Goal: Task Accomplishment & Management: Complete application form

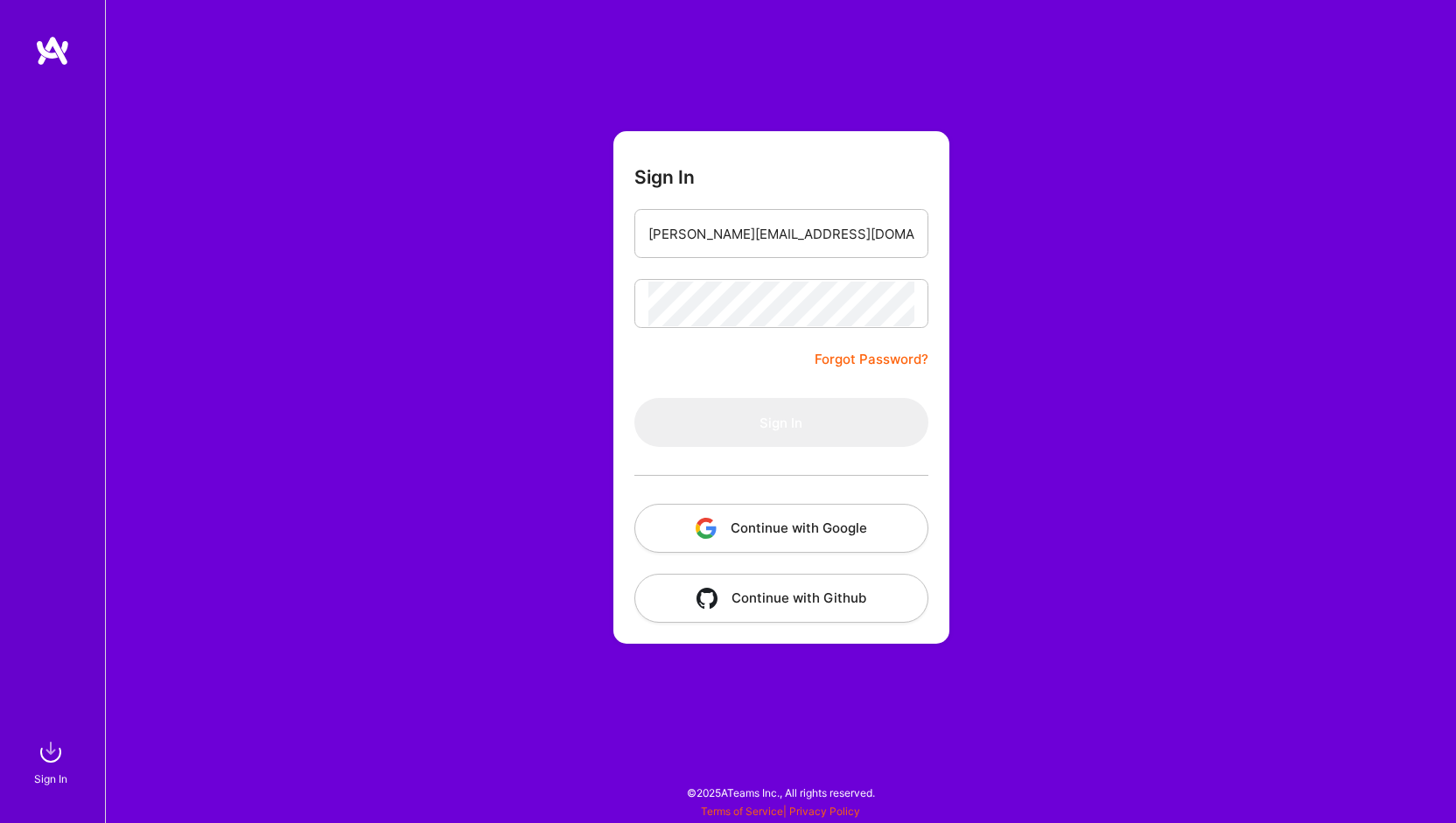
click at [700, 237] on input "[PERSON_NAME][EMAIL_ADDRESS][DOMAIN_NAME]" at bounding box center [781, 234] width 266 height 44
drag, startPoint x: 735, startPoint y: 231, endPoint x: 719, endPoint y: 232, distance: 16.0
click at [719, 232] on input "[EMAIL_ADDRESS][DOMAIN_NAME]" at bounding box center [781, 234] width 266 height 44
type input "[EMAIL_ADDRESS][DOMAIN_NAME]"
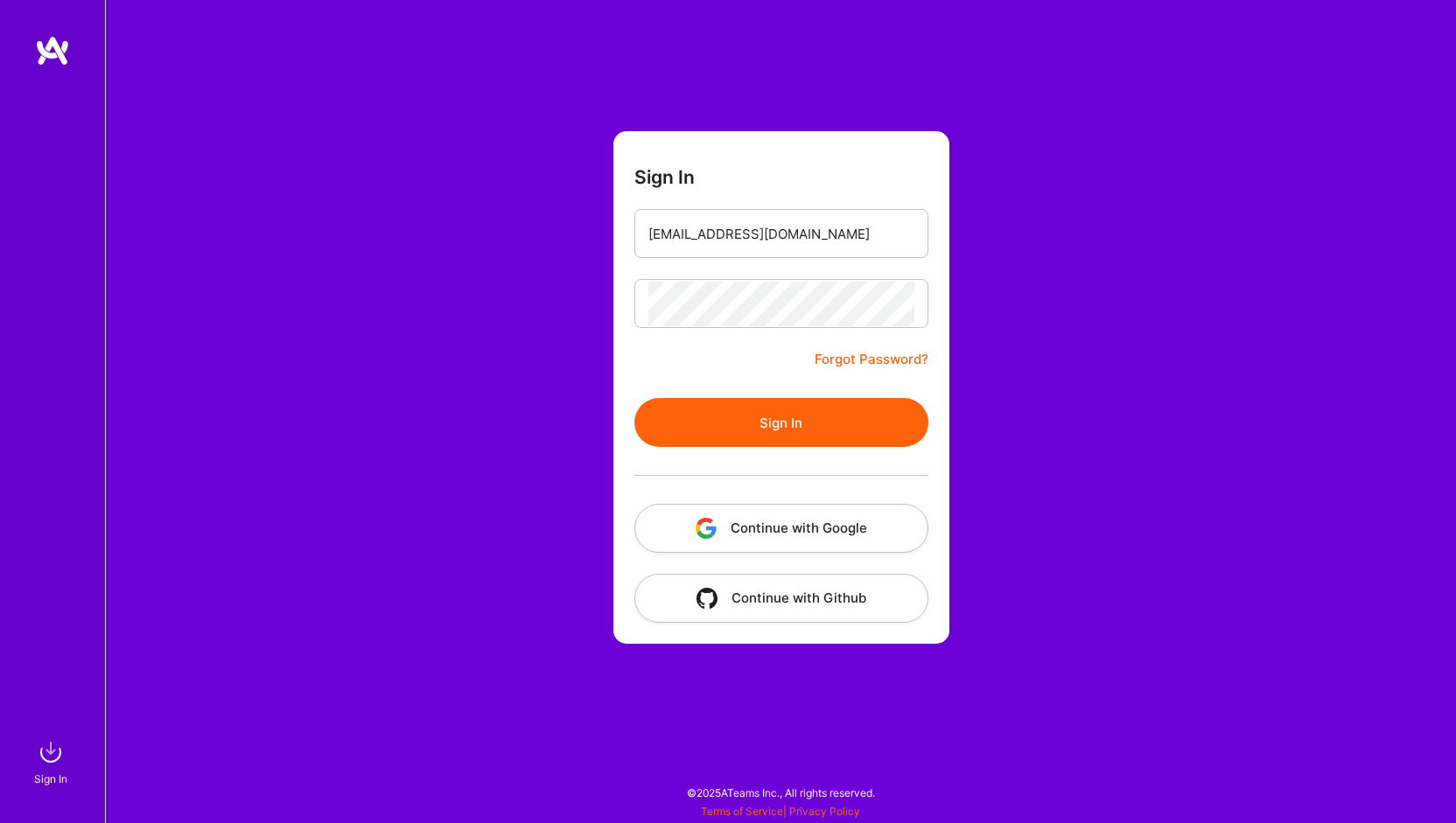
click at [805, 439] on button "Sign In" at bounding box center [781, 423] width 294 height 49
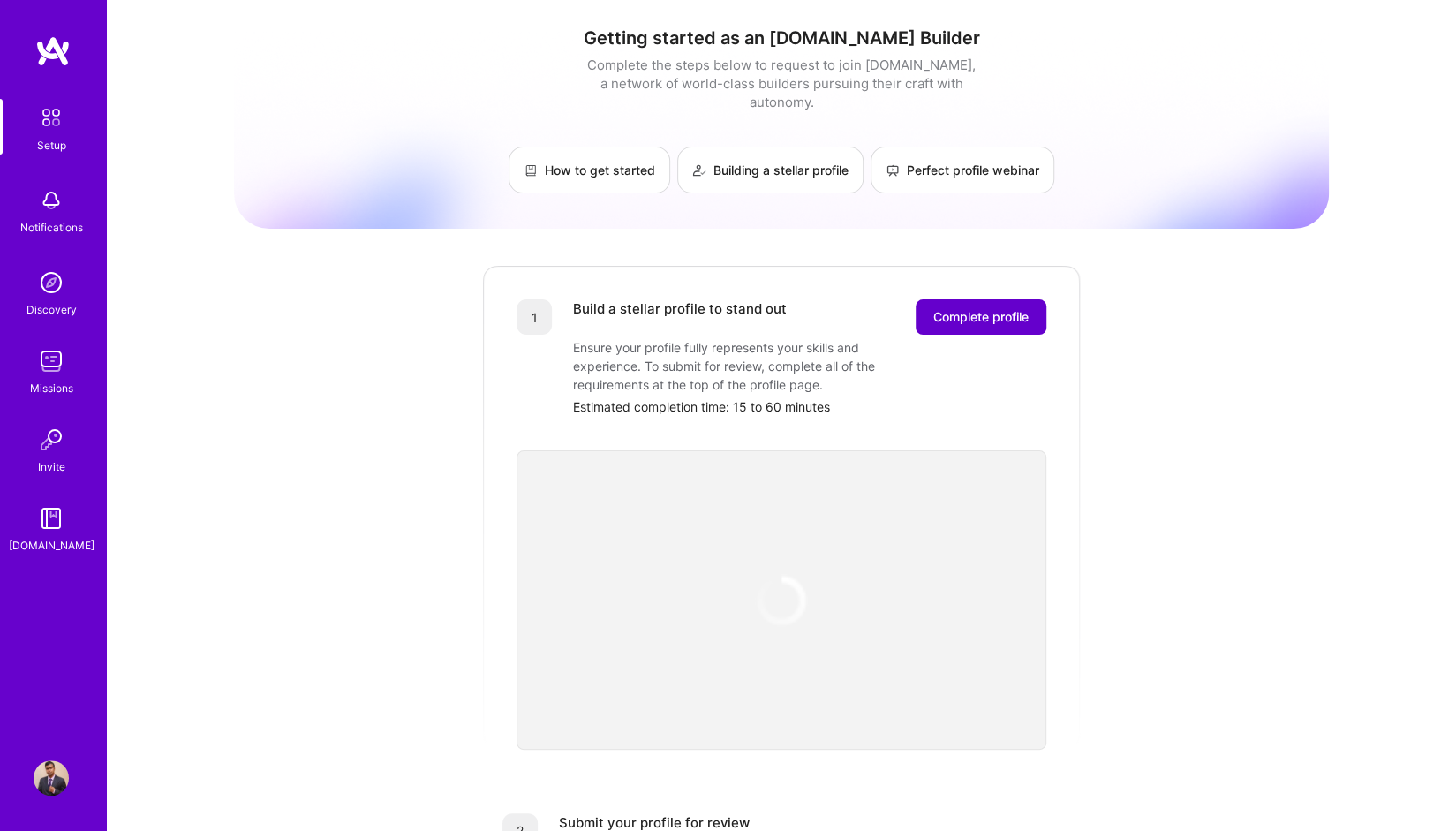
click at [984, 308] on span "Complete profile" at bounding box center [981, 317] width 95 height 18
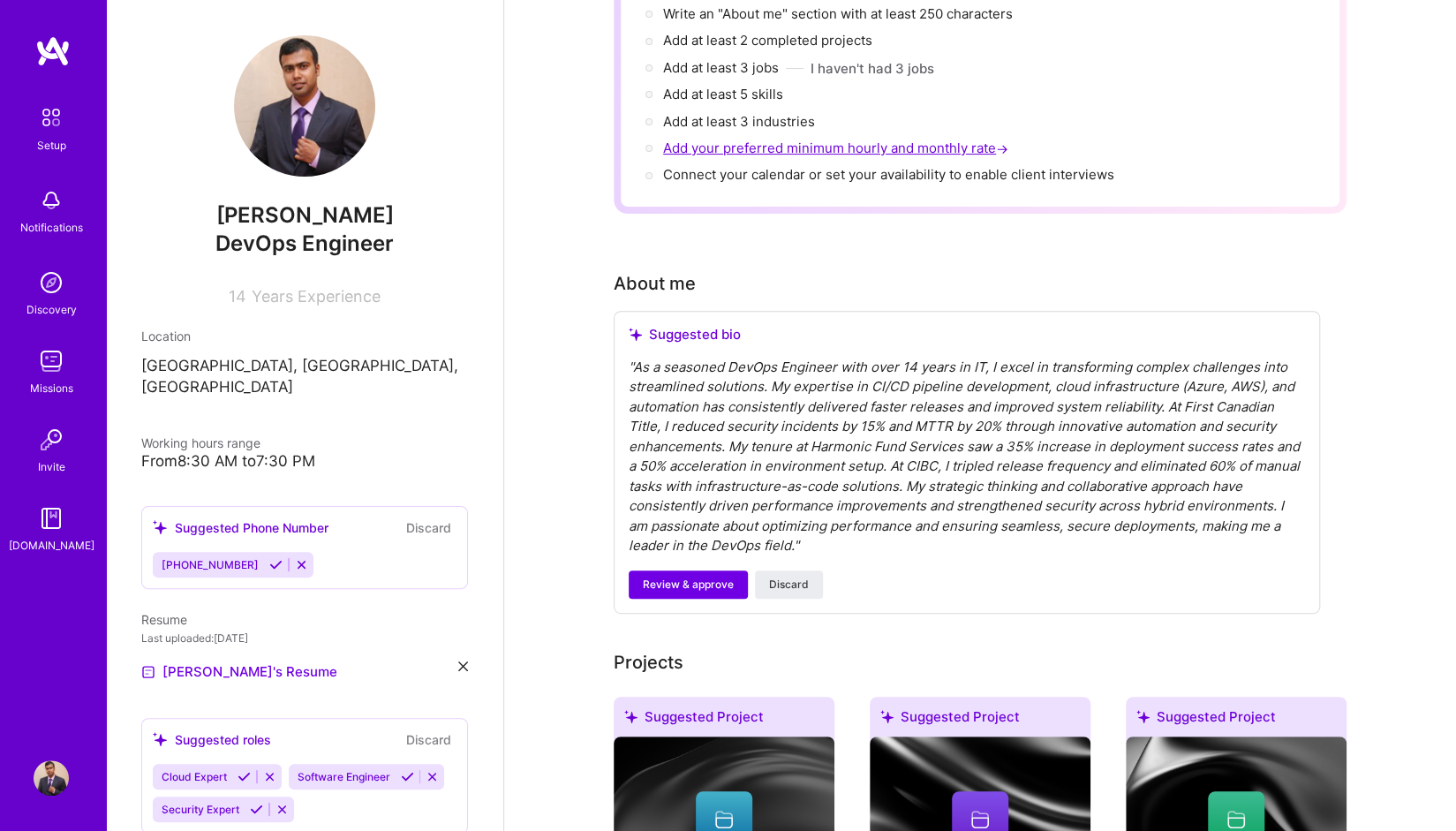
scroll to position [265, 0]
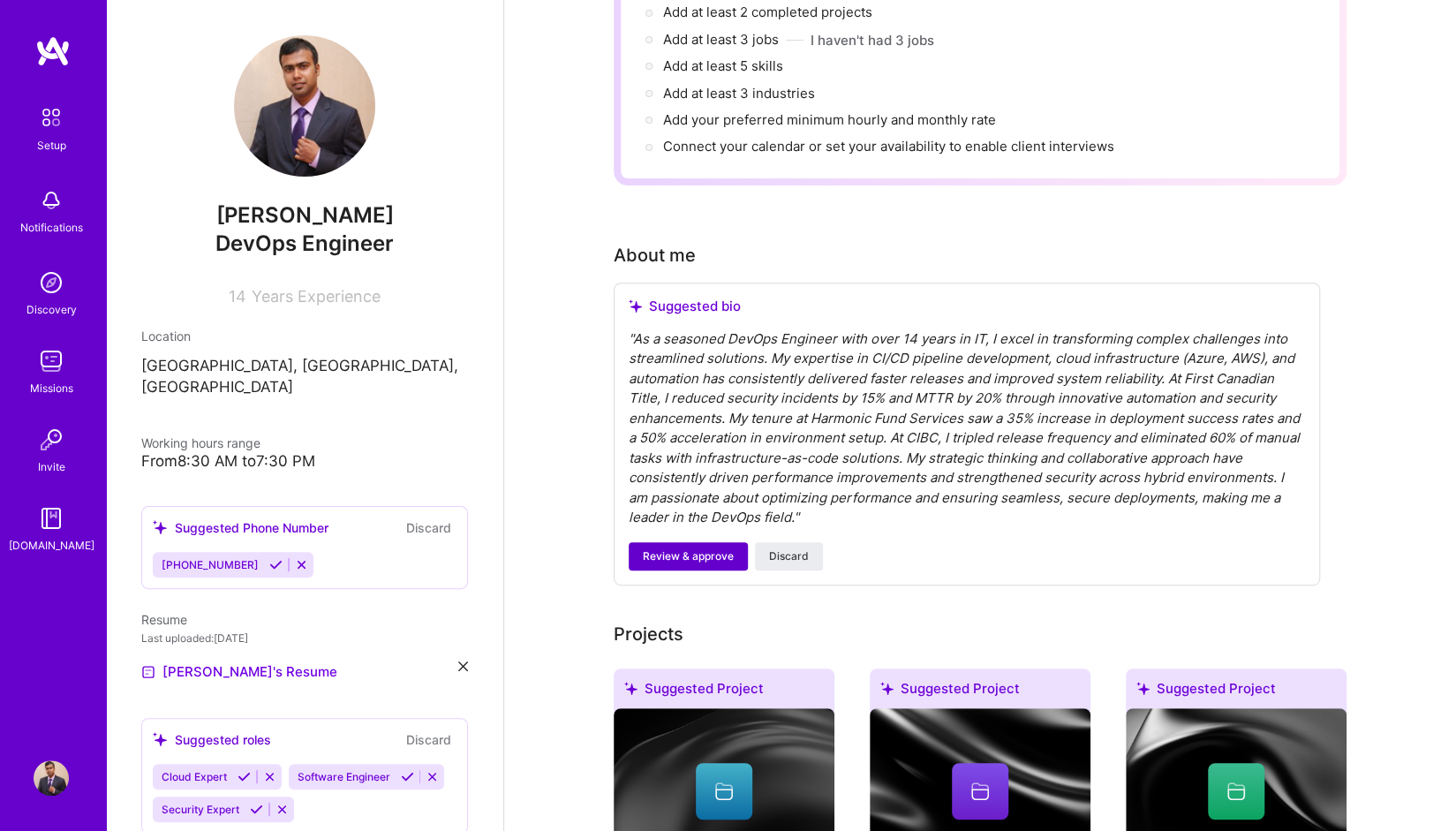
click at [707, 549] on span "Review & approve" at bounding box center [688, 556] width 91 height 16
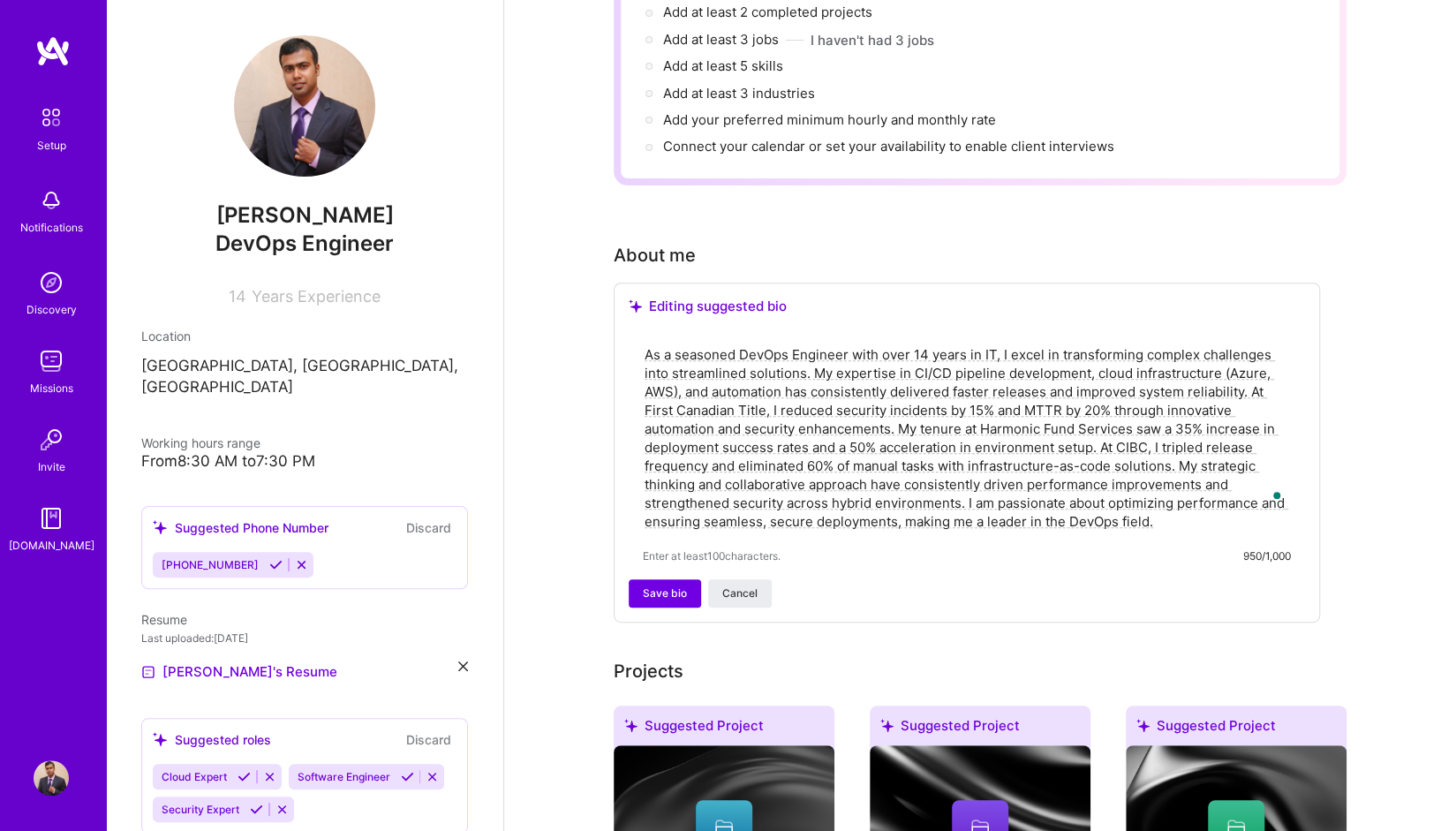
scroll to position [354, 0]
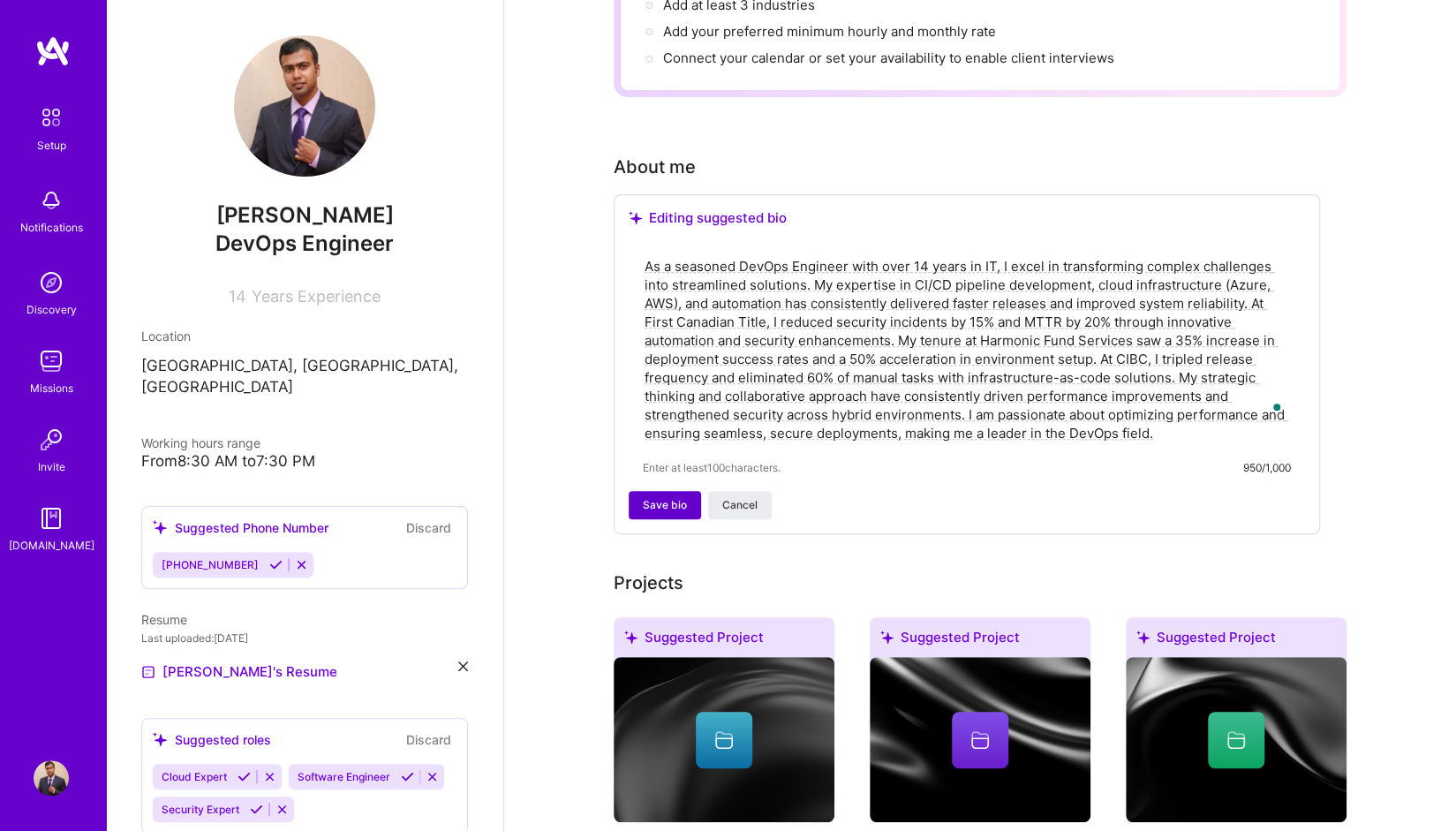
click at [680, 498] on span "Save bio" at bounding box center [665, 505] width 44 height 16
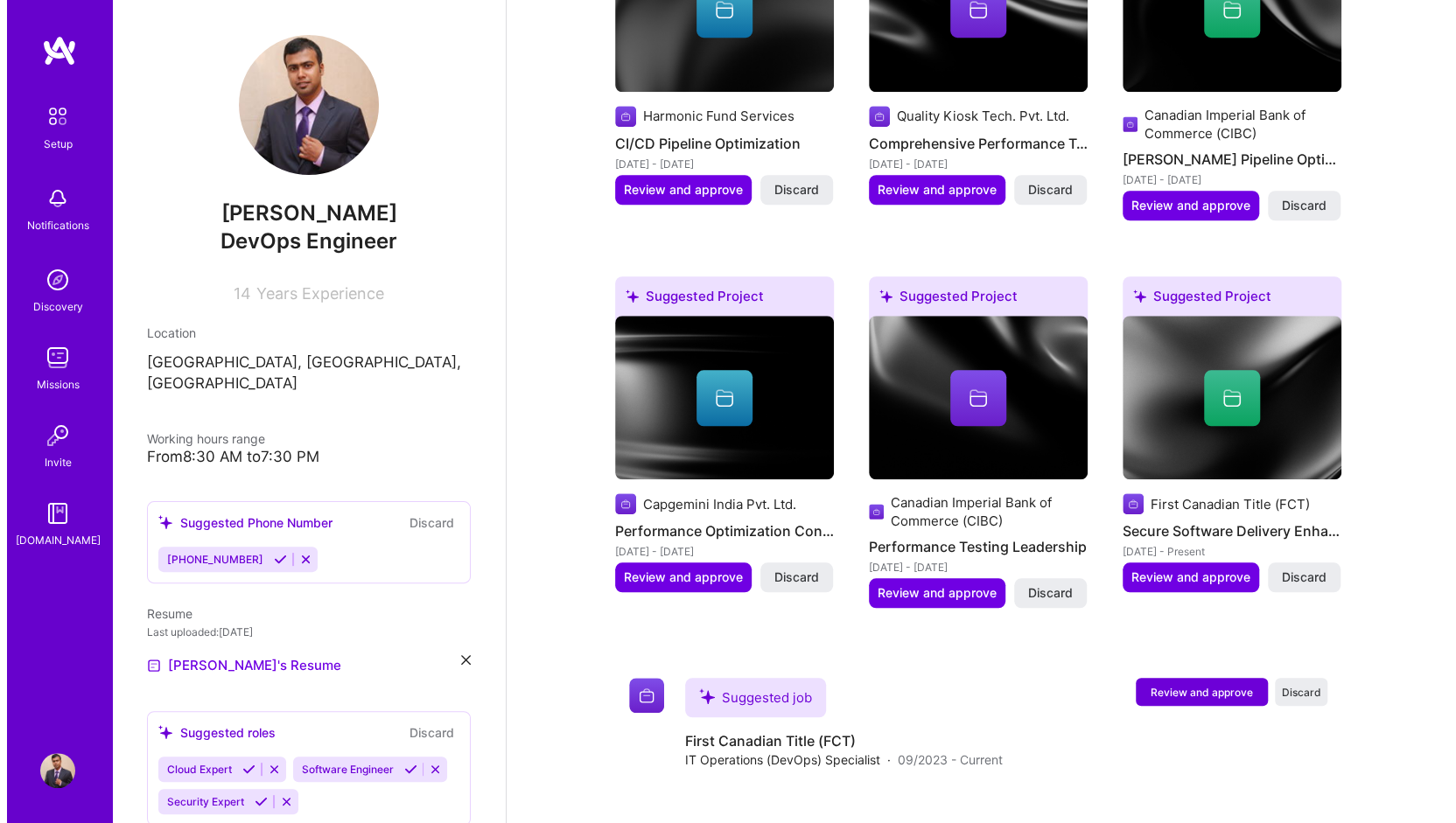
scroll to position [1225, 0]
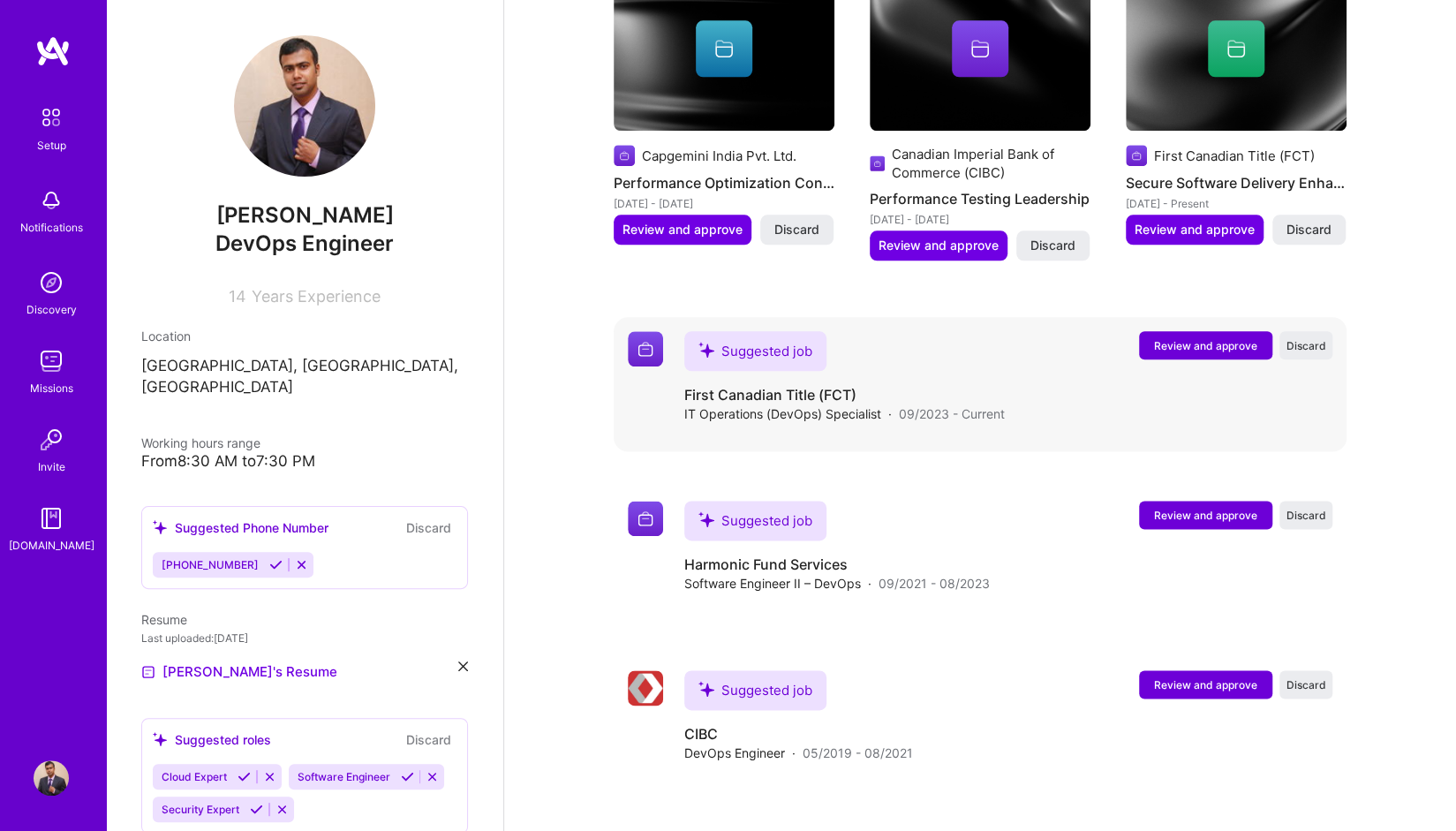
click at [1159, 338] on span "Review and approve" at bounding box center [1206, 345] width 104 height 15
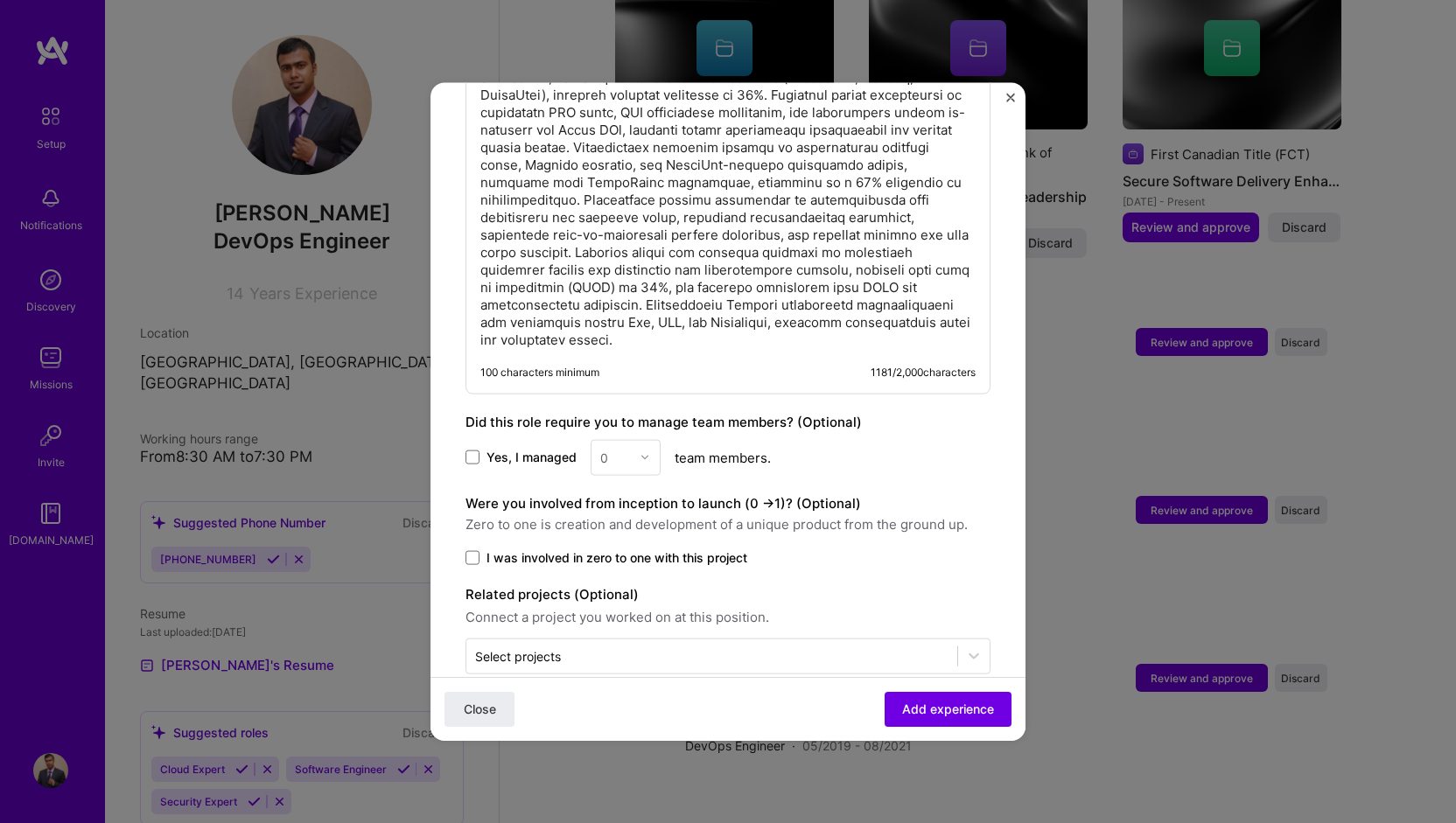
scroll to position [882, 0]
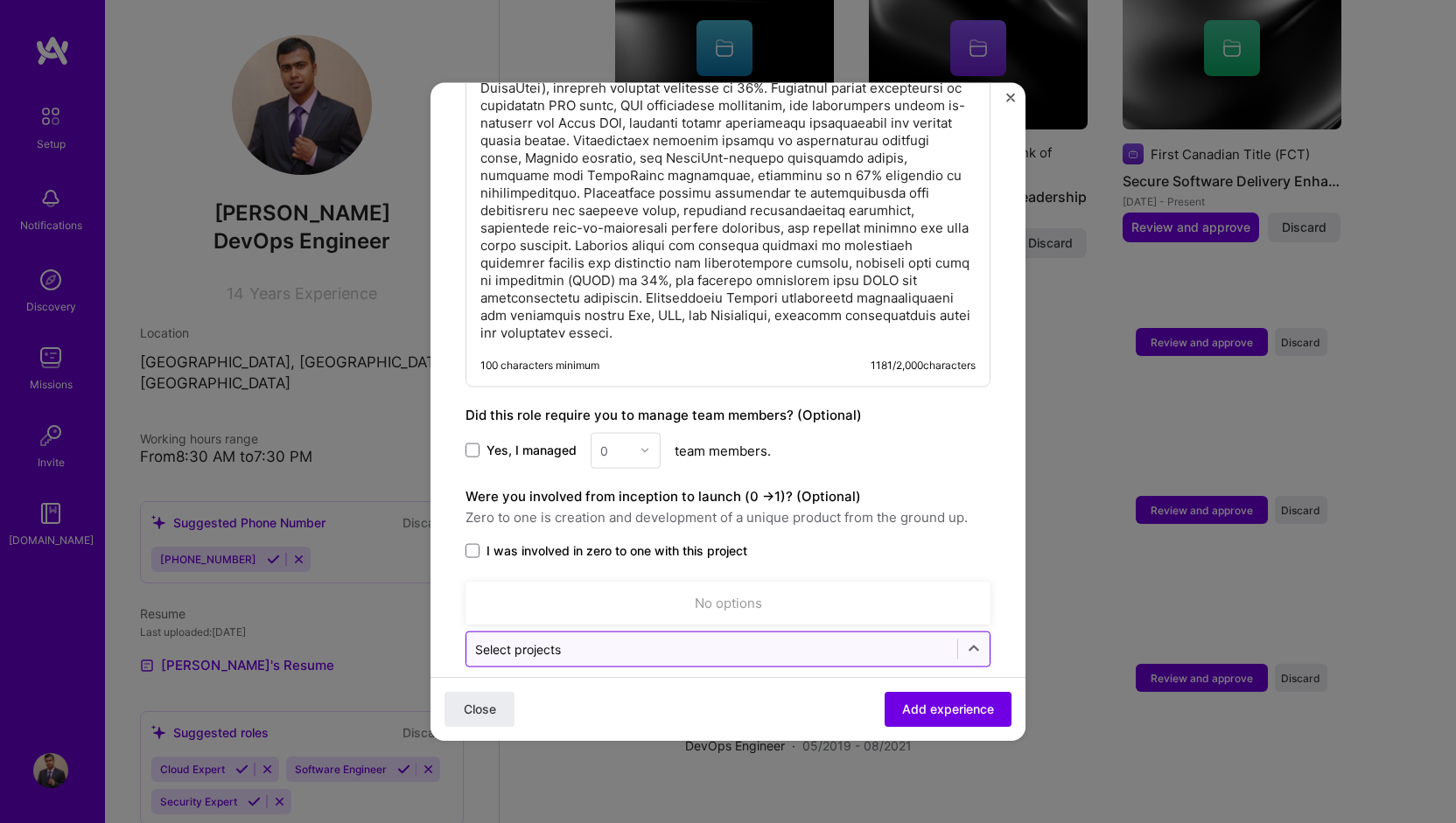
click at [804, 640] on input "text" at bounding box center [712, 649] width 473 height 18
click at [965, 641] on icon at bounding box center [973, 649] width 18 height 18
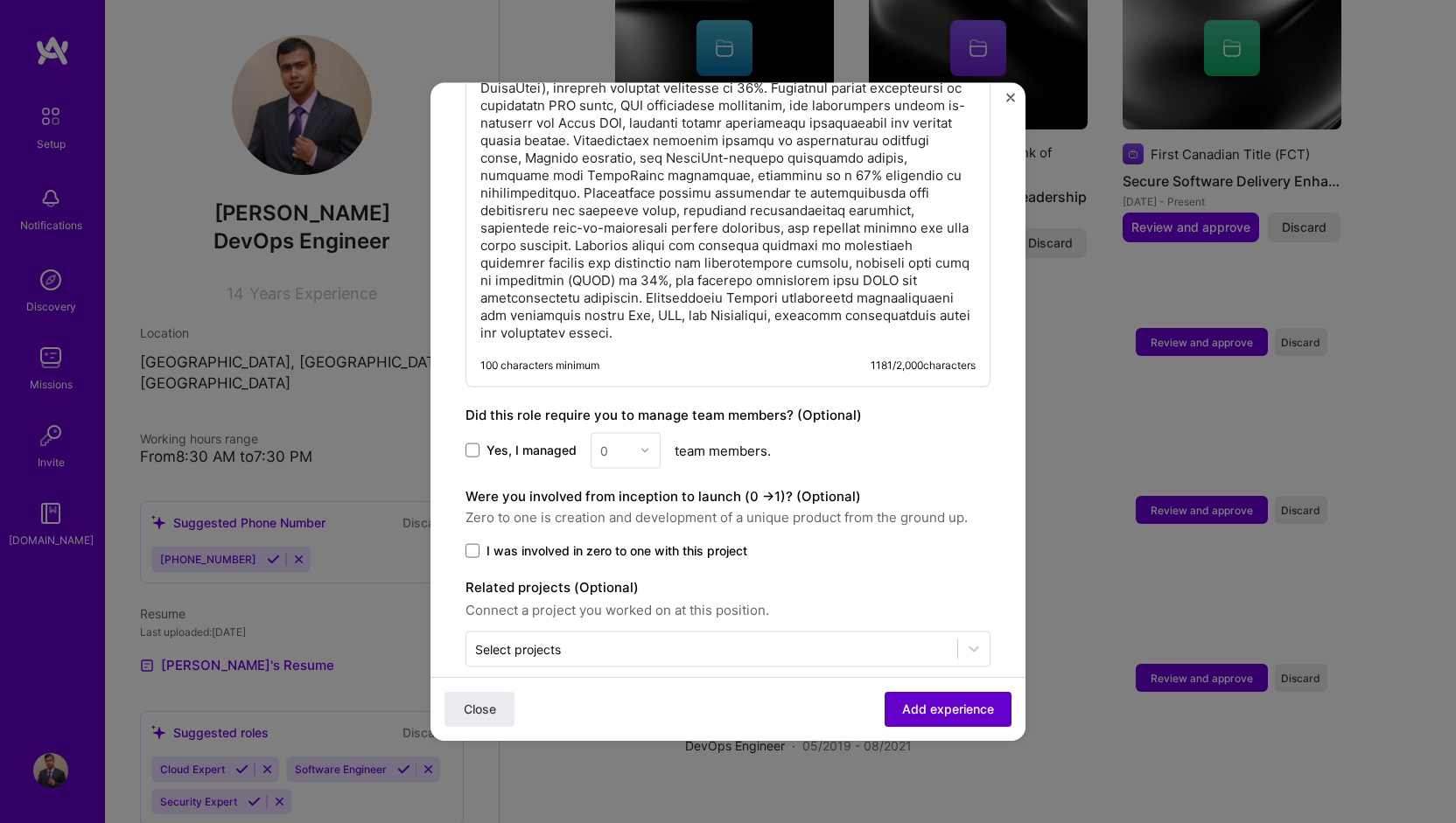
click at [926, 707] on span "Add experience" at bounding box center [948, 709] width 92 height 18
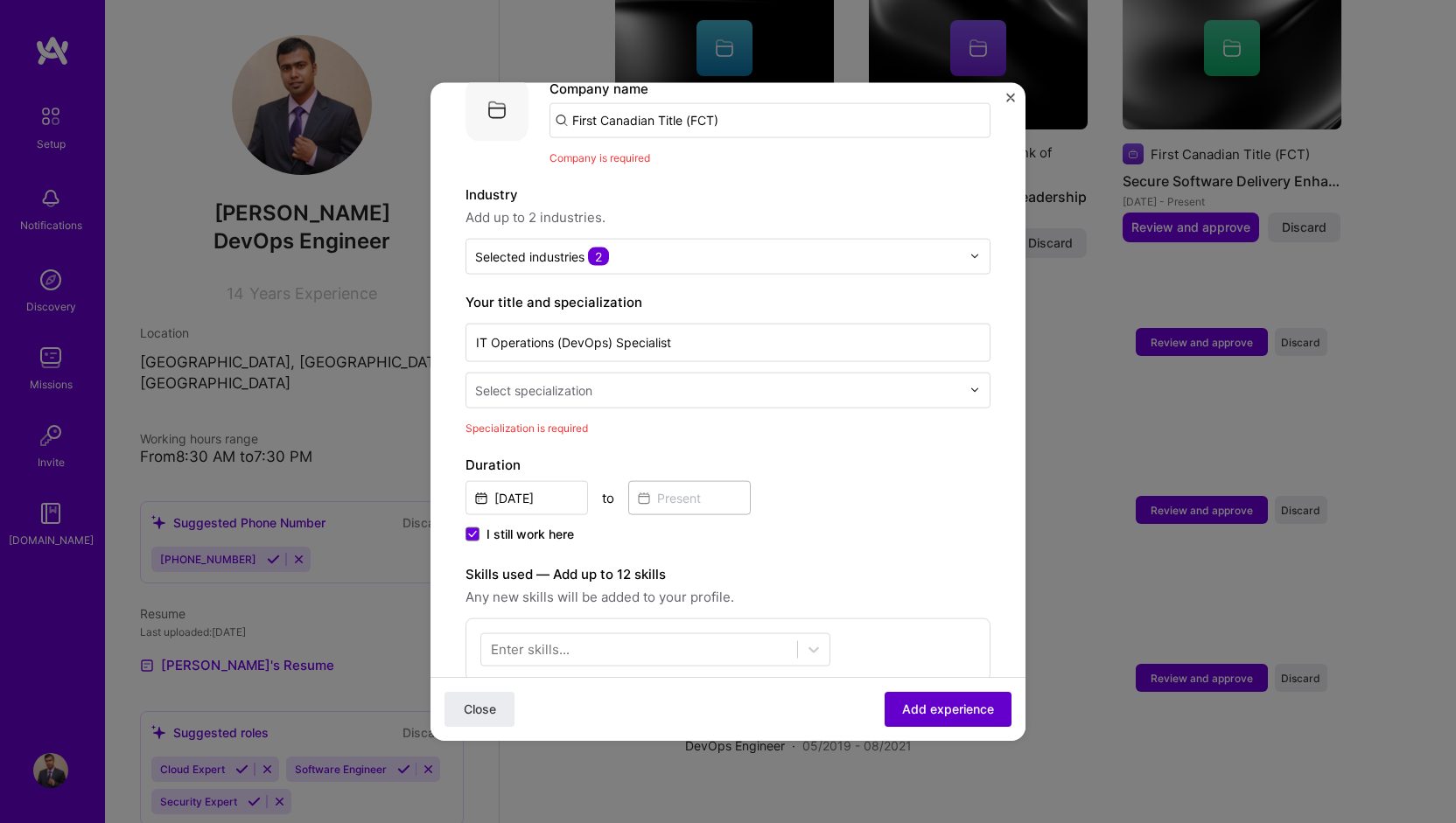
scroll to position [175, 0]
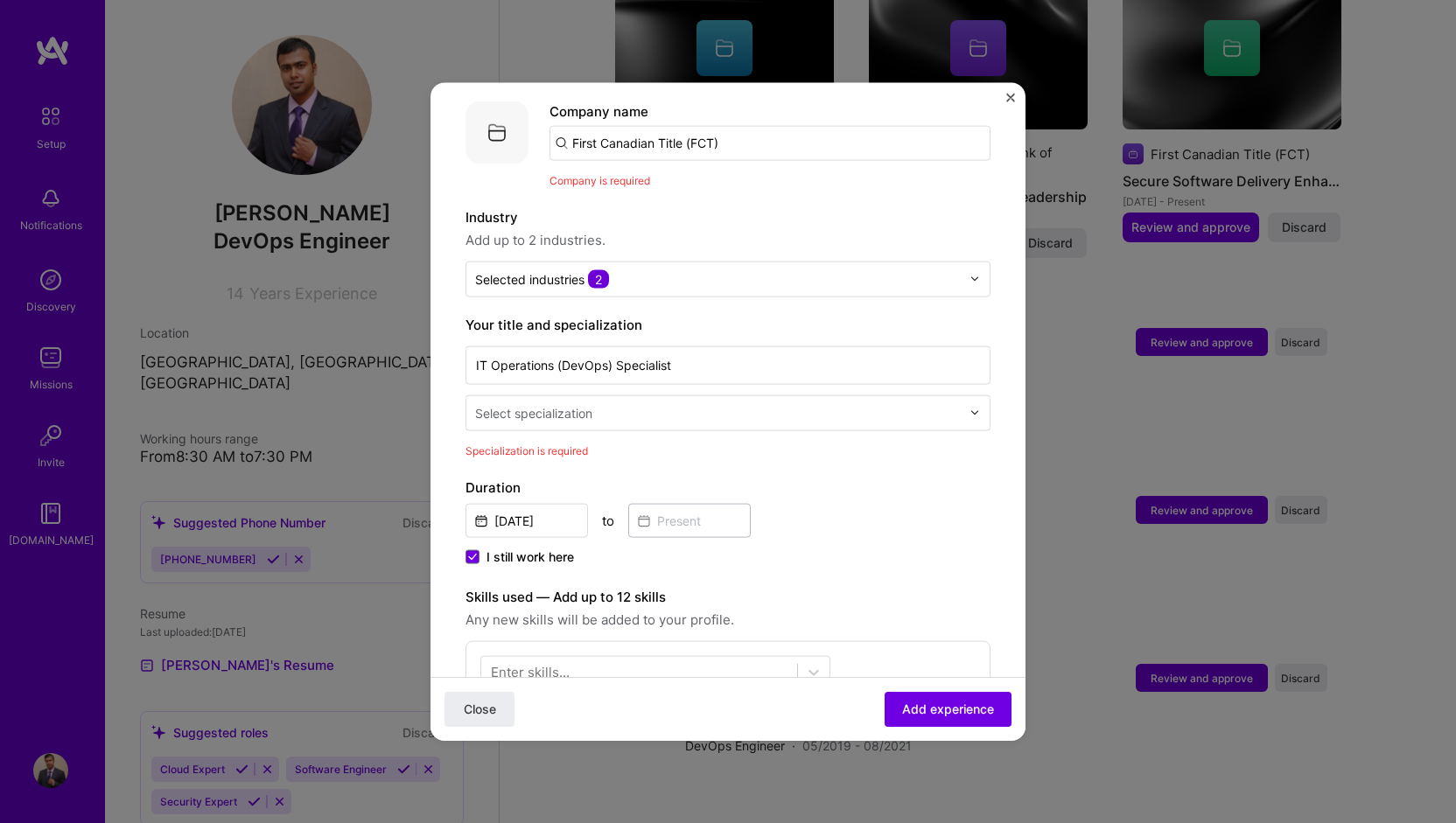
click at [640, 403] on input "text" at bounding box center [719, 412] width 489 height 18
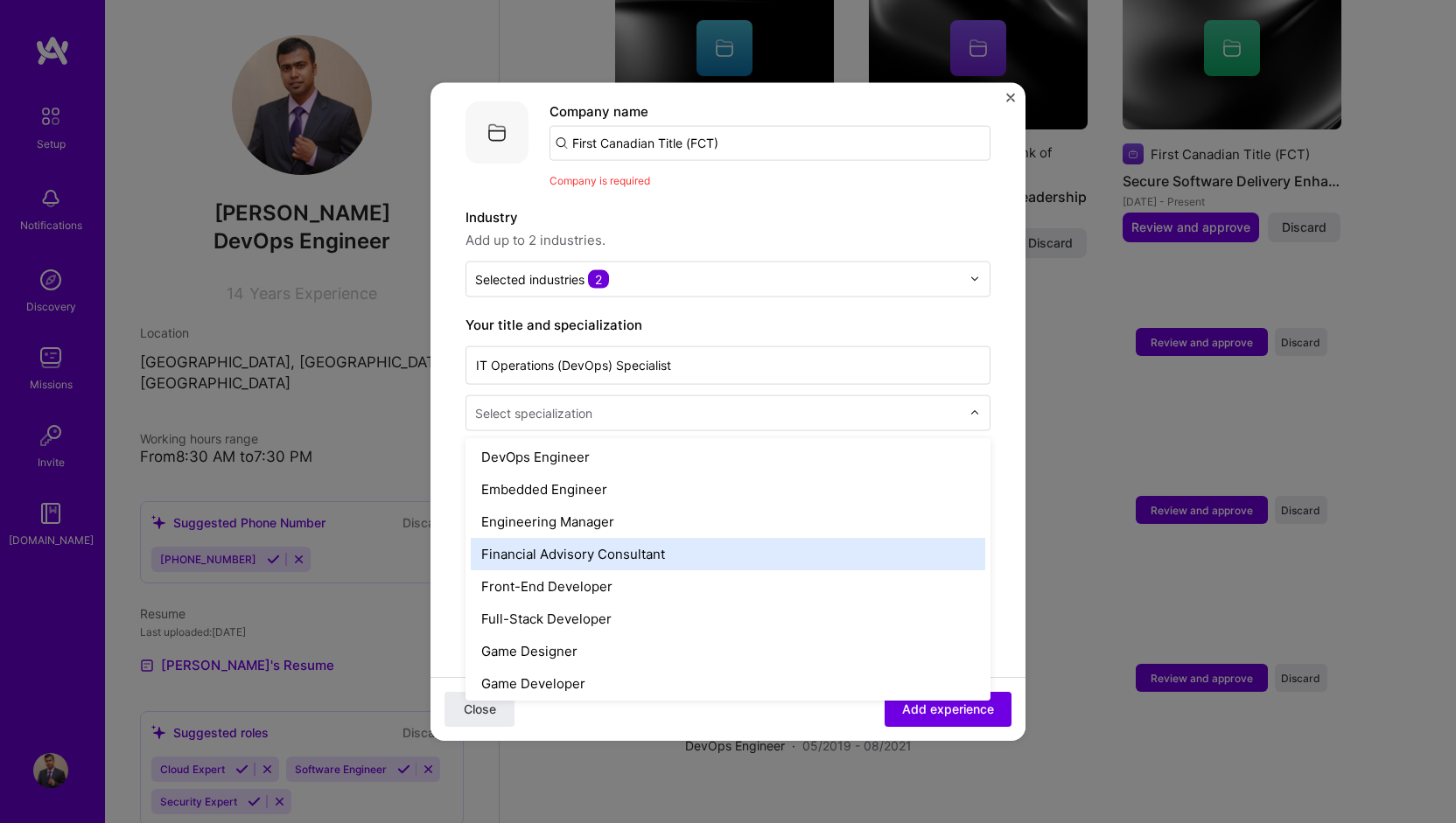
scroll to position [790, 0]
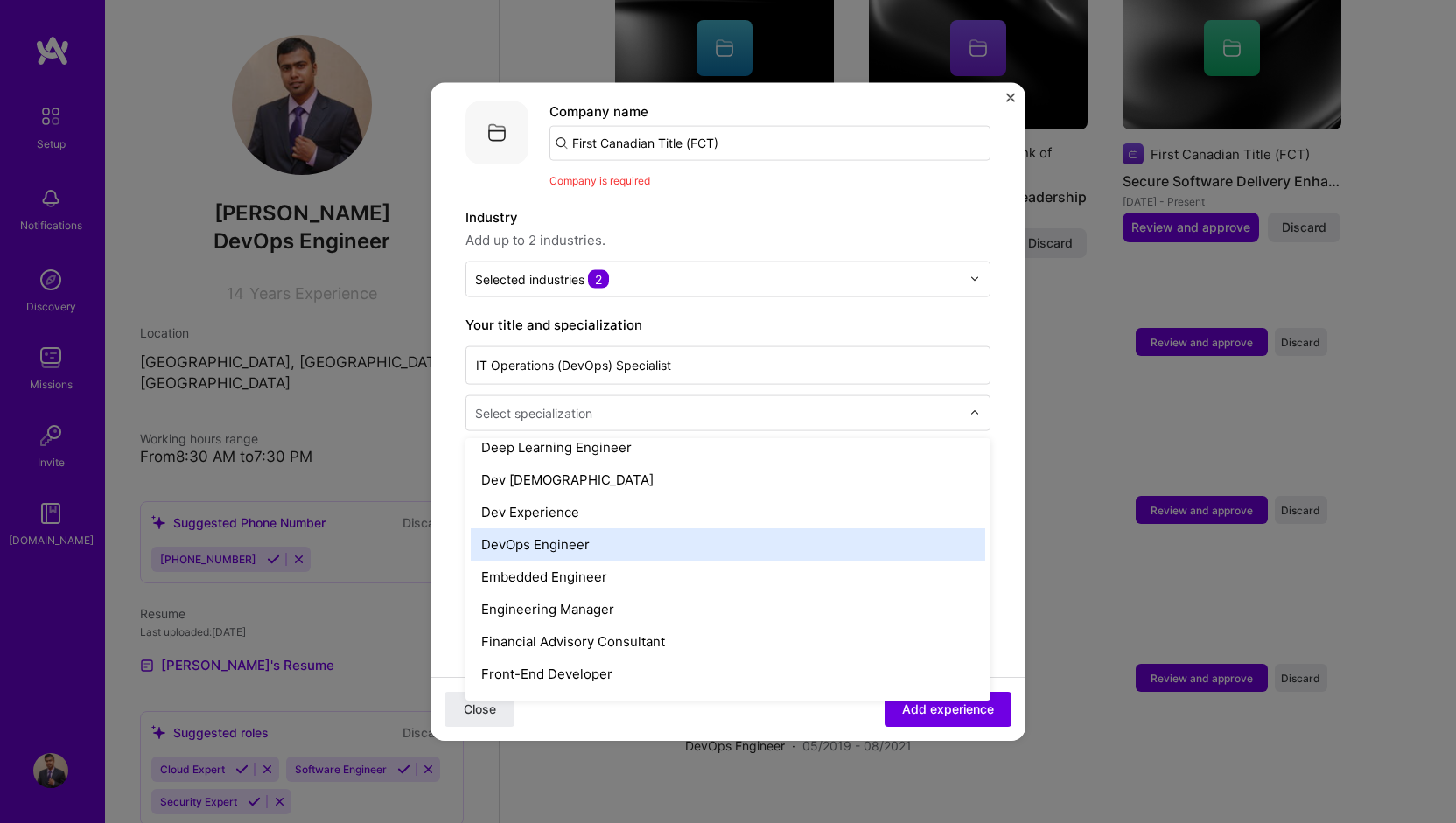
click at [559, 528] on div "DevOps Engineer" at bounding box center [728, 544] width 514 height 32
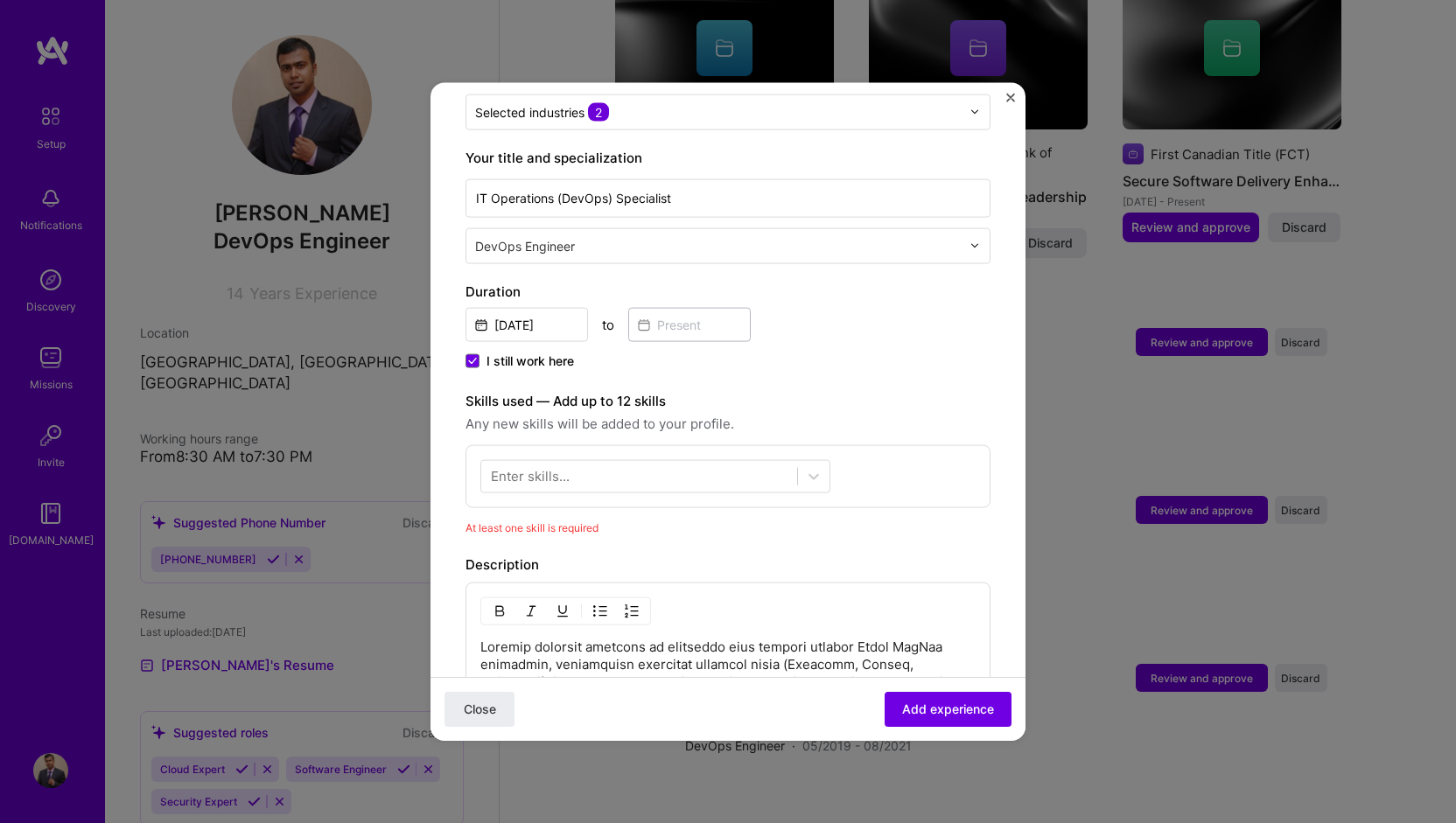
scroll to position [437, 0]
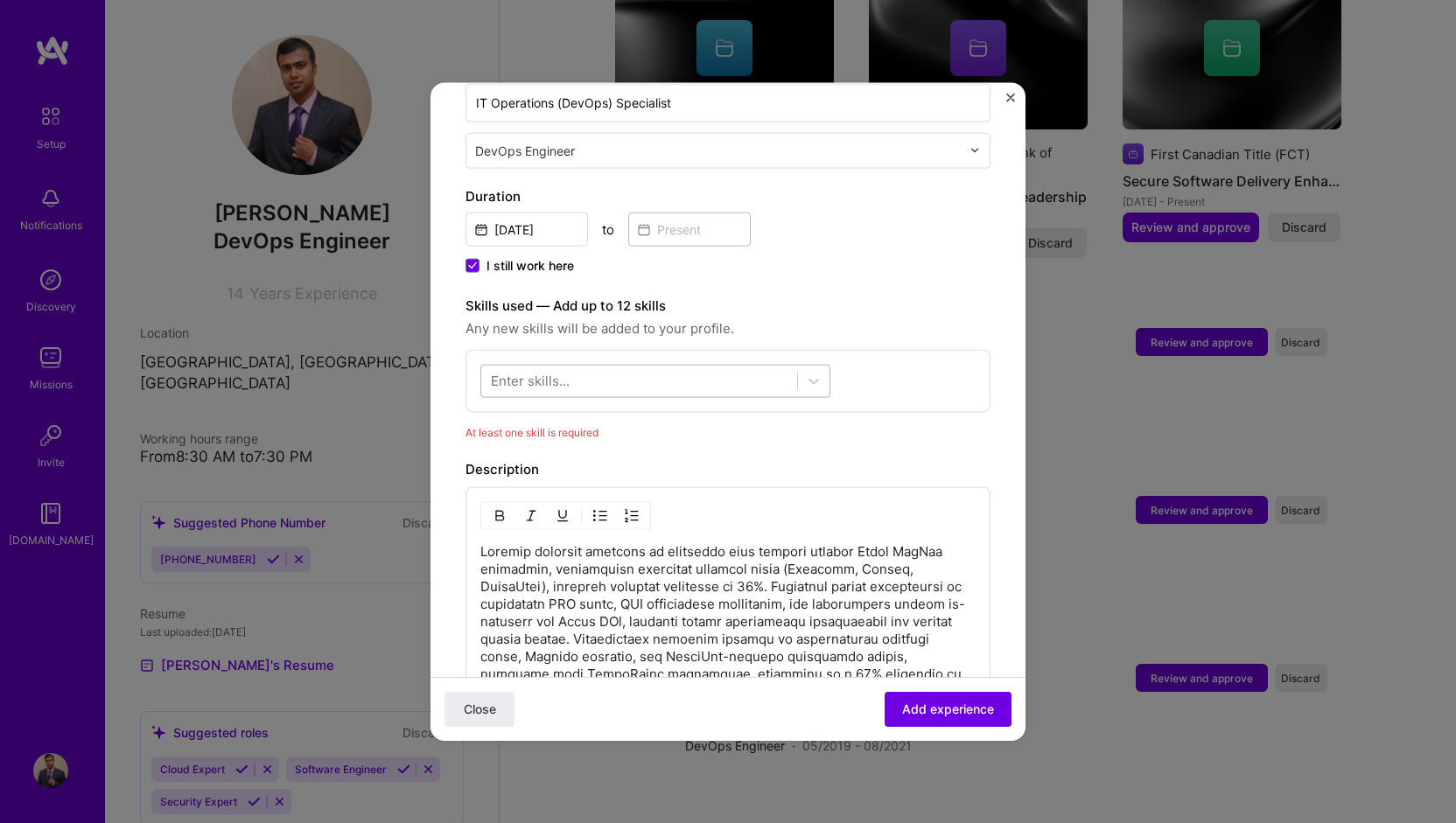
click at [642, 367] on div at bounding box center [639, 381] width 316 height 29
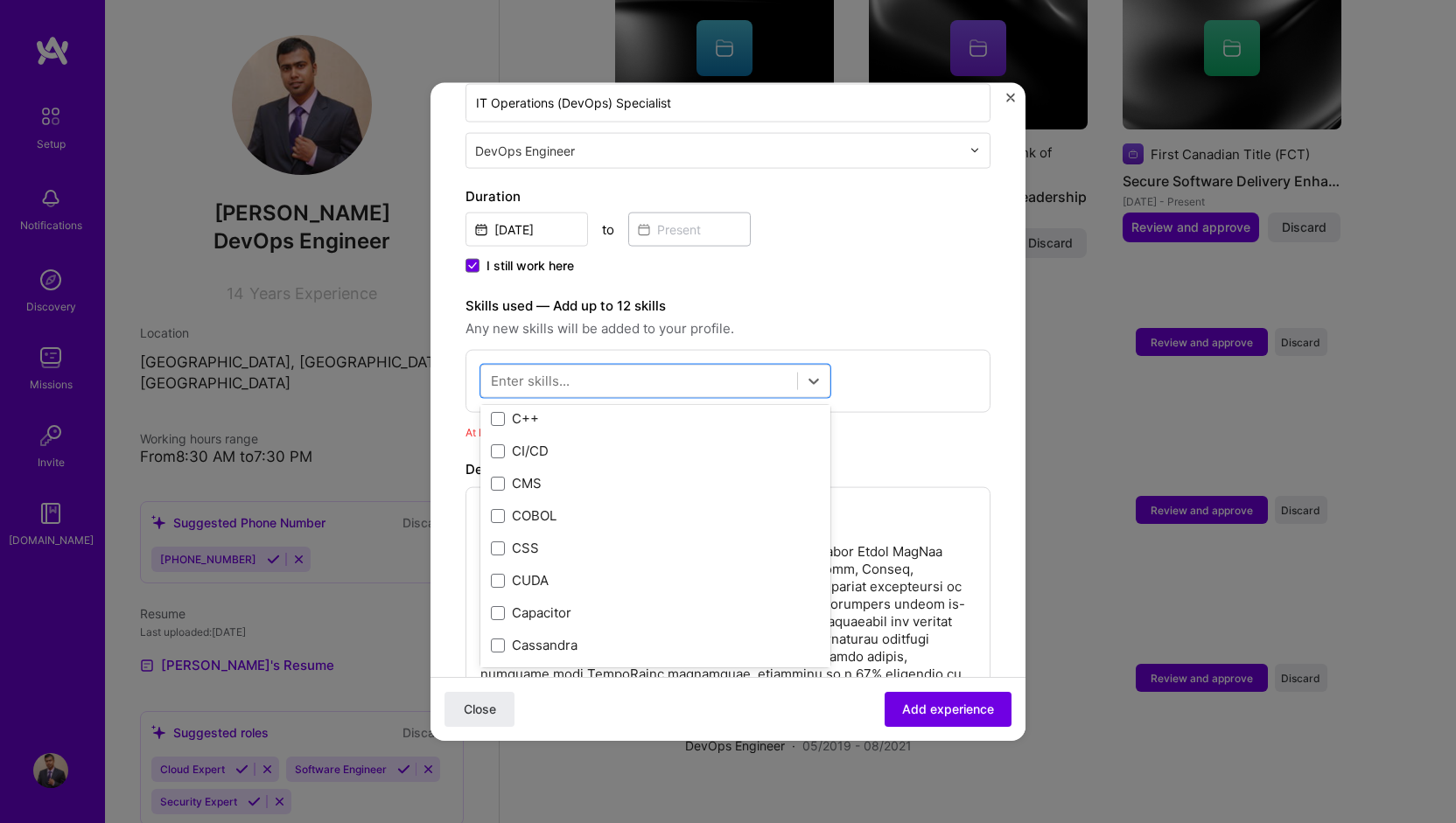
scroll to position [1925, 0]
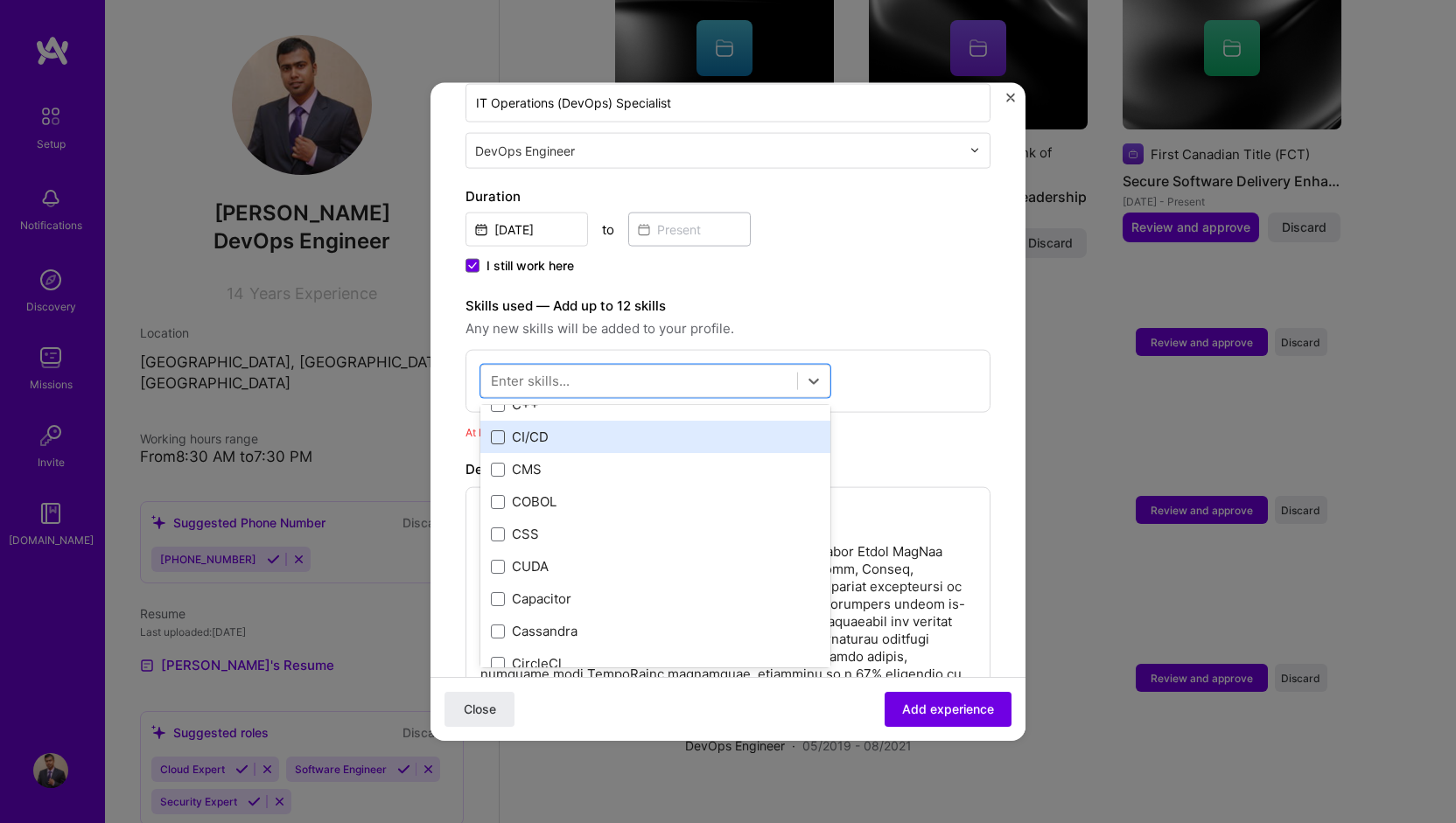
click at [504, 430] on span at bounding box center [497, 436] width 14 height 14
click at [0, 0] on input "checkbox" at bounding box center [0, 0] width 0 height 0
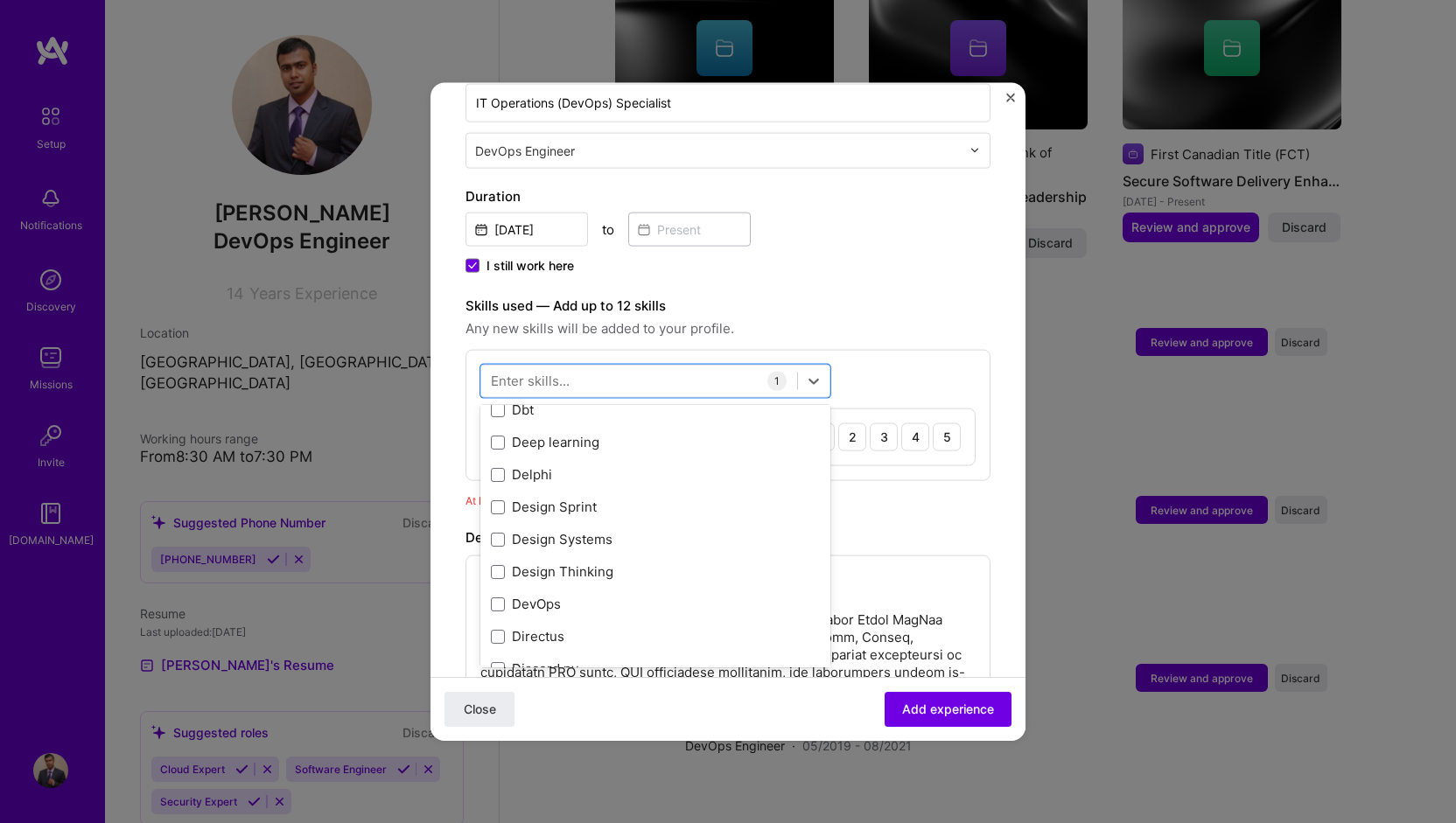
scroll to position [3237, 0]
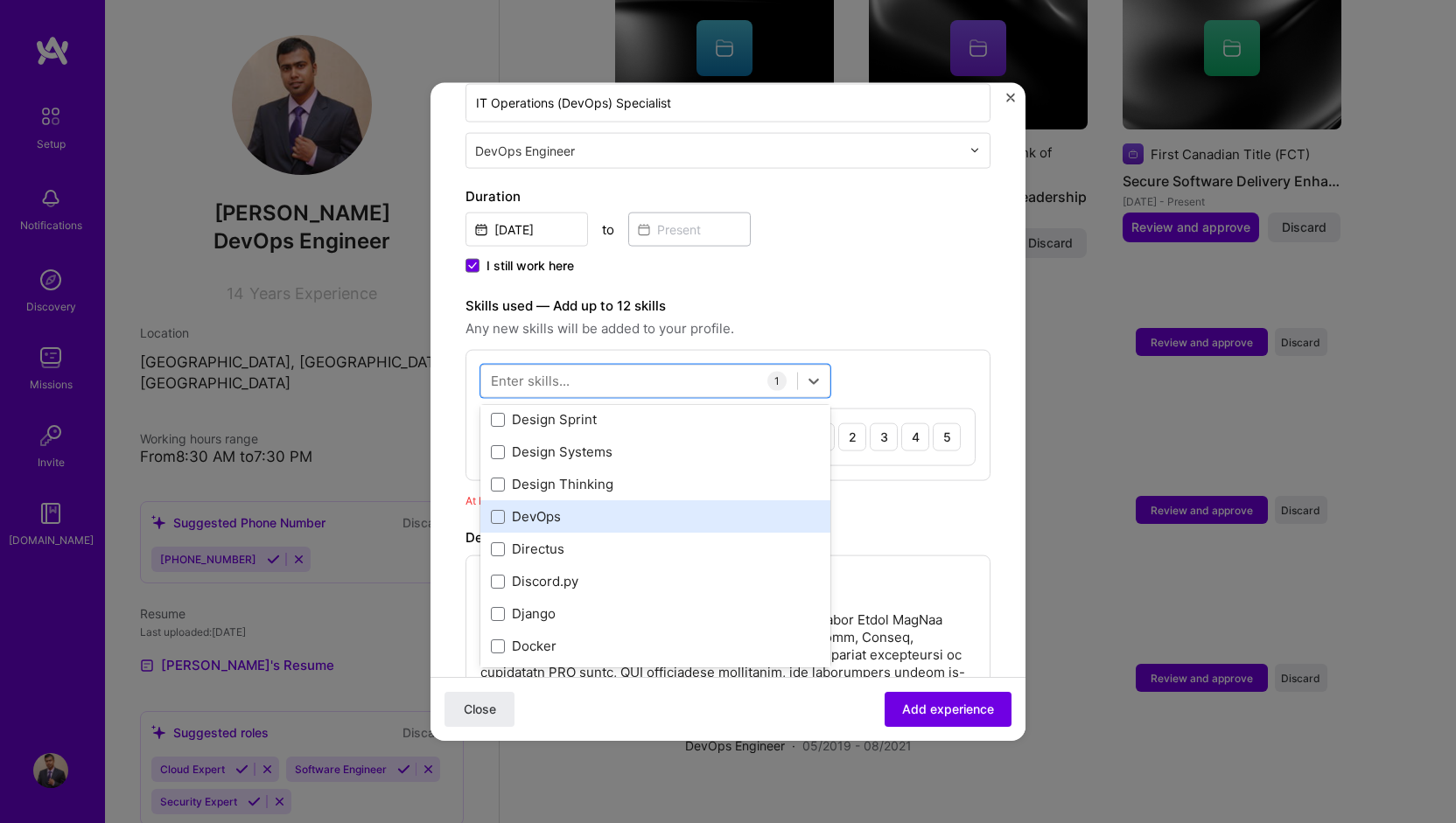
click at [516, 508] on div "DevOps" at bounding box center [655, 517] width 329 height 18
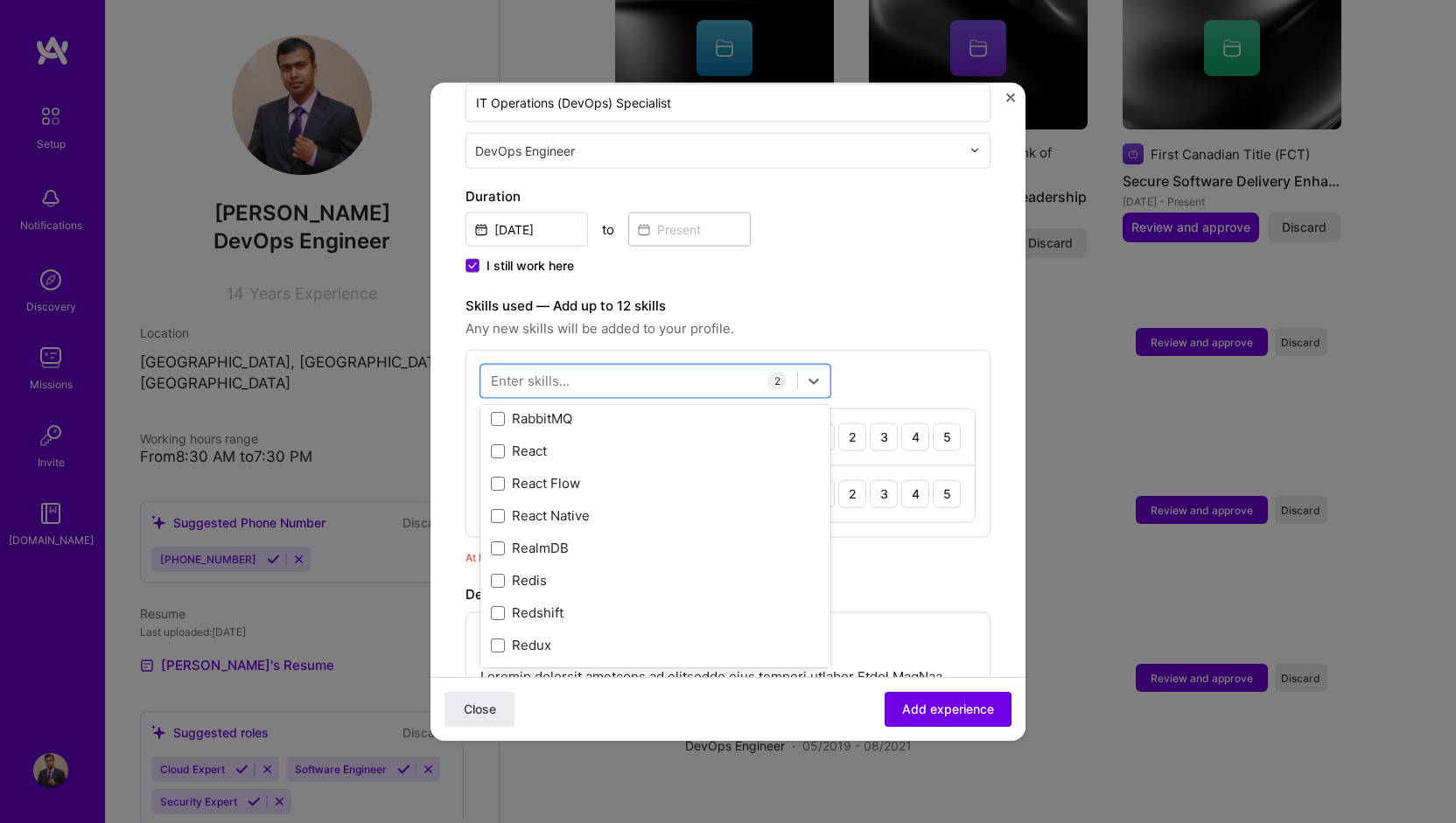
scroll to position [8576, 0]
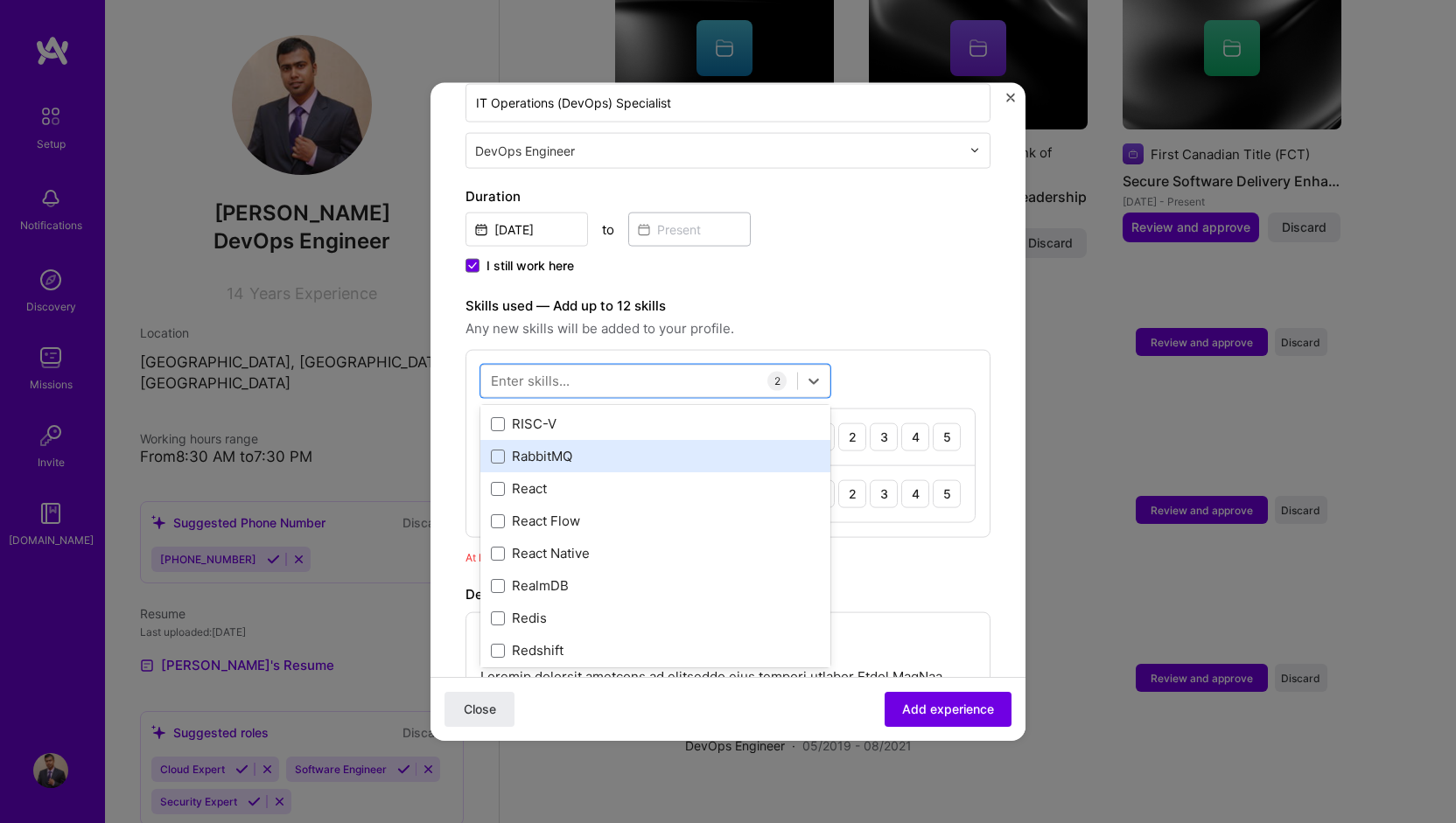
click at [518, 448] on div "RabbitMQ" at bounding box center [655, 457] width 329 height 18
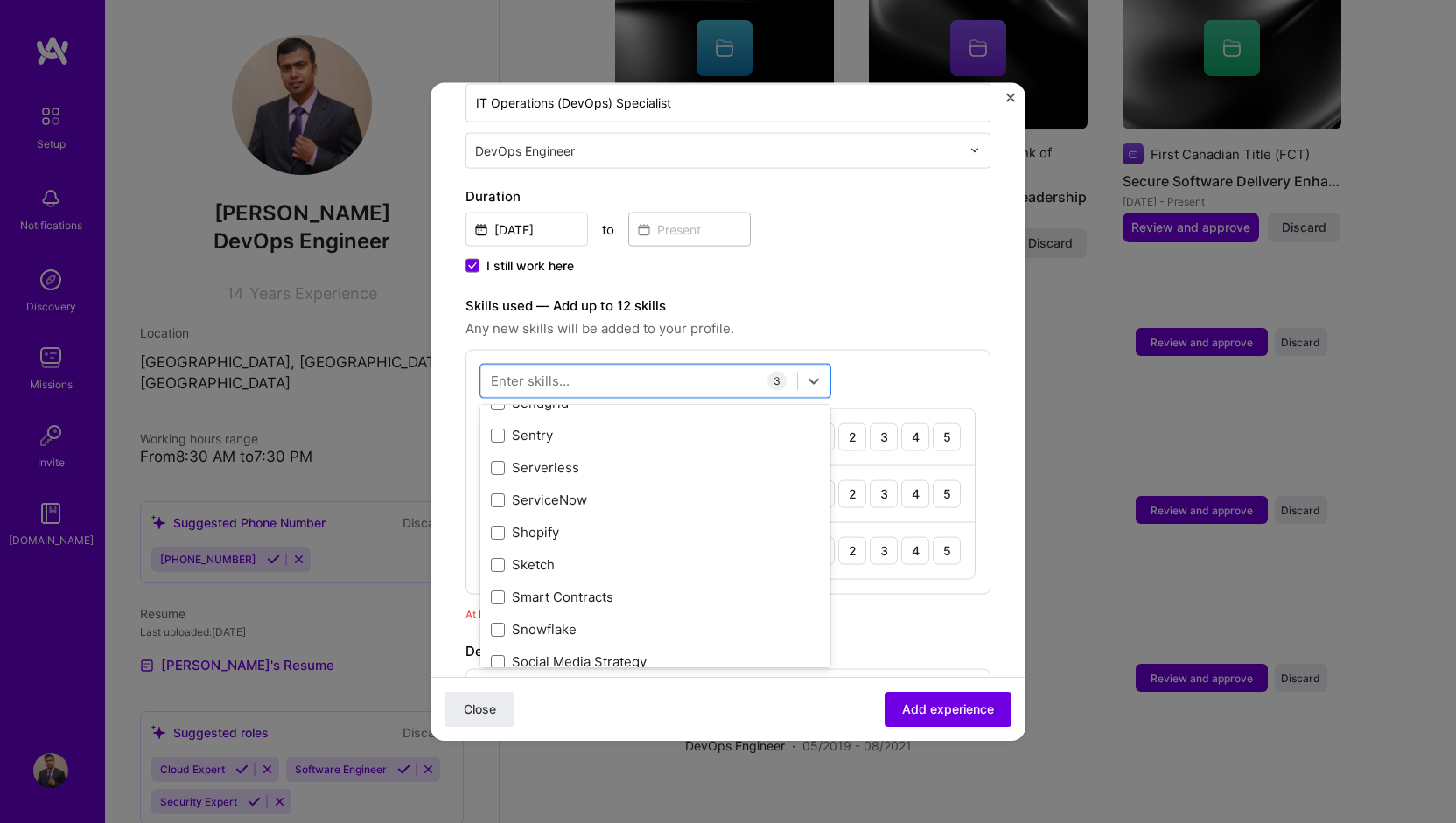
scroll to position [9713, 0]
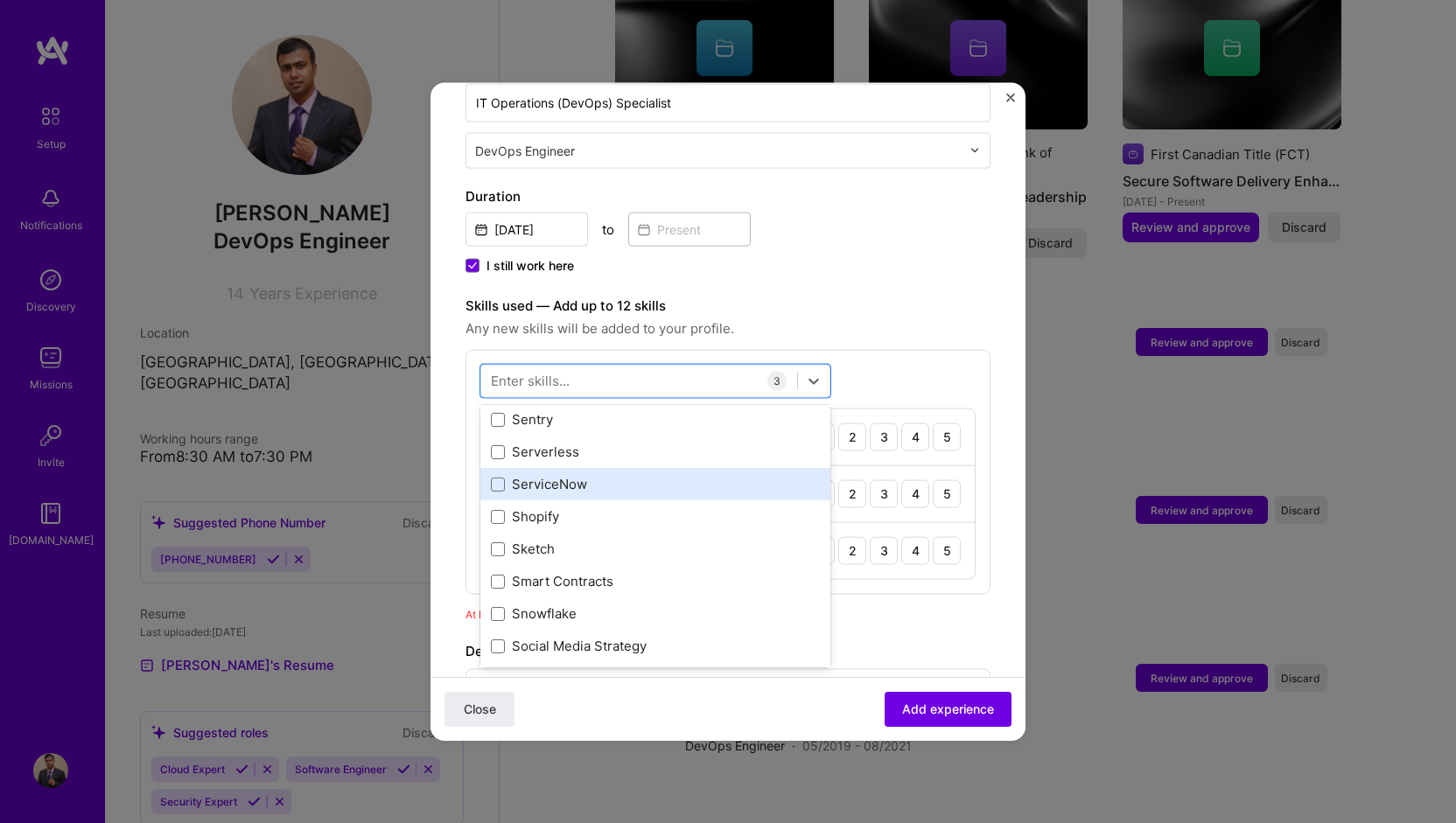
click at [563, 475] on div "ServiceNow" at bounding box center [655, 485] width 329 height 18
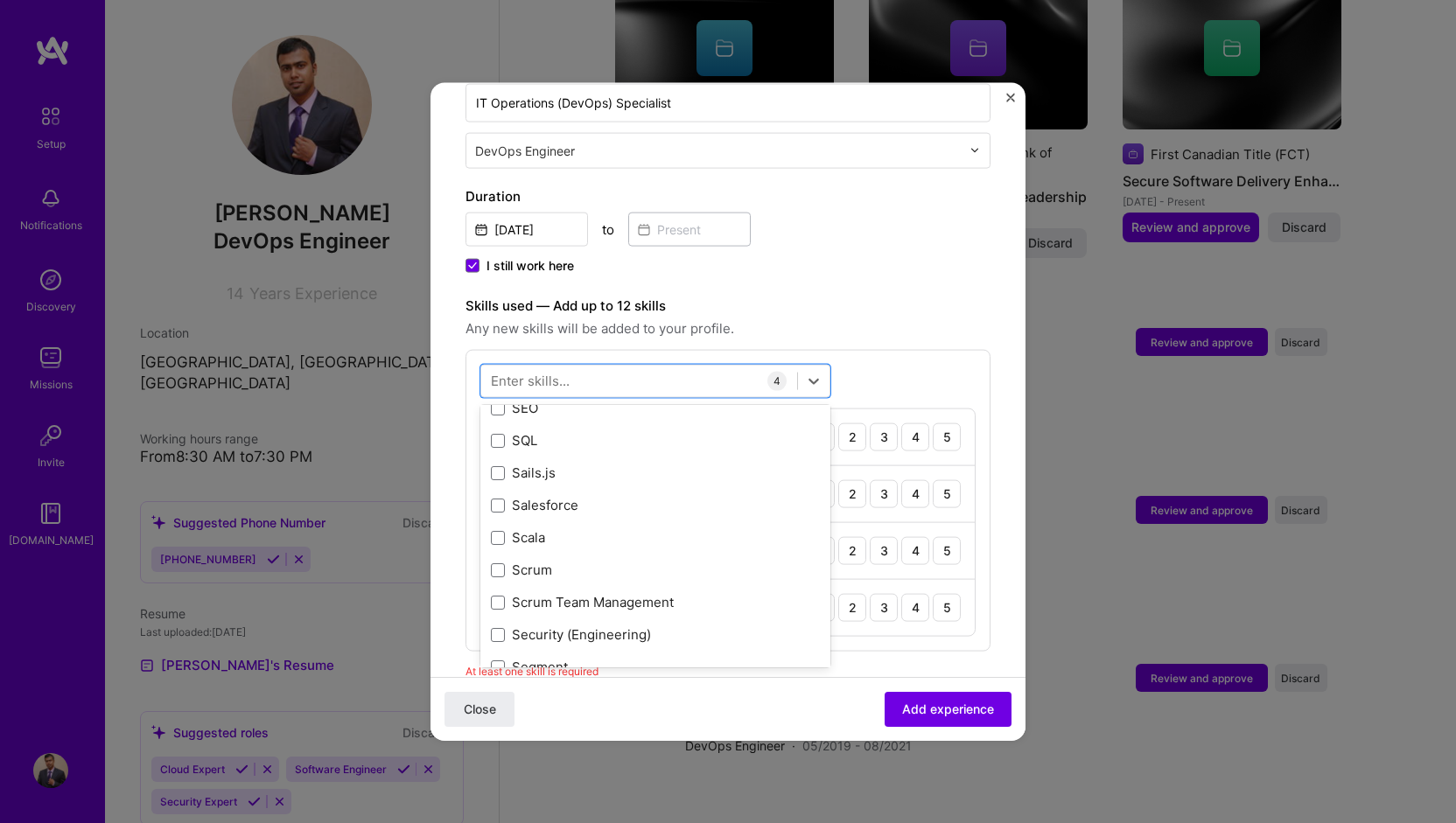
scroll to position [9392, 0]
click at [582, 537] on div "Scrum" at bounding box center [655, 547] width 329 height 18
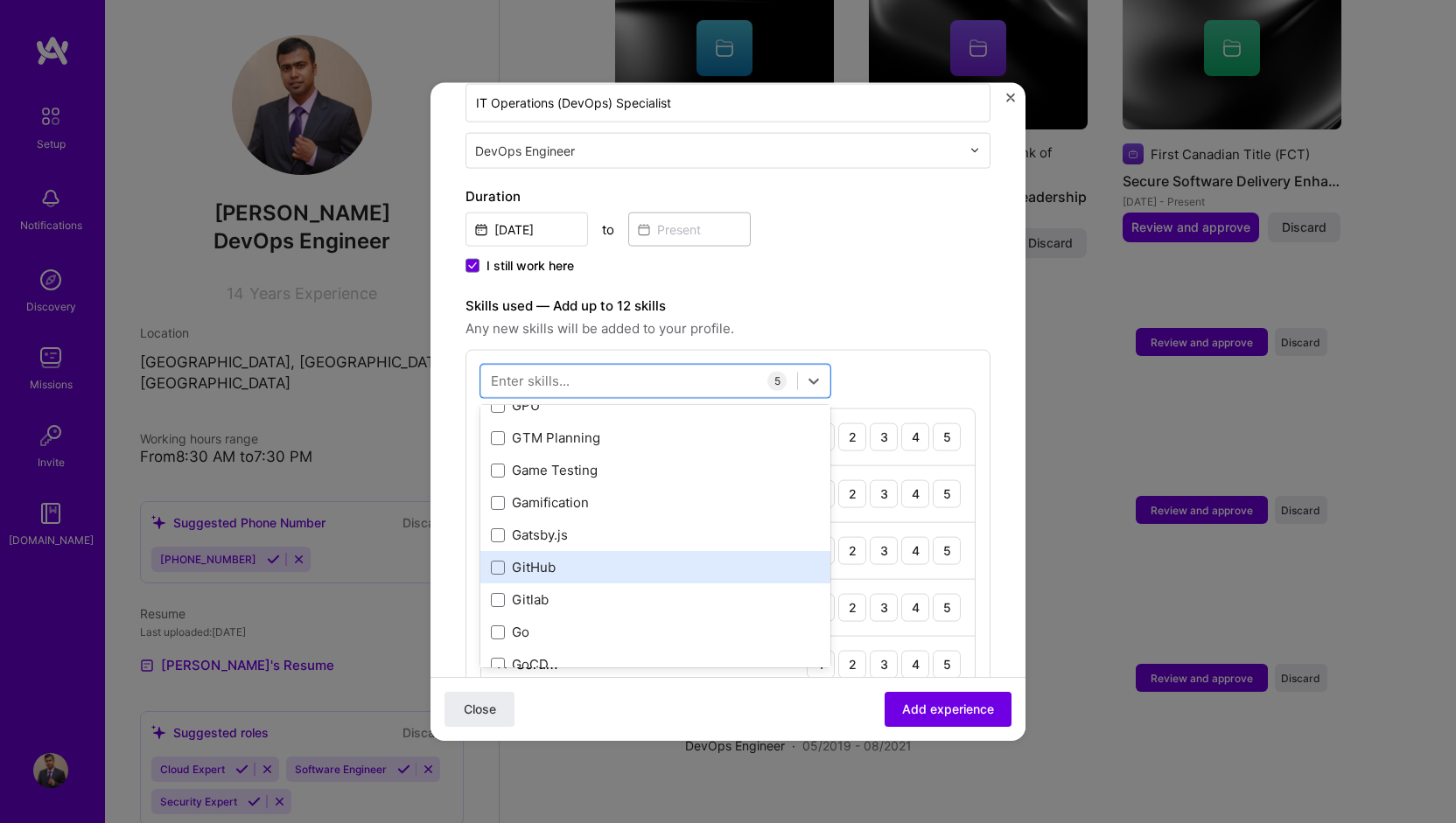
click at [560, 559] on div "GitHub" at bounding box center [655, 568] width 329 height 18
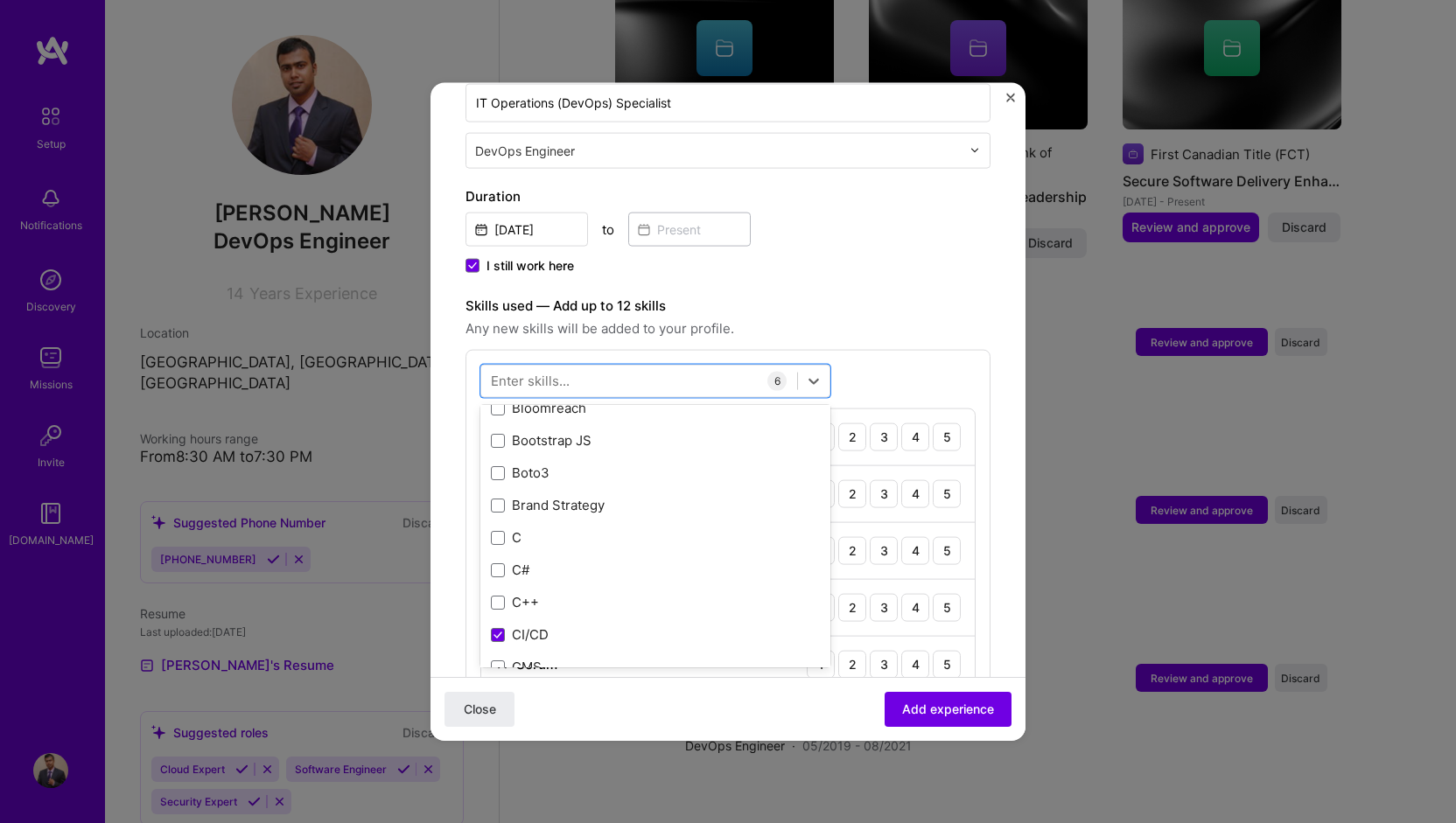
scroll to position [1691, 0]
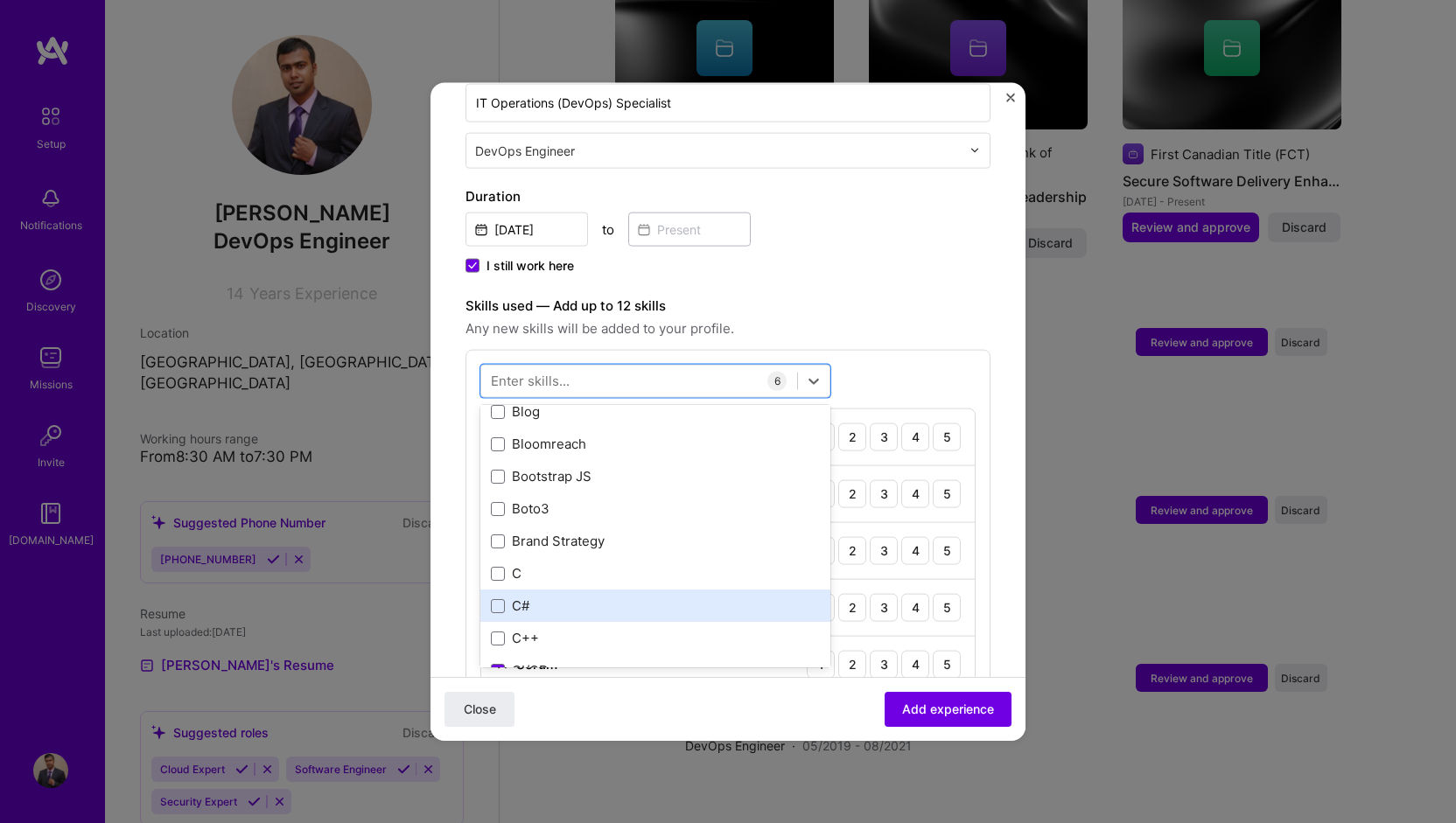
click at [552, 596] on div "C#" at bounding box center [655, 606] width 329 height 18
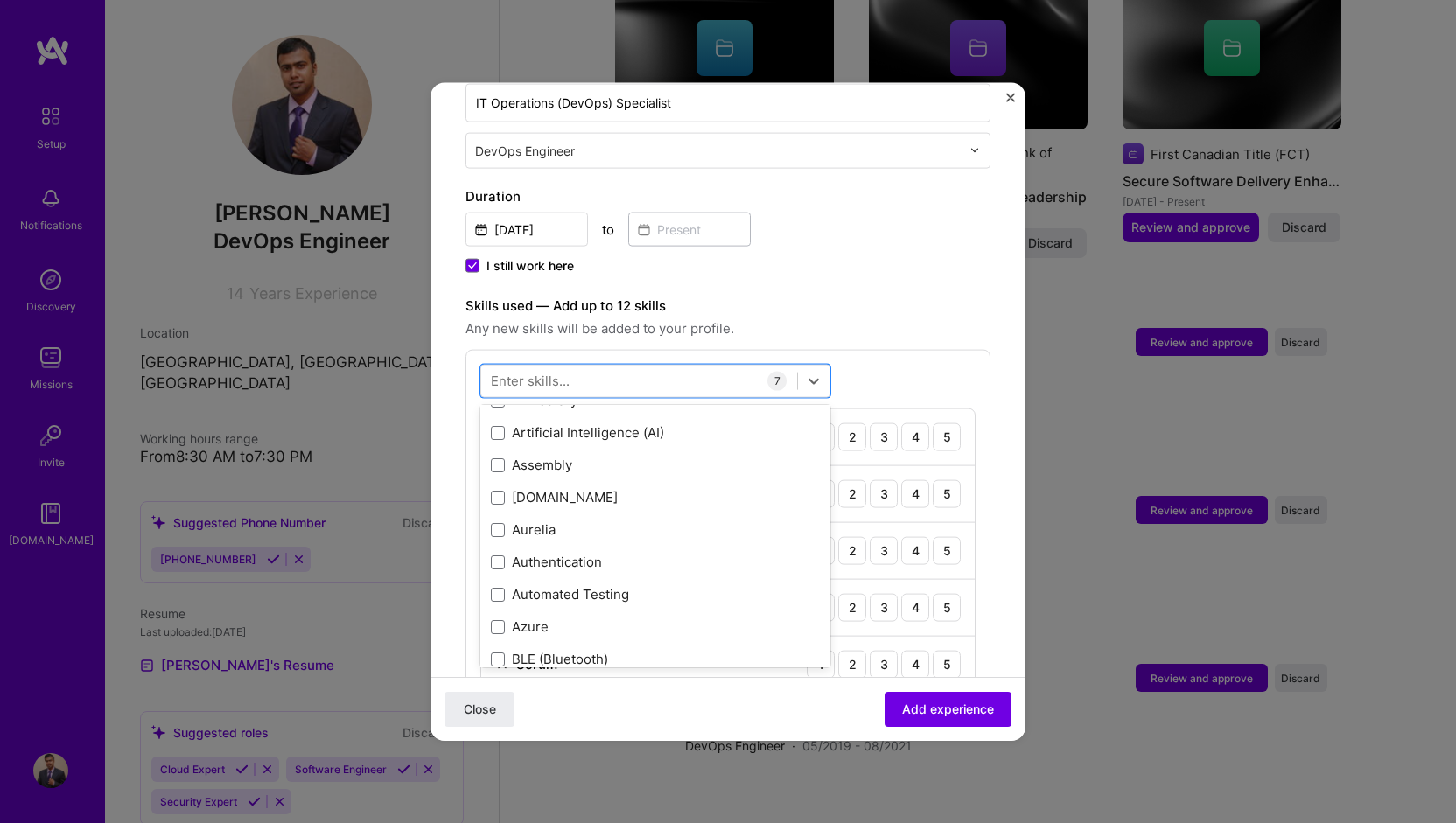
scroll to position [1166, 0]
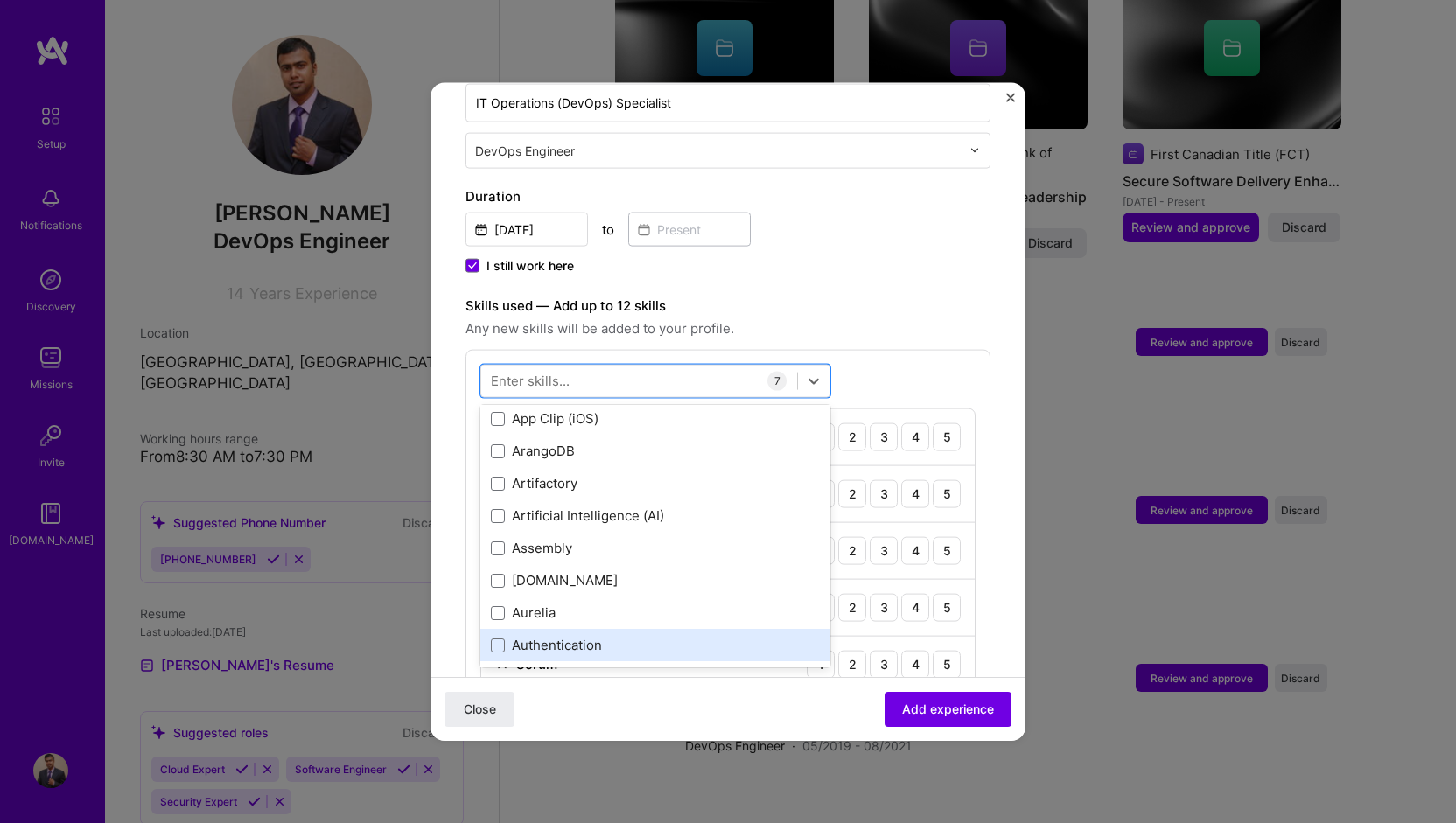
click at [569, 636] on div "Authentication" at bounding box center [655, 645] width 329 height 18
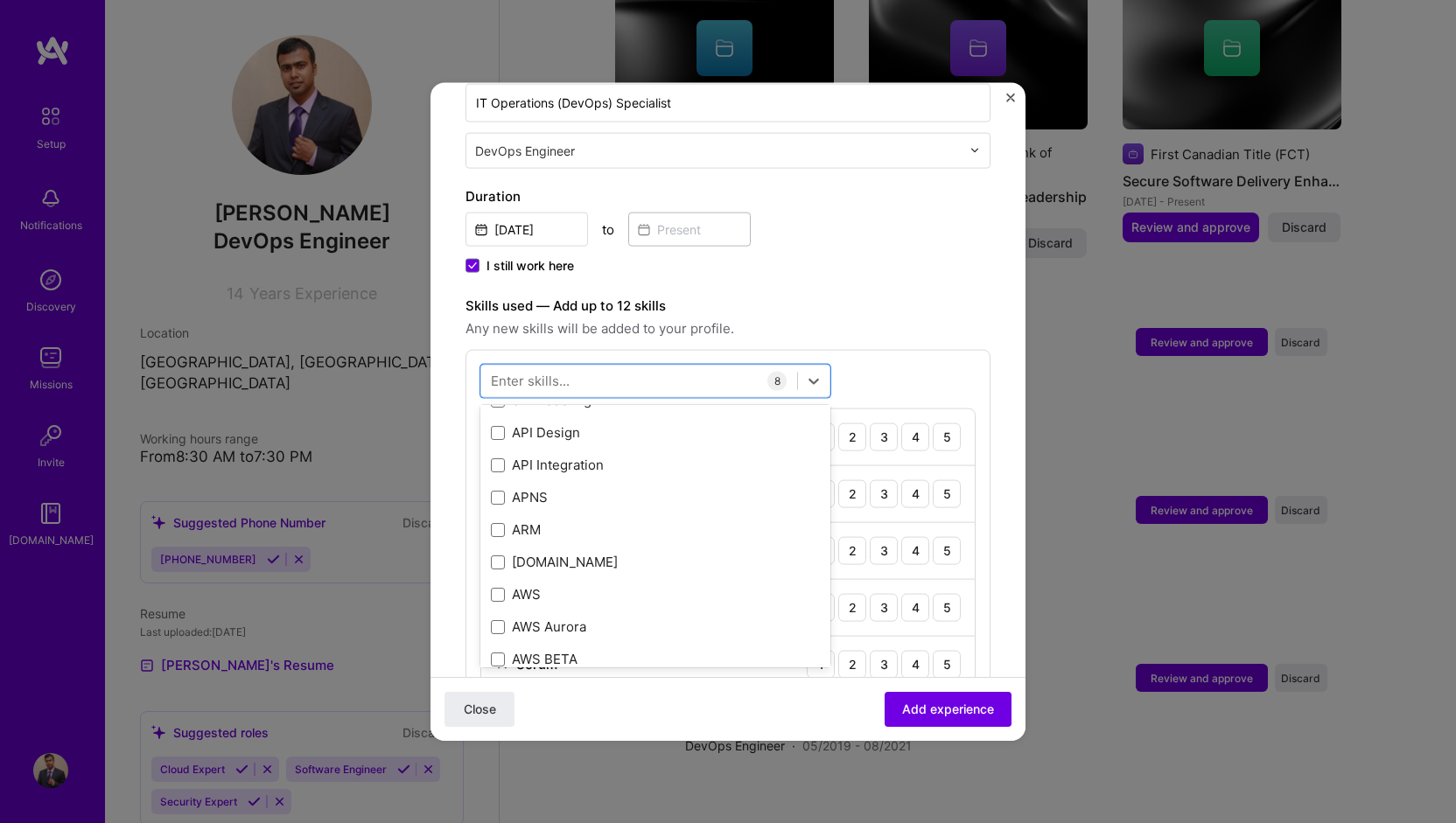
scroll to position [0, 0]
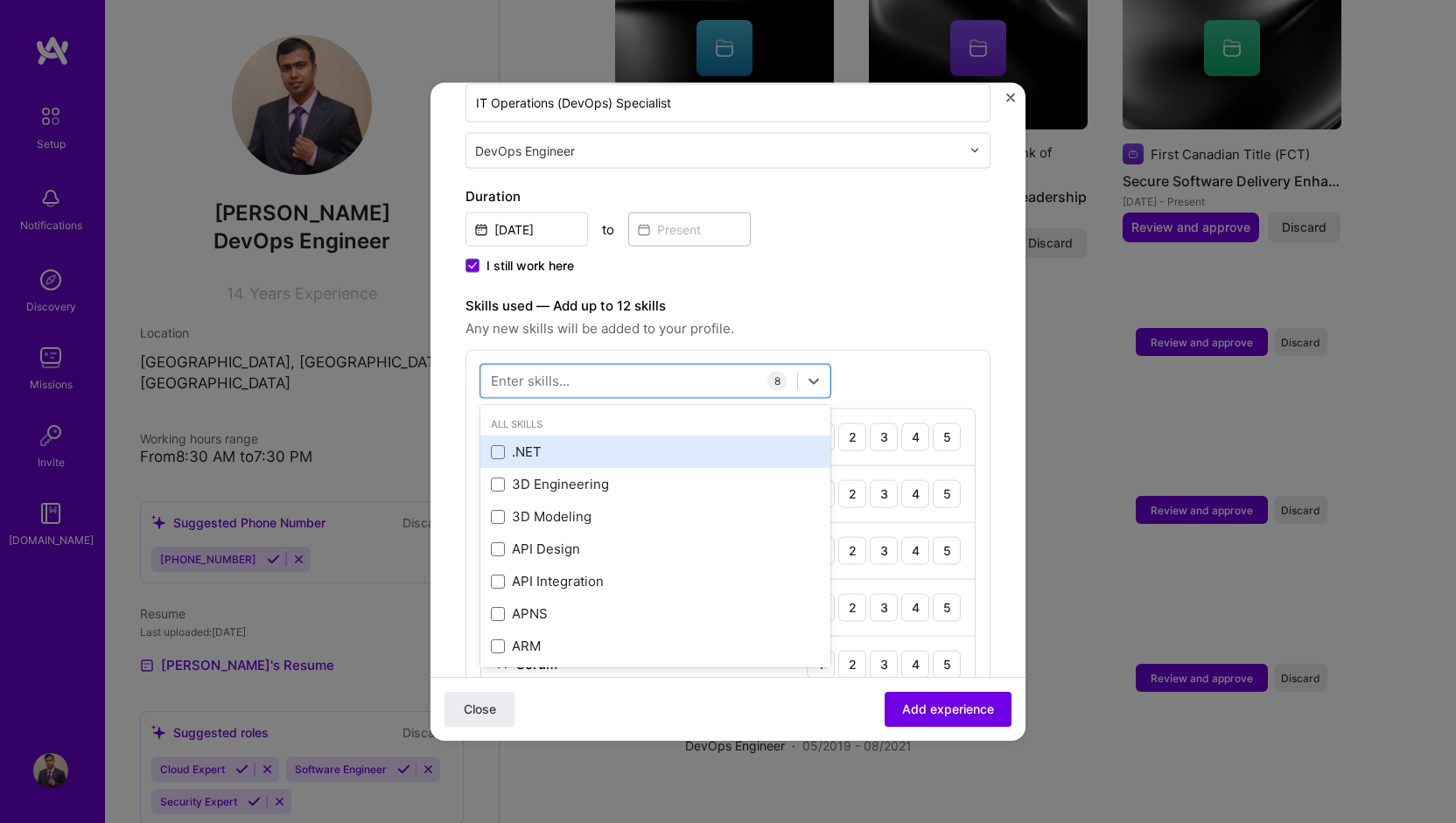
click at [513, 442] on div ".NET" at bounding box center [655, 451] width 350 height 32
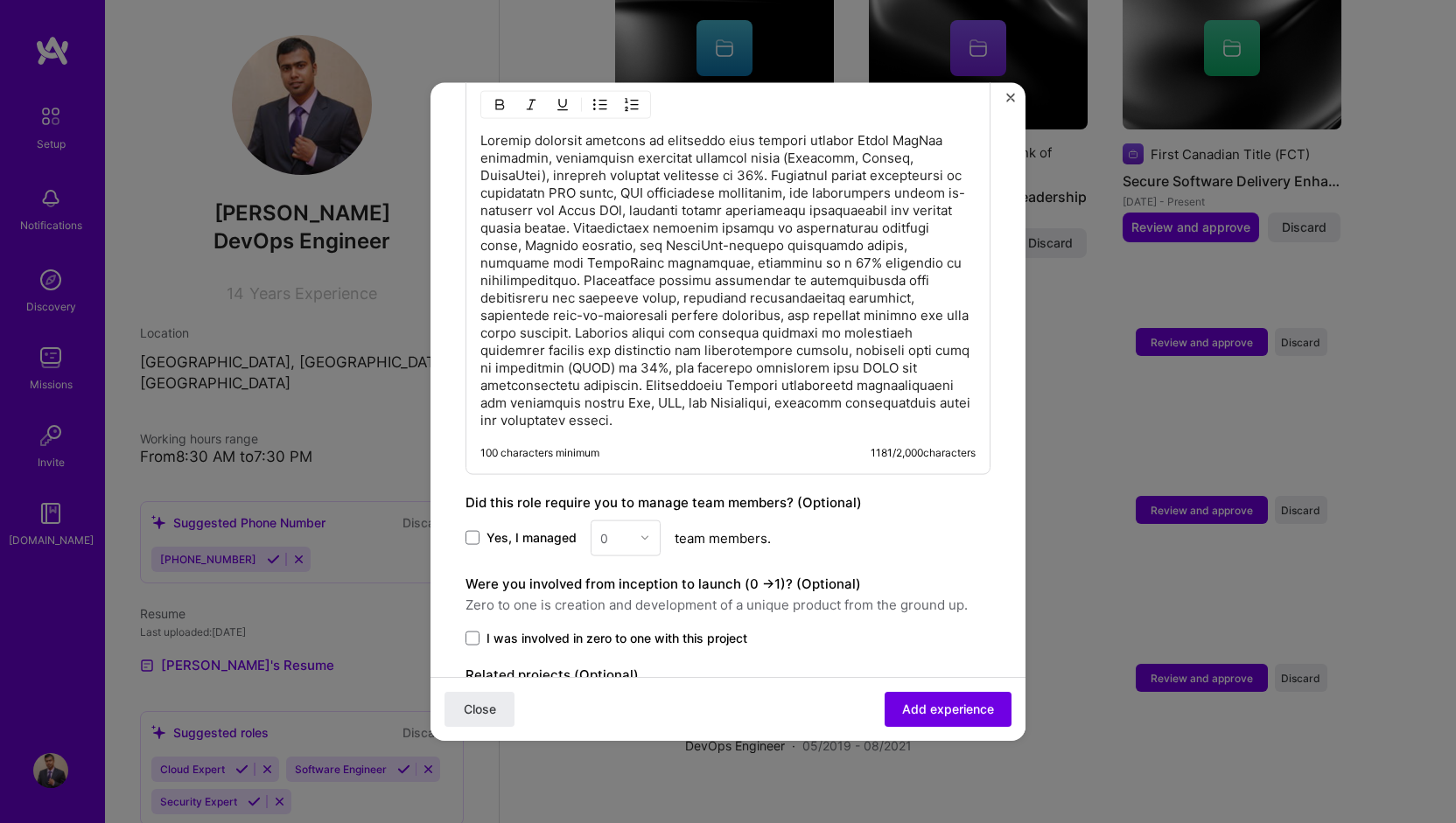
scroll to position [1456, 0]
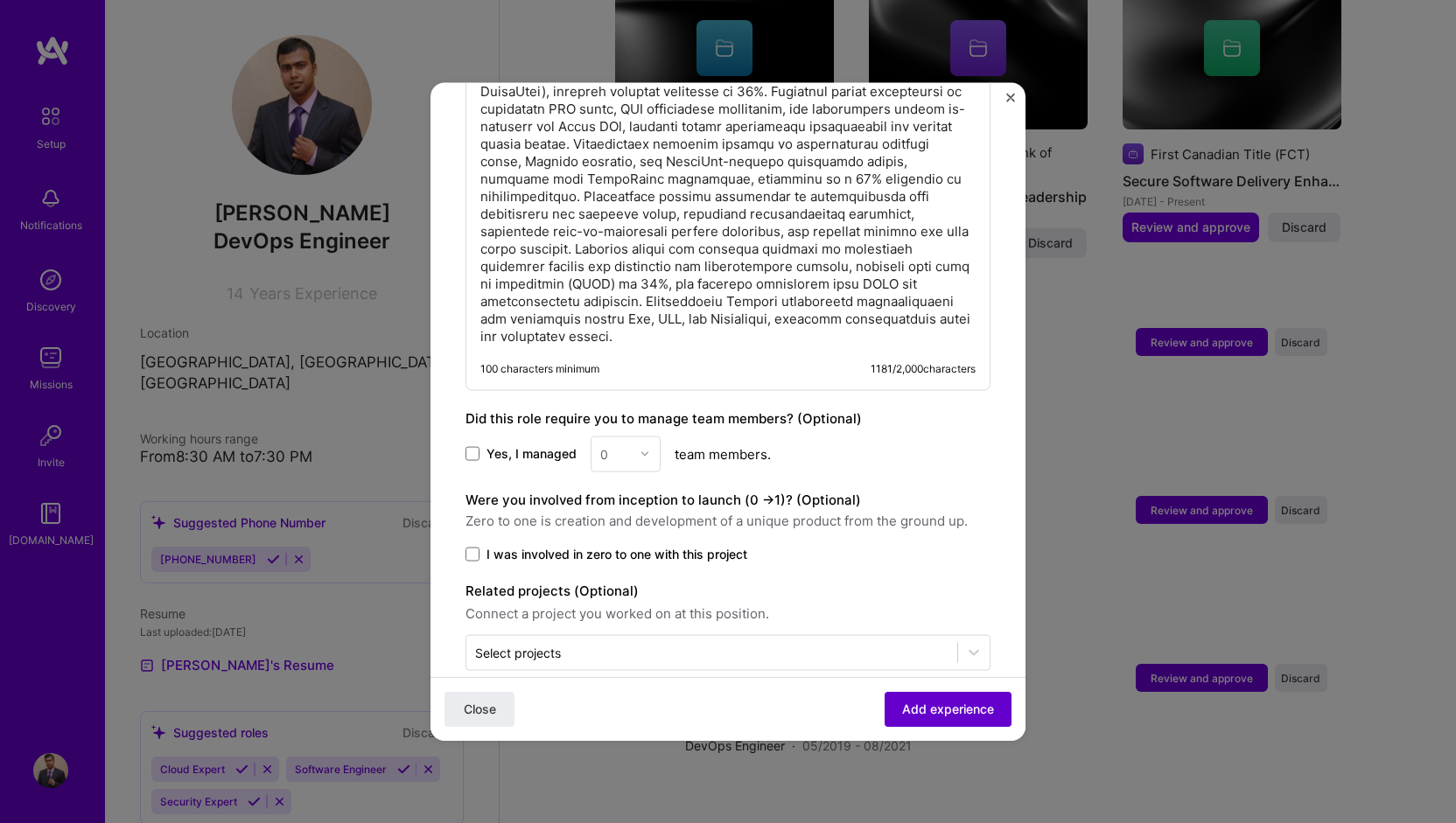
click at [921, 713] on span "Add experience" at bounding box center [948, 709] width 92 height 18
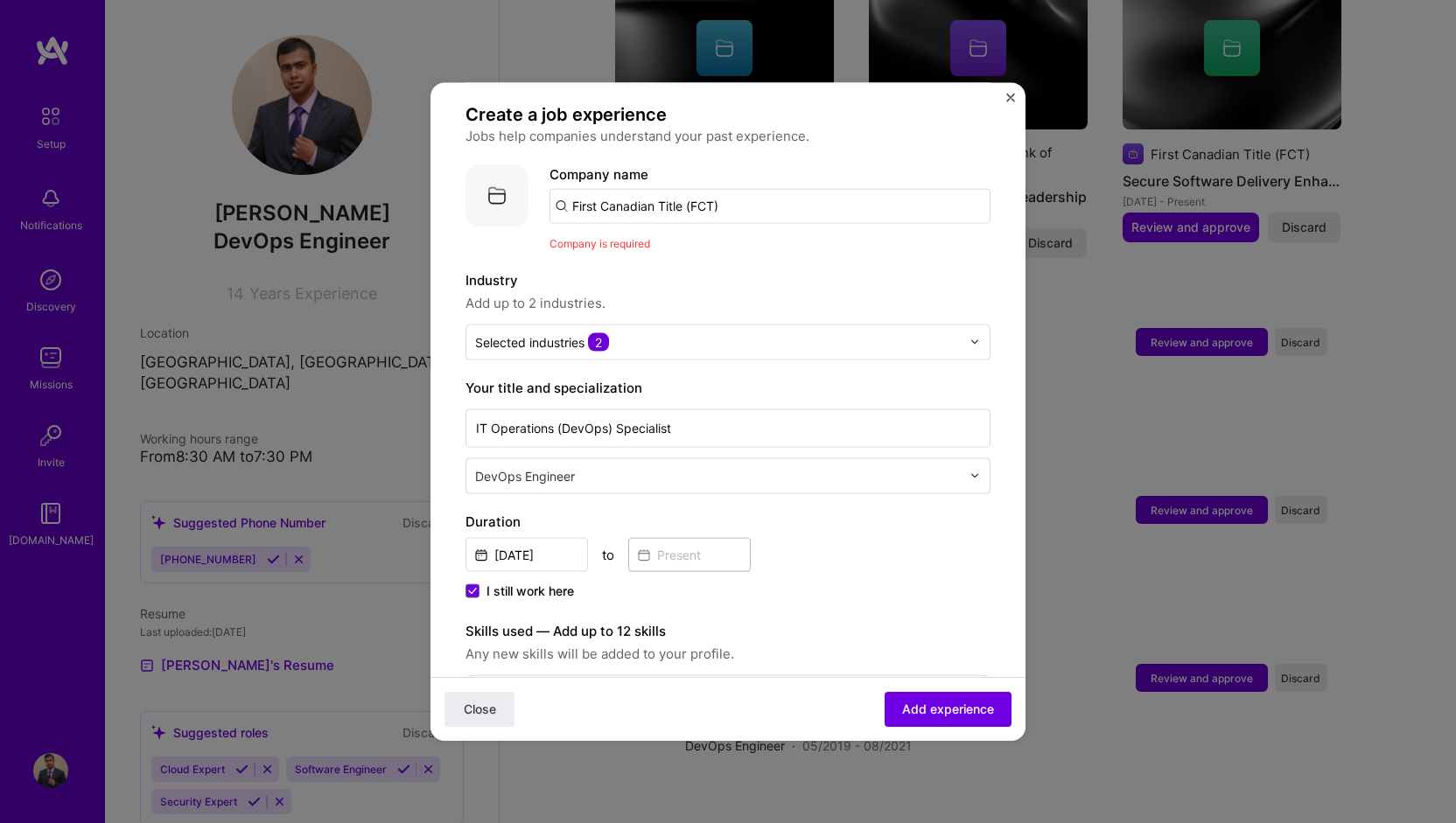
scroll to position [88, 0]
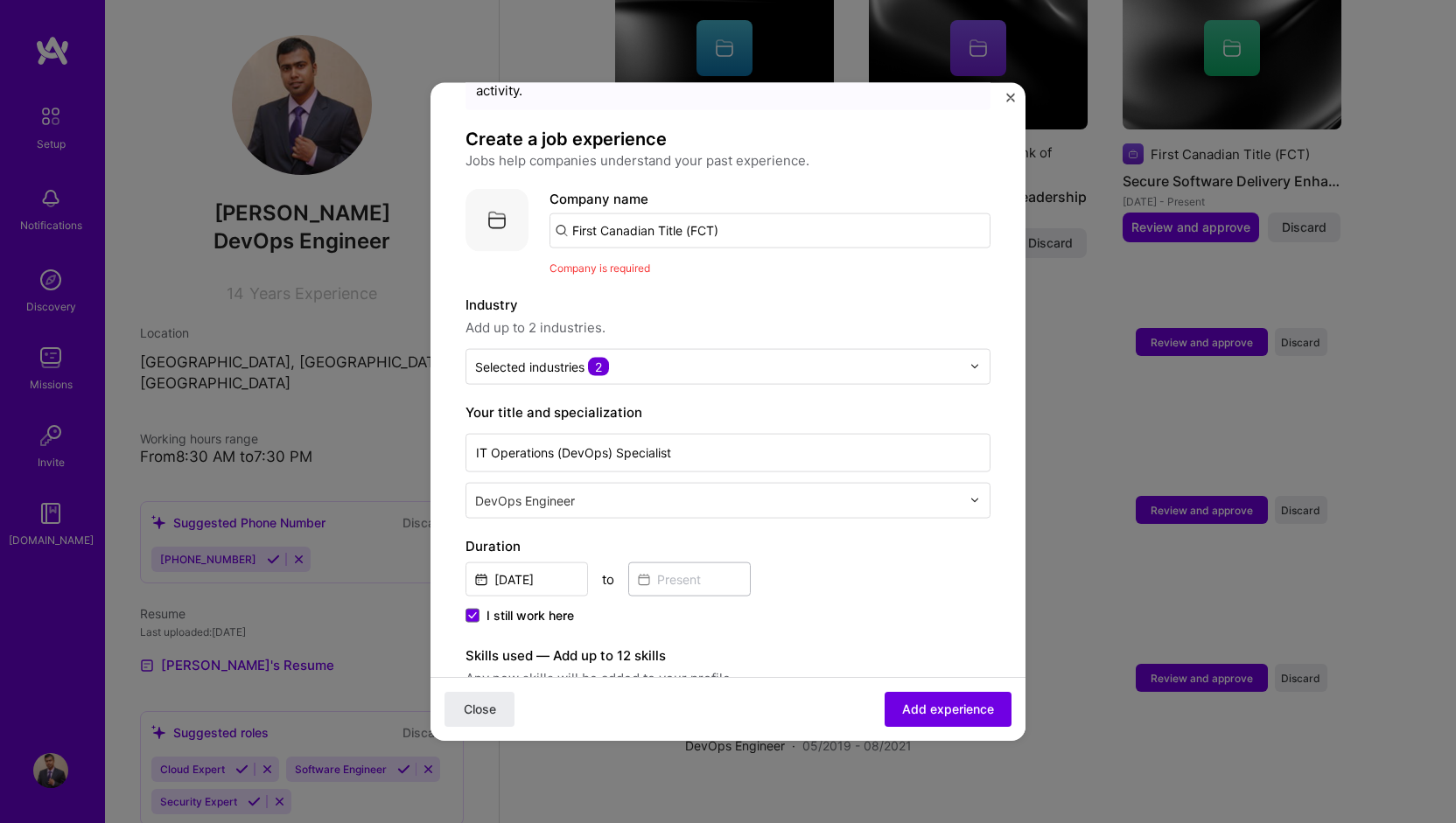
click at [607, 258] on div "Company is required" at bounding box center [769, 267] width 441 height 18
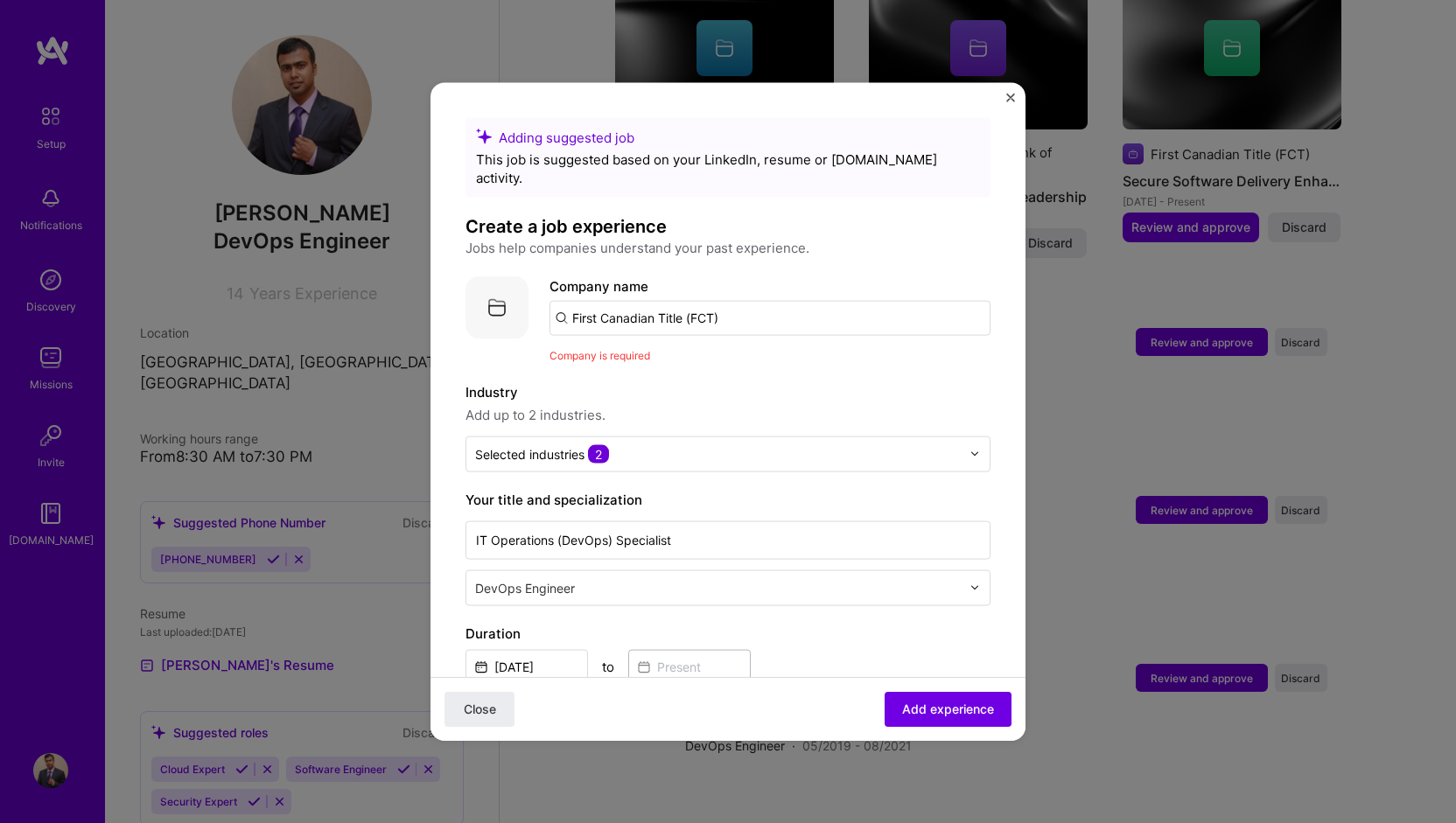
click at [756, 301] on input "First Canadian Title (FCT)" at bounding box center [769, 318] width 441 height 35
drag, startPoint x: 752, startPoint y: 297, endPoint x: 527, endPoint y: 286, distance: 225.3
click at [527, 286] on div "Company logo Company name First Canadian Title (FCT) Company is required" at bounding box center [728, 320] width 525 height 89
click at [574, 301] on input "first [DEMOGRAPHIC_DATA]" at bounding box center [769, 318] width 441 height 35
click at [606, 301] on input "First canadian" at bounding box center [769, 318] width 441 height 35
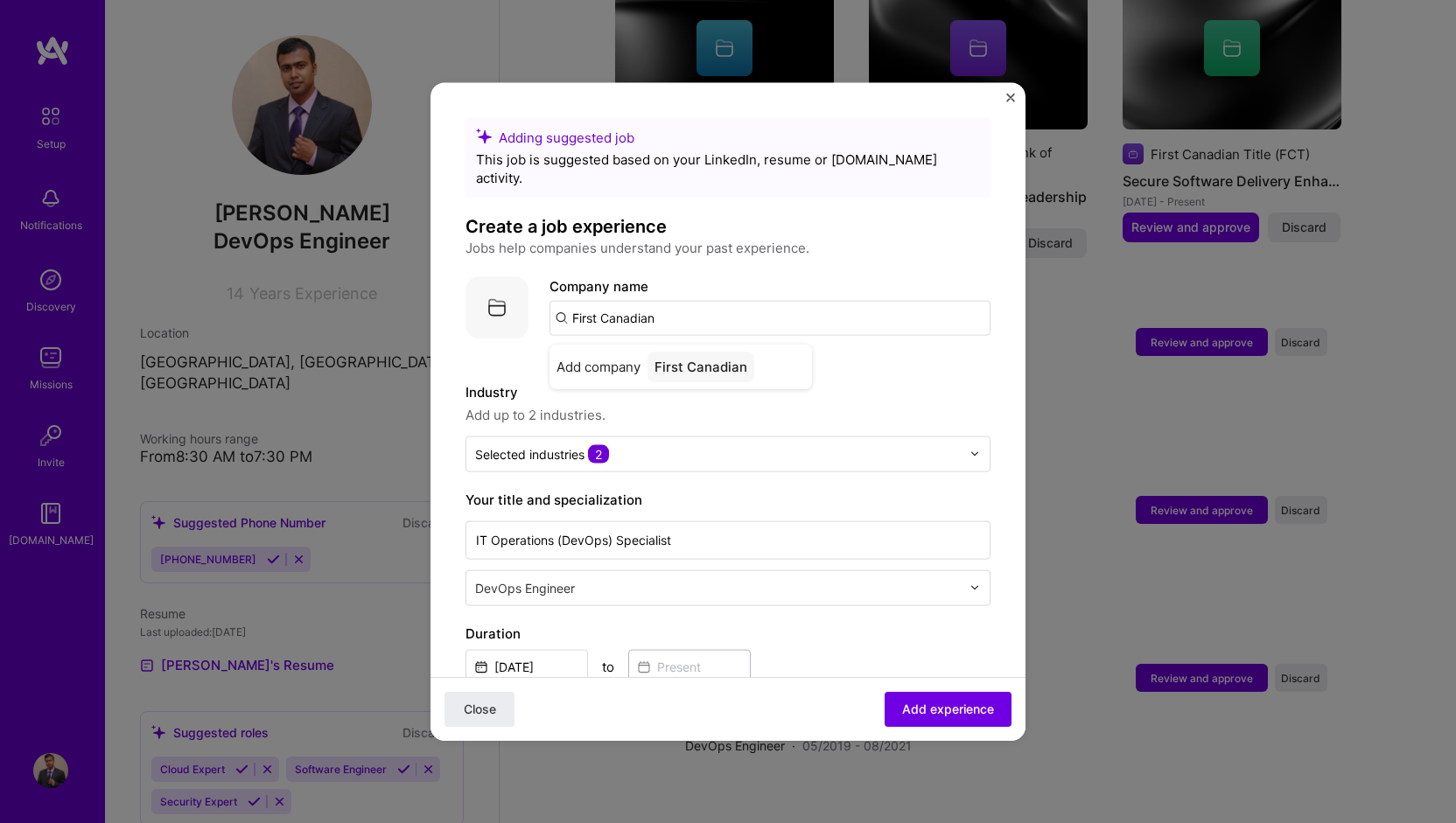
click at [678, 301] on input "First Canadian" at bounding box center [769, 318] width 441 height 35
type input "First Canadian Title (FCT)"
click at [746, 301] on input "First Canadian Title (FCT)" at bounding box center [769, 318] width 441 height 35
drag, startPoint x: 746, startPoint y: 299, endPoint x: 564, endPoint y: 294, distance: 182.1
click at [564, 301] on input "First Canadian Title (FCT)" at bounding box center [769, 318] width 441 height 35
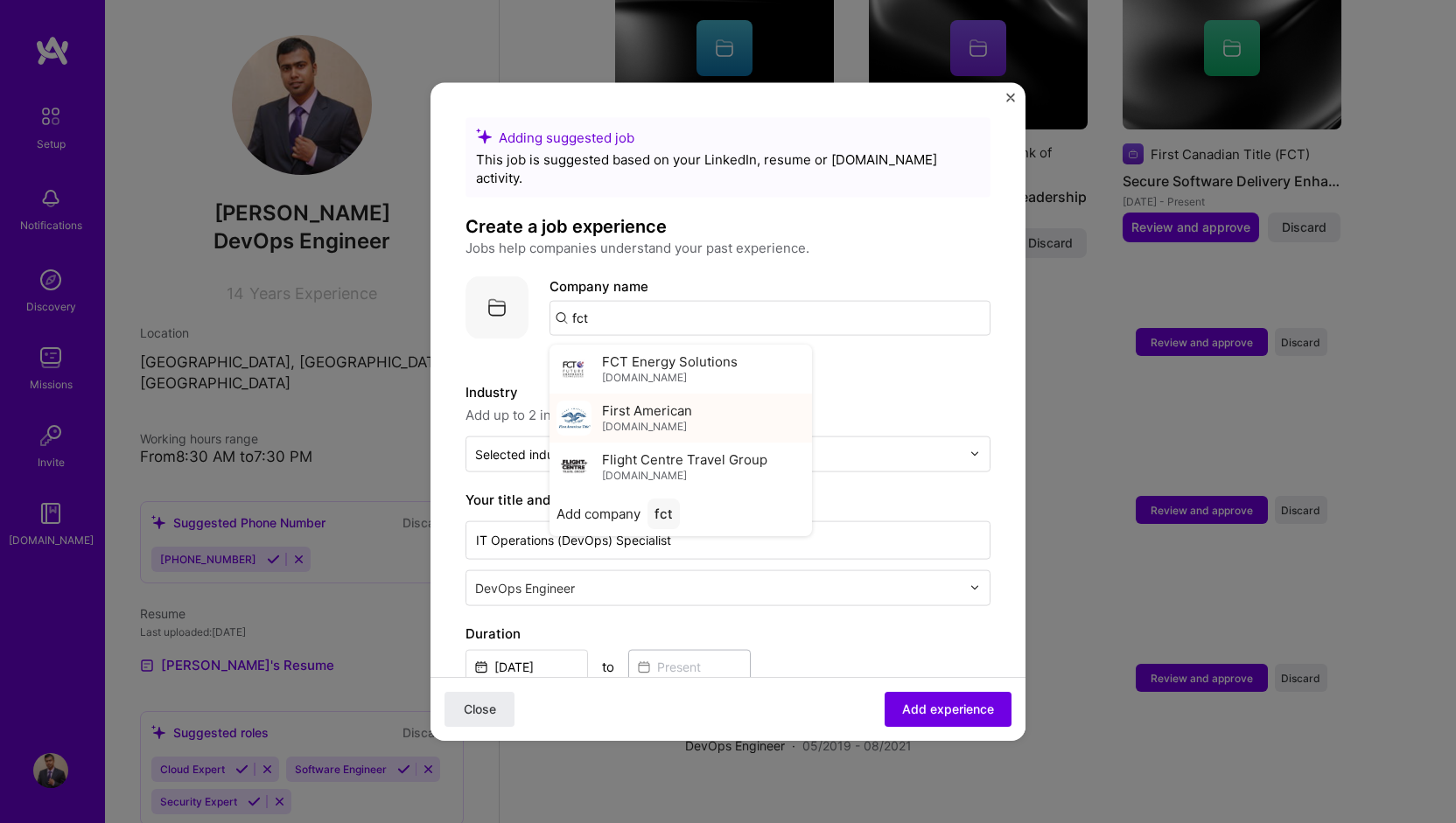
click at [656, 393] on div "First American [DOMAIN_NAME]" at bounding box center [680, 417] width 263 height 49
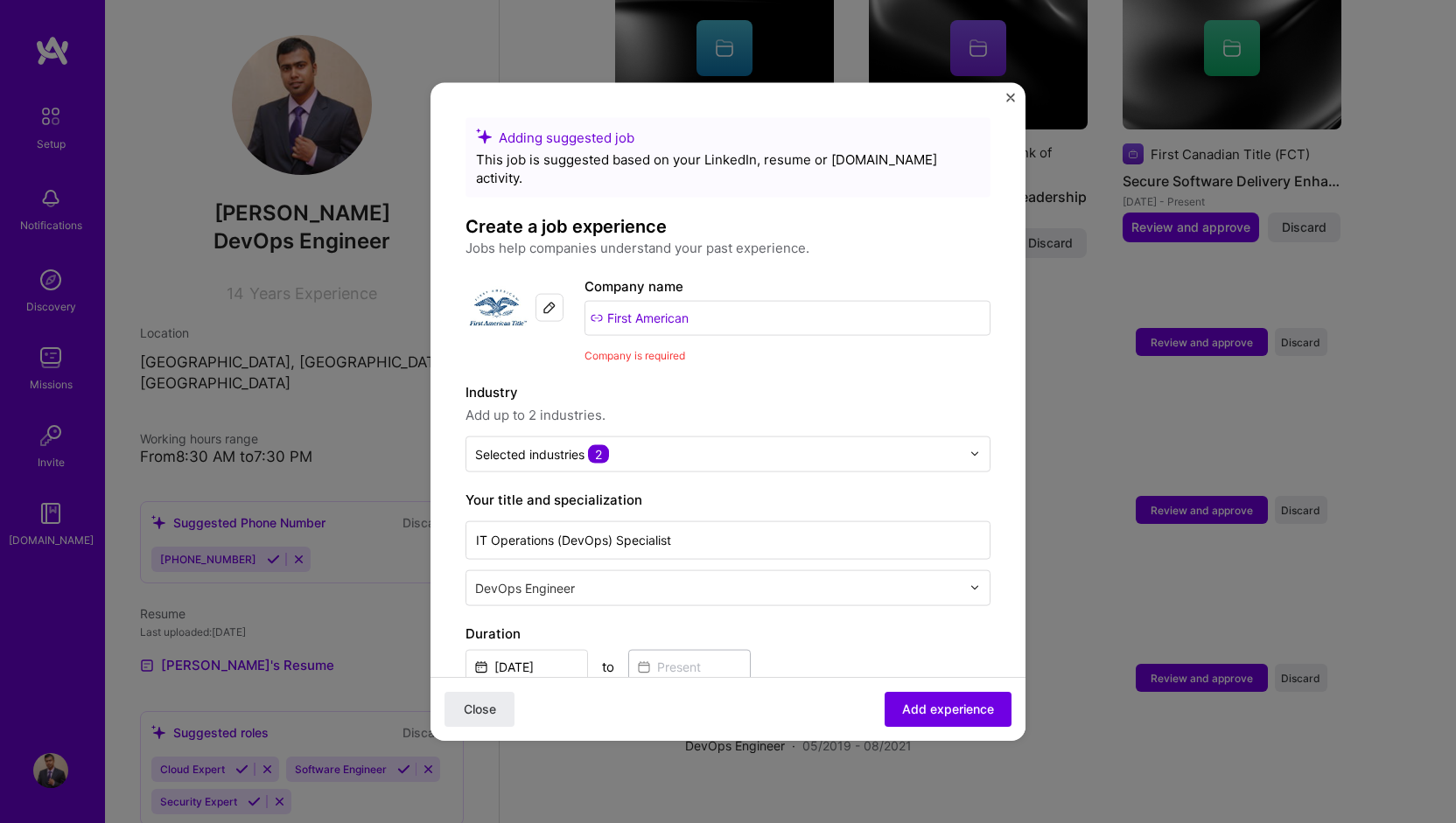
click at [728, 301] on input "First American" at bounding box center [787, 318] width 406 height 35
click at [723, 301] on input "First American" at bounding box center [787, 318] width 406 height 35
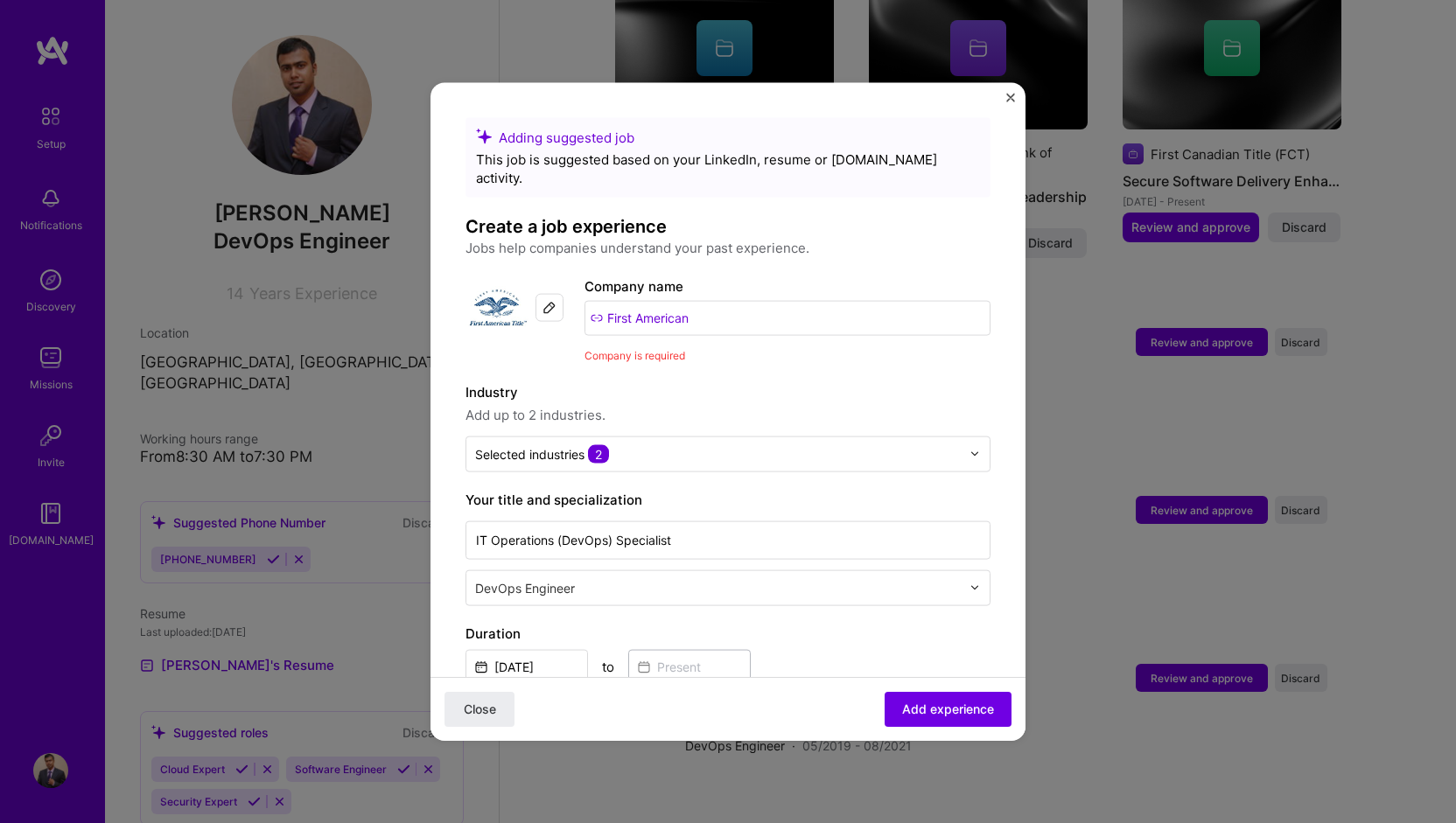
click at [723, 301] on input "First American" at bounding box center [787, 318] width 406 height 35
paste input "Canadian Title (FCT)"
type input "First Canadian Title (FCT)"
click at [593, 357] on span "Add company" at bounding box center [598, 366] width 84 height 18
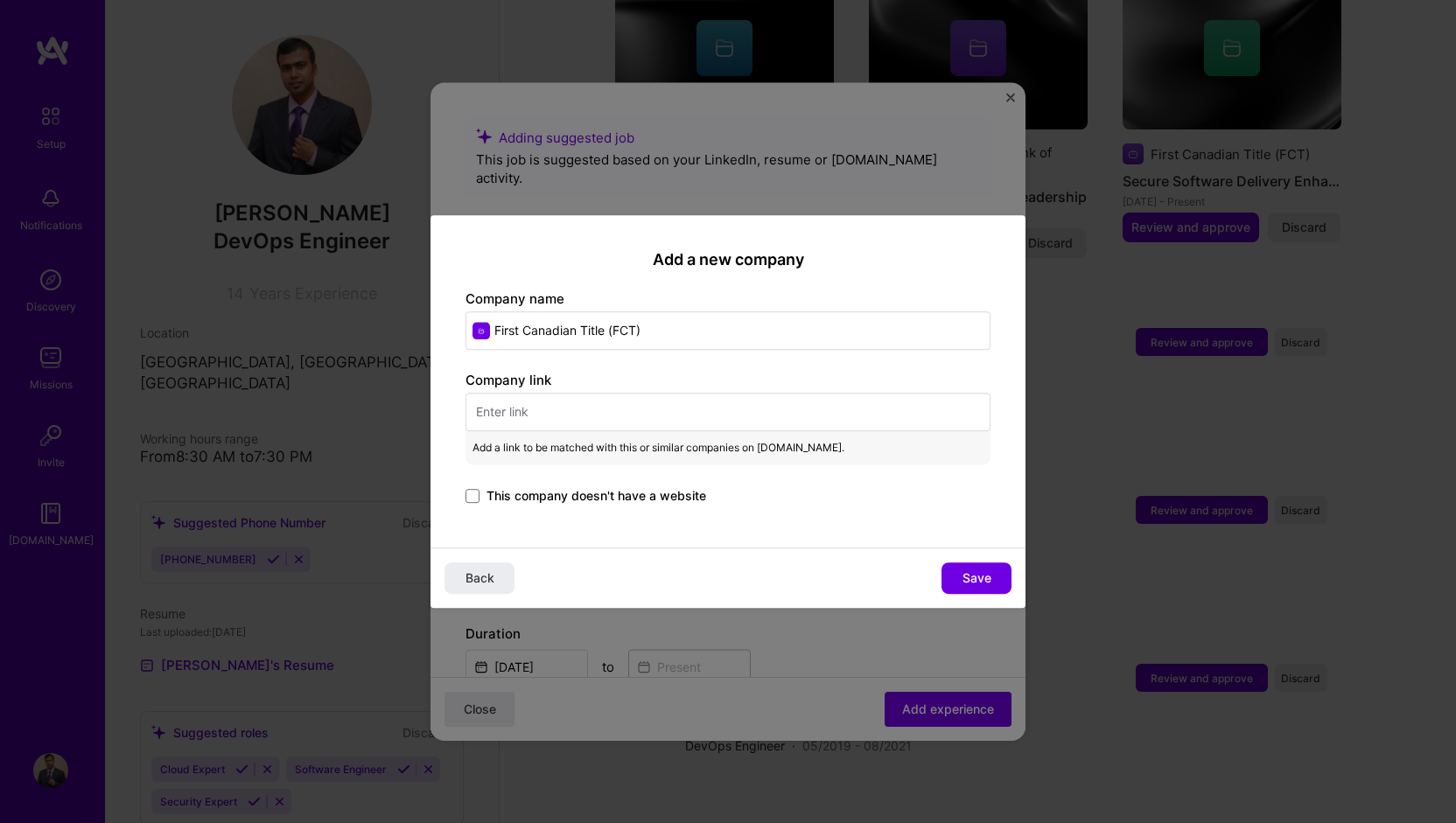
click at [606, 422] on input "text" at bounding box center [728, 412] width 525 height 39
paste input "[URL][DOMAIN_NAME]"
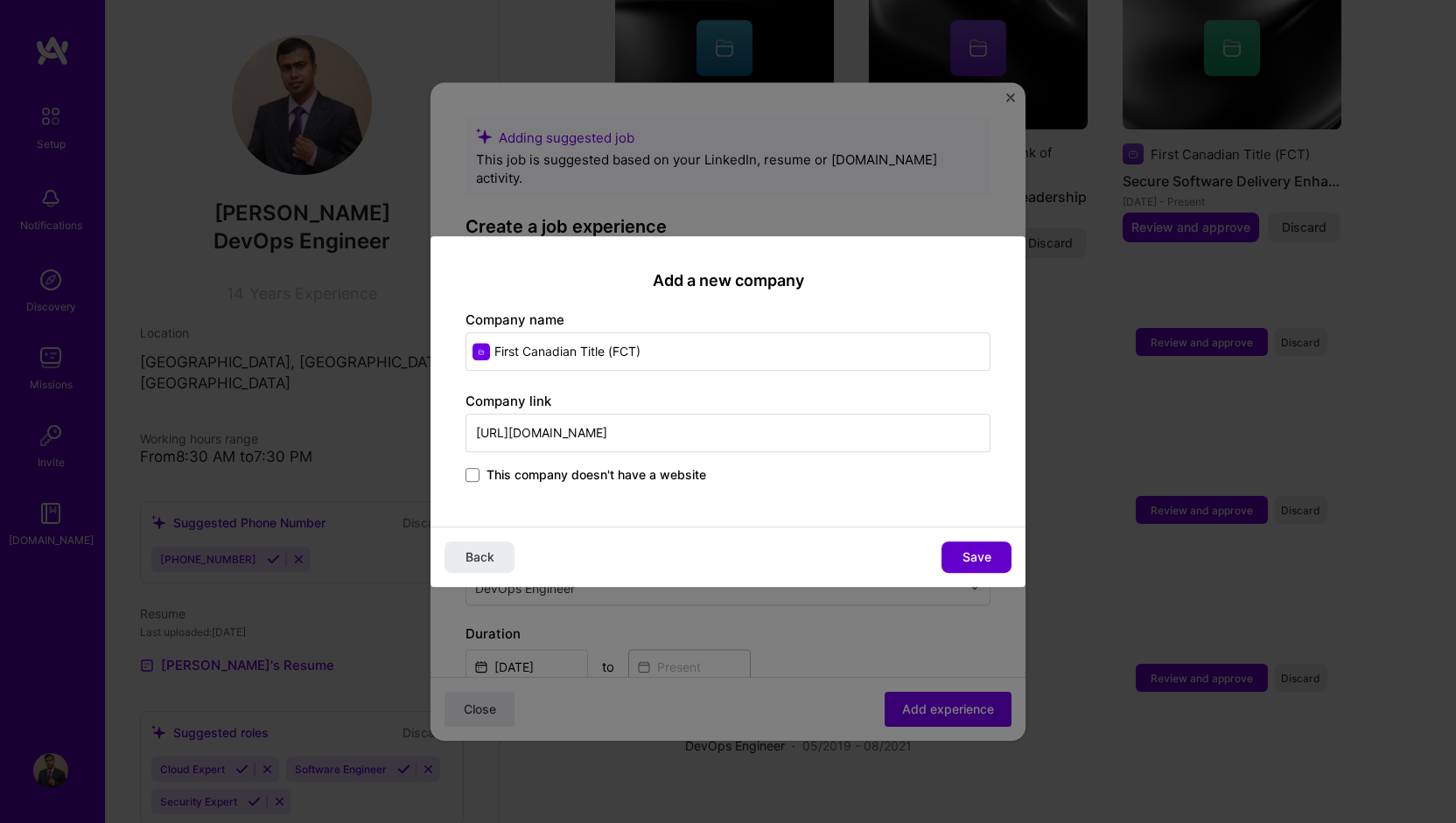
type input "[URL][DOMAIN_NAME]"
click at [959, 561] on button "Save" at bounding box center [976, 558] width 70 height 31
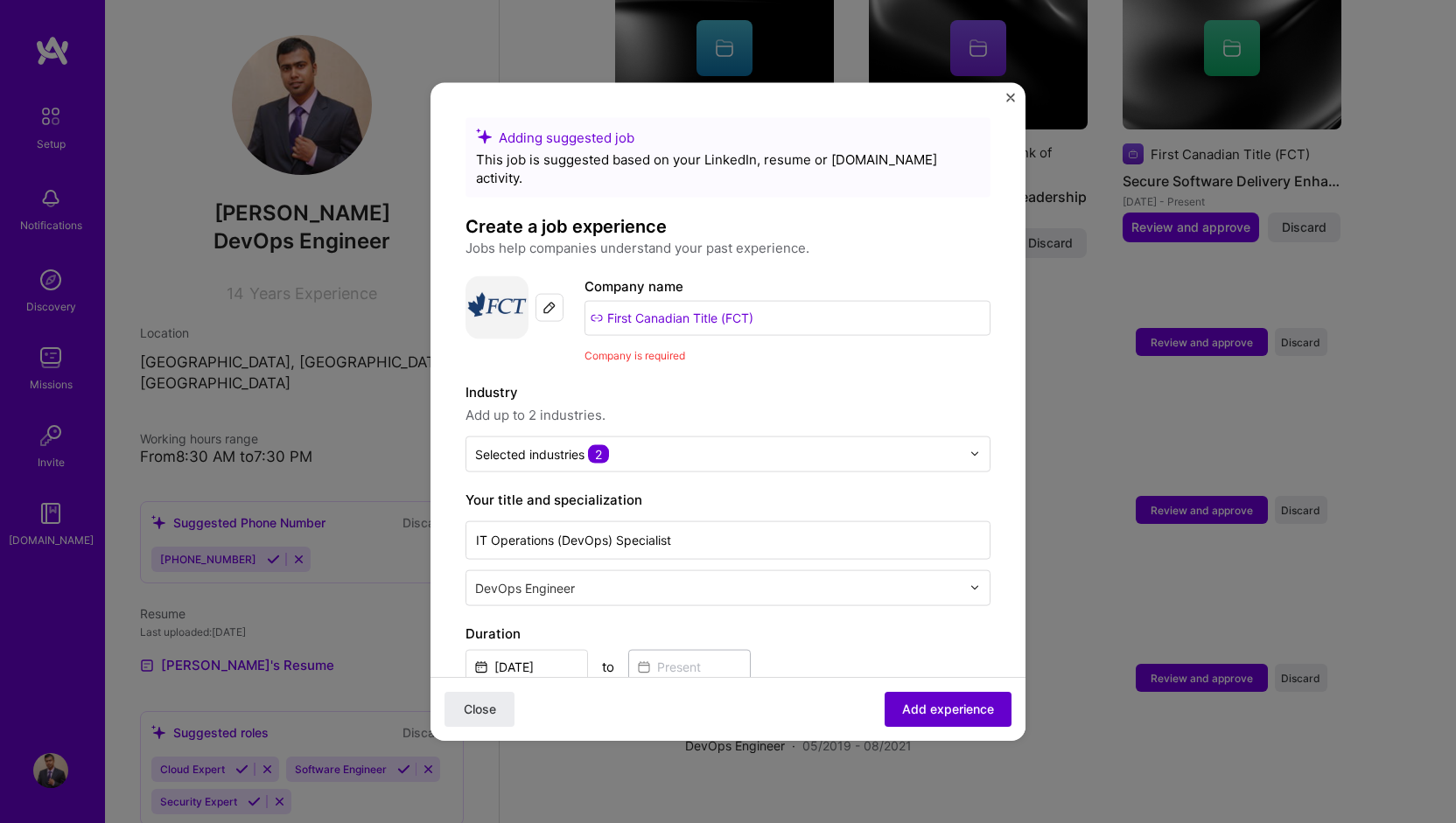
click at [971, 710] on span "Add experience" at bounding box center [948, 709] width 92 height 18
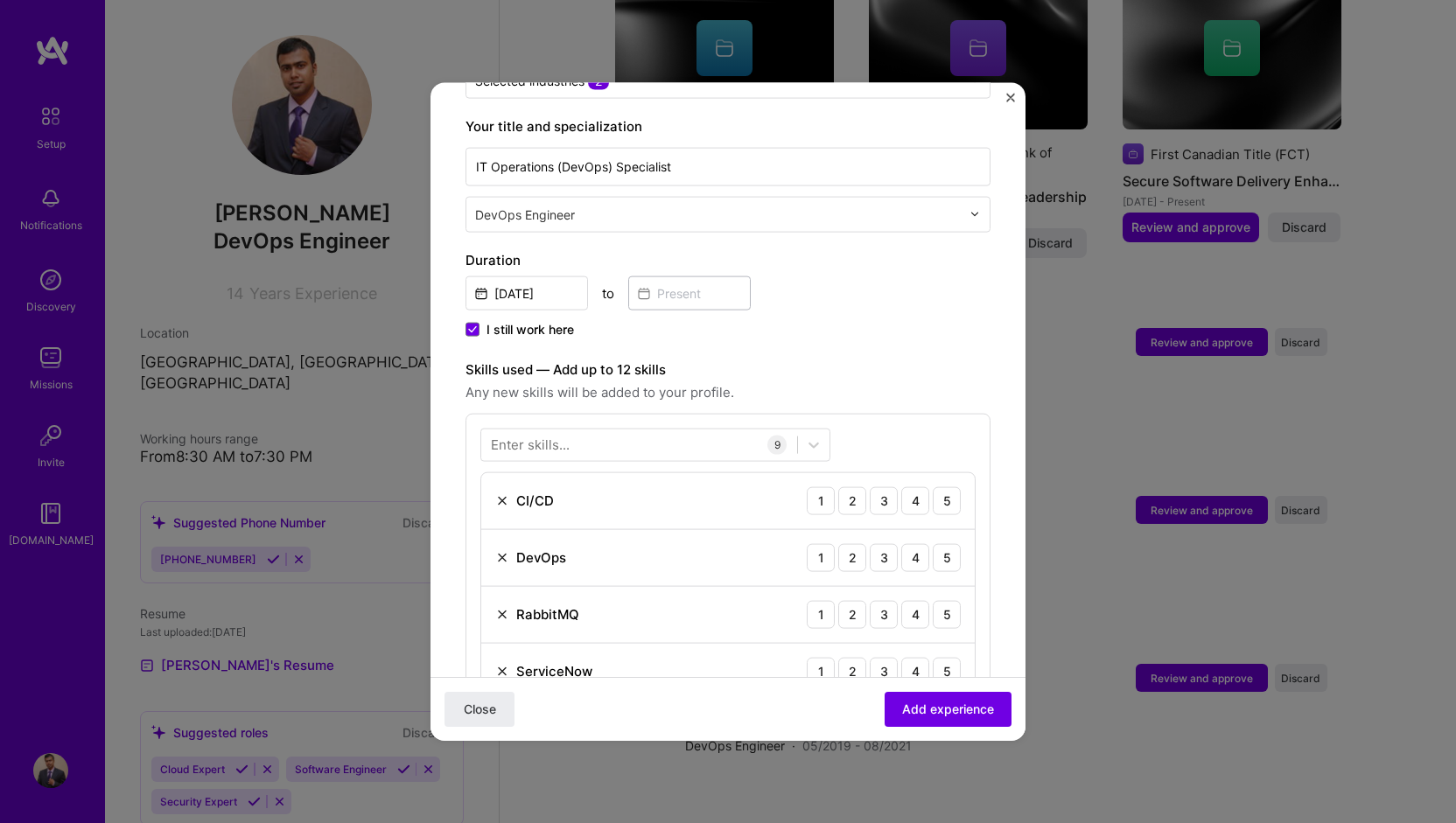
scroll to position [341, 0]
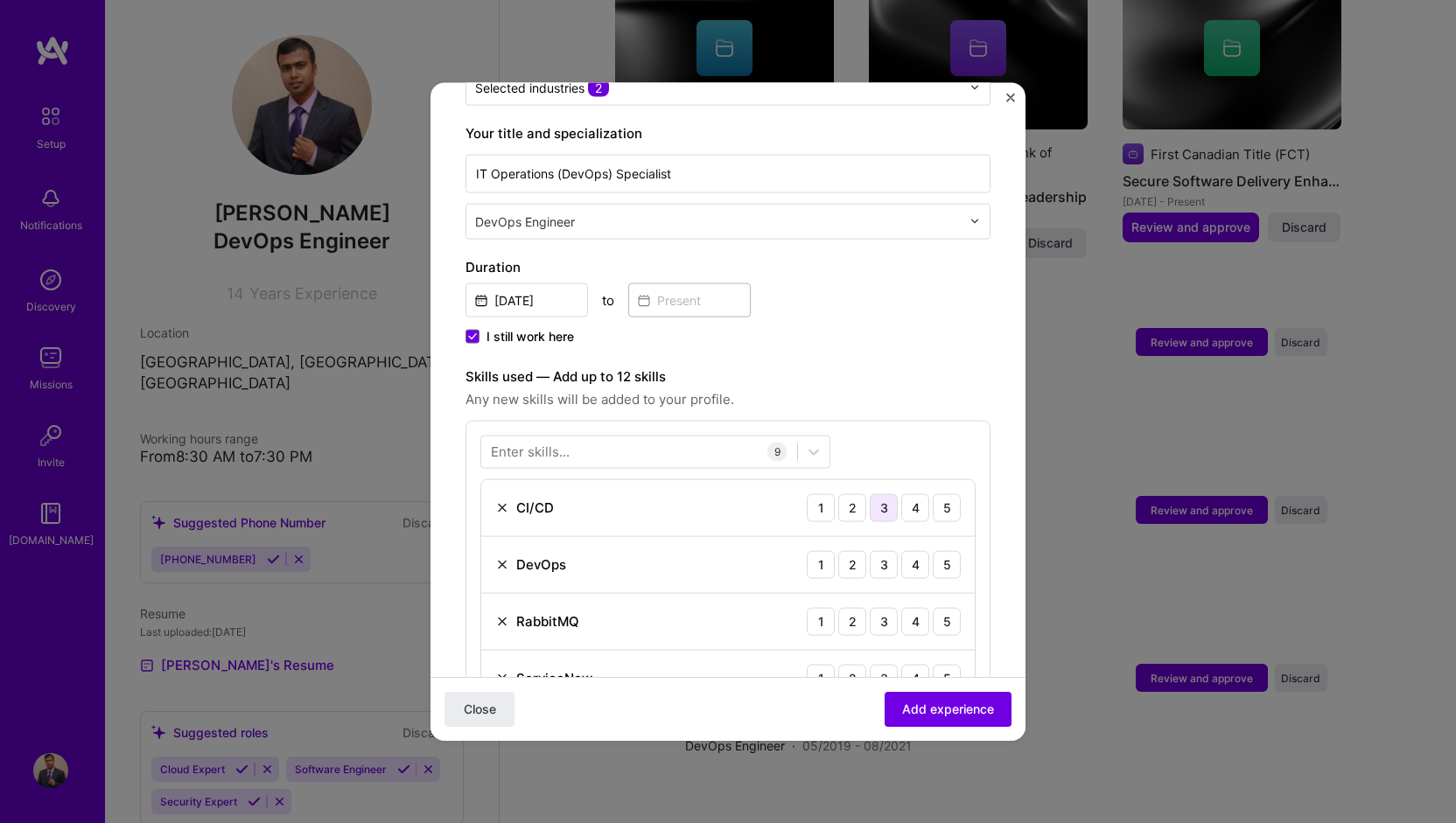
click at [875, 494] on div "3" at bounding box center [884, 508] width 28 height 28
click at [870, 550] on div "3" at bounding box center [884, 564] width 28 height 28
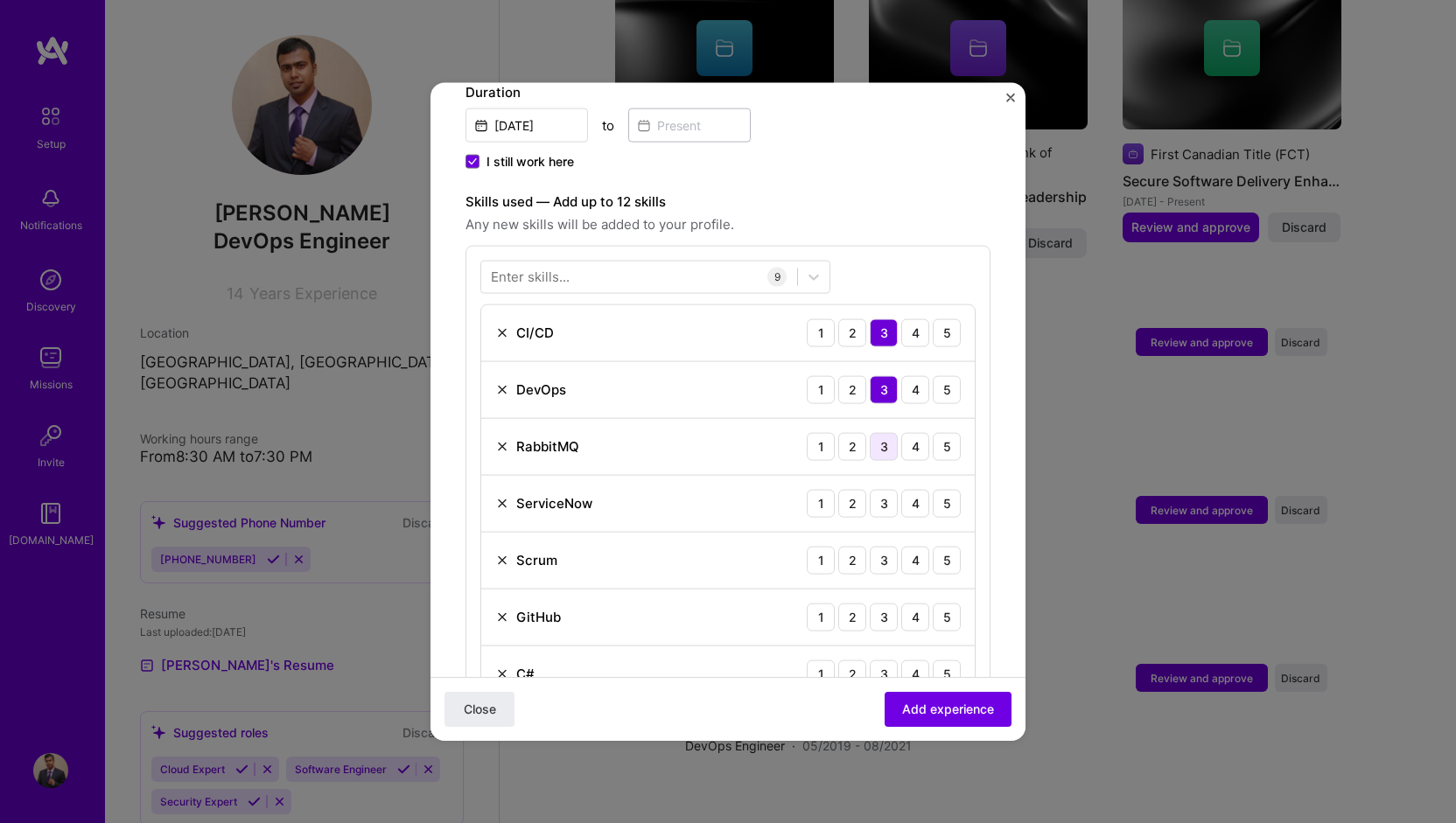
click at [870, 432] on div "3" at bounding box center [884, 446] width 28 height 28
click at [870, 489] on div "3" at bounding box center [884, 503] width 28 height 28
click at [901, 375] on div "4" at bounding box center [915, 389] width 28 height 28
click at [907, 318] on div "4" at bounding box center [915, 332] width 28 height 28
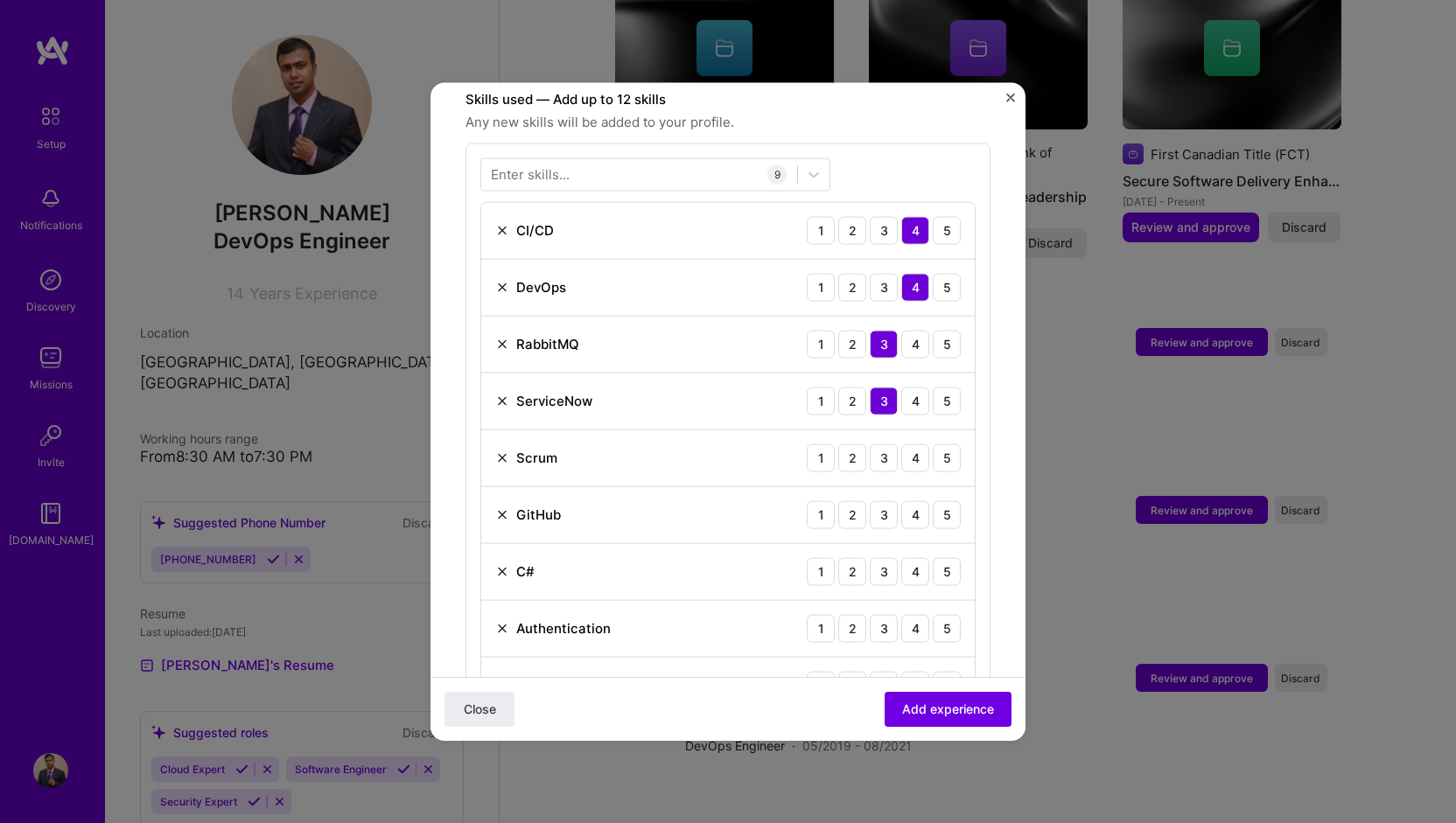
scroll to position [692, 0]
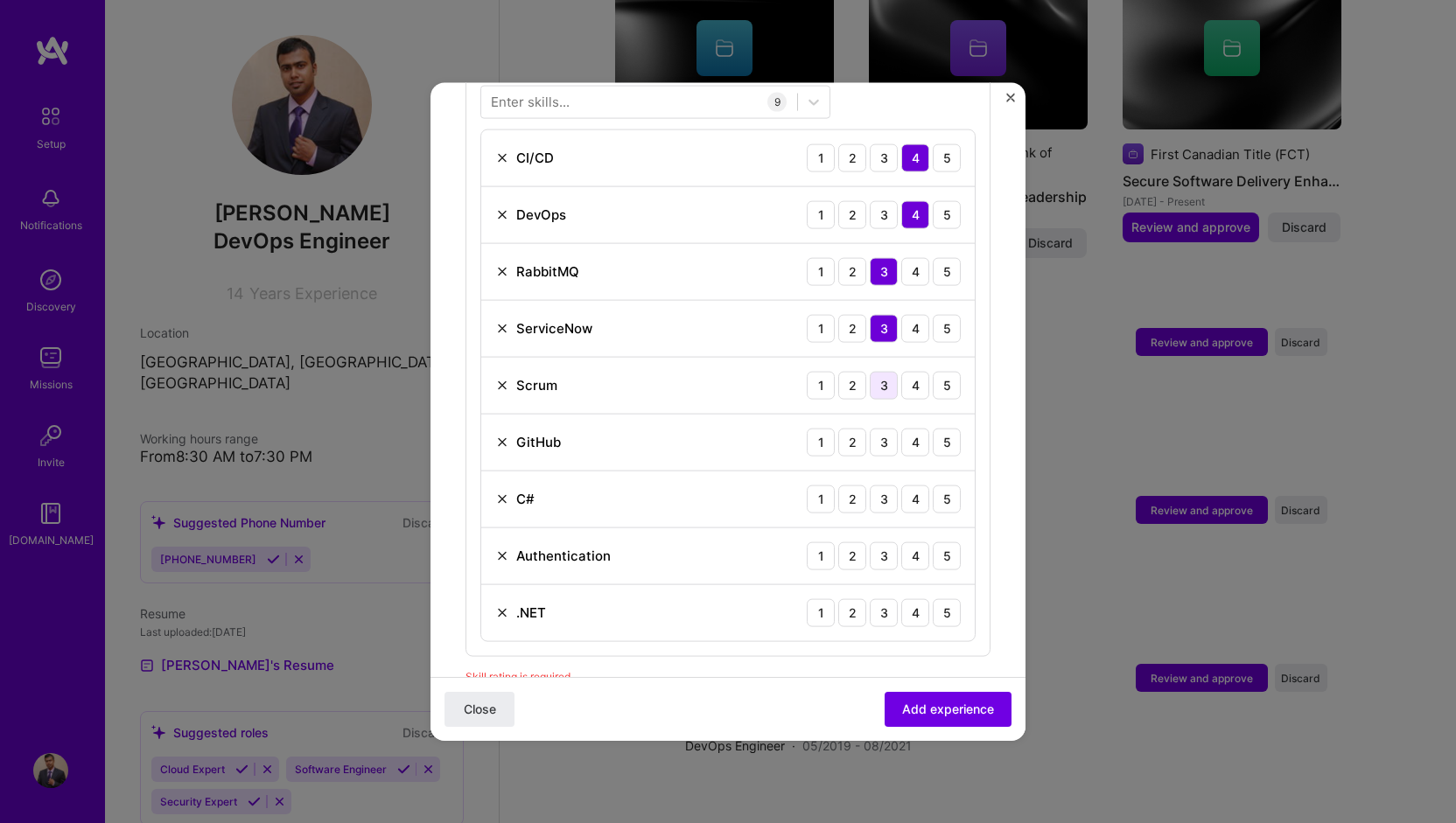
click at [872, 372] on div "3" at bounding box center [884, 385] width 28 height 28
click at [901, 428] on div "4" at bounding box center [915, 442] width 28 height 28
click at [838, 257] on div "2" at bounding box center [852, 271] width 28 height 28
click at [835, 493] on div "C# 1 2 3 4 5" at bounding box center [728, 499] width 494 height 57
click at [839, 485] on div "2" at bounding box center [852, 498] width 28 height 28
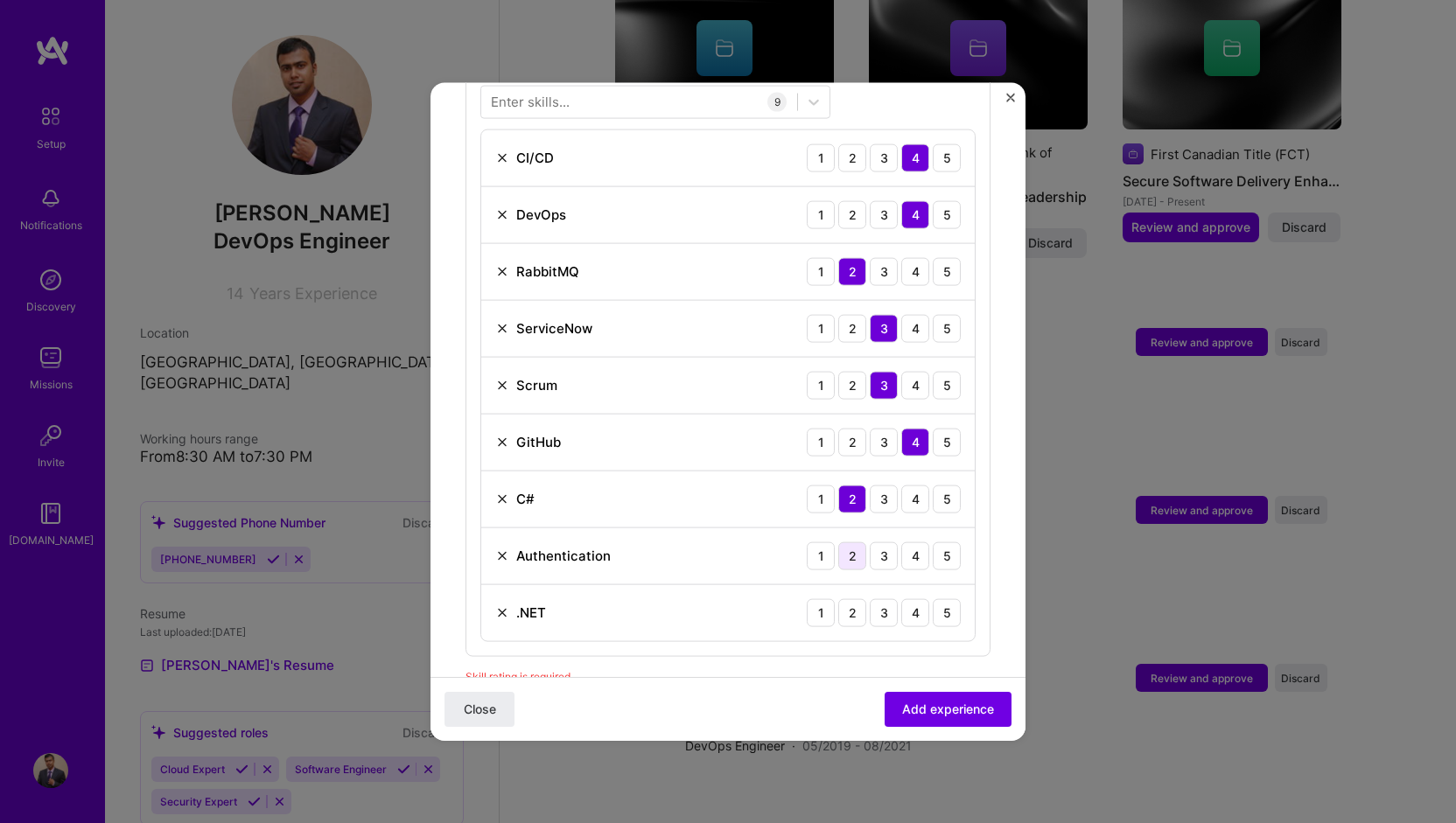
click at [838, 542] on div "2" at bounding box center [852, 556] width 28 height 28
click at [839, 598] on div "2" at bounding box center [852, 612] width 28 height 28
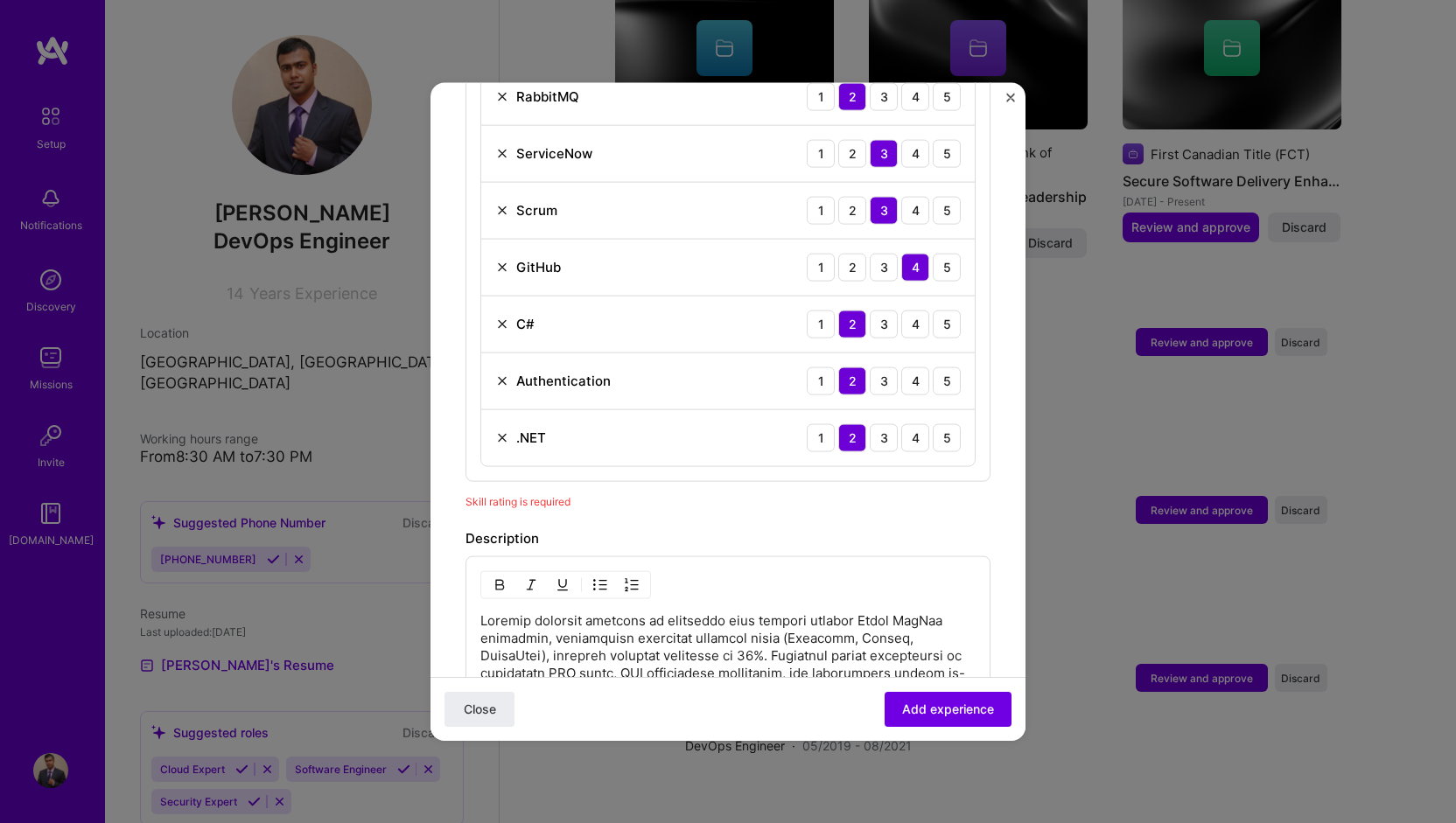
scroll to position [429, 0]
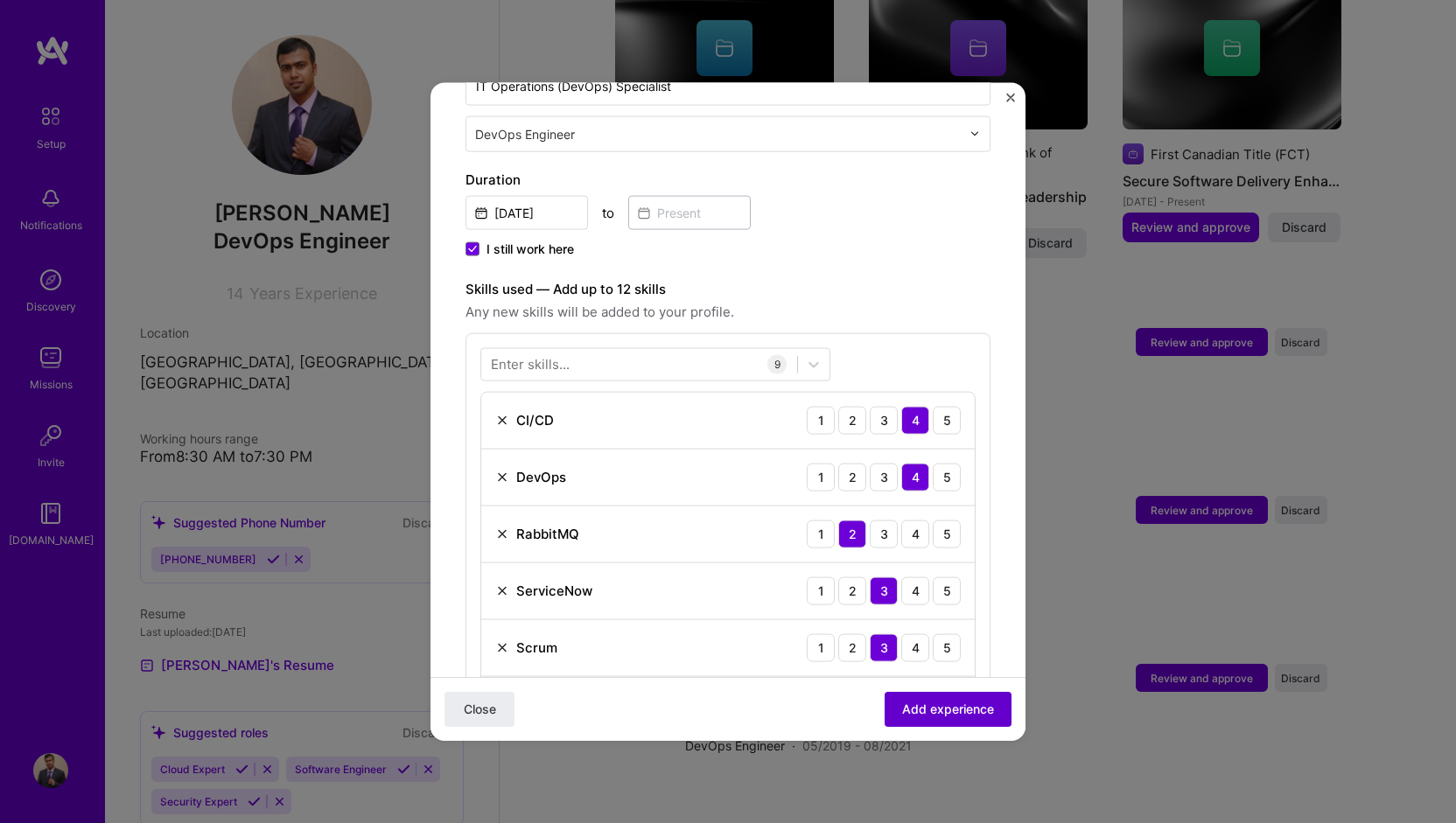
click at [945, 706] on span "Add experience" at bounding box center [948, 709] width 92 height 18
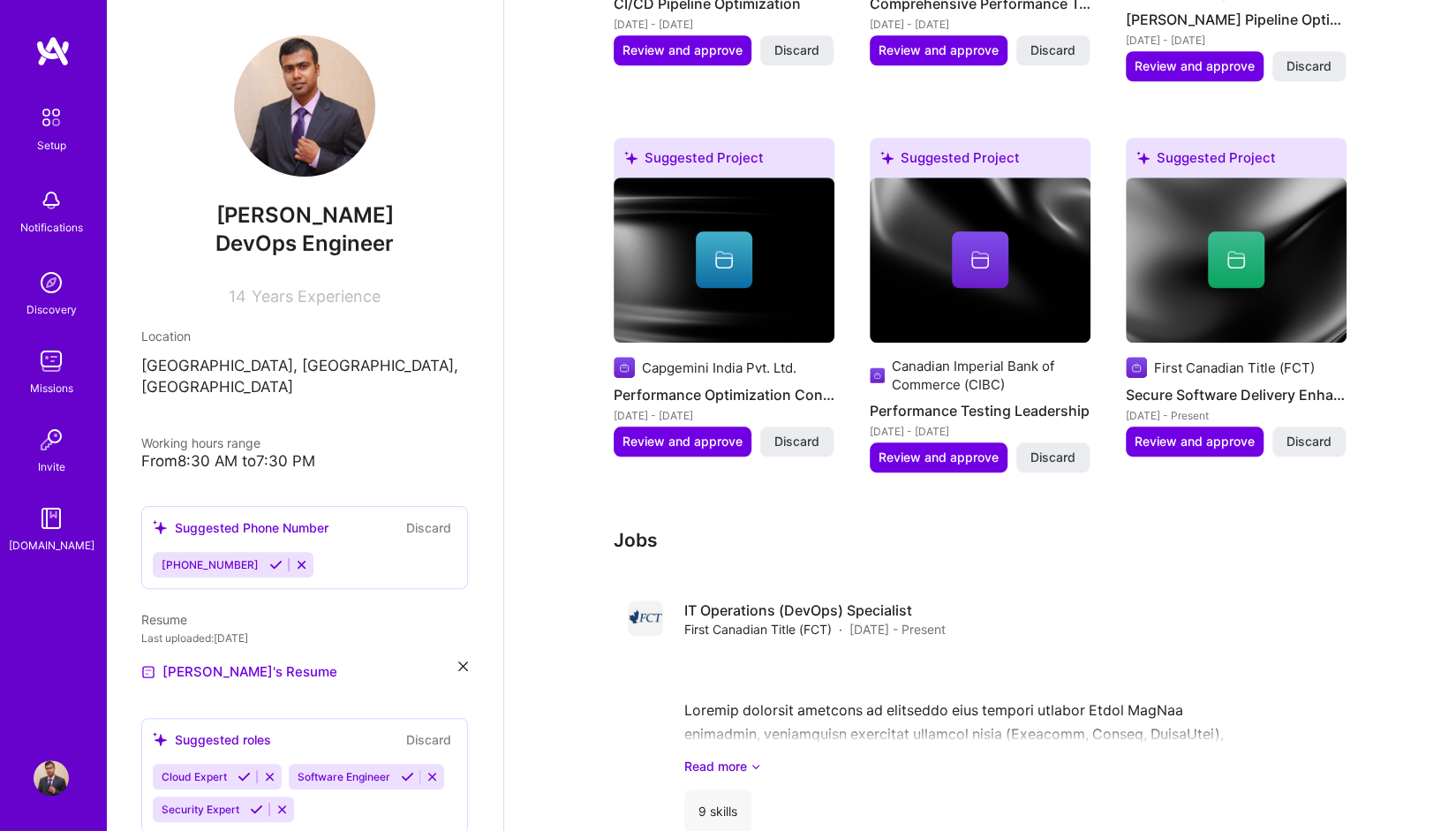
scroll to position [1263, 0]
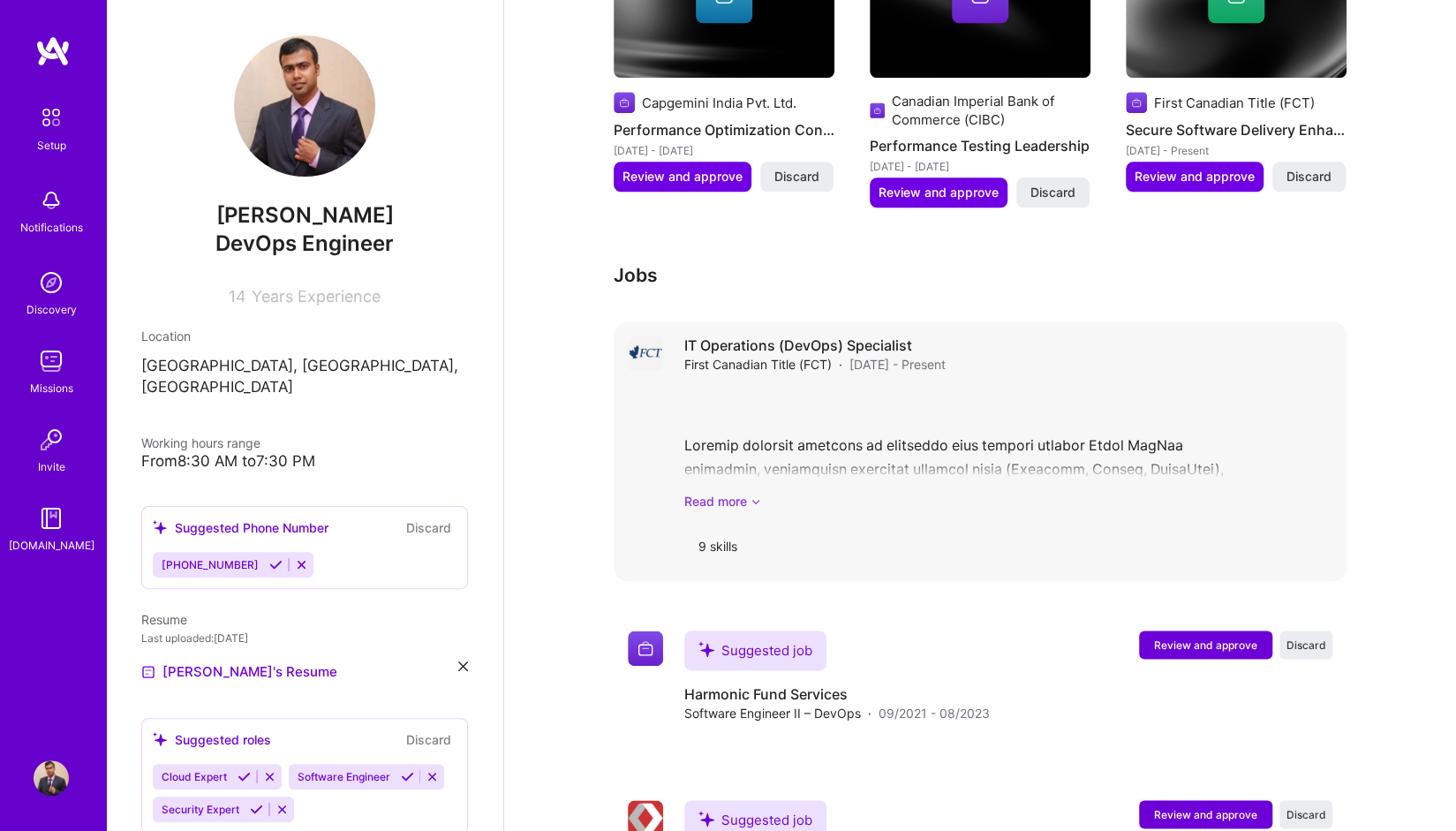
click at [752, 492] on icon at bounding box center [755, 501] width 10 height 19
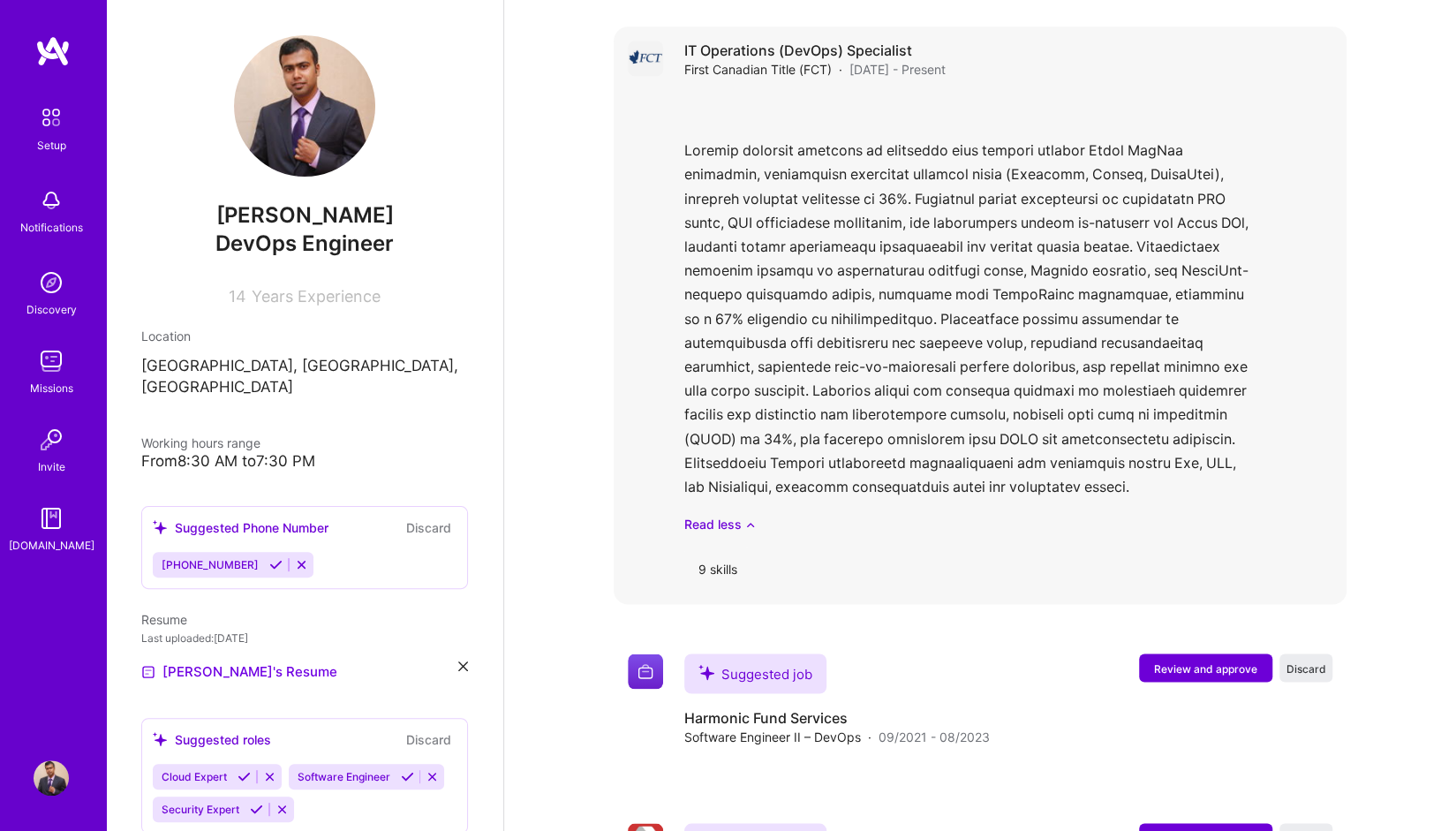
scroll to position [1352, 0]
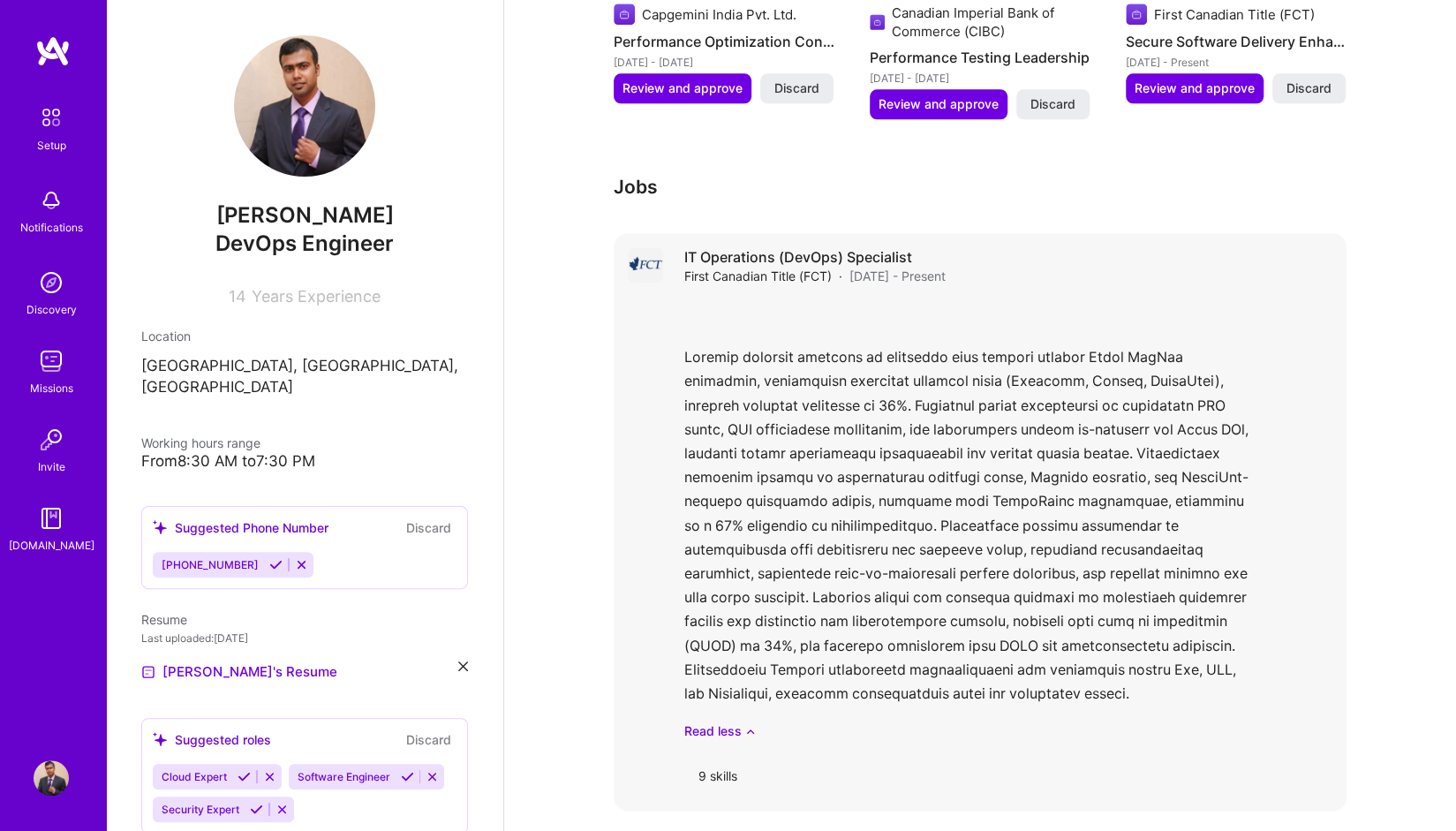
click at [962, 523] on div "Read less" at bounding box center [1008, 520] width 649 height 441
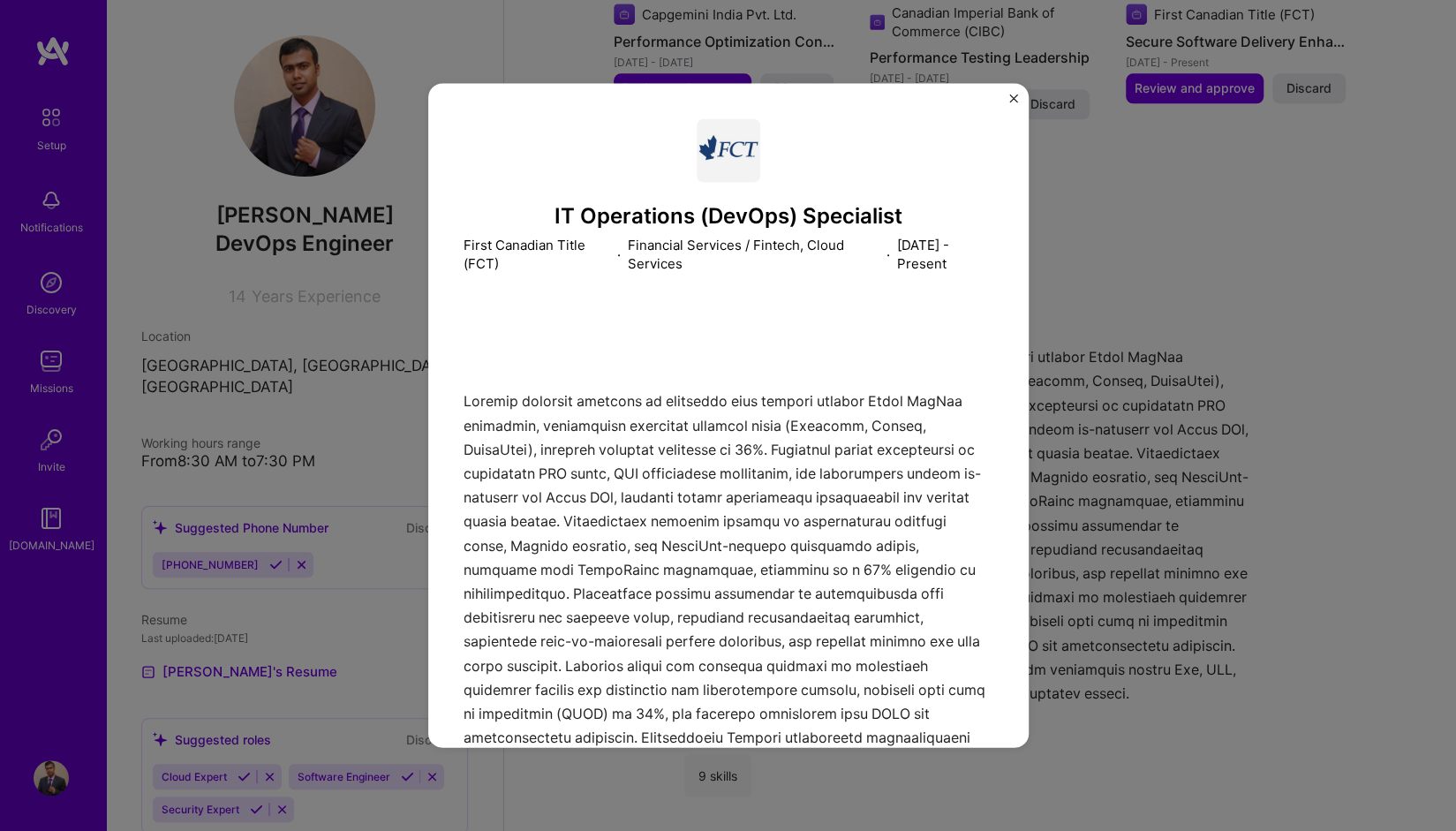
click at [535, 483] on div at bounding box center [729, 540] width 530 height 463
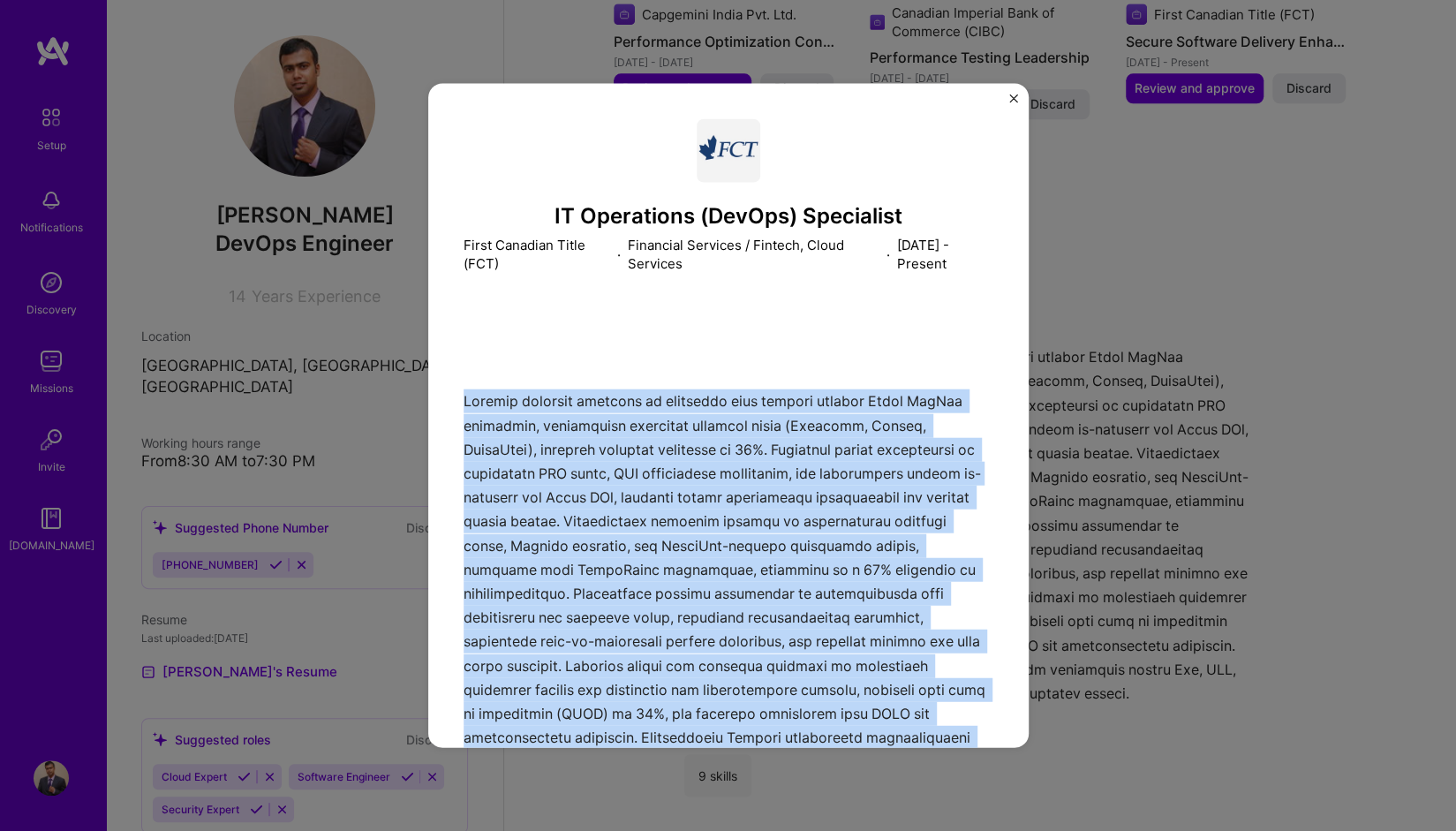
click at [535, 483] on div at bounding box center [729, 540] width 530 height 463
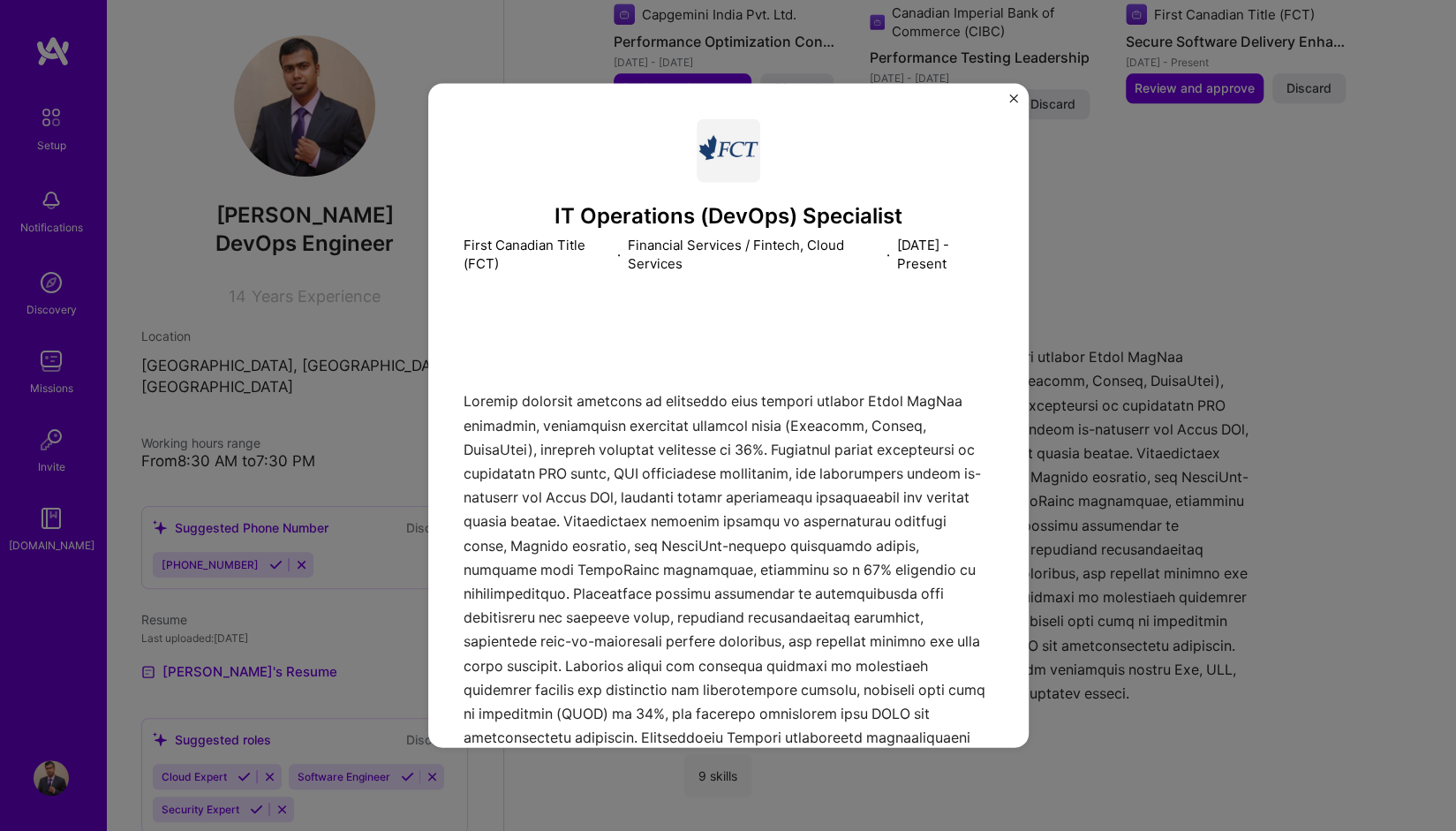
click at [1088, 446] on div "IT Operations (DevOps) Specialist First Canadian Title (FCT) · Financial Servic…" at bounding box center [728, 416] width 1456 height 831
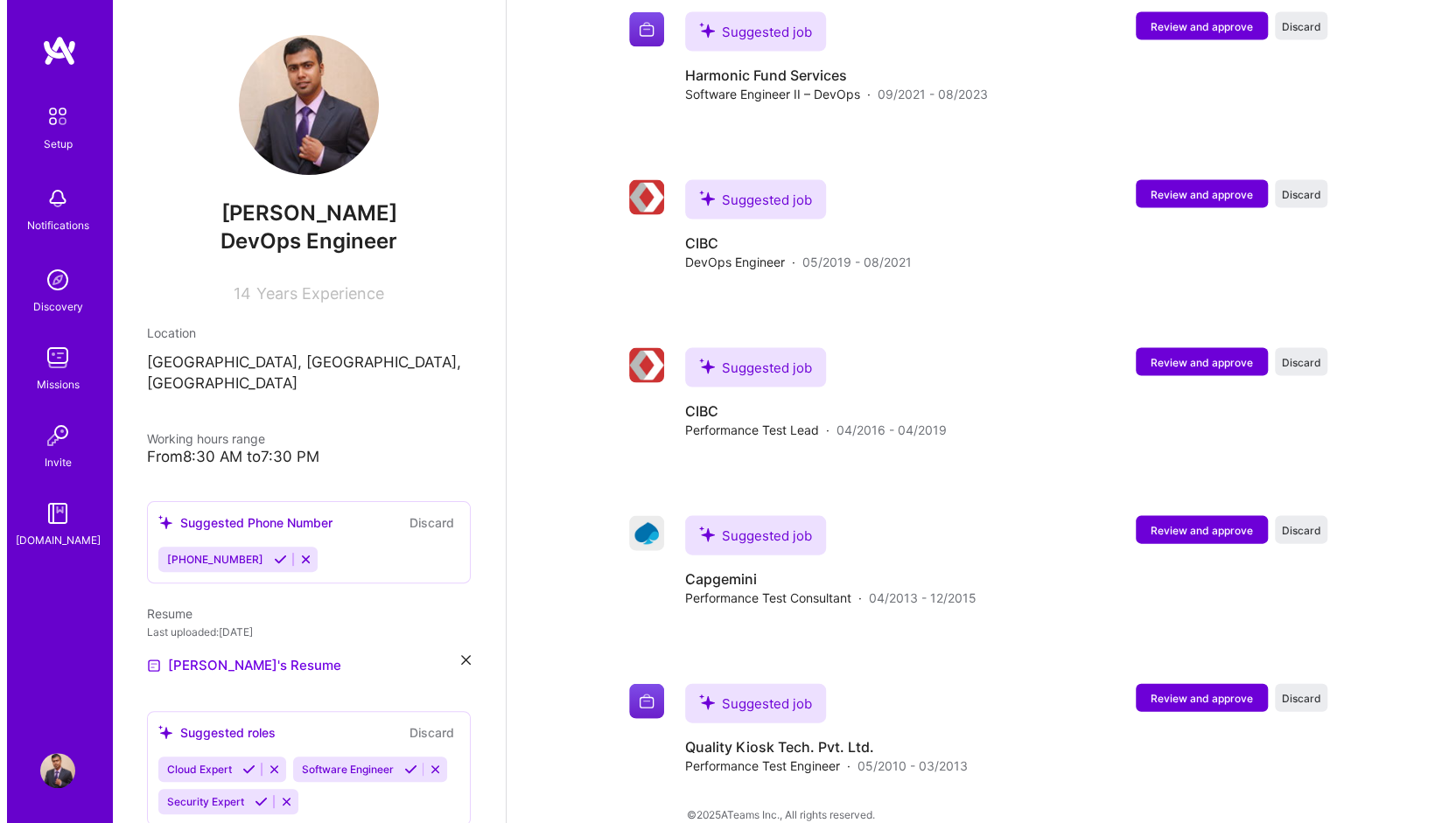
scroll to position [1741, 0]
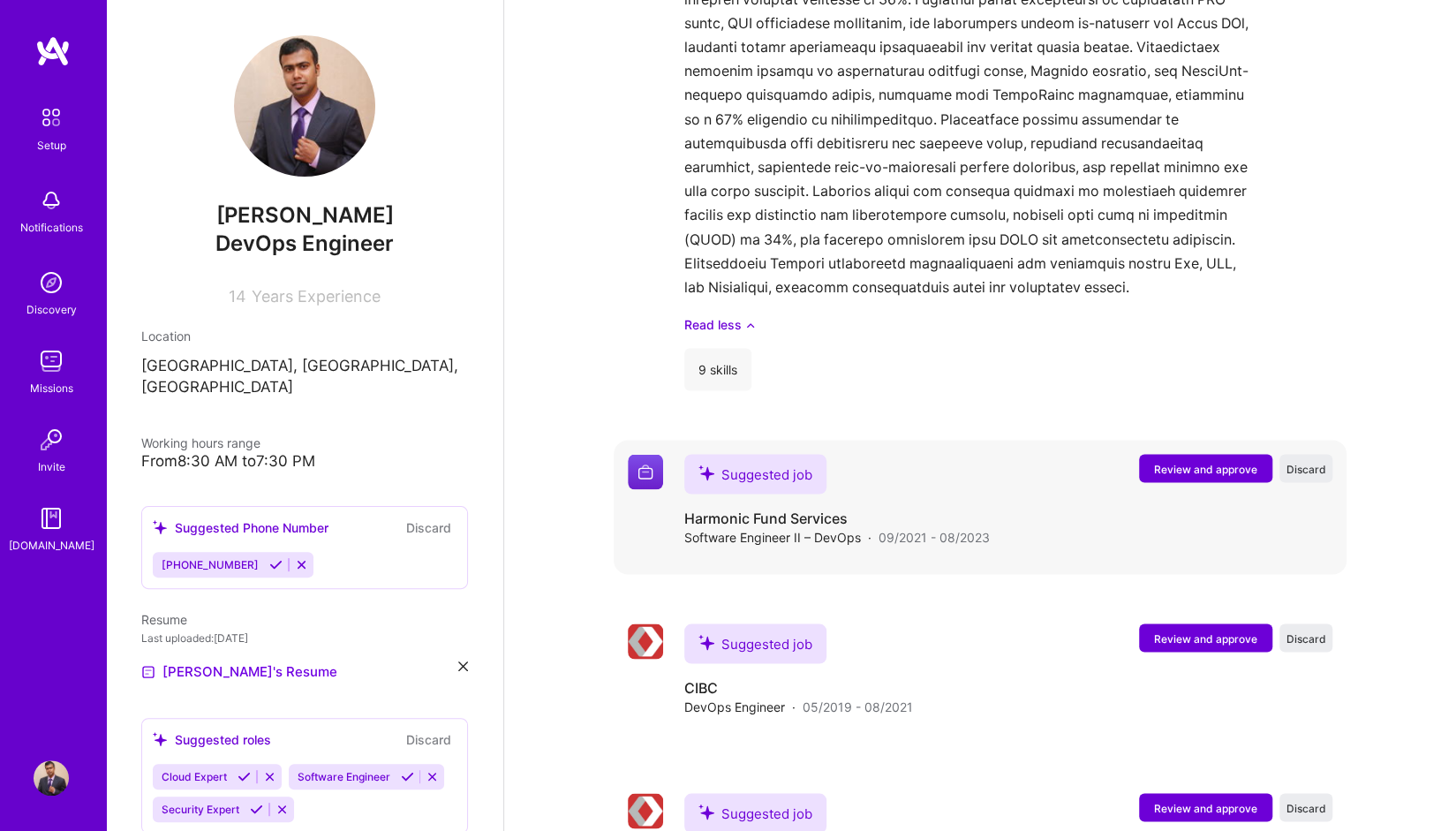
click at [1236, 461] on span "Review and approve" at bounding box center [1206, 469] width 104 height 15
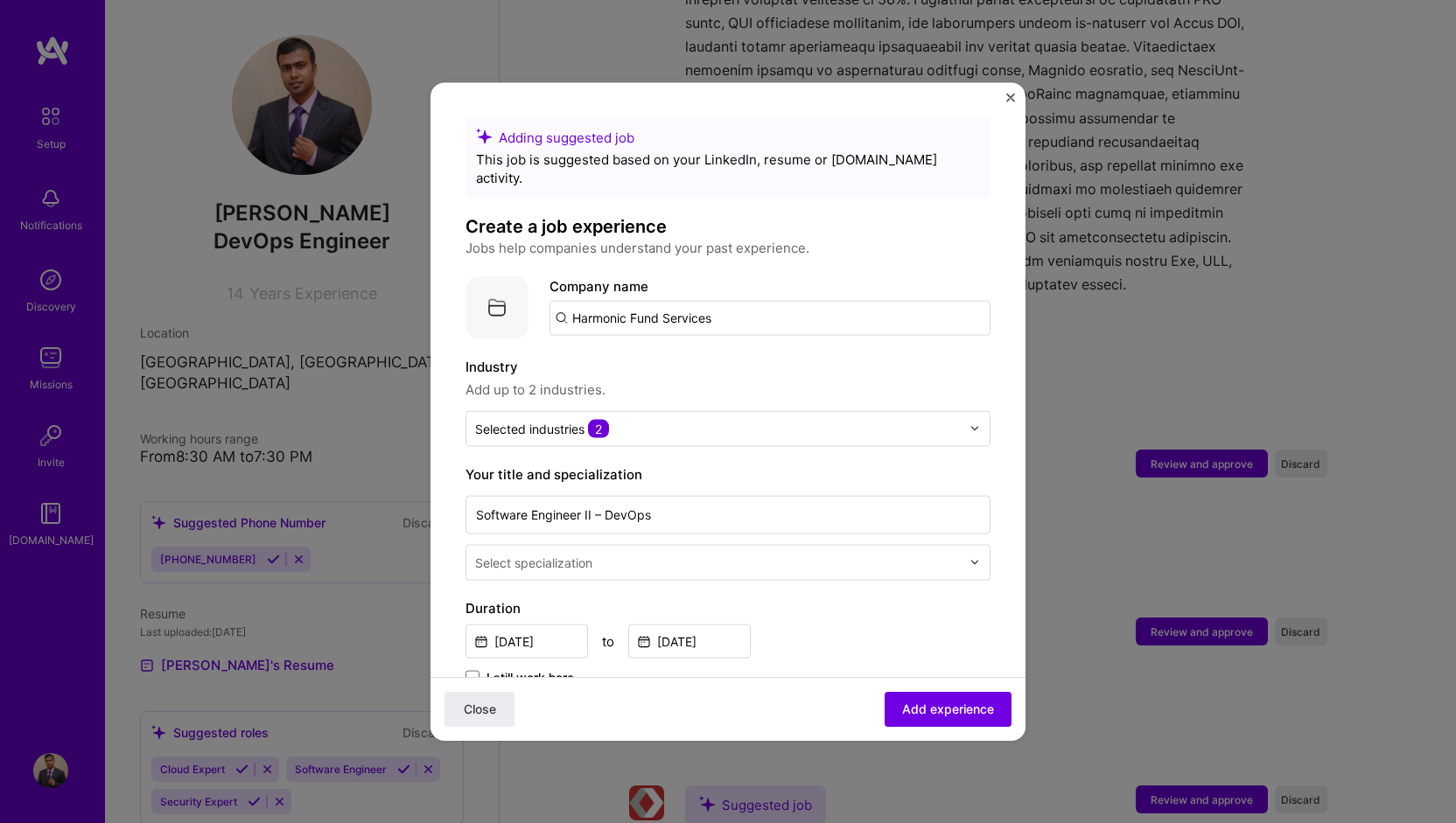
click at [741, 301] on input "Harmonic Fund Services" at bounding box center [769, 318] width 441 height 35
type input "Harmonic Fund Services"
click at [591, 357] on span "Add company" at bounding box center [598, 366] width 84 height 18
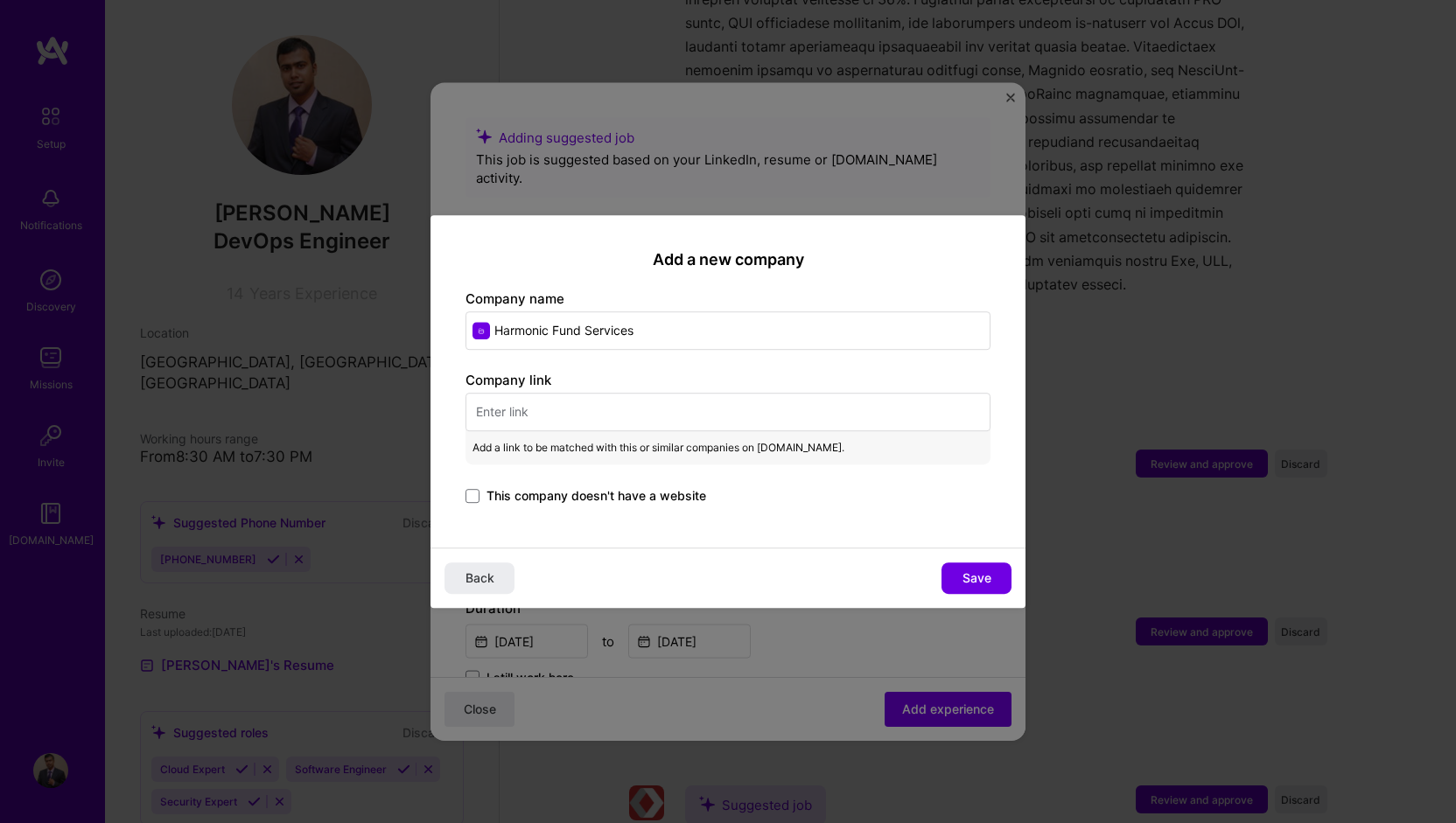
drag, startPoint x: 656, startPoint y: 334, endPoint x: 448, endPoint y: 330, distance: 208.0
click at [448, 330] on div "Add a new company Company name Harmonic Fund Services Company link Add a link t…" at bounding box center [728, 382] width 594 height 334
click at [544, 416] on input "text" at bounding box center [728, 412] width 525 height 39
paste input "[URL][DOMAIN_NAME]"
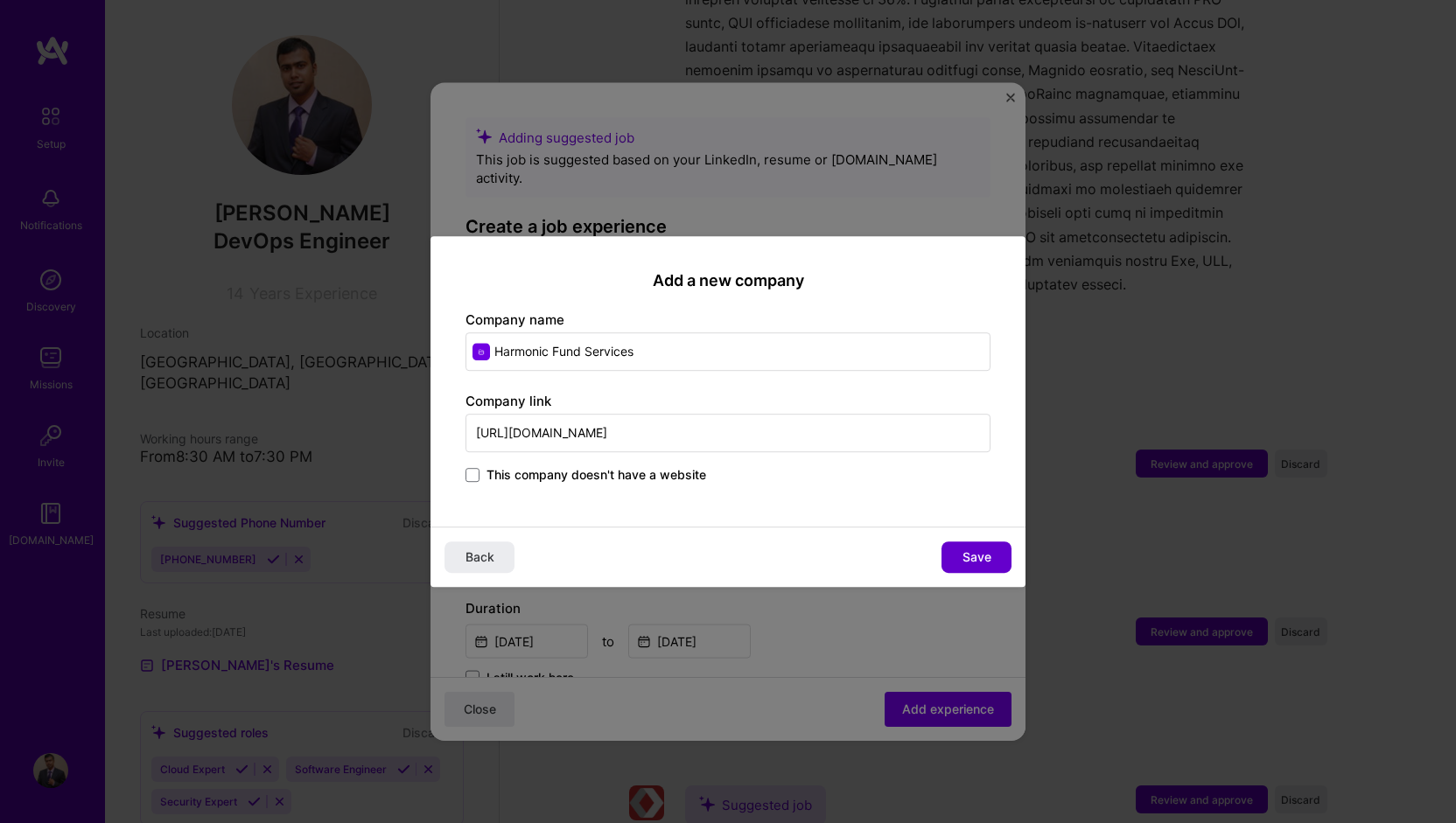
type input "[URL][DOMAIN_NAME]"
click at [957, 552] on button "Save" at bounding box center [976, 558] width 70 height 31
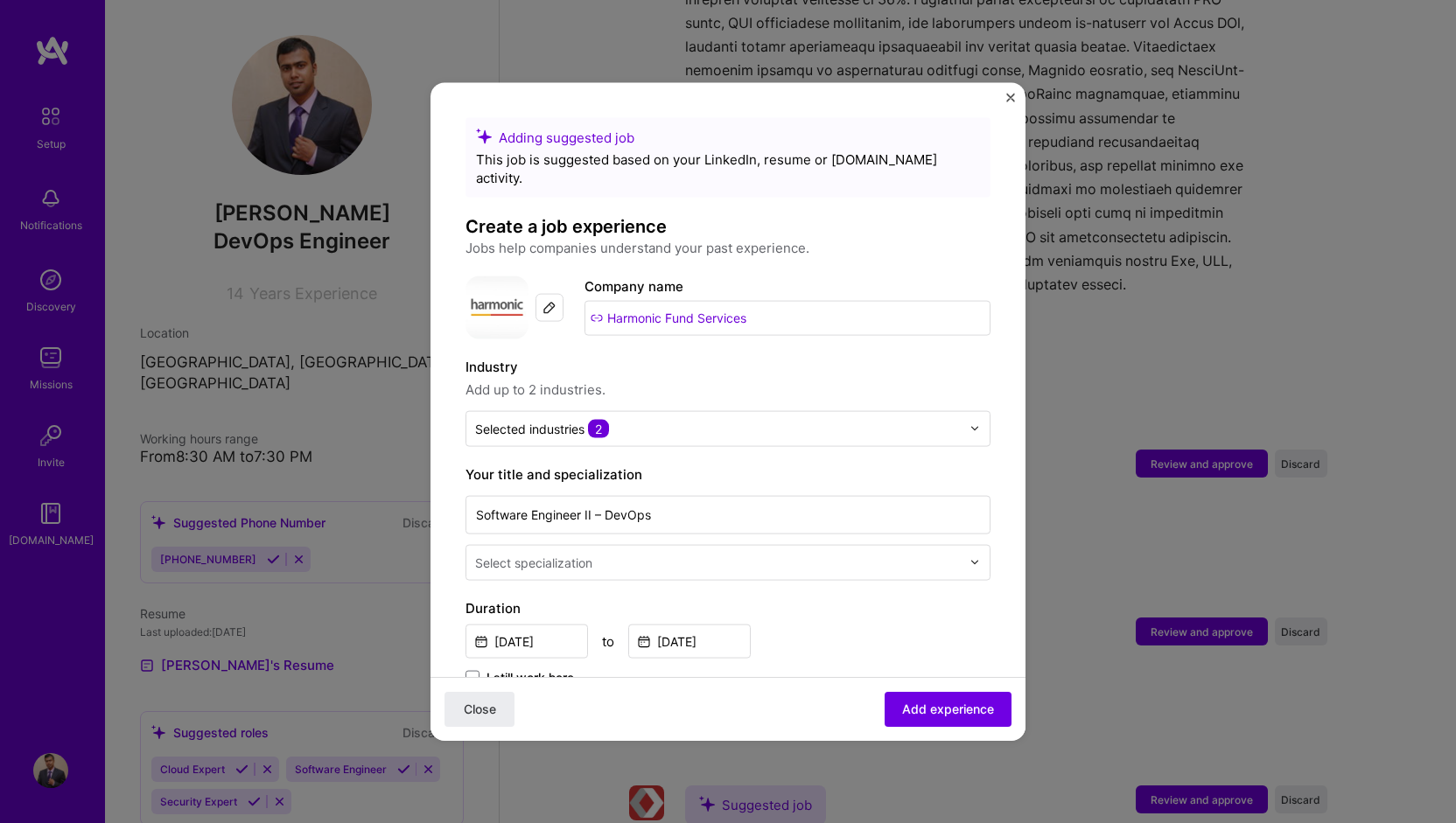
scroll to position [88, 0]
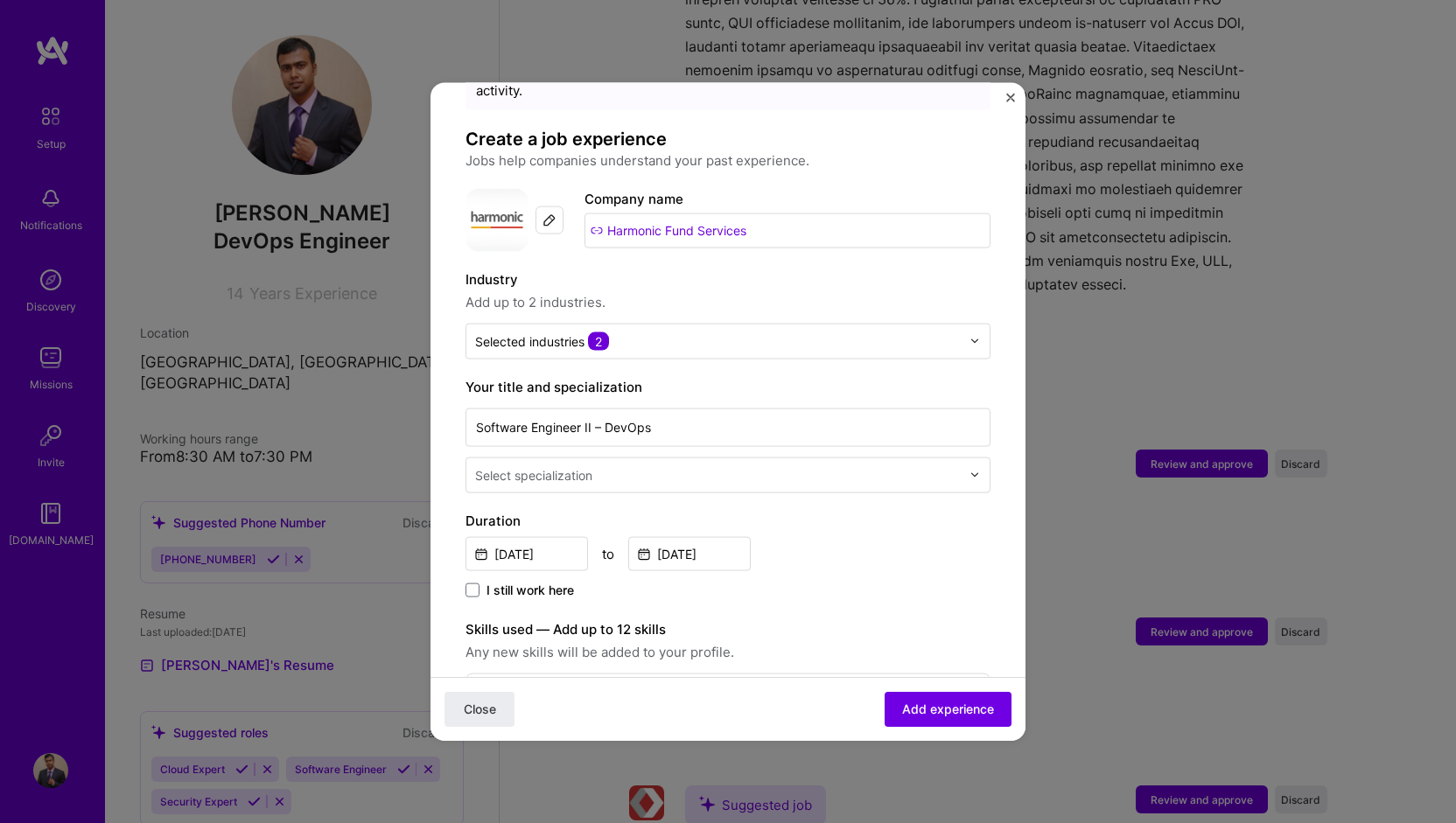
click at [668, 465] on input "text" at bounding box center [719, 474] width 489 height 18
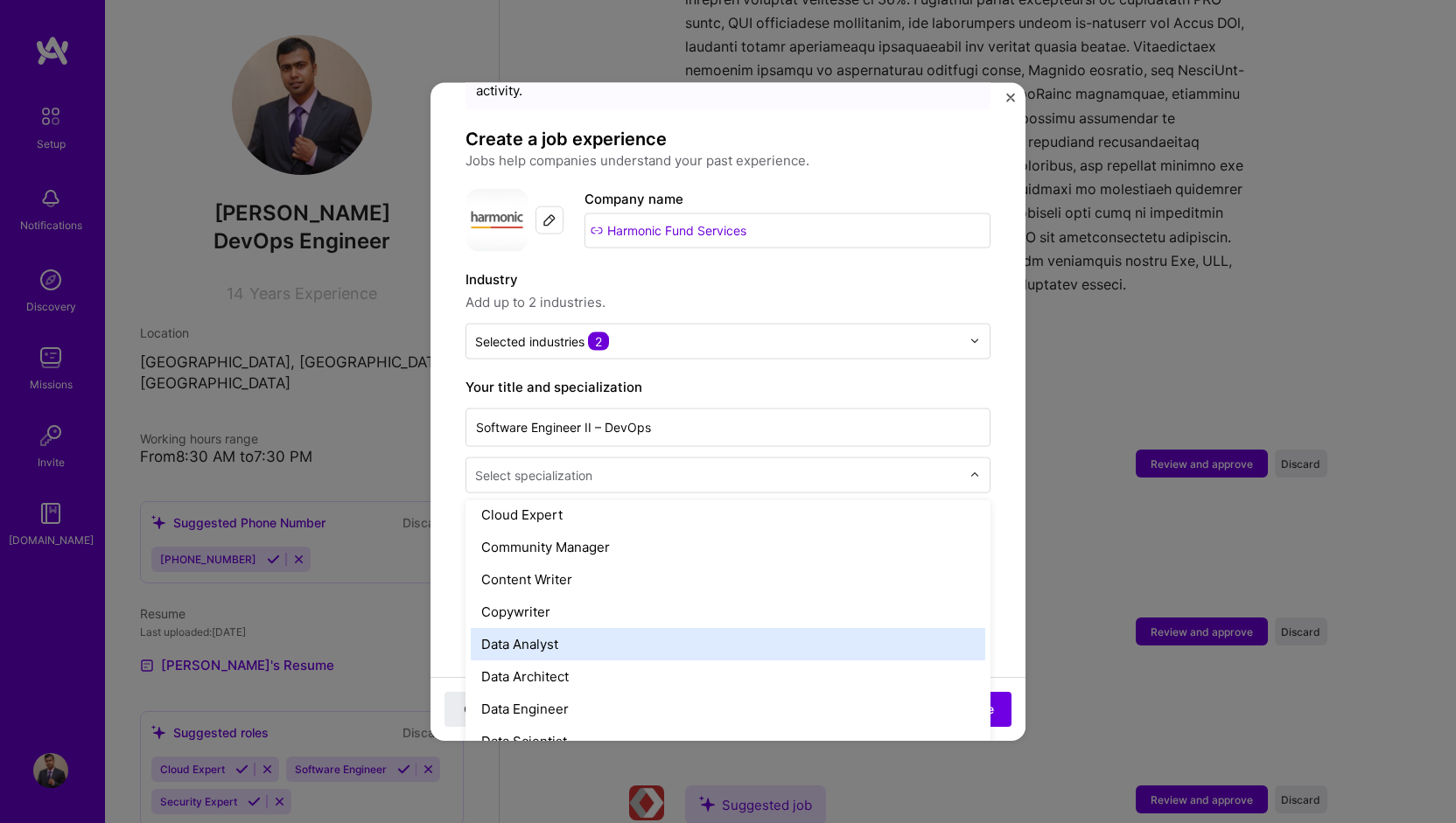
scroll to position [700, 0]
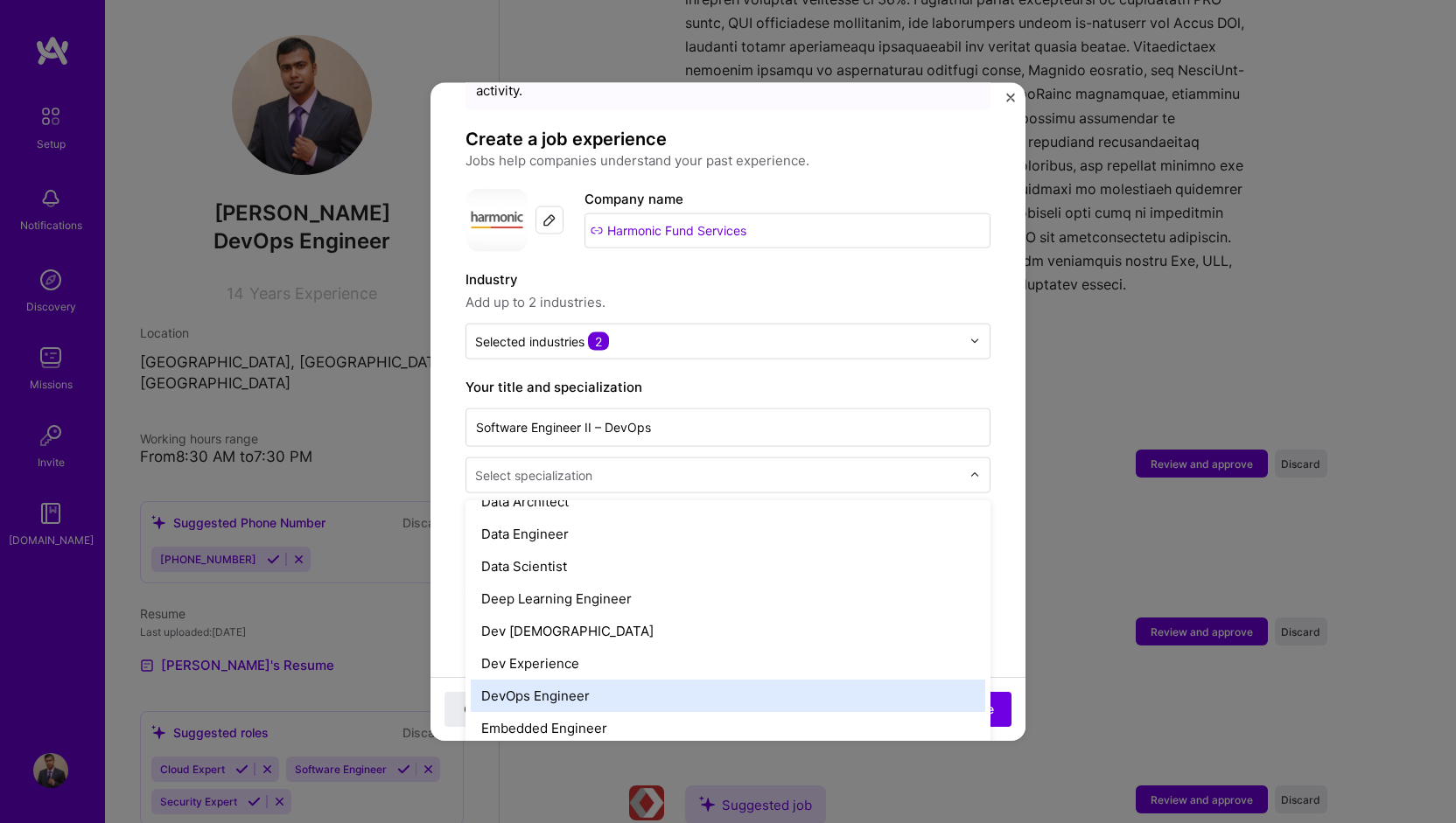
click at [562, 679] on div "DevOps Engineer" at bounding box center [728, 694] width 514 height 32
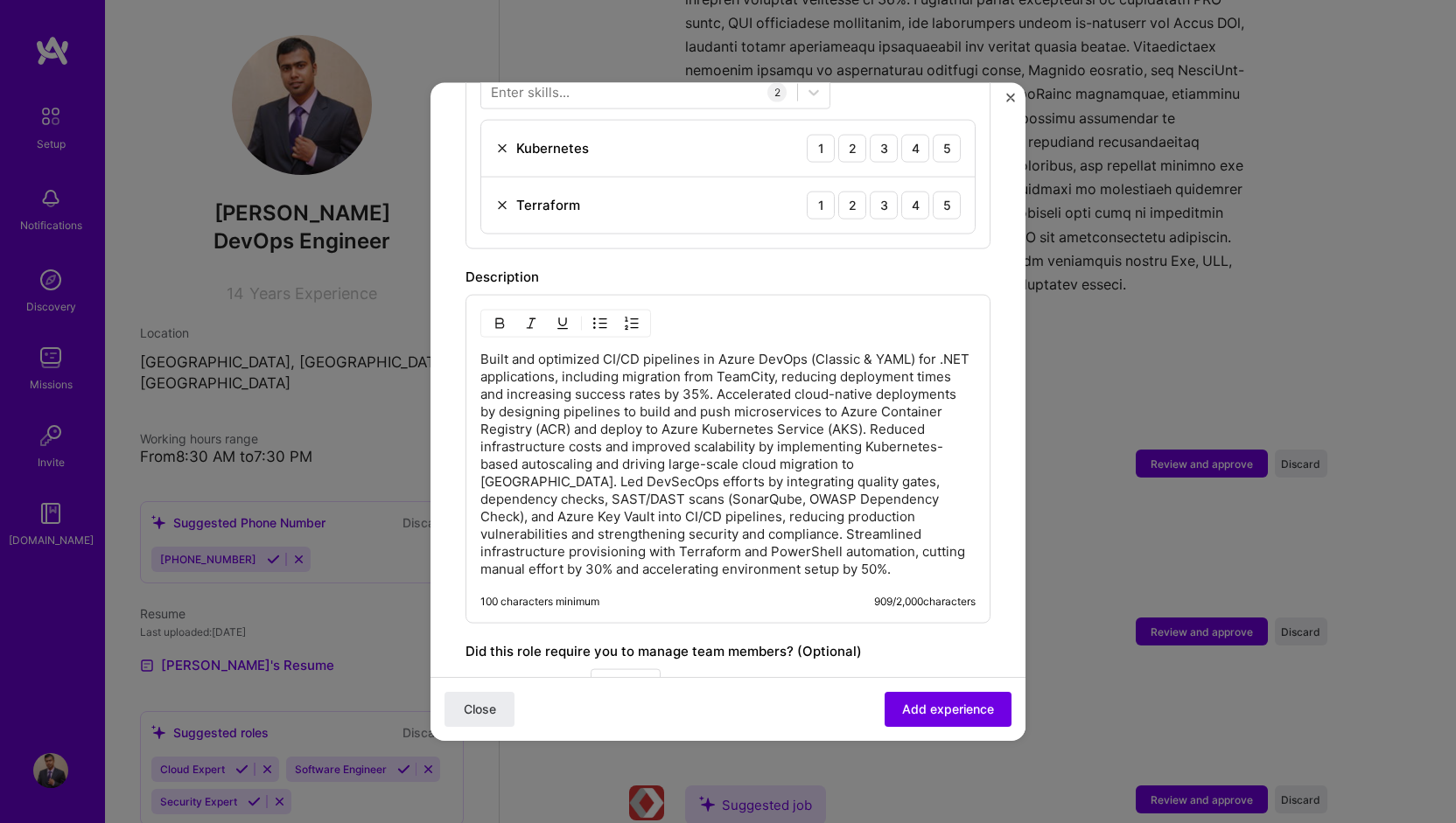
click at [476, 334] on div "Built and optimized CI/CD pipelines in Azure DevOps (Classic & YAML) for .NET a…" at bounding box center [728, 459] width 525 height 329
click at [481, 350] on p "Built and optimized CI/CD pipelines in Azure DevOps (Classic & YAML) for .NET a…" at bounding box center [728, 464] width 496 height 227
drag, startPoint x: 476, startPoint y: 334, endPoint x: 550, endPoint y: 350, distance: 75.7
click at [550, 350] on div "Built and optimized CI/CD pipelines in Azure DevOps (Classic & YAML) for .NET a…" at bounding box center [728, 459] width 525 height 329
click at [755, 371] on p "Built and optimized CI/CD pipelines in Azure DevOps (Classic & YAML) for .NET a…" at bounding box center [728, 464] width 496 height 227
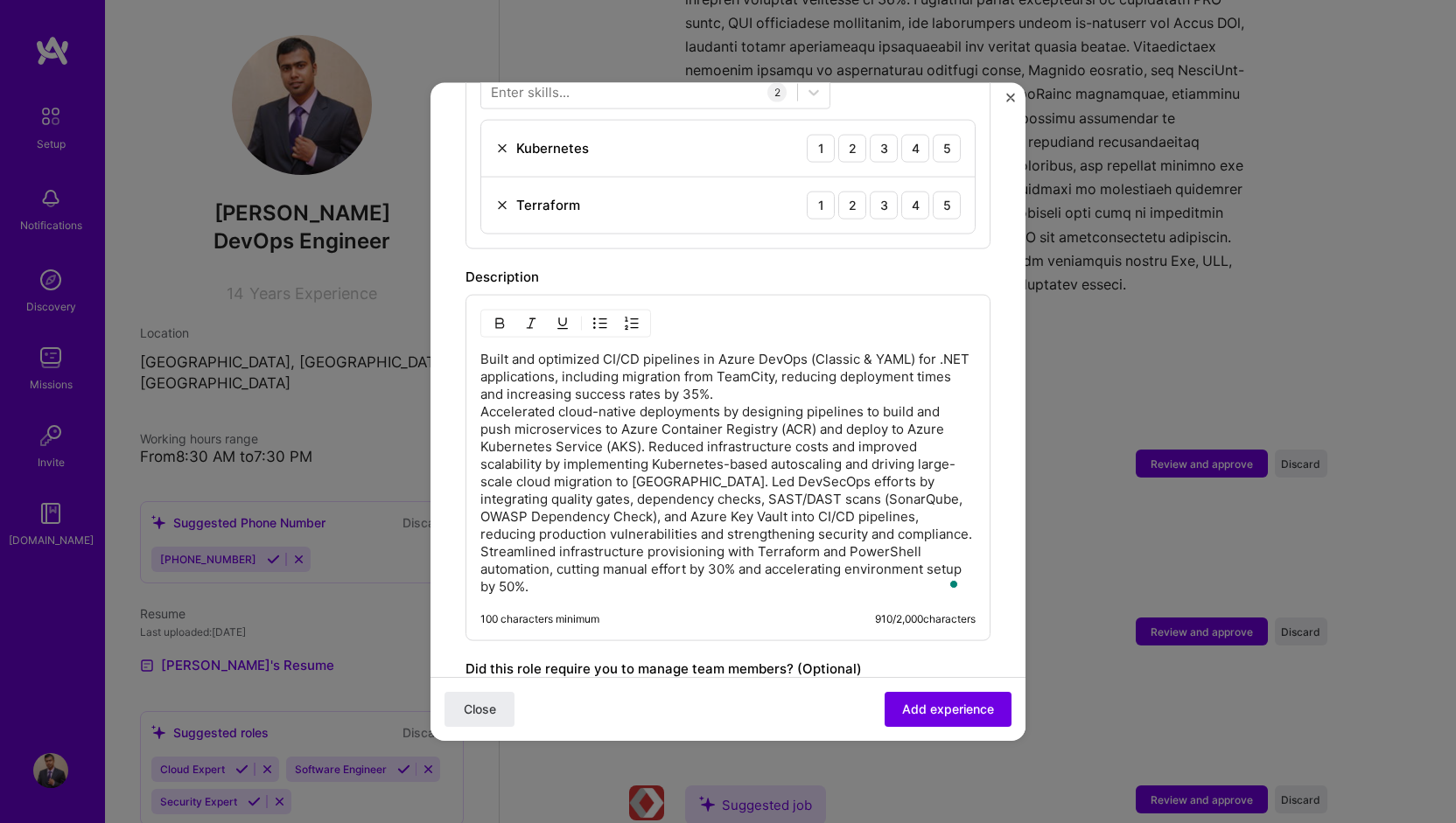
click at [647, 424] on p "Built and optimized CI/CD pipelines in Azure DevOps (Classic & YAML) for .NET a…" at bounding box center [728, 473] width 496 height 245
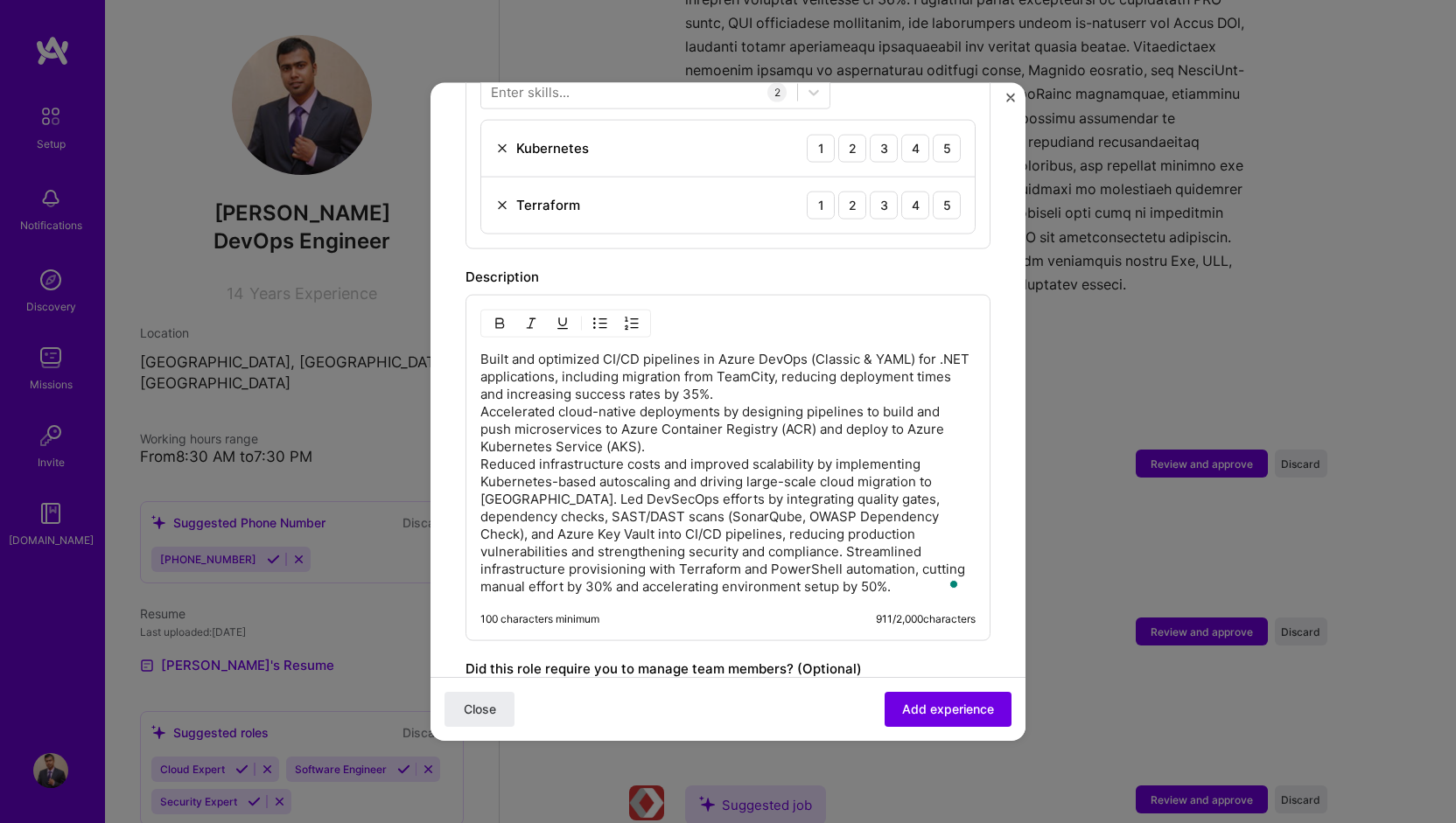
click at [520, 476] on p "Built and optimized CI/CD pipelines in Azure DevOps (Classic & YAML) for .NET a…" at bounding box center [728, 473] width 496 height 245
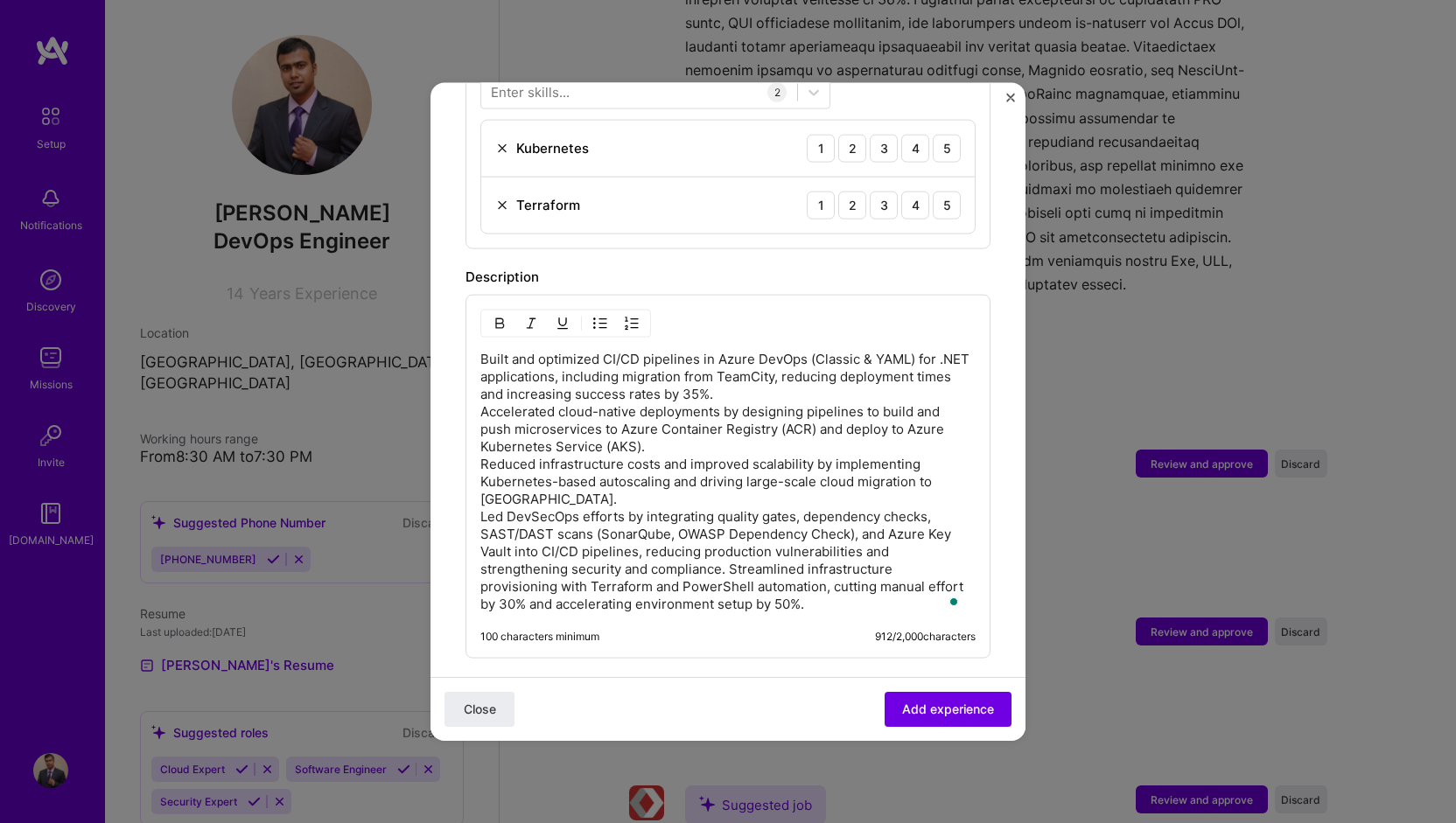
scroll to position [788, 0]
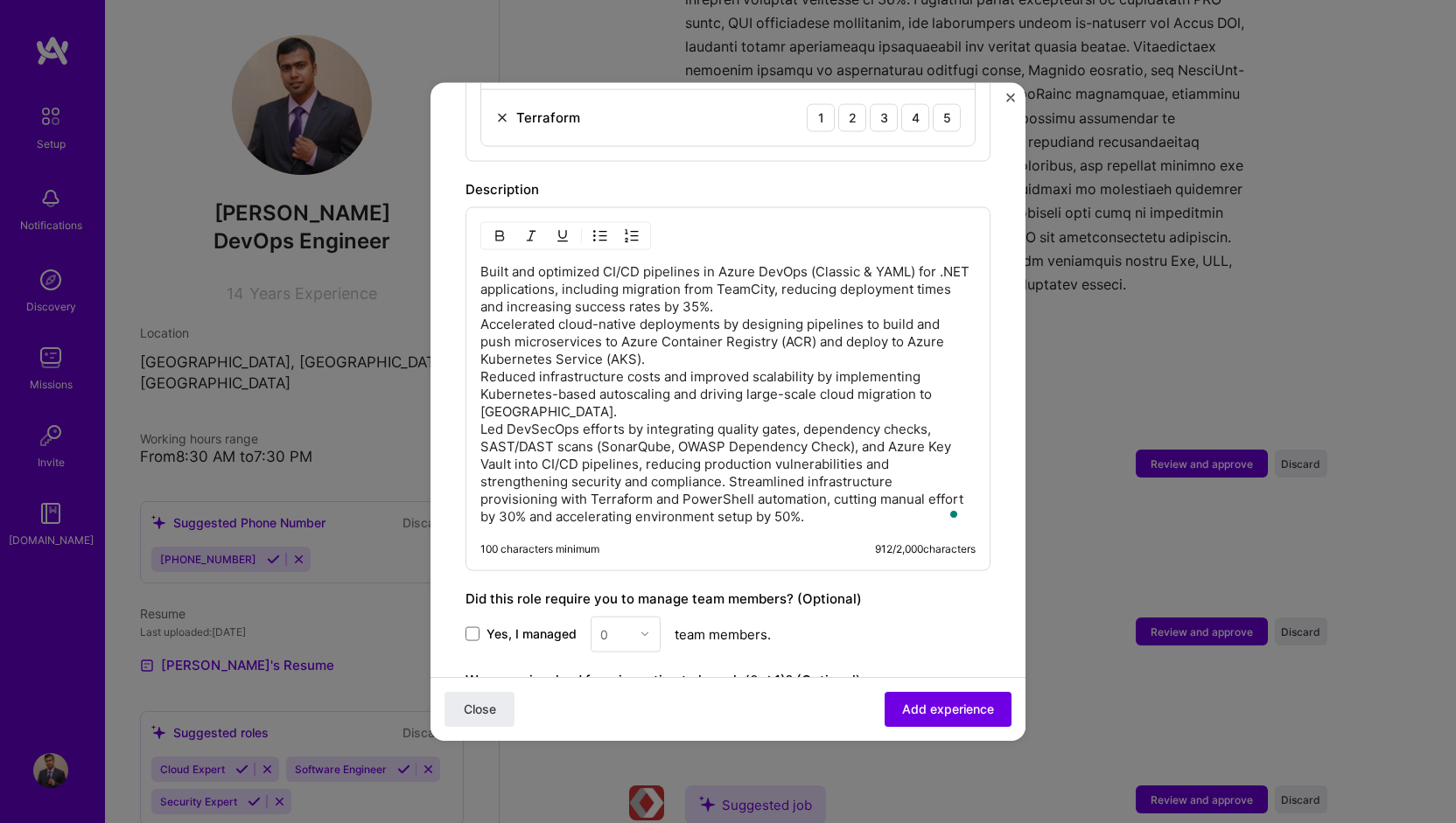
click at [727, 462] on p "Built and optimized CI/CD pipelines in Azure DevOps (Classic & YAML) for .NET a…" at bounding box center [728, 394] width 496 height 263
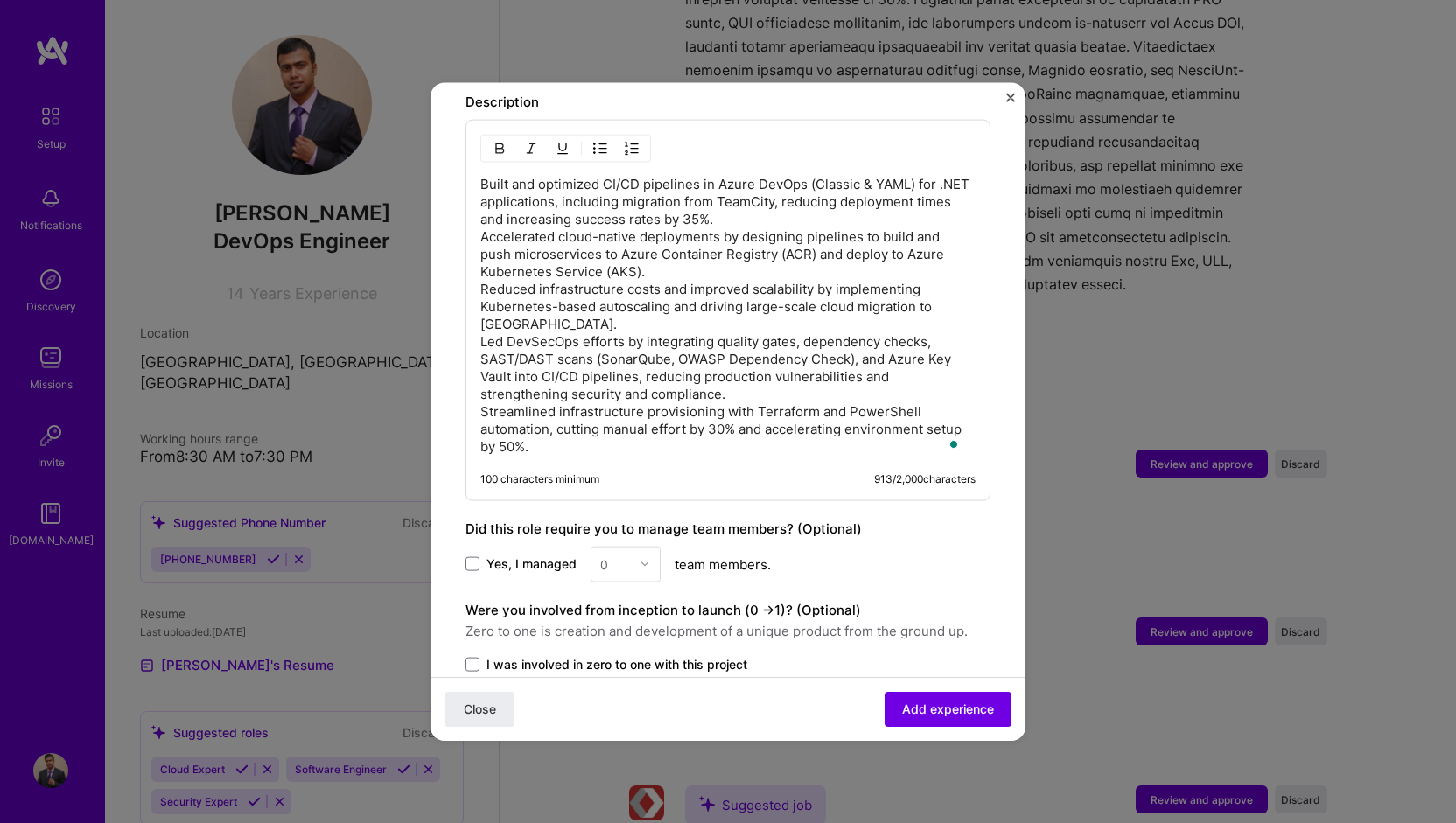
scroll to position [700, 0]
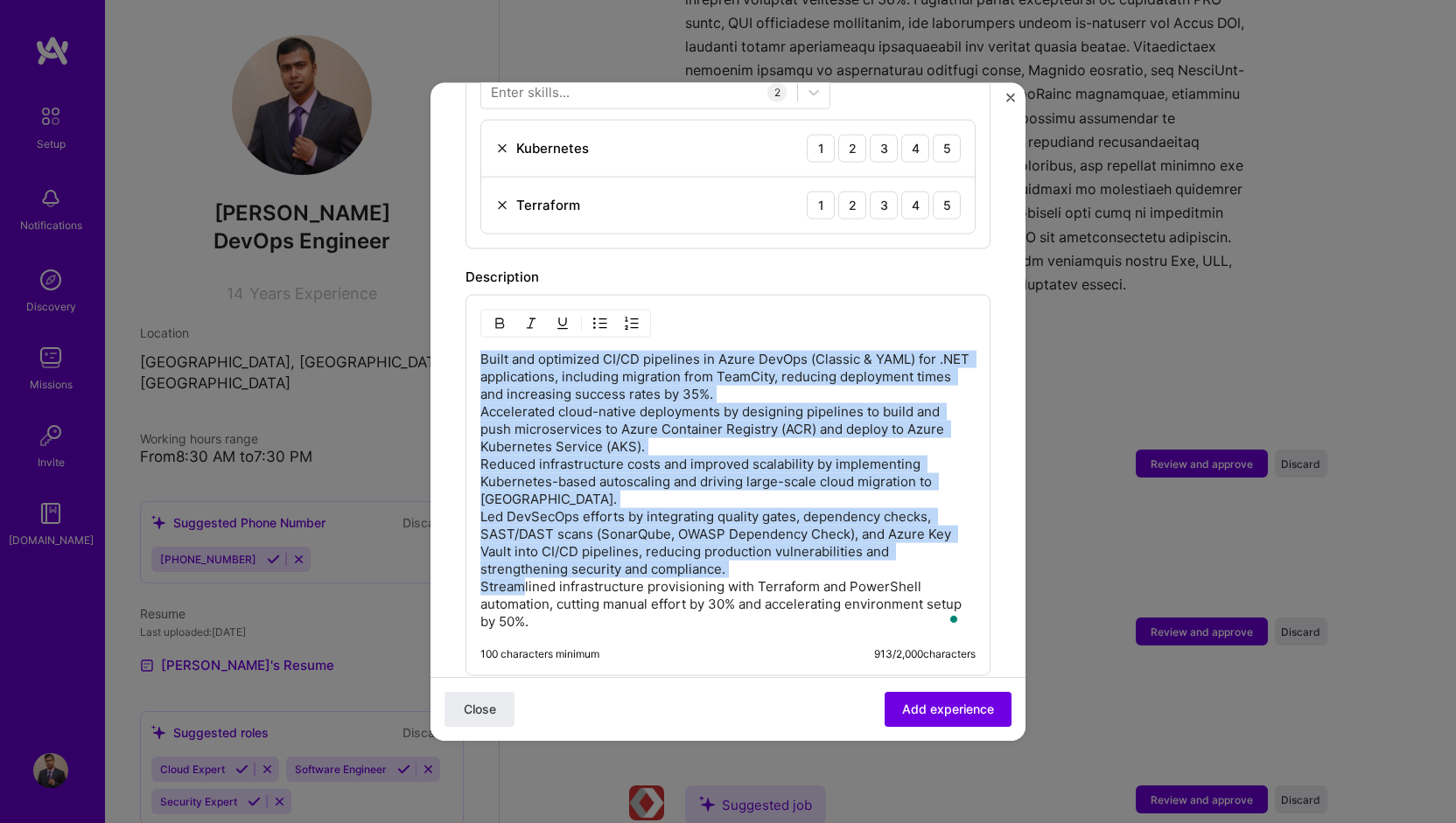
drag, startPoint x: 481, startPoint y: 338, endPoint x: 523, endPoint y: 566, distance: 231.8
click at [523, 566] on p "Built and optimized CI/CD pipelines in Azure DevOps (Classic & YAML) for .NET a…" at bounding box center [728, 490] width 496 height 280
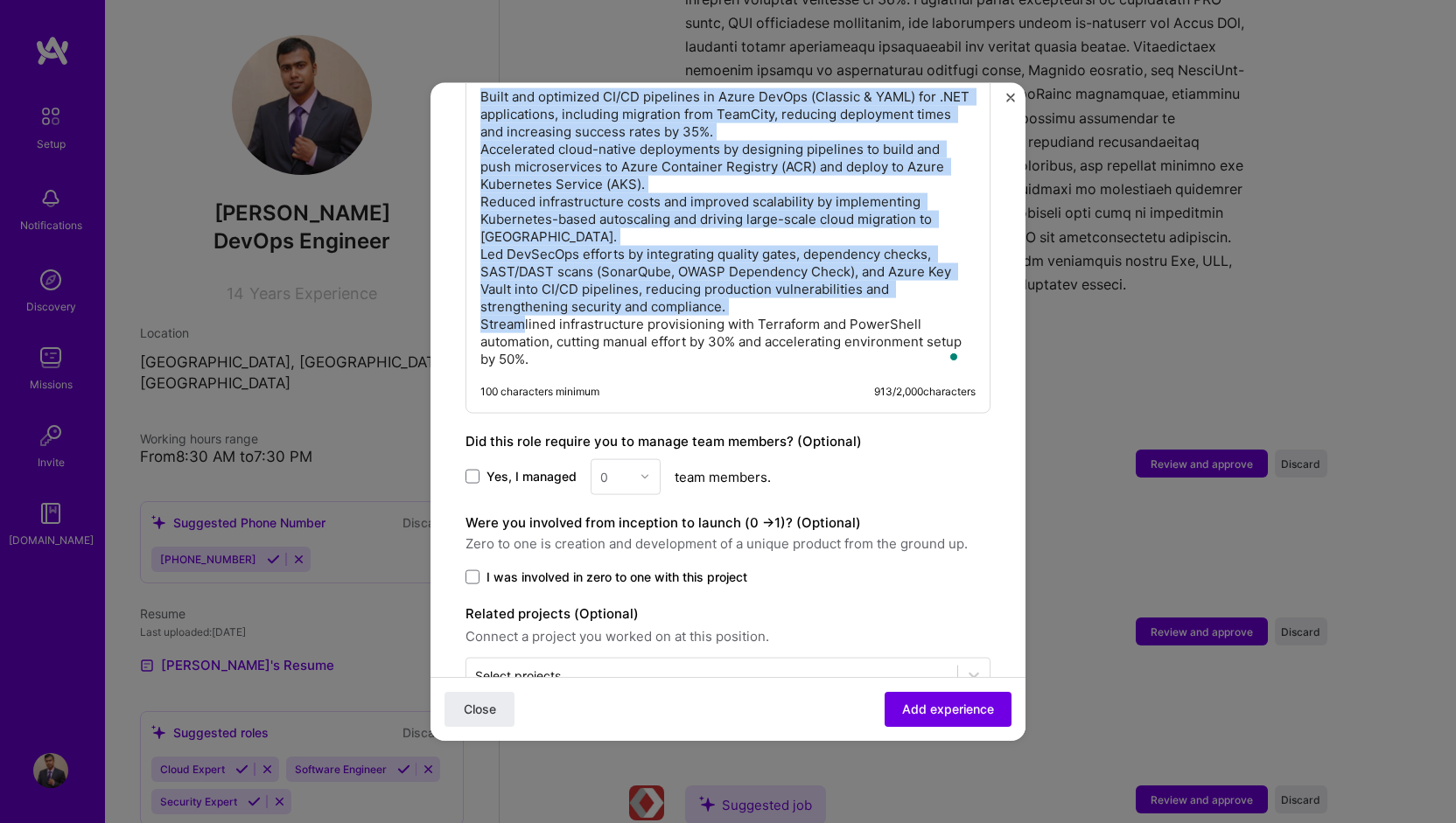
scroll to position [612, 0]
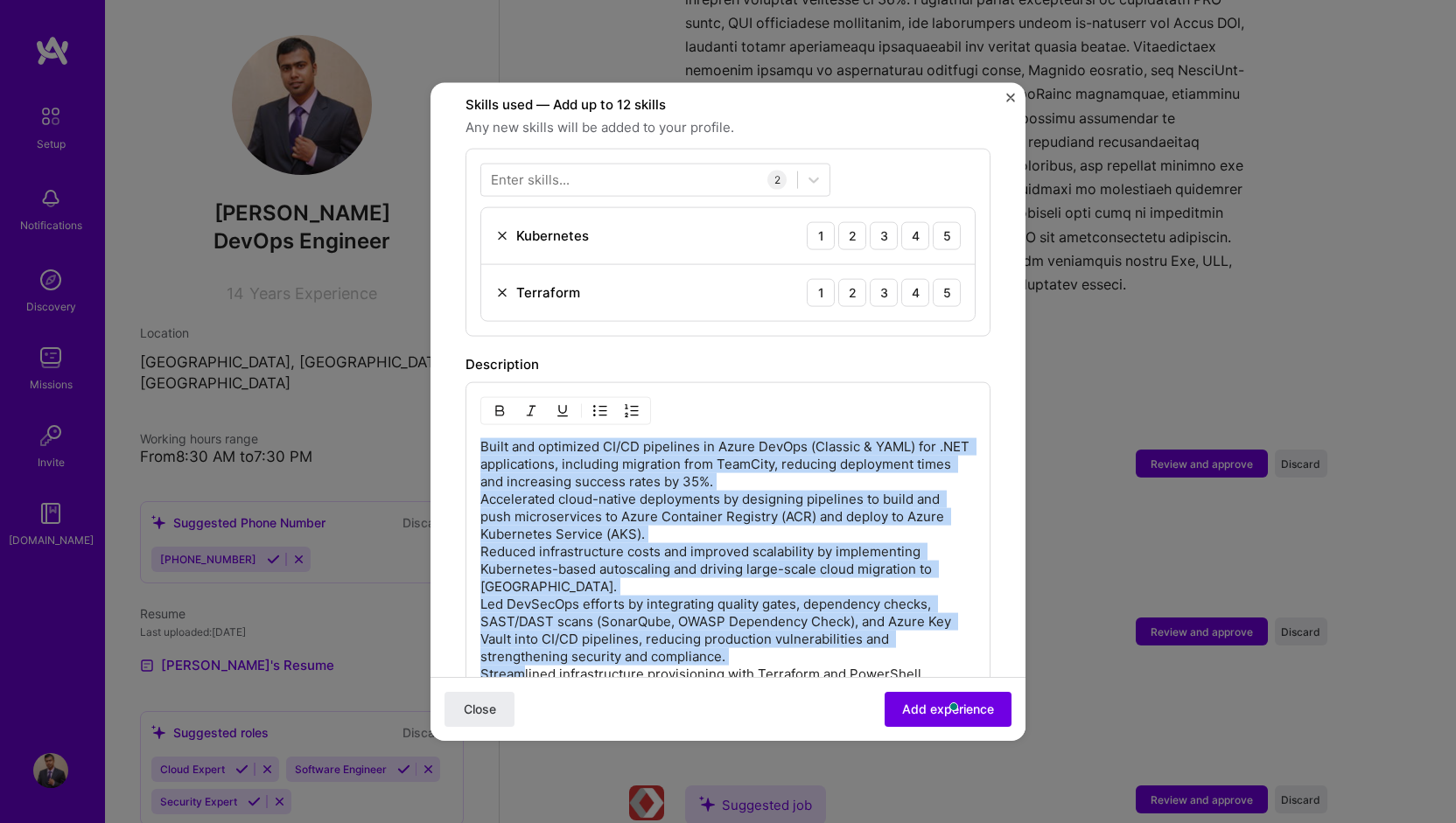
click at [594, 403] on img "button" at bounding box center [600, 410] width 14 height 14
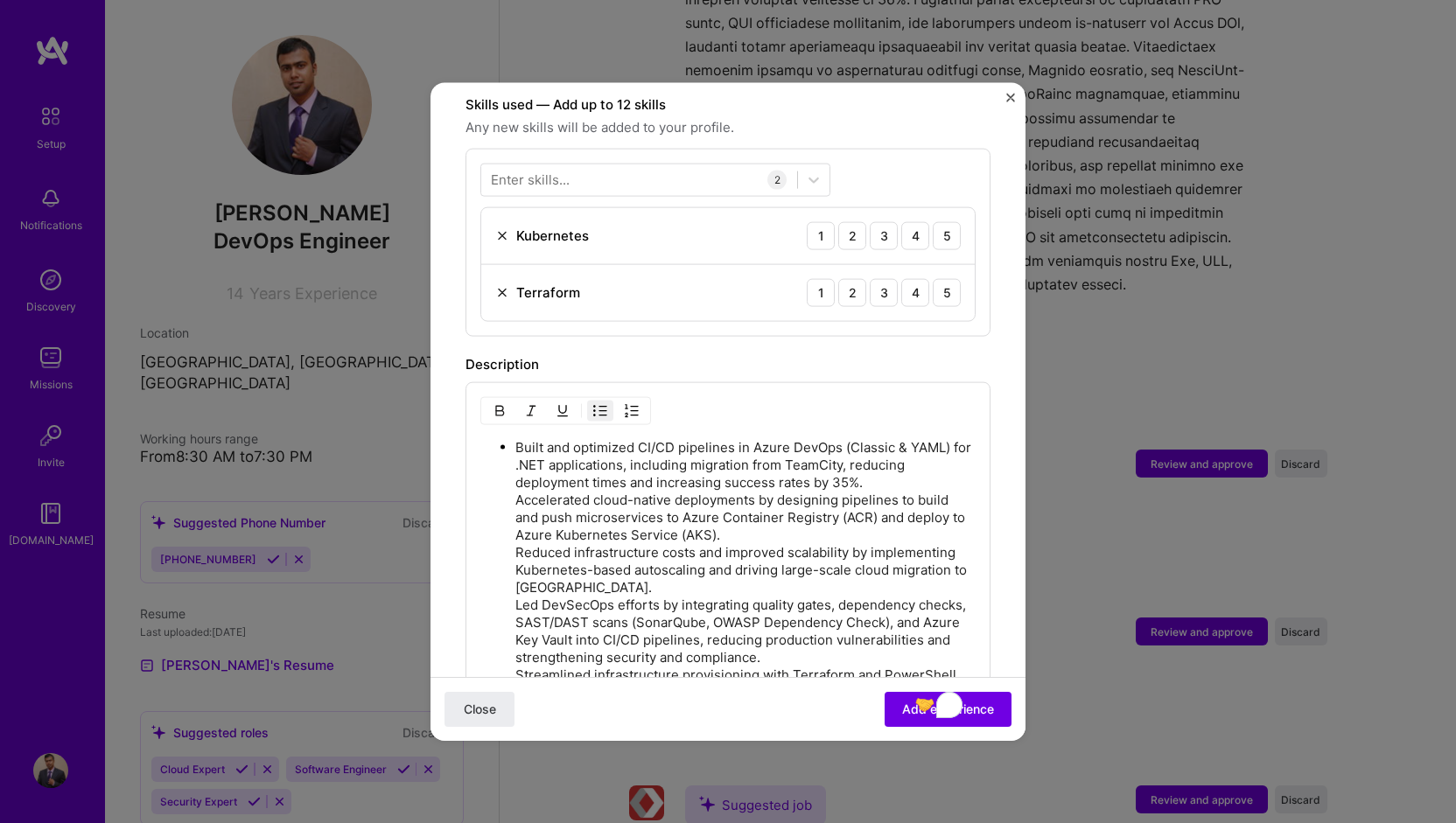
click at [506, 479] on ul "Built and optimized CI/CD pipelines in Azure DevOps (Classic & YAML) for .NET a…" at bounding box center [728, 578] width 496 height 281
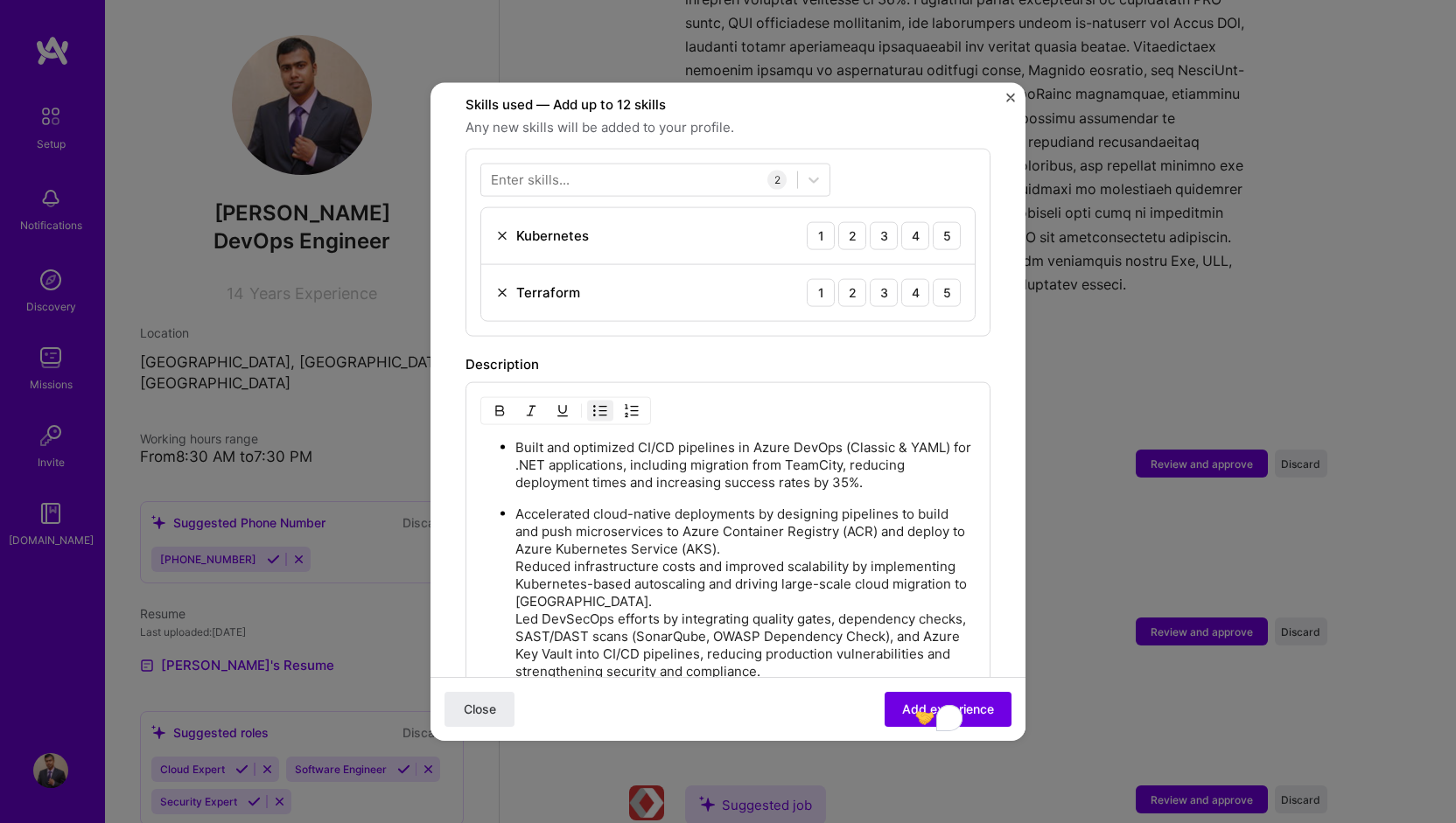
click at [509, 539] on ul "Built and optimized CI/CD pipelines in Azure DevOps (Classic & YAML) for .NET a…" at bounding box center [728, 584] width 496 height 295
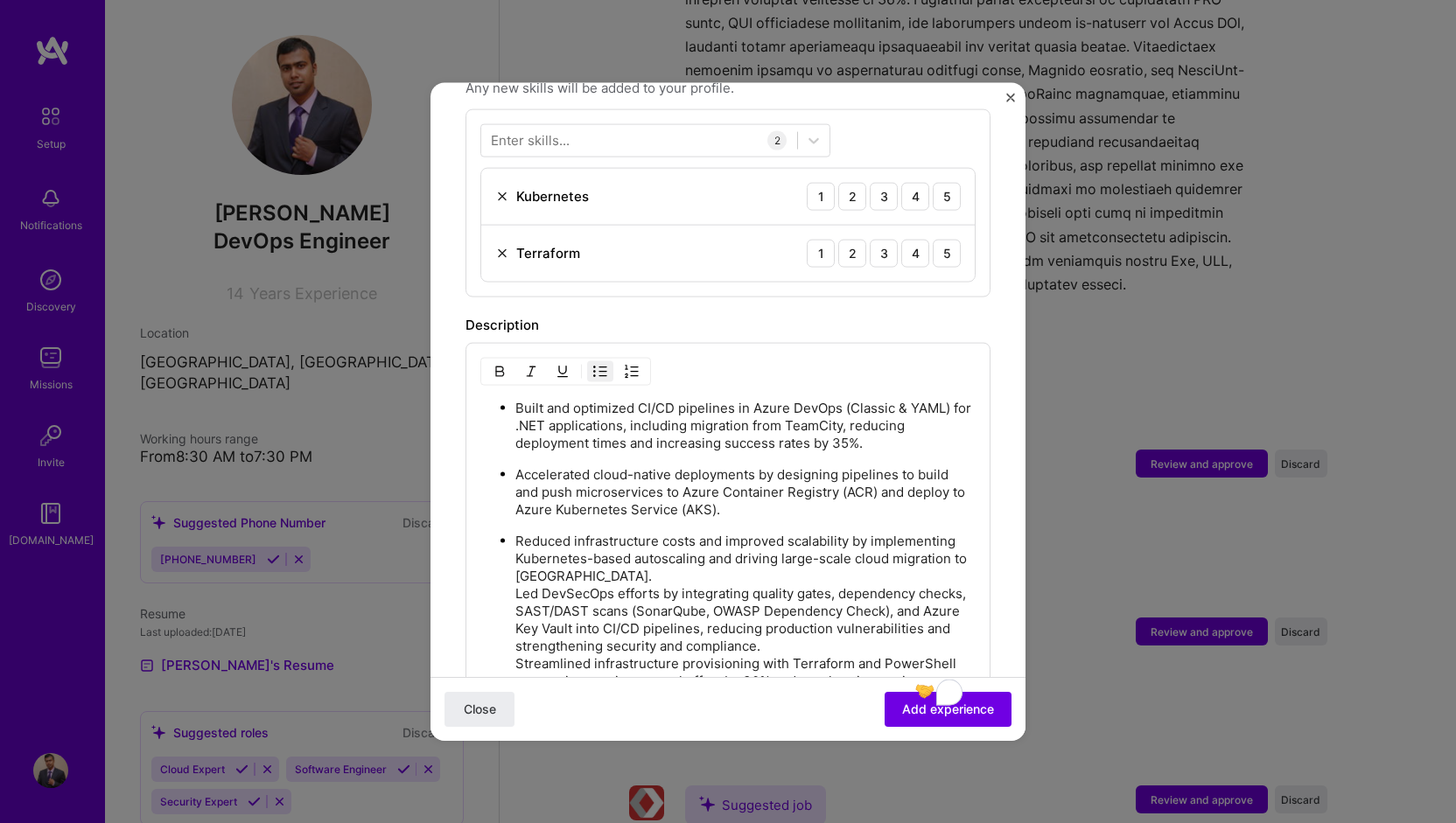
scroll to position [700, 0]
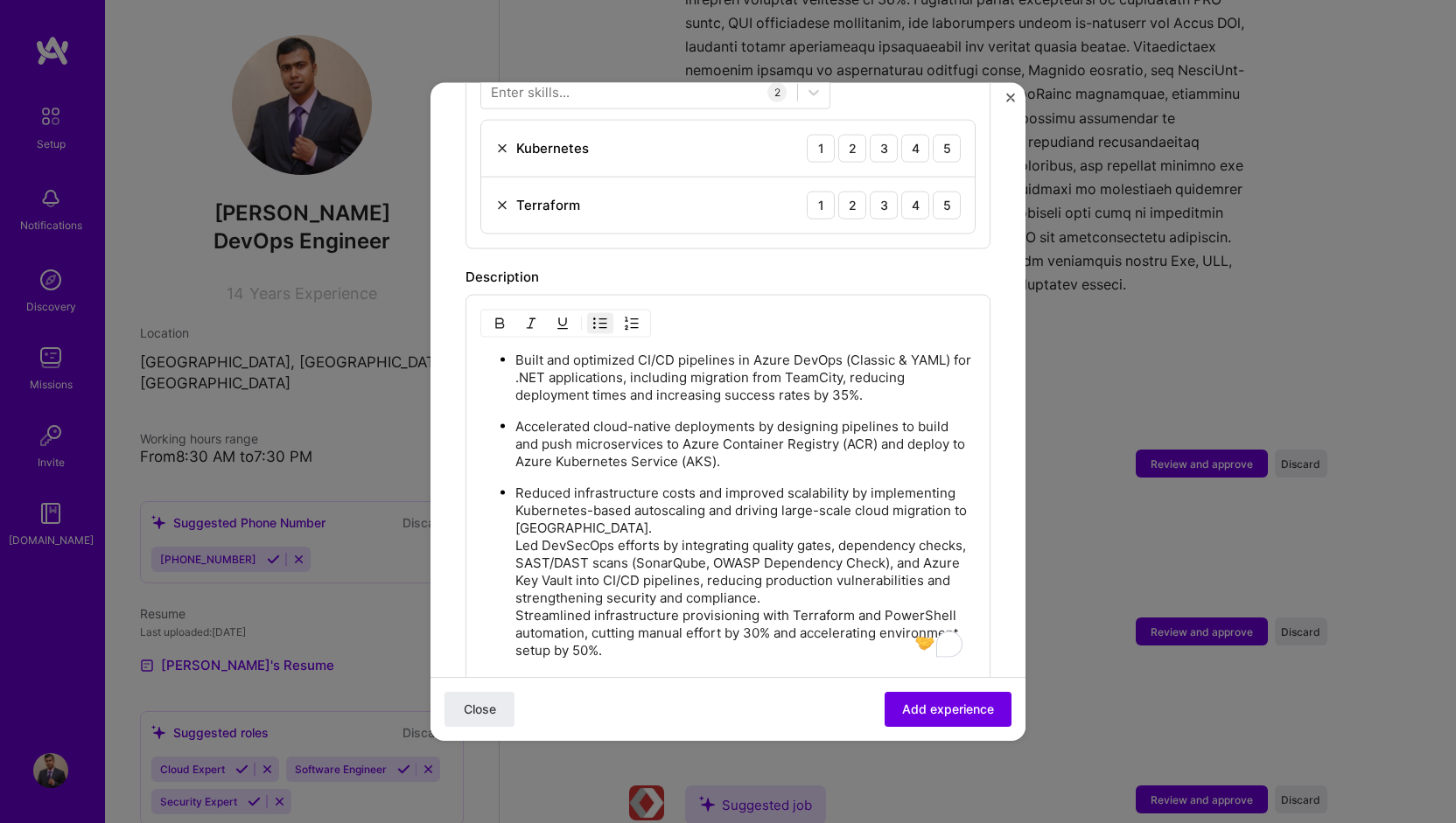
click at [511, 522] on ul "Built and optimized CI/CD pipelines in Azure DevOps (Classic & YAML) for .NET a…" at bounding box center [728, 505] width 496 height 309
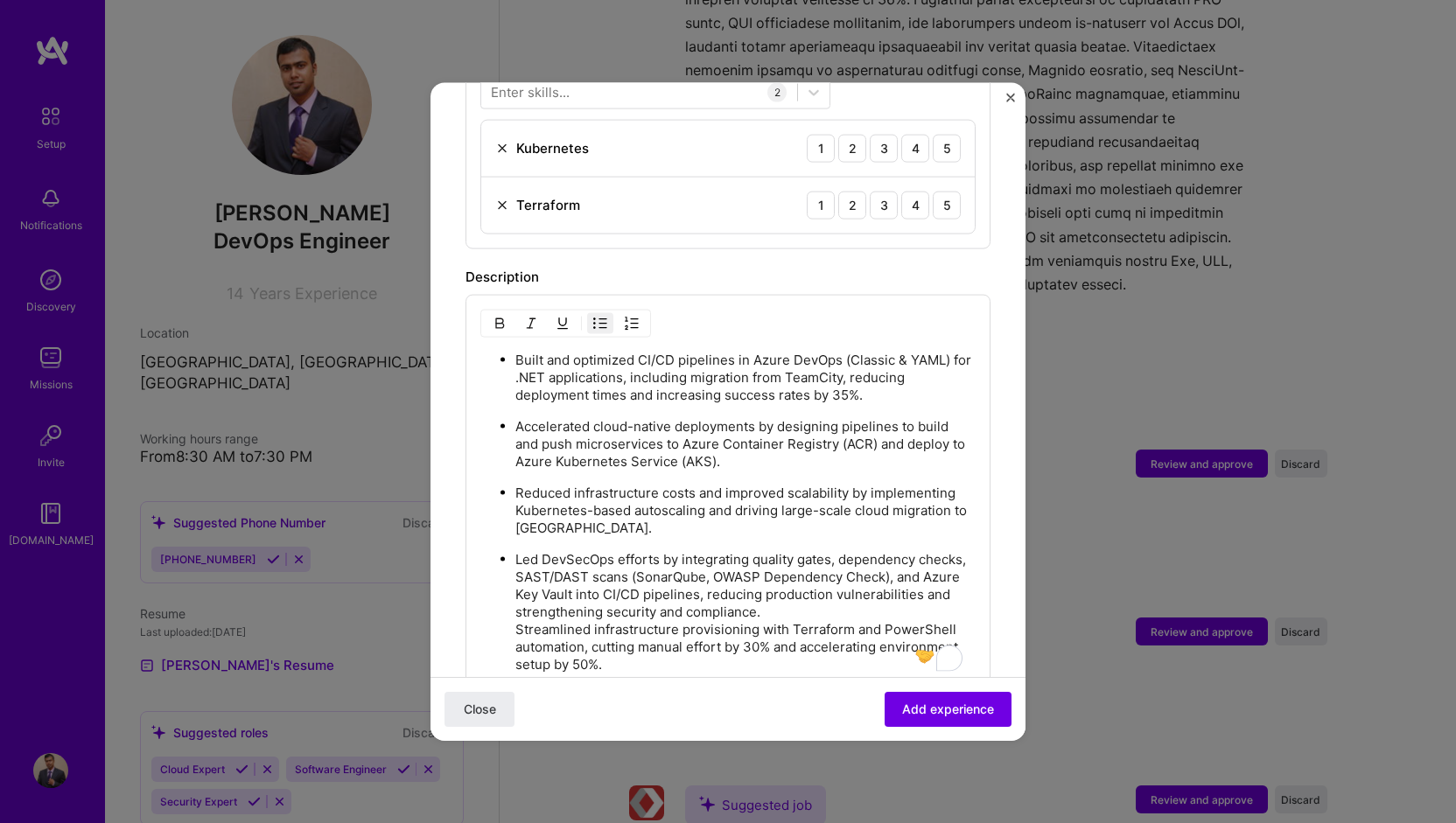
scroll to position [875, 0]
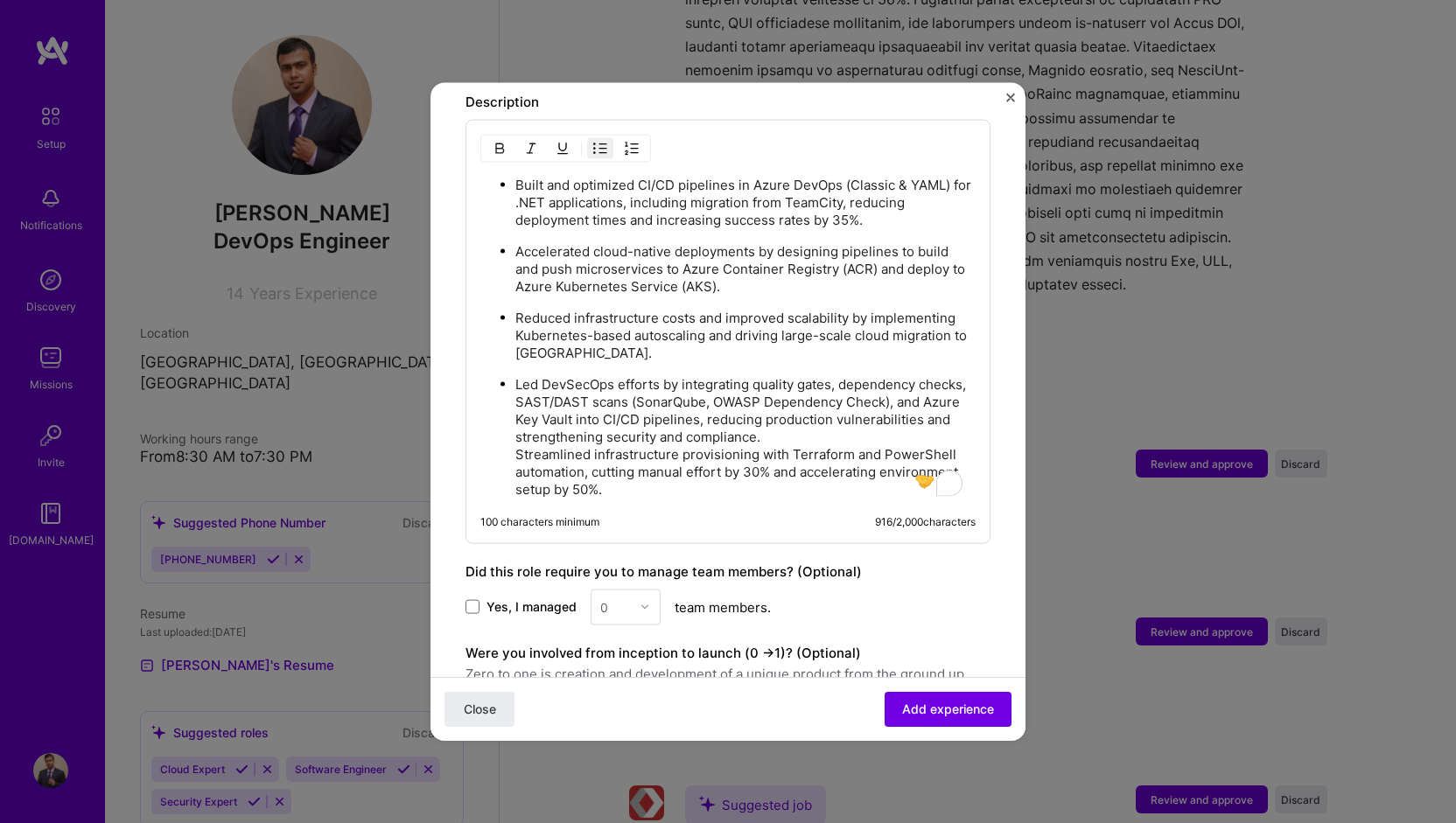
click at [508, 430] on ul "Built and optimized CI/CD pipelines in Azure DevOps (Classic & YAML) for .NET a…" at bounding box center [728, 336] width 496 height 323
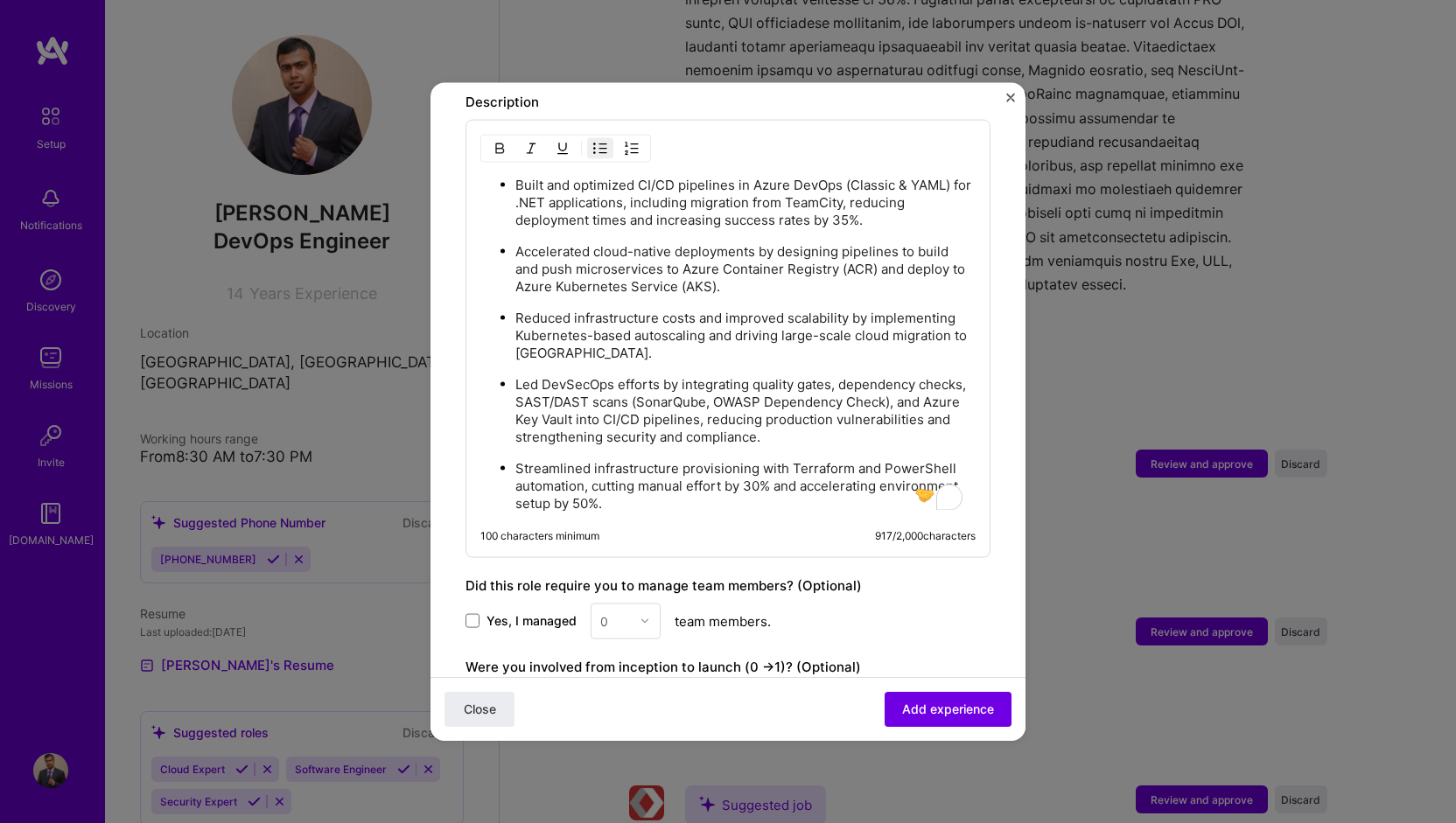
scroll to position [963, 0]
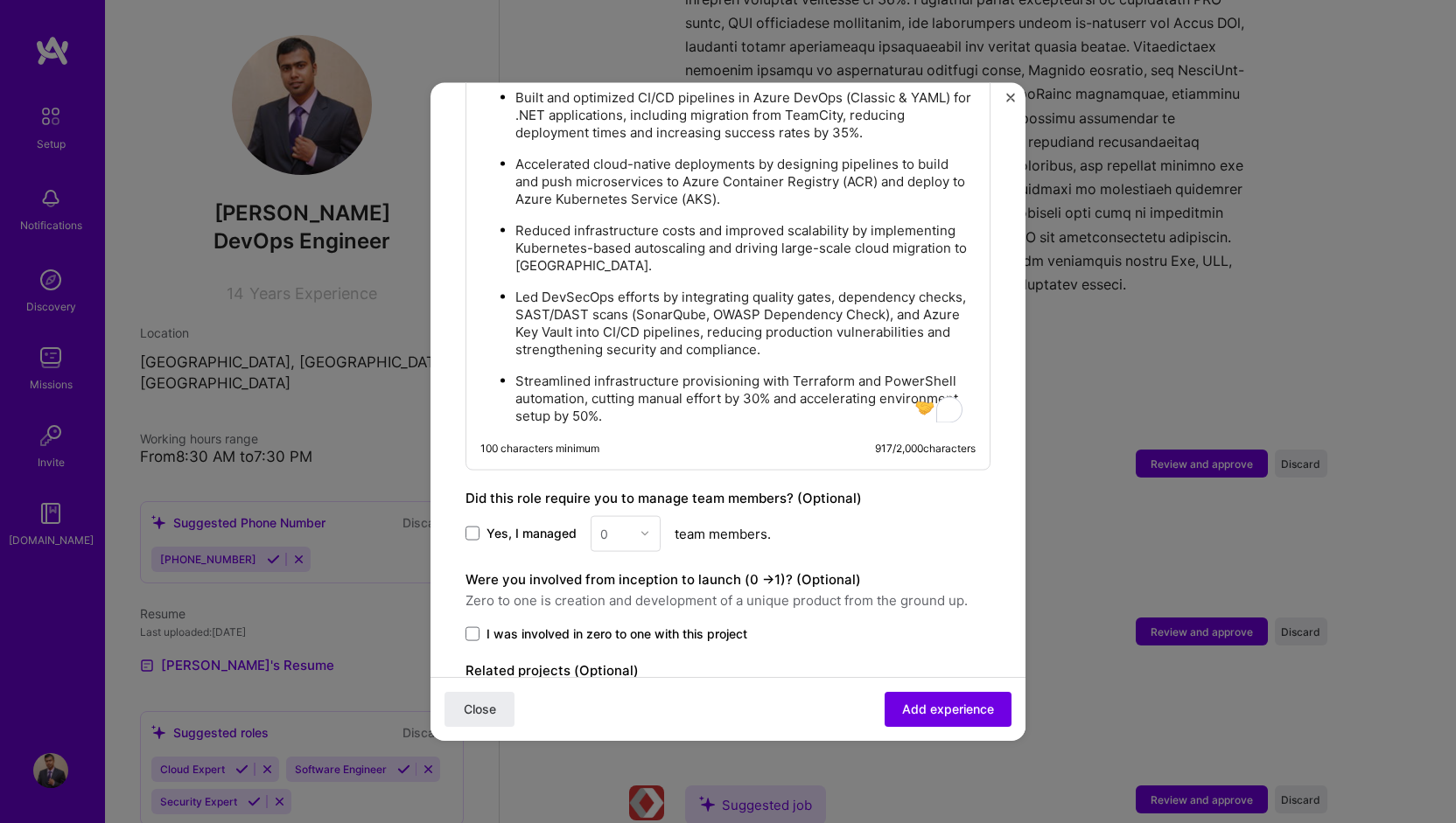
click at [730, 395] on p "Streamlined infrastructure provisioning with Terraform and PowerShell automatio…" at bounding box center [745, 398] width 460 height 53
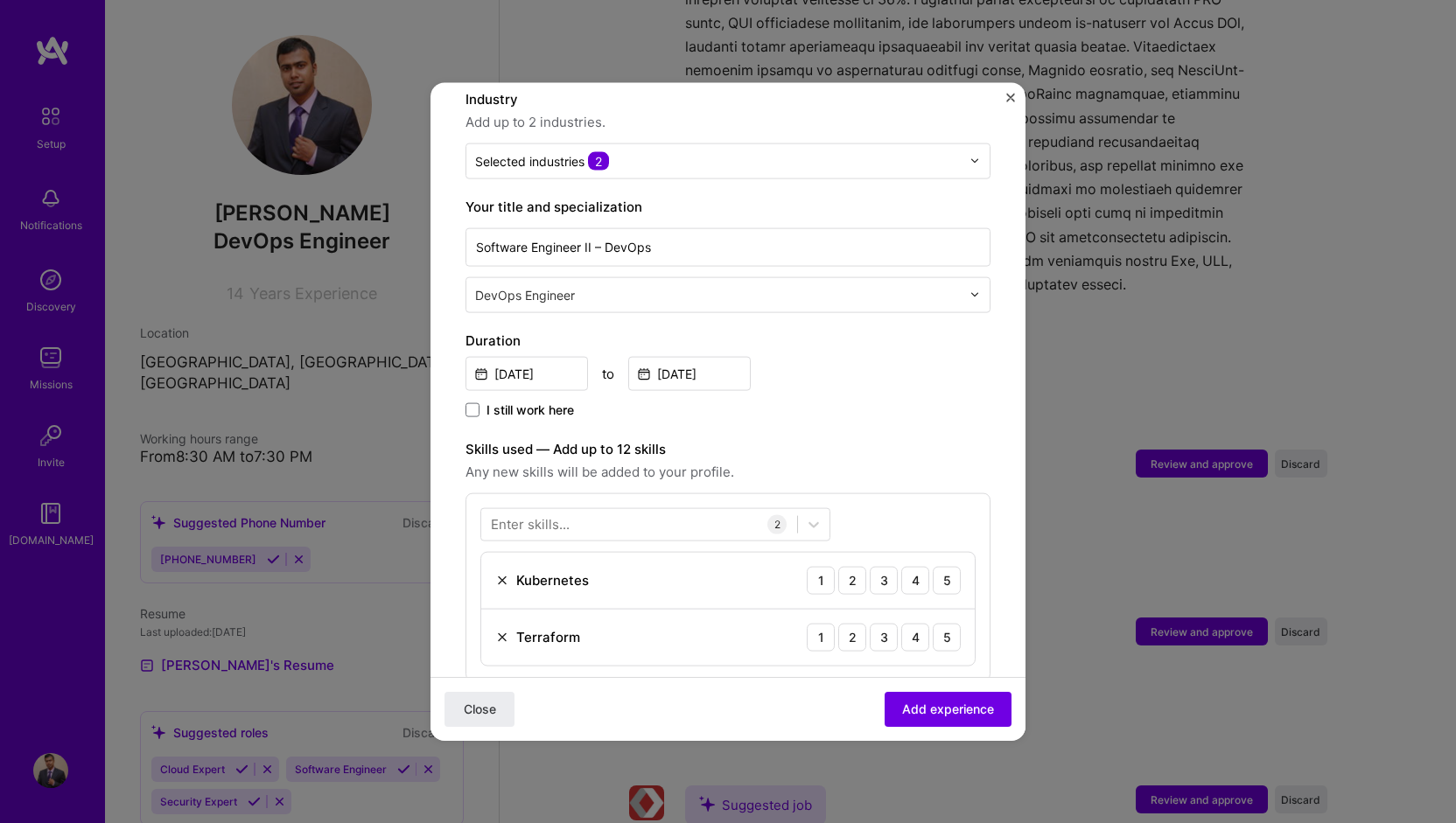
scroll to position [255, 0]
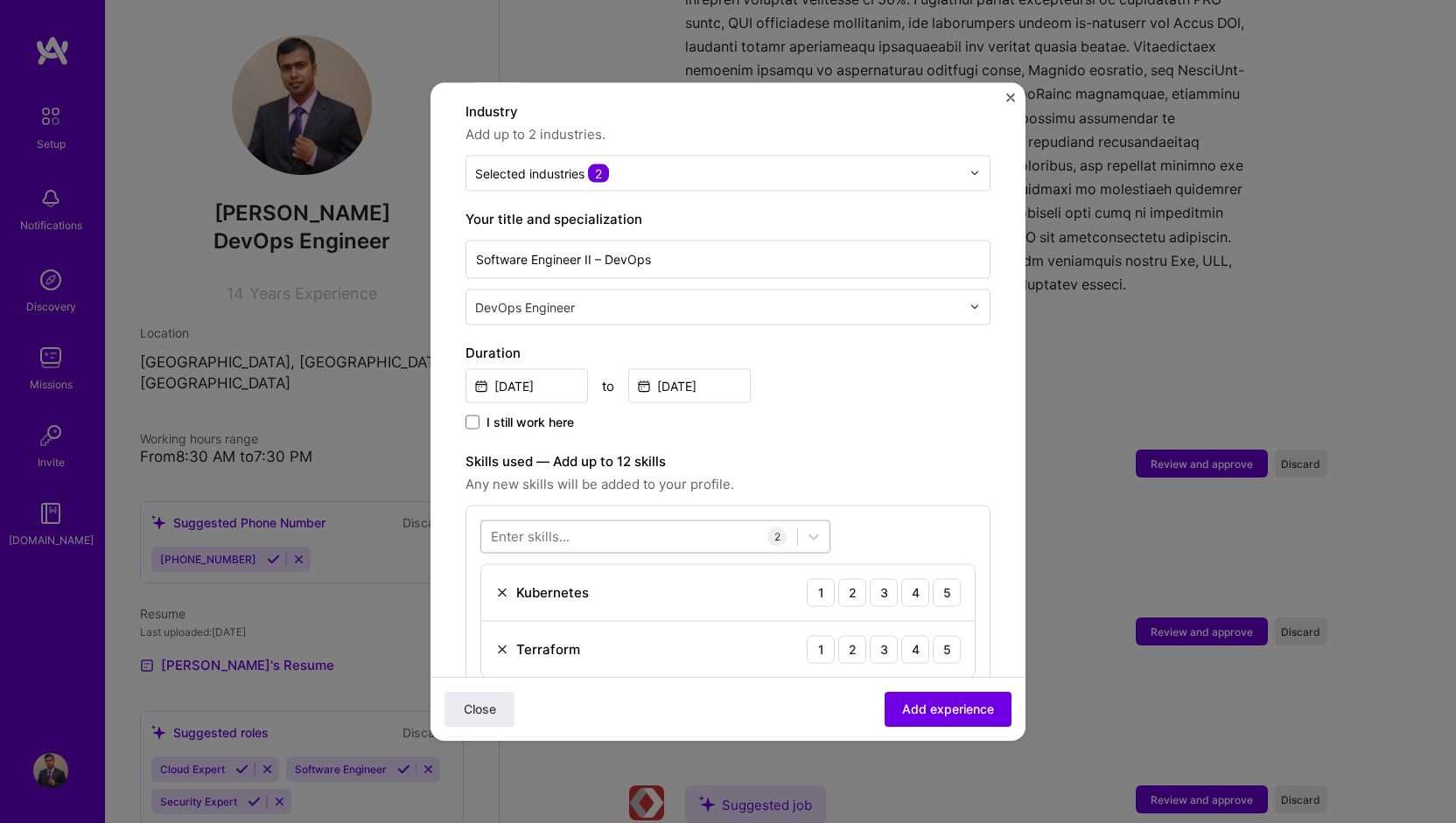
click at [596, 522] on div at bounding box center [639, 536] width 316 height 29
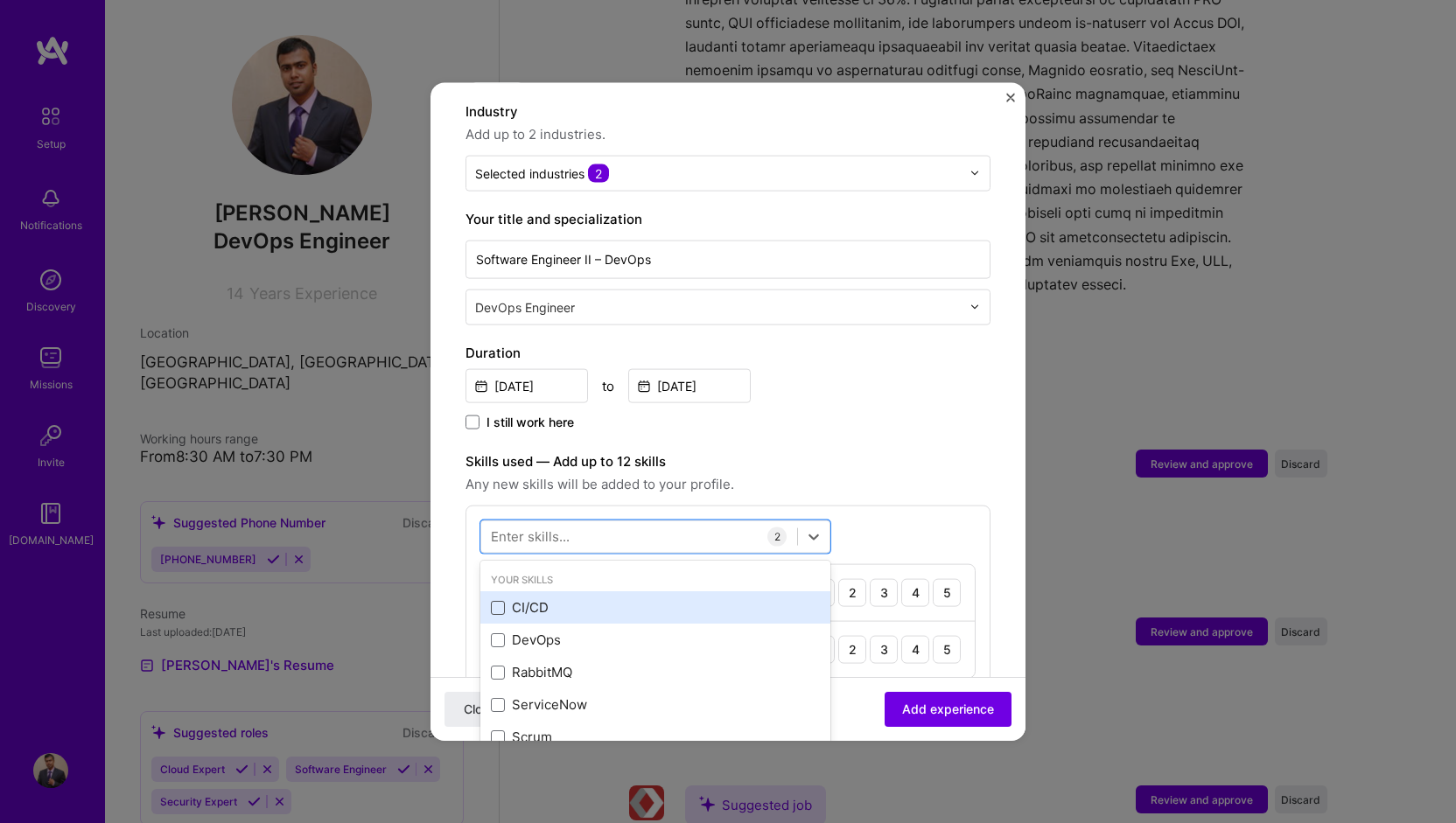
click at [492, 600] on span at bounding box center [497, 607] width 14 height 14
click at [0, 0] on input "checkbox" at bounding box center [0, 0] width 0 height 0
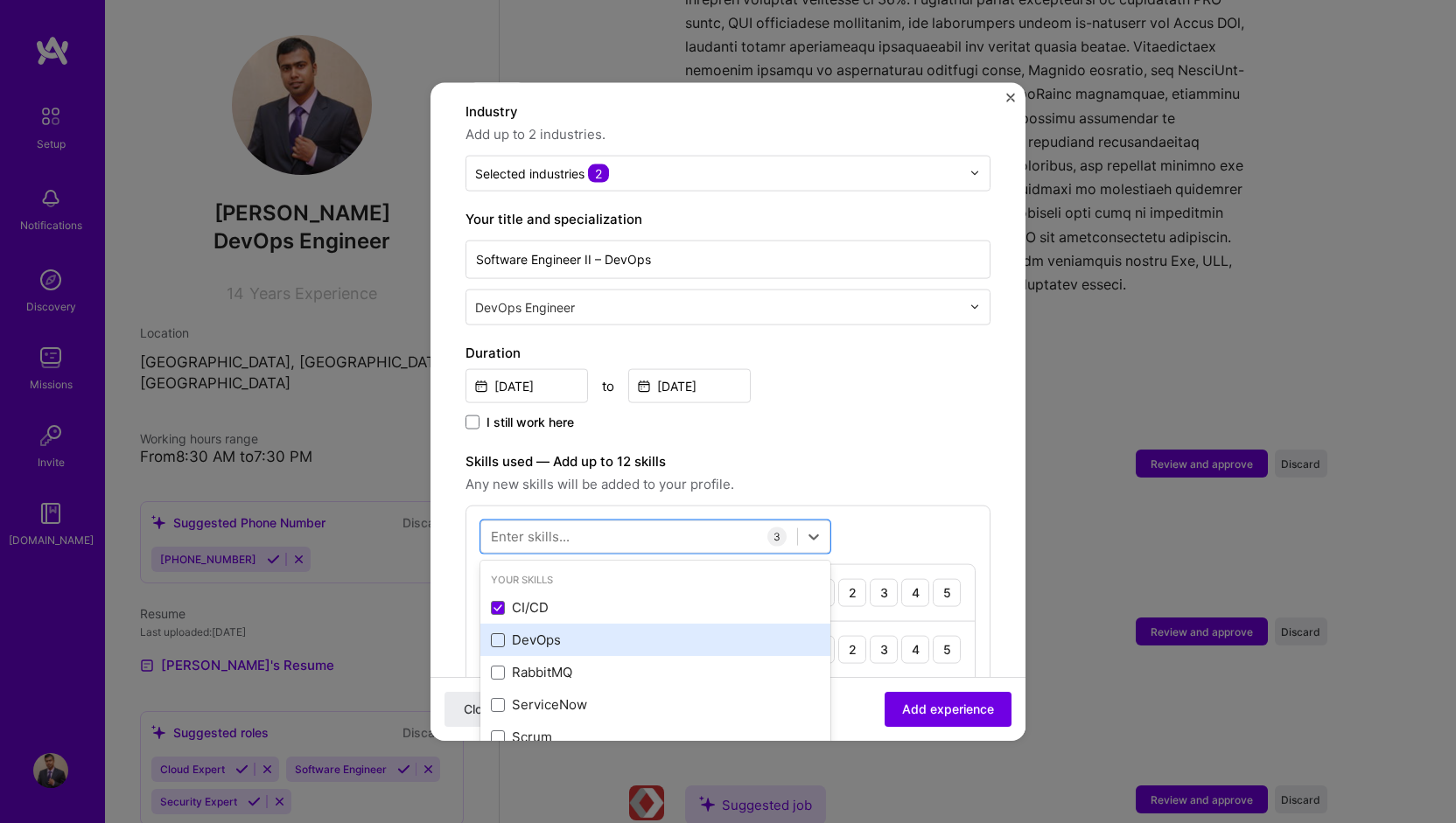
click at [502, 633] on span at bounding box center [497, 639] width 14 height 14
click at [0, 0] on input "checkbox" at bounding box center [0, 0] width 0 height 0
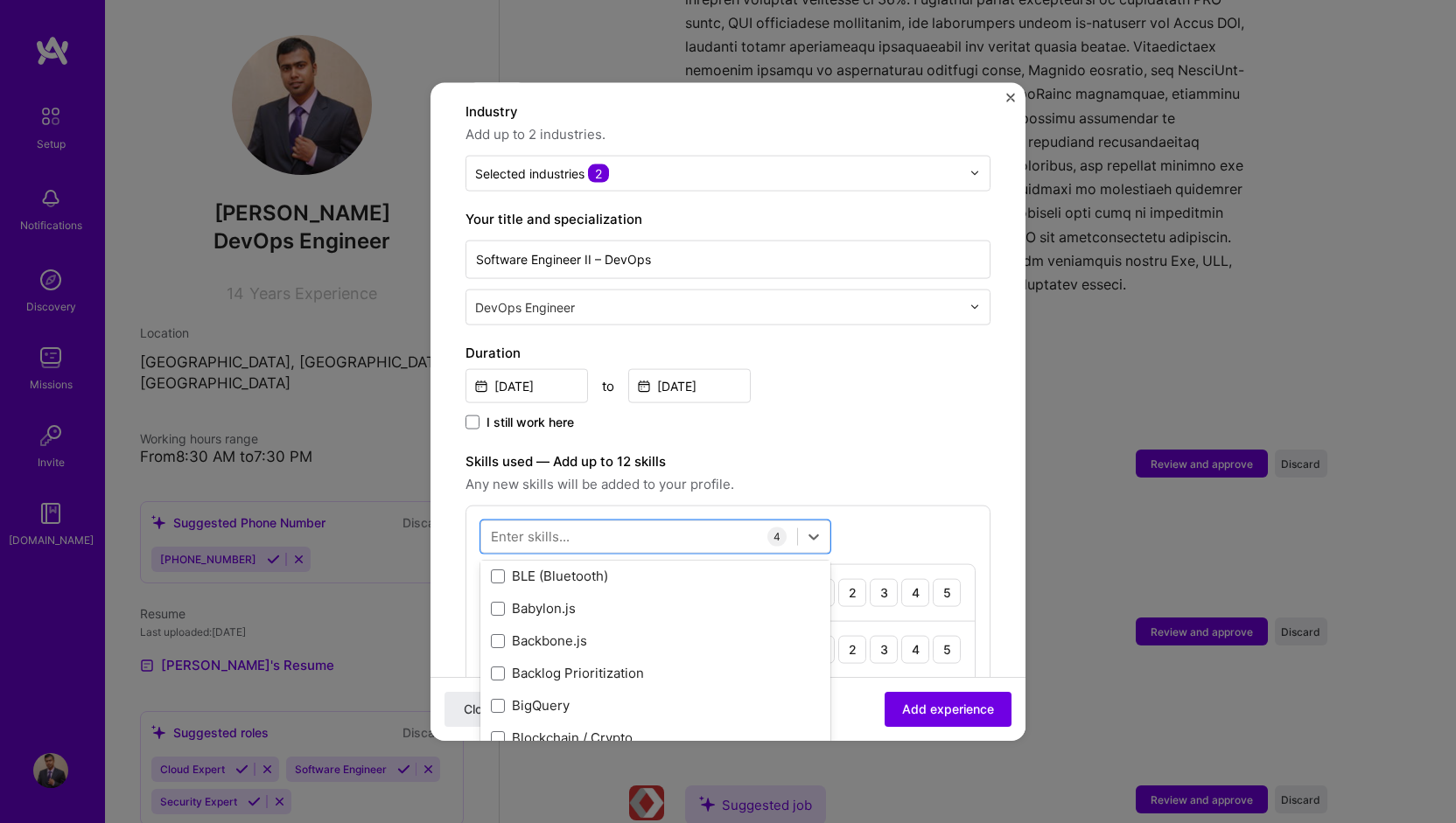
scroll to position [1575, 0]
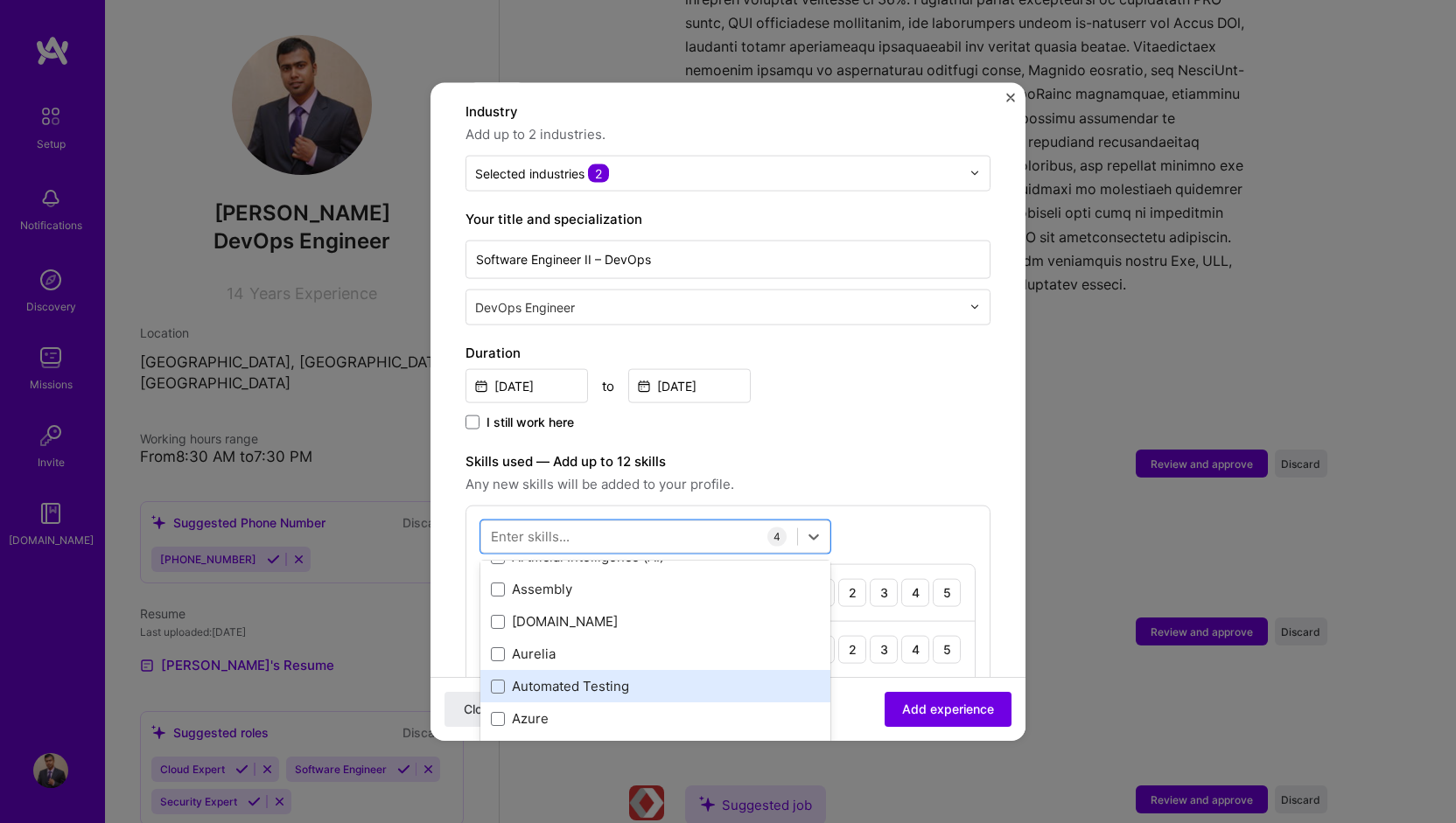
click at [553, 677] on div "Automated Testing" at bounding box center [655, 686] width 329 height 18
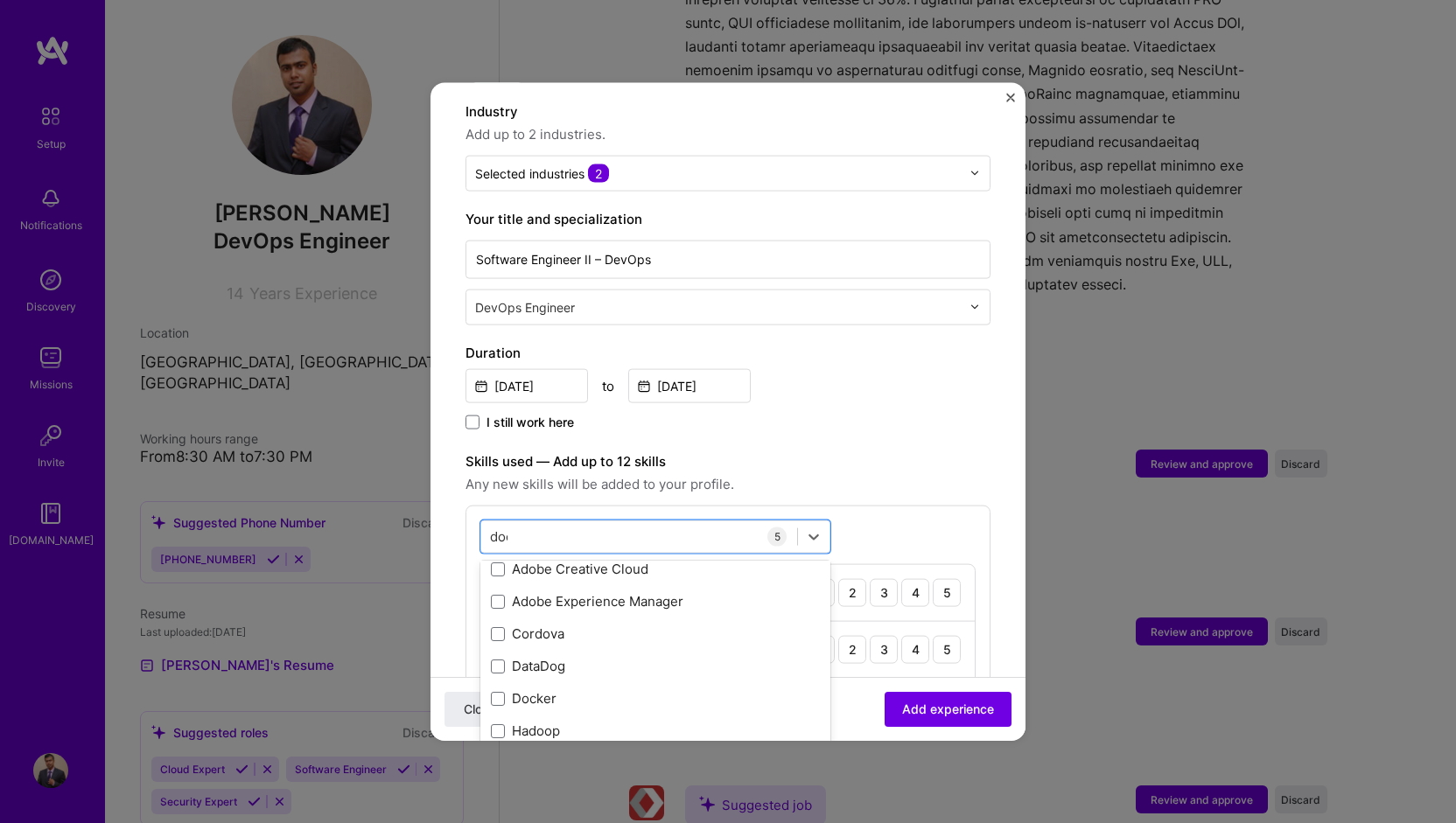
scroll to position [0, 0]
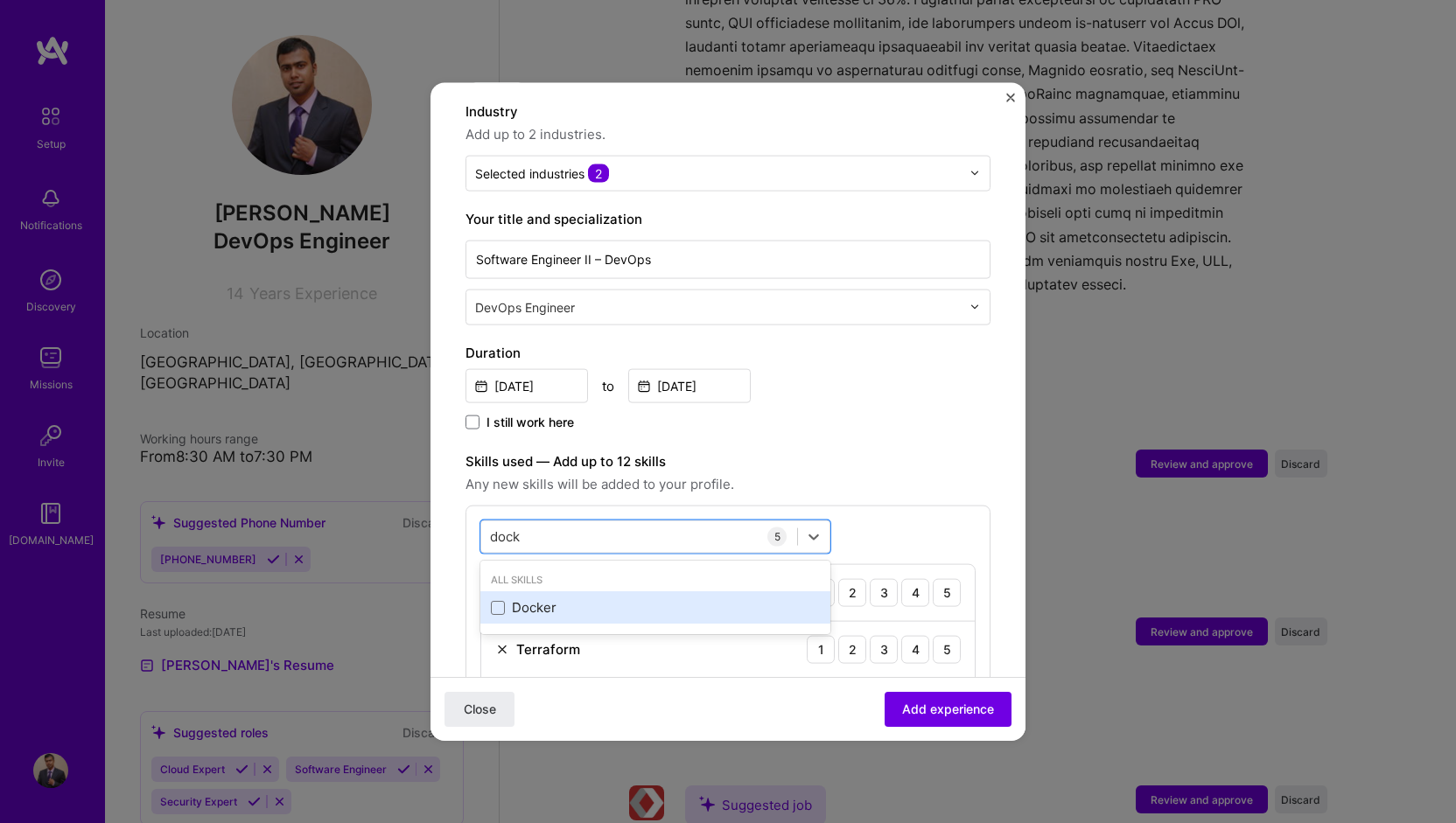
click at [489, 592] on div "Docker" at bounding box center [655, 608] width 350 height 32
click at [544, 522] on div "dock dock" at bounding box center [639, 536] width 316 height 29
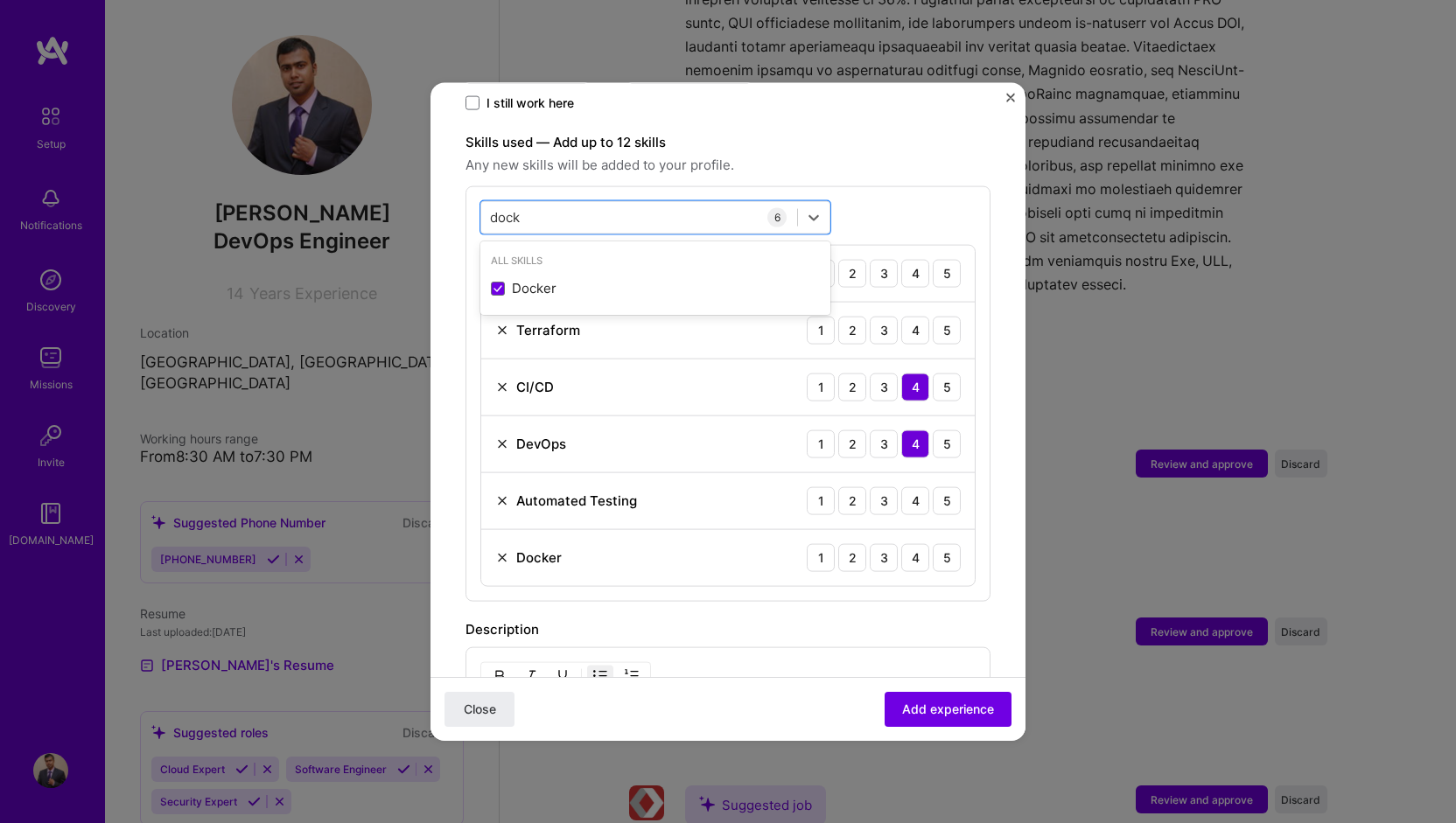
scroll to position [606, 0]
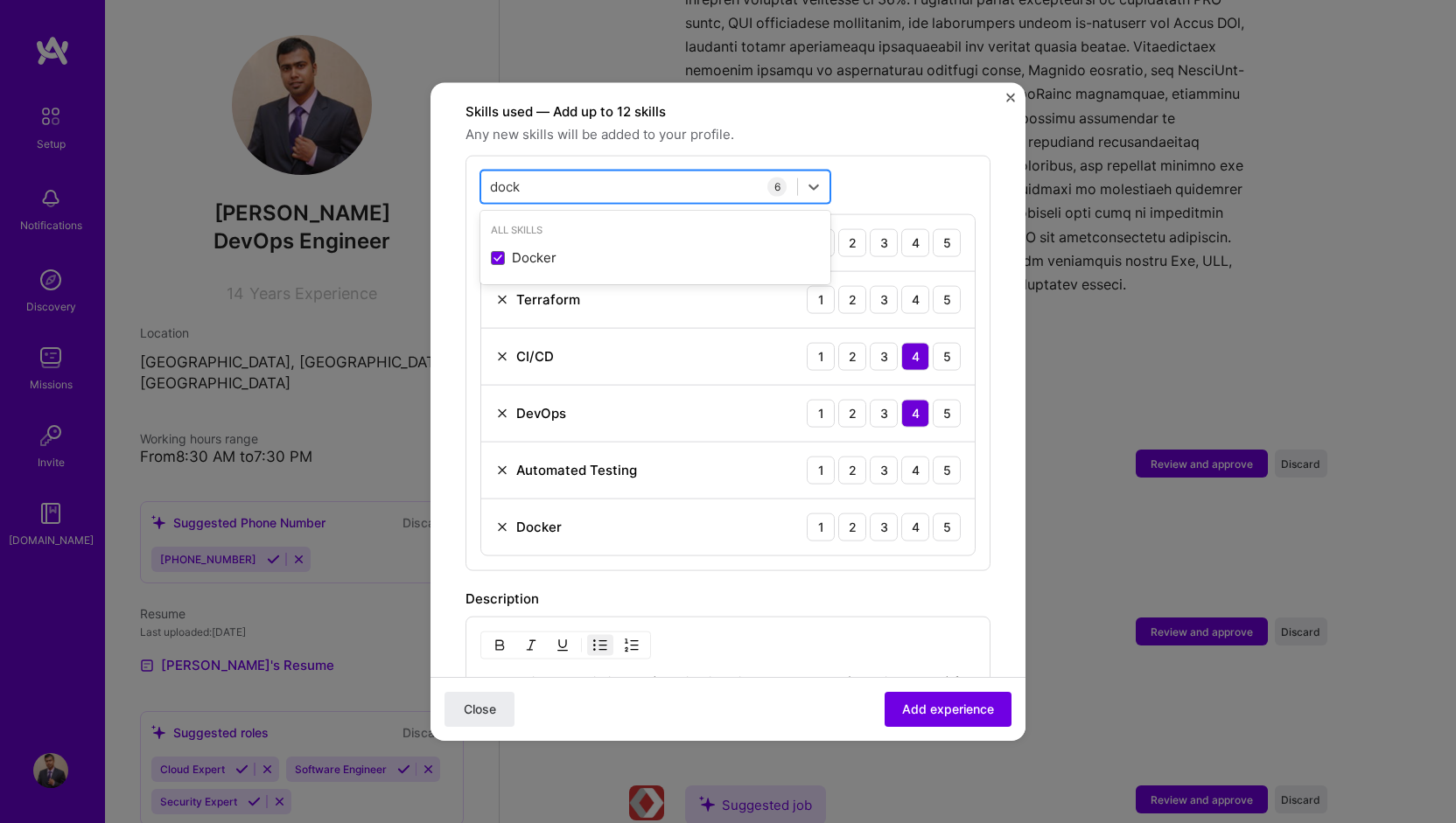
click at [562, 172] on div "dock dock" at bounding box center [639, 186] width 316 height 29
click at [515, 178] on input "dock" at bounding box center [506, 187] width 32 height 18
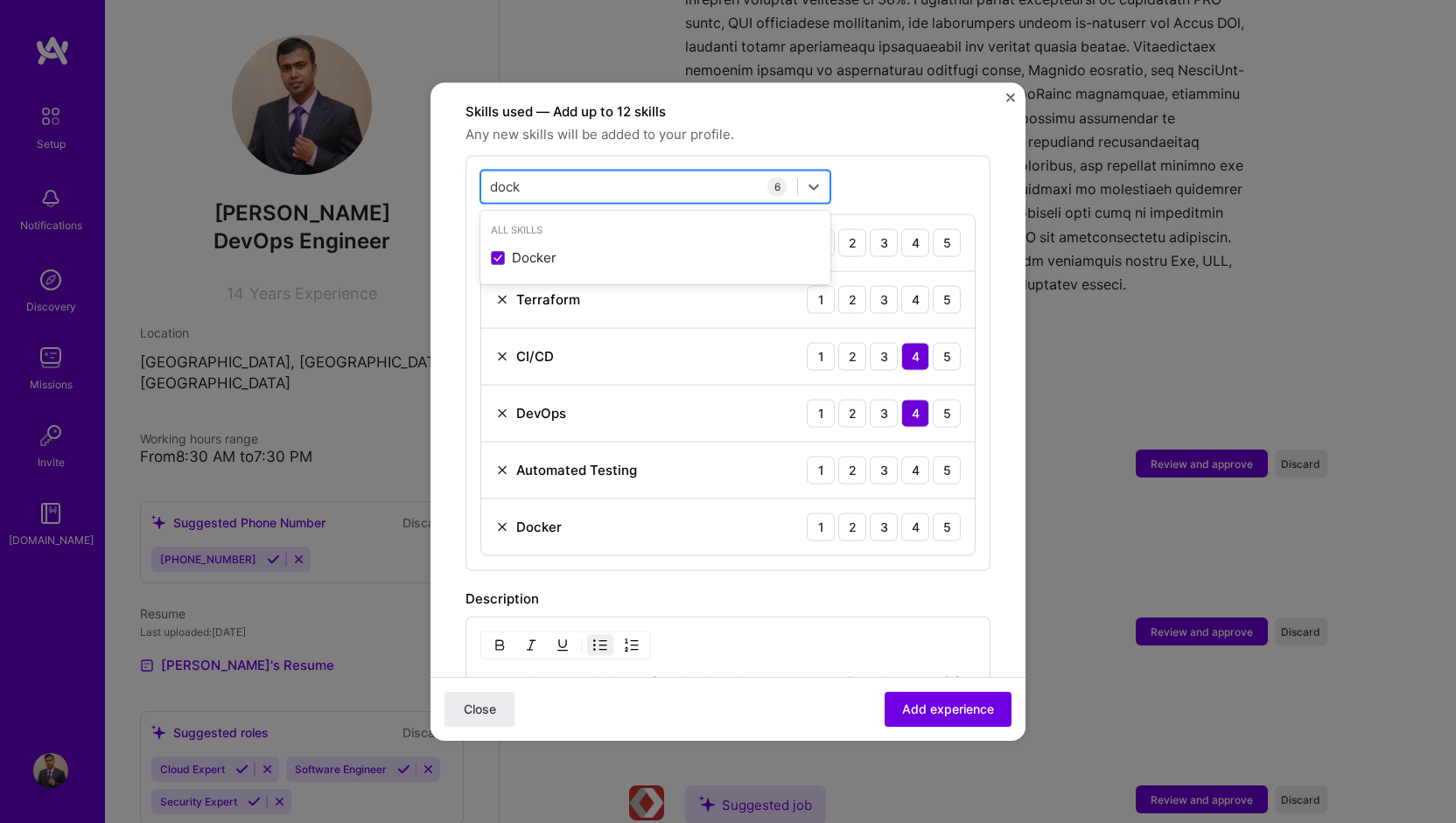
click at [515, 178] on input "dock" at bounding box center [506, 187] width 32 height 18
type input "p"
type input "b"
click at [1008, 510] on form "Adding suggested job This job is suggested based on your LinkedIn, resume or [D…" at bounding box center [728, 473] width 594 height 1922
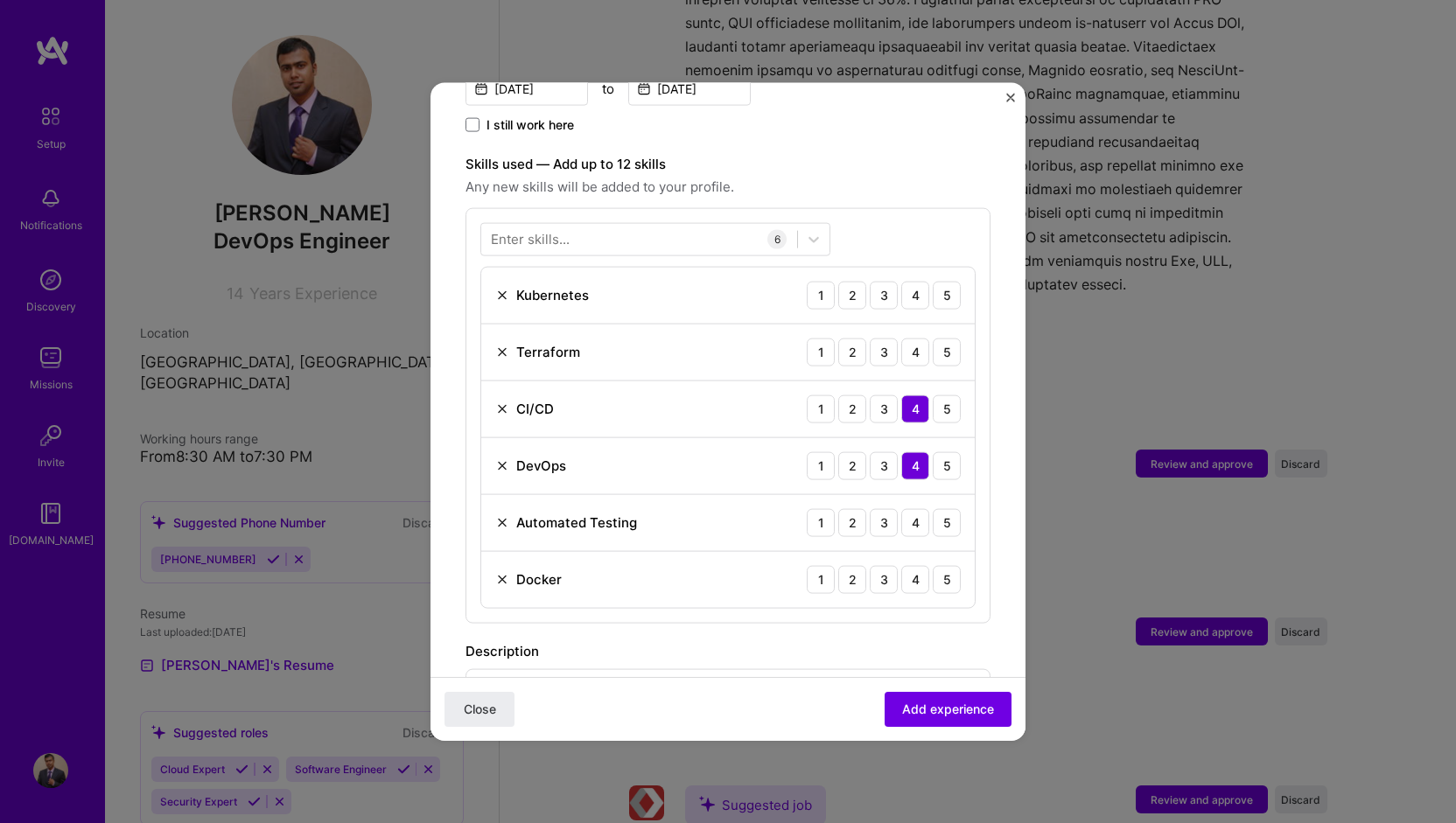
scroll to position [518, 0]
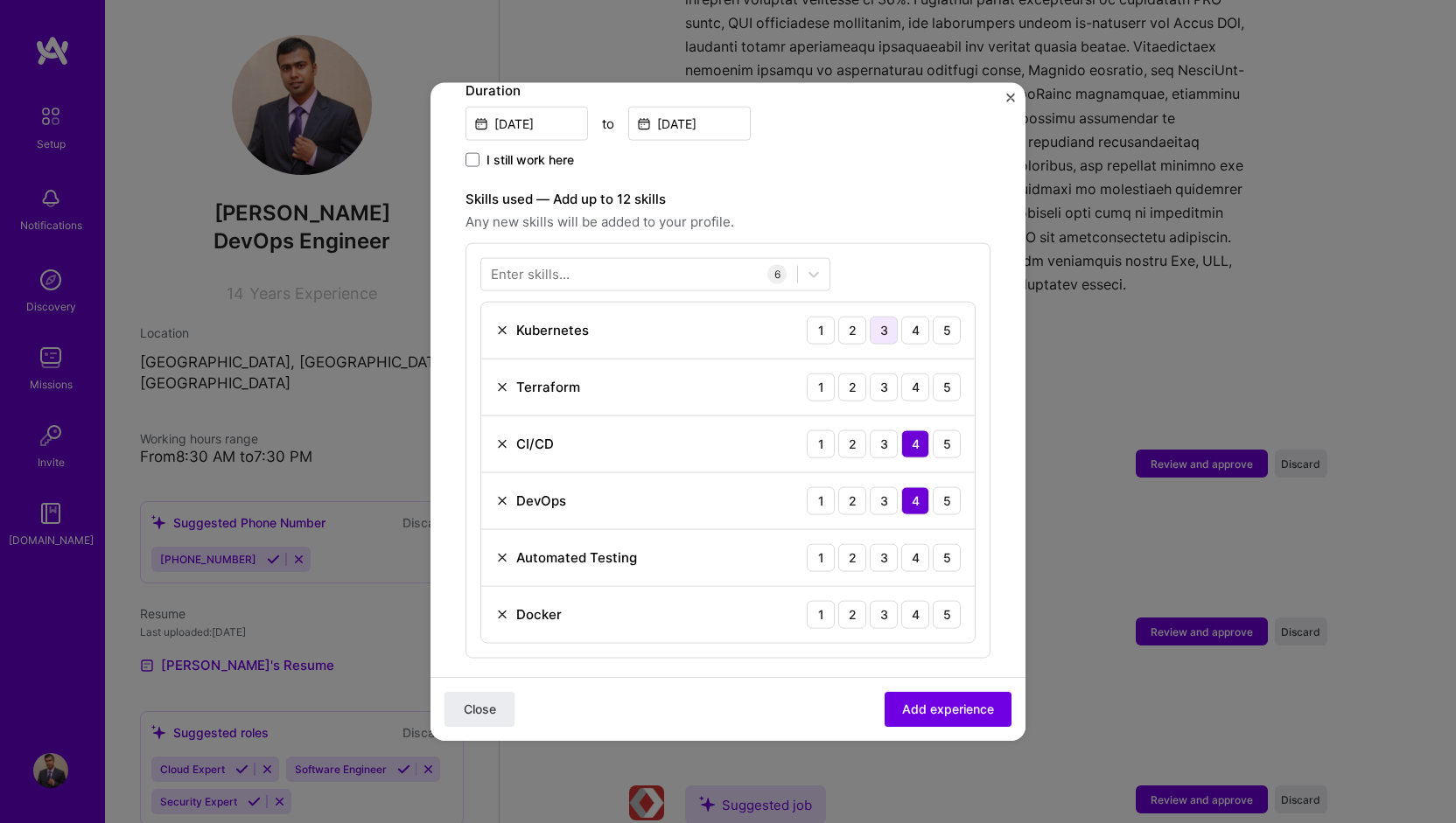
click at [870, 316] on div "3" at bounding box center [884, 330] width 28 height 28
click at [870, 373] on div "3" at bounding box center [884, 387] width 28 height 28
click at [908, 544] on div "4" at bounding box center [915, 558] width 28 height 28
click at [875, 600] on div "3" at bounding box center [884, 614] width 28 height 28
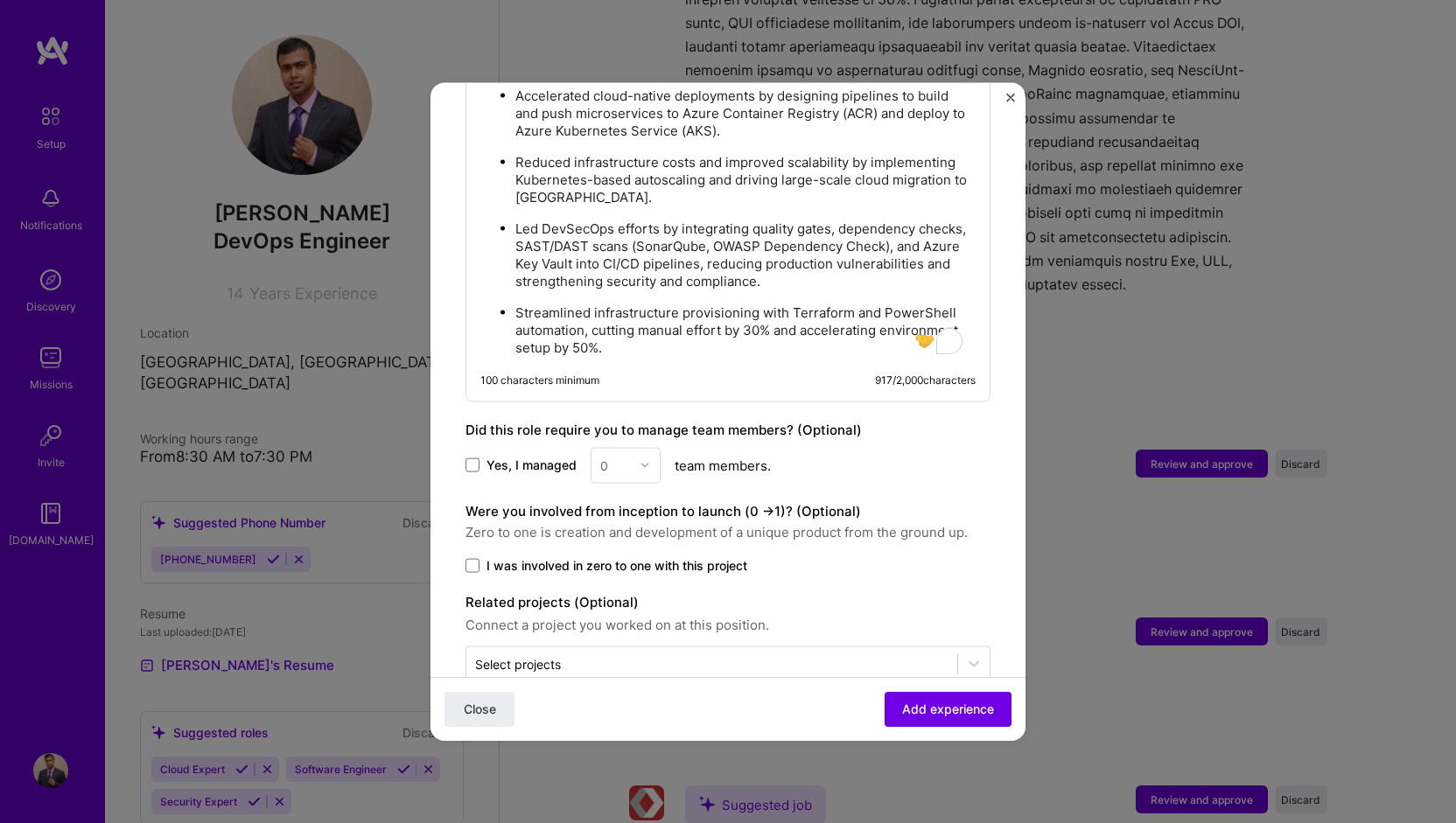
scroll to position [1270, 0]
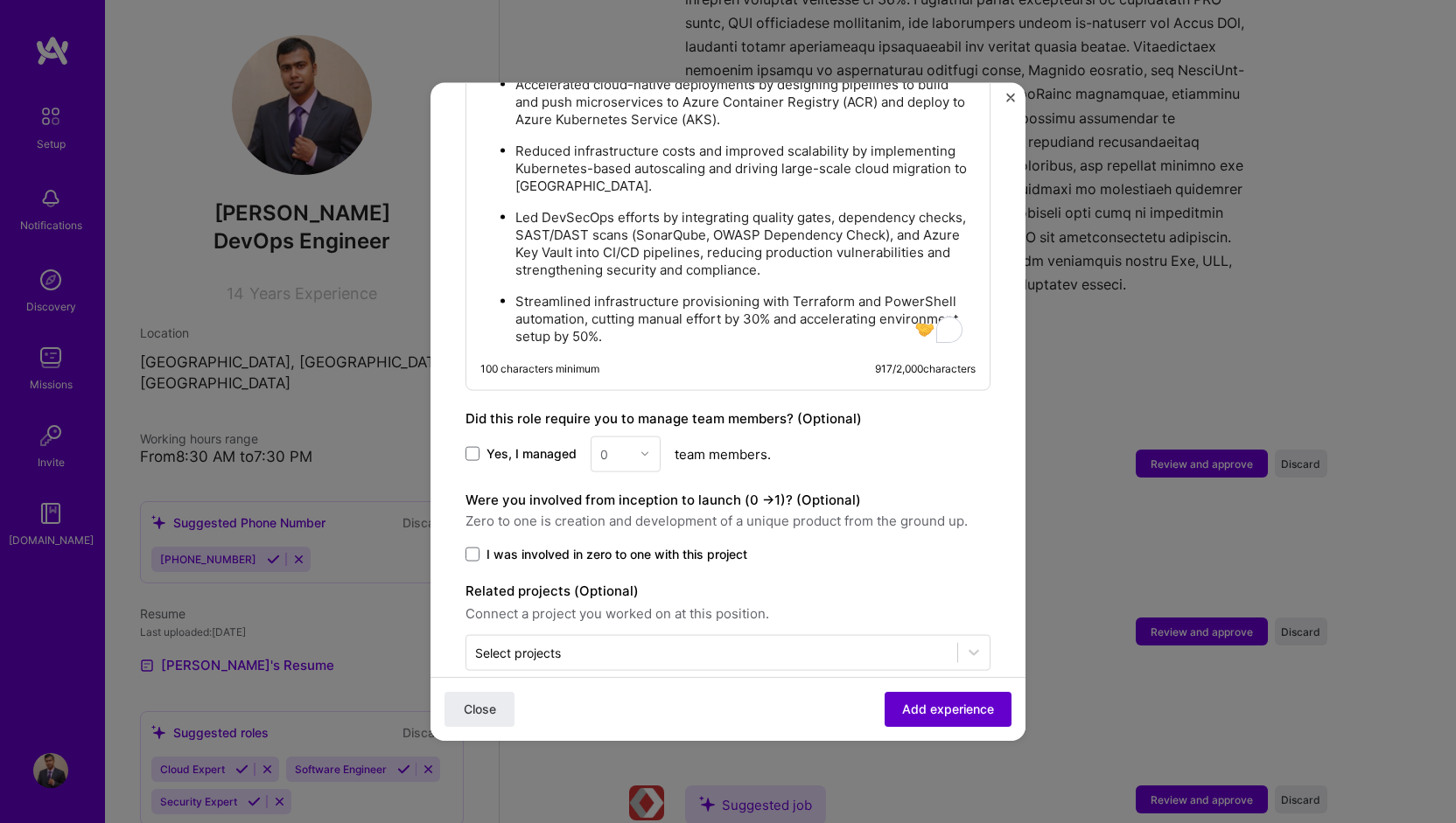
click at [937, 702] on span "Add experience" at bounding box center [948, 709] width 92 height 18
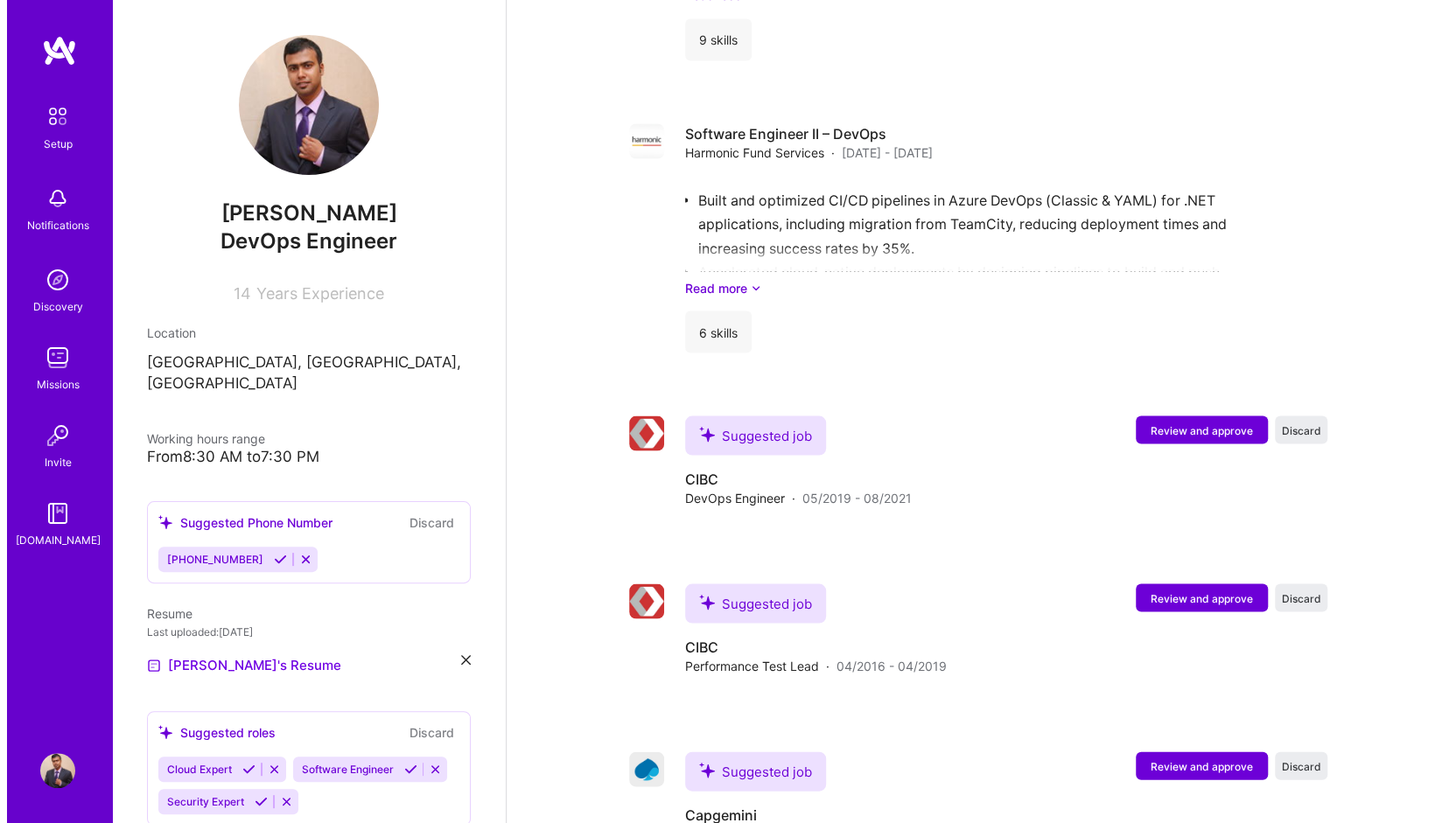
scroll to position [2041, 0]
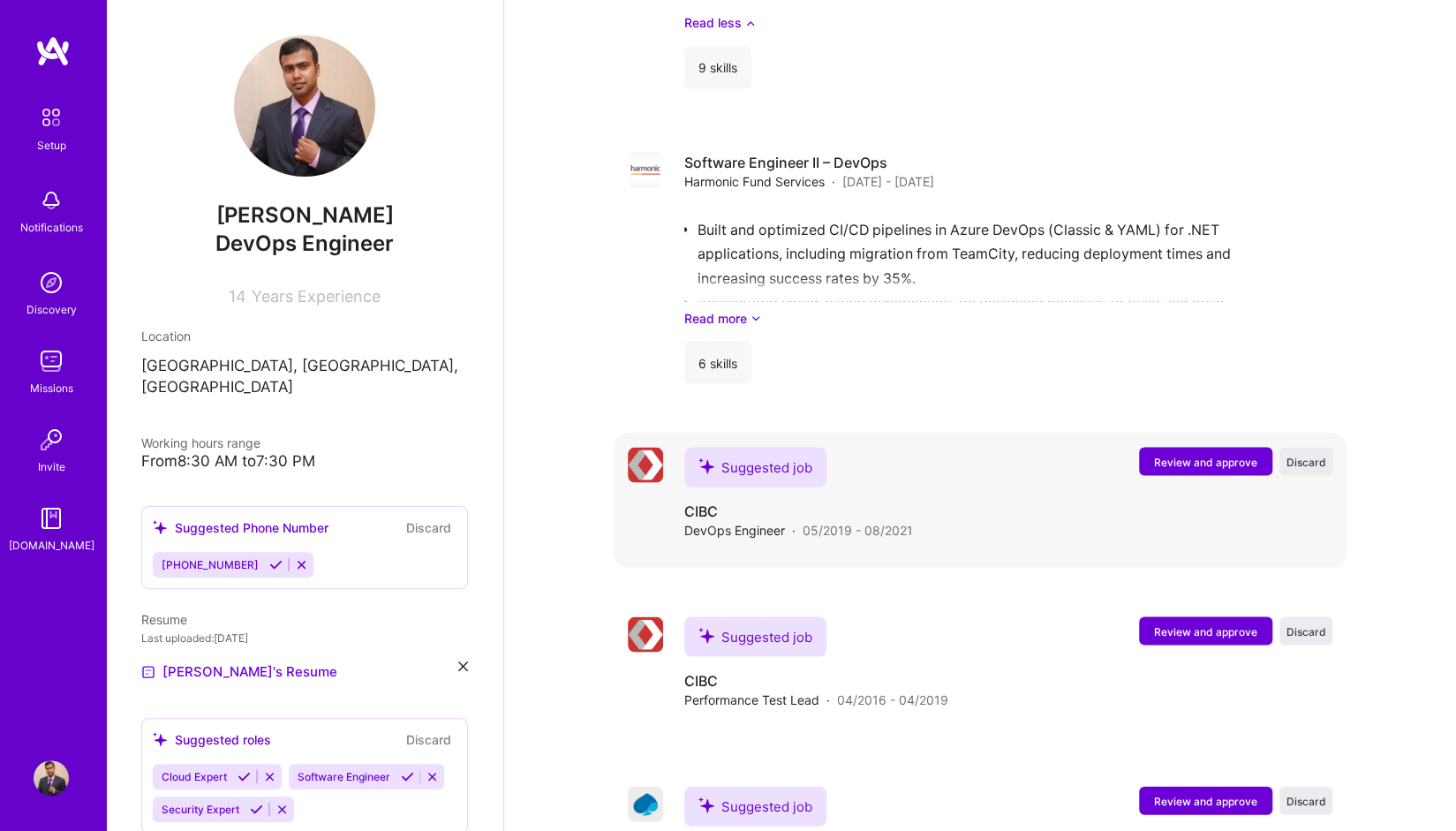
click at [1207, 454] on span "Review and approve" at bounding box center [1206, 461] width 104 height 15
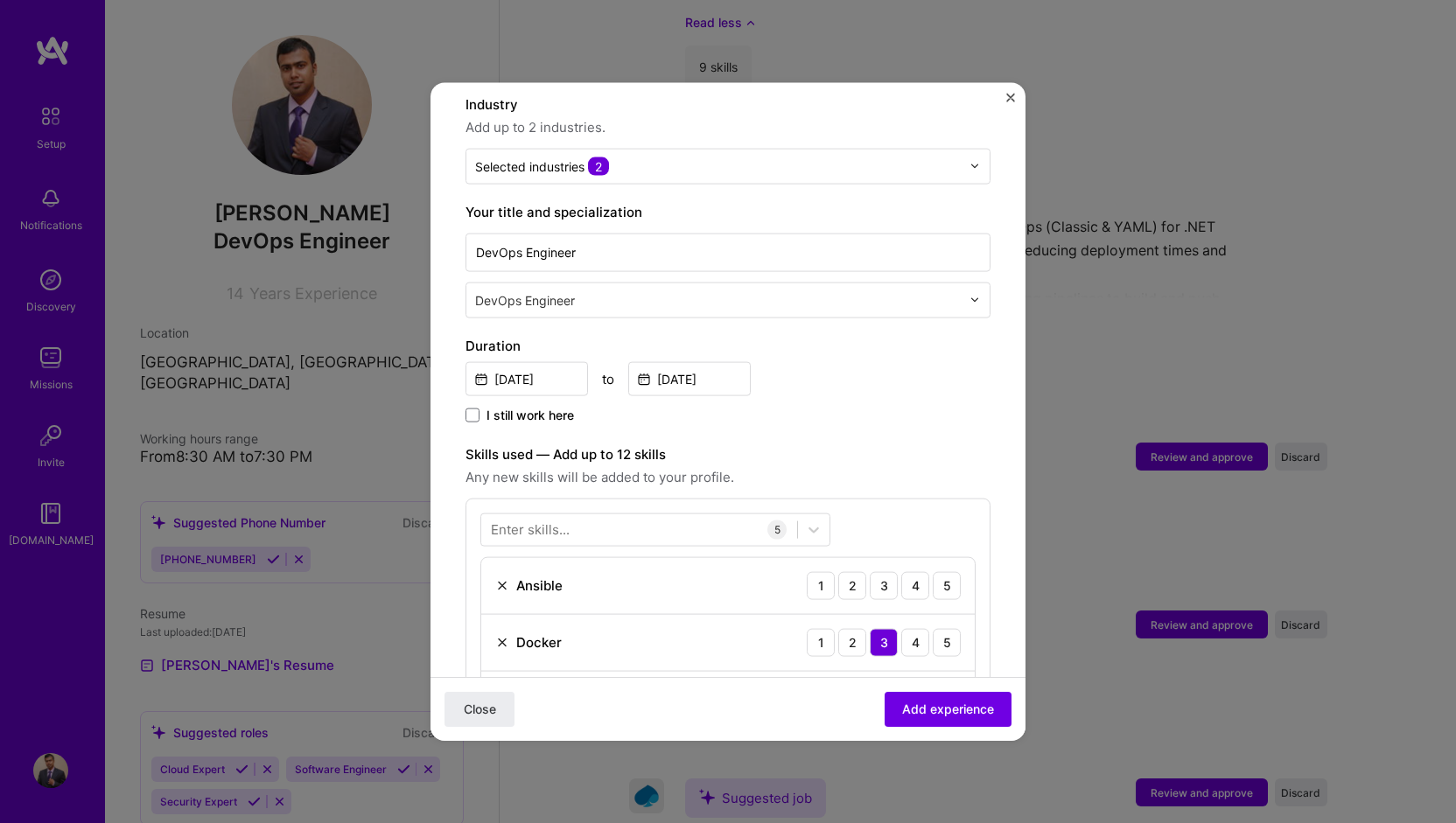
scroll to position [437, 0]
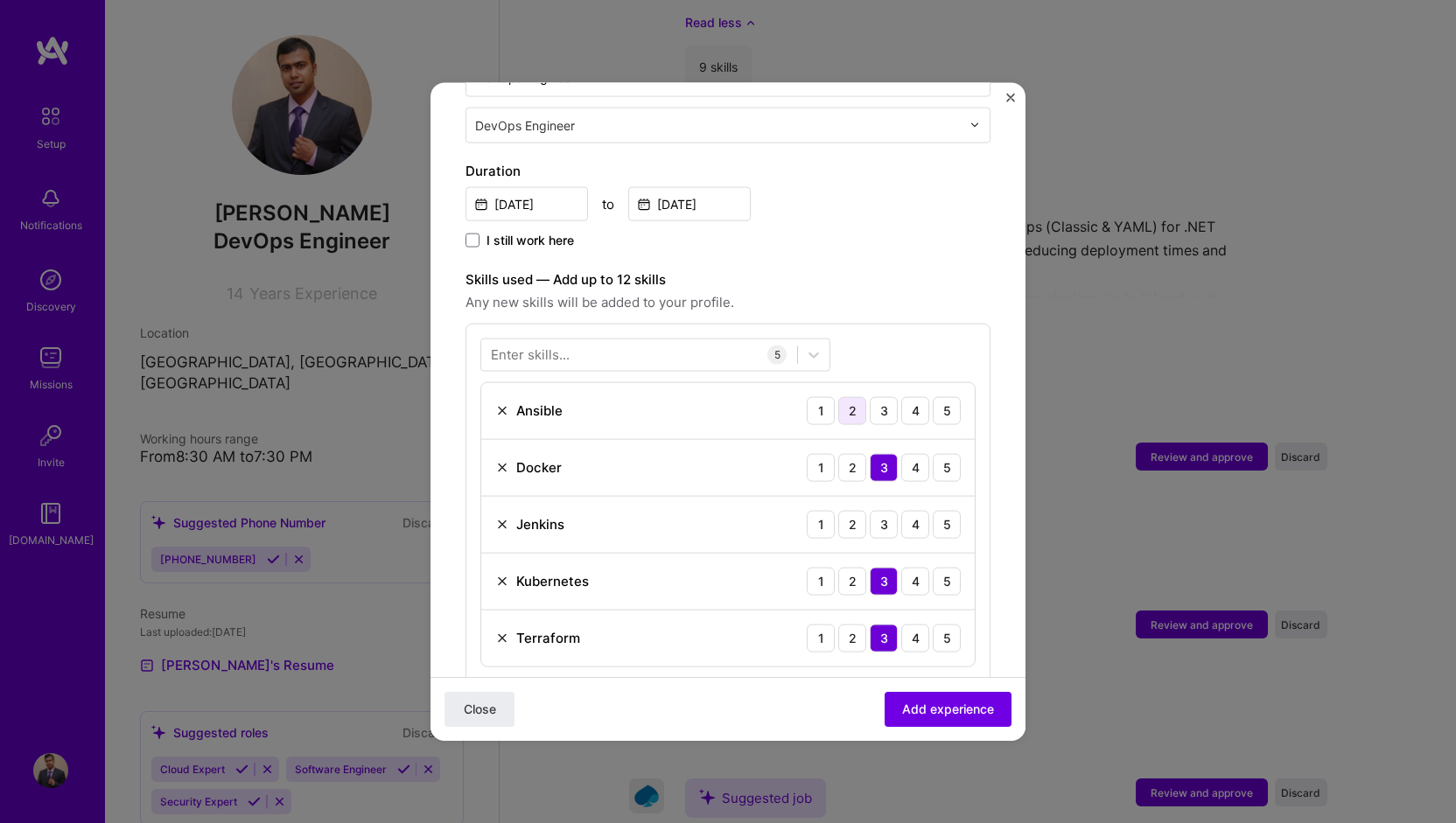
click at [845, 397] on div "2" at bounding box center [852, 411] width 28 height 28
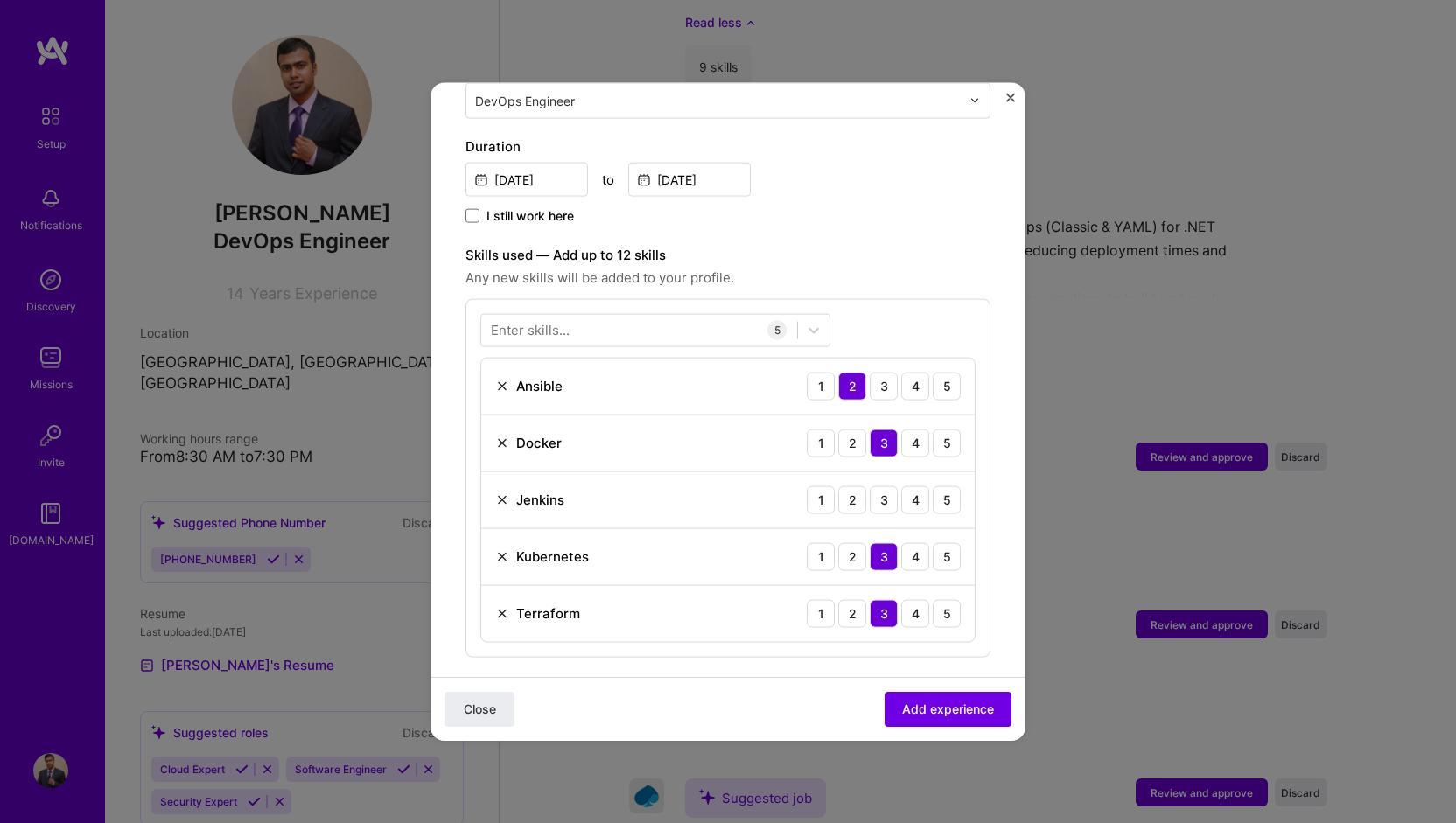
scroll to position [525, 0]
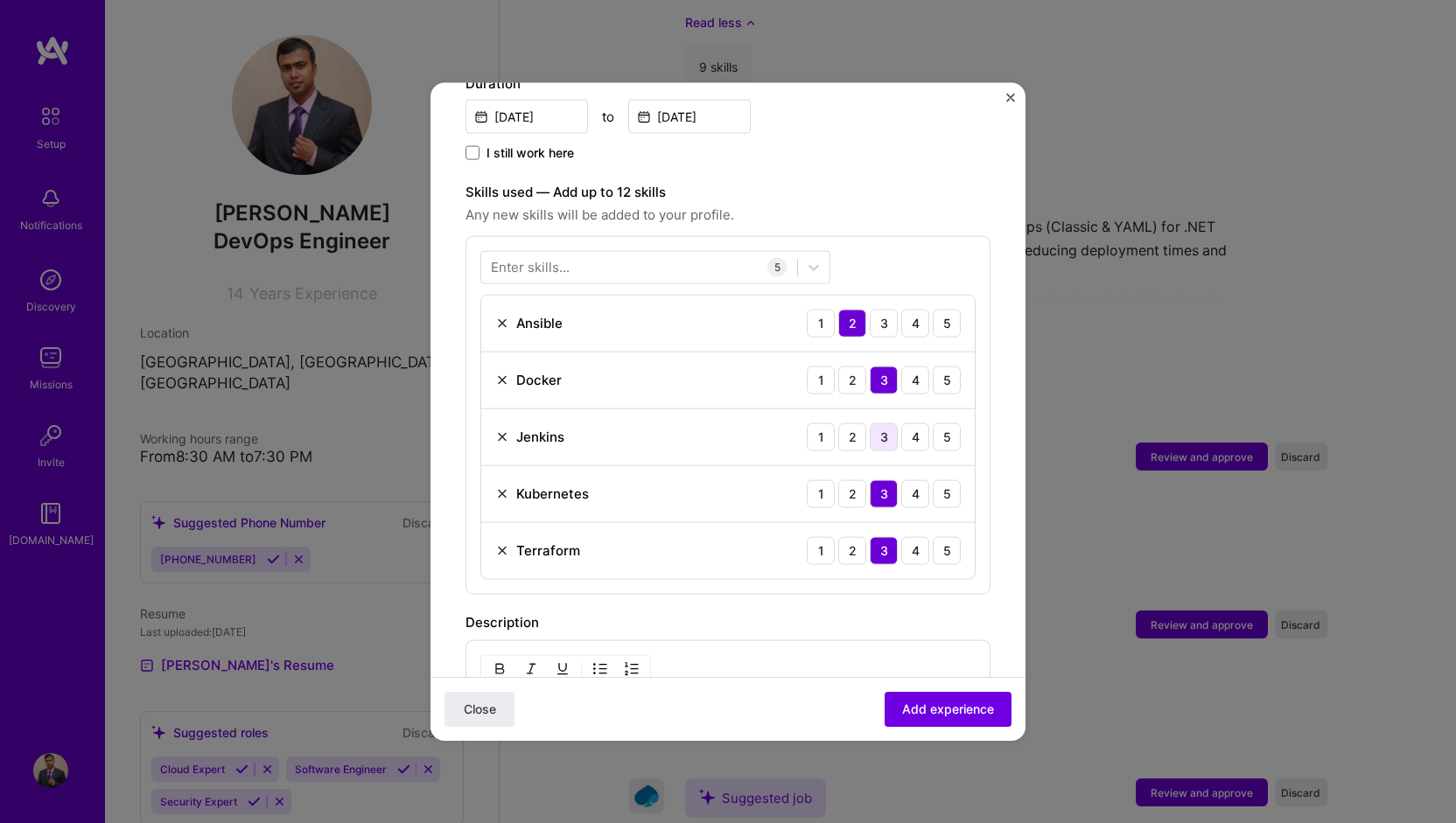
click at [872, 423] on div "3" at bounding box center [884, 436] width 28 height 28
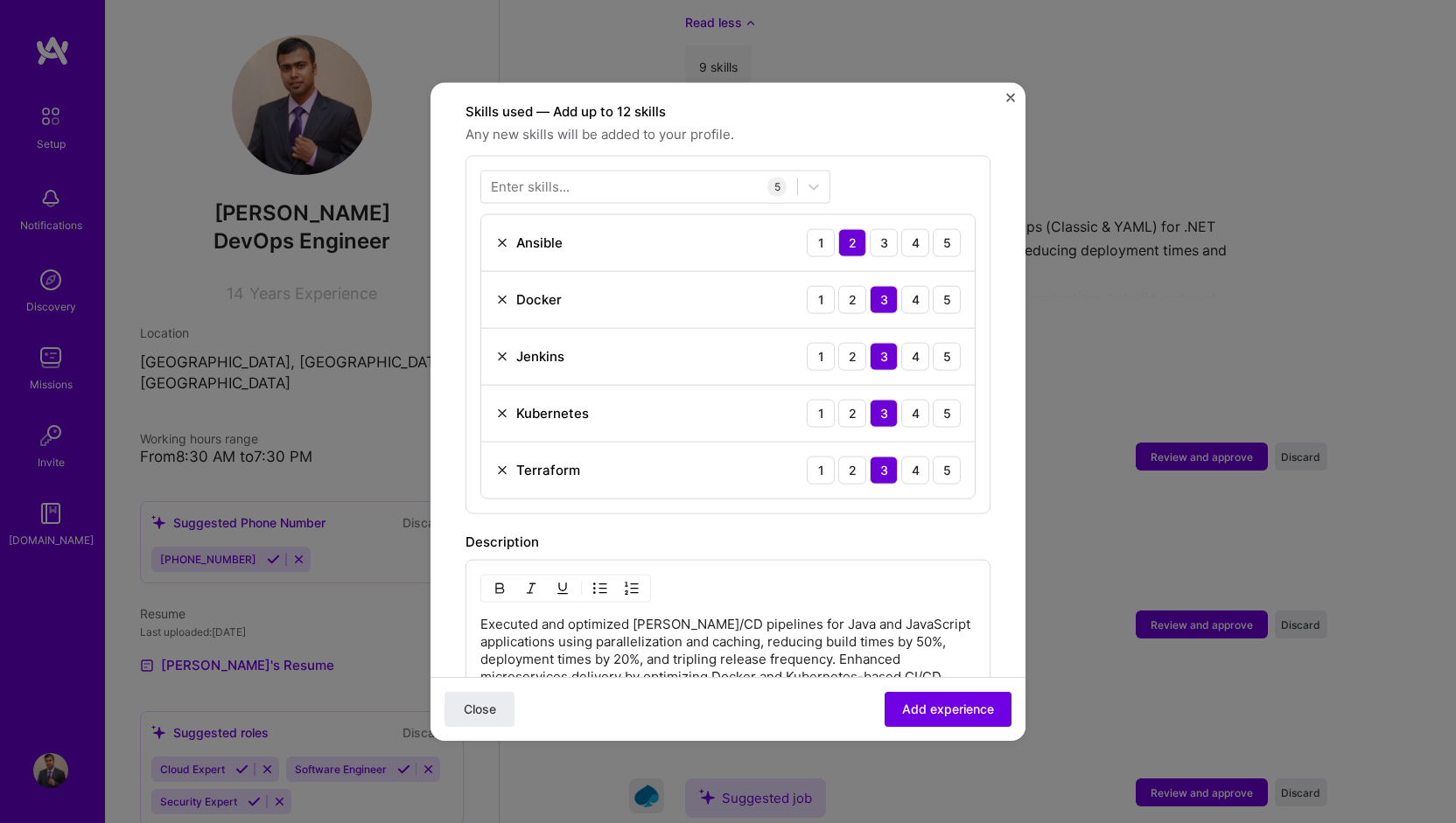
scroll to position [788, 0]
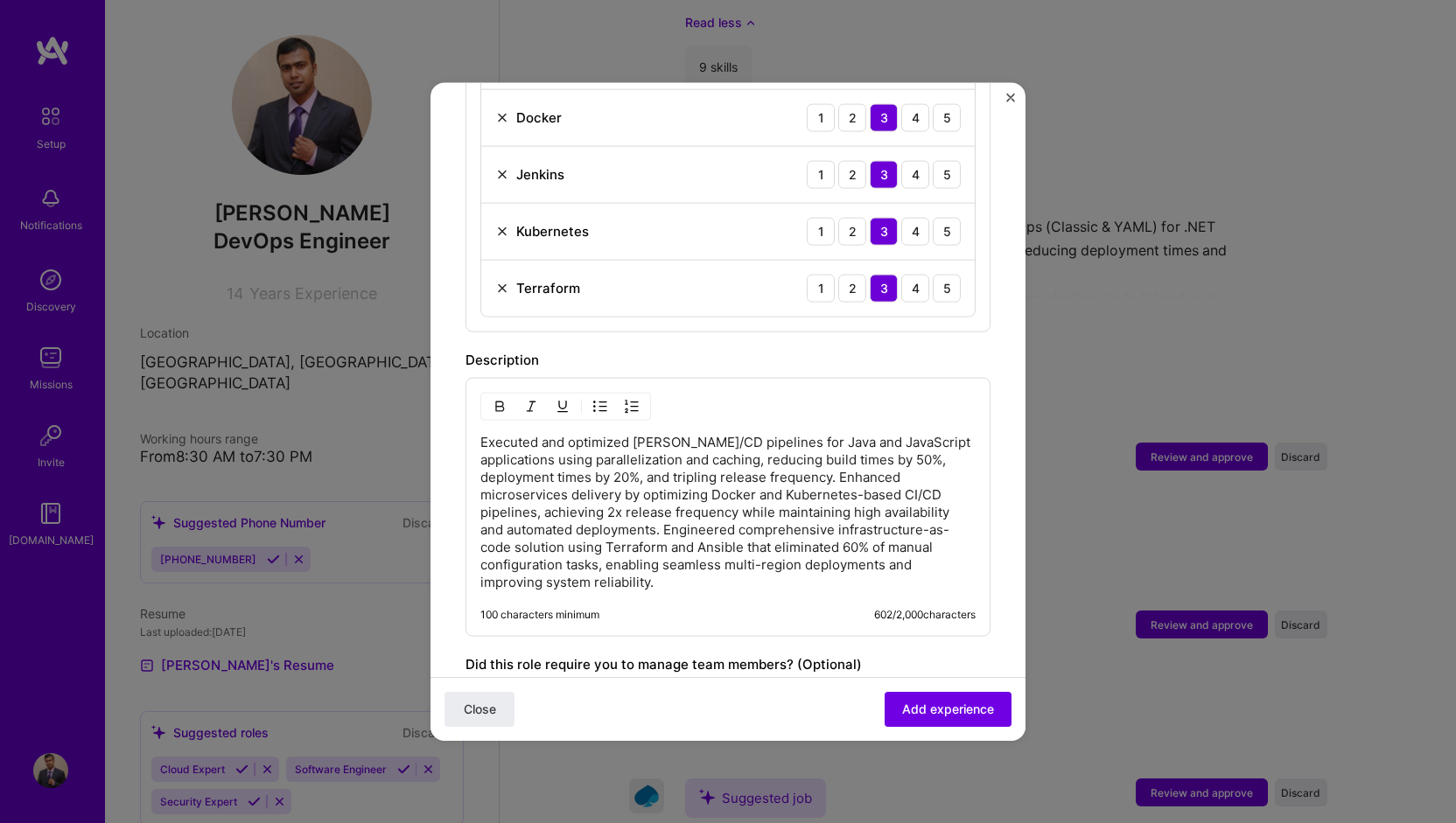
click at [837, 454] on p "Executed and optimized [PERSON_NAME]/CD pipelines for Java and JavaScript appli…" at bounding box center [728, 511] width 496 height 157
click at [841, 453] on p "Executed and optimized [PERSON_NAME]/CD pipelines for Java and JavaScript appli…" at bounding box center [728, 511] width 496 height 157
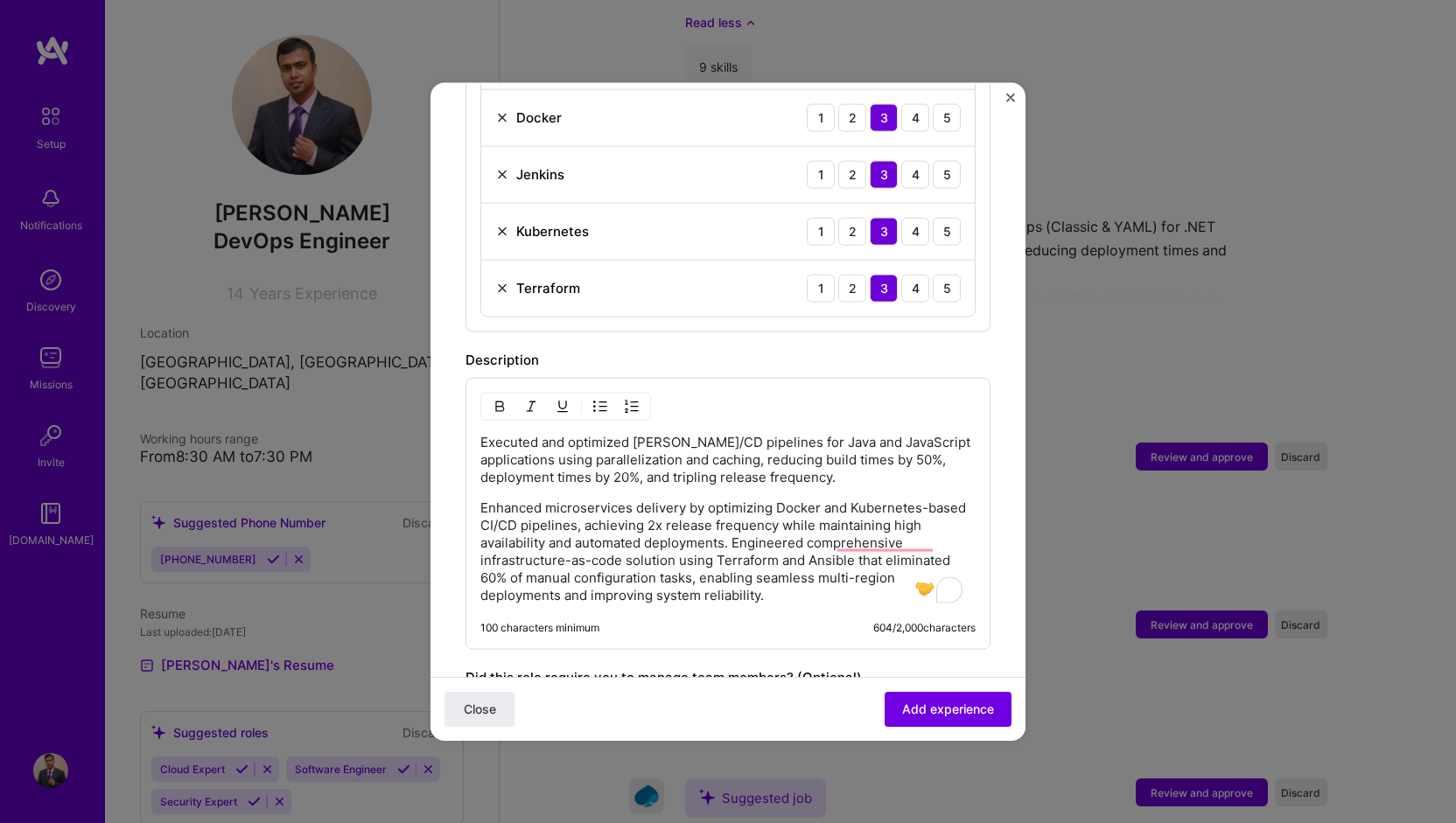
click at [765, 522] on p "Enhanced microservices delivery by optimizing Docker and Kubernetes-based CI/CD…" at bounding box center [728, 551] width 496 height 105
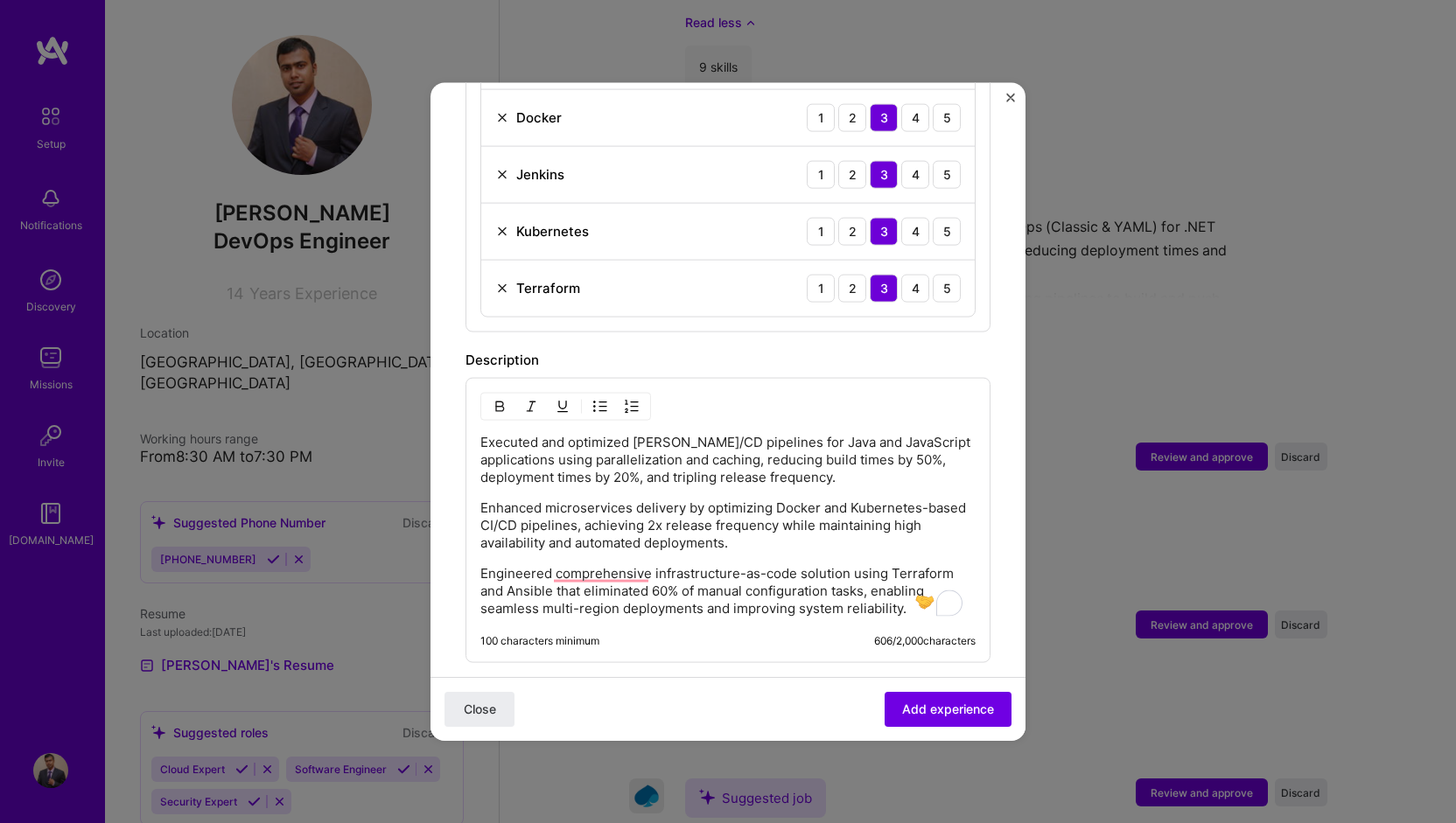
scroll to position [875, 0]
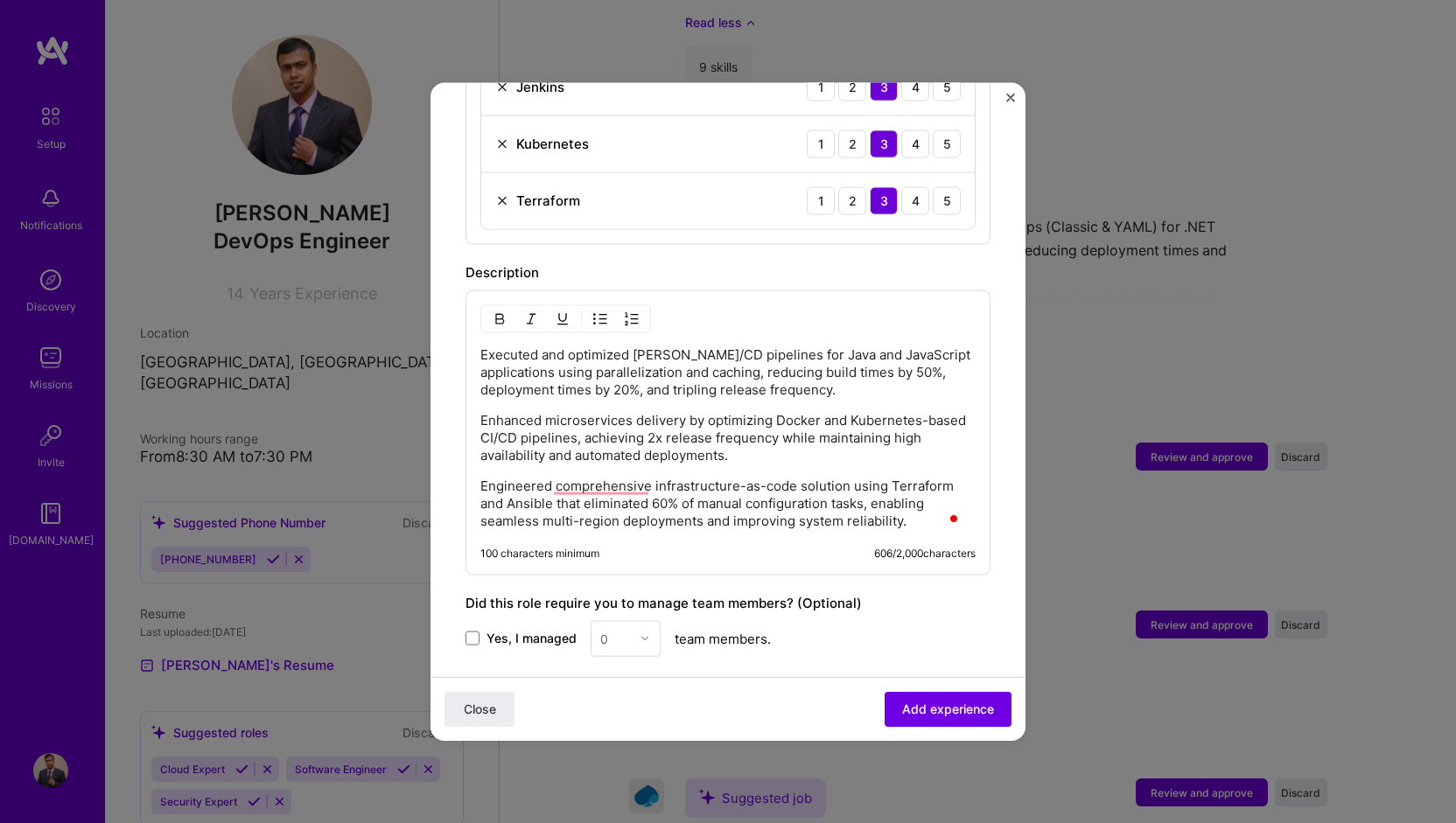
click at [883, 477] on p "Engineered comprehensive infrastructure-as-code solution using Terraform and An…" at bounding box center [728, 503] width 496 height 53
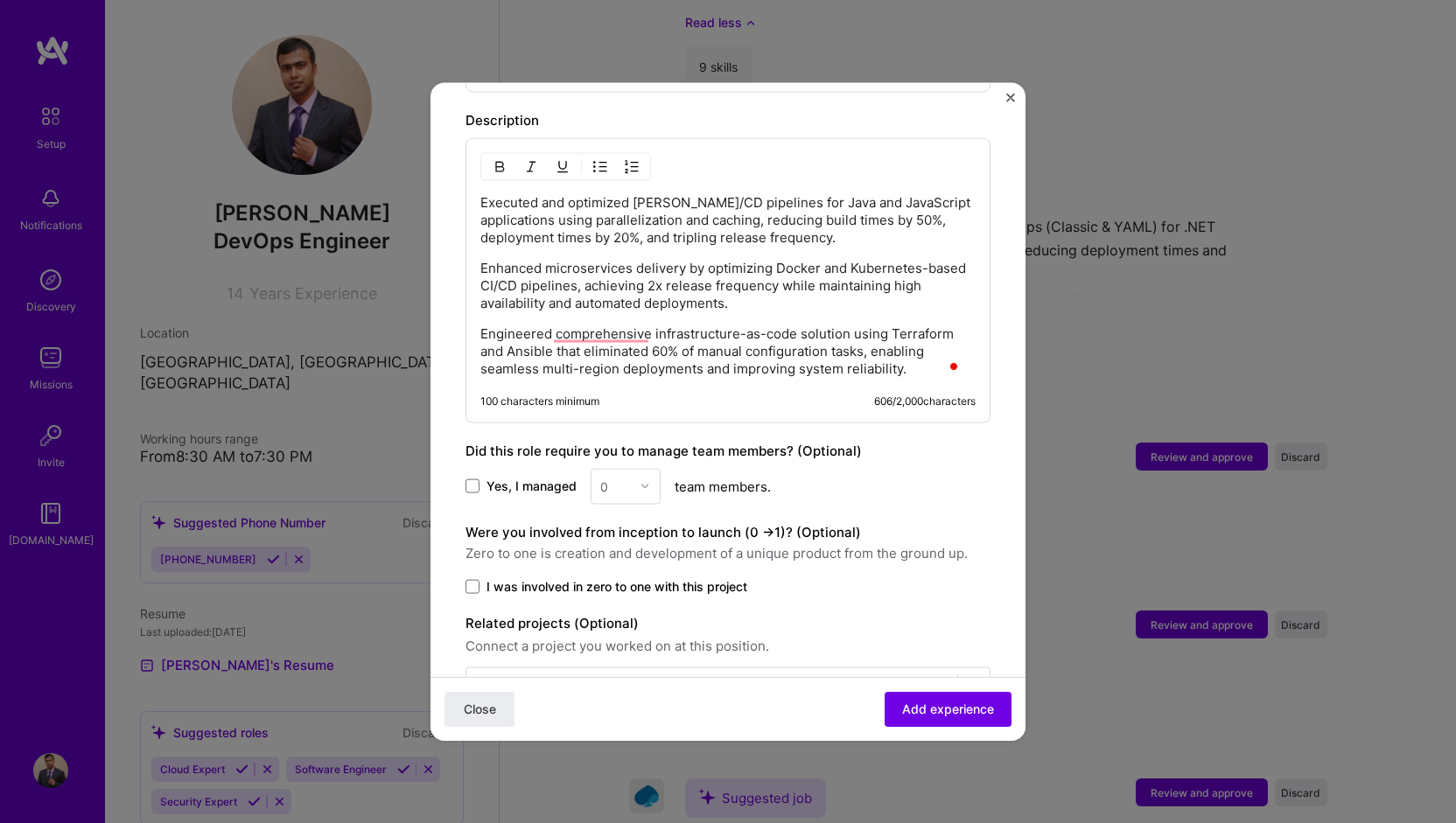
scroll to position [1062, 0]
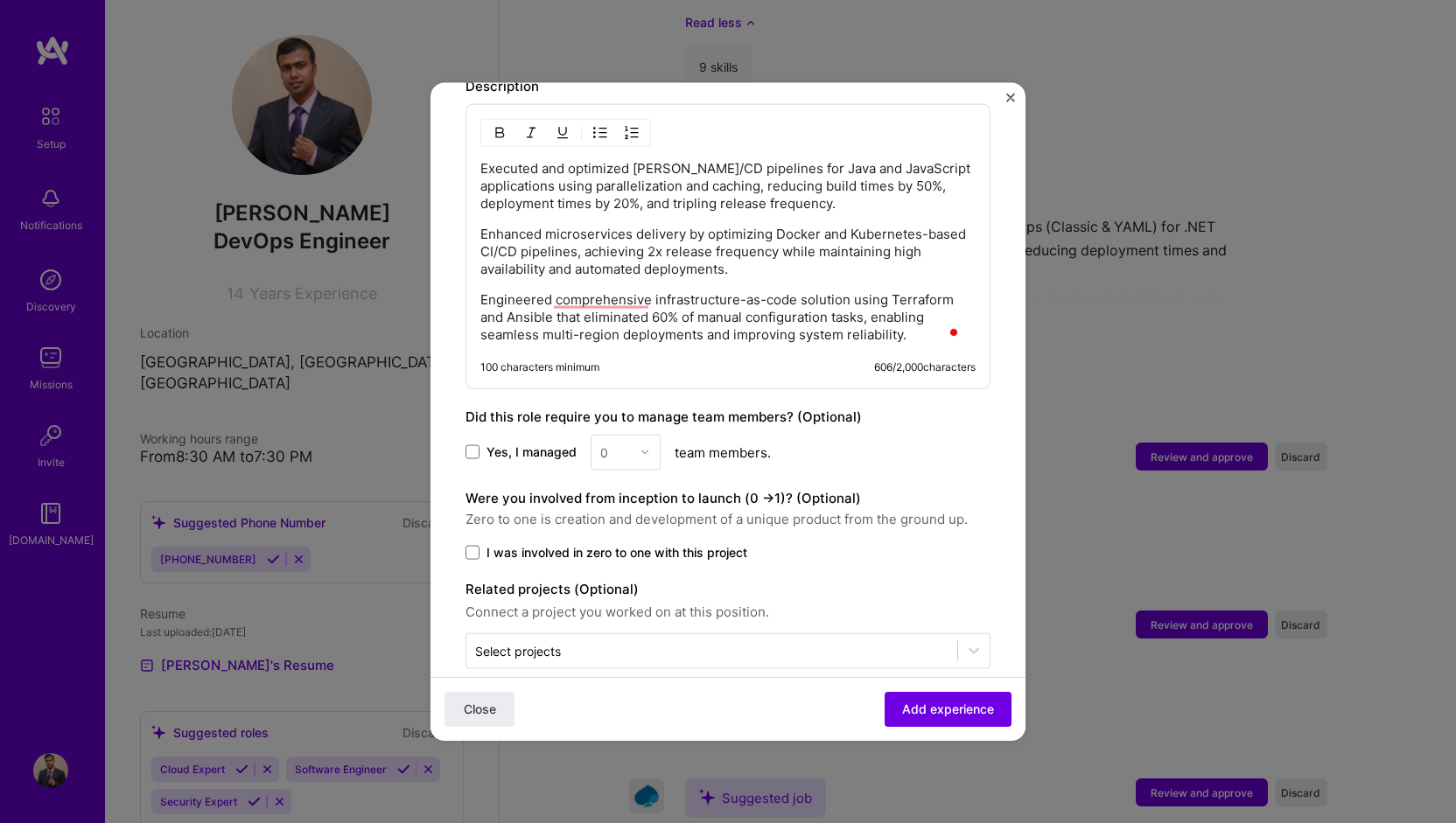
click at [921, 314] on p "Engineered comprehensive infrastructure-as-code solution using Terraform and An…" at bounding box center [728, 316] width 496 height 53
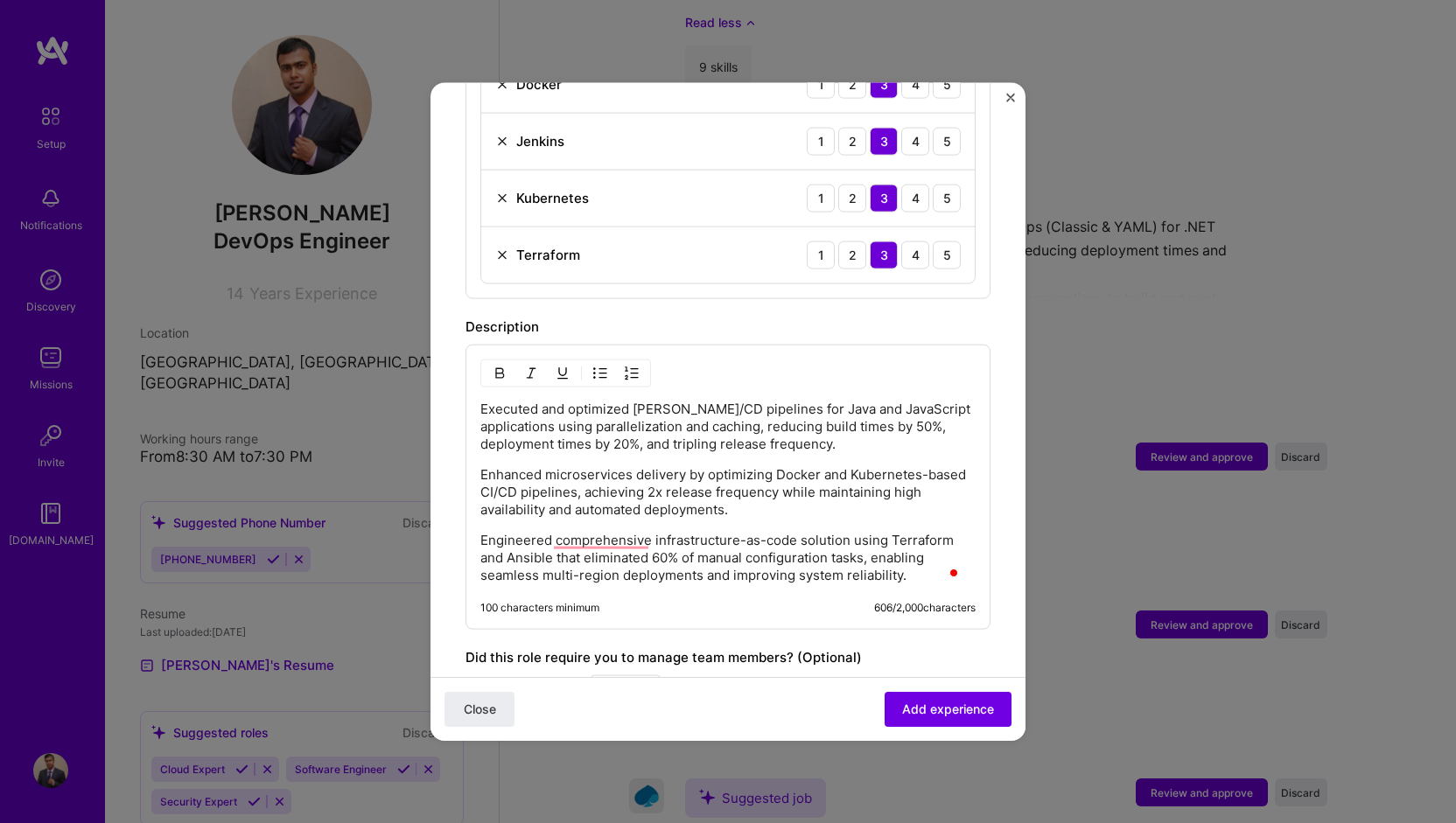
scroll to position [799, 0]
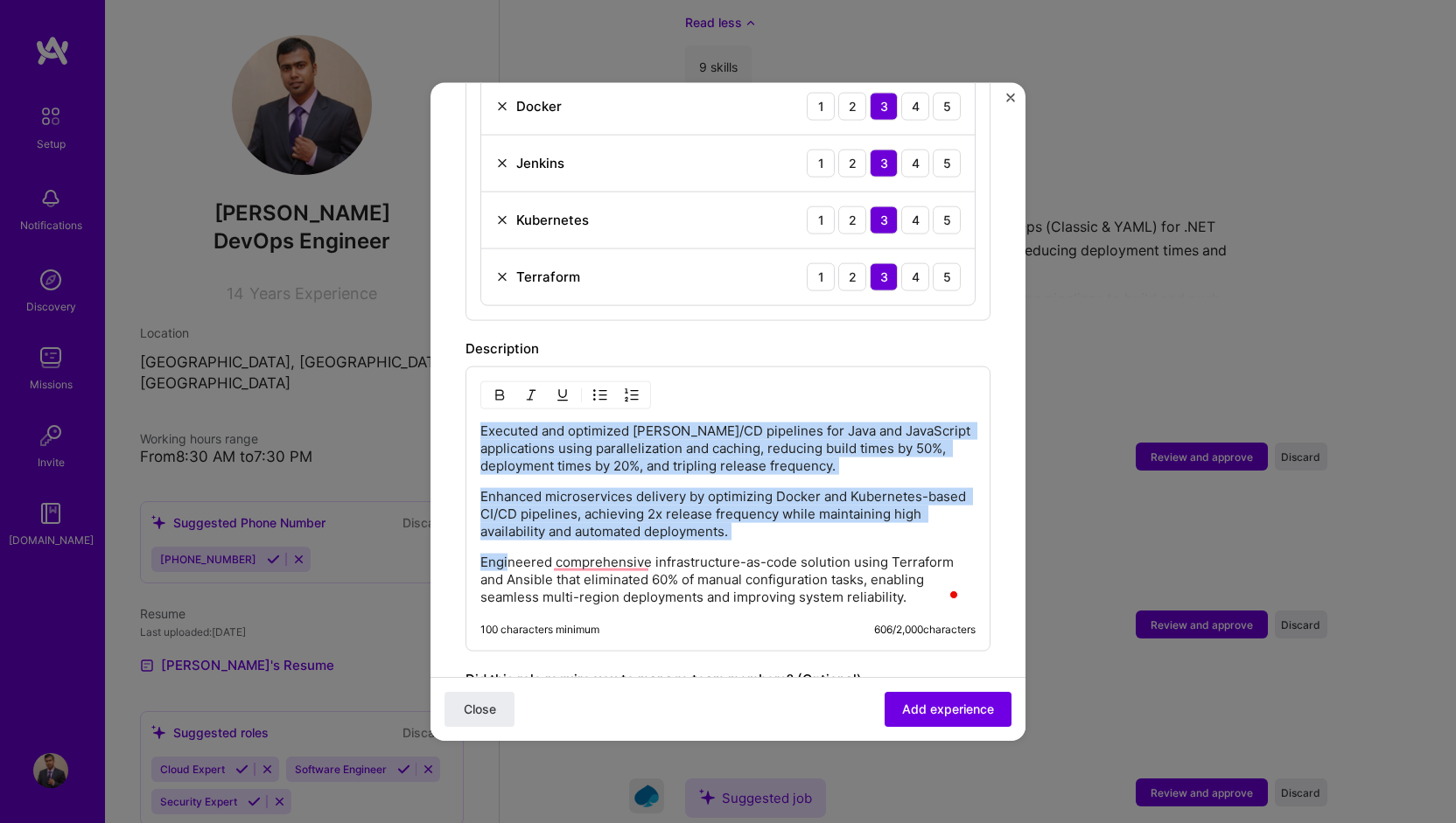
drag, startPoint x: 483, startPoint y: 404, endPoint x: 506, endPoint y: 537, distance: 135.0
click at [506, 537] on div "Executed and optimized [PERSON_NAME]/CD pipelines for Java and JavaScript appli…" at bounding box center [728, 513] width 496 height 184
click at [596, 387] on img "button" at bounding box center [600, 394] width 14 height 14
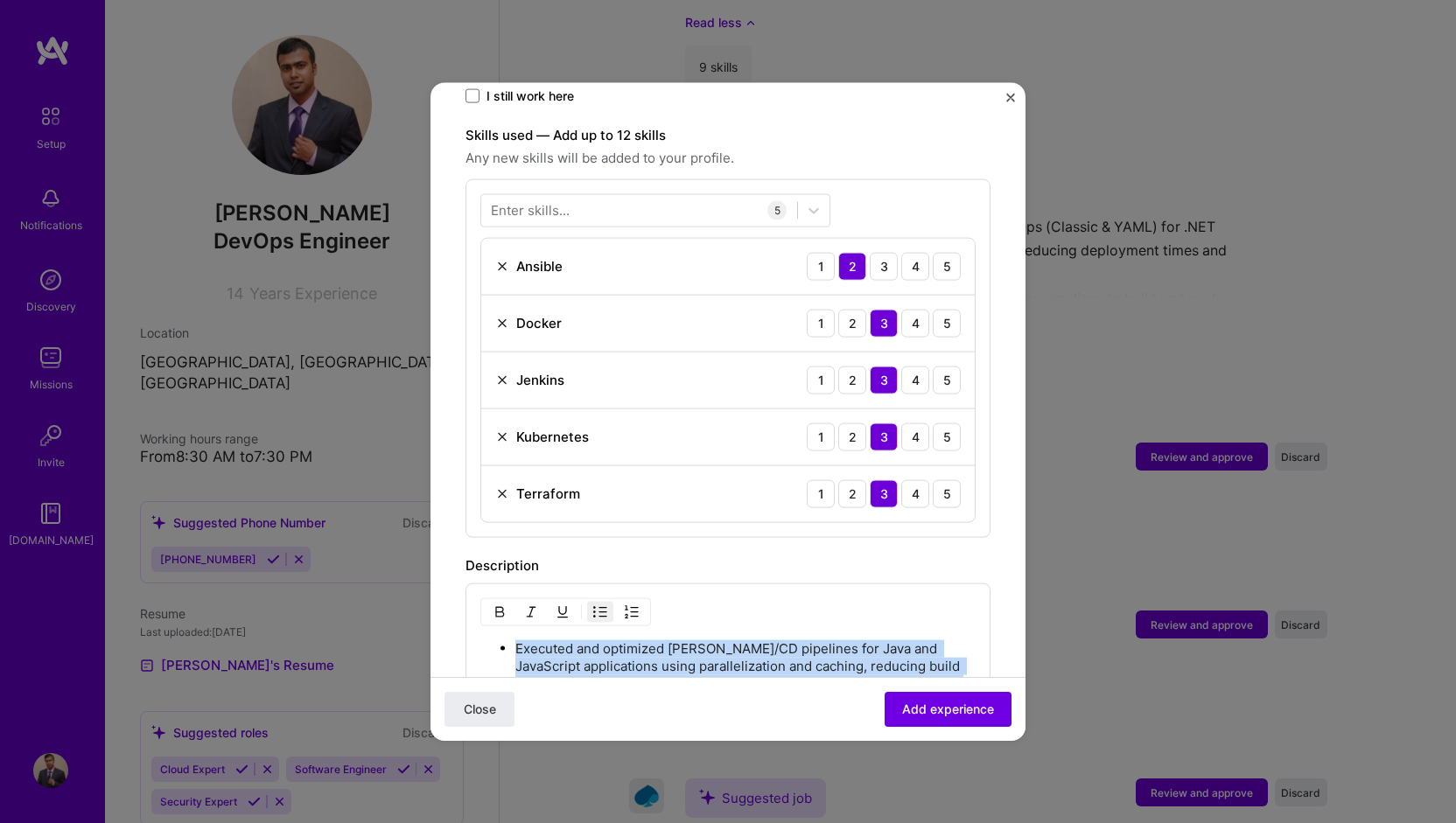
scroll to position [399, 0]
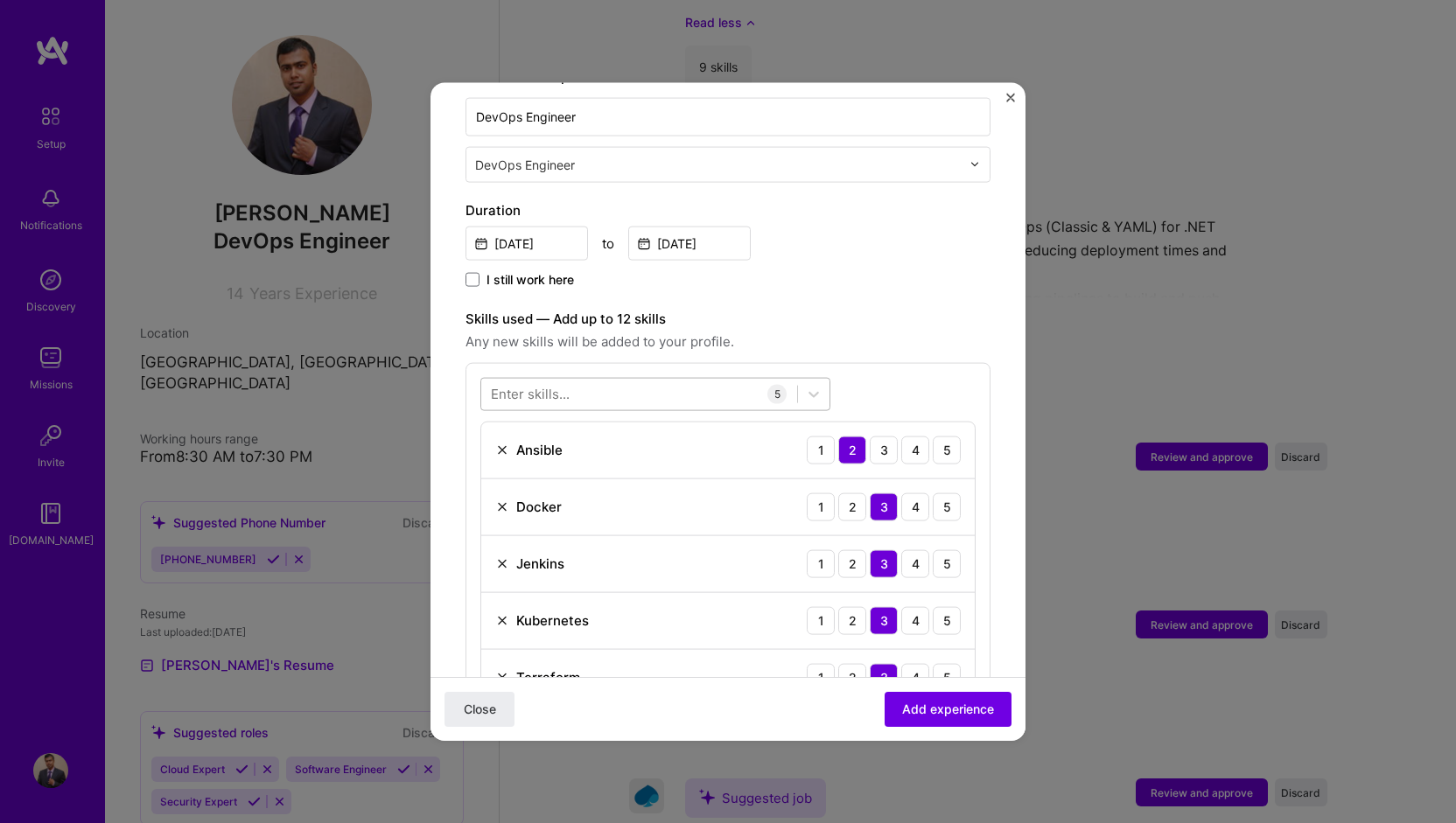
click at [590, 380] on div at bounding box center [639, 394] width 316 height 29
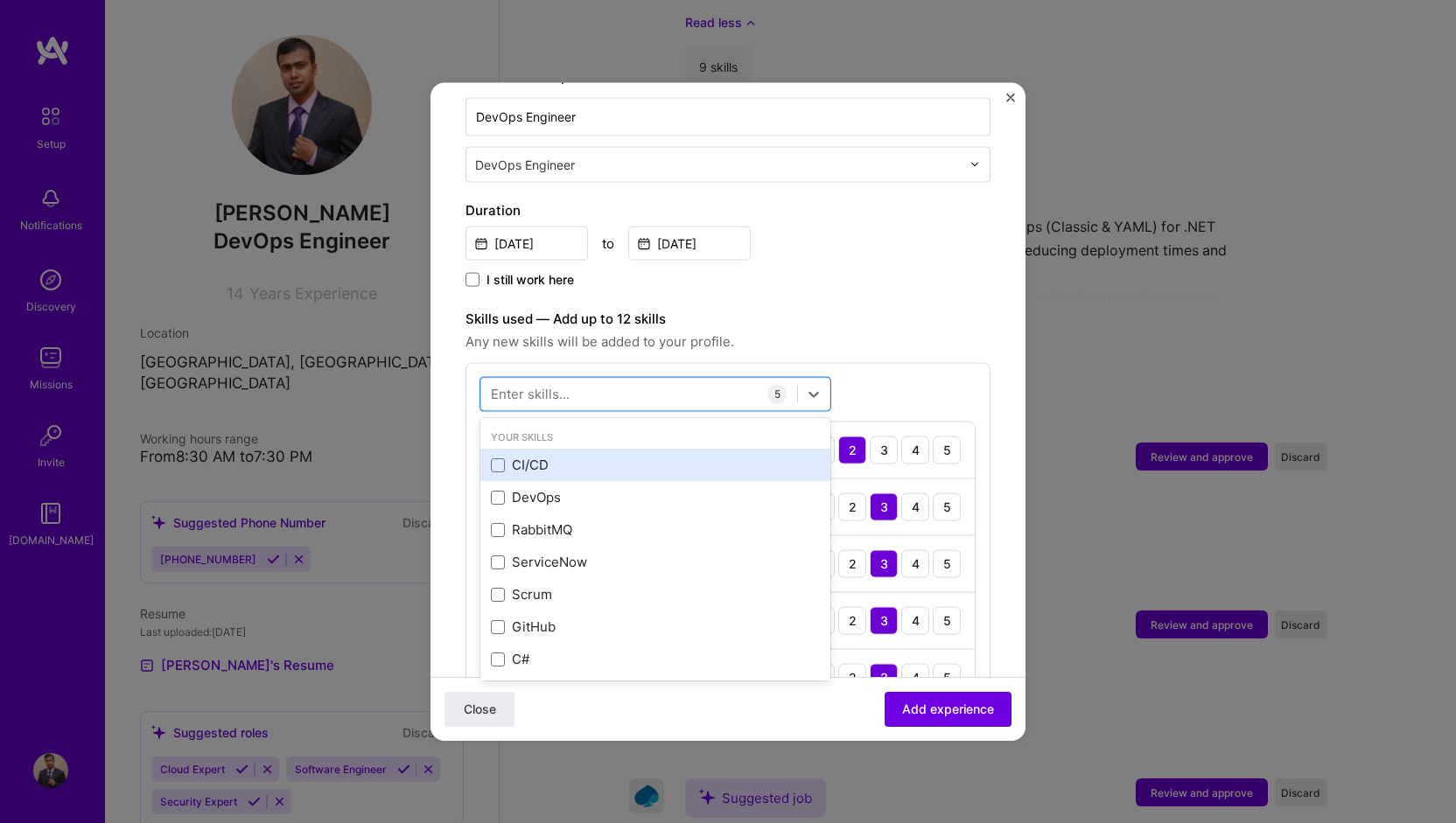
click at [530, 456] on div "CI/CD" at bounding box center [655, 465] width 329 height 18
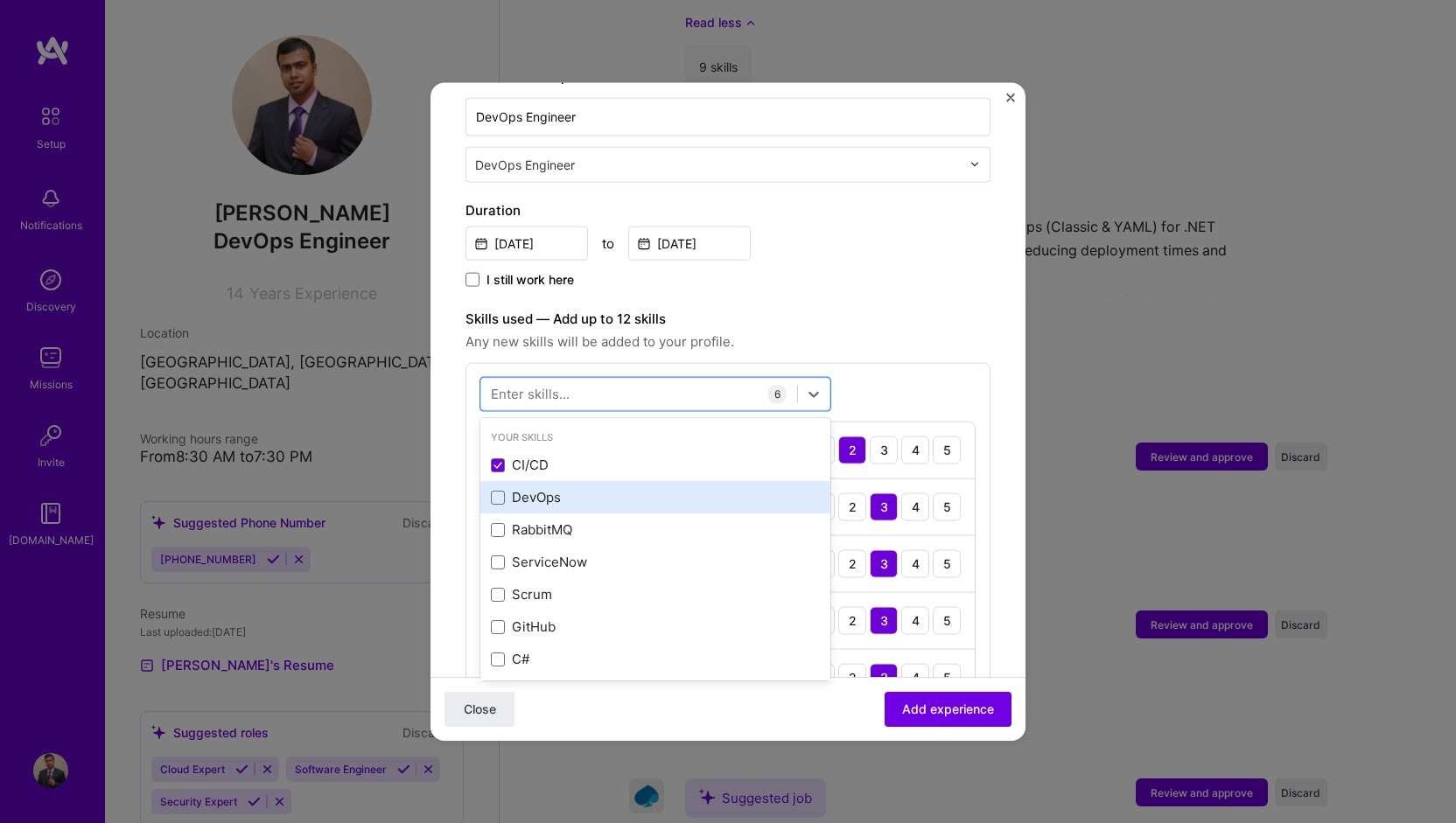
click at [537, 488] on div "DevOps" at bounding box center [655, 497] width 329 height 18
click at [592, 380] on div at bounding box center [639, 394] width 316 height 29
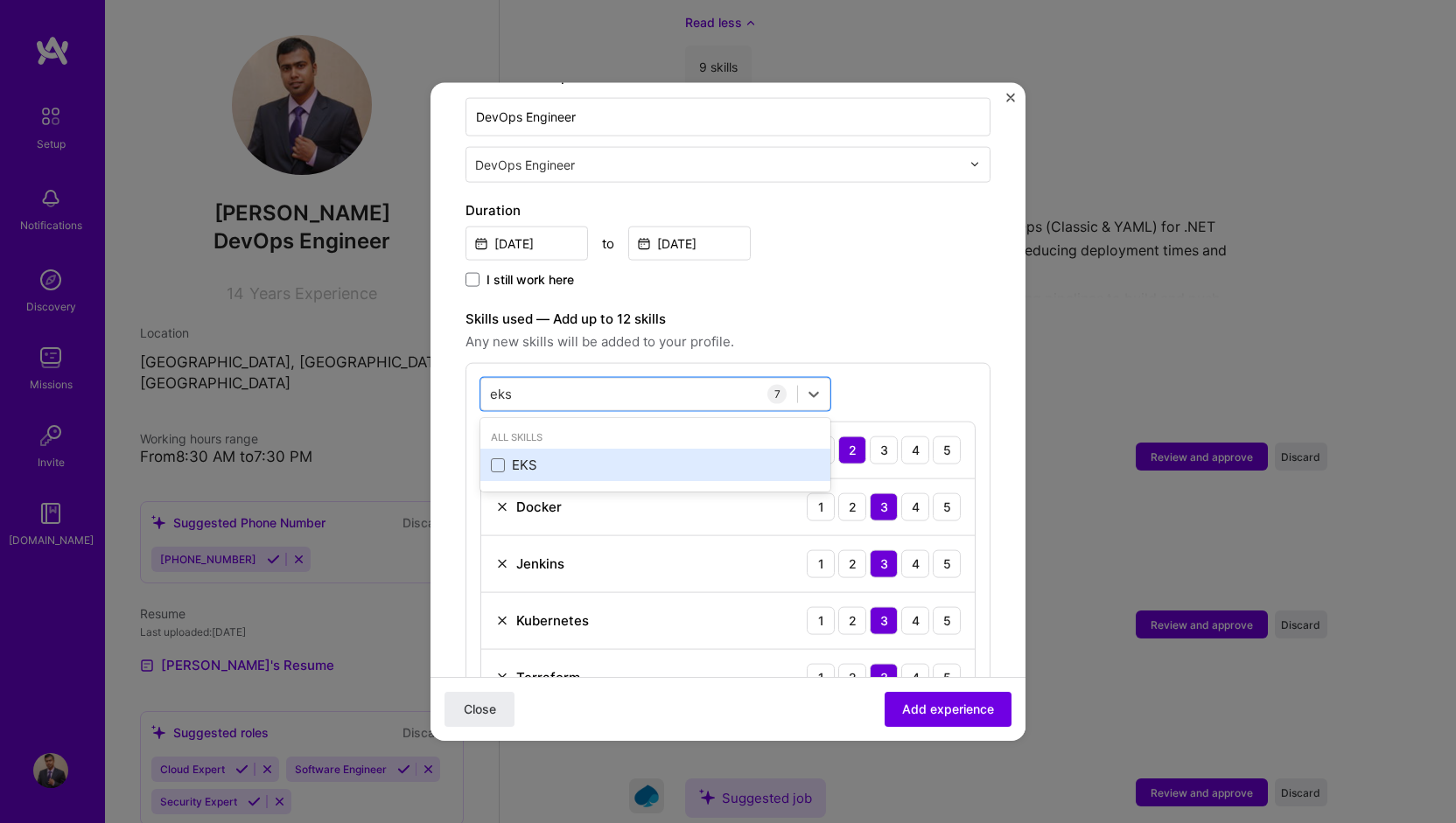
click at [567, 456] on div "EKS" at bounding box center [655, 465] width 329 height 18
click at [590, 380] on div "eks eks" at bounding box center [639, 394] width 316 height 29
click at [532, 380] on div "eks eks" at bounding box center [639, 394] width 316 height 29
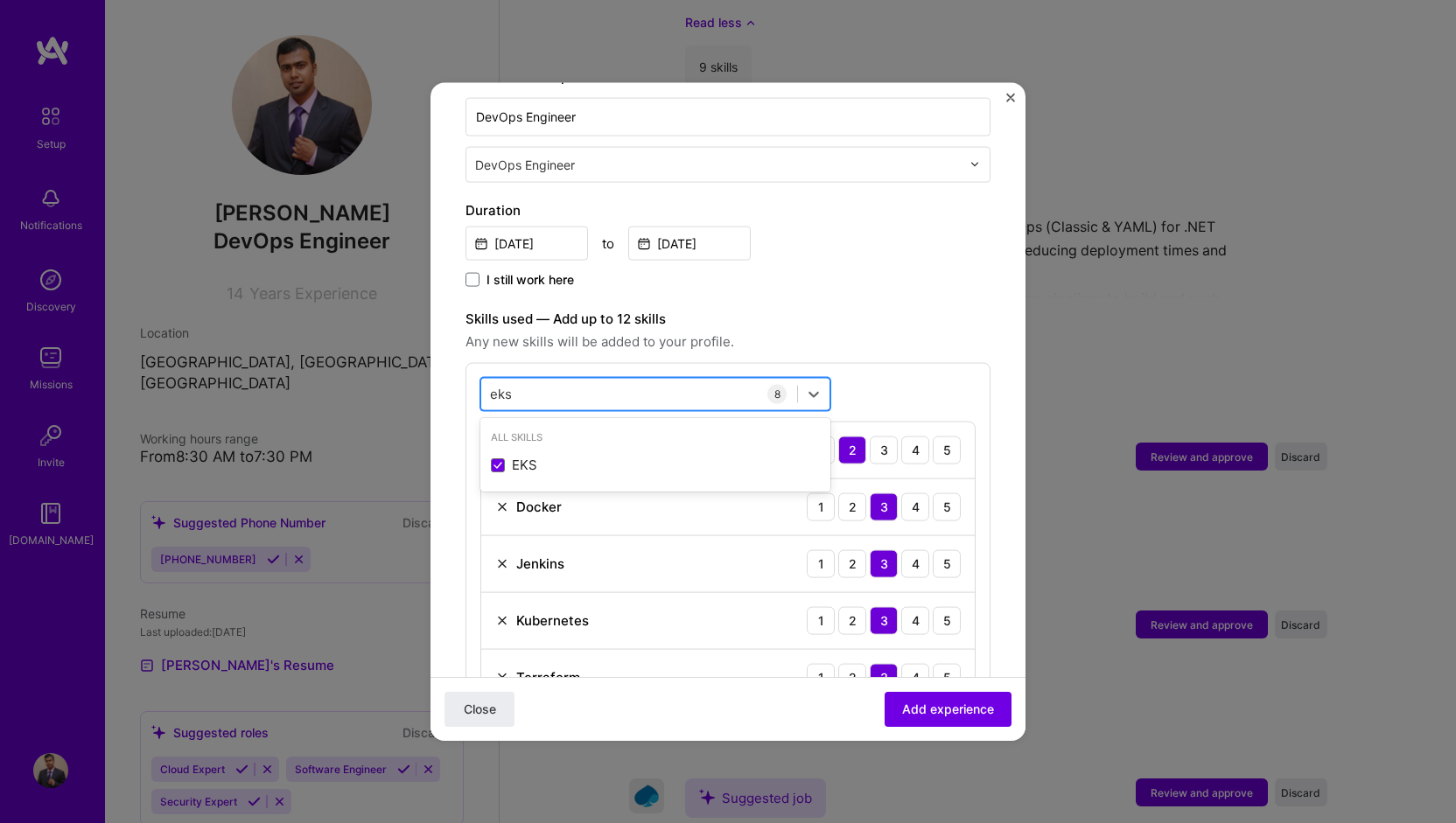
click at [532, 380] on div "eks eks" at bounding box center [639, 394] width 316 height 29
click at [499, 385] on input "eks" at bounding box center [502, 394] width 24 height 18
type input "d"
type input "e"
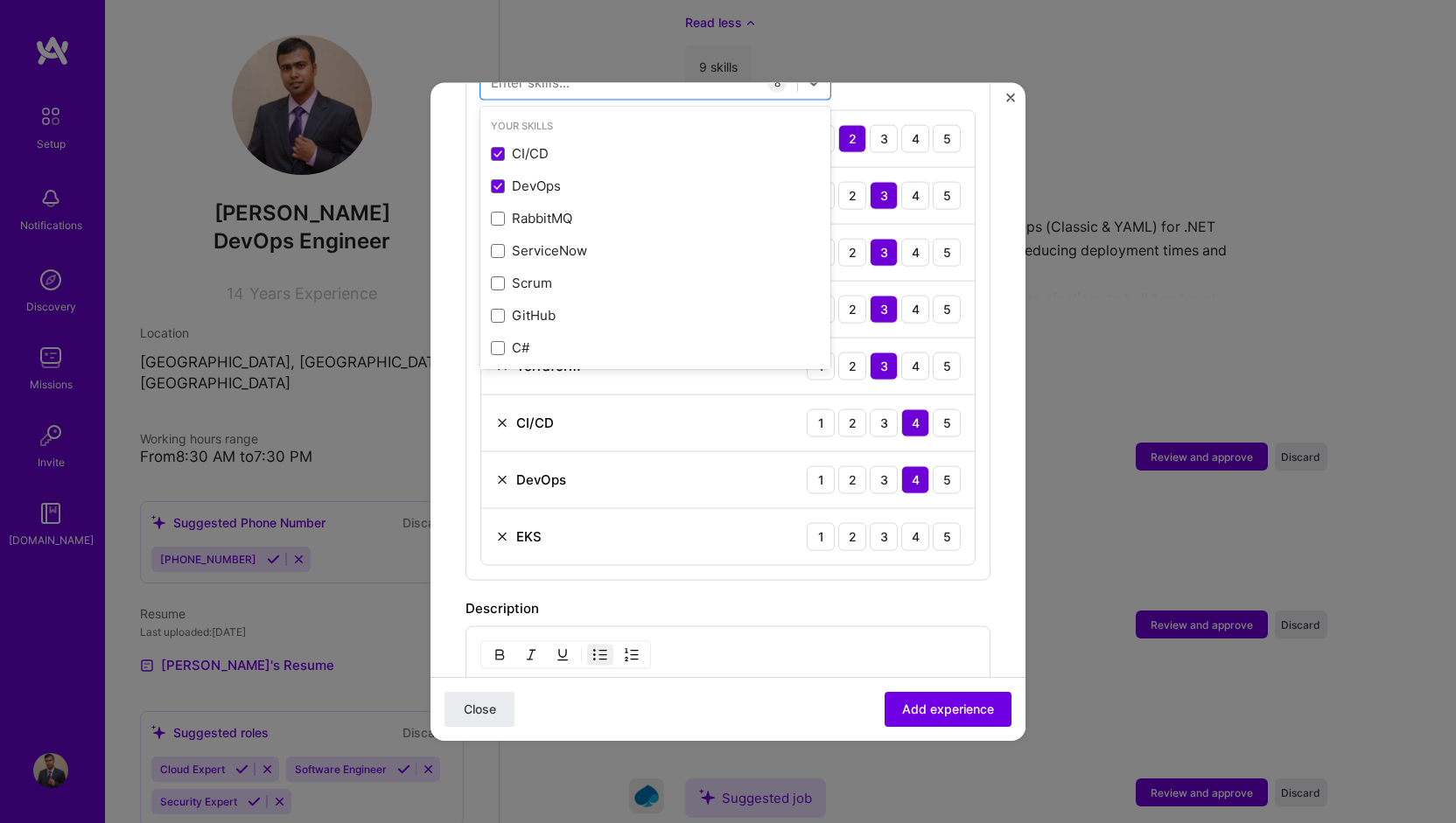
scroll to position [836, 0]
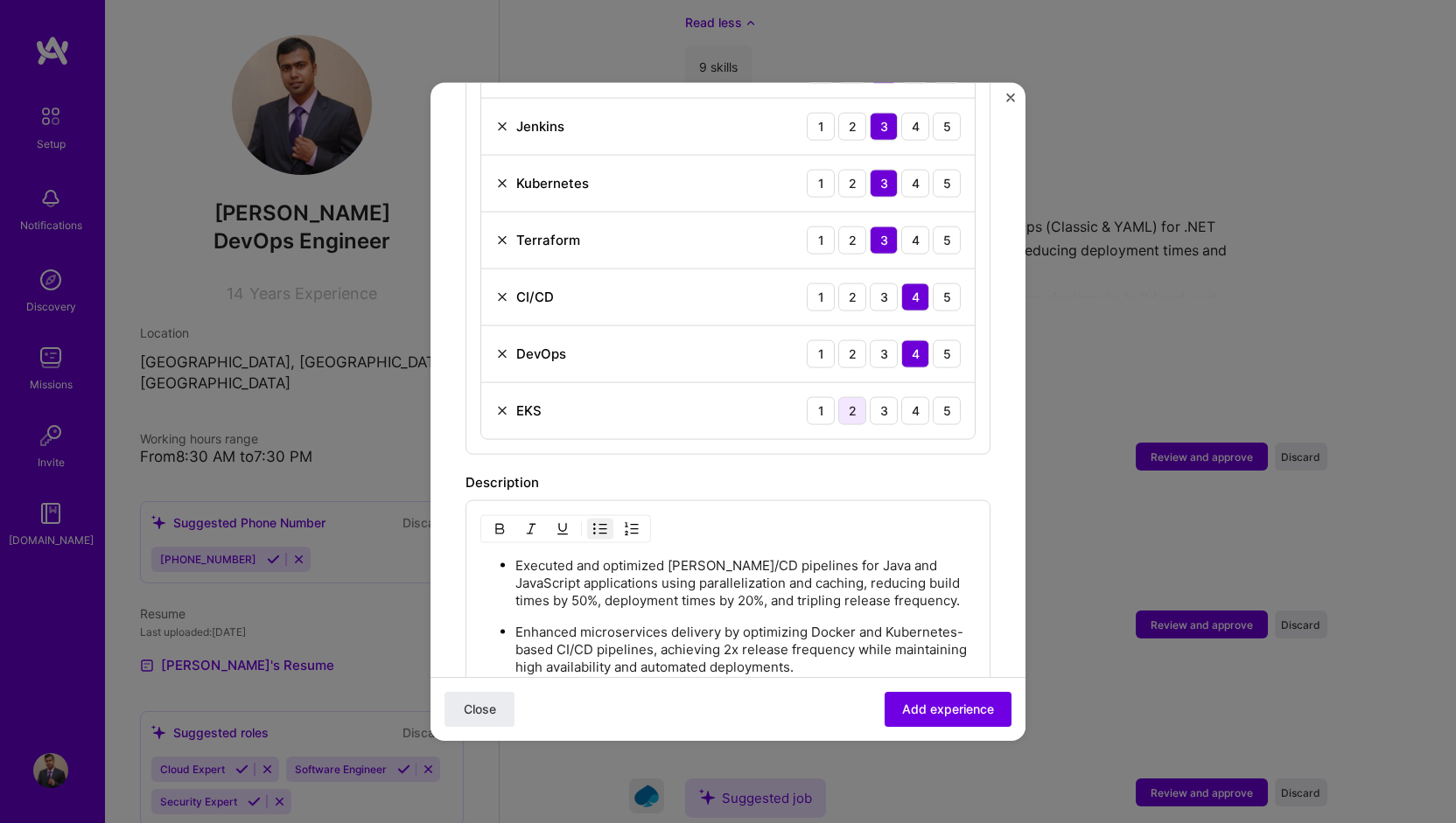
click at [849, 397] on div "2" at bounding box center [852, 411] width 28 height 28
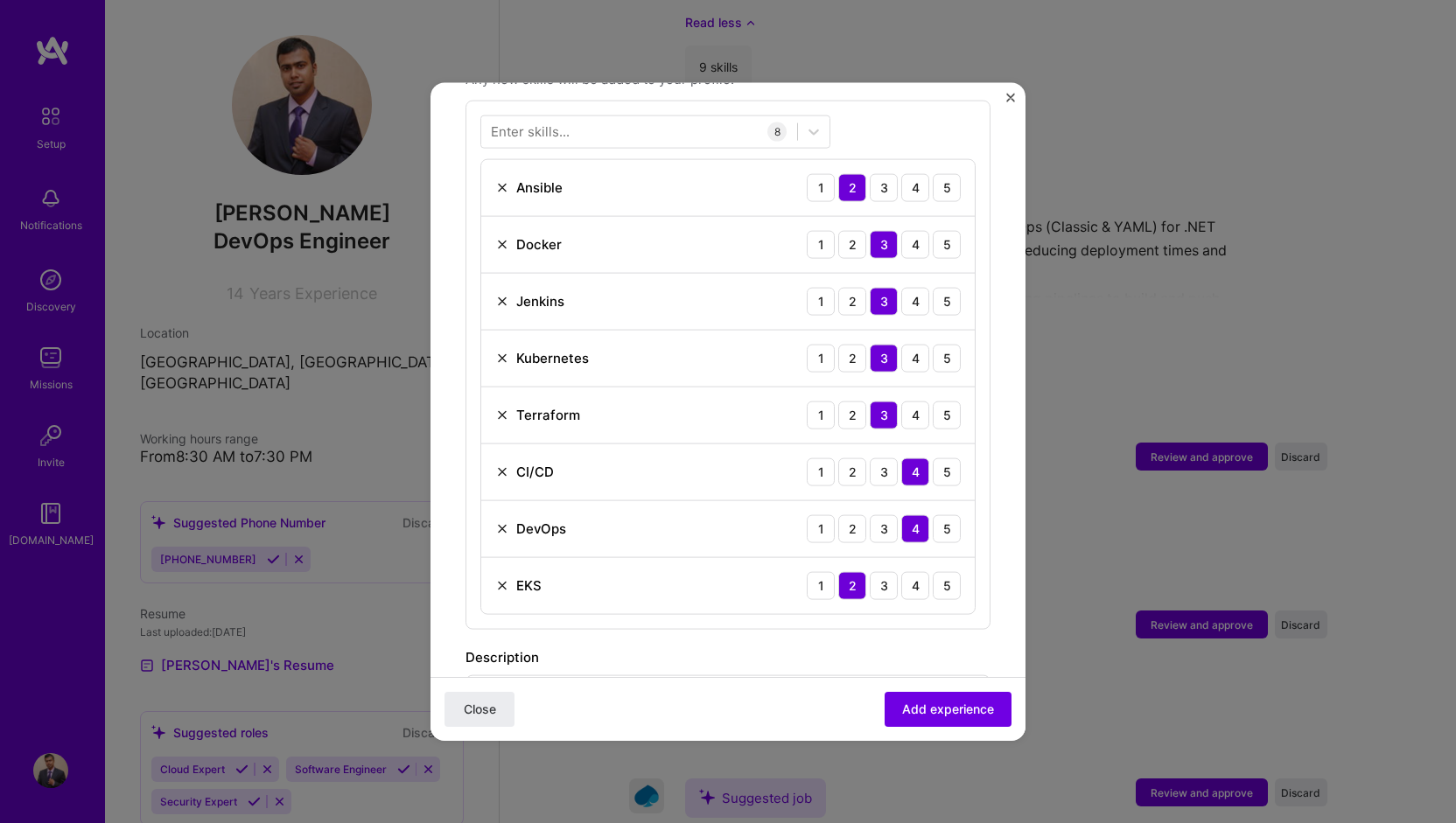
scroll to position [1011, 0]
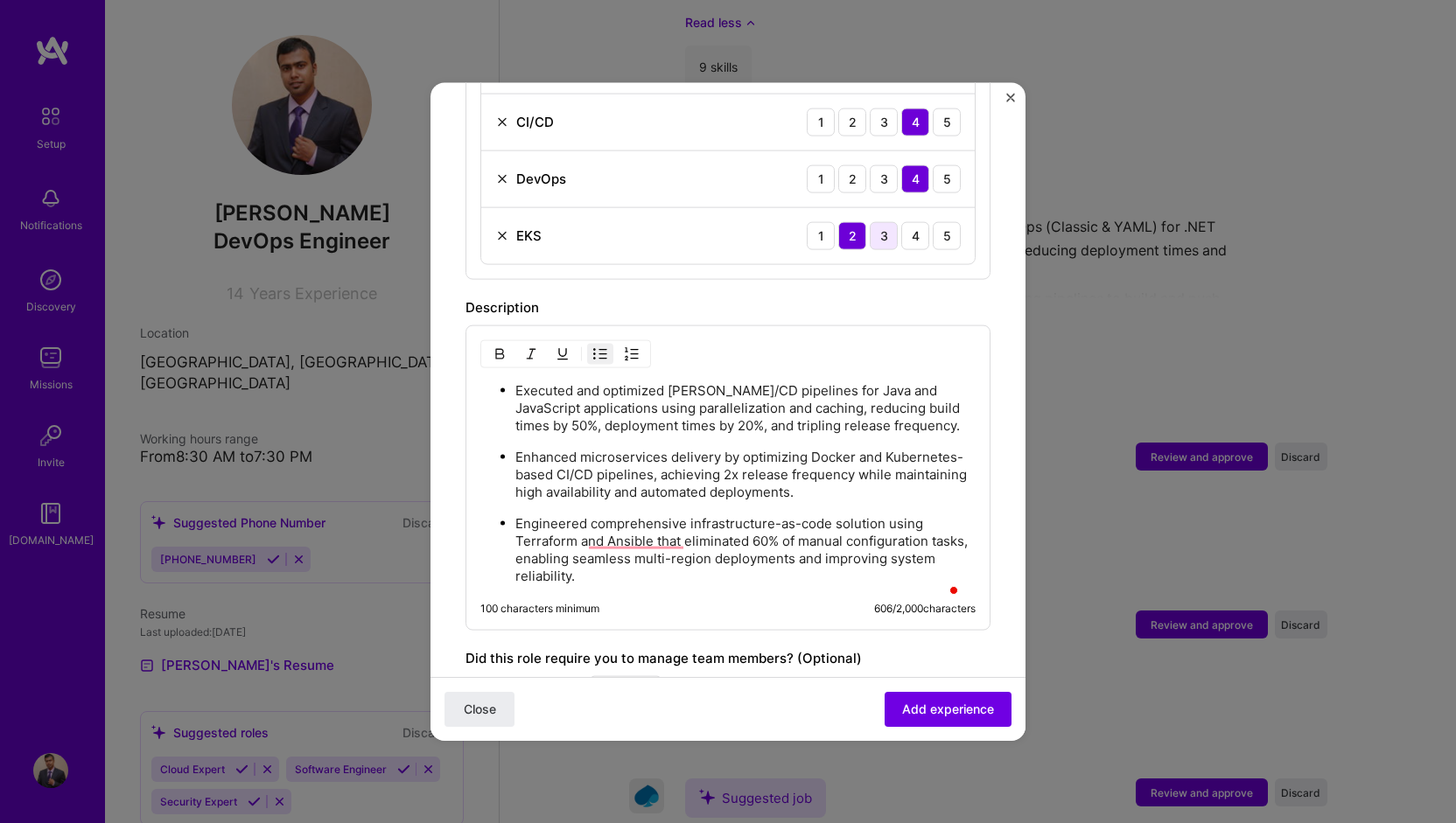
click at [870, 221] on div "3" at bounding box center [884, 235] width 28 height 28
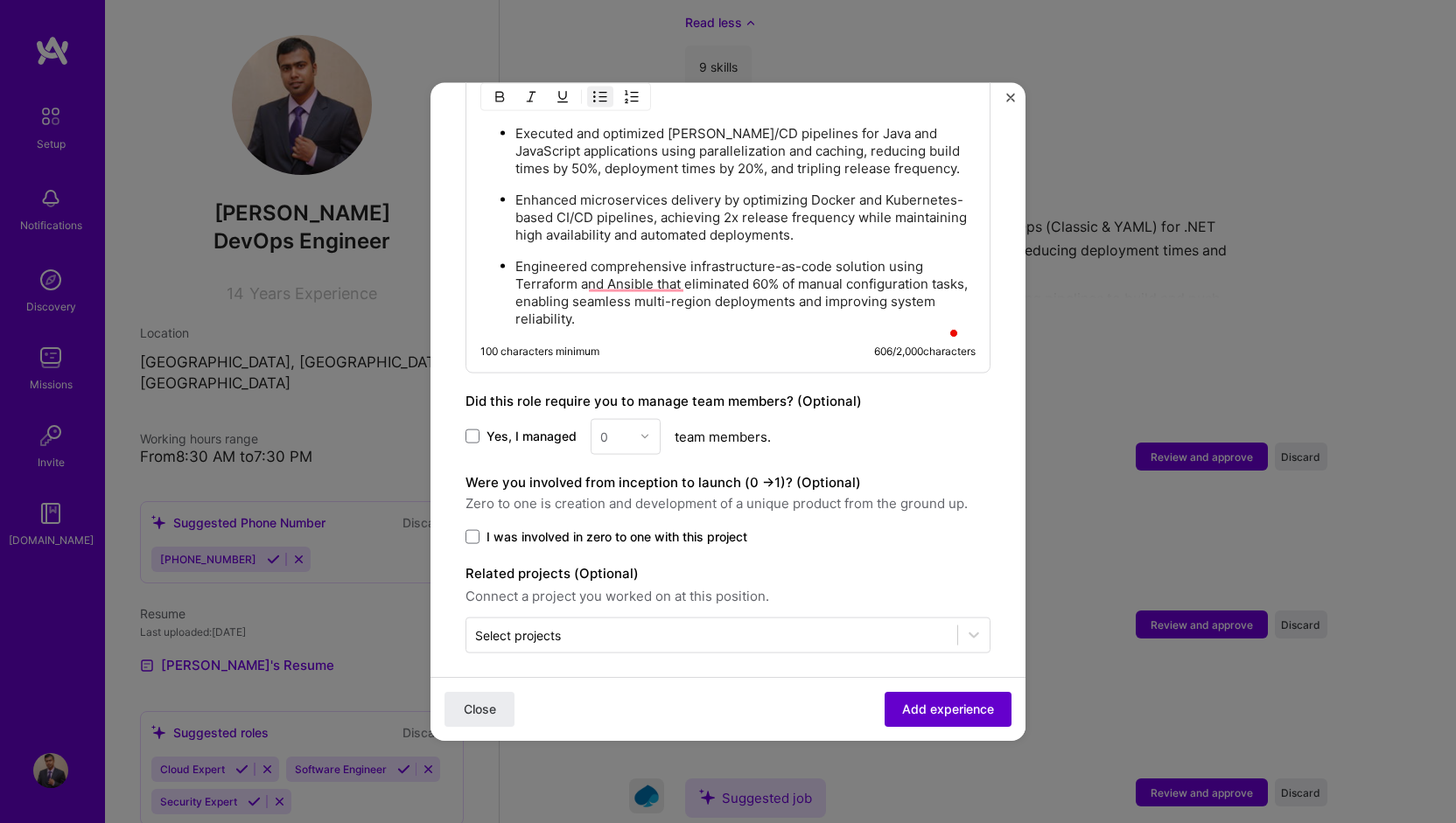
click at [950, 716] on span "Add experience" at bounding box center [948, 709] width 92 height 18
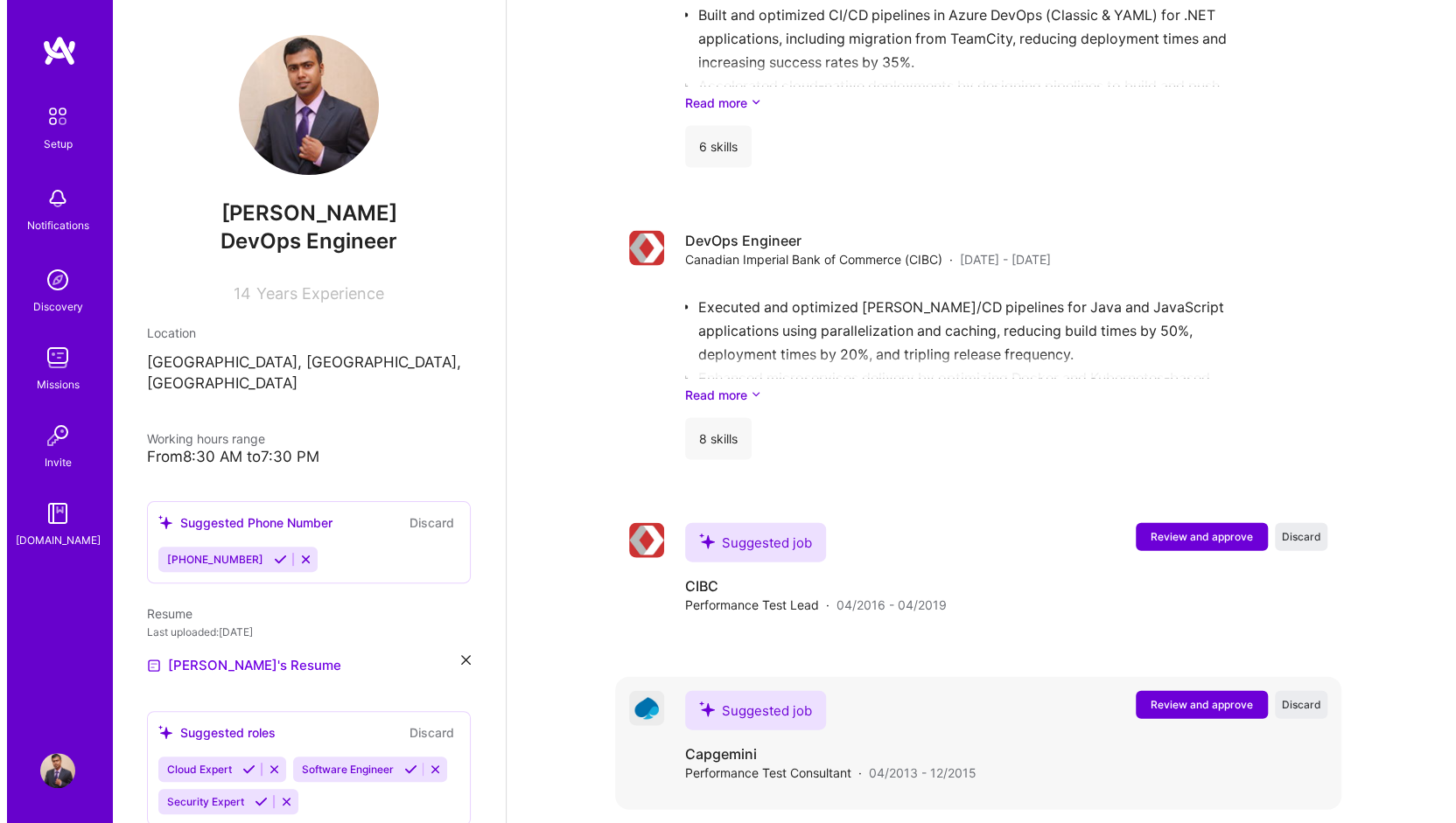
scroll to position [2314, 0]
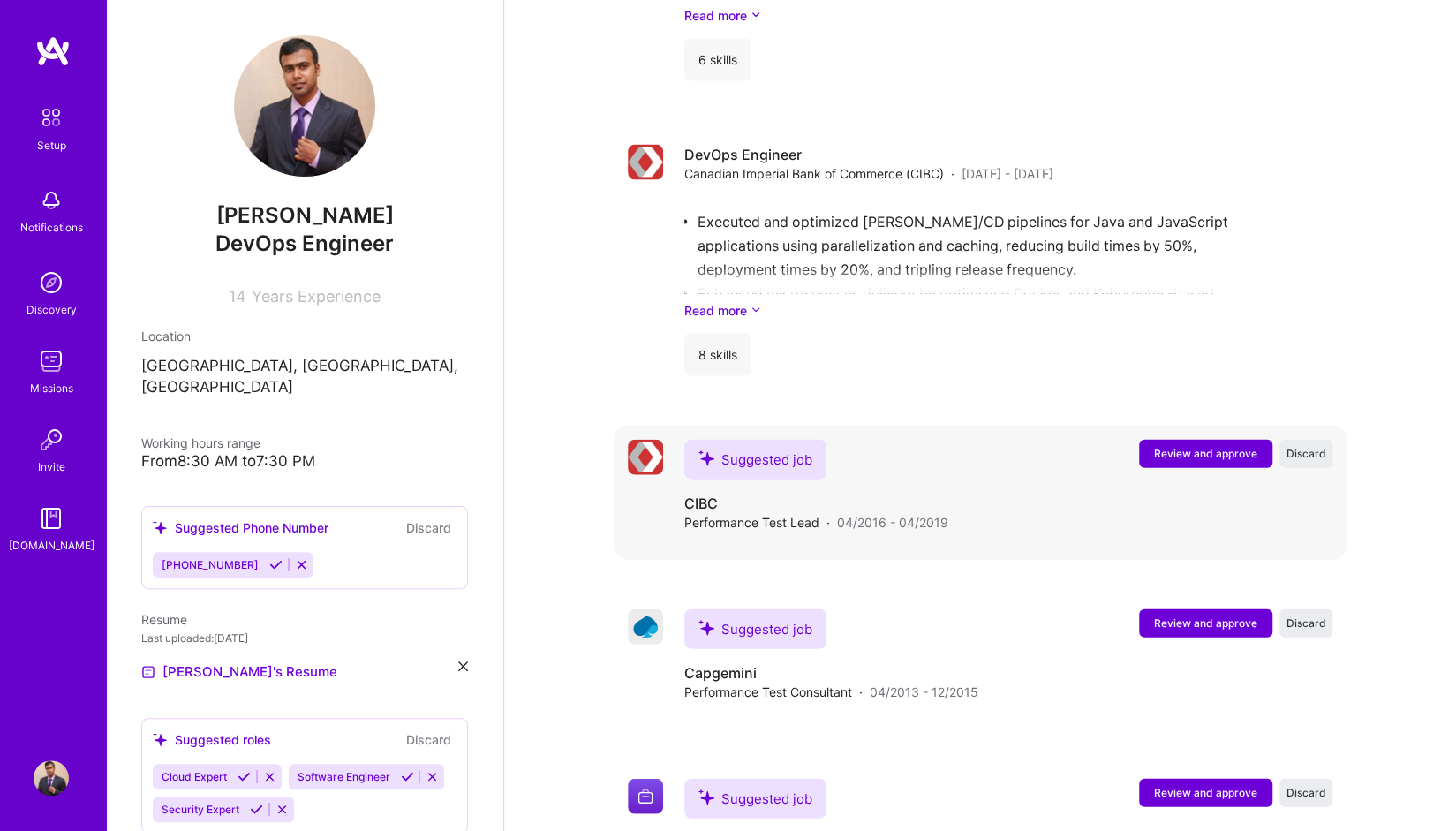
click at [1205, 446] on span "Review and approve" at bounding box center [1206, 454] width 104 height 15
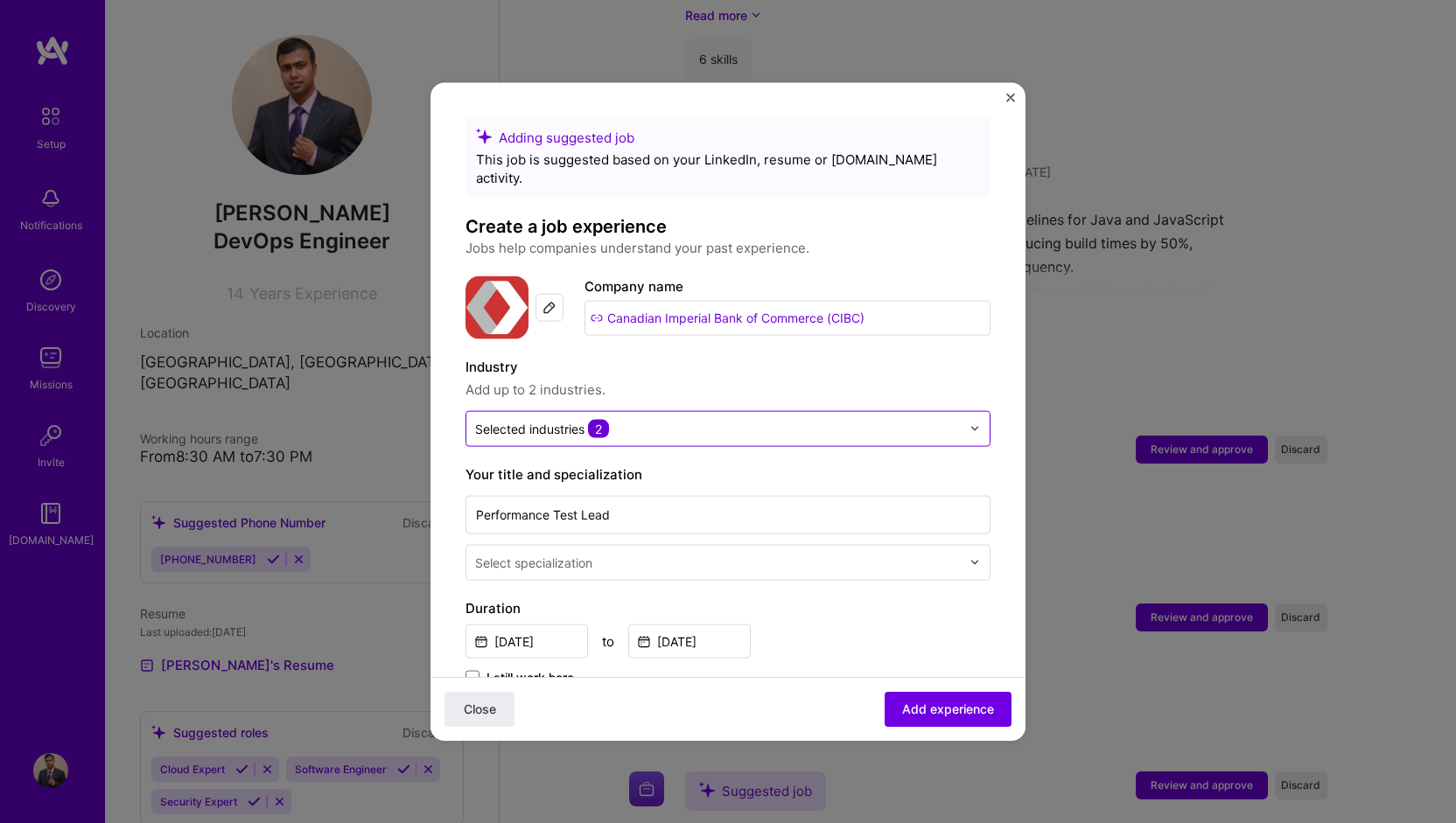
click at [839, 419] on input "text" at bounding box center [717, 428] width 485 height 18
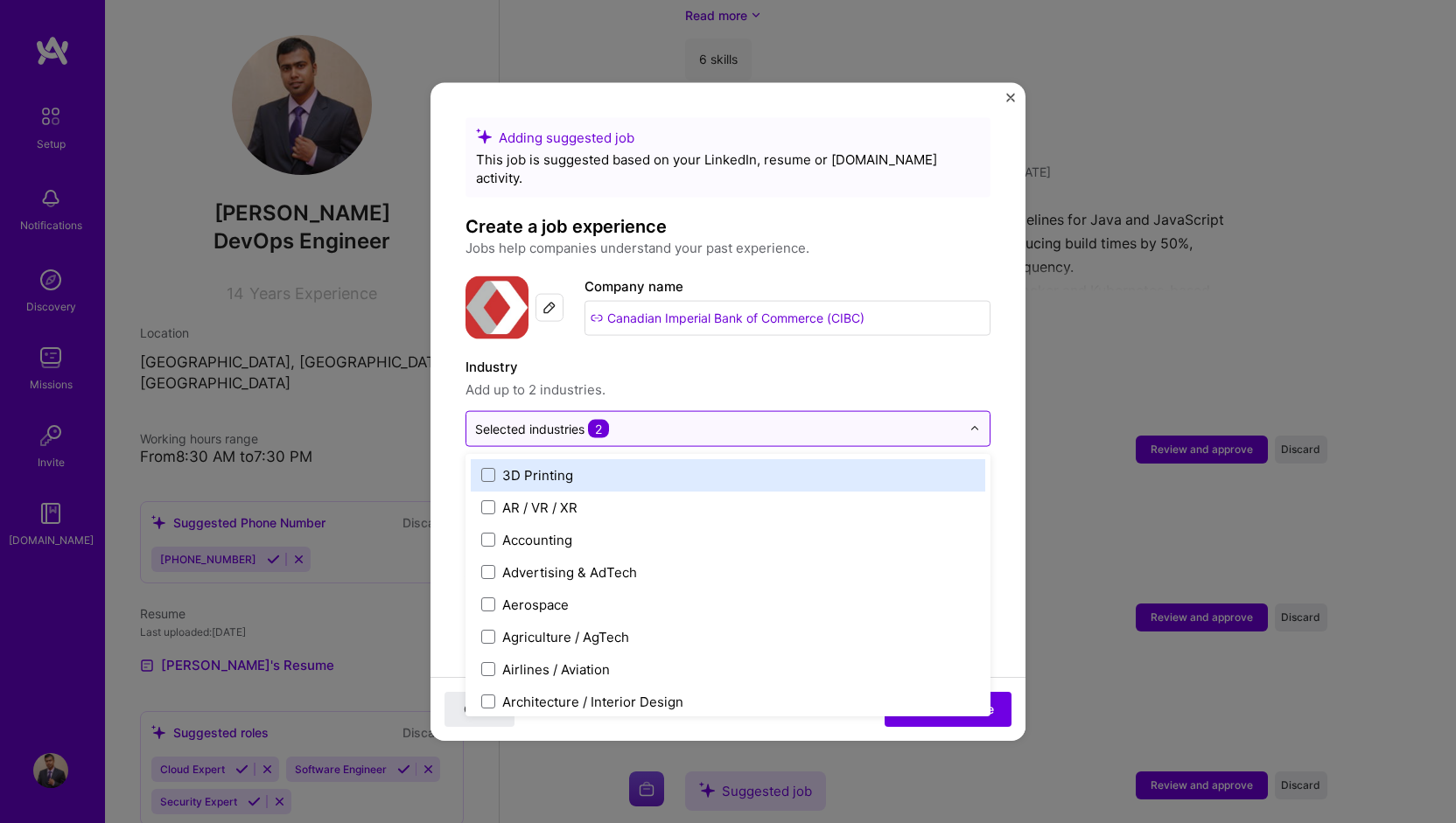
click at [839, 419] on input "text" at bounding box center [717, 428] width 485 height 18
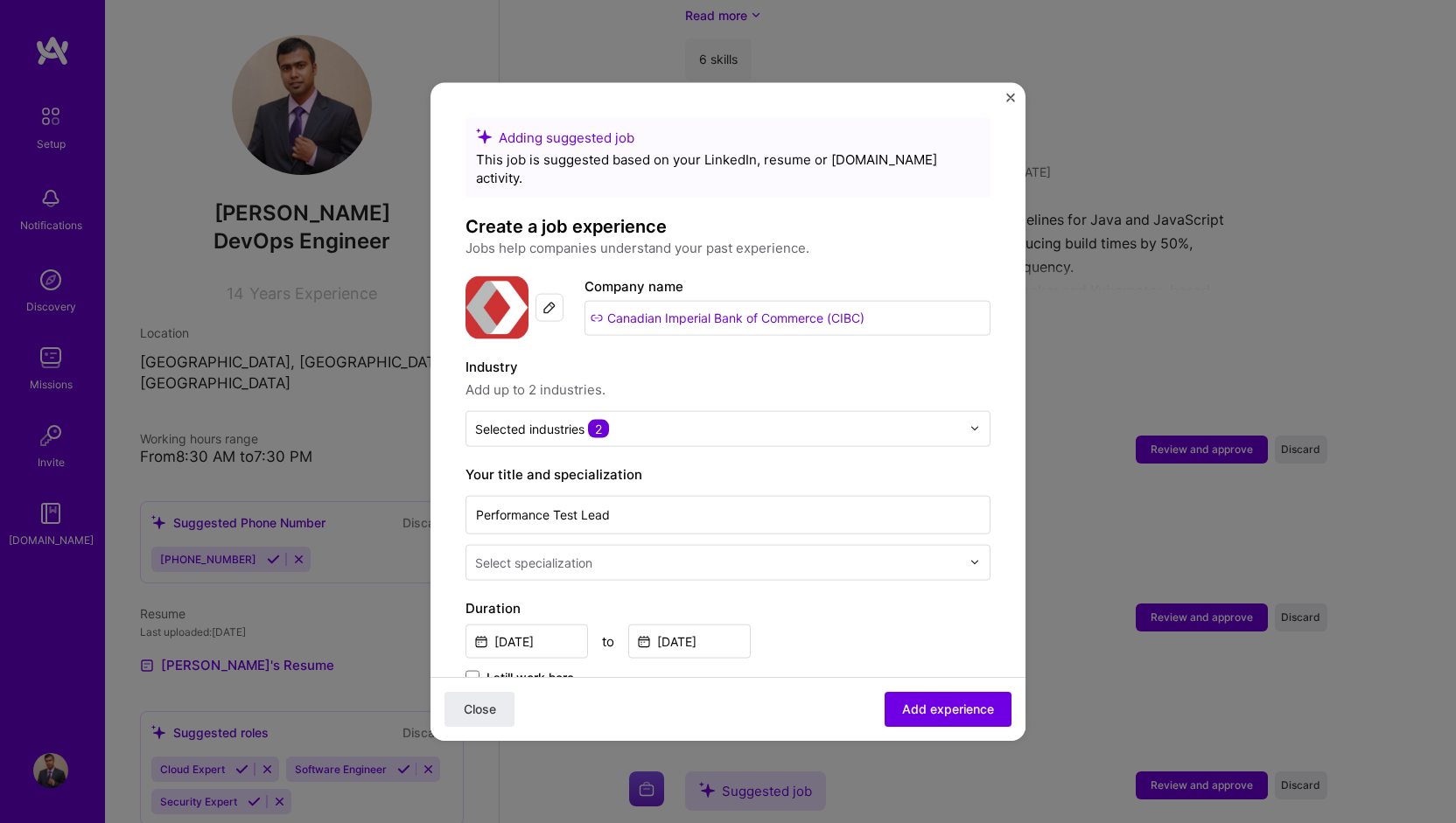
click at [960, 321] on div "Adding suggested job This job is suggested based on your LinkedIn, resume or [D…" at bounding box center [728, 728] width 525 height 1221
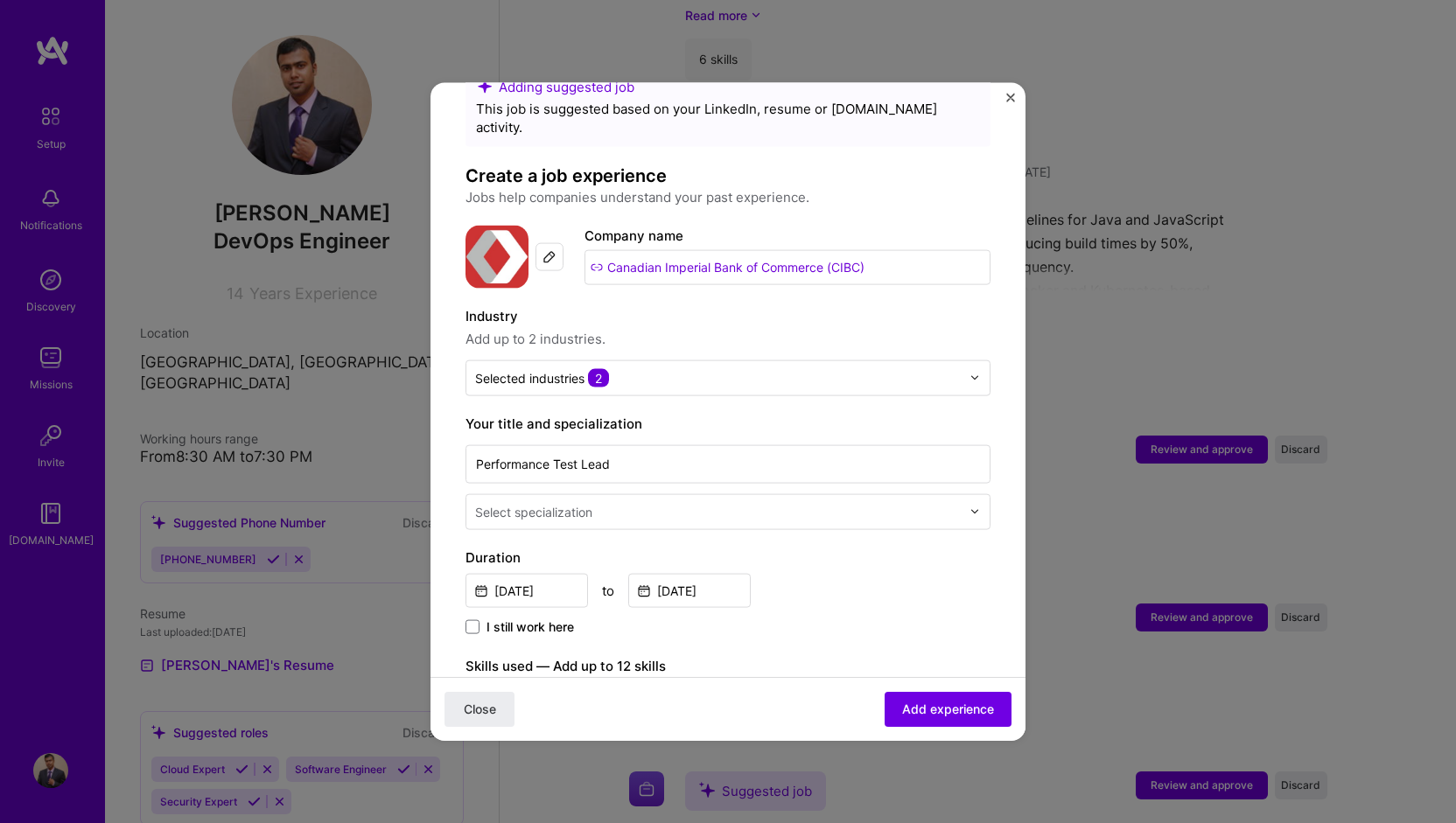
scroll to position [88, 0]
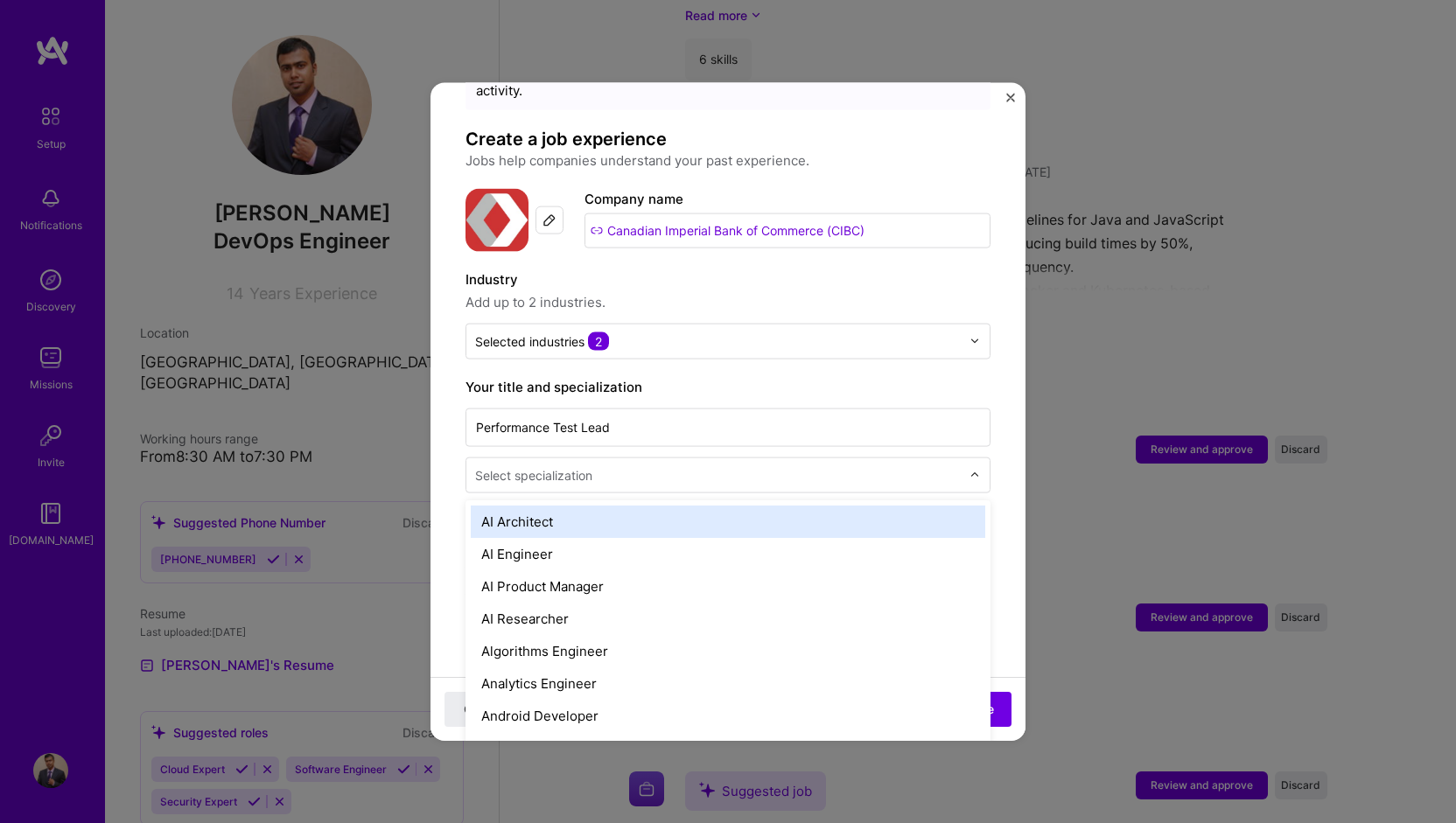
click at [867, 465] on input "text" at bounding box center [719, 474] width 489 height 18
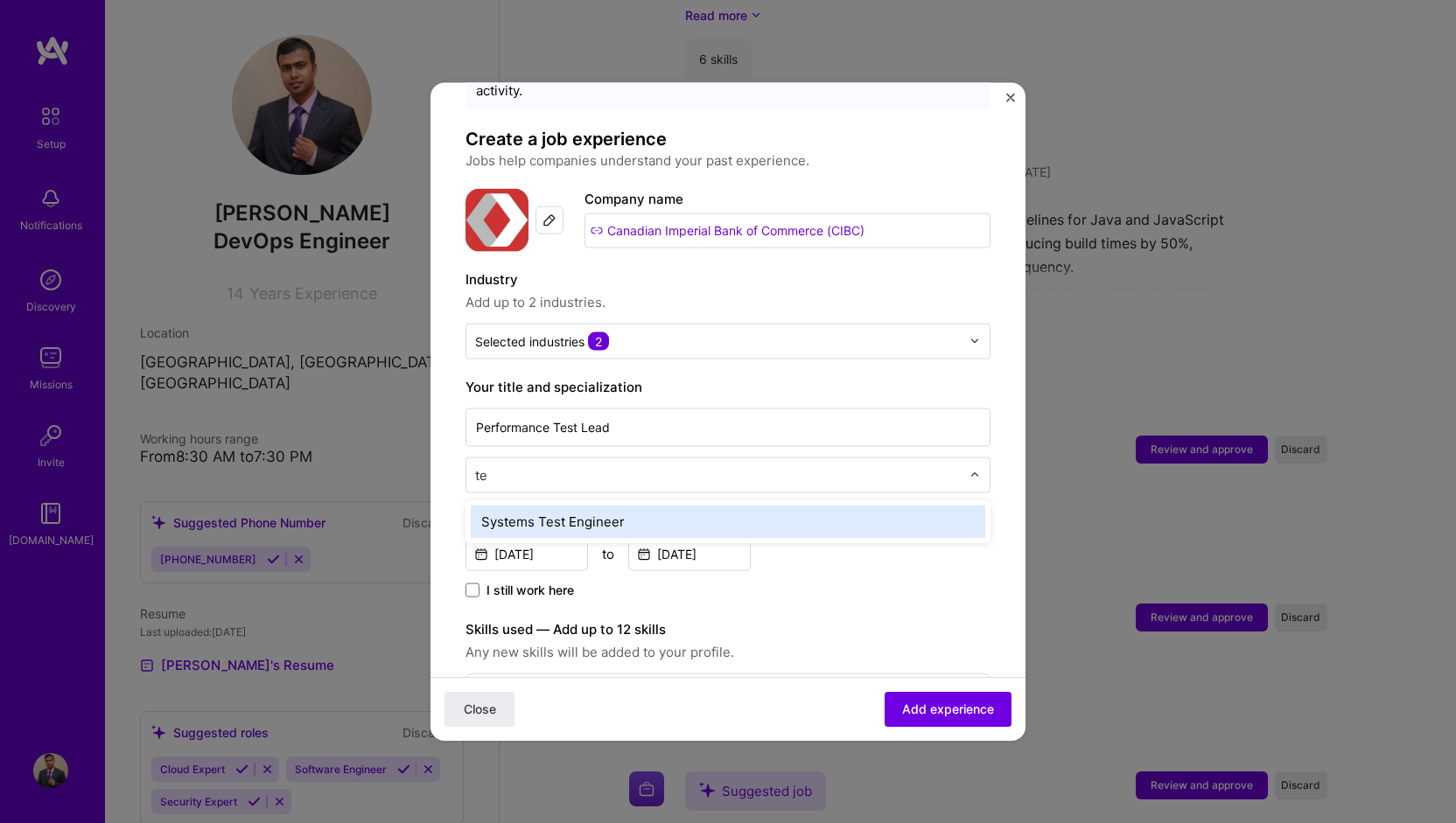
type input "t"
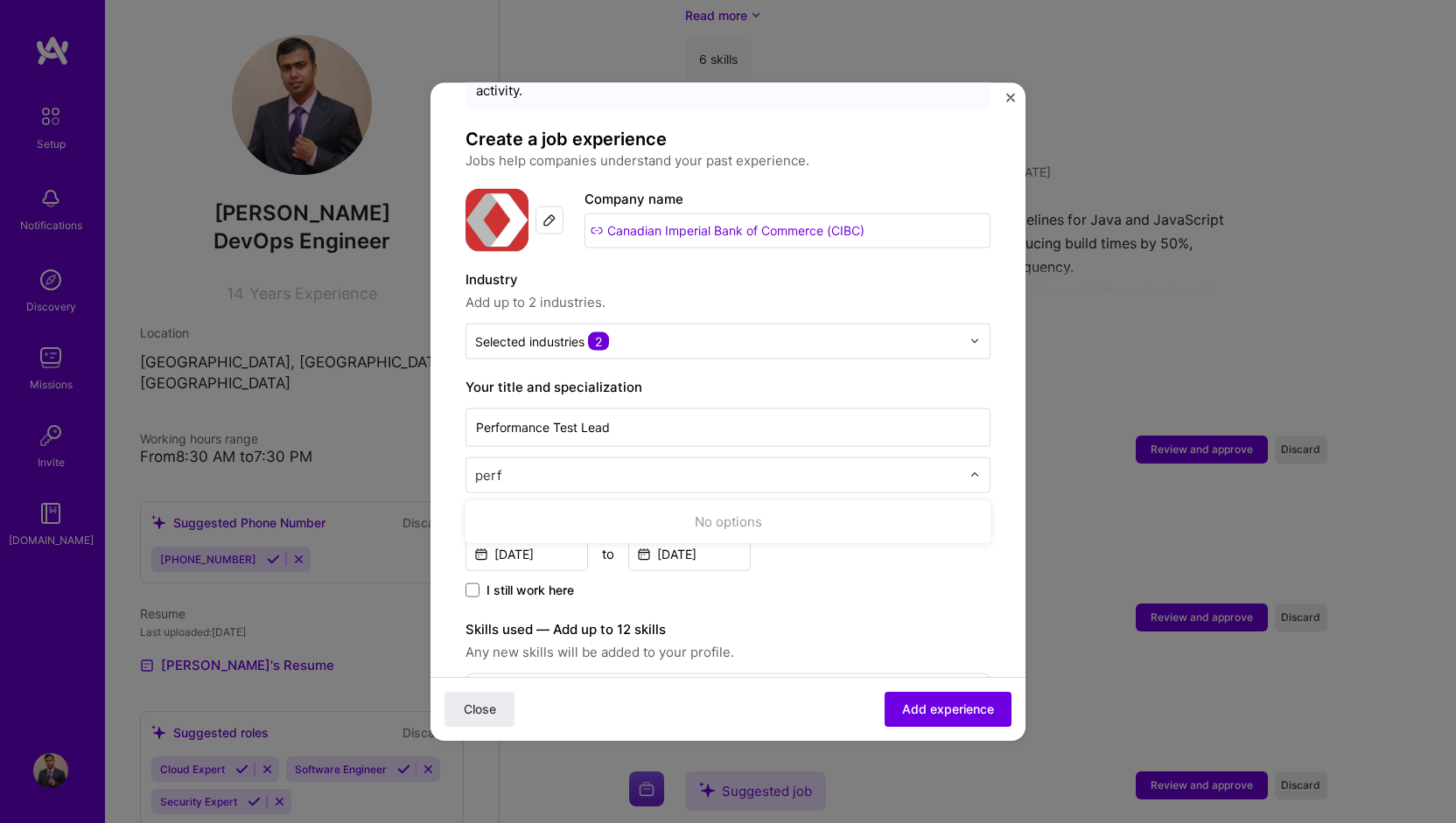
type input "per"
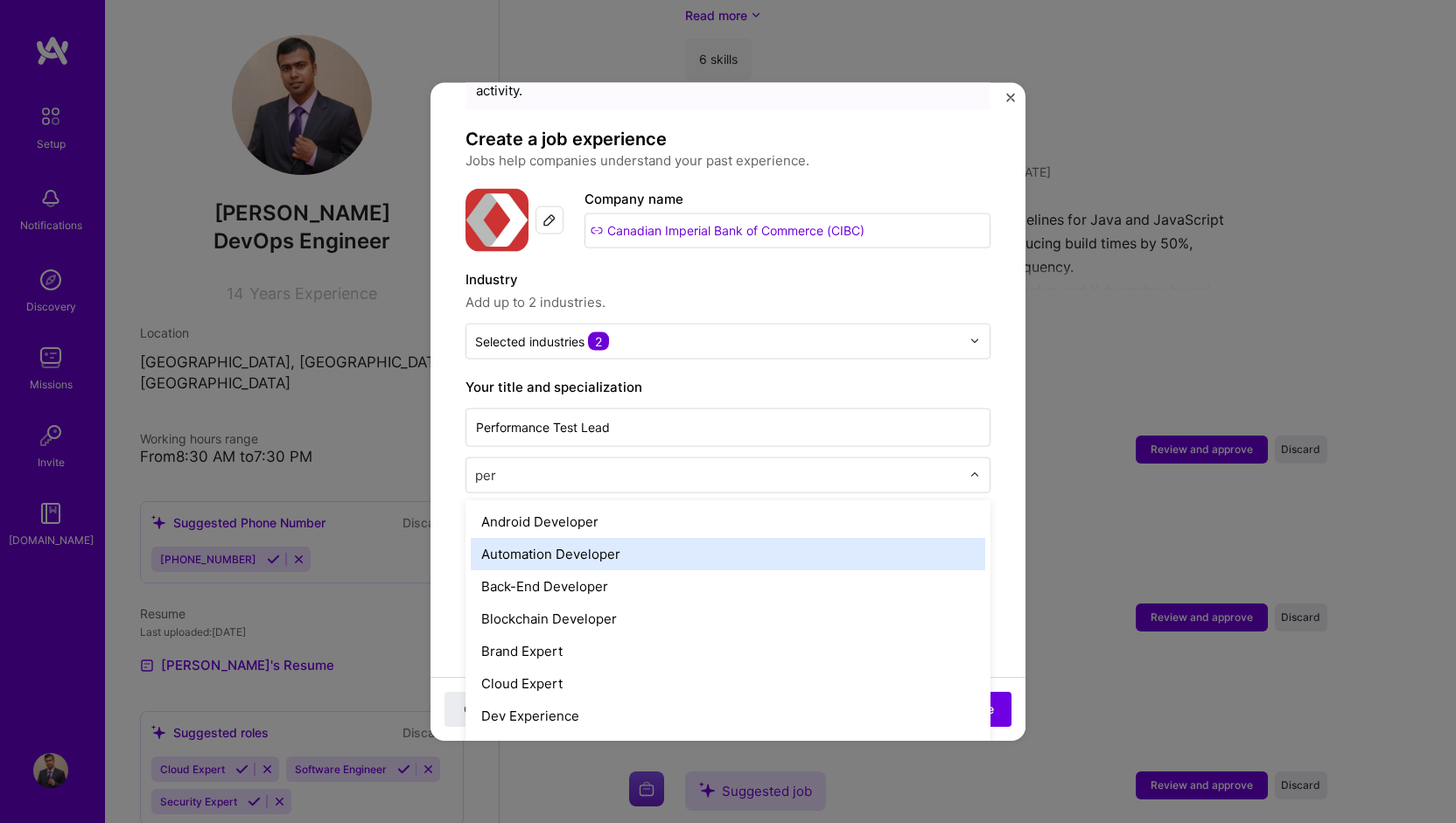
click at [722, 537] on div "Automation Developer" at bounding box center [728, 553] width 514 height 32
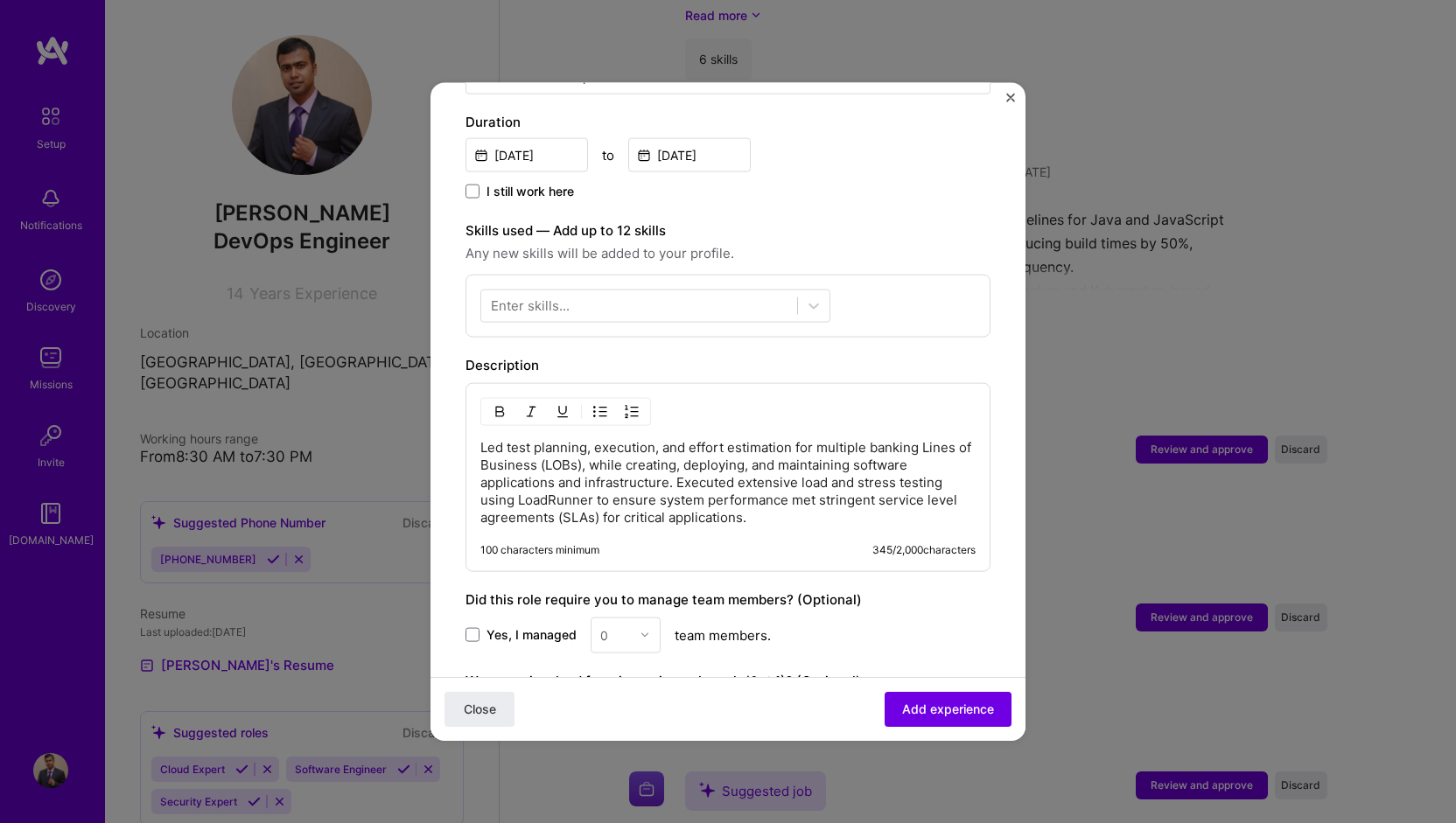
scroll to position [525, 0]
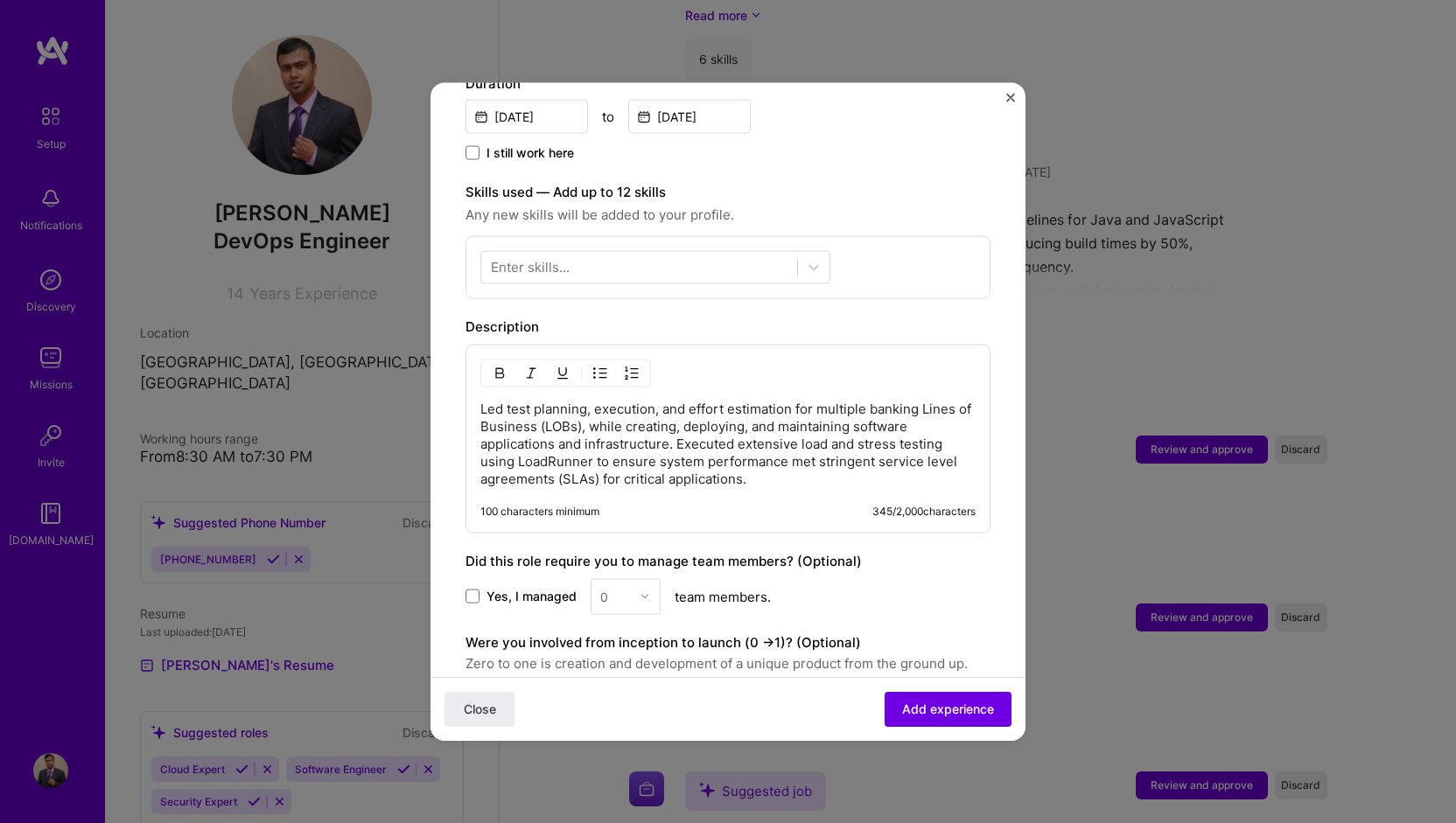
click at [677, 424] on p "Led test planning, execution, and effort estimation for multiple banking Lines …" at bounding box center [728, 443] width 496 height 88
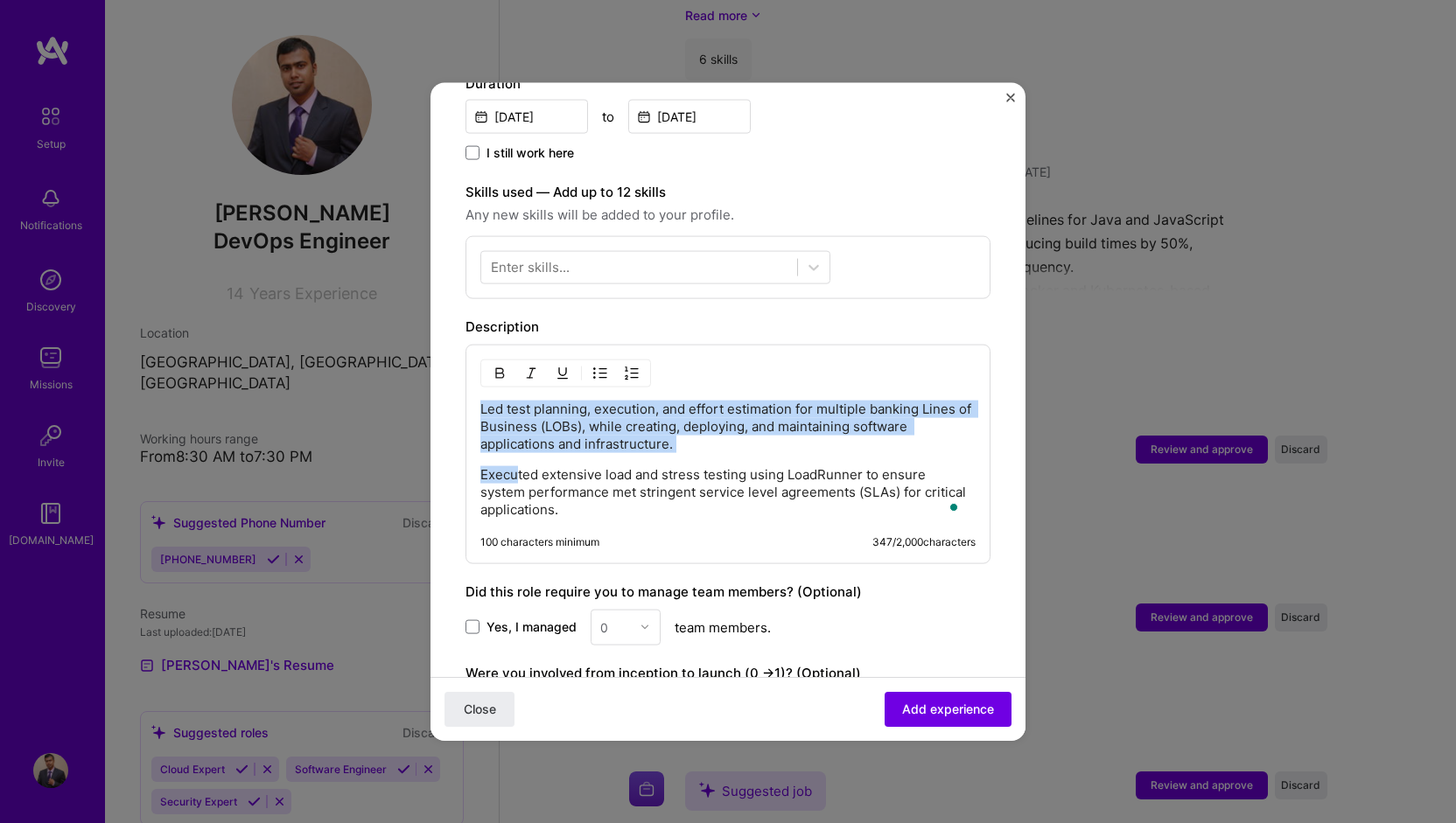
drag, startPoint x: 481, startPoint y: 384, endPoint x: 516, endPoint y: 448, distance: 72.9
click at [516, 448] on div "Led test planning, execution, and effort estimation for multiple banking Lines …" at bounding box center [728, 459] width 496 height 118
click at [602, 366] on img "button" at bounding box center [600, 373] width 14 height 14
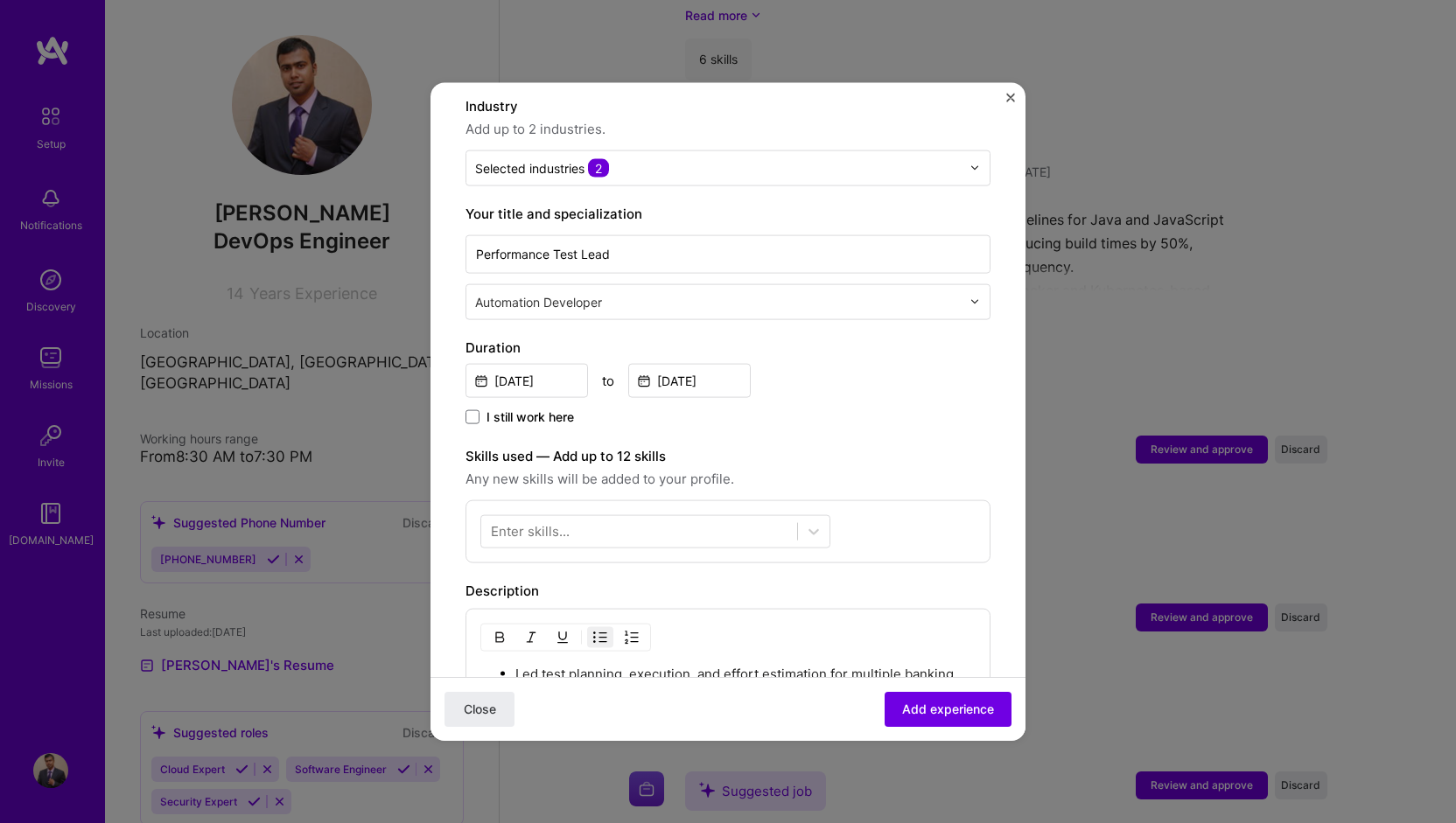
scroll to position [178, 0]
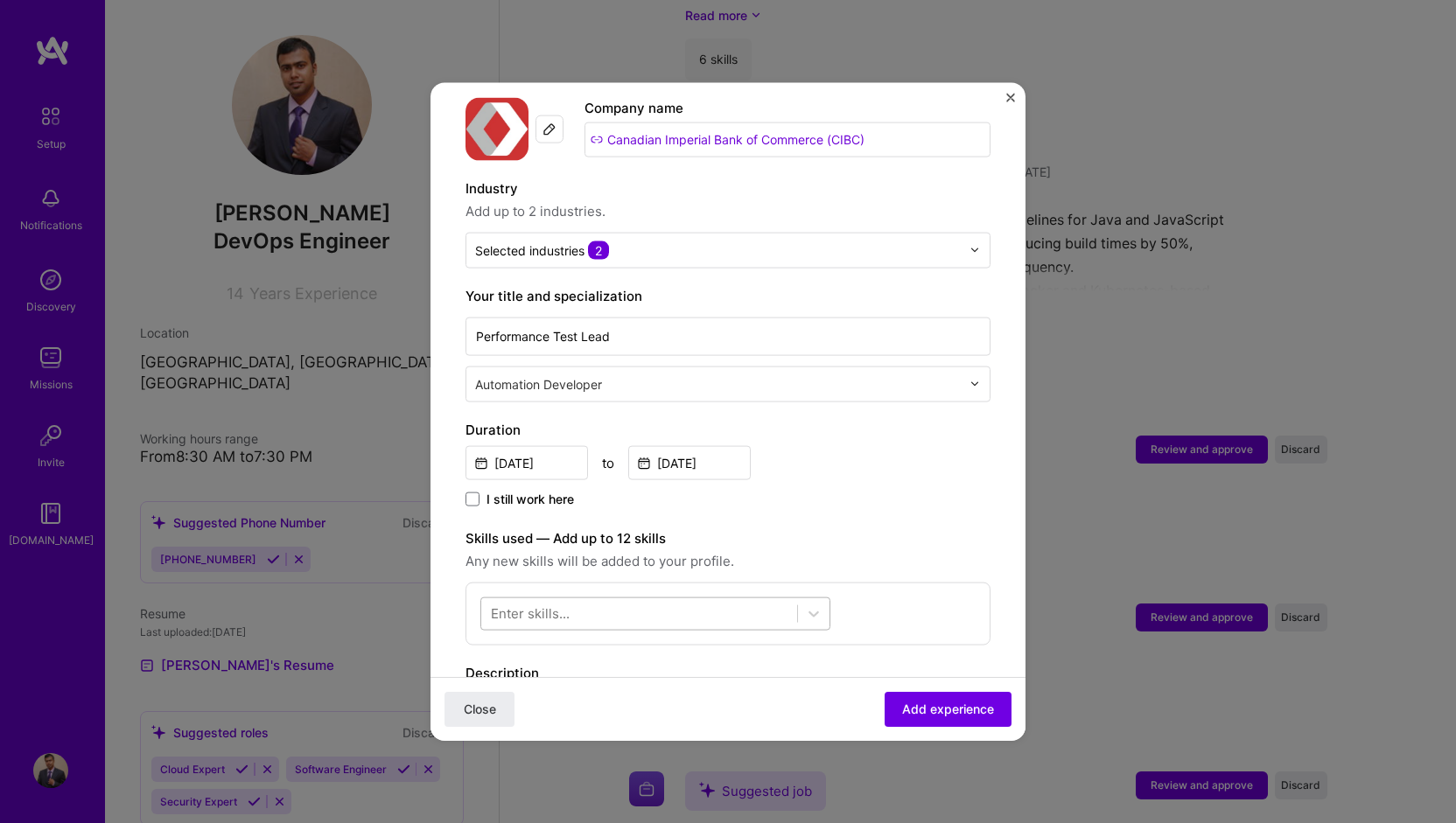
click at [735, 599] on div at bounding box center [639, 613] width 316 height 29
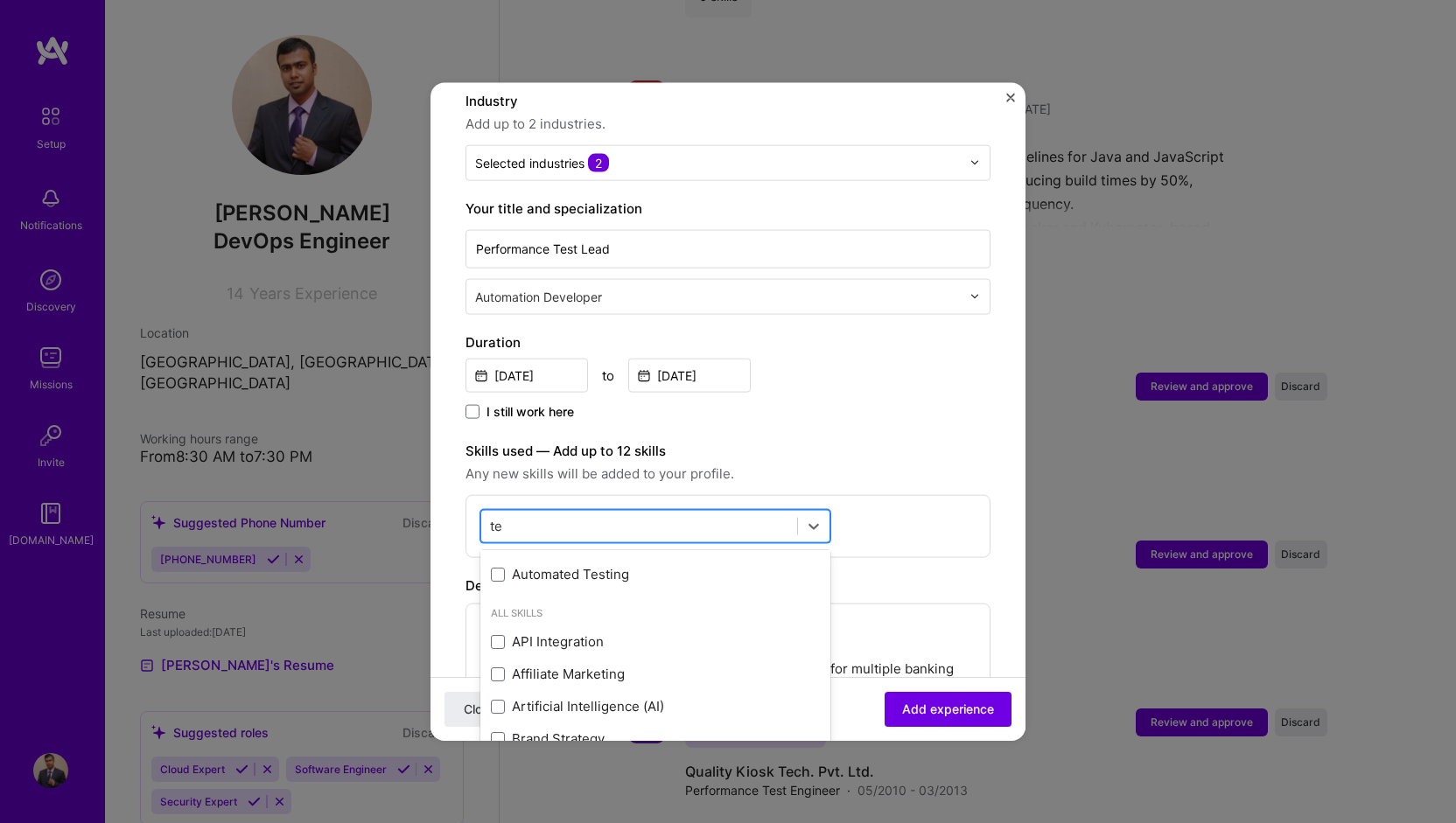
scroll to position [23, 0]
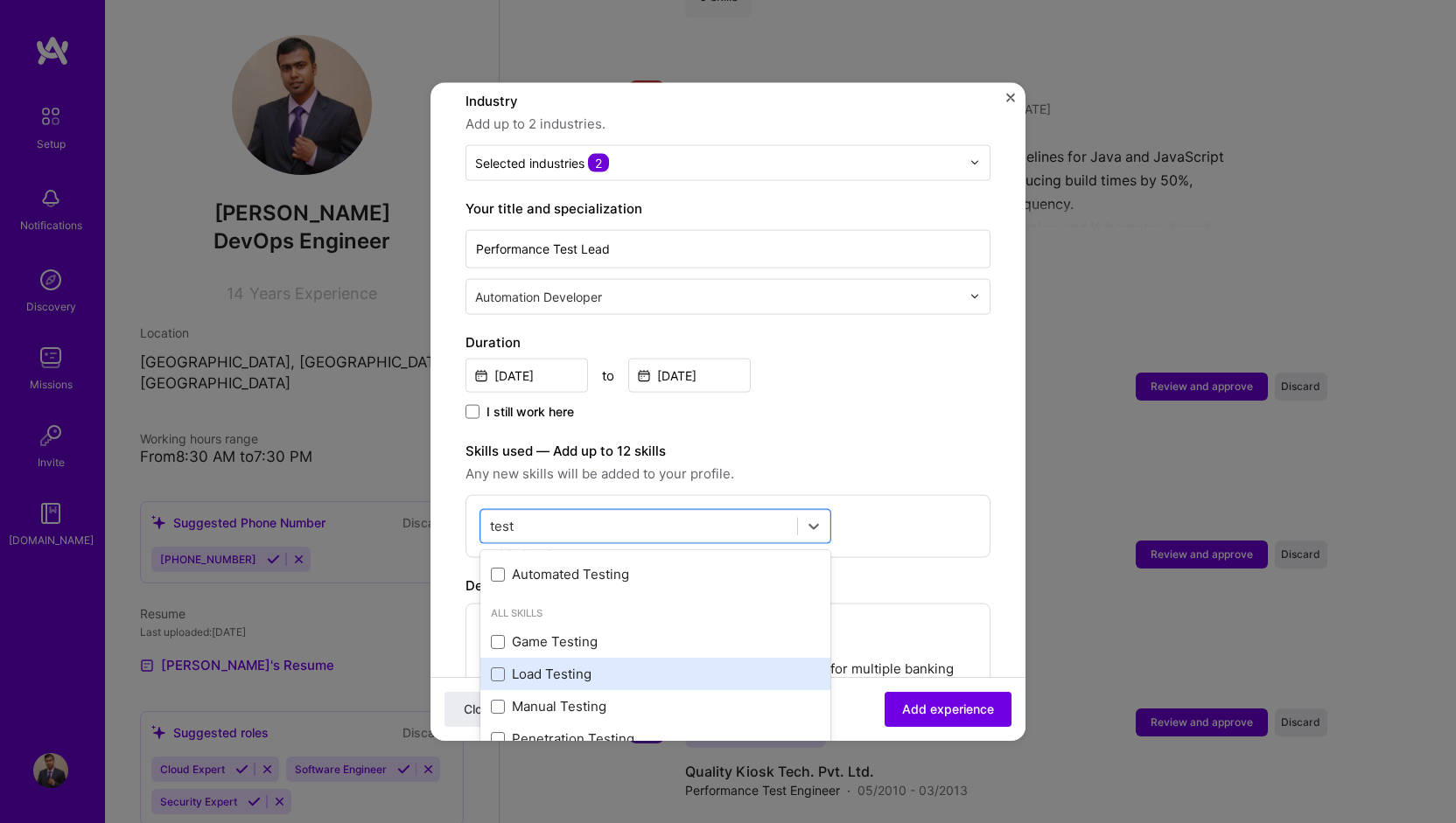
click at [562, 665] on div "Load Testing" at bounding box center [655, 674] width 329 height 18
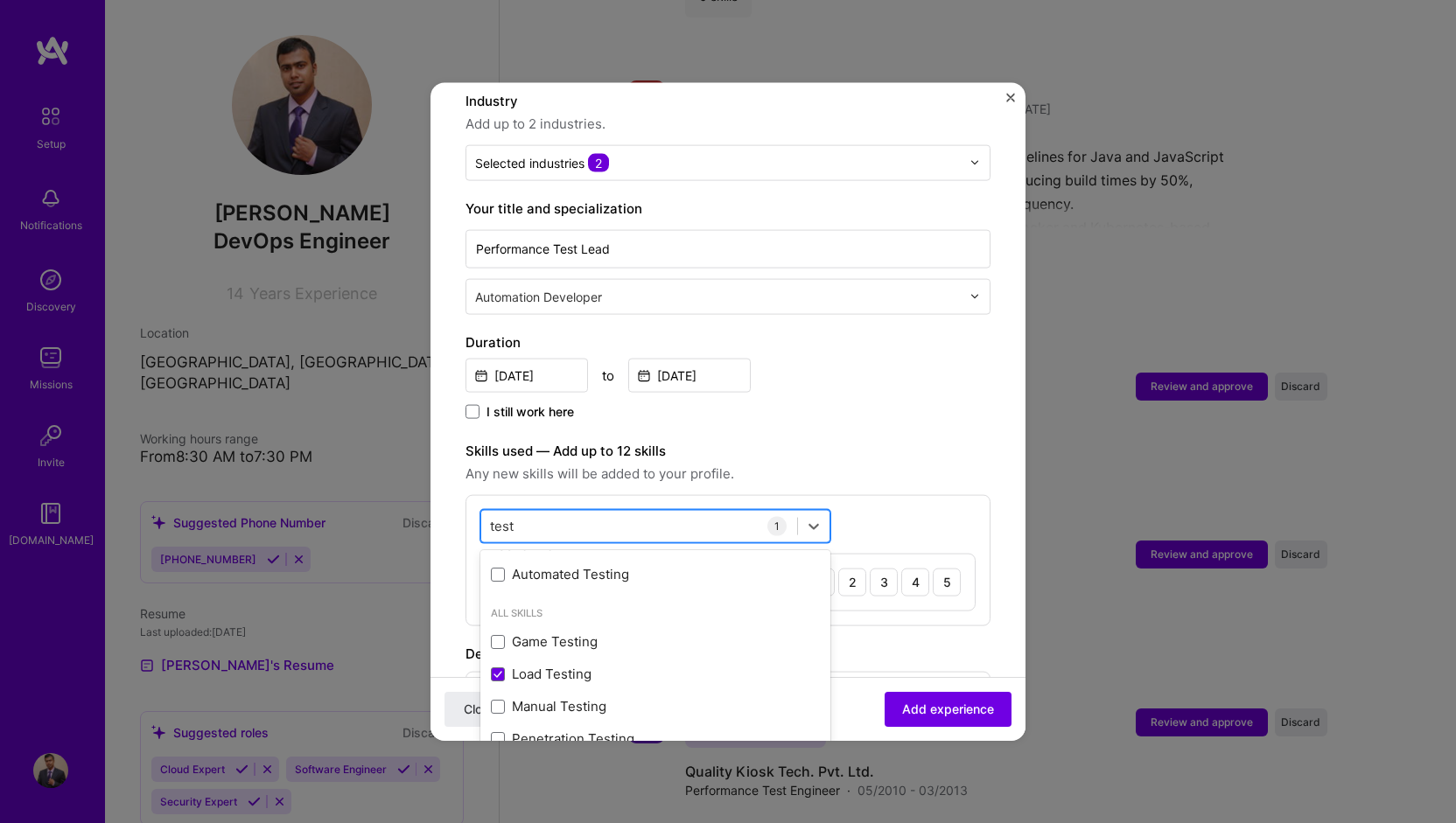
click at [550, 512] on div "test test" at bounding box center [639, 526] width 316 height 29
click at [524, 512] on div "test test" at bounding box center [639, 526] width 316 height 29
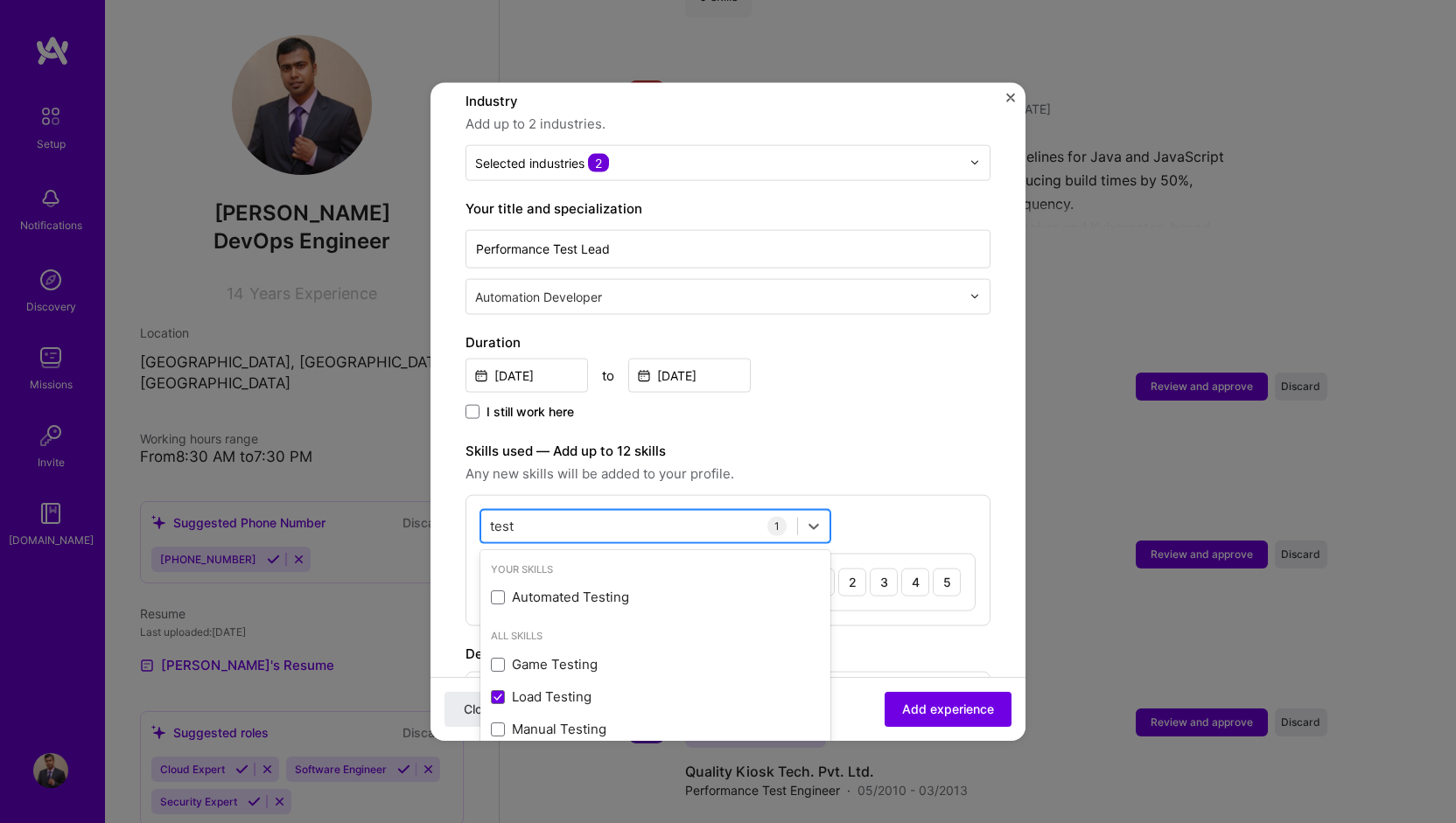
click at [497, 517] on input "test" at bounding box center [502, 526] width 25 height 18
type input "l"
type input "p"
click at [933, 568] on div "5" at bounding box center [947, 582] width 28 height 28
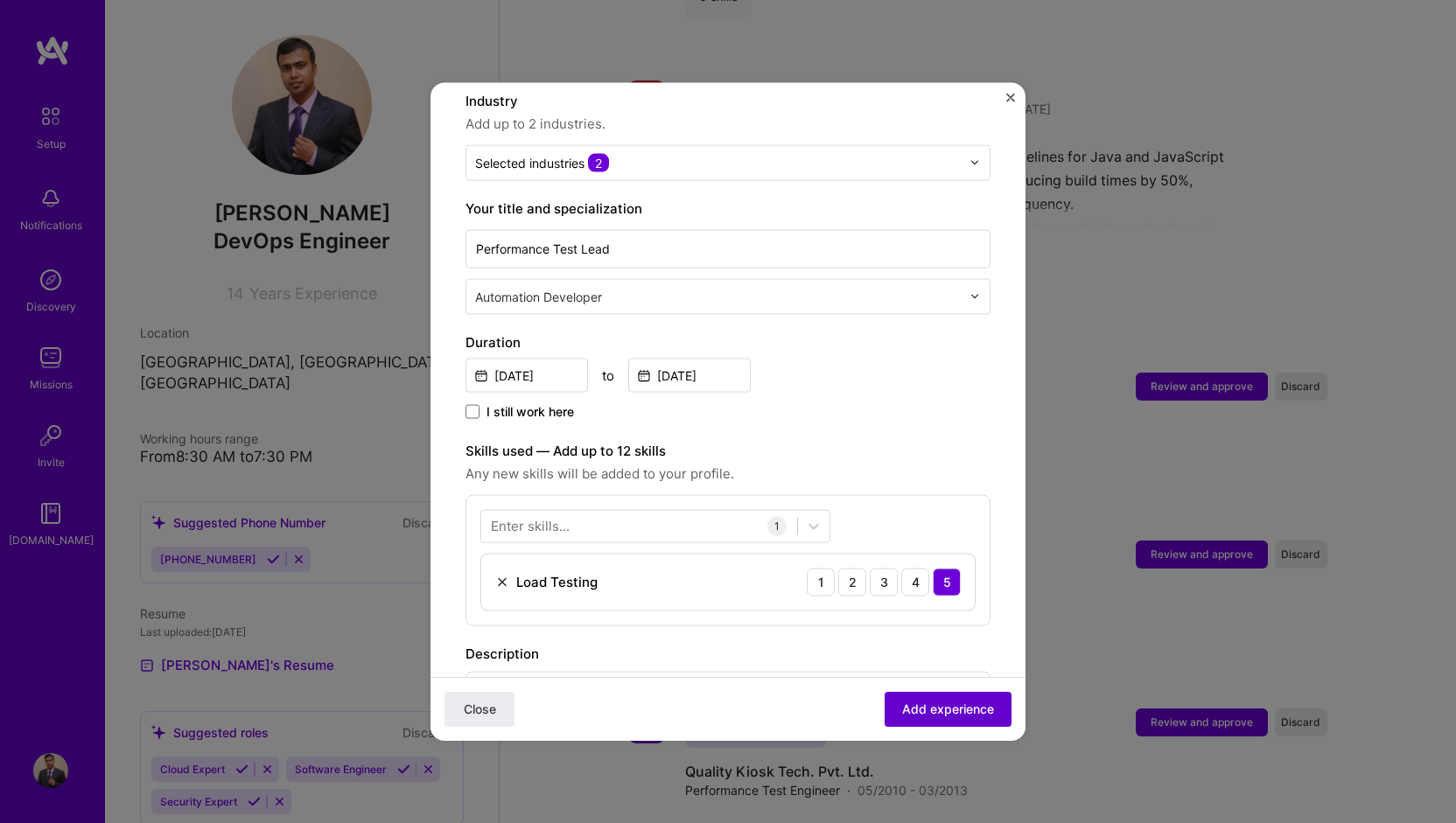
click at [941, 719] on button "Add experience" at bounding box center [948, 710] width 127 height 35
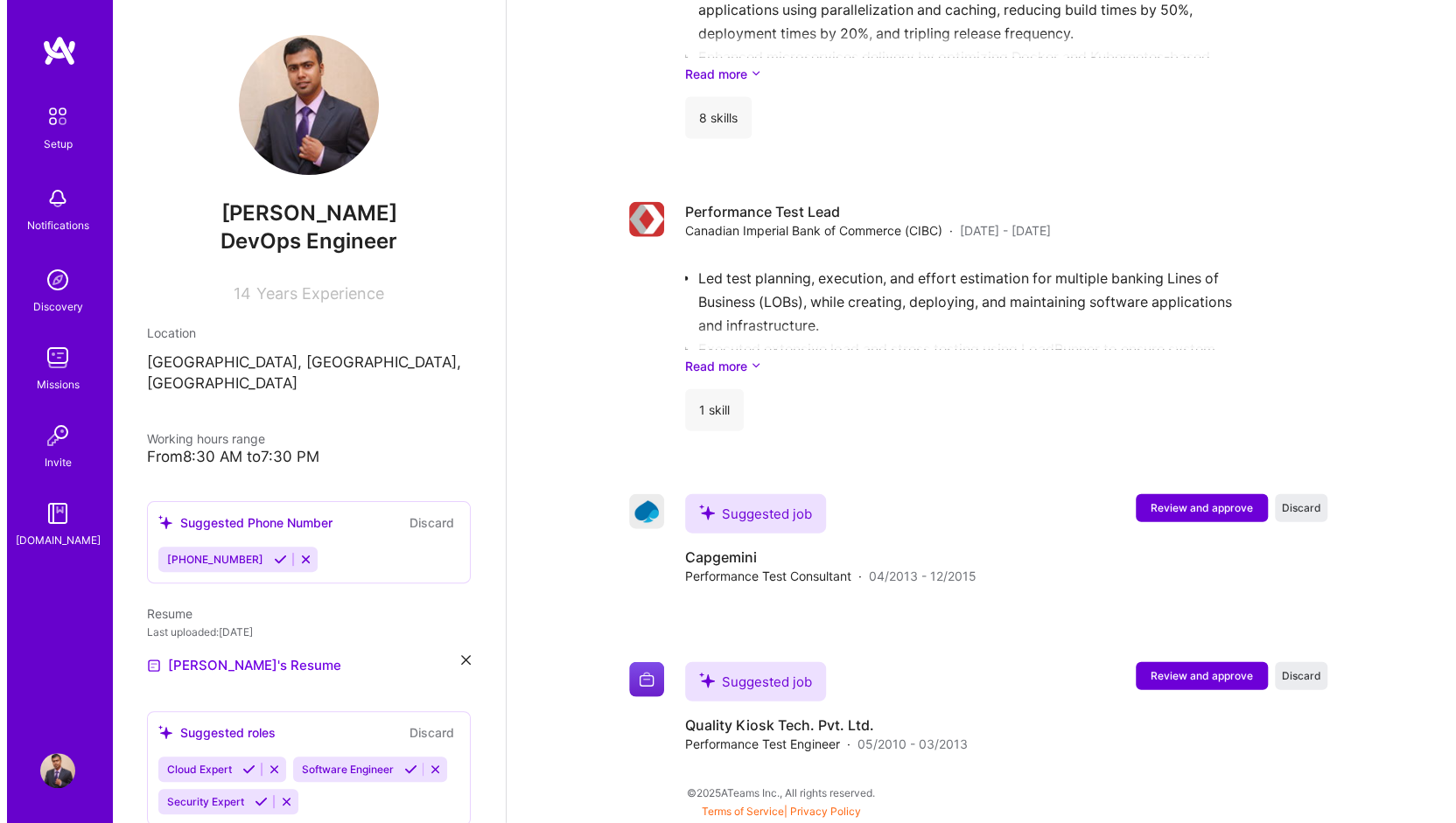
scroll to position [2525, 0]
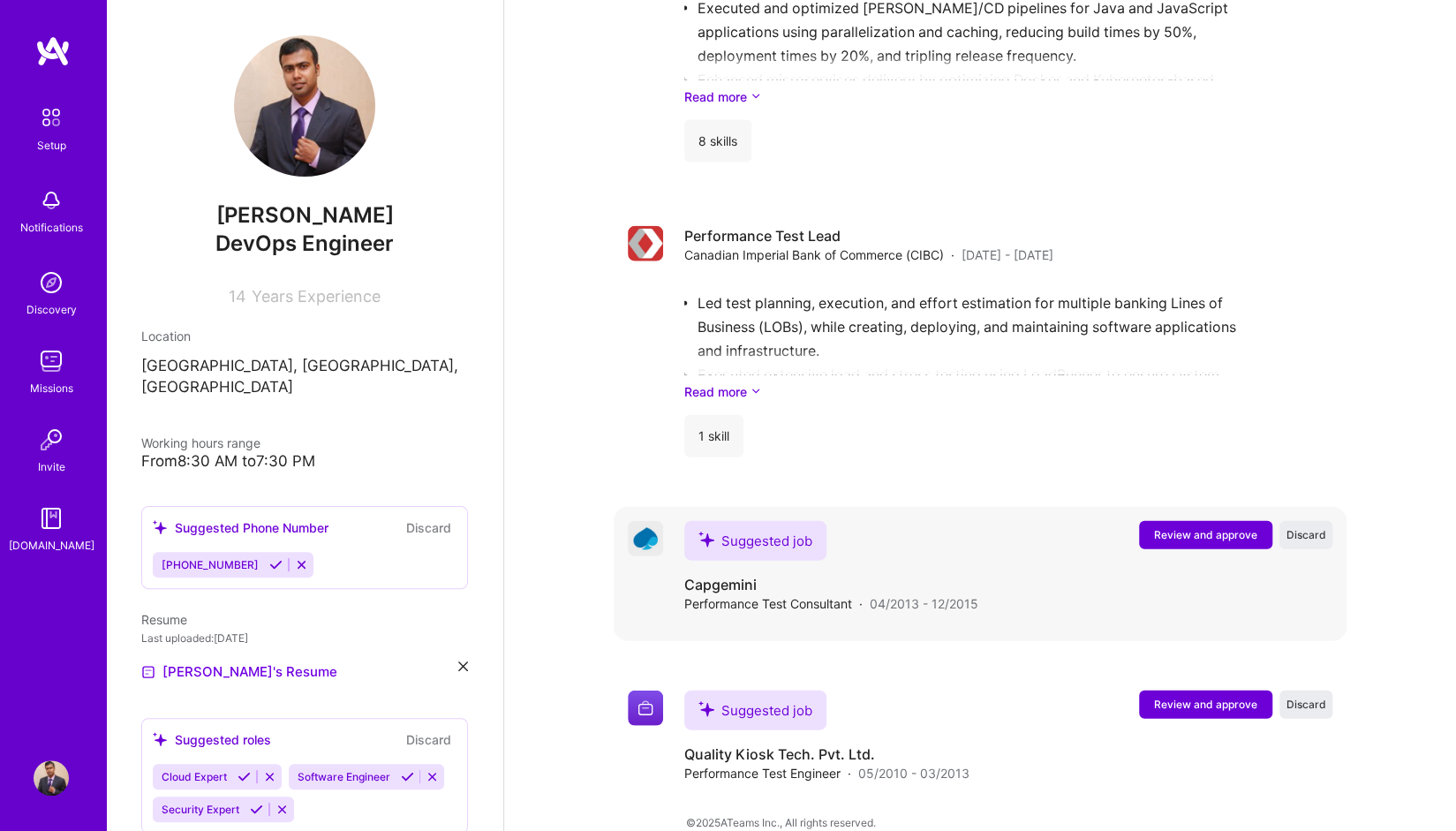
click at [1189, 521] on button "Review and approve" at bounding box center [1206, 535] width 133 height 28
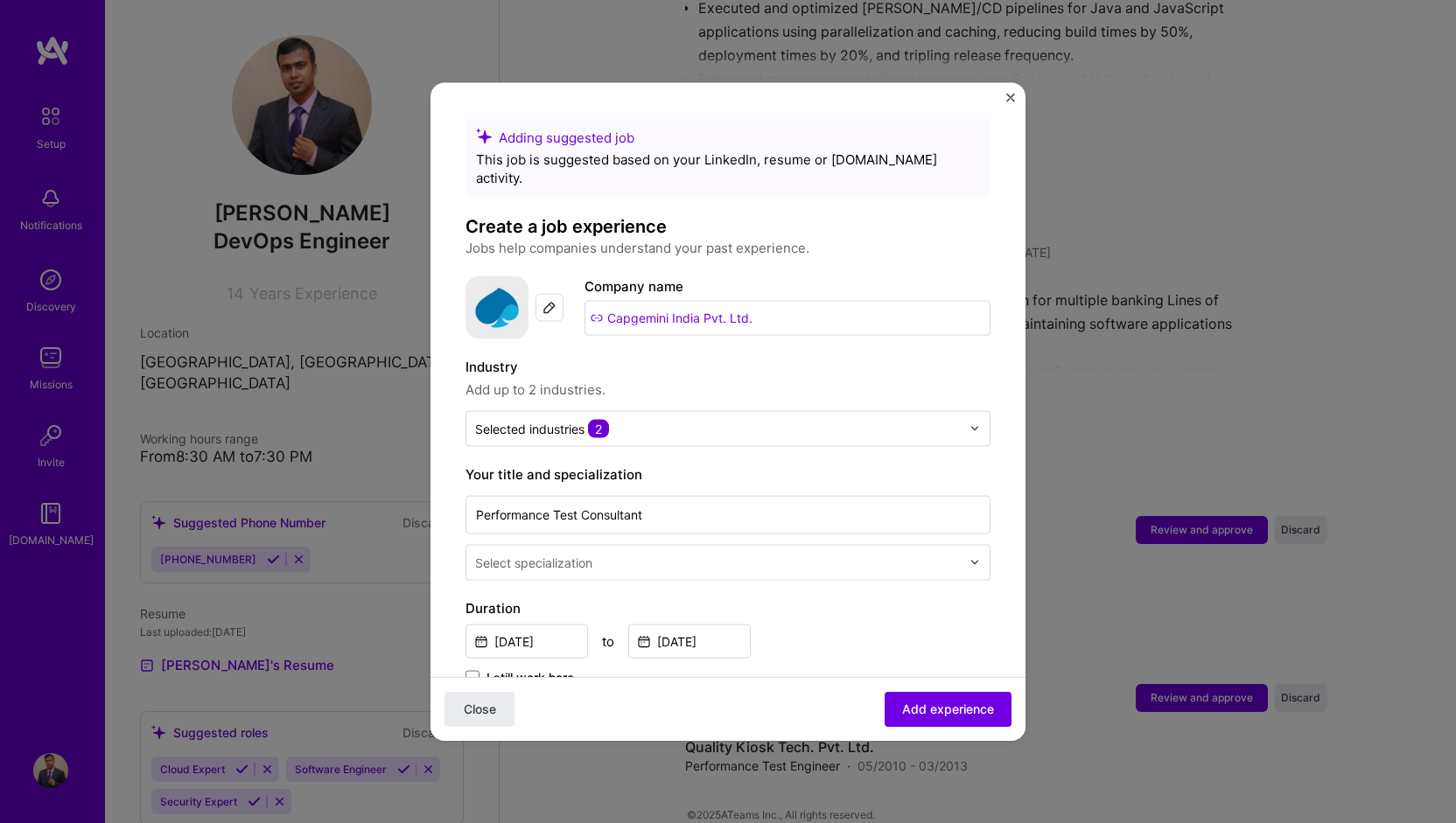
click at [704, 553] on input "text" at bounding box center [719, 562] width 489 height 18
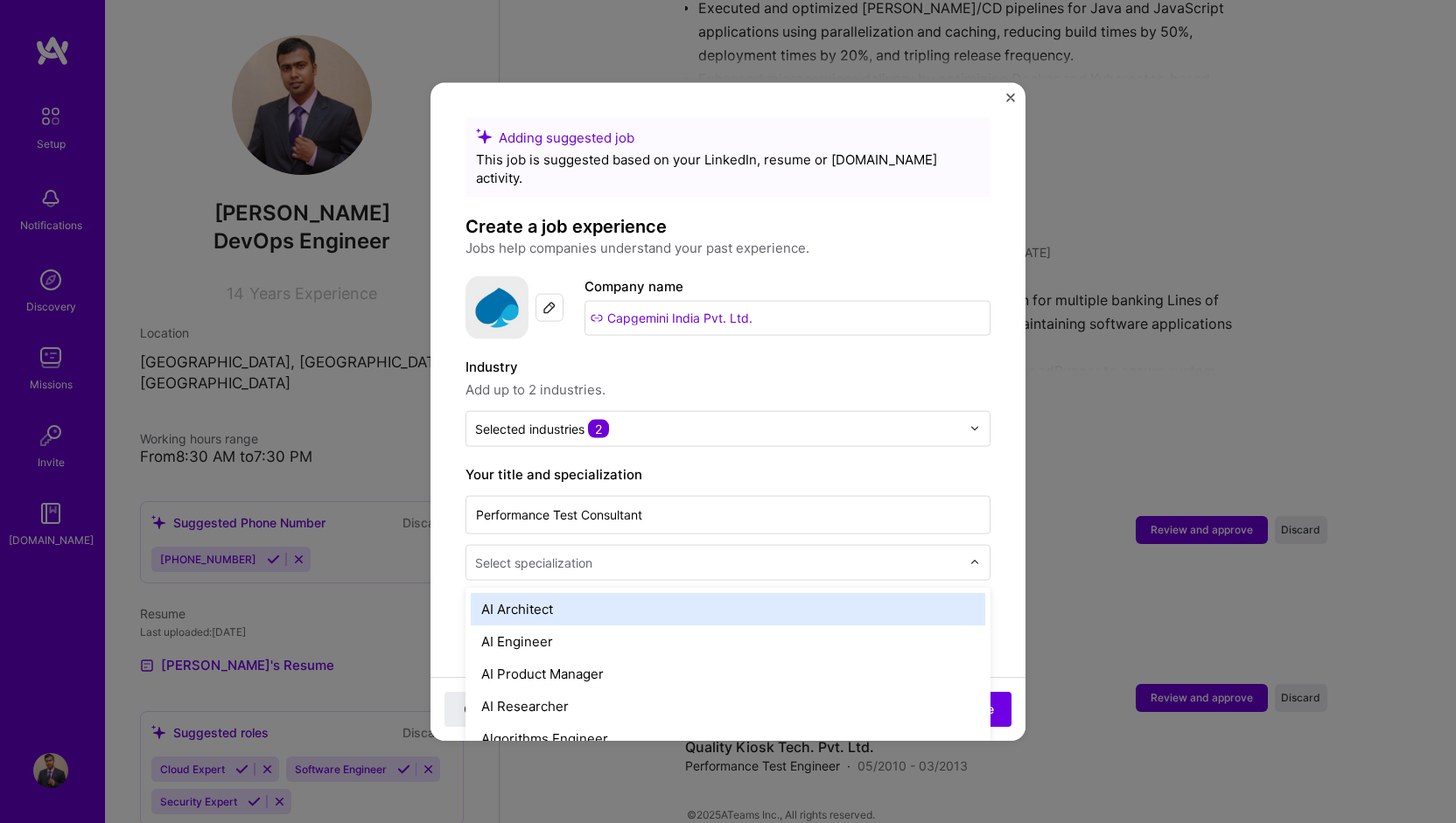
scroll to position [88, 0]
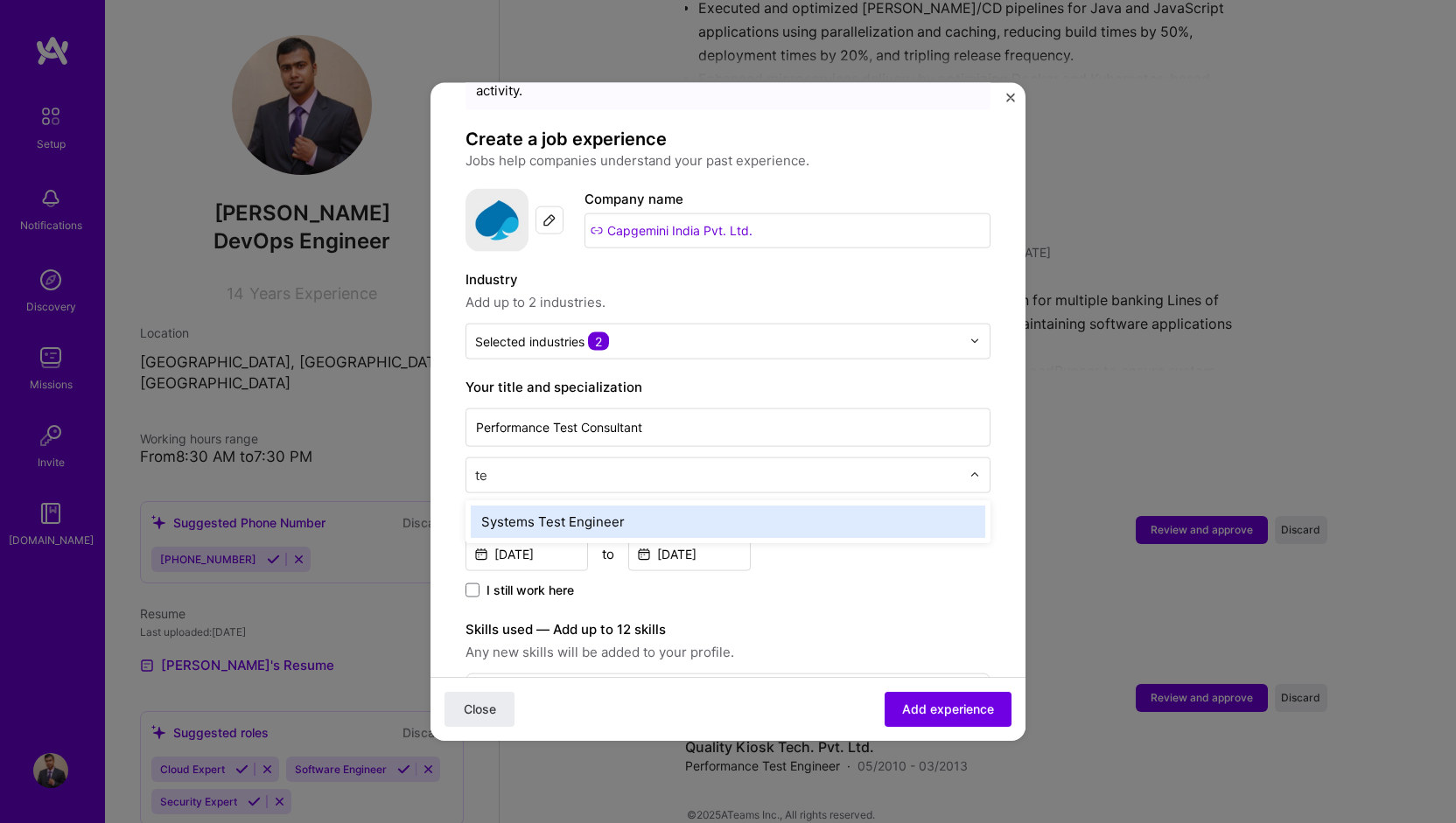
type input "t"
type input "aut"
click at [652, 505] on div "Automation Developer" at bounding box center [728, 521] width 514 height 32
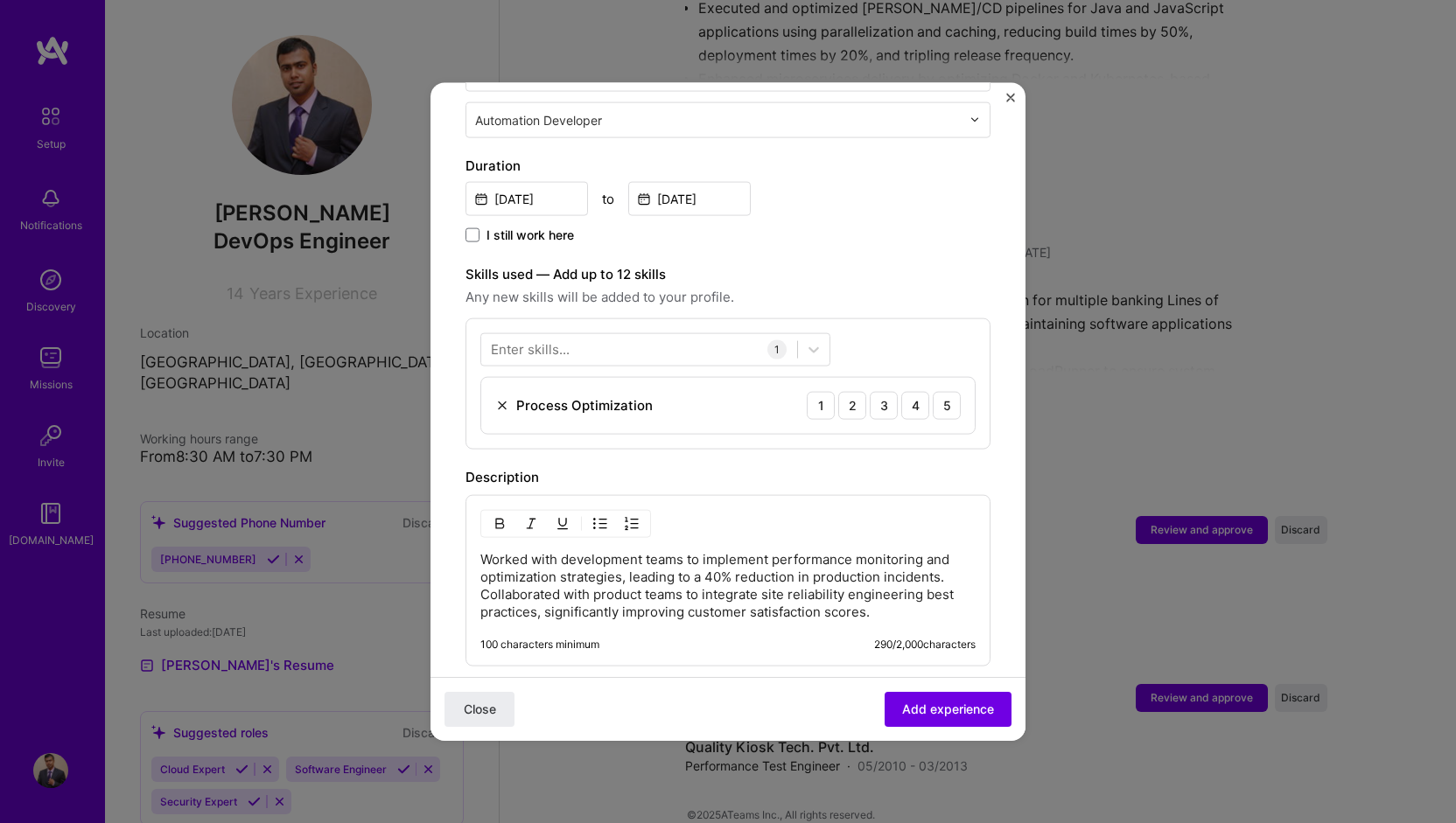
scroll to position [437, 0]
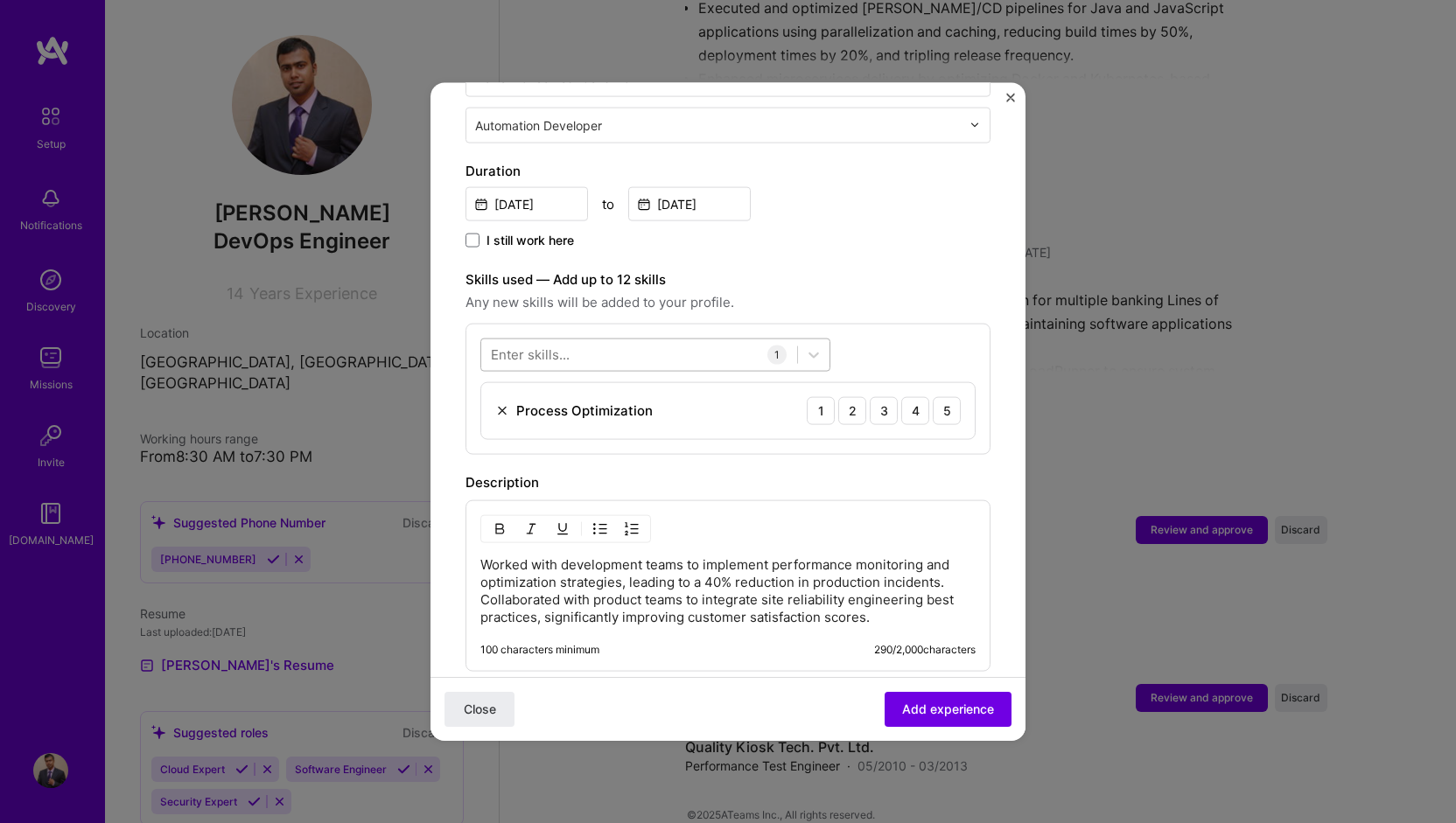
click at [716, 340] on div at bounding box center [639, 354] width 316 height 29
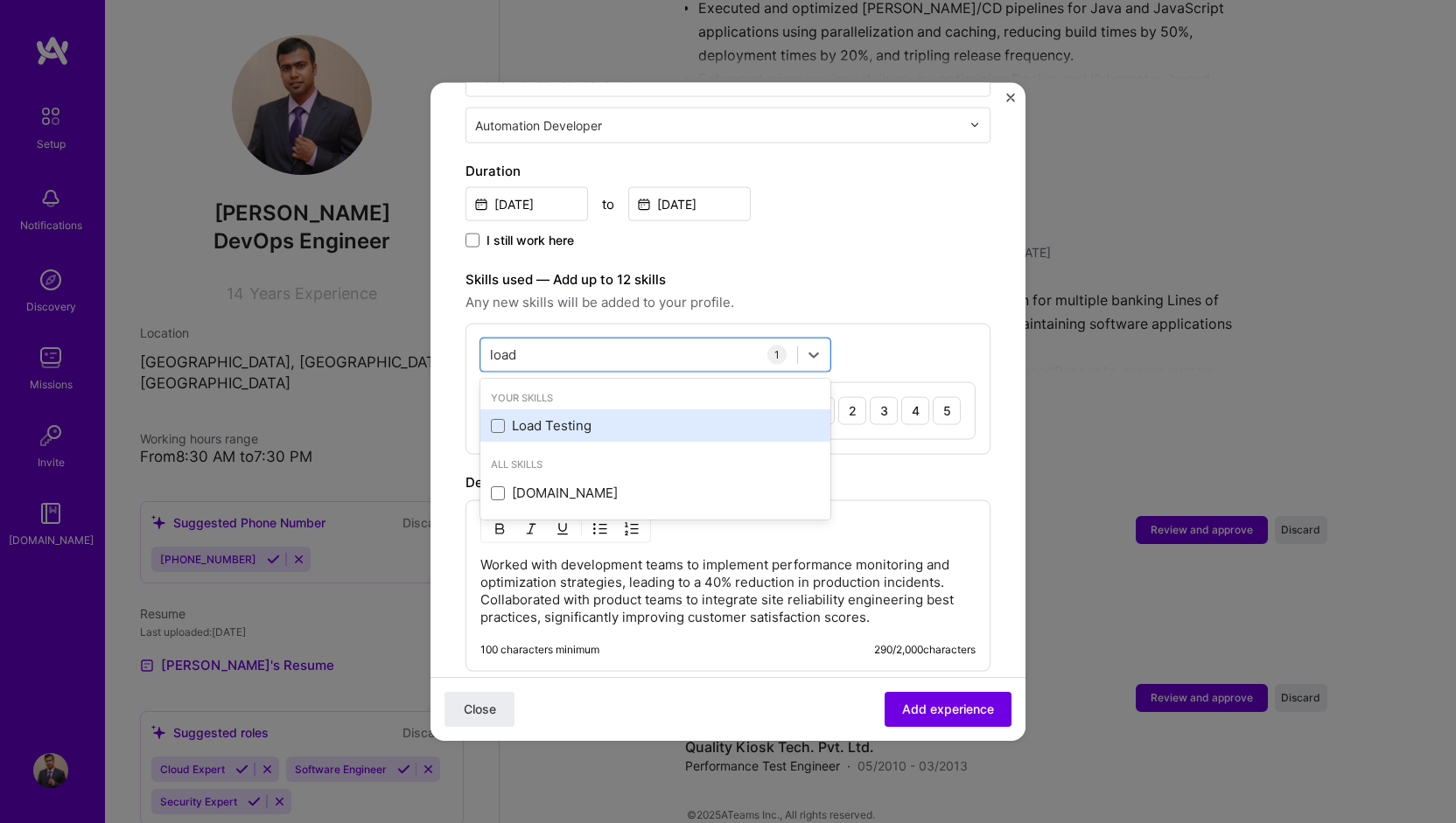
click at [575, 416] on div "Load Testing" at bounding box center [655, 425] width 329 height 18
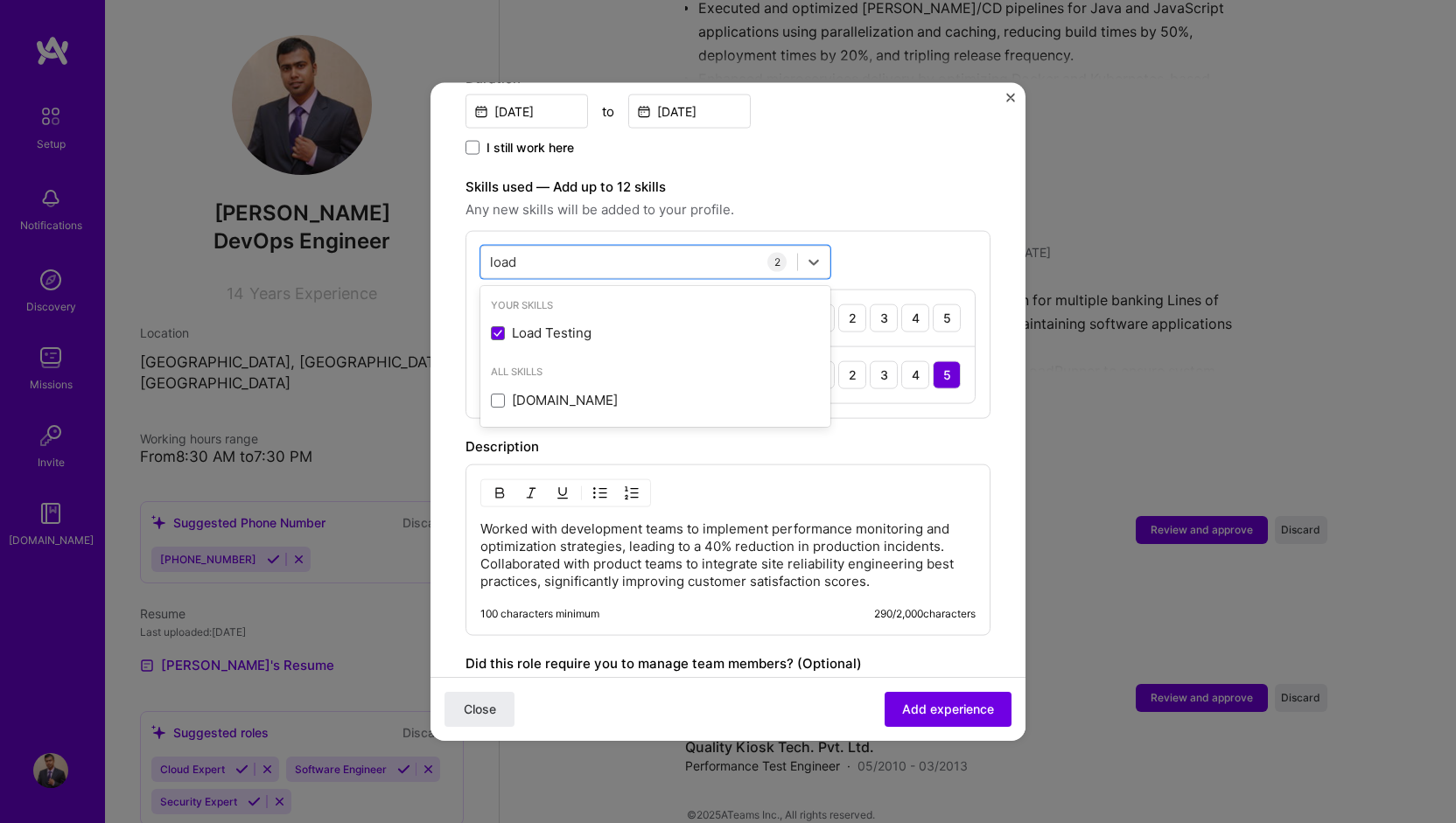
scroll to position [700, 0]
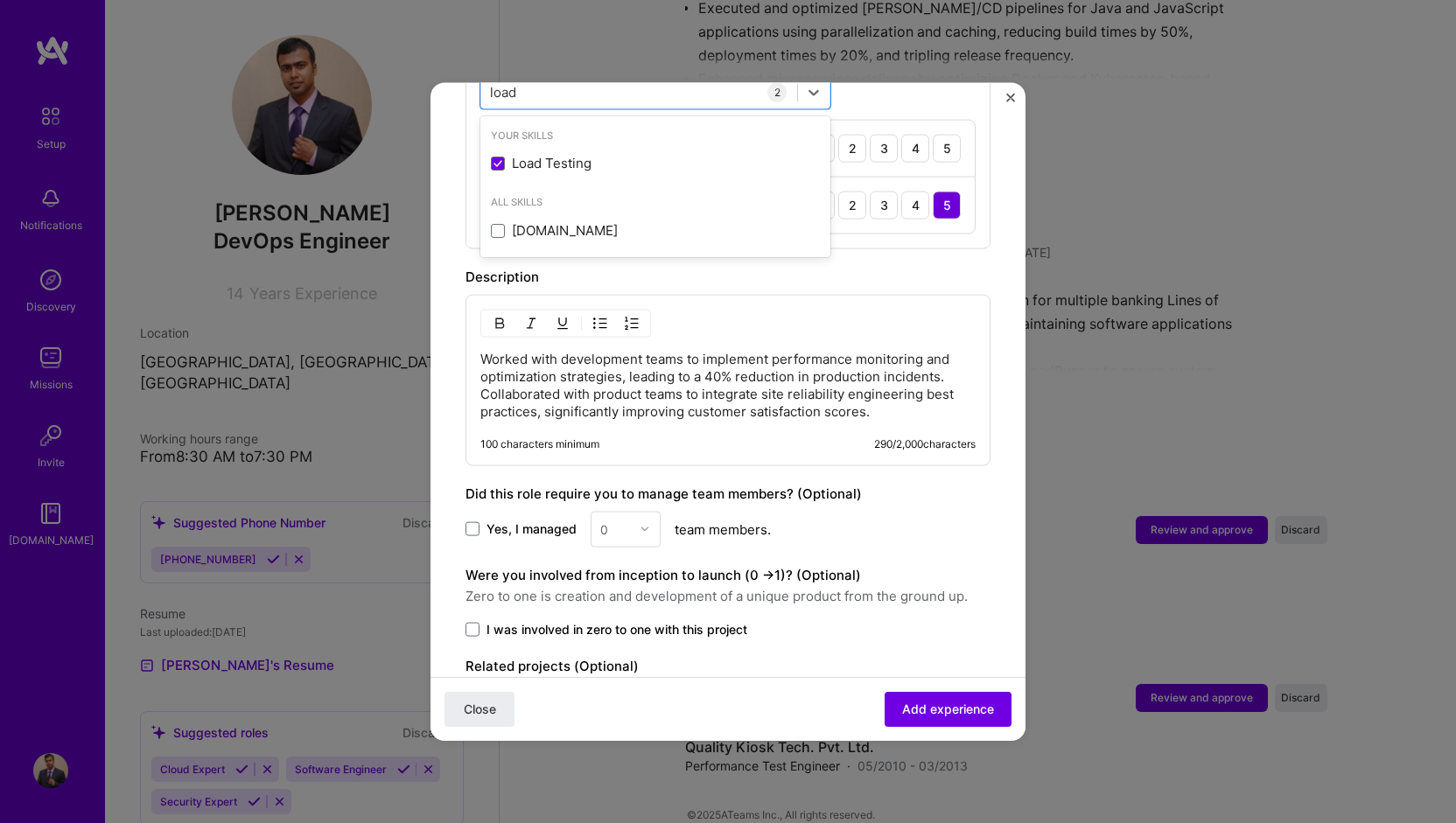
type input "load"
click at [481, 370] on p "Worked with development teams to implement performance monitoring and optimizat…" at bounding box center [728, 386] width 496 height 70
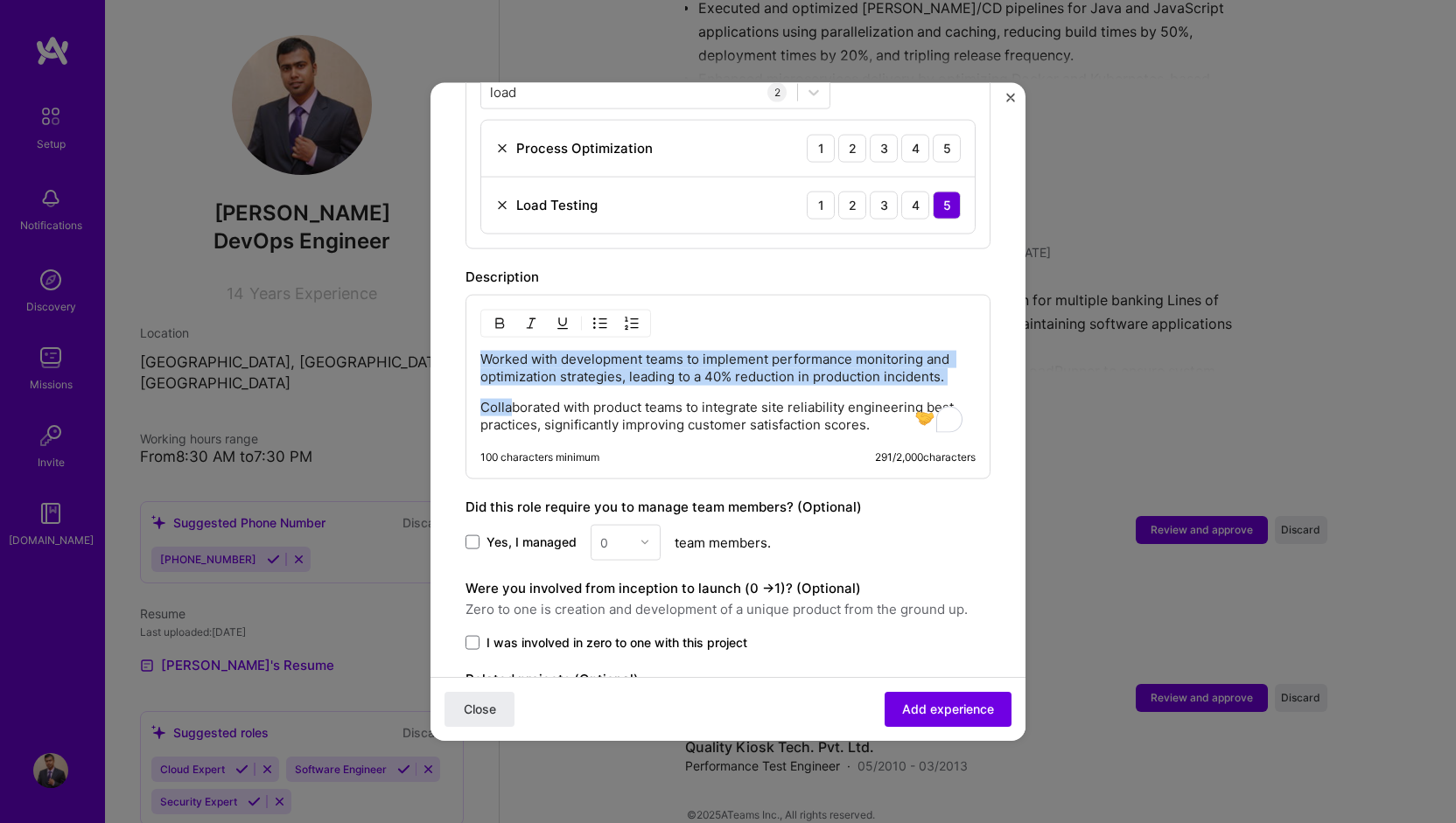
drag, startPoint x: 481, startPoint y: 332, endPoint x: 509, endPoint y: 383, distance: 58.2
click at [509, 383] on div "Worked with development teams to implement performance monitoring and optimizat…" at bounding box center [728, 392] width 496 height 83
click at [603, 316] on img "button" at bounding box center [600, 323] width 14 height 14
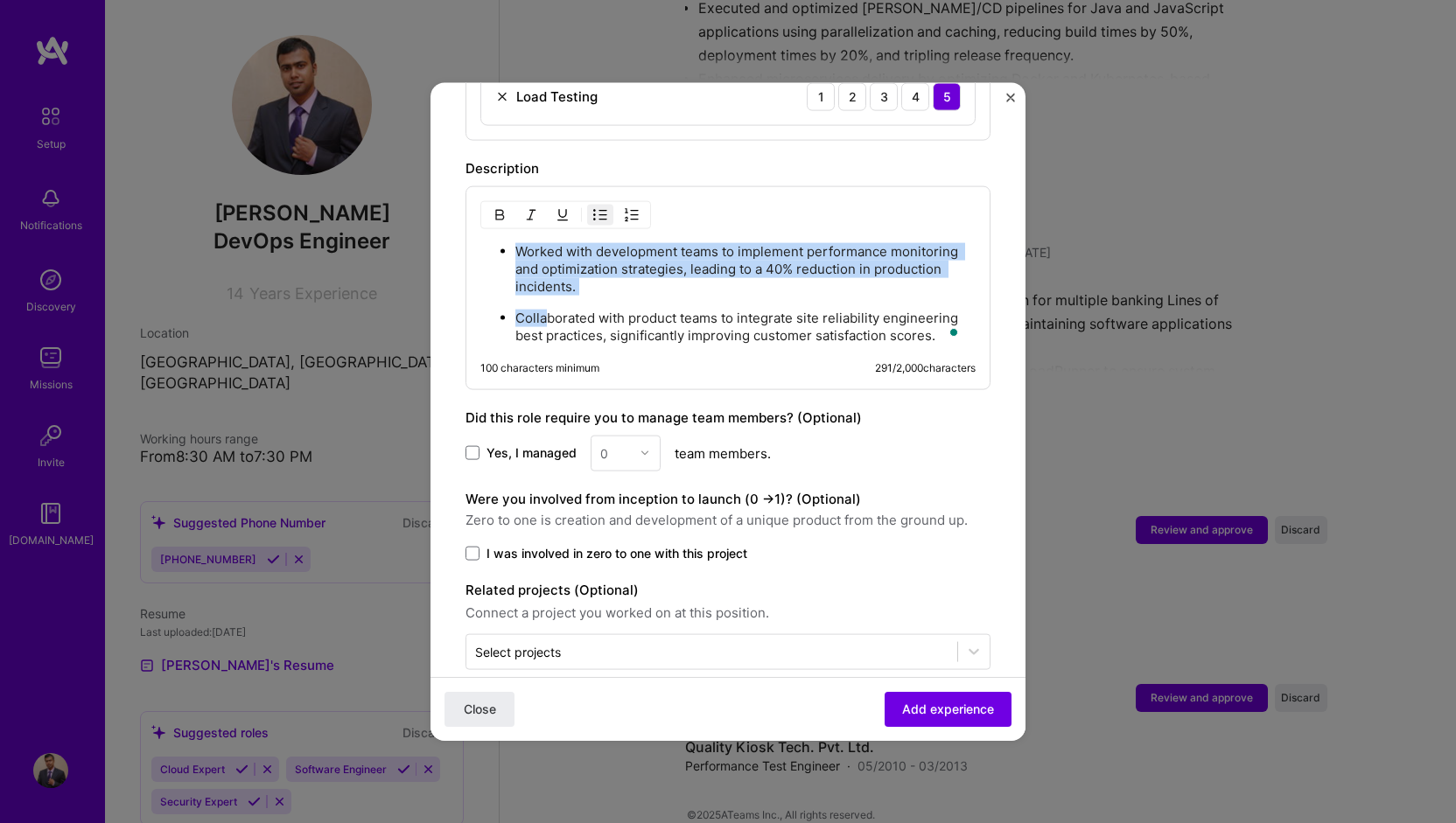
scroll to position [810, 0]
click at [915, 706] on span "Add experience" at bounding box center [948, 709] width 92 height 18
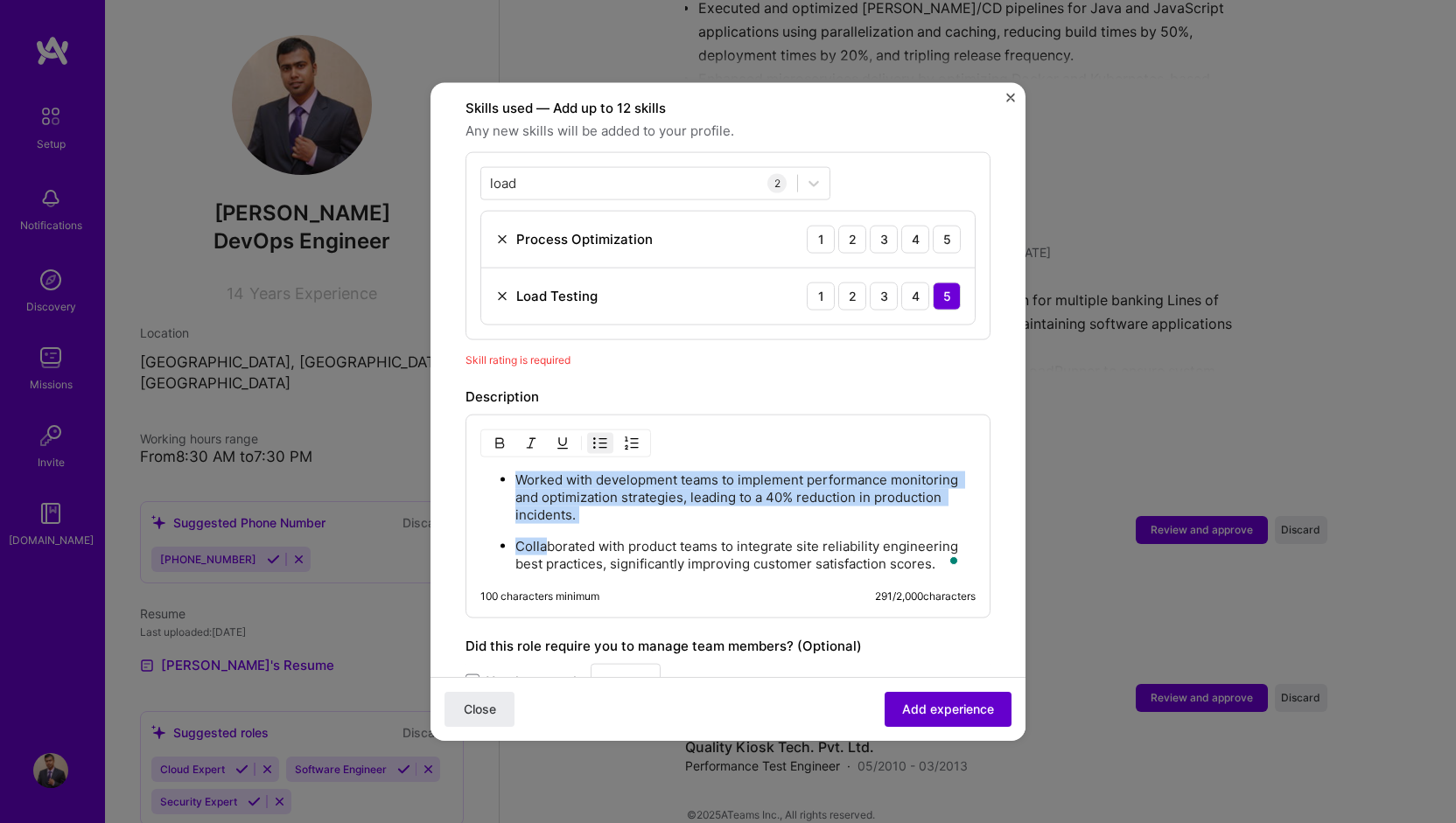
scroll to position [603, 0]
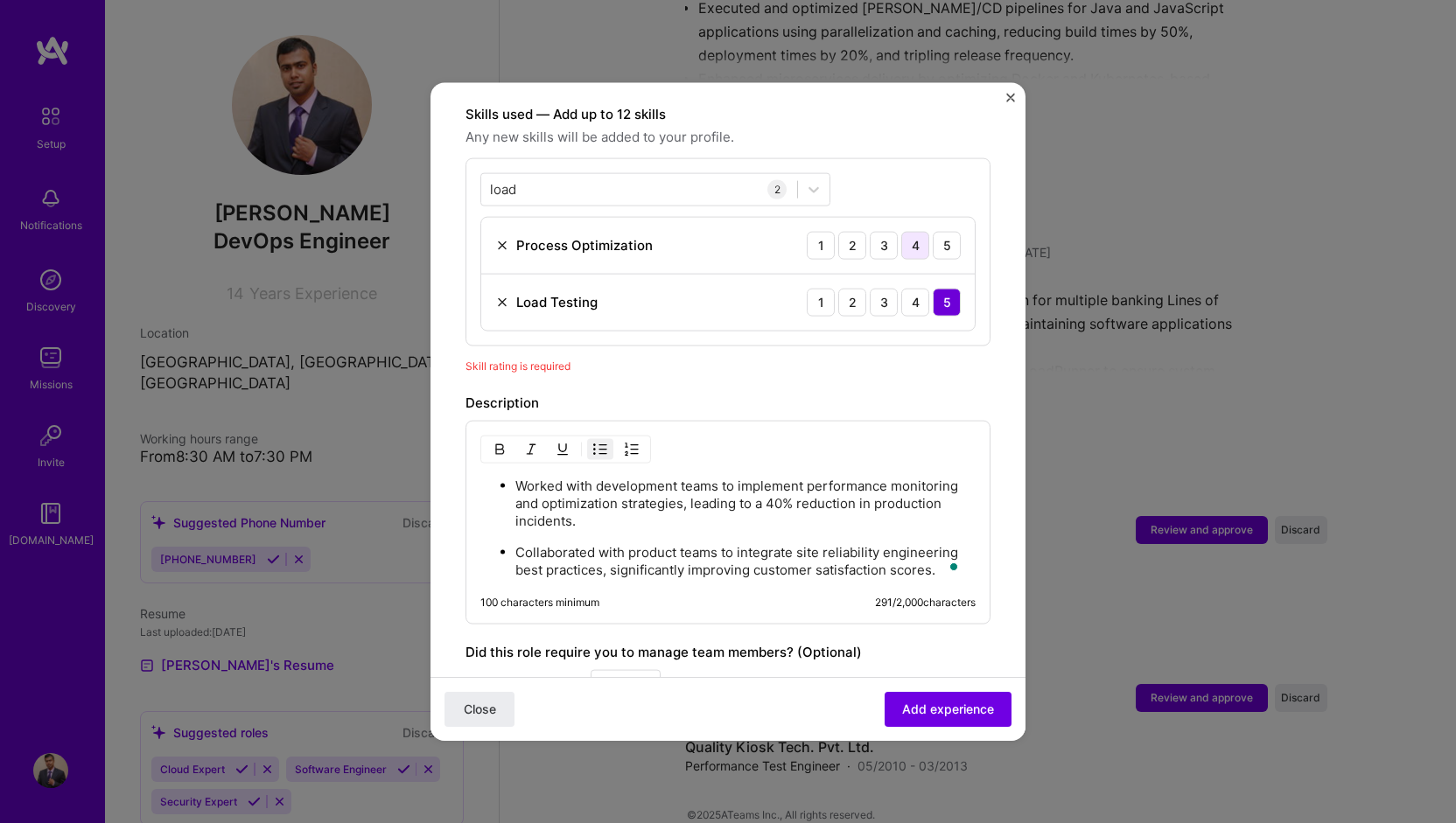
click at [908, 231] on div "4" at bounding box center [915, 245] width 28 height 28
click at [874, 231] on div "3" at bounding box center [884, 245] width 28 height 28
click at [901, 231] on div "4" at bounding box center [915, 245] width 28 height 28
click at [922, 738] on div "Close Add experience" at bounding box center [728, 708] width 594 height 64
click at [917, 716] on span "Add experience" at bounding box center [948, 709] width 92 height 18
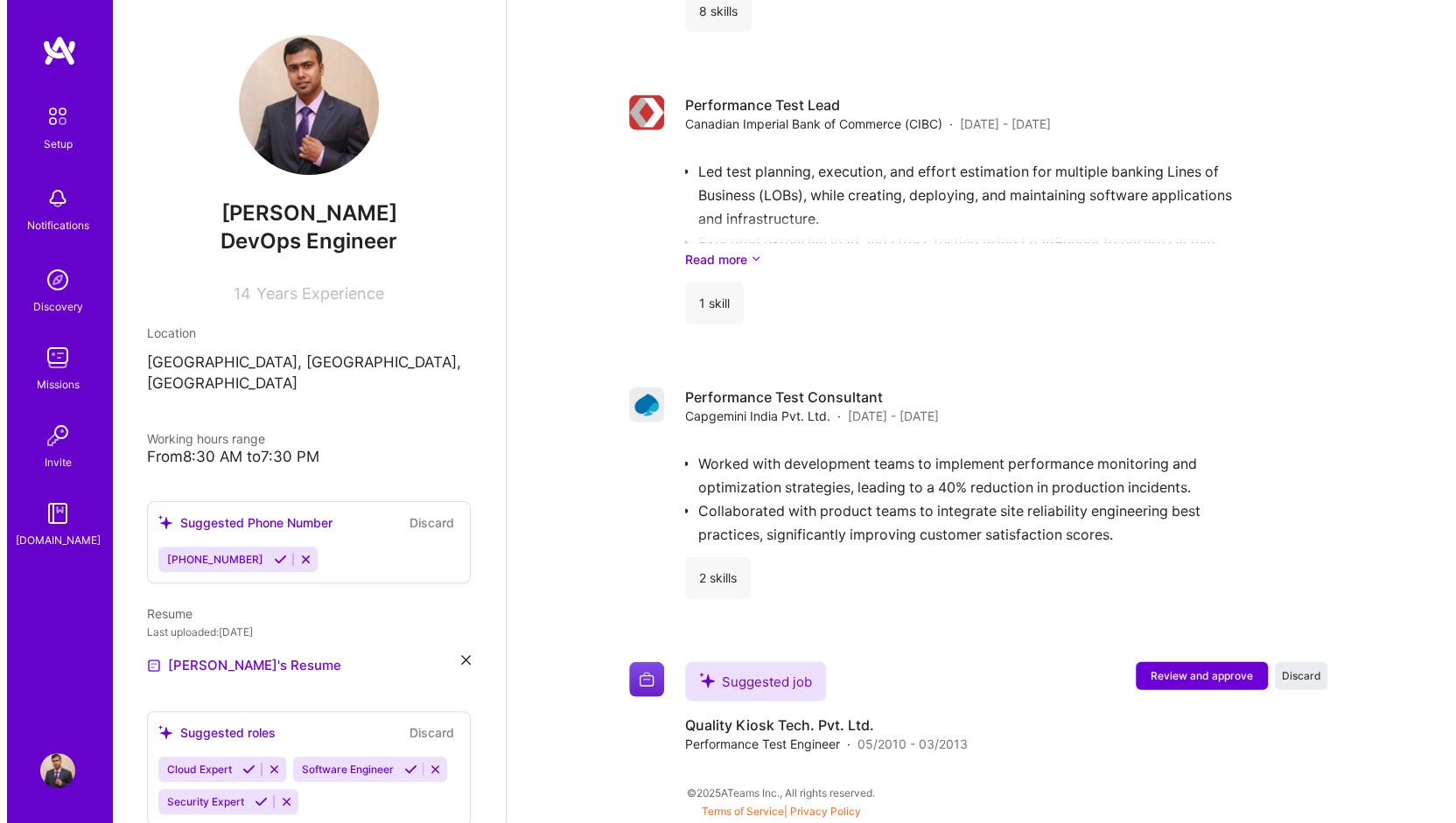
scroll to position [2633, 0]
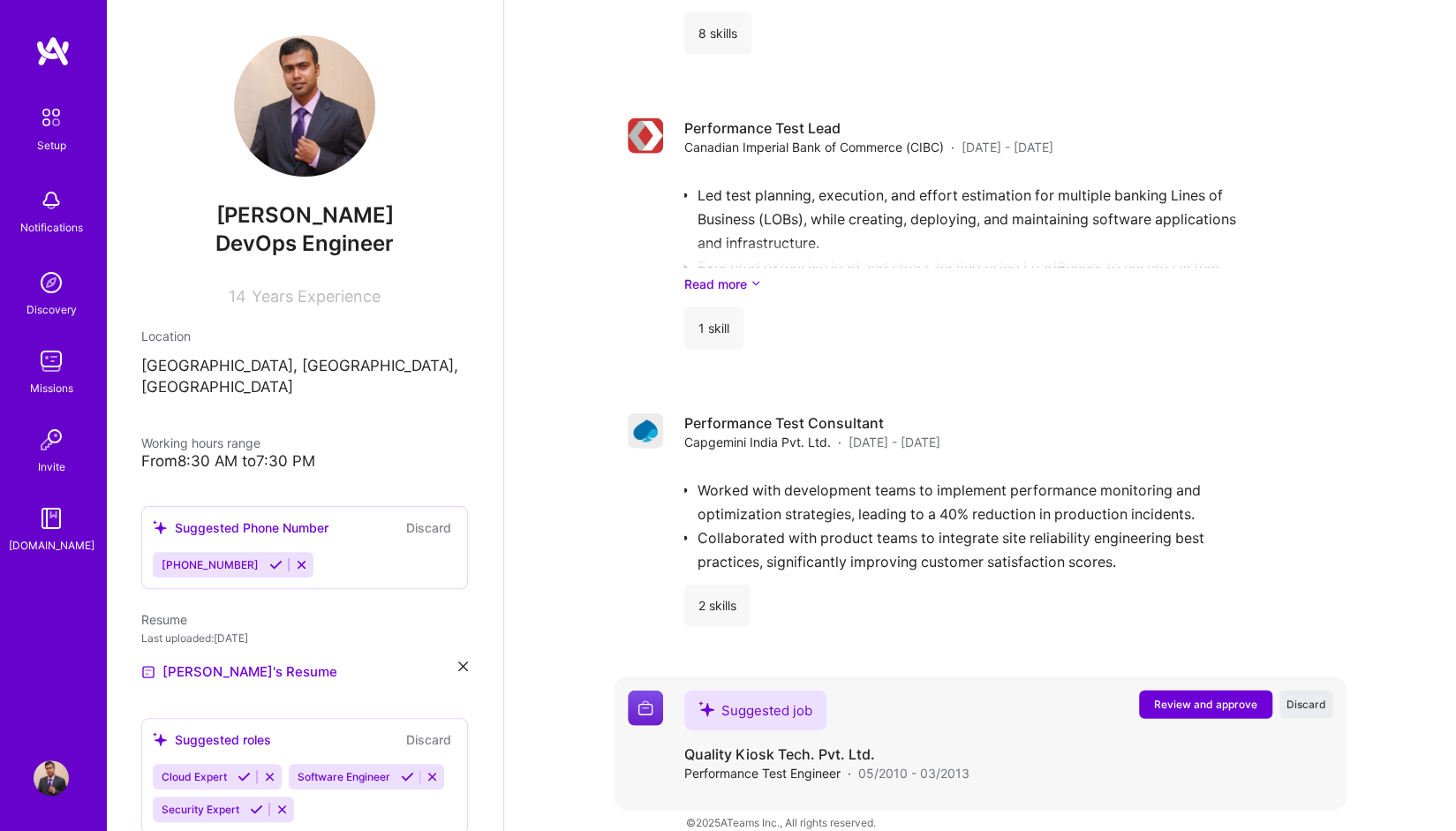
click at [1144, 691] on button "Review and approve" at bounding box center [1206, 705] width 133 height 28
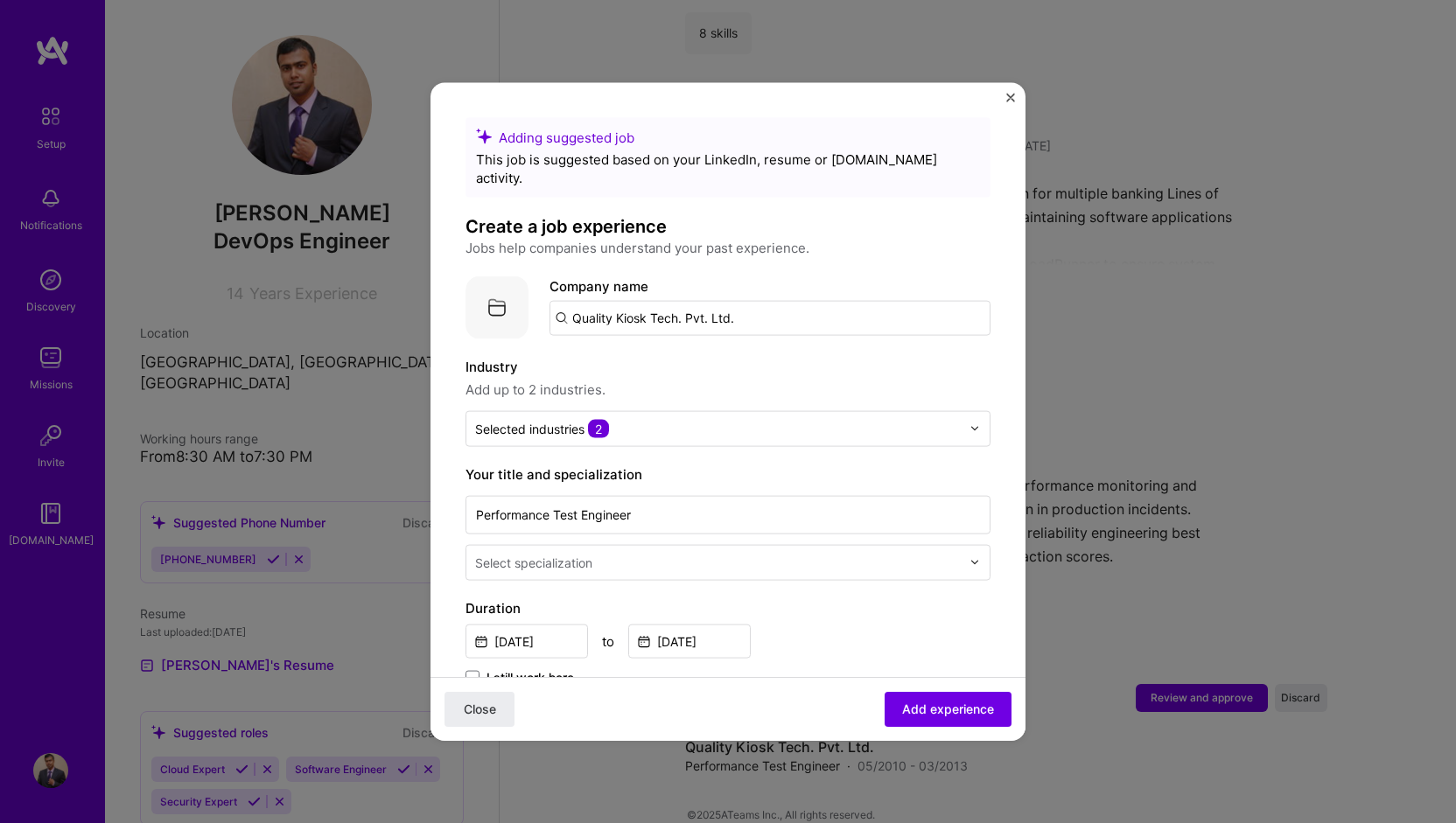
click at [641, 305] on input "Quality Kiosk Tech. Pvt. Ltd." at bounding box center [769, 318] width 441 height 35
click at [796, 301] on input "Quality Kiosk Tech. Pvt. Ltd." at bounding box center [769, 318] width 441 height 35
type input "Quality Kiosk Tech. Pvt. Ltd."
click at [590, 357] on span "Add company" at bounding box center [598, 366] width 84 height 18
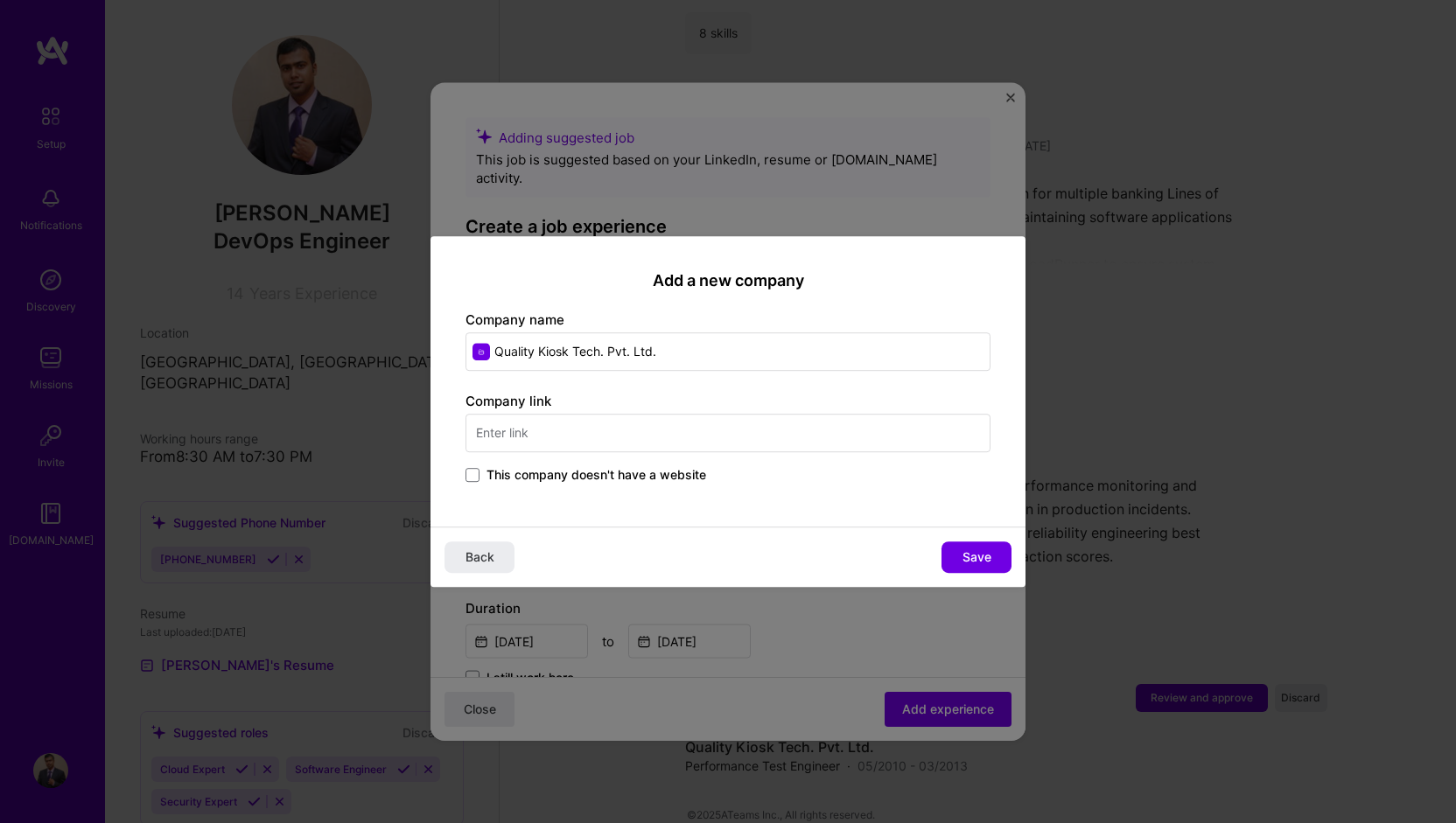
drag, startPoint x: 680, startPoint y: 360, endPoint x: 361, endPoint y: 344, distance: 319.4
click at [361, 344] on div "Add a new company Company name Quality Kiosk Tech. Pvt. Ltd. Company link This …" at bounding box center [728, 412] width 1456 height 823
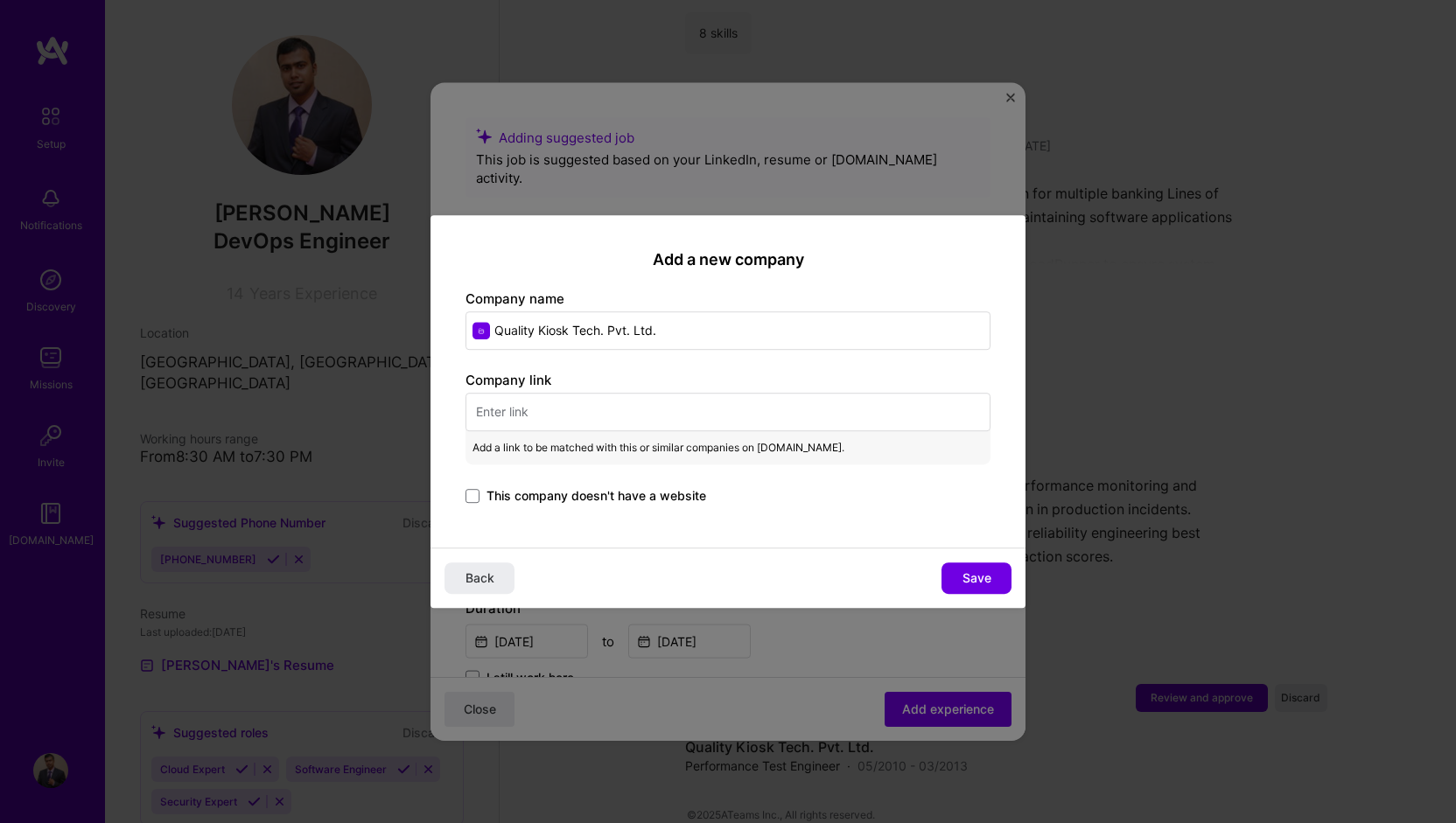
click at [553, 419] on input "text" at bounding box center [728, 412] width 525 height 39
paste input "[URL][DOMAIN_NAME]"
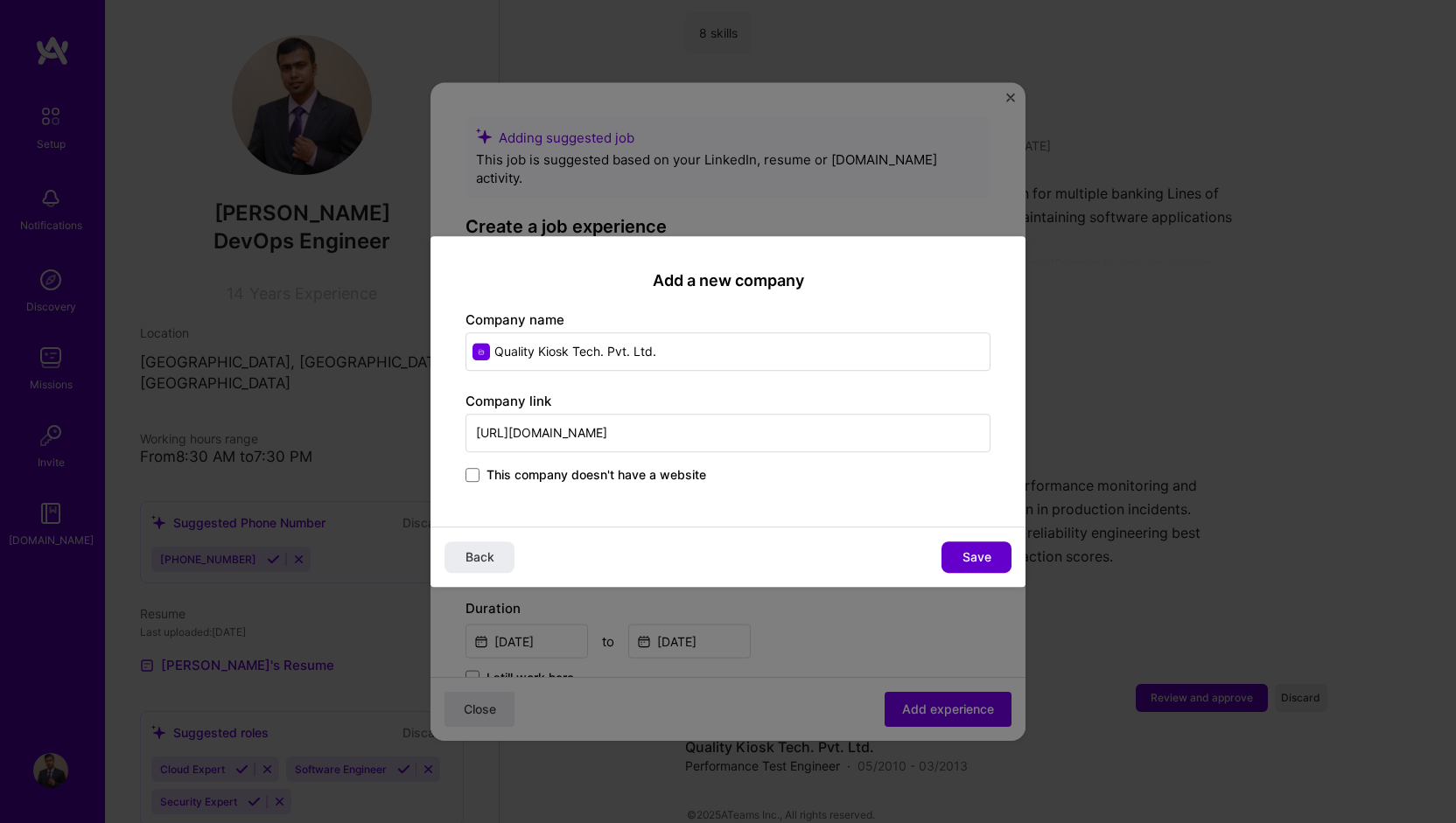
type input "[URL][DOMAIN_NAME]"
click at [982, 554] on span "Save" at bounding box center [976, 557] width 29 height 18
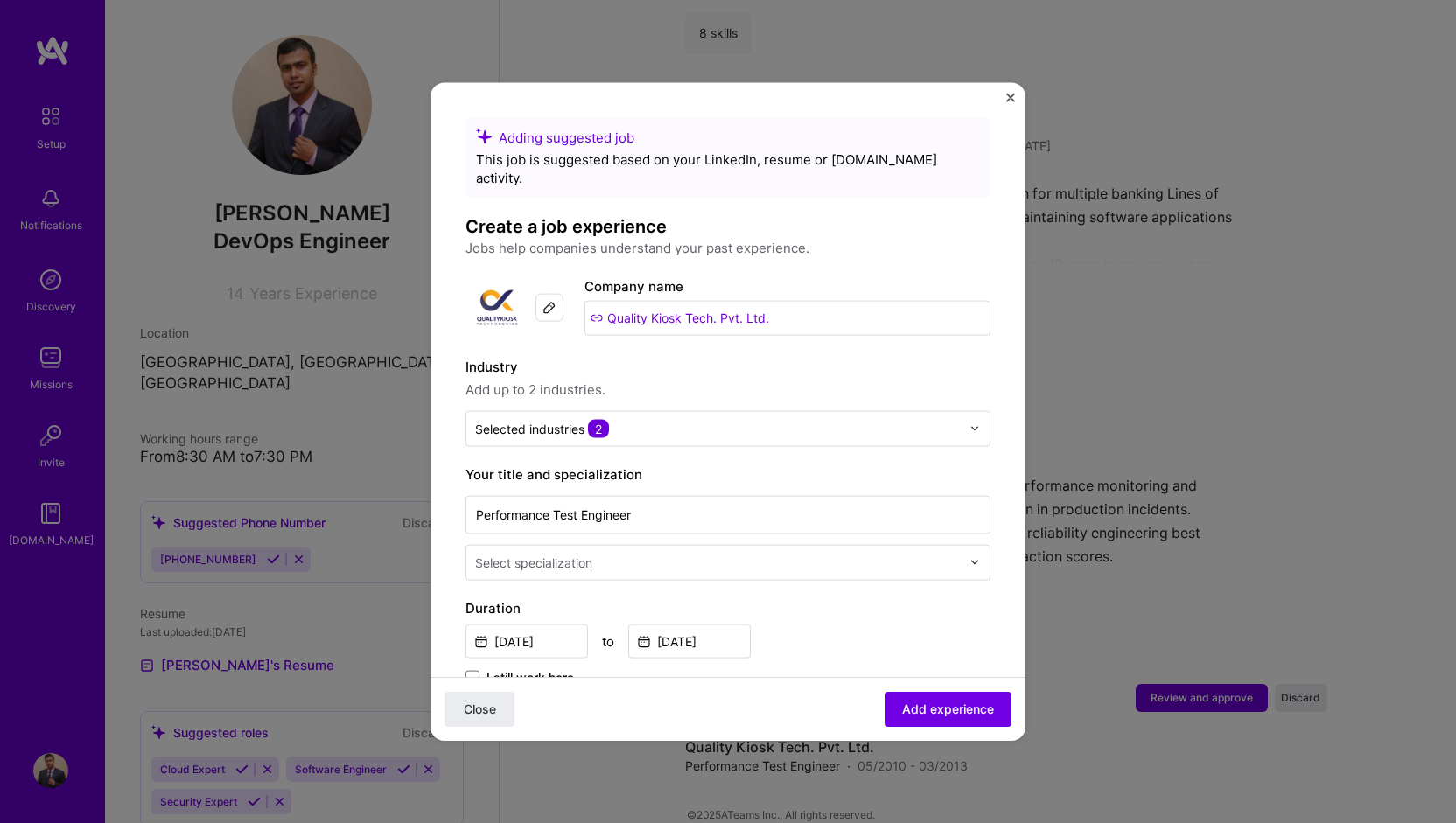
scroll to position [88, 0]
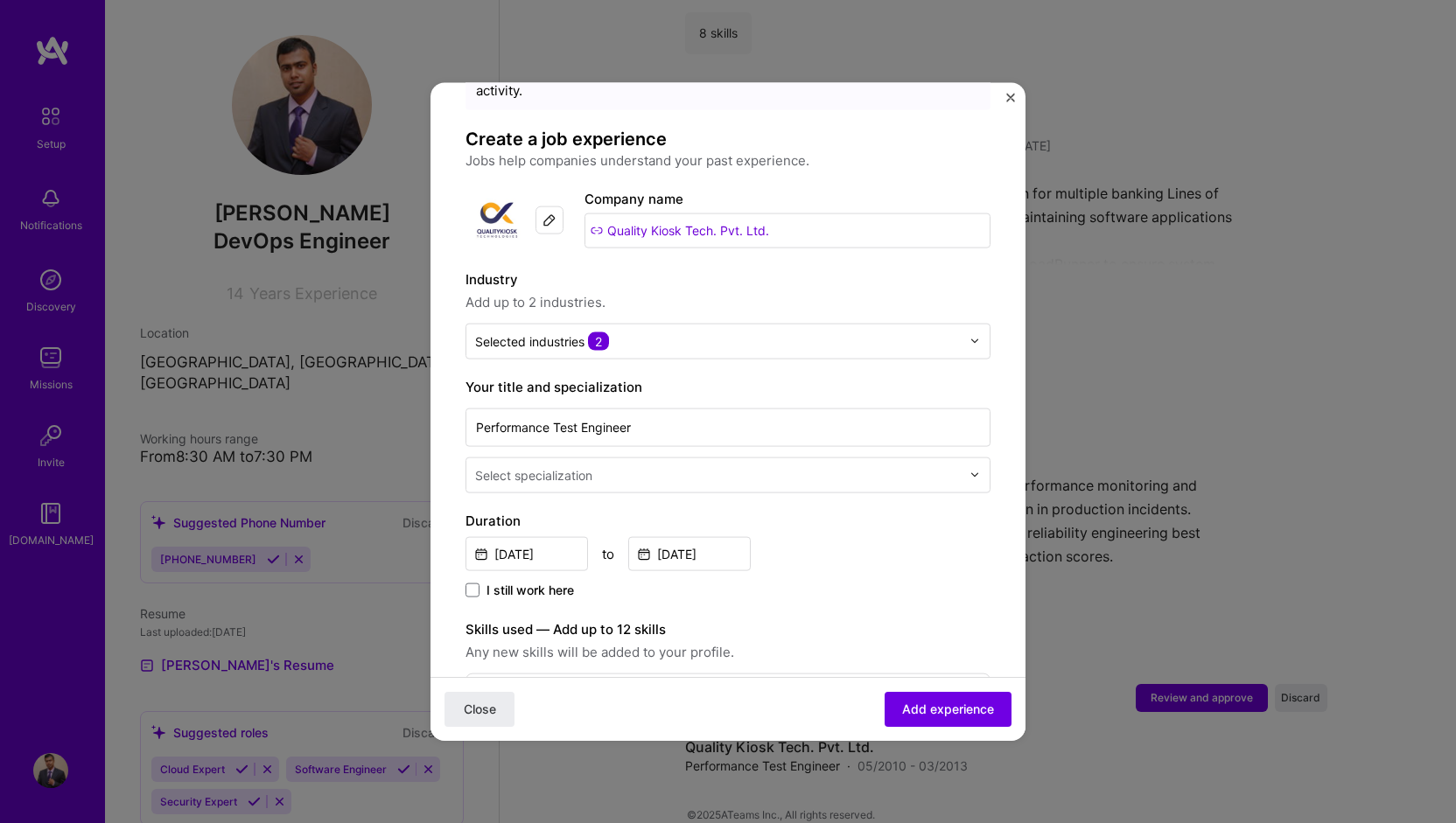
click at [647, 465] on input "text" at bounding box center [719, 474] width 489 height 18
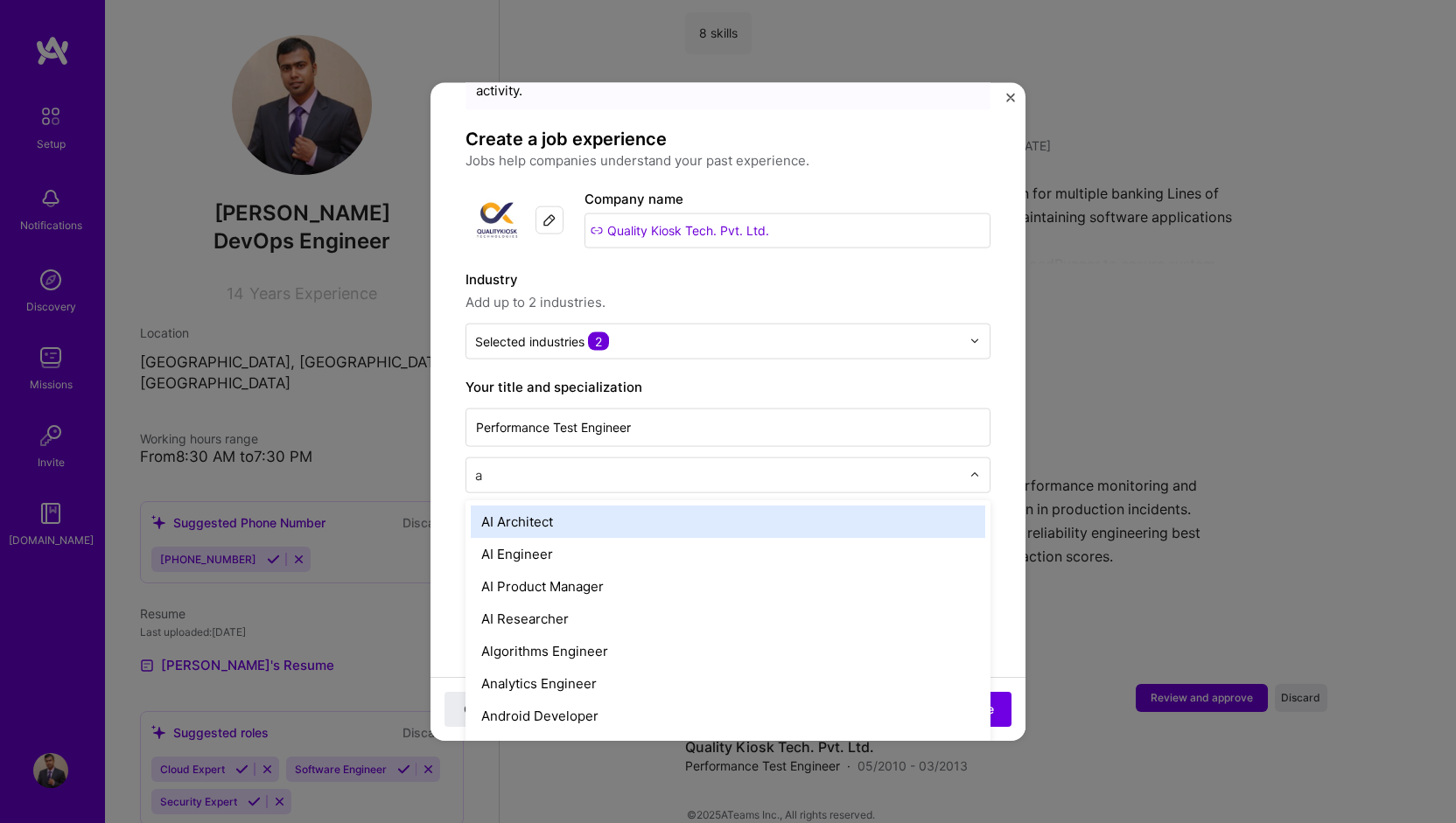
type input "au"
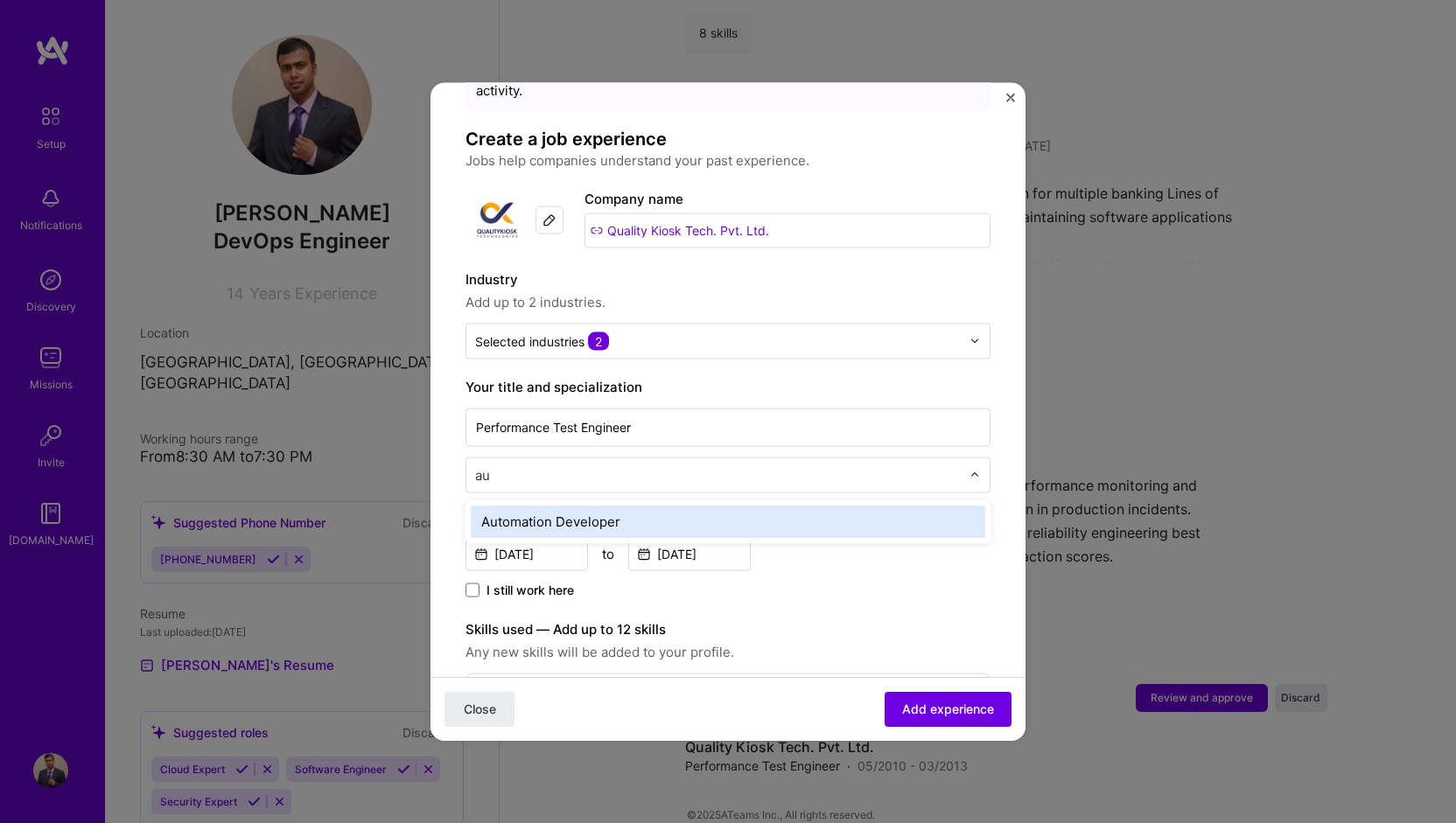
click at [641, 505] on div "Automation Developer" at bounding box center [728, 521] width 514 height 32
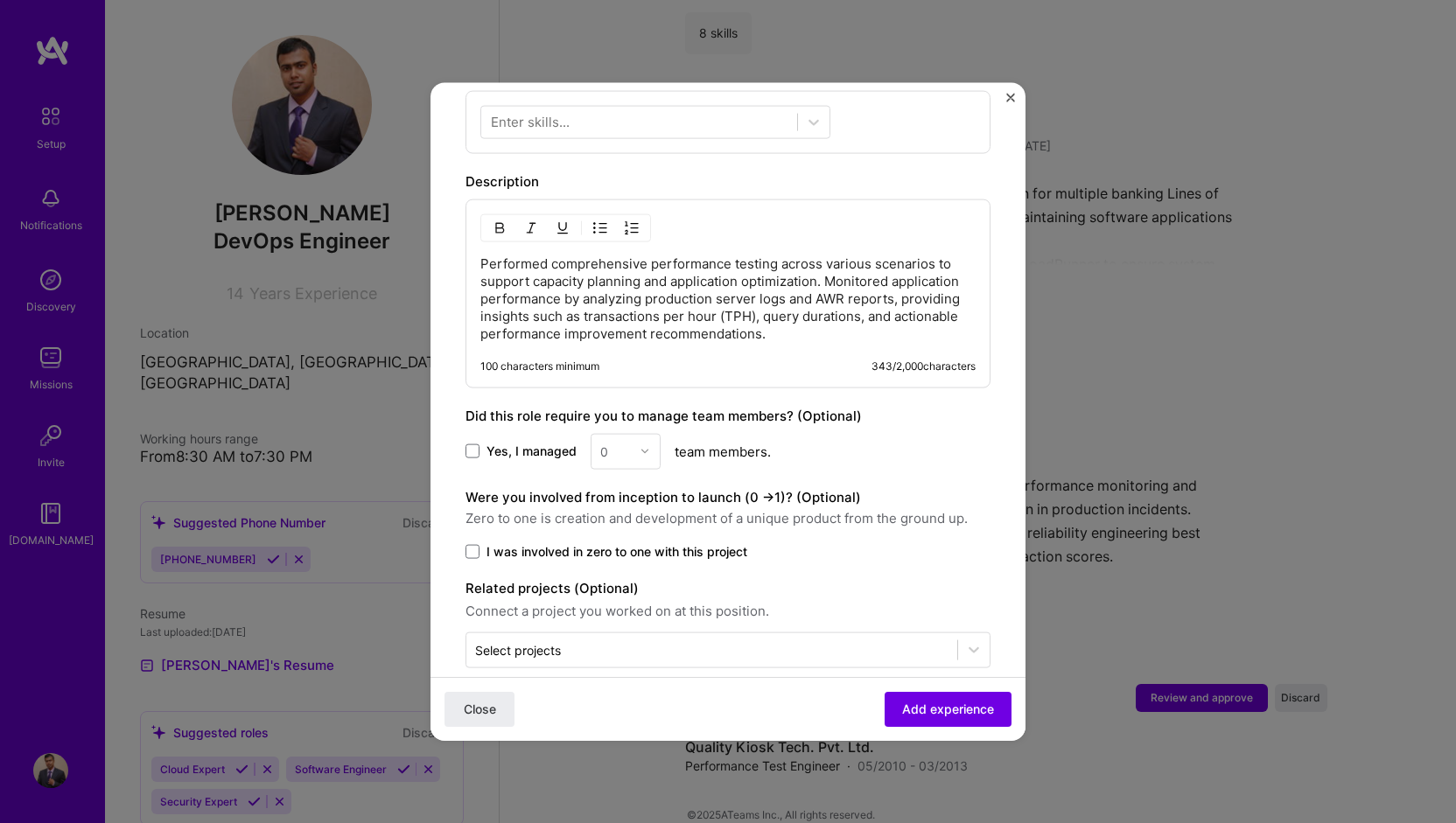
scroll to position [671, 0]
click at [825, 253] on p "Performed comprehensive performance testing across various scenarios to support…" at bounding box center [728, 297] width 496 height 88
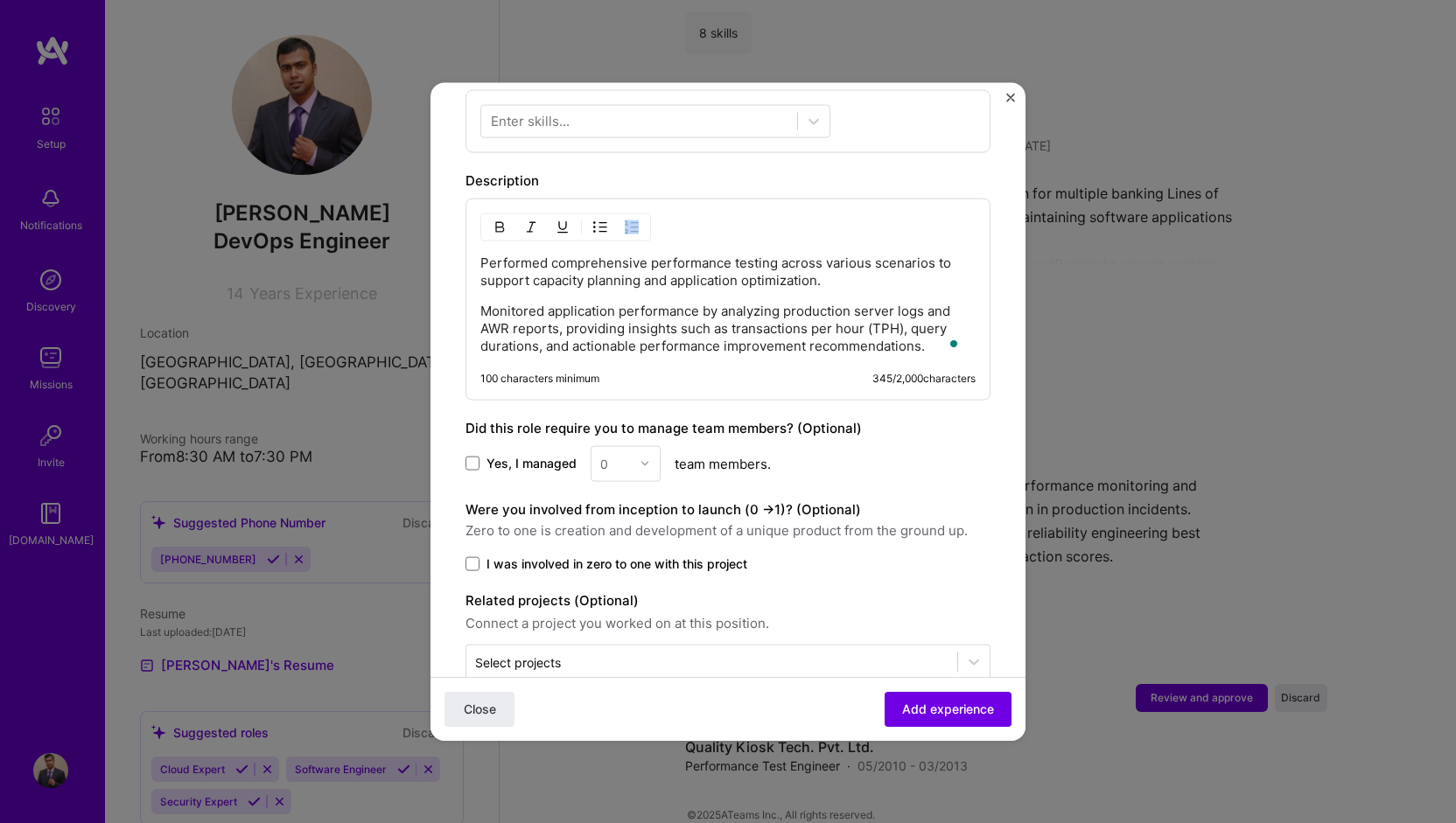
drag, startPoint x: 476, startPoint y: 241, endPoint x: 510, endPoint y: 256, distance: 37.2
click at [510, 256] on div "Performed comprehensive performance testing across various scenarios to support…" at bounding box center [728, 299] width 525 height 203
drag, startPoint x: 481, startPoint y: 239, endPoint x: 509, endPoint y: 252, distance: 30.9
click at [509, 253] on p "Performed comprehensive performance testing across various scenarios to support…" at bounding box center [728, 271] width 496 height 35
drag, startPoint x: 478, startPoint y: 235, endPoint x: 506, endPoint y: 244, distance: 29.4
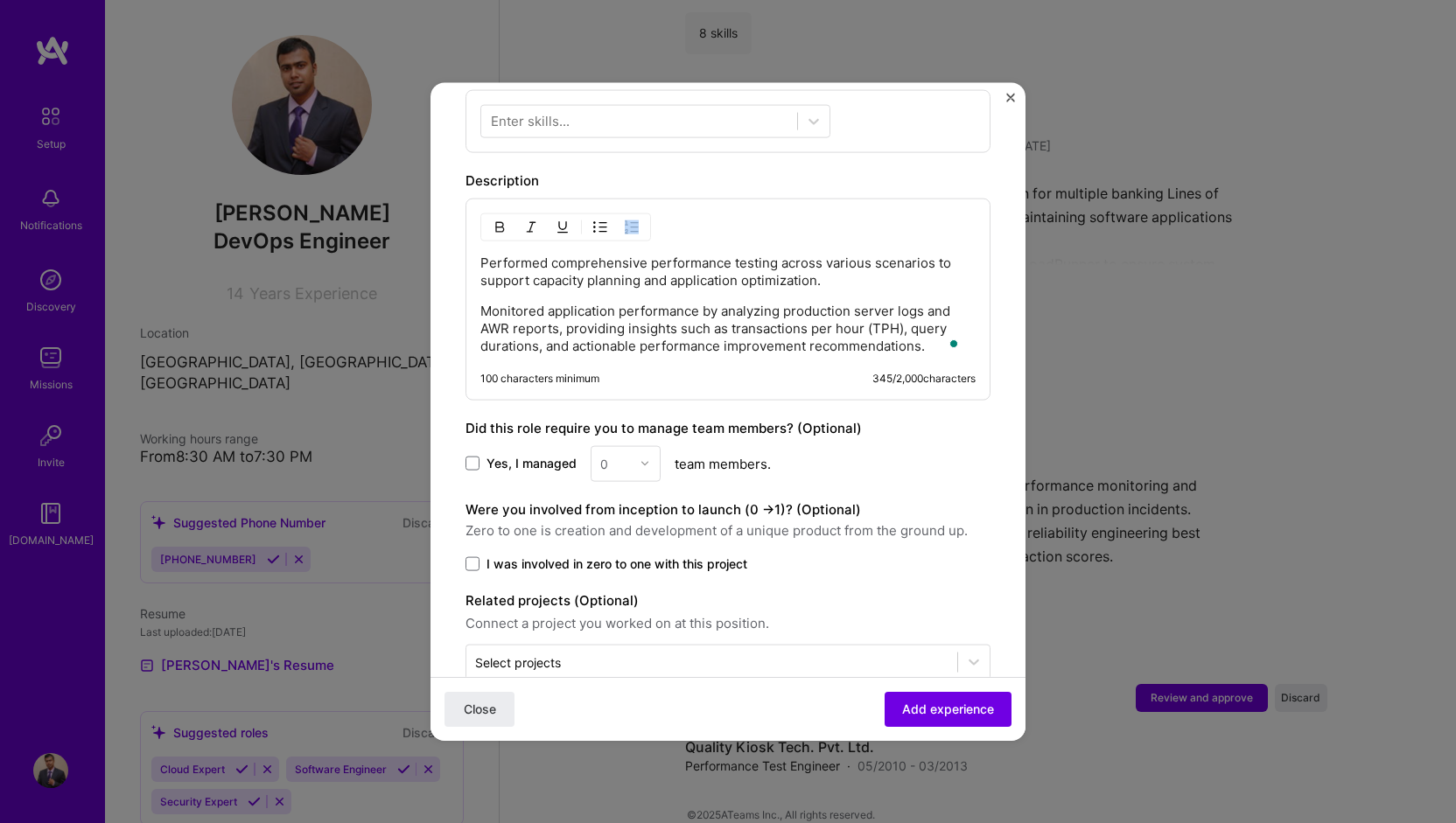
click at [506, 244] on div "Performed comprehensive performance testing across various scenarios to support…" at bounding box center [728, 299] width 525 height 203
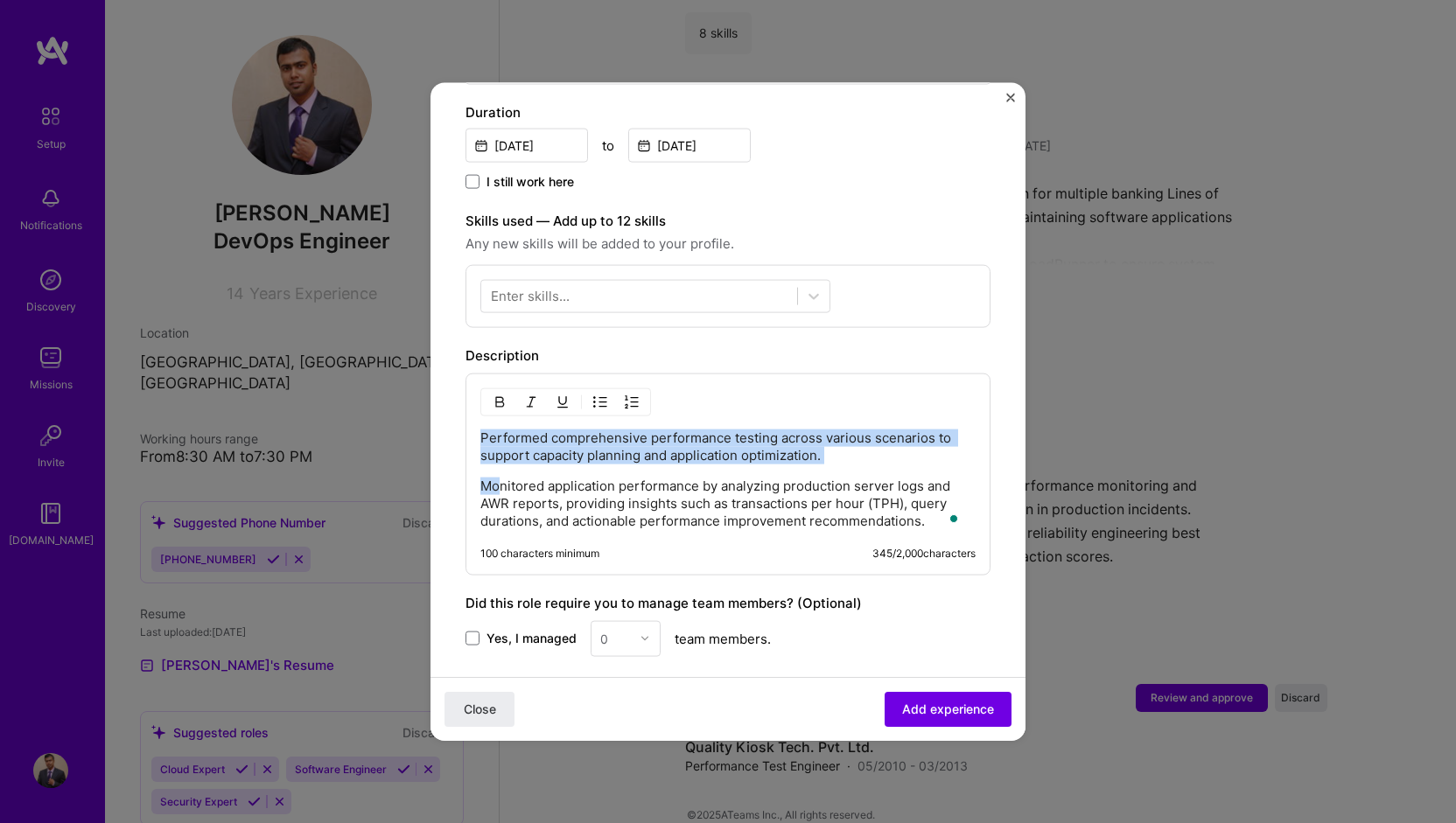
drag, startPoint x: 500, startPoint y: 465, endPoint x: 476, endPoint y: 419, distance: 51.9
click at [476, 419] on div "Performed comprehensive performance testing across various scenarios to support…" at bounding box center [728, 473] width 525 height 203
click at [597, 395] on img "button" at bounding box center [600, 401] width 14 height 14
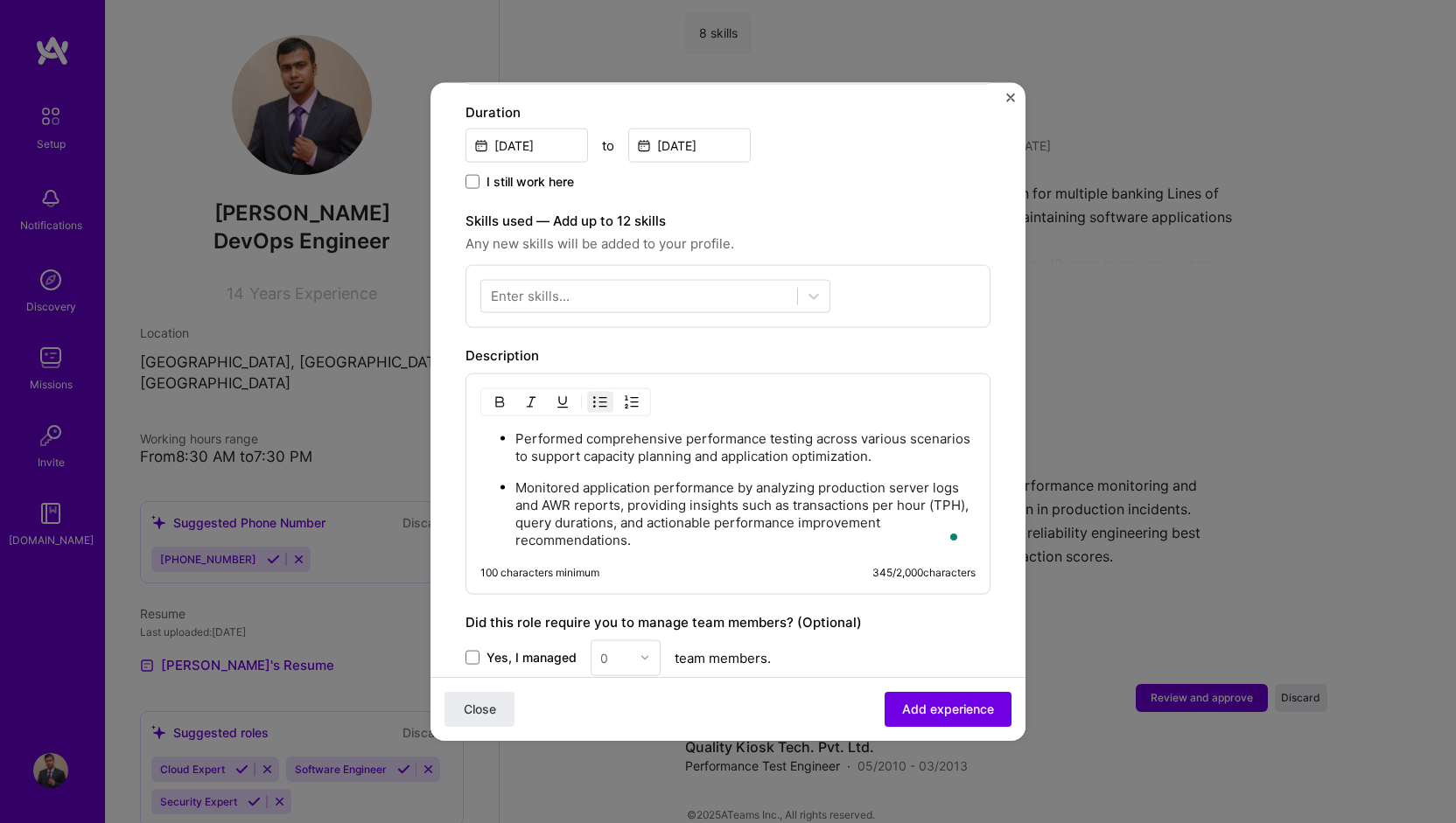
click at [547, 287] on div "Enter skills..." at bounding box center [530, 296] width 79 height 18
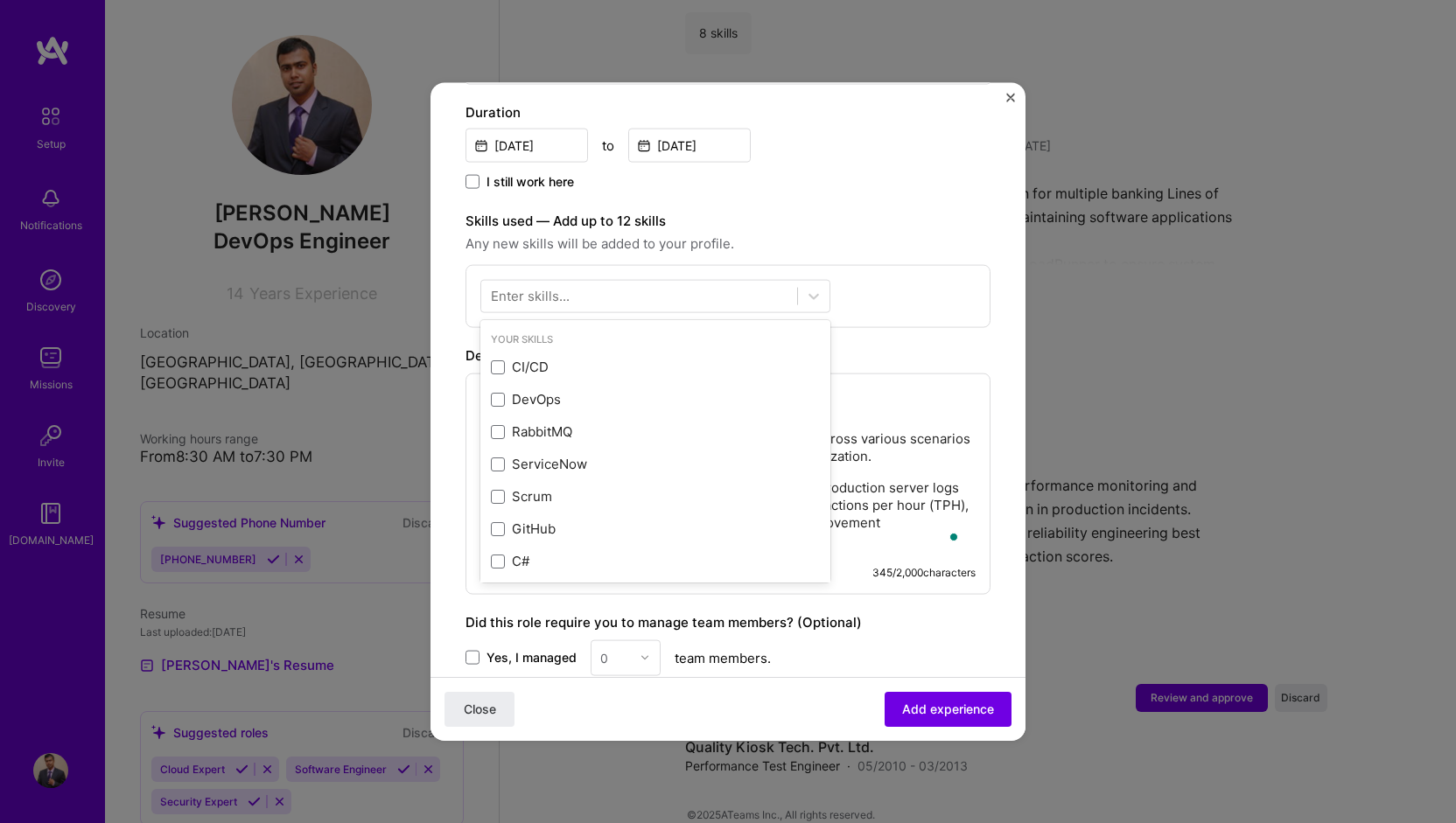
click at [533, 287] on div "Enter skills..." at bounding box center [530, 296] width 79 height 18
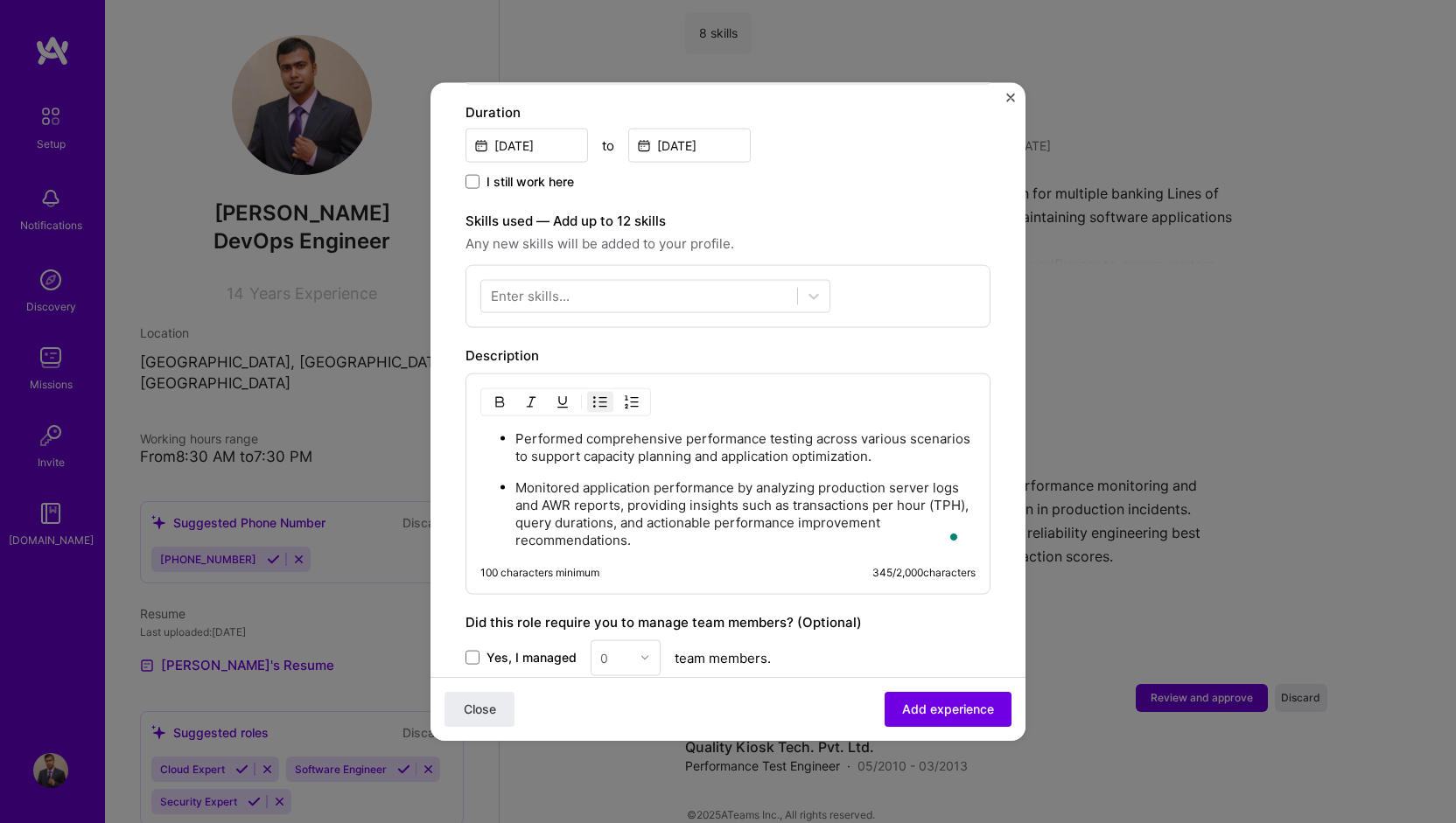
click at [532, 287] on div "Enter skills..." at bounding box center [530, 296] width 79 height 18
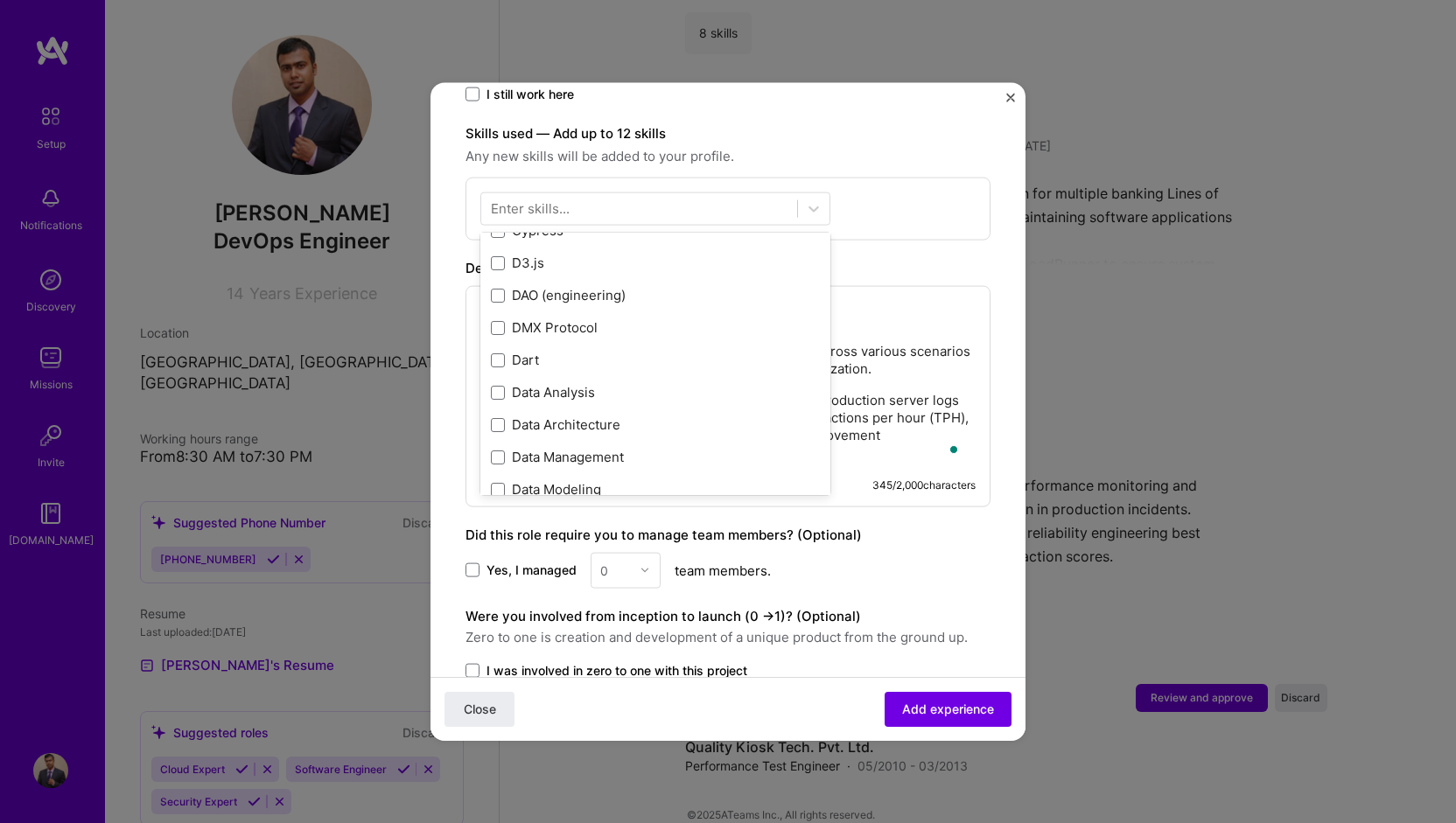
scroll to position [2625, 0]
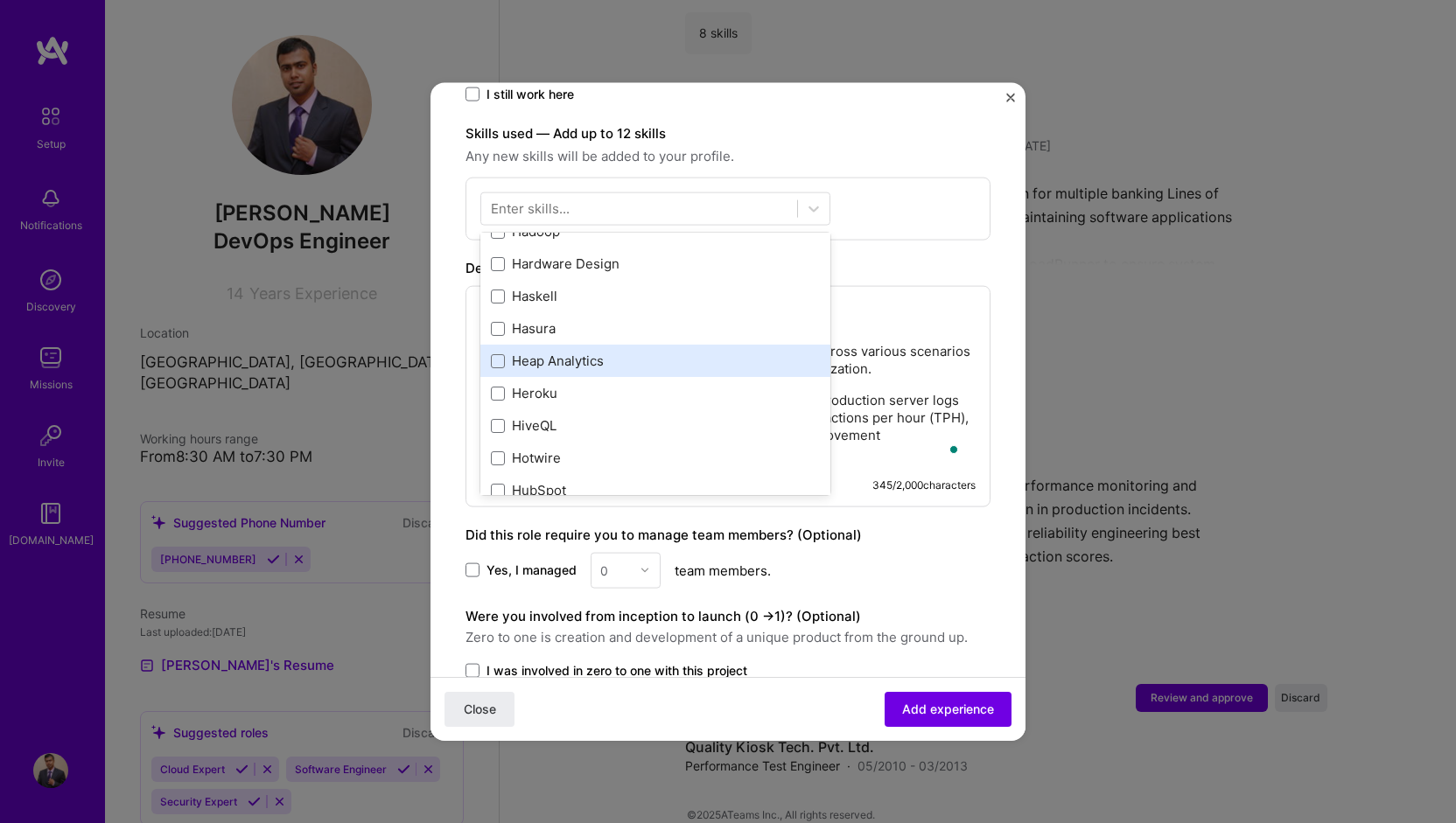
click at [577, 344] on div "Your Skills CI/CD DevOps RabbitMQ ServiceNow Scrum GitHub C# Authentication .NE…" at bounding box center [655, 363] width 350 height 263
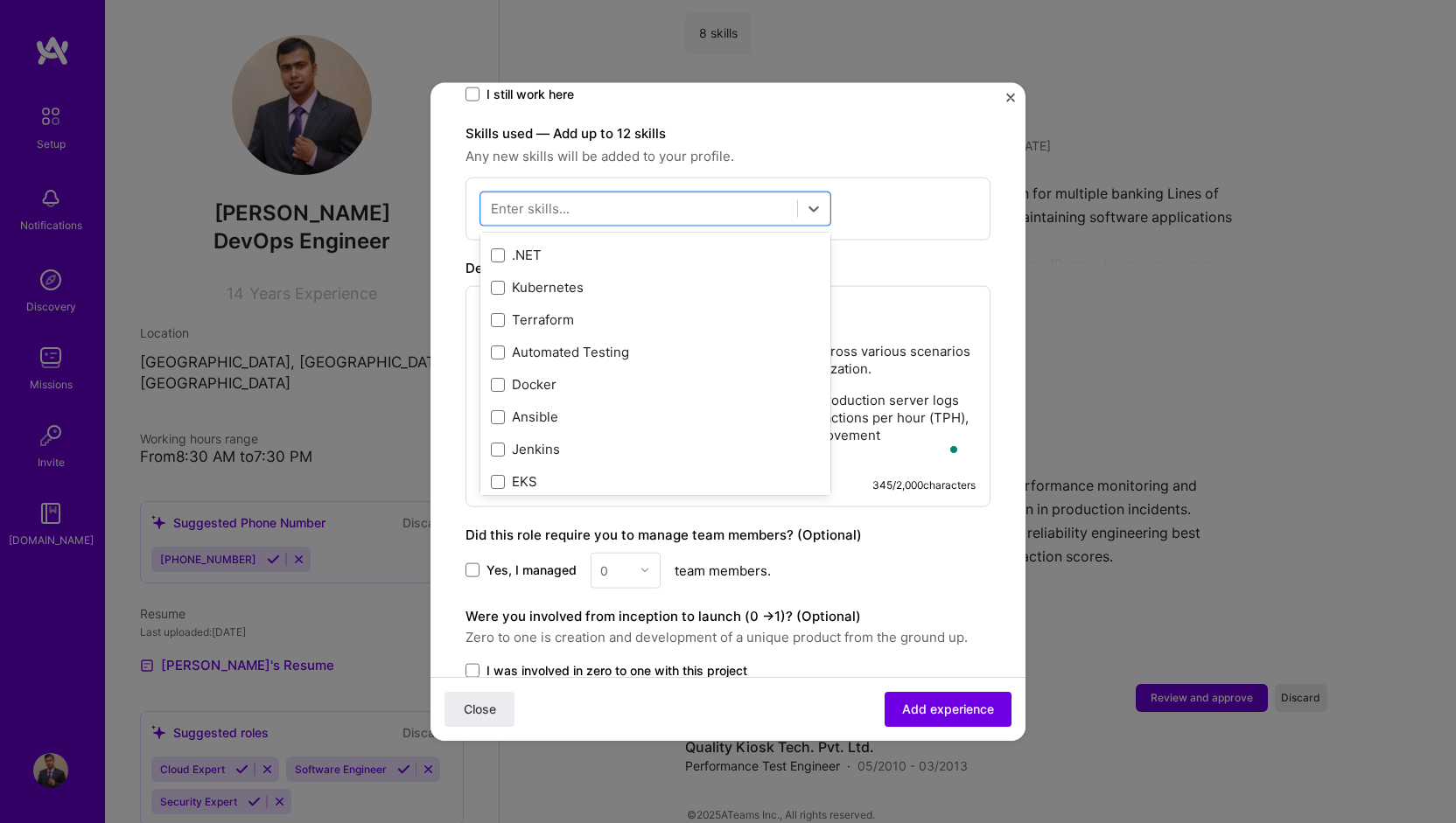
scroll to position [371, 0]
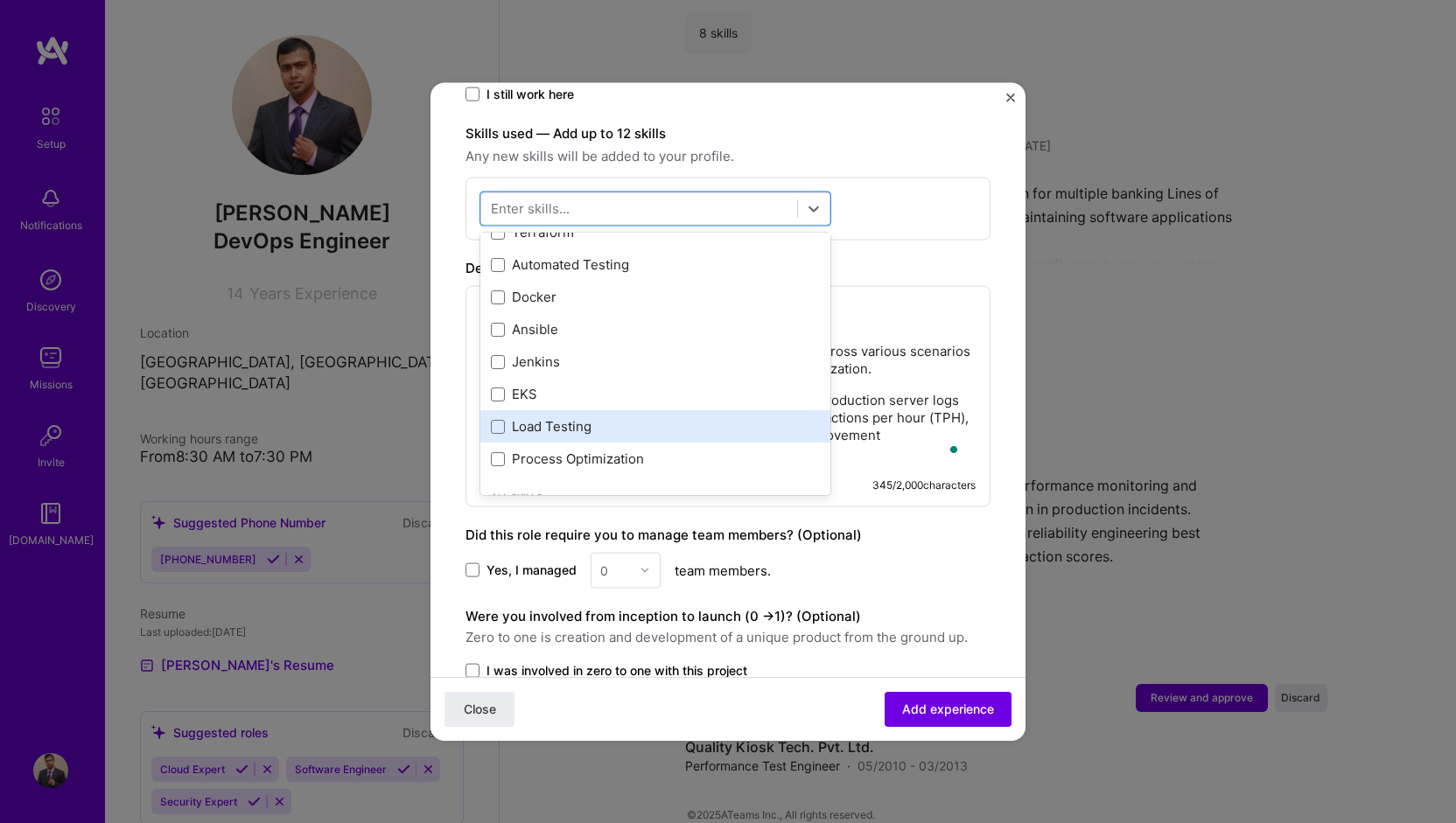
click at [586, 417] on div "Load Testing" at bounding box center [655, 426] width 329 height 18
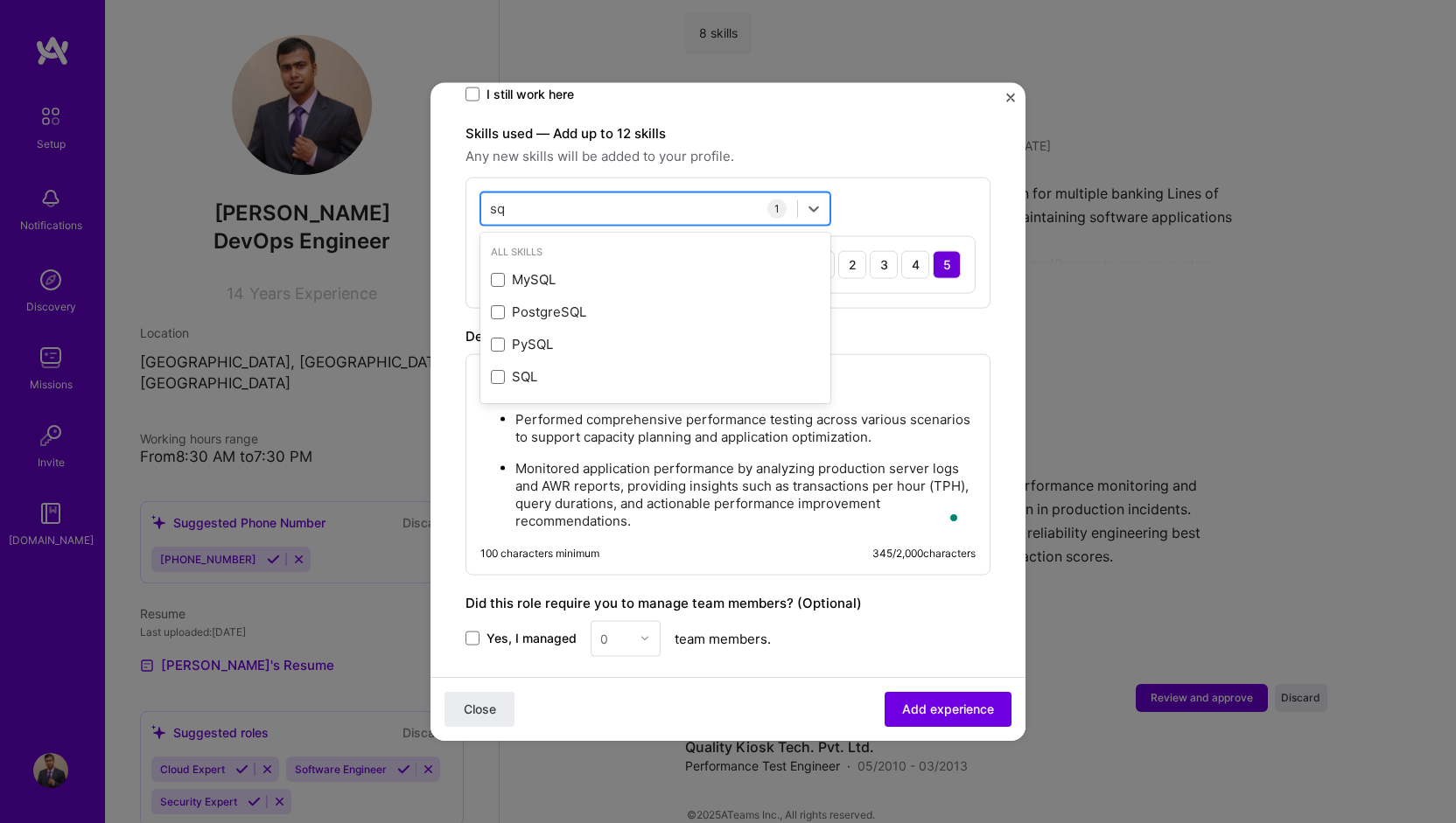
scroll to position [0, 0]
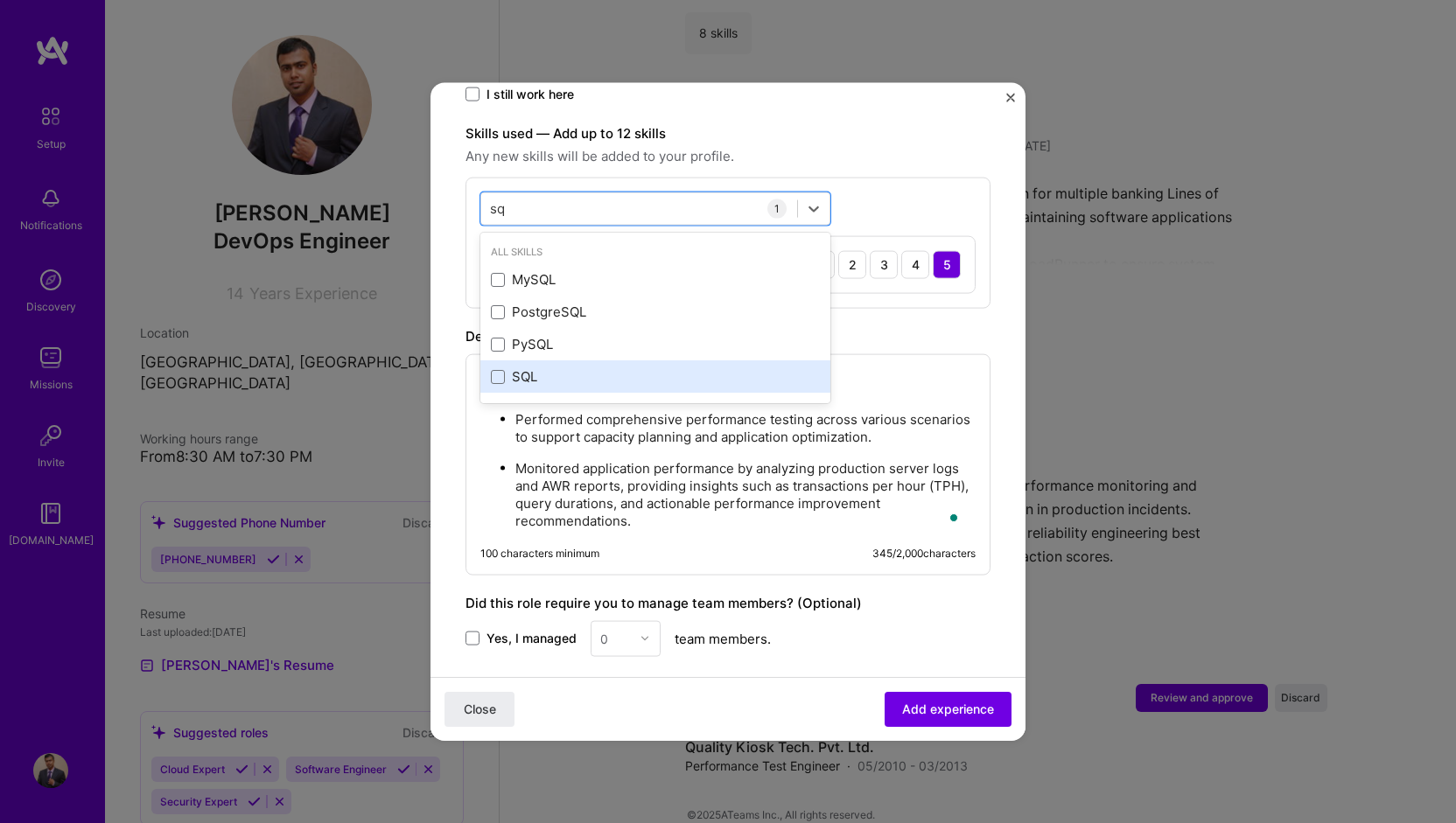
click at [534, 367] on div "SQL" at bounding box center [655, 376] width 329 height 18
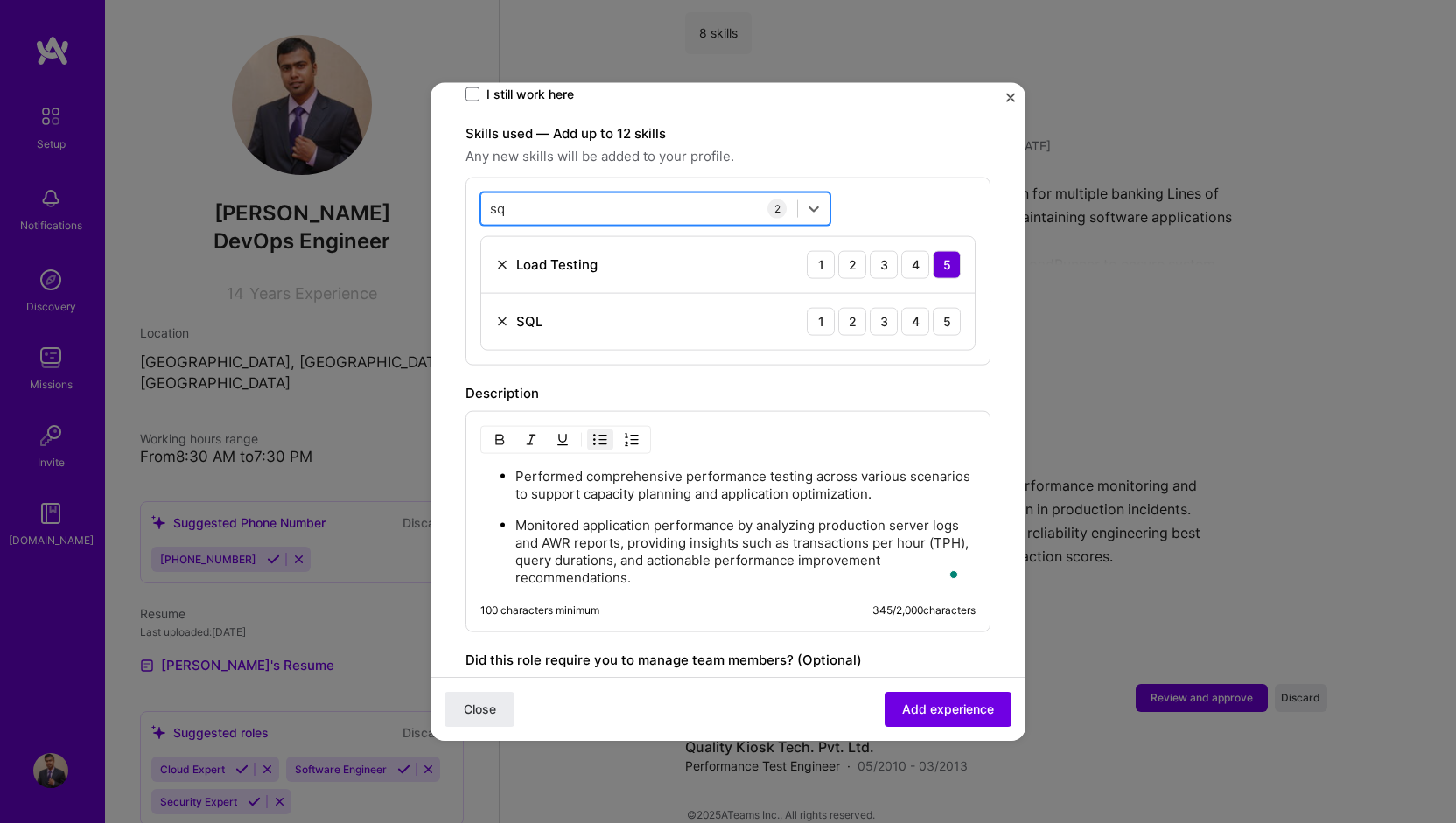
click at [557, 194] on div "sq sq" at bounding box center [639, 208] width 316 height 29
click at [490, 200] on input "sq" at bounding box center [498, 209] width 17 height 18
type input "orac"
click at [947, 383] on div "Description" at bounding box center [728, 393] width 525 height 21
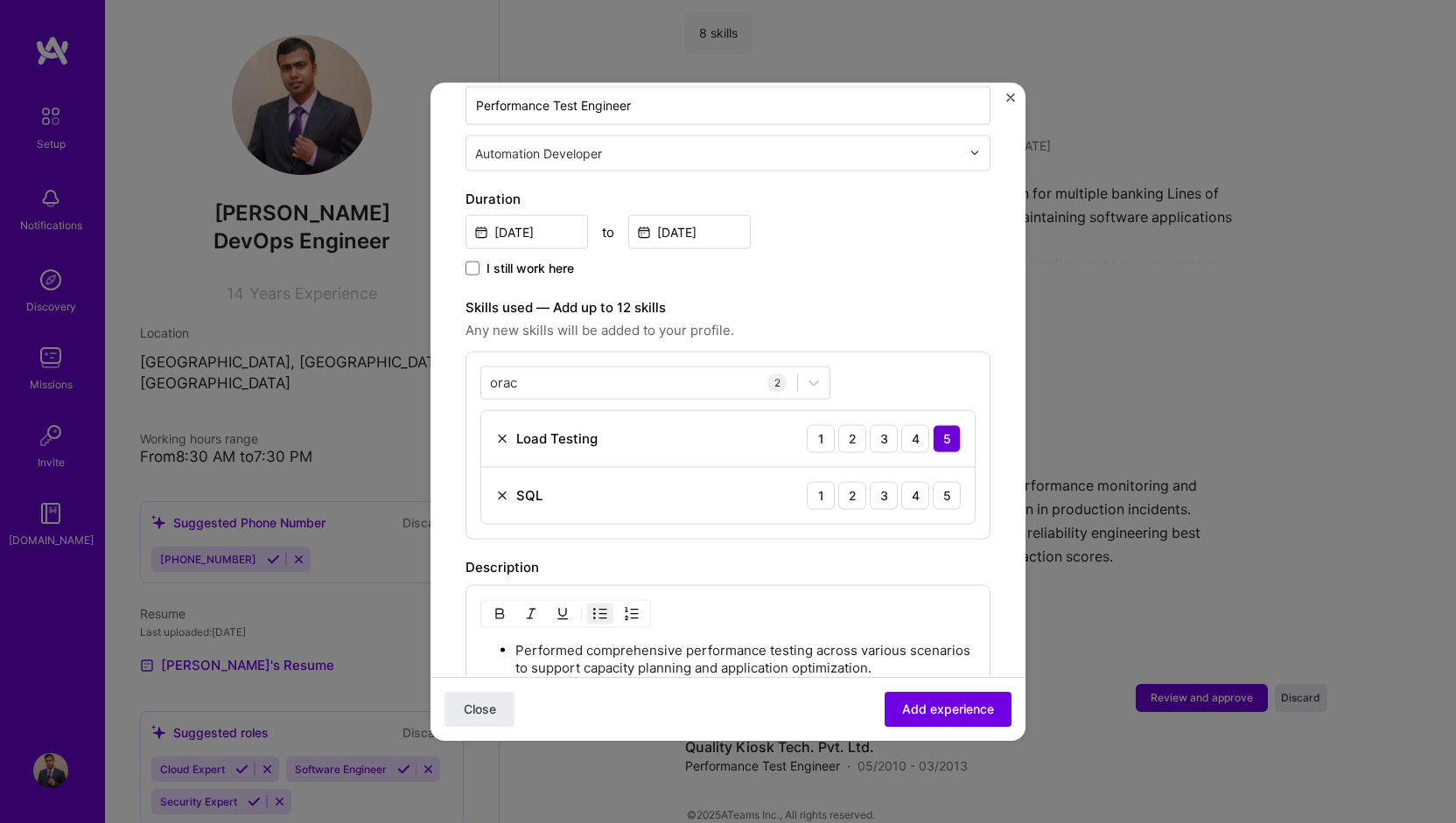
scroll to position [409, 0]
click at [874, 482] on div "3" at bounding box center [884, 496] width 28 height 28
click at [902, 708] on span "Add experience" at bounding box center [948, 709] width 92 height 18
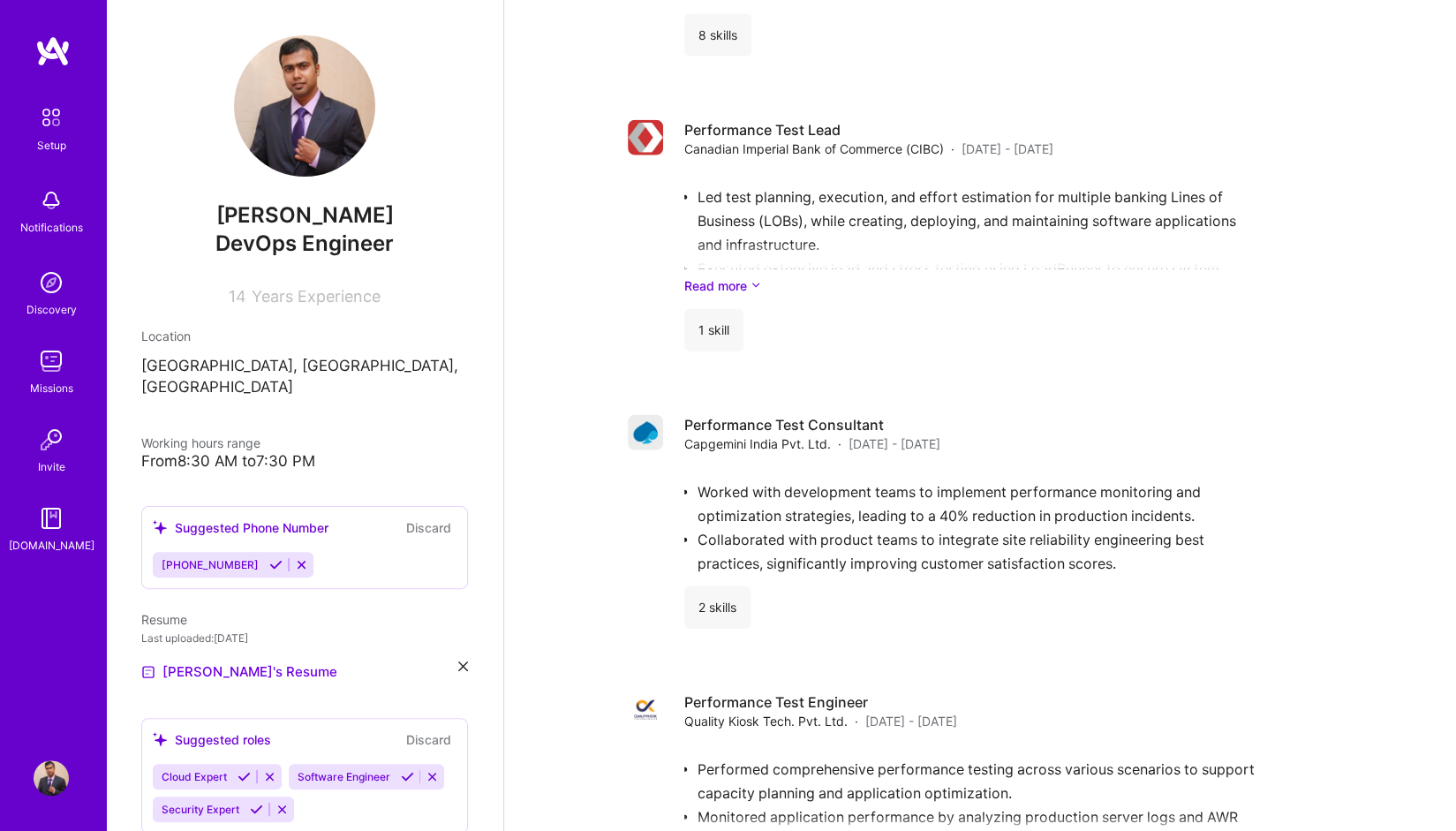
scroll to position [2518, 0]
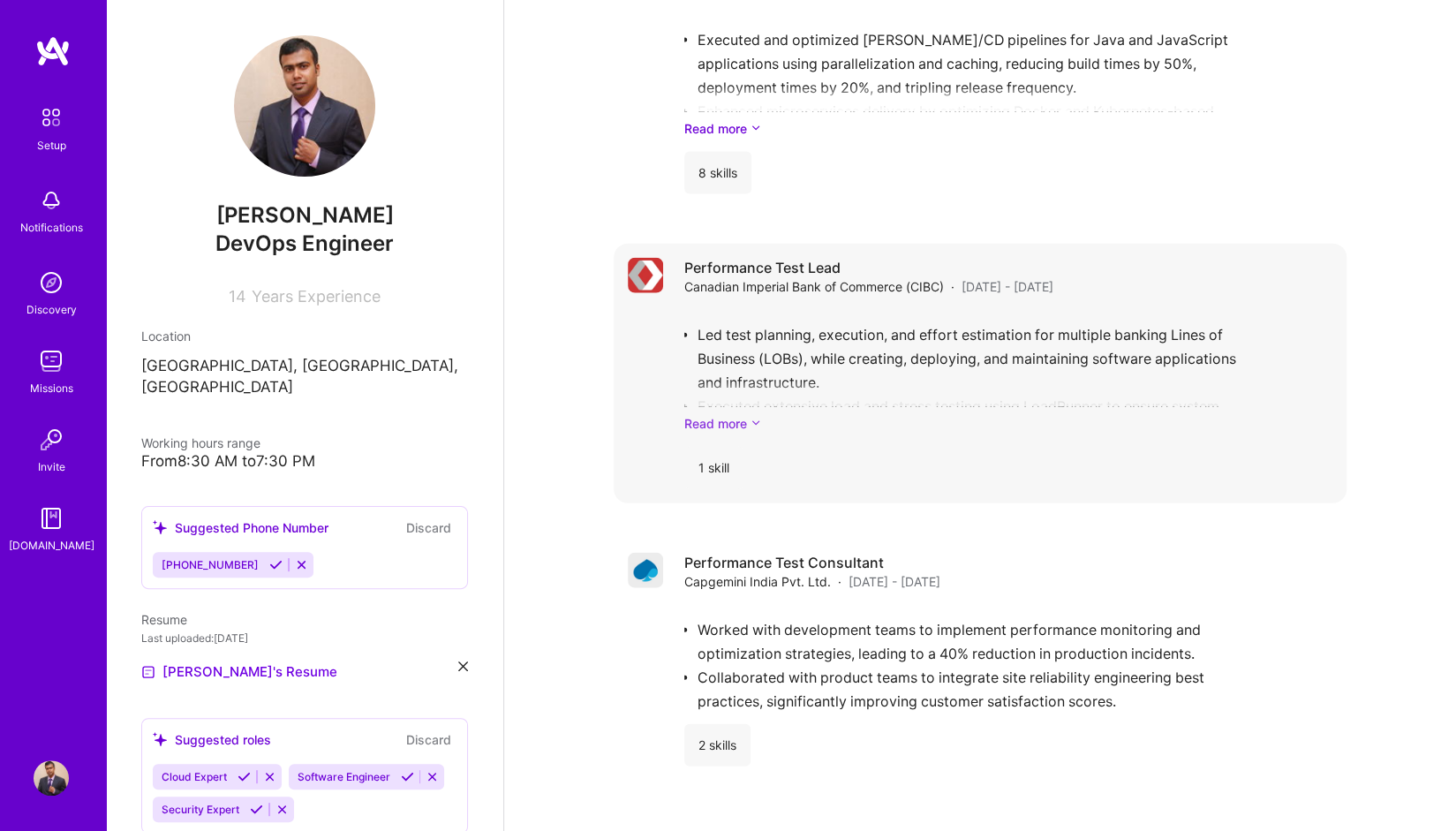
click at [750, 415] on icon at bounding box center [755, 424] width 10 height 19
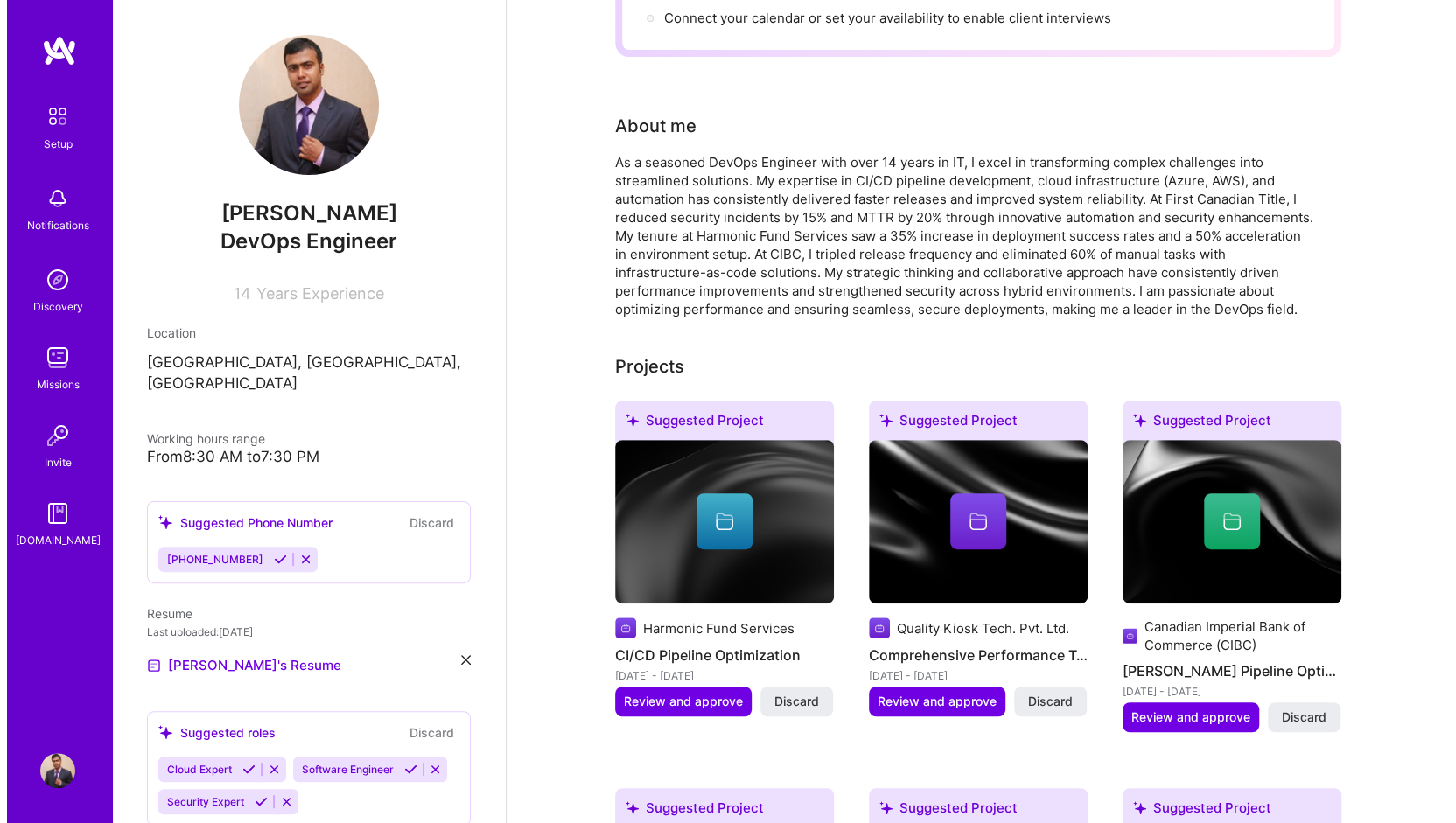
scroll to position [350, 0]
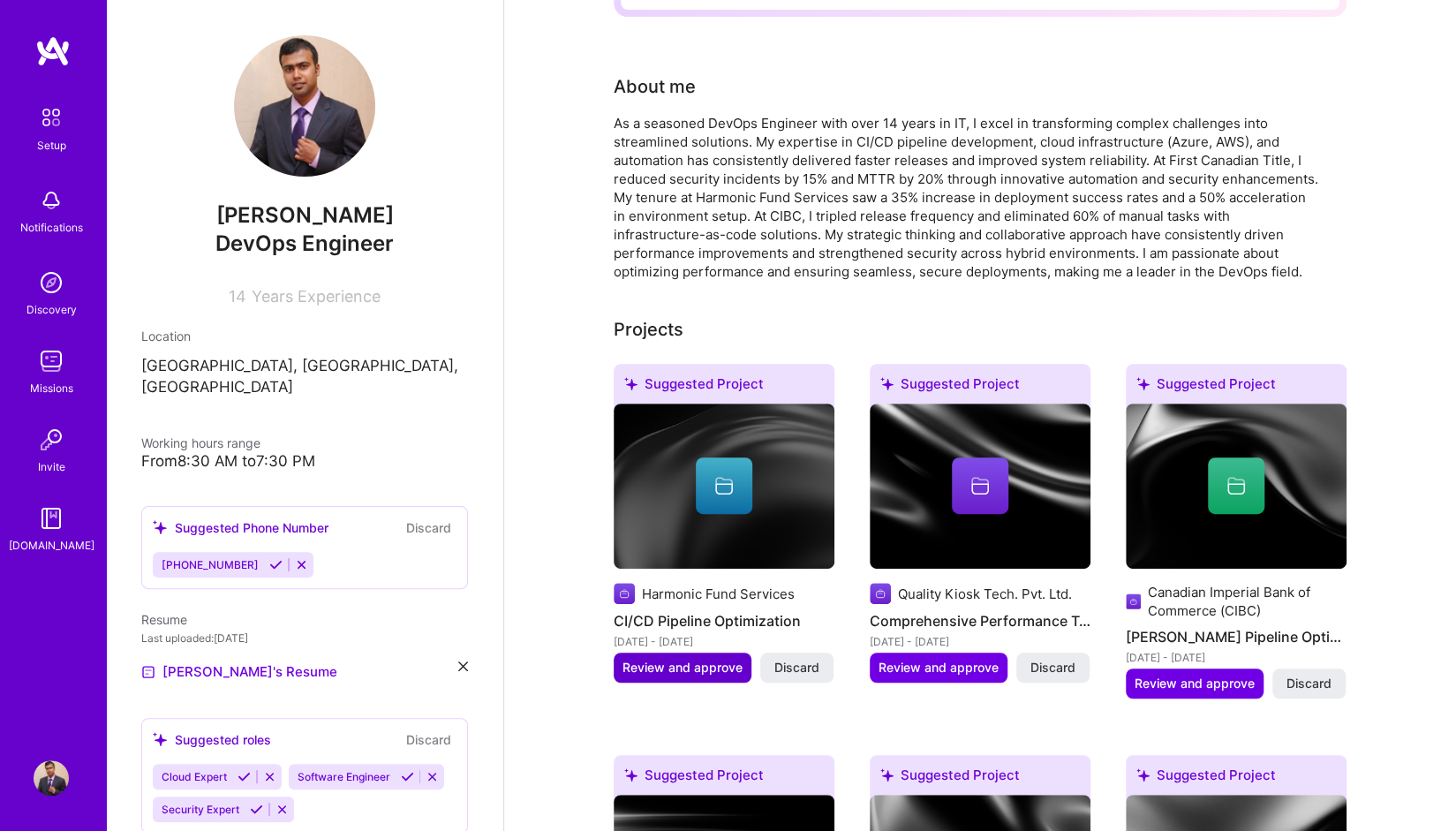
click at [724, 659] on span "Review and approve" at bounding box center [682, 668] width 120 height 18
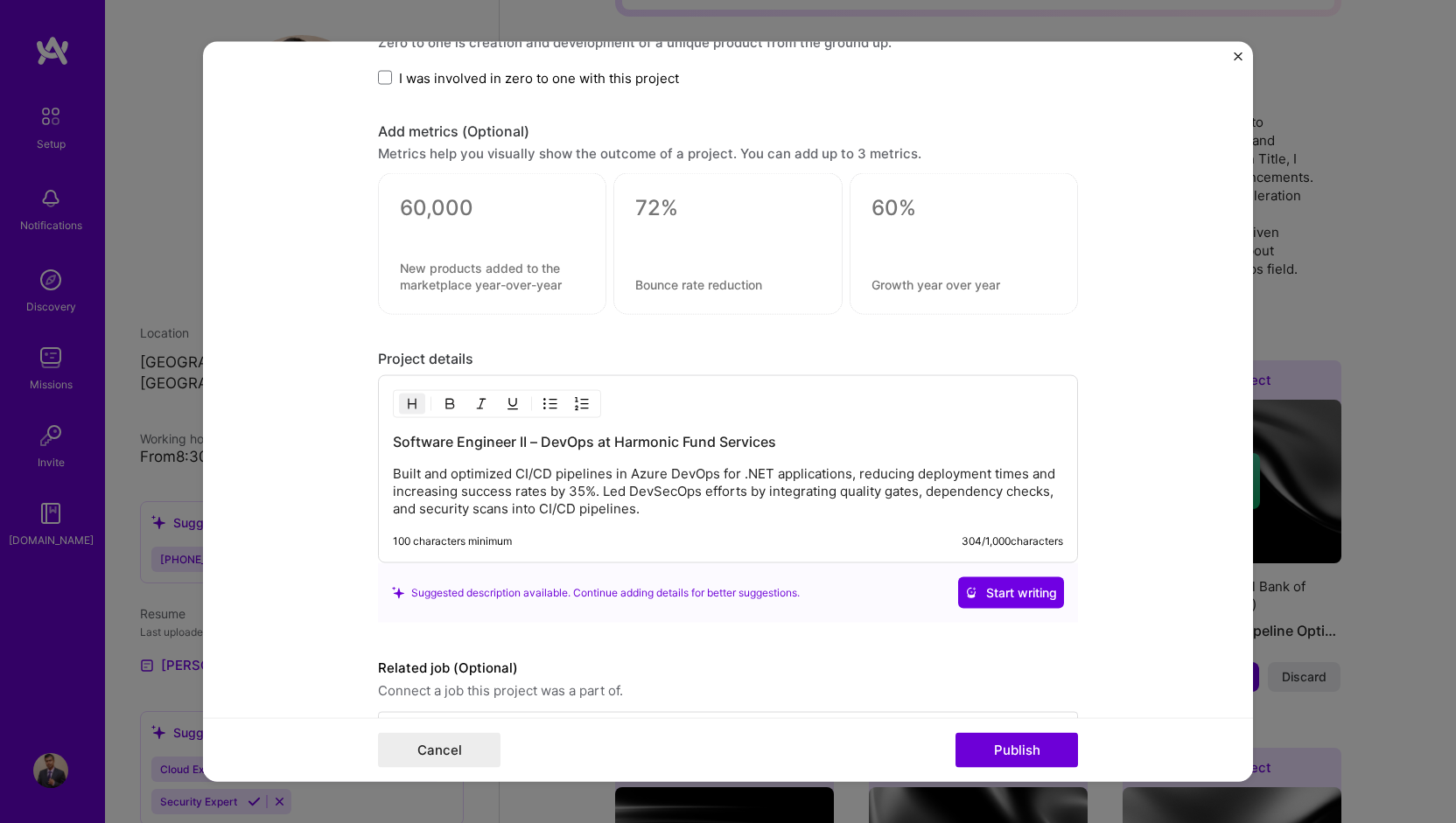
scroll to position [1455, 0]
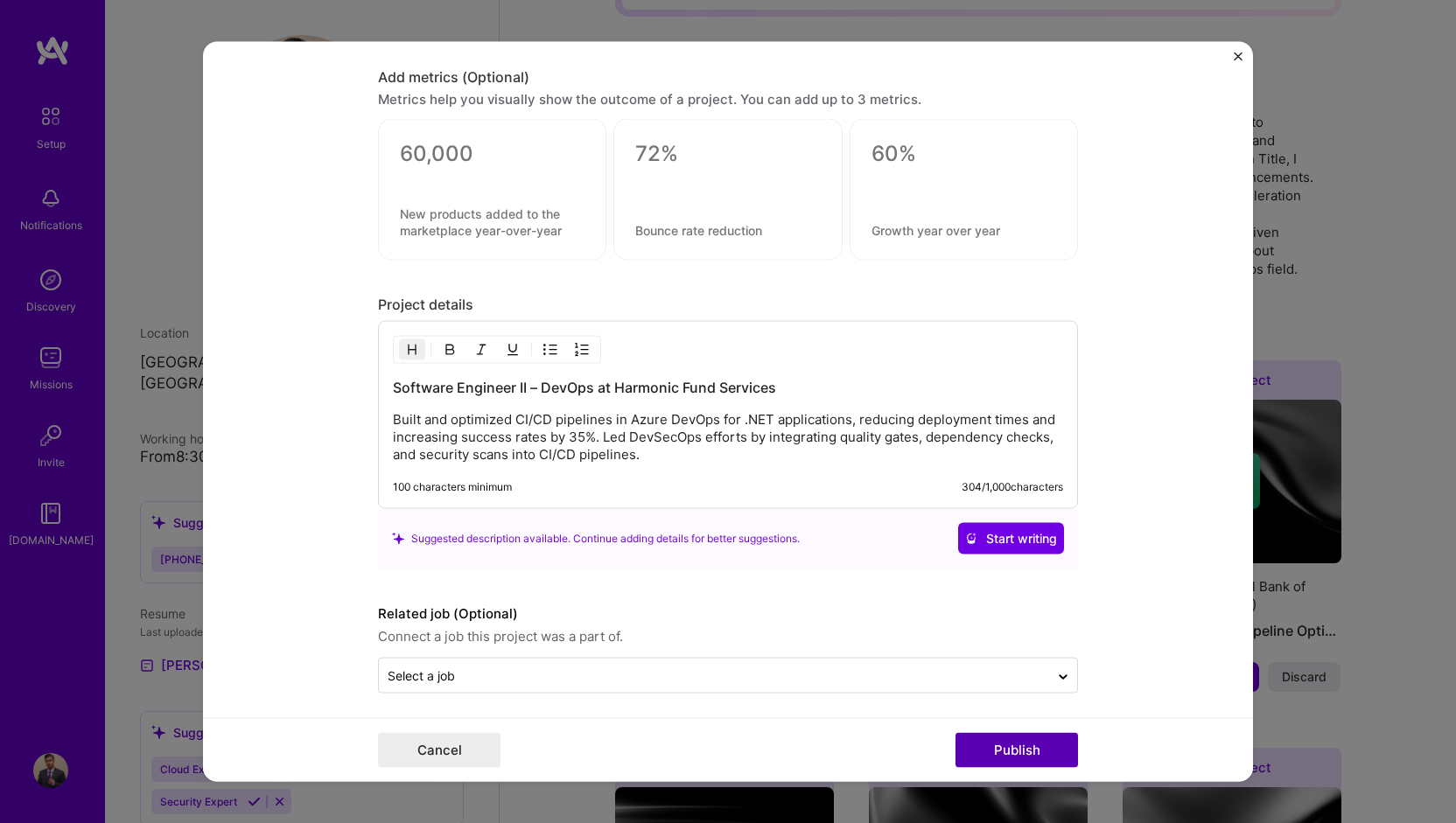
click at [997, 762] on button "Publish" at bounding box center [1016, 751] width 122 height 35
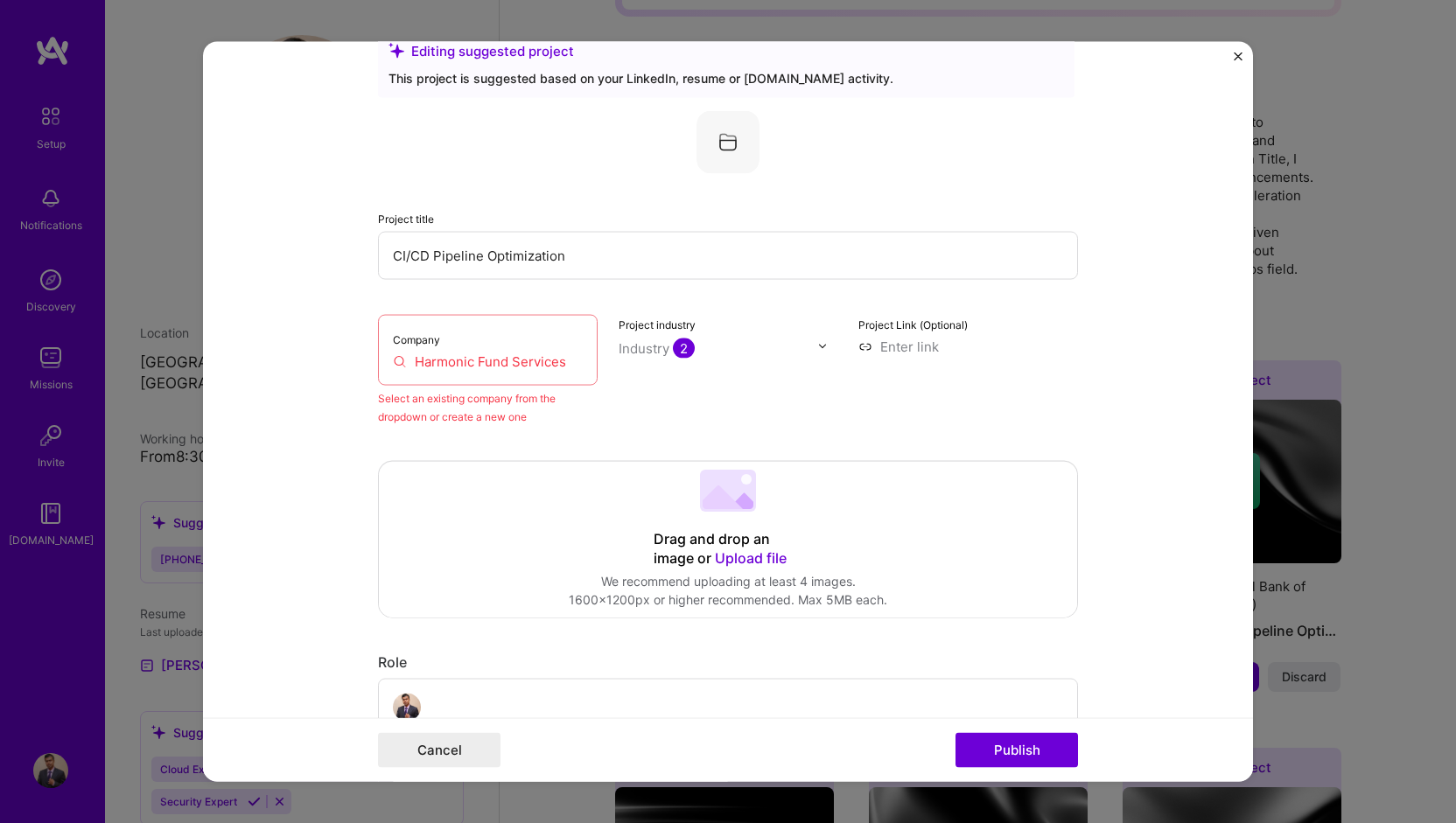
scroll to position [26, 0]
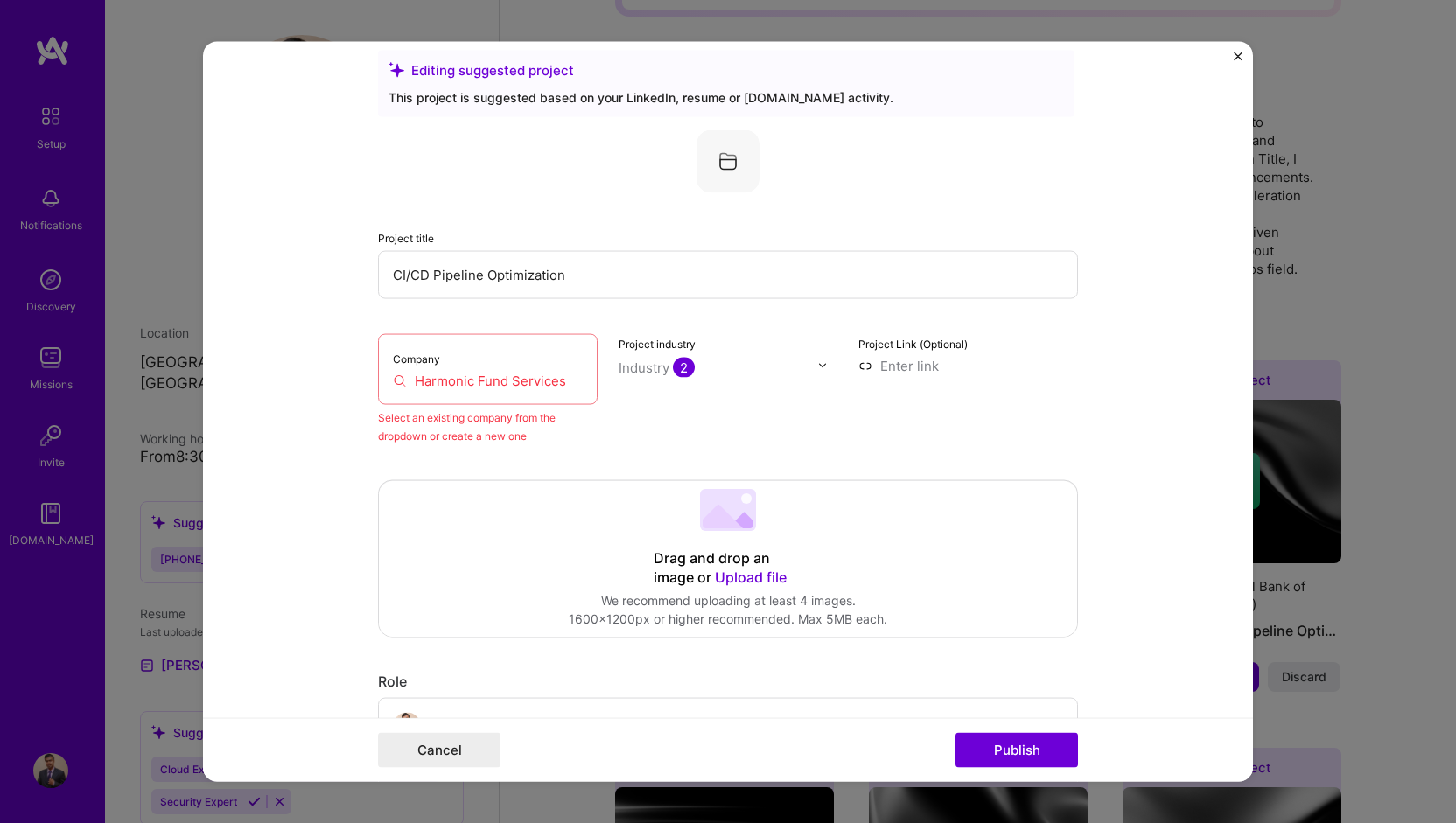
click at [533, 377] on input "Harmonic Fund Services" at bounding box center [487, 380] width 190 height 18
click at [574, 389] on div "Company Harmonic Fund Services" at bounding box center [488, 369] width 220 height 71
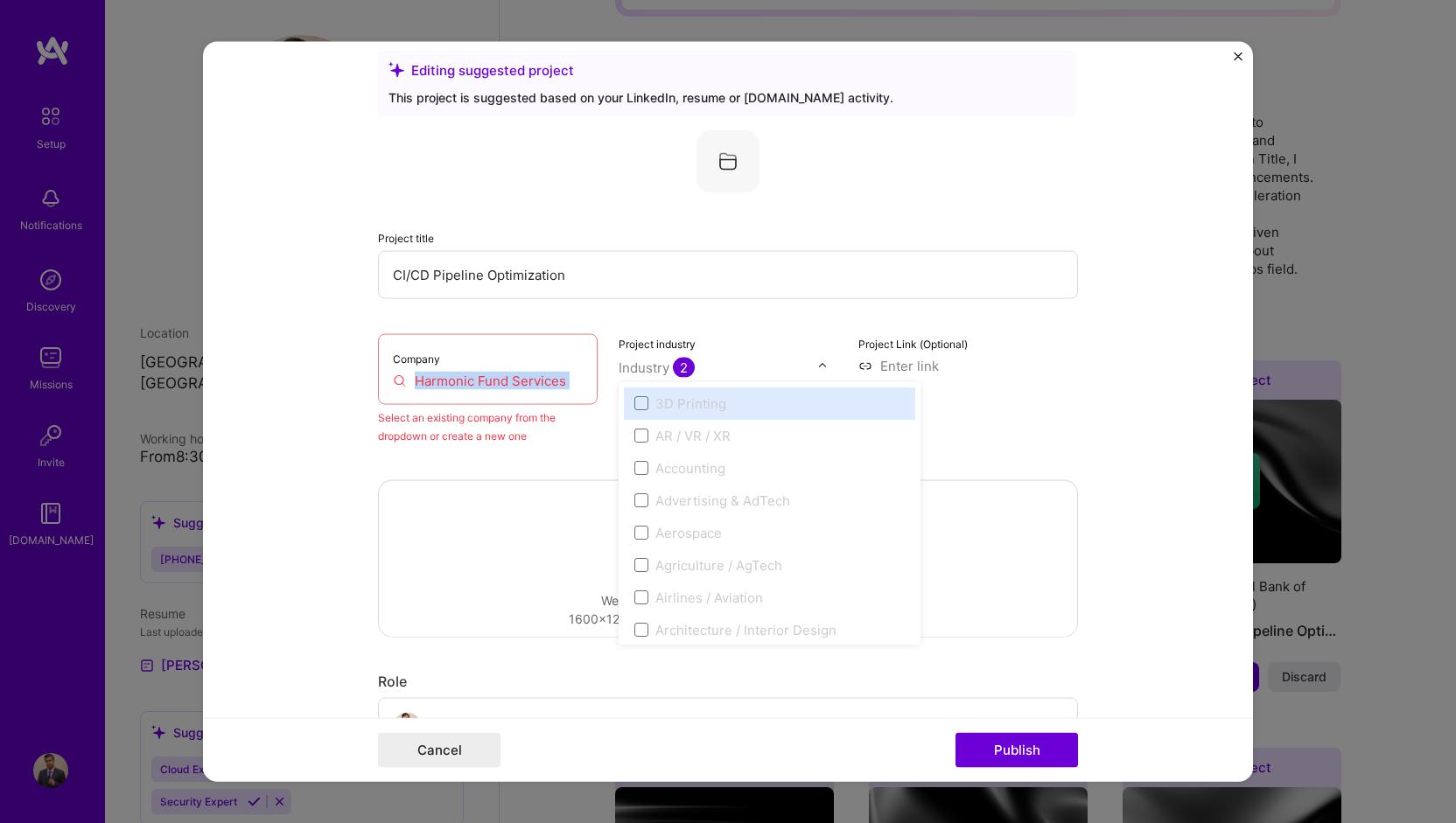
click at [749, 370] on input "text" at bounding box center [718, 367] width 200 height 18
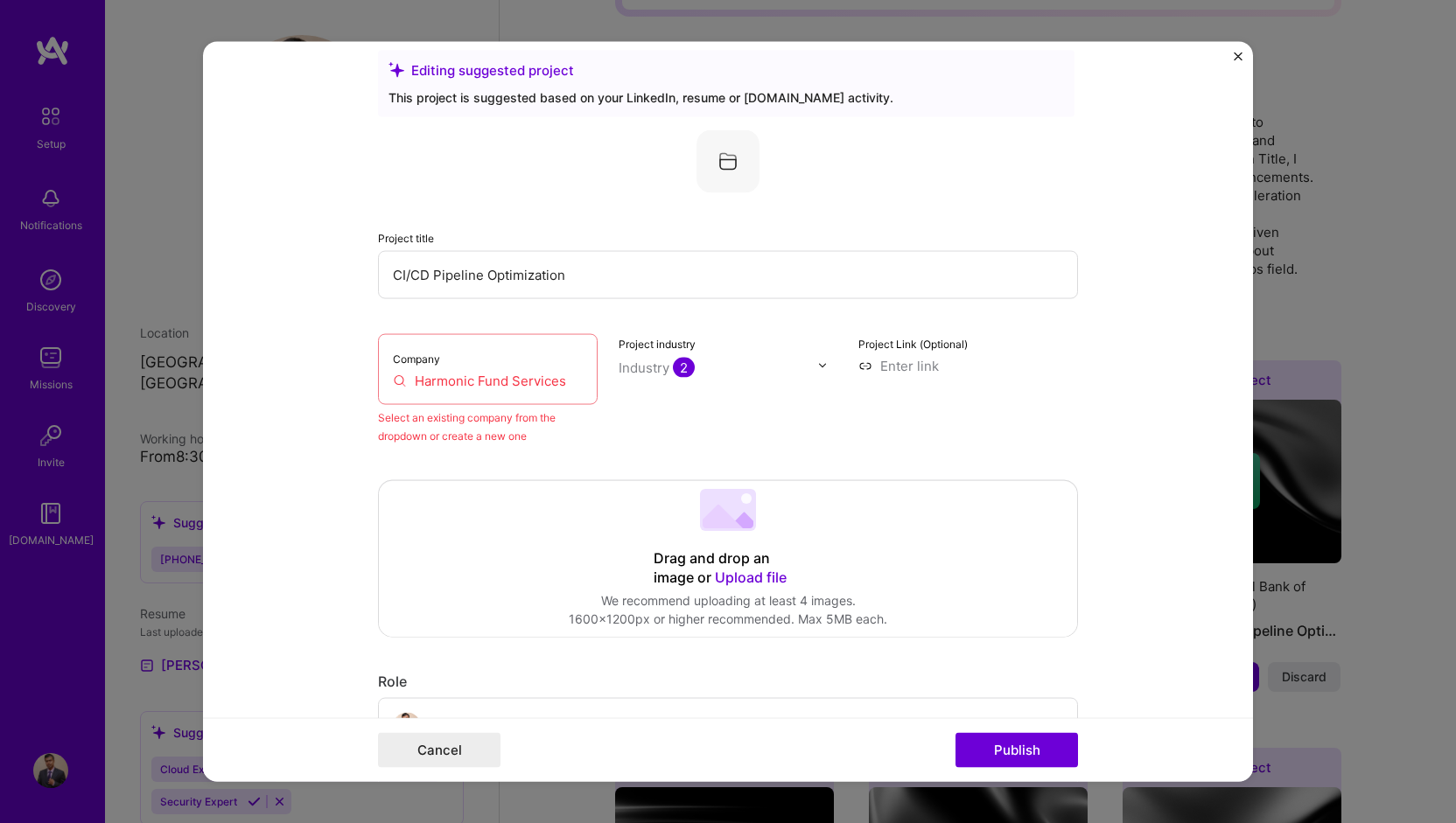
click at [1238, 54] on img "Close" at bounding box center [1237, 55] width 8 height 8
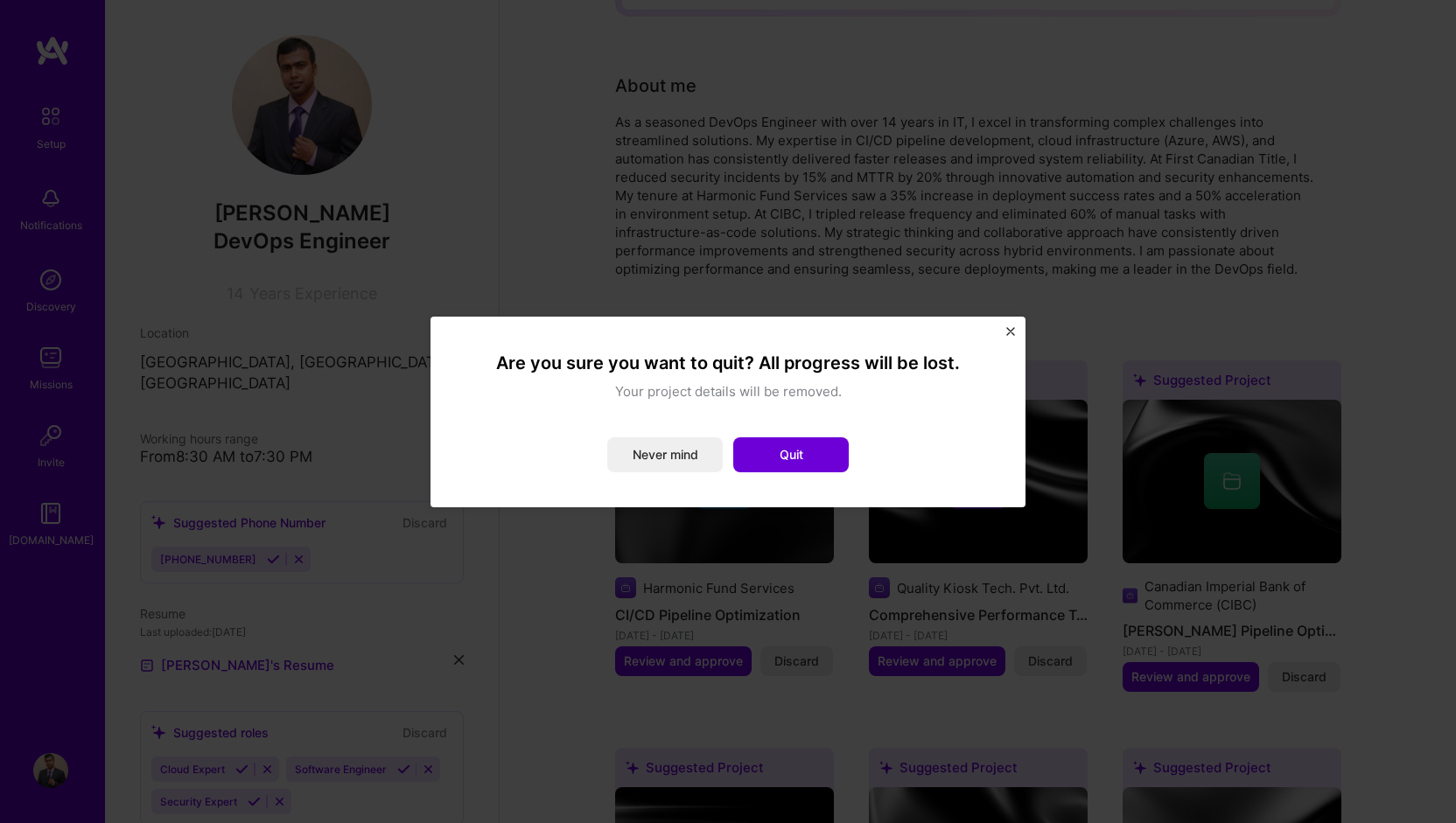
click at [1011, 330] on img "Close" at bounding box center [1009, 331] width 8 height 8
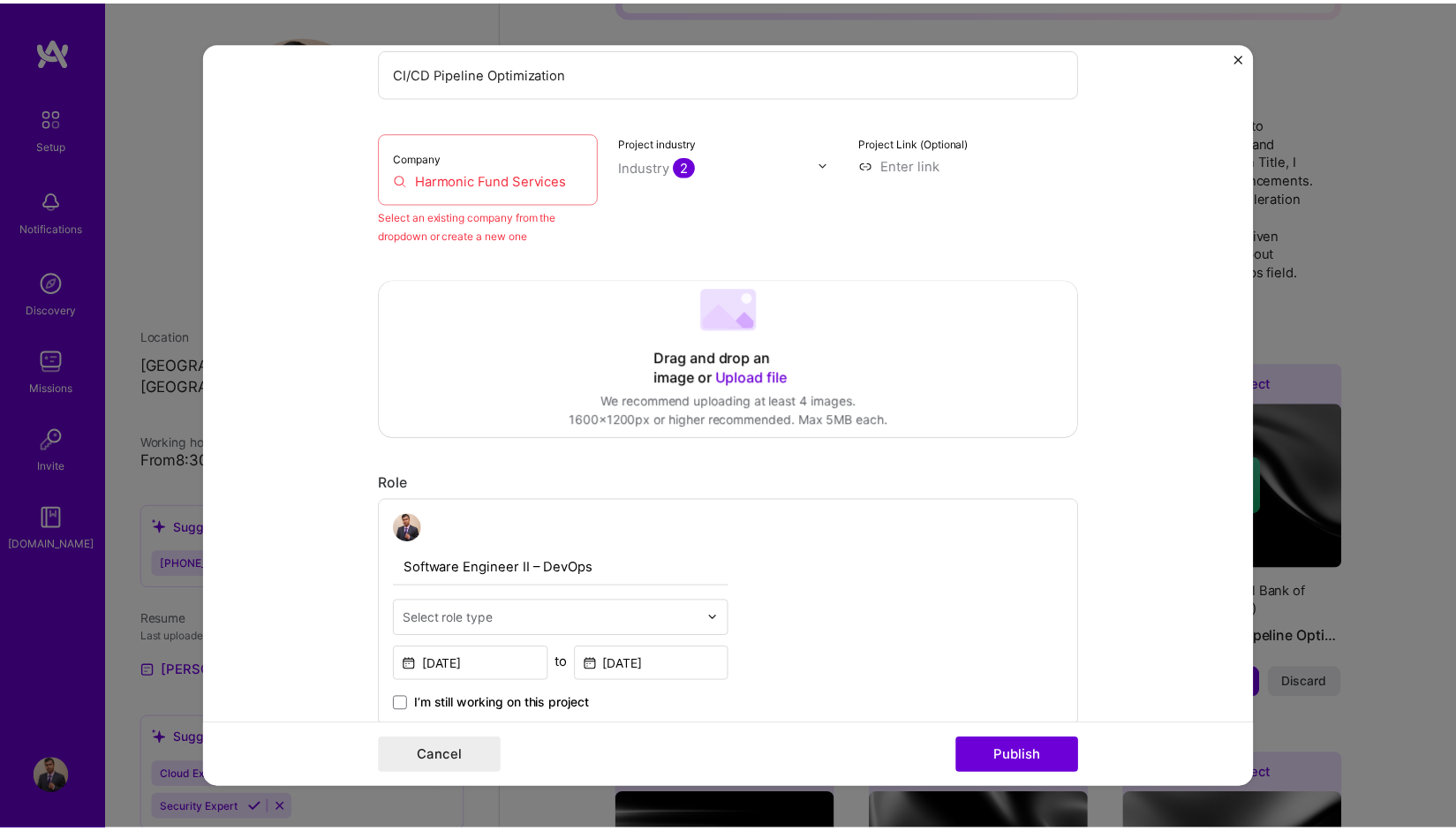
scroll to position [380, 0]
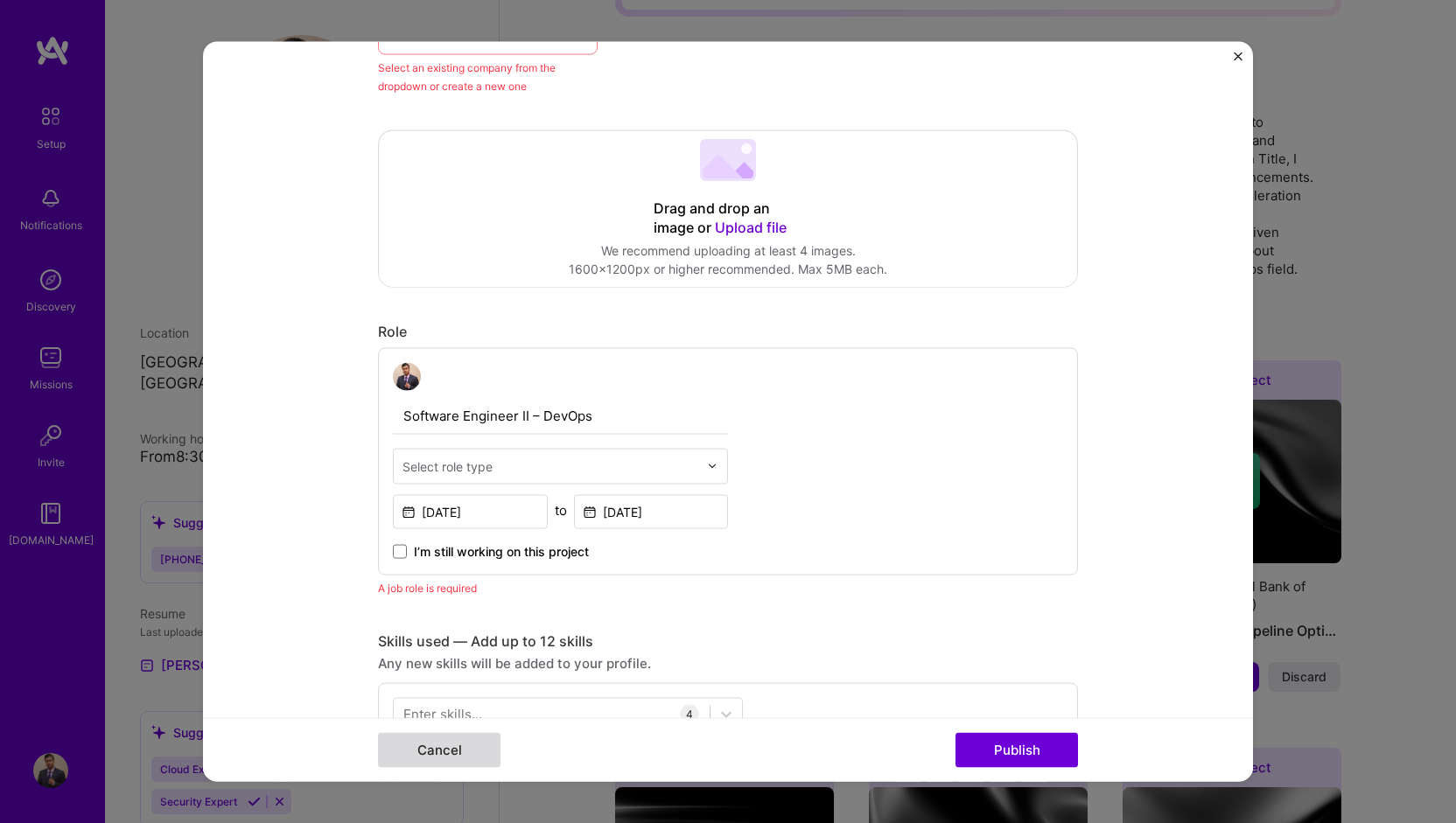
click at [398, 748] on button "Cancel" at bounding box center [439, 751] width 122 height 35
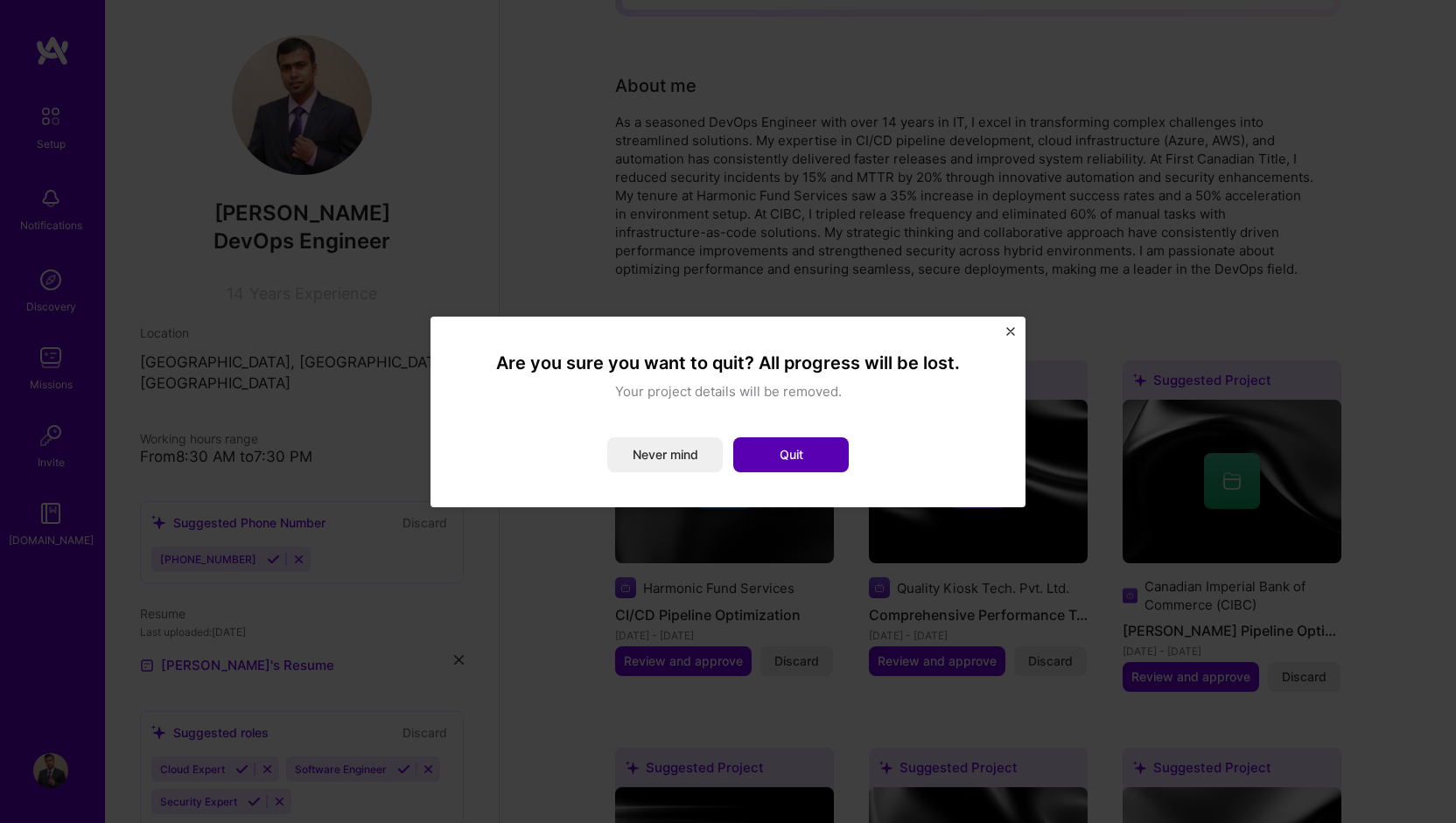
click at [752, 451] on button "Quit" at bounding box center [790, 455] width 116 height 35
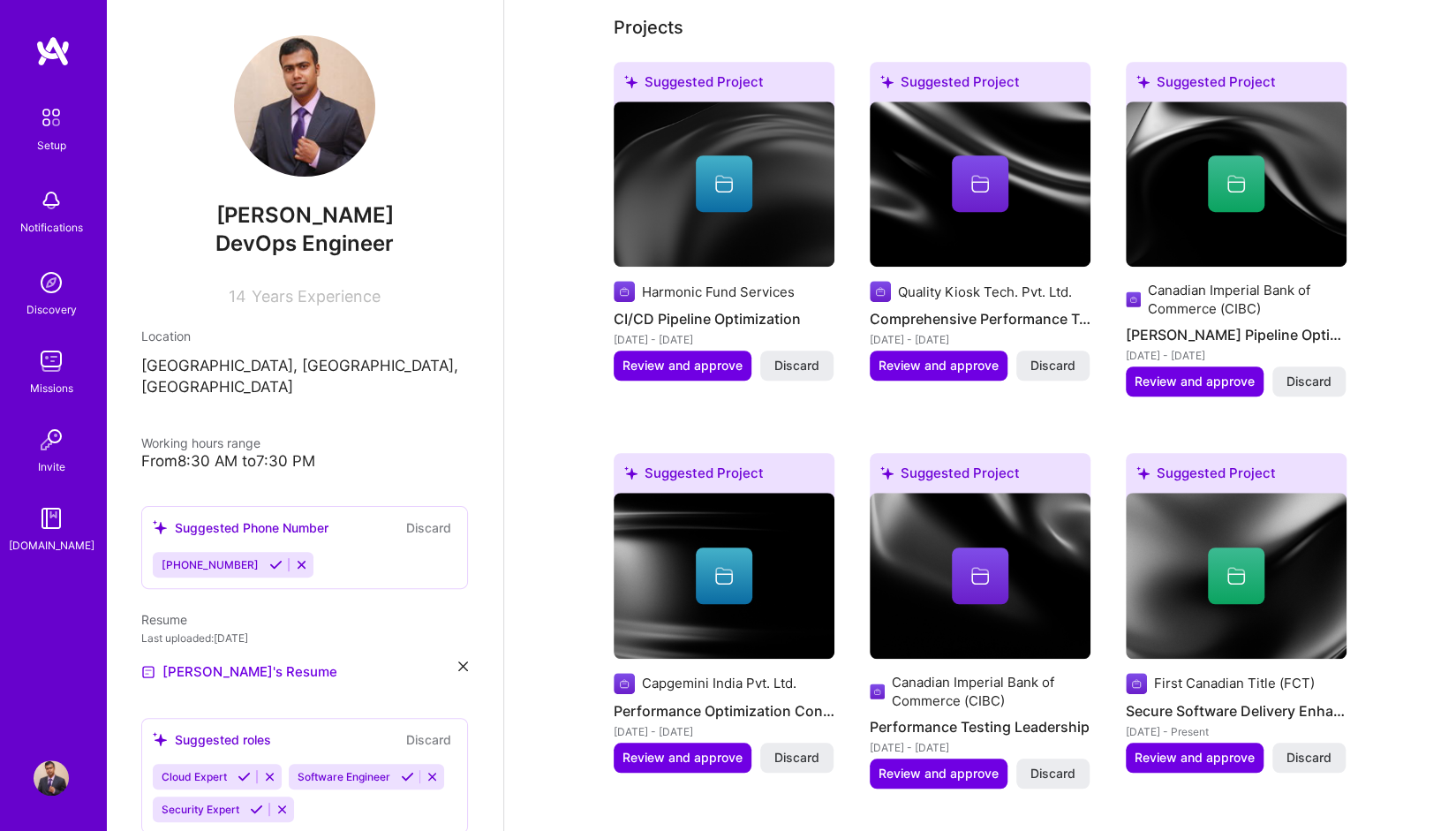
scroll to position [707, 0]
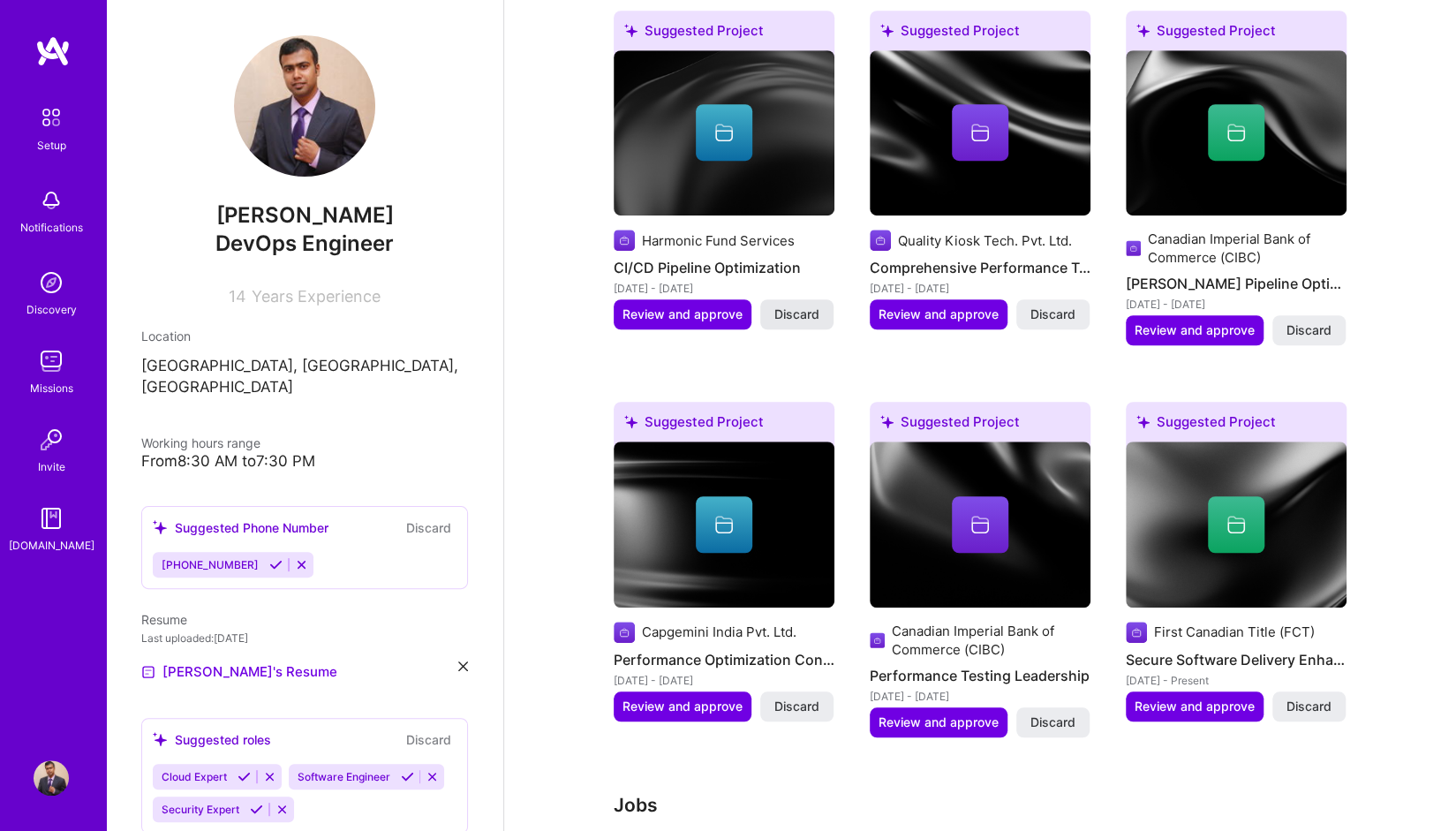
click at [820, 302] on button "Discard" at bounding box center [797, 315] width 74 height 30
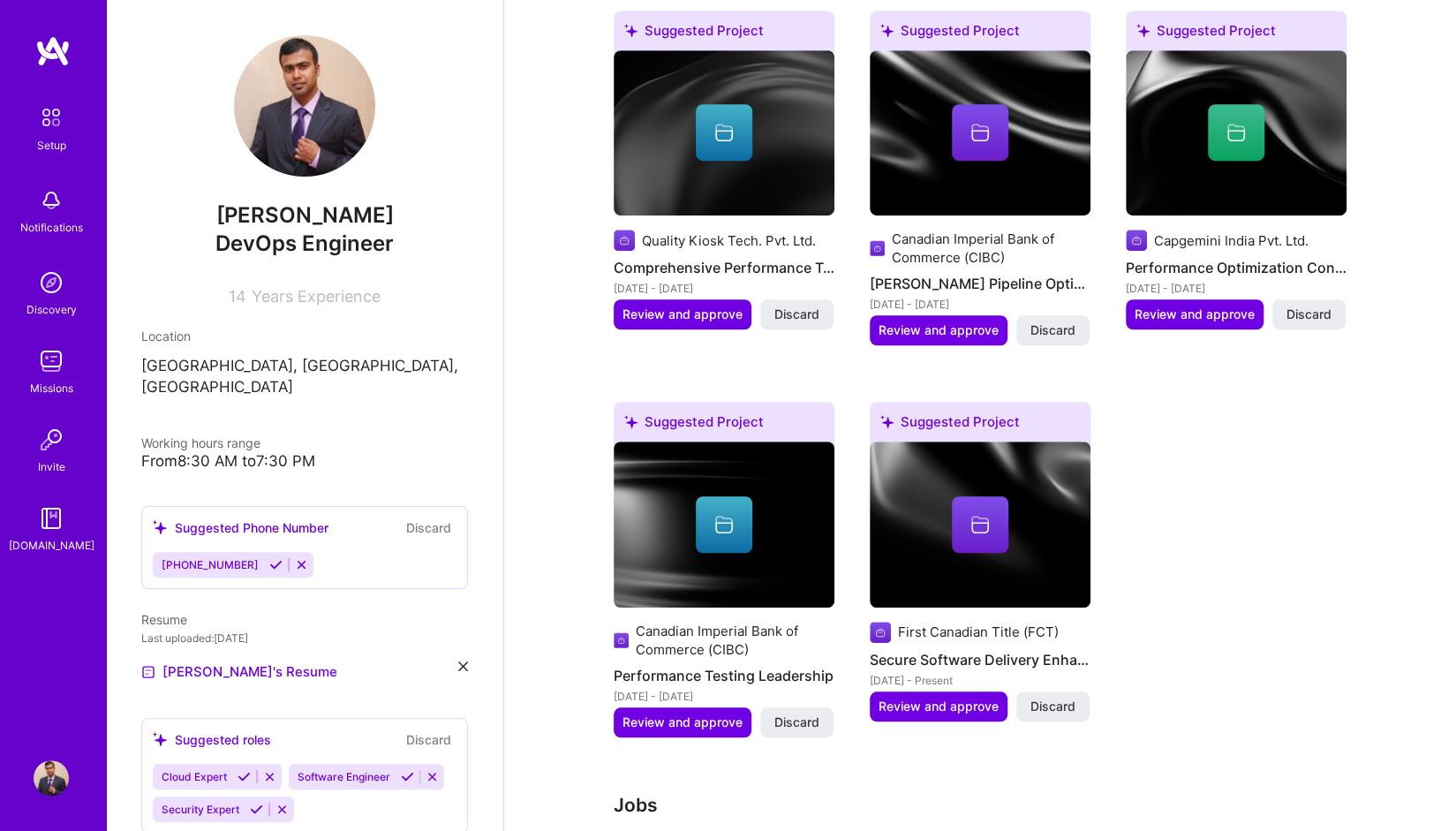
click at [820, 302] on button "Discard" at bounding box center [797, 315] width 74 height 30
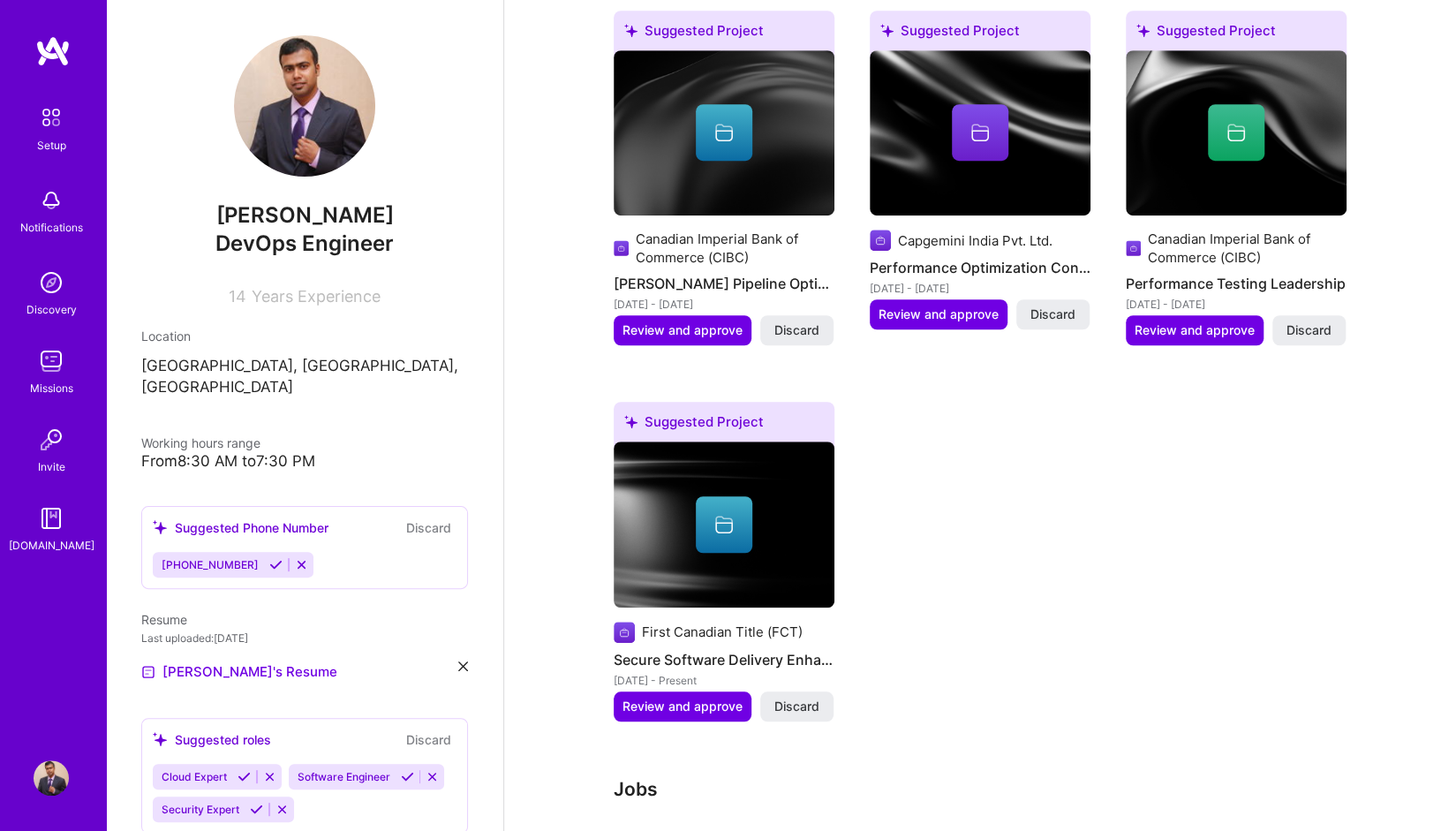
click at [820, 316] on button "Discard" at bounding box center [797, 331] width 74 height 30
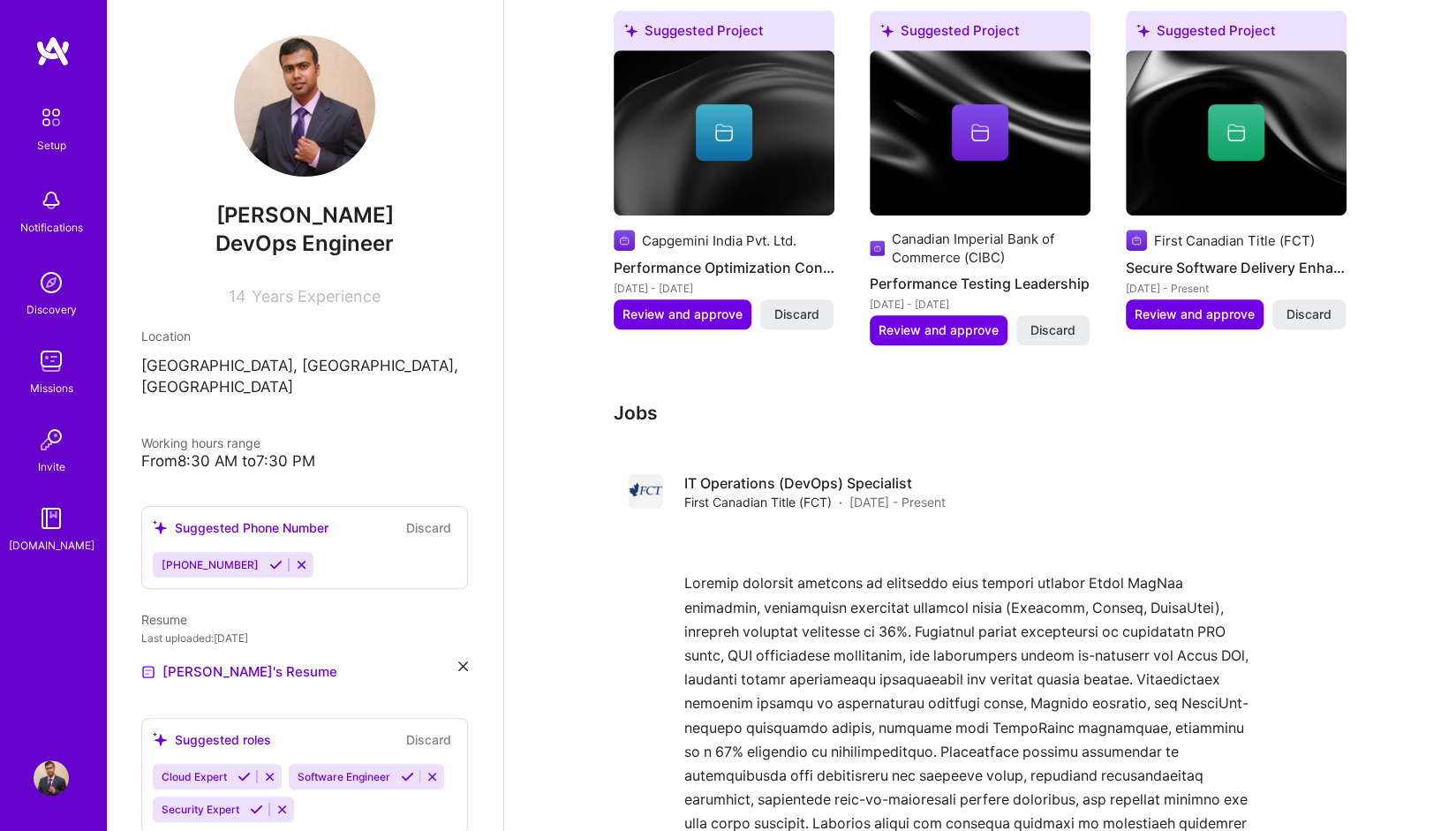
click at [820, 302] on button "Discard" at bounding box center [797, 315] width 74 height 30
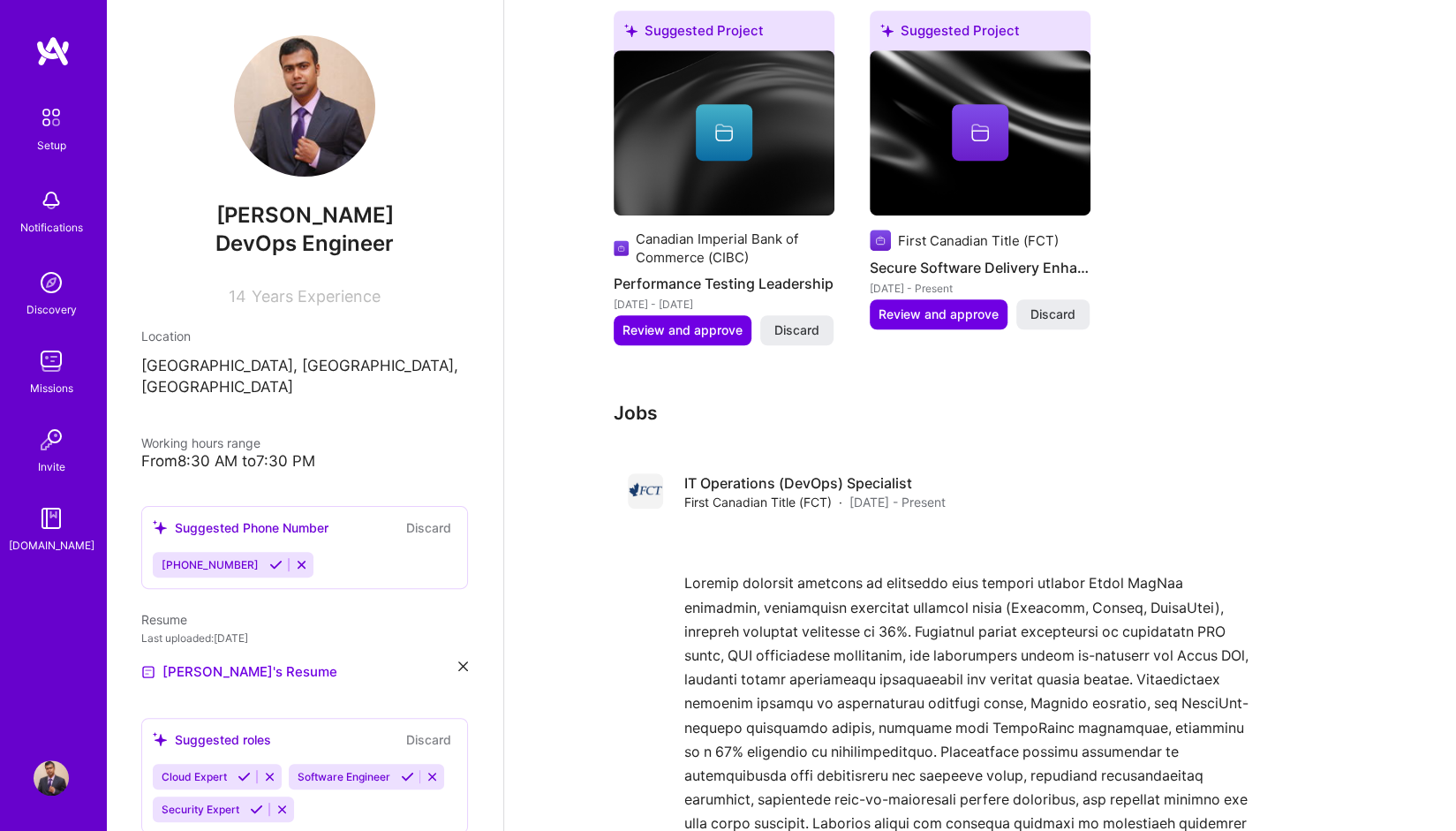
click at [820, 316] on button "Discard" at bounding box center [797, 331] width 74 height 30
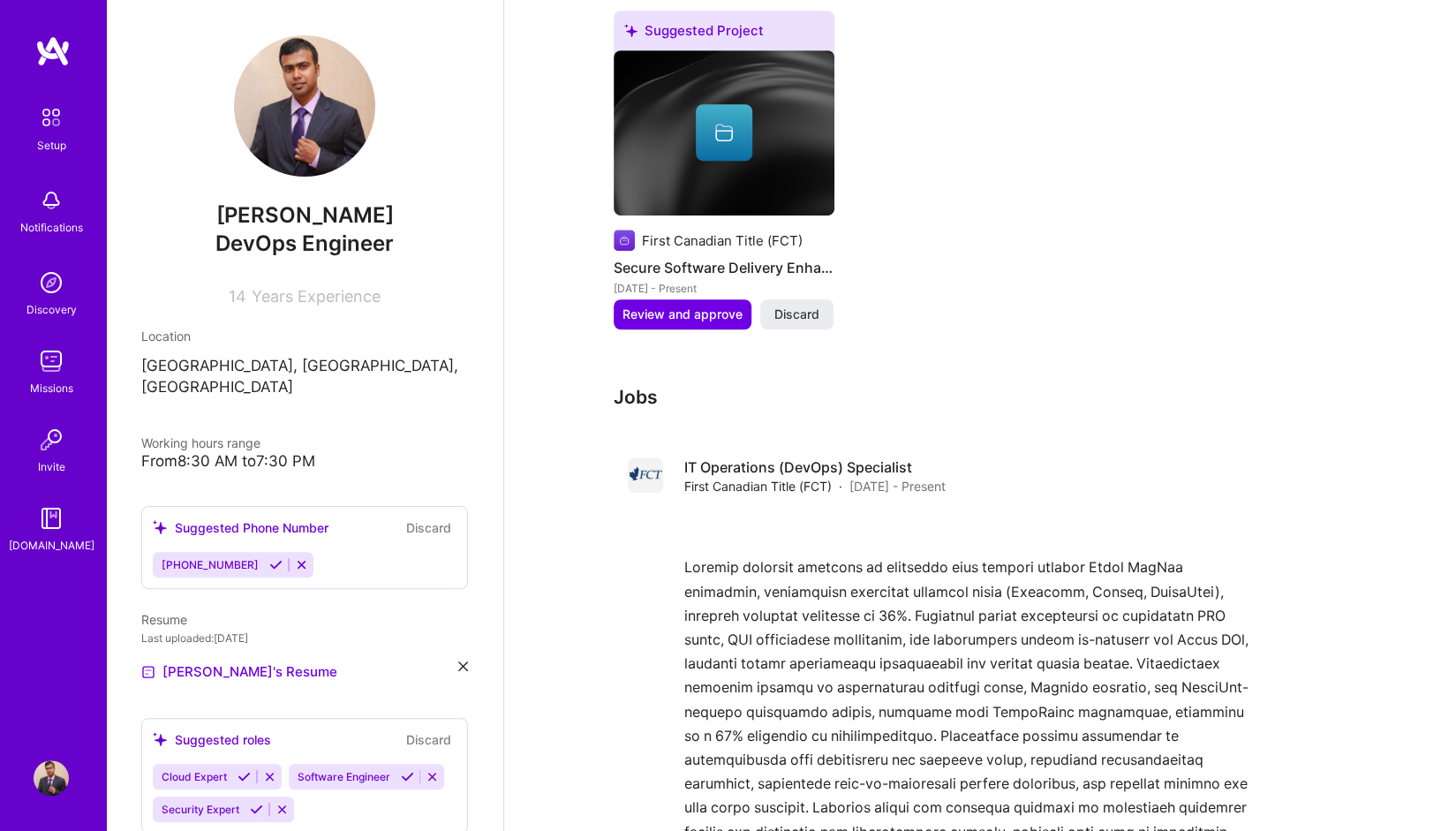
click at [820, 302] on button "Discard" at bounding box center [797, 315] width 74 height 30
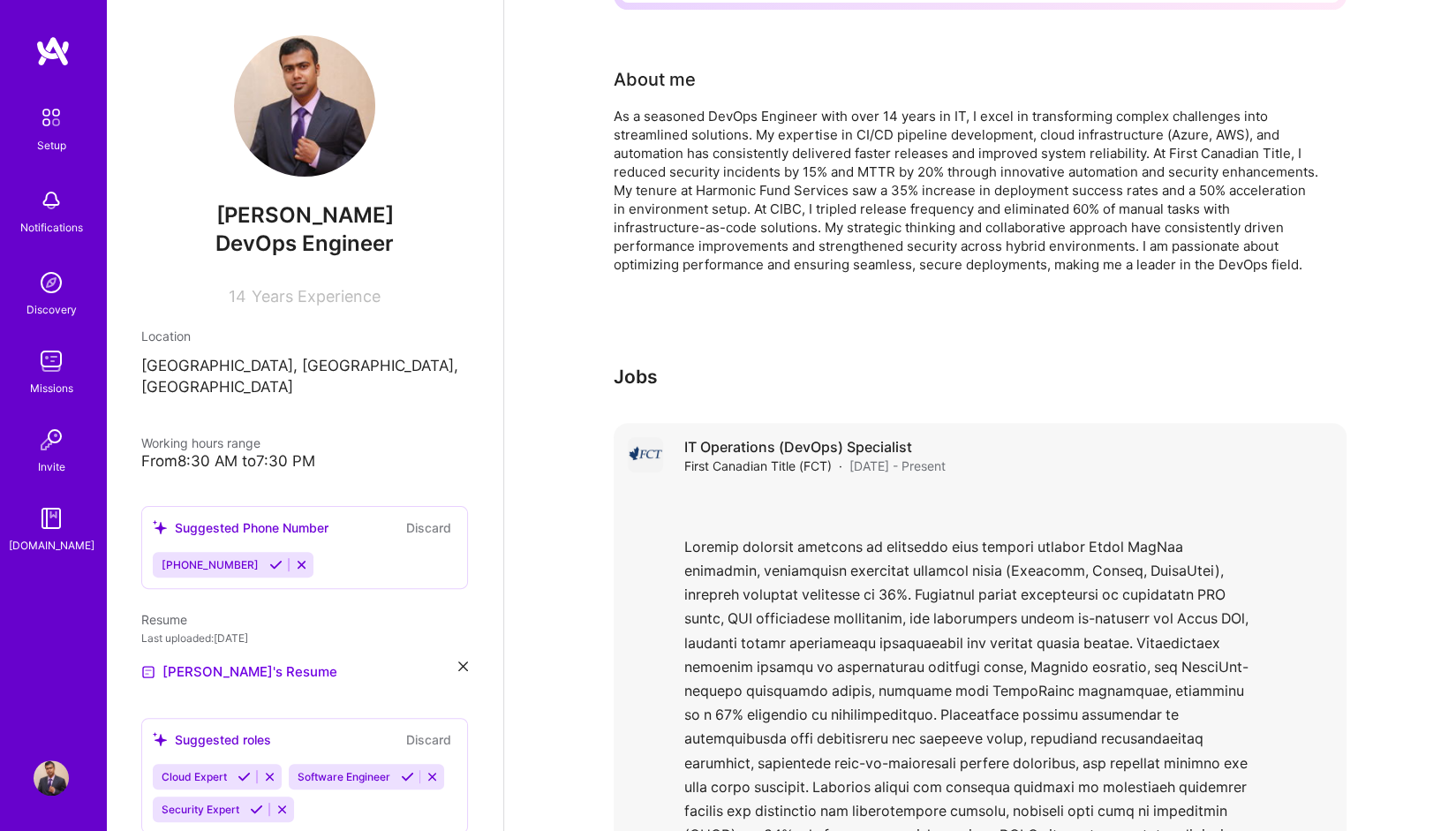
scroll to position [0, 0]
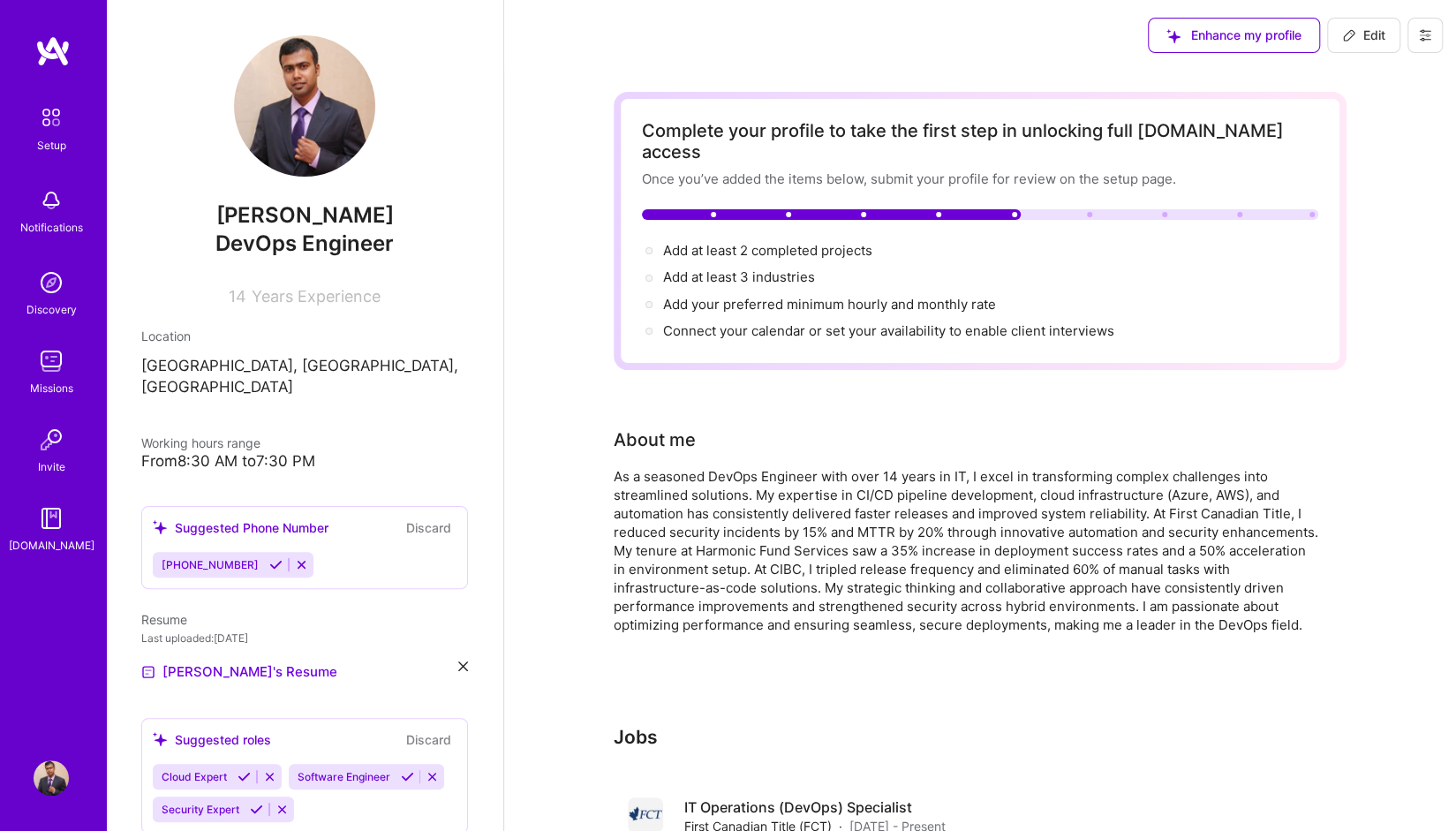
click at [1087, 200] on div "Complete your profile to take the first step in unlocking full [DOMAIN_NAME] ac…" at bounding box center [980, 232] width 677 height 222
click at [861, 242] on span "Add at least 2 completed projects →" at bounding box center [776, 250] width 225 height 17
select select "US"
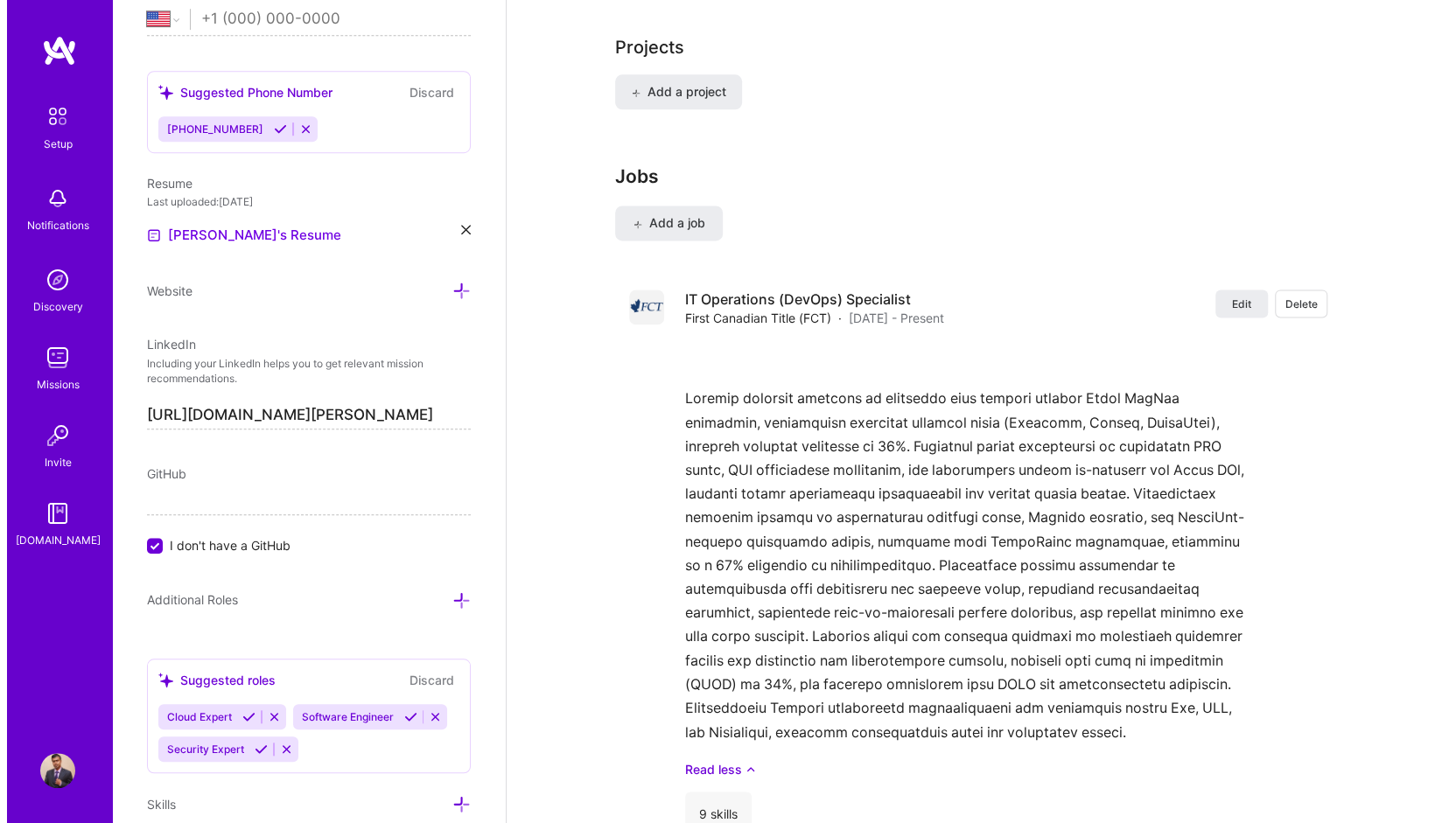
scroll to position [1453, 0]
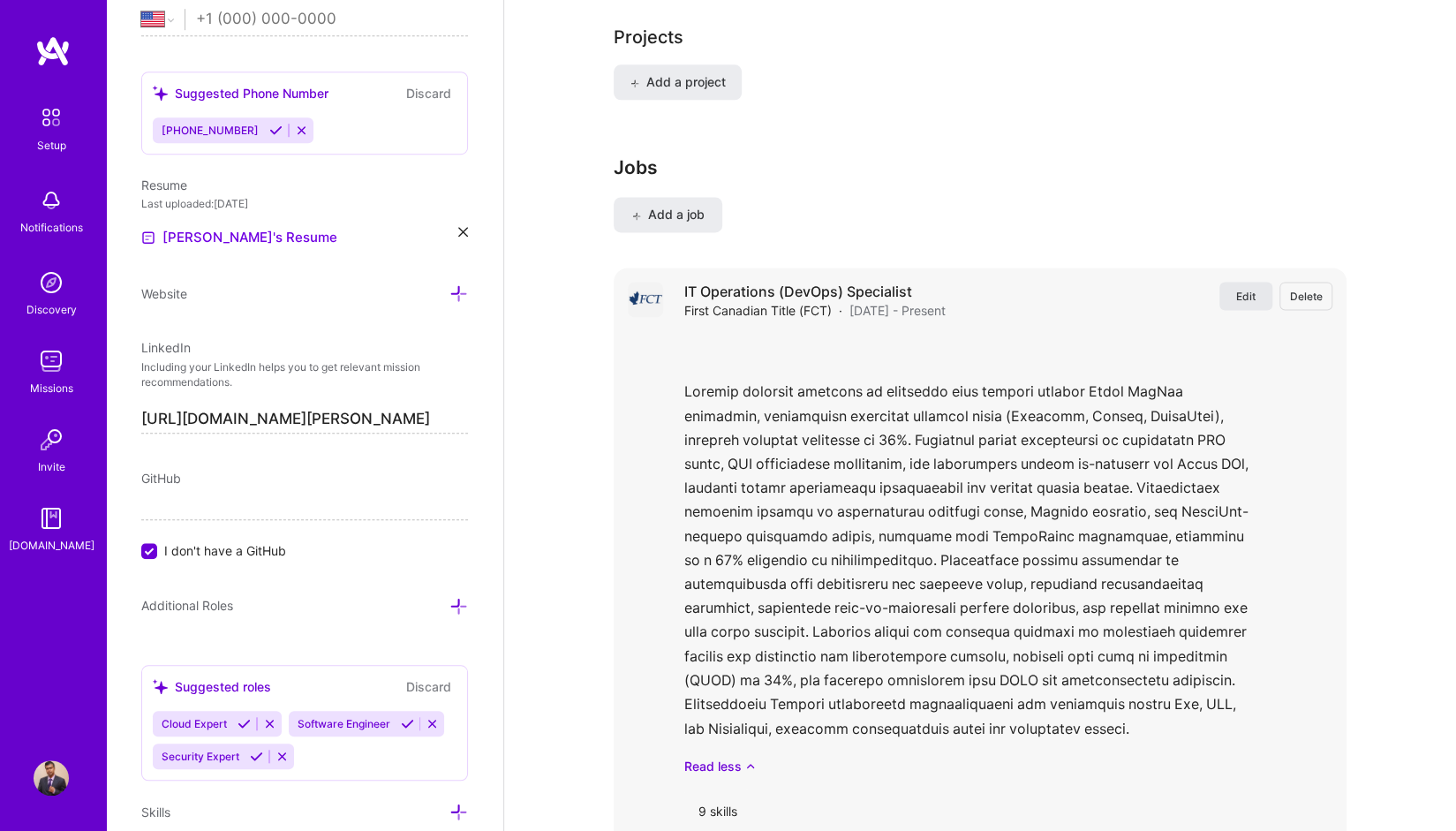
click at [1251, 289] on span "Edit" at bounding box center [1246, 296] width 20 height 15
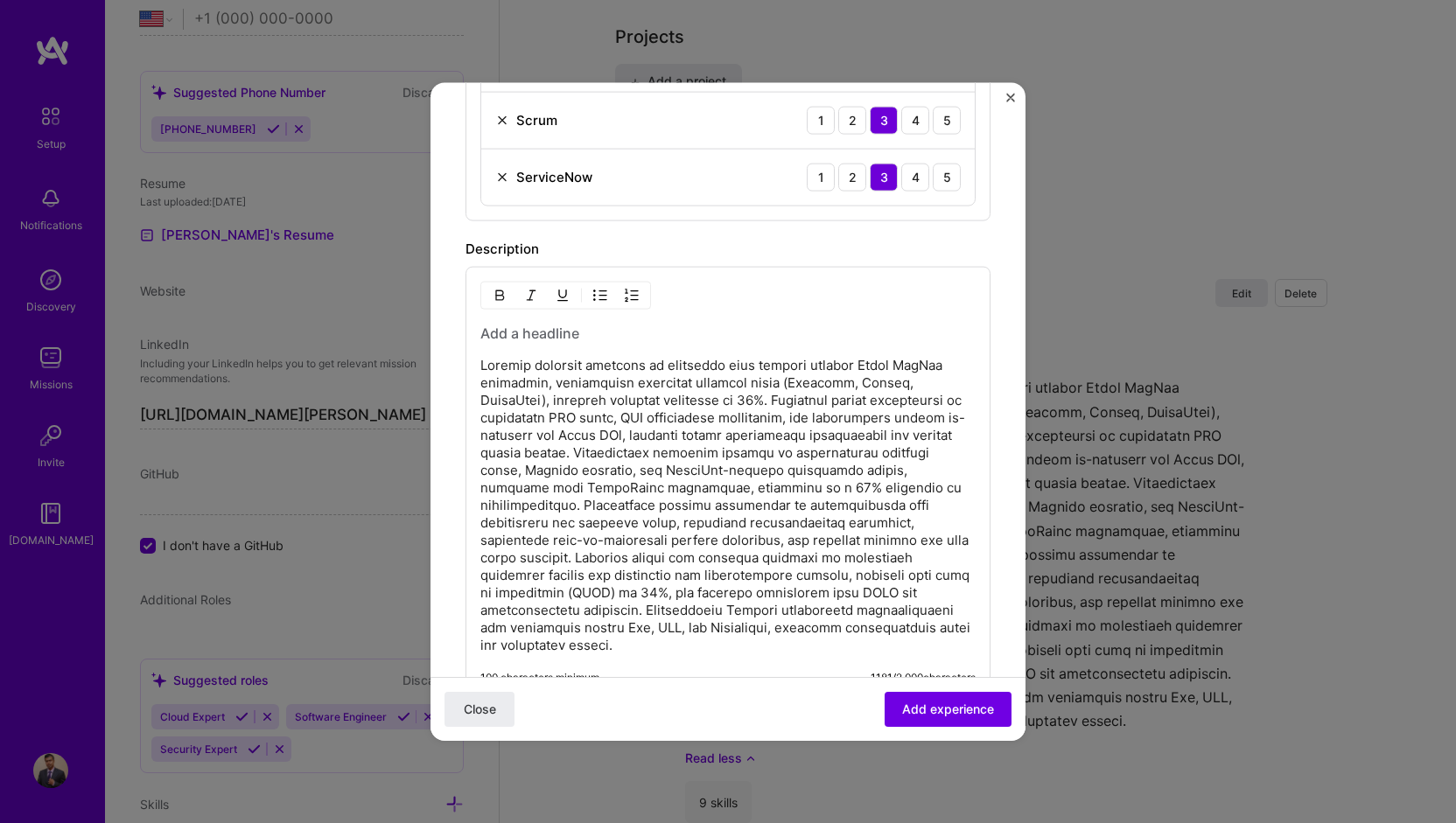
scroll to position [1050, 0]
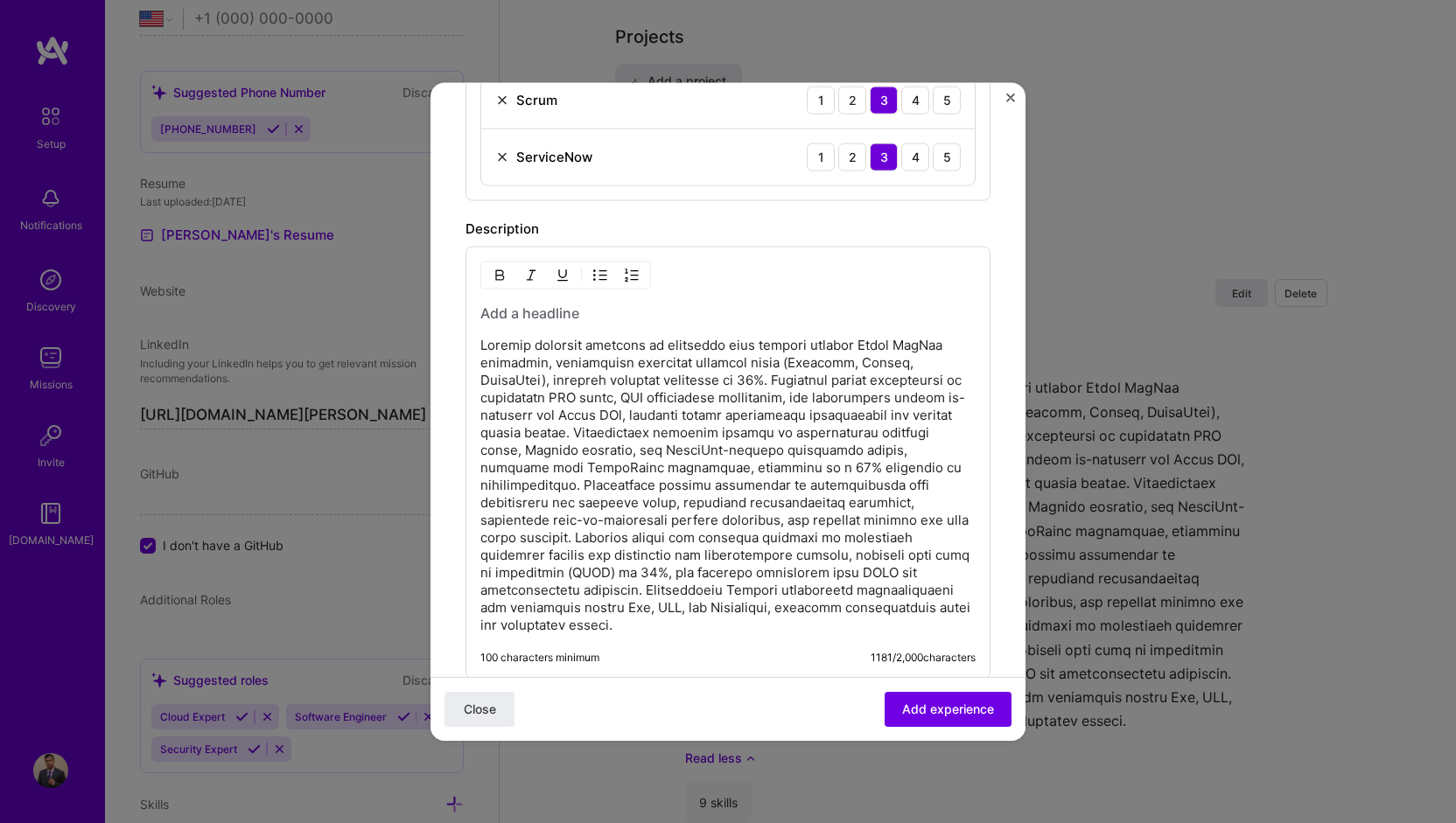
click at [784, 376] on p at bounding box center [728, 485] width 496 height 298
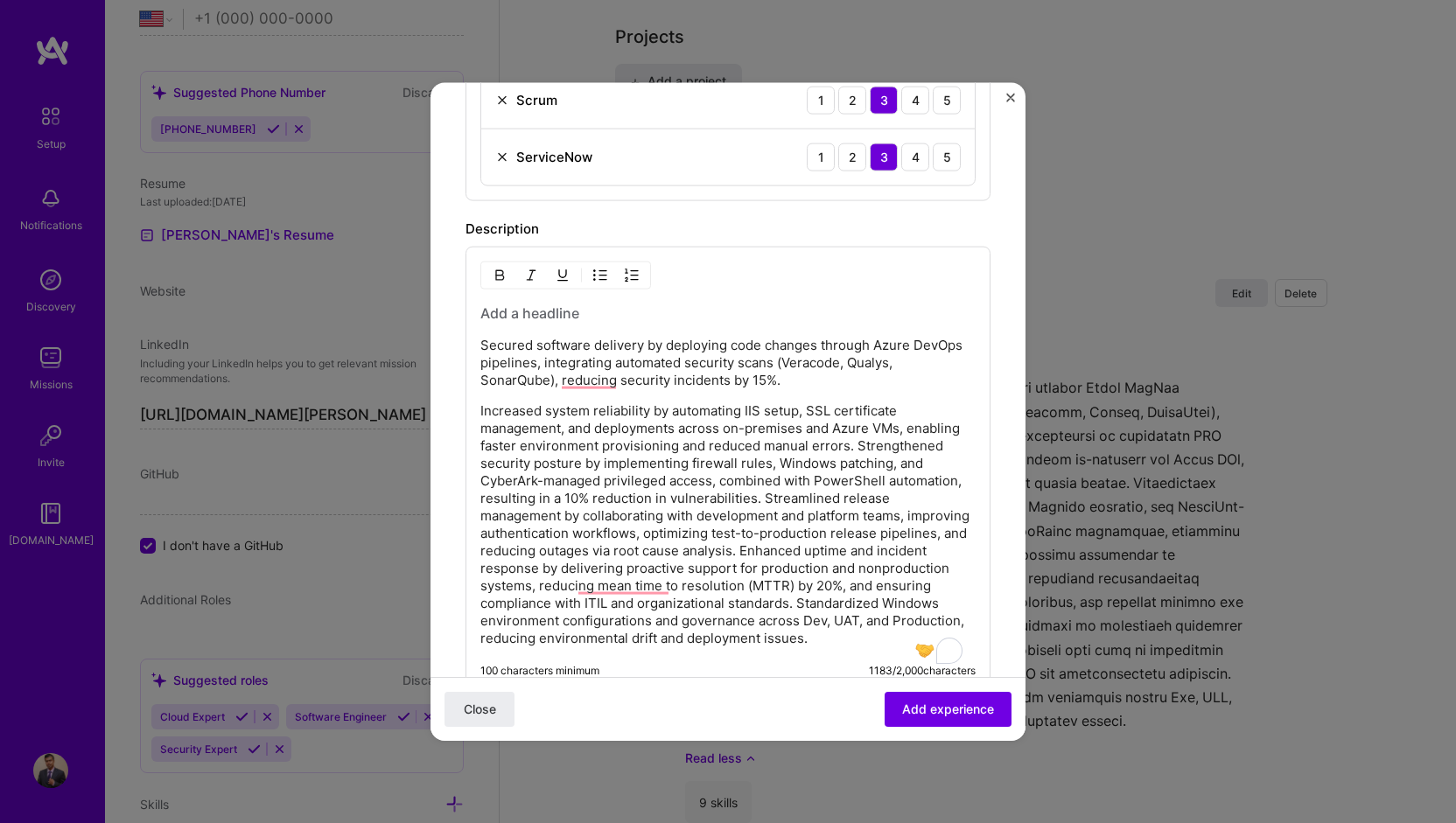
click at [478, 452] on div "Secured software delivery by deploying code changes through Azure DevOps pipeli…" at bounding box center [728, 469] width 525 height 447
click at [483, 454] on p "Increased system reliability by automating IIS setup, SSL certificate managemen…" at bounding box center [728, 523] width 496 height 245
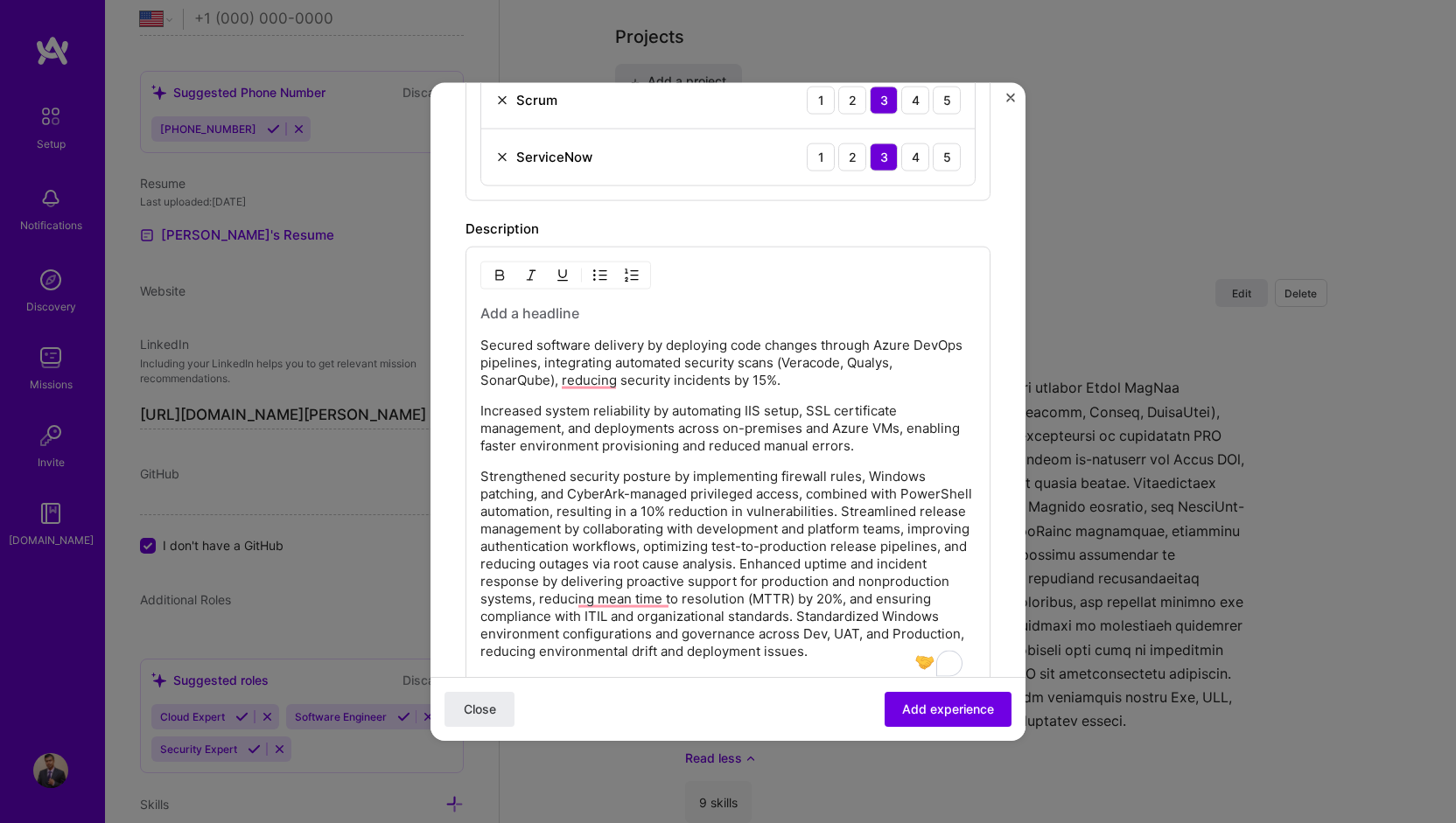
click at [481, 521] on p "Strengthened security posture by implementing firewall rules, Windows patching,…" at bounding box center [728, 563] width 496 height 192
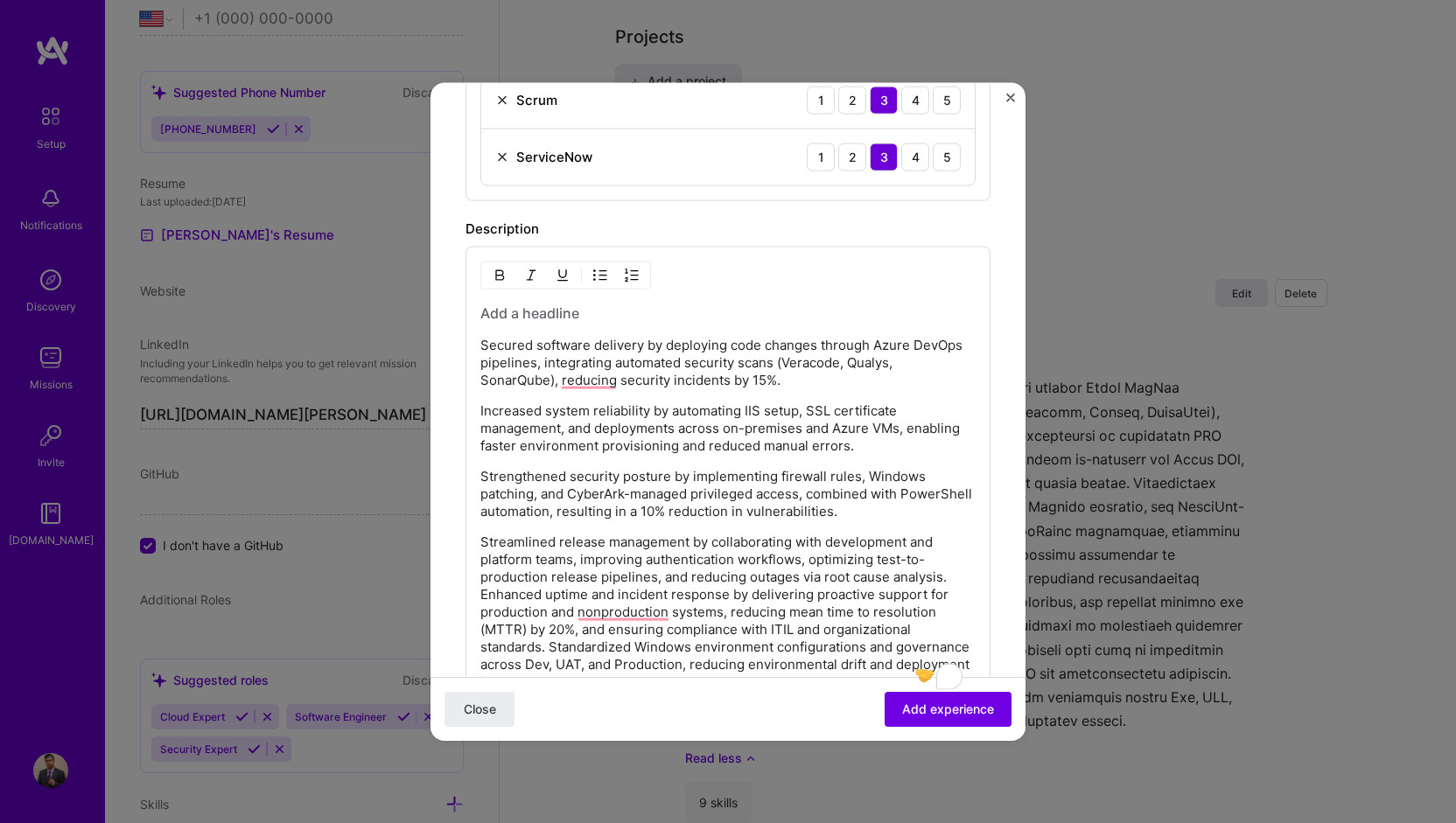
click at [481, 589] on p "Streamlined release management by collaborating with development and platform t…" at bounding box center [728, 611] width 496 height 157
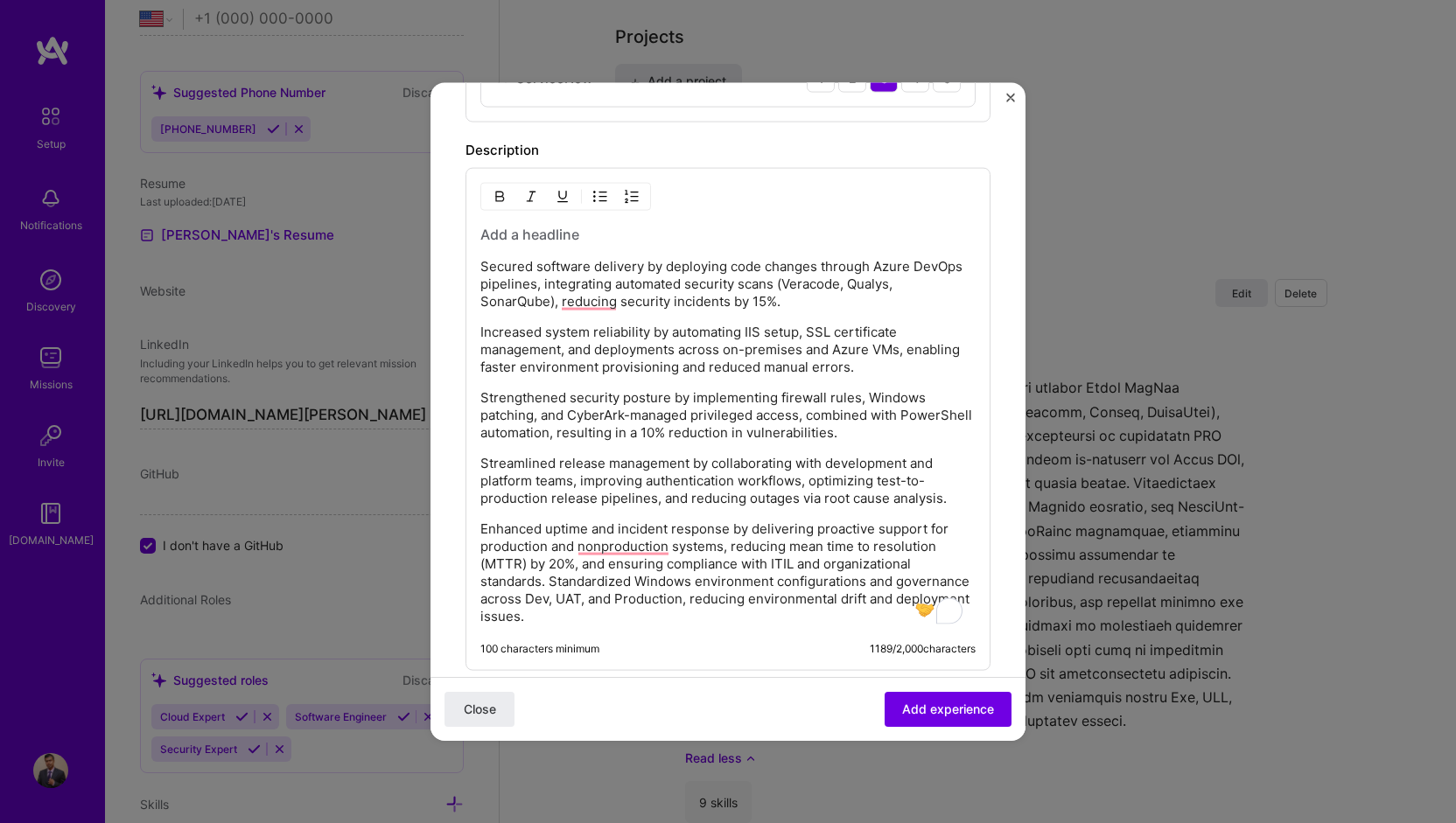
scroll to position [1225, 0]
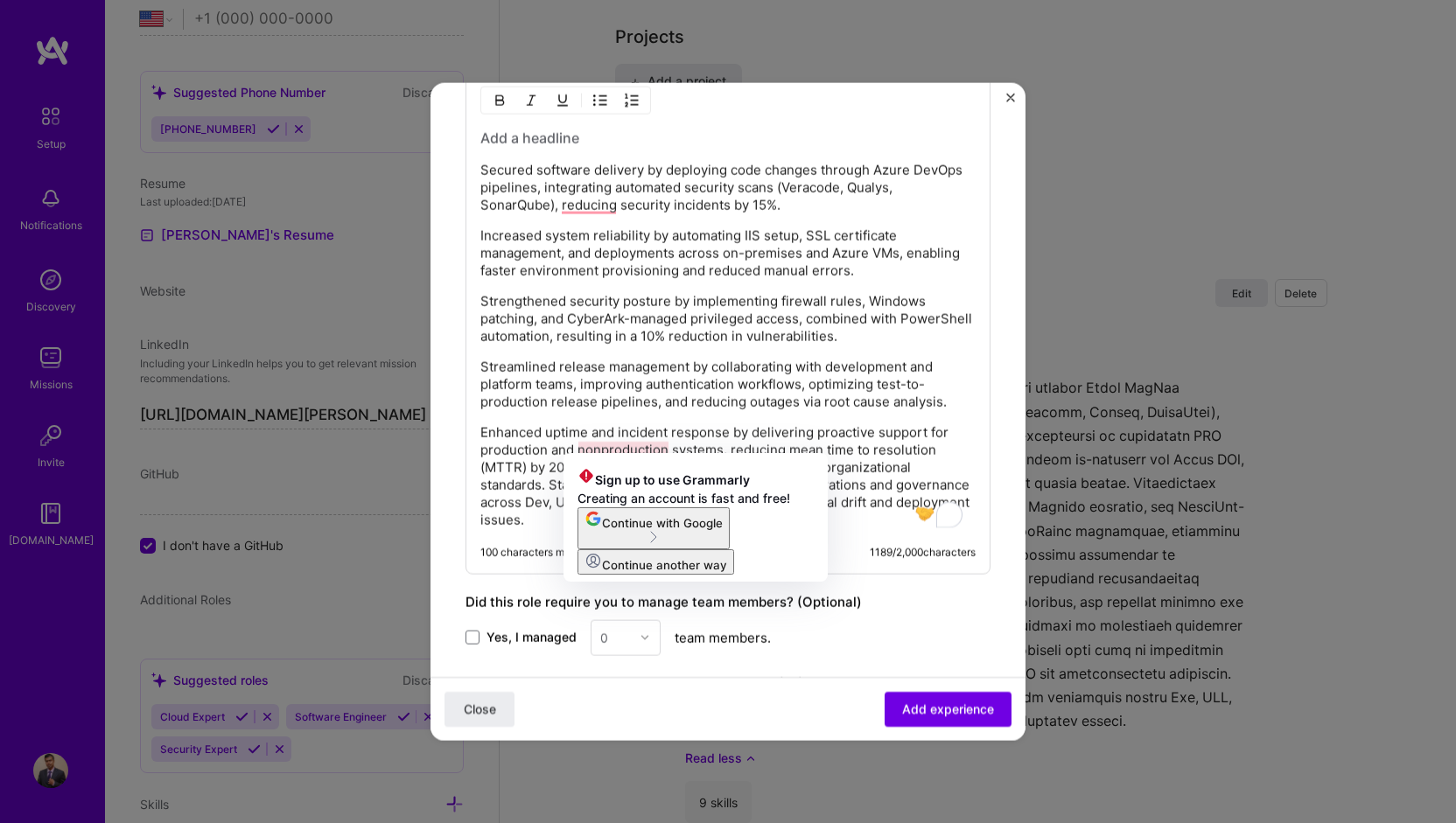
click at [604, 448] on p "Enhanced uptime and incident response by delivering proactive support for produ…" at bounding box center [728, 476] width 496 height 105
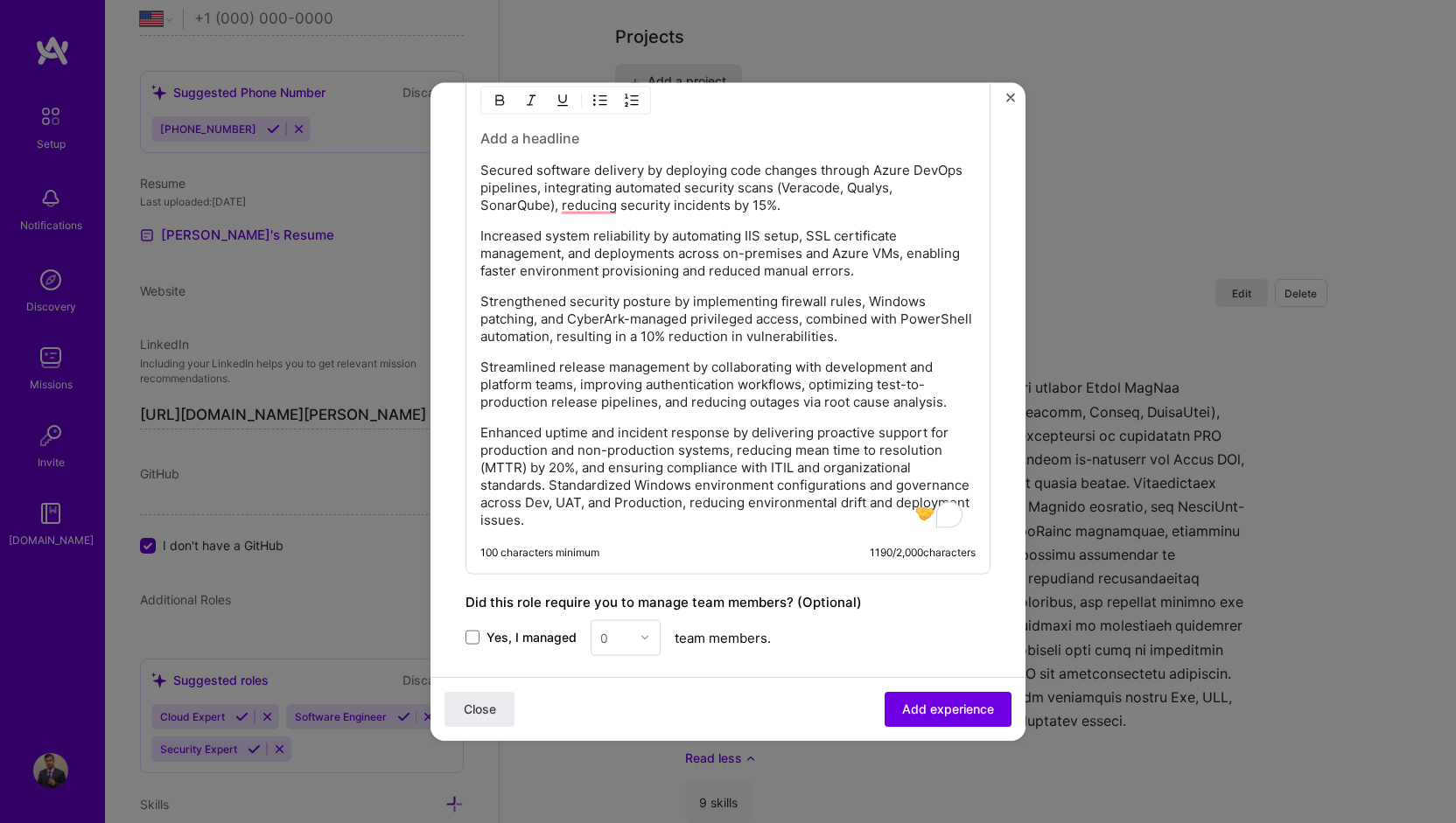
click at [549, 472] on p "Enhanced uptime and incident response by delivering proactive support for produ…" at bounding box center [728, 476] width 496 height 105
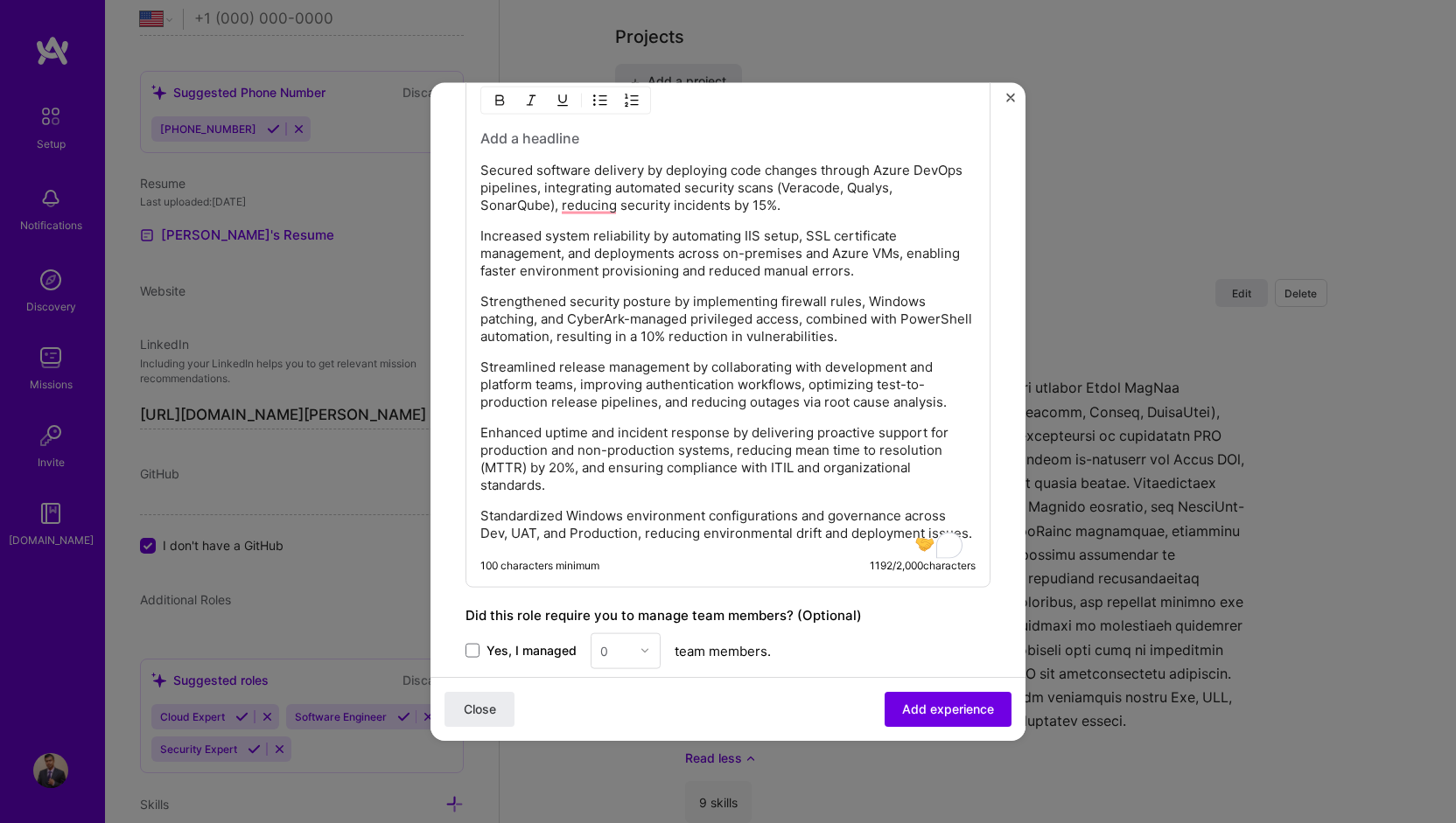
scroll to position [1137, 0]
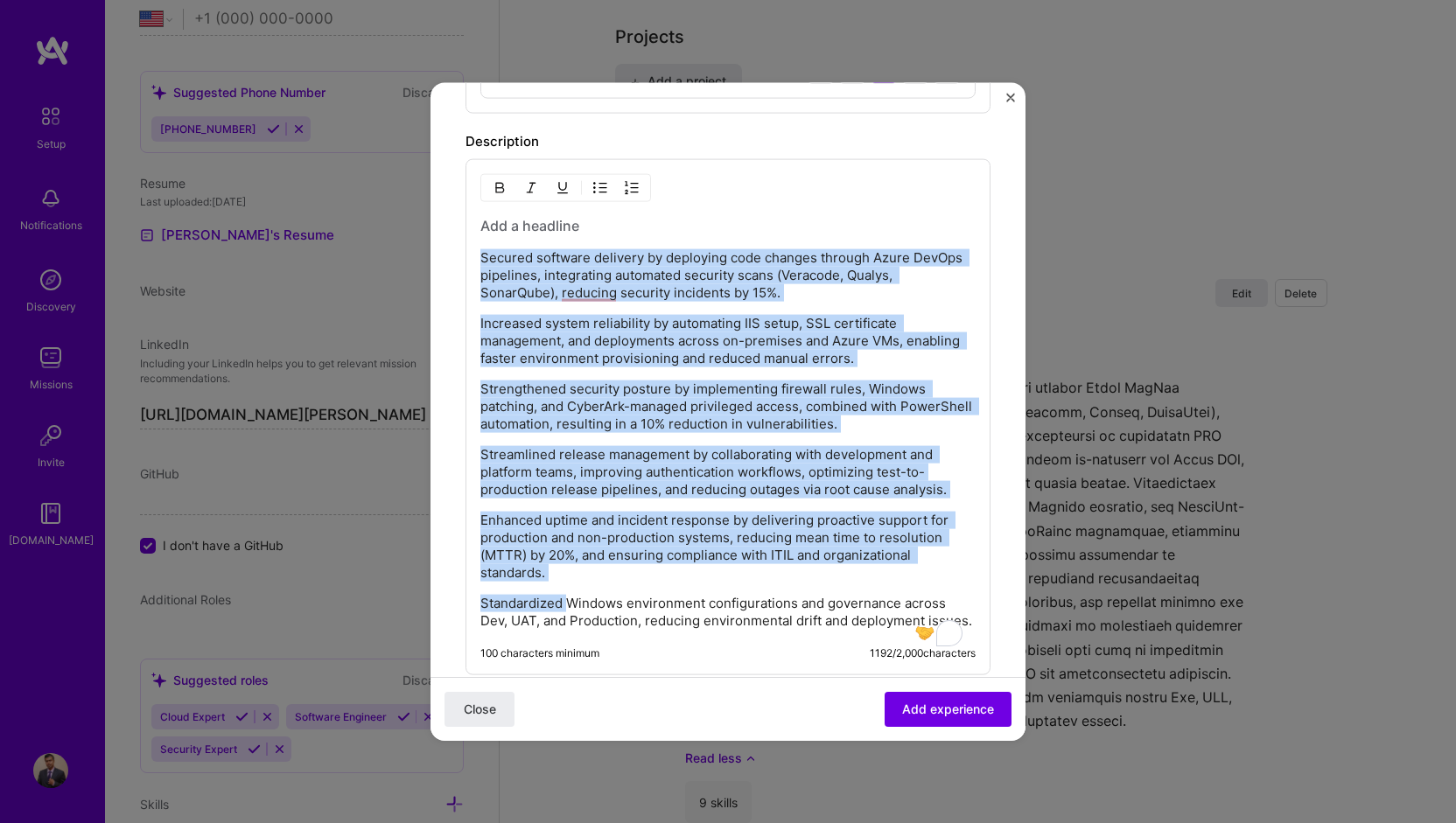
drag, startPoint x: 481, startPoint y: 254, endPoint x: 568, endPoint y: 600, distance: 356.8
click at [568, 600] on div "Secured software delivery by deploying code changes through Azure DevOps pipeli…" at bounding box center [728, 423] width 496 height 414
click at [597, 181] on img "button" at bounding box center [600, 187] width 14 height 14
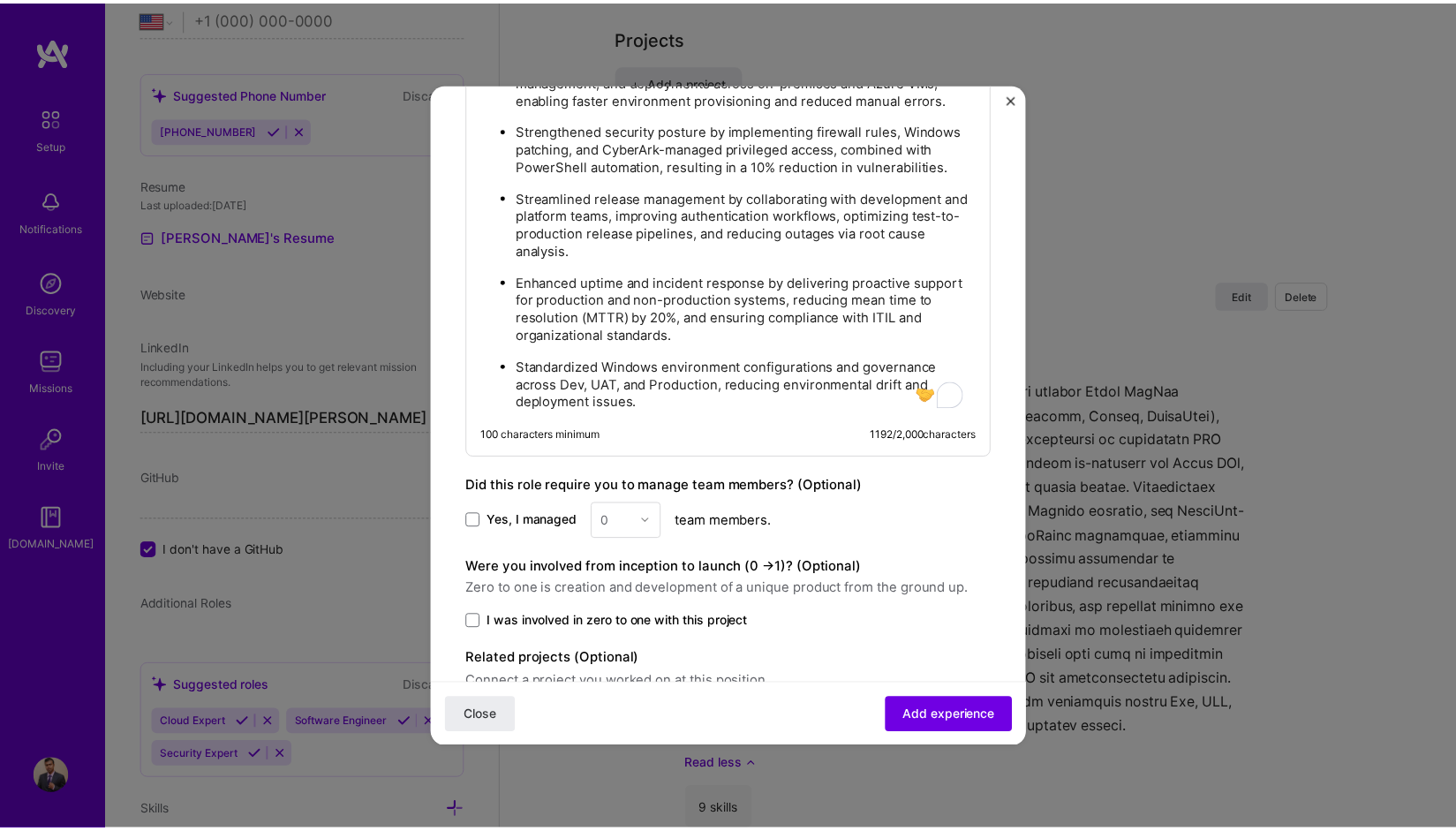
scroll to position [1493, 0]
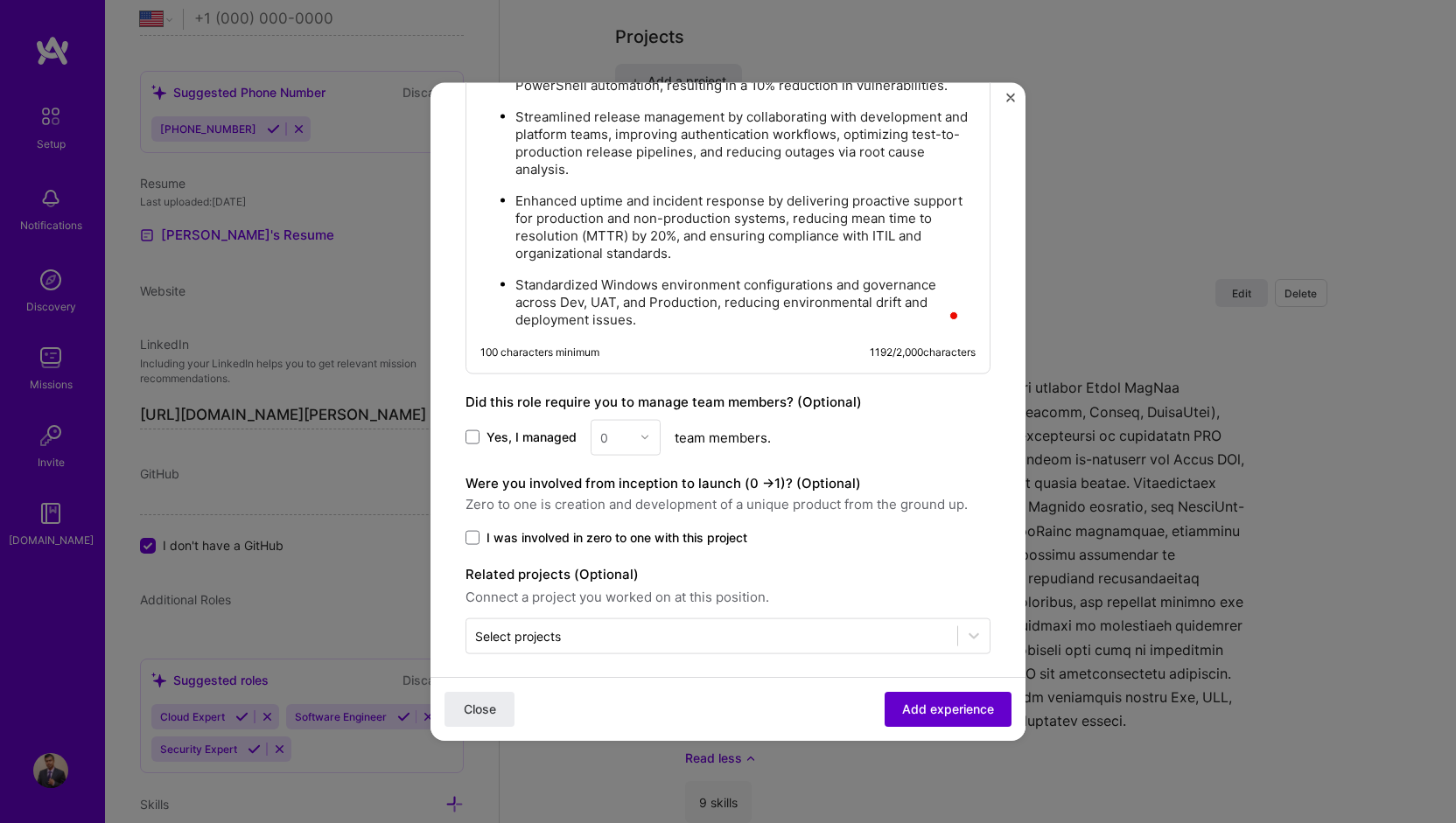
click at [924, 716] on span "Add experience" at bounding box center [948, 709] width 92 height 18
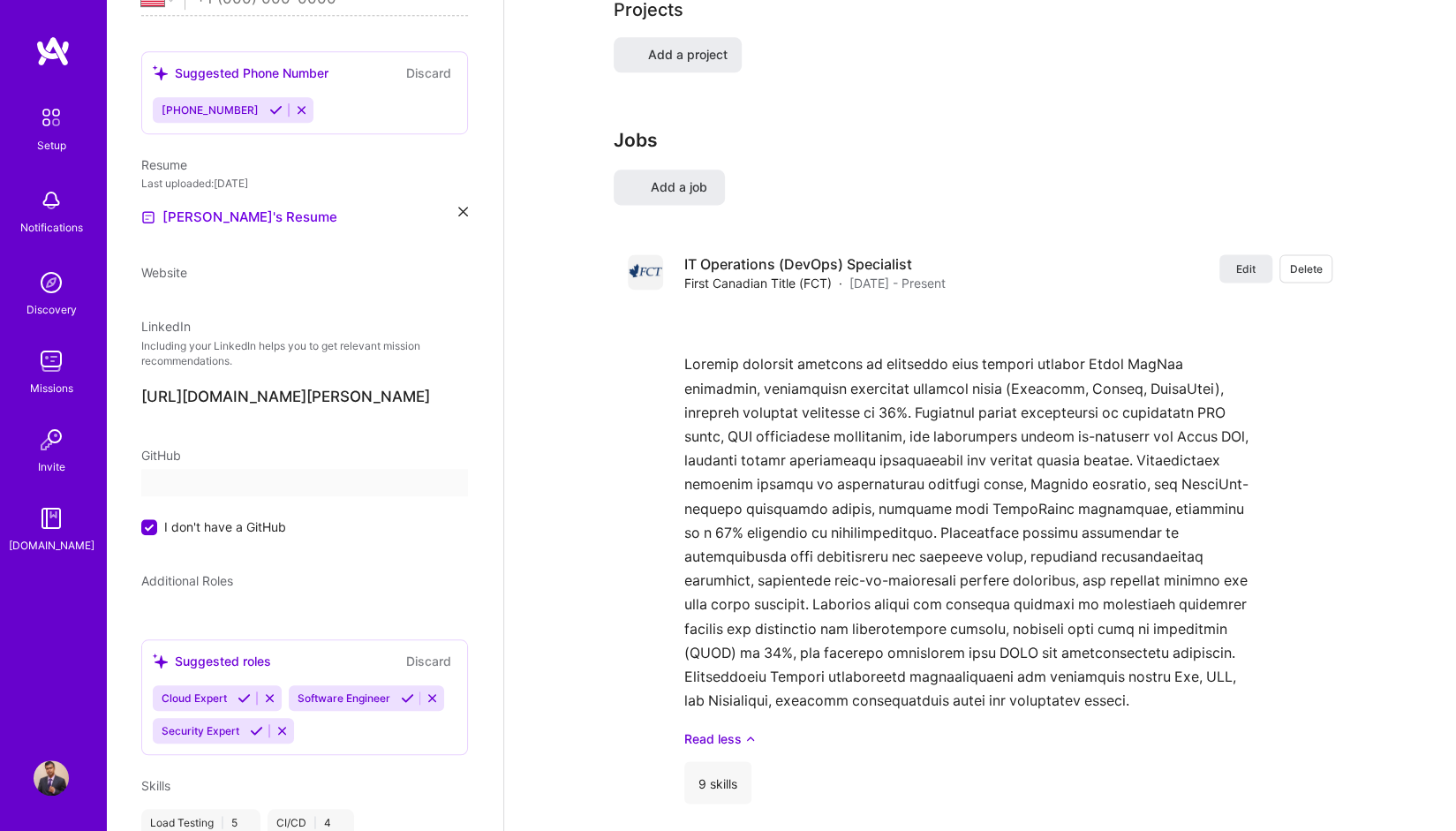
select select "US"
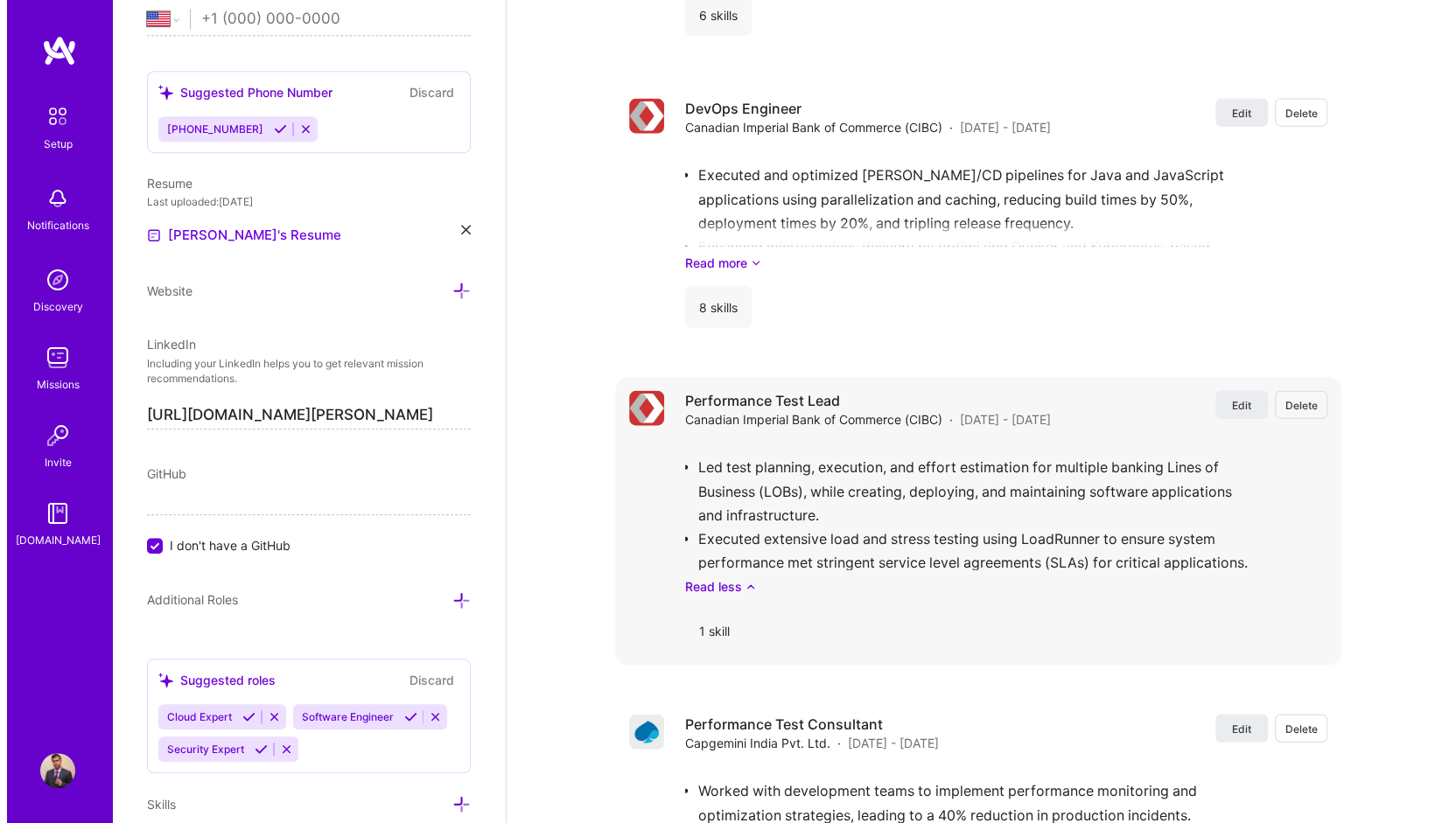
scroll to position [2713, 0]
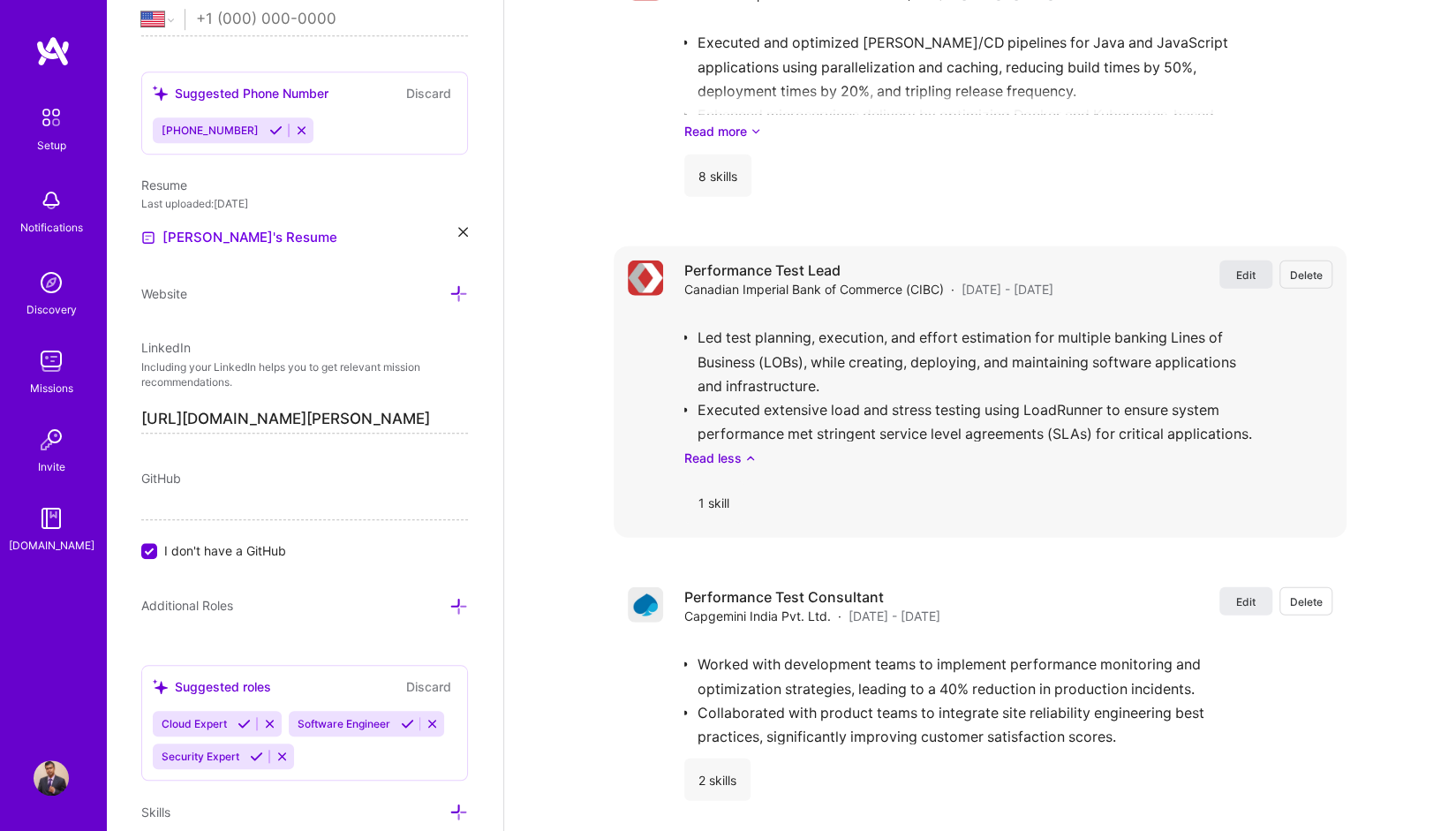
click at [1242, 268] on span "Edit" at bounding box center [1246, 275] width 20 height 15
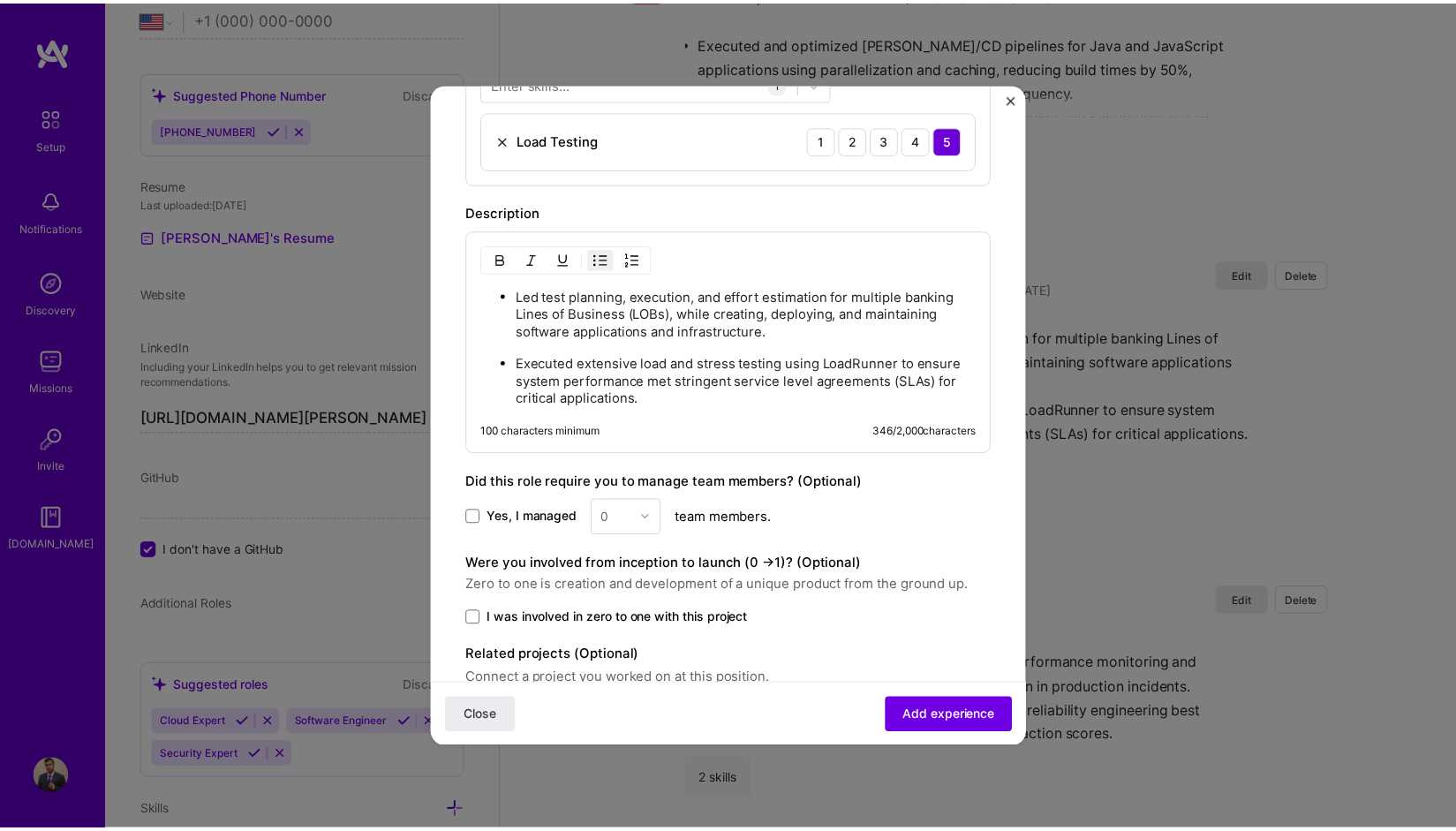
scroll to position [699, 0]
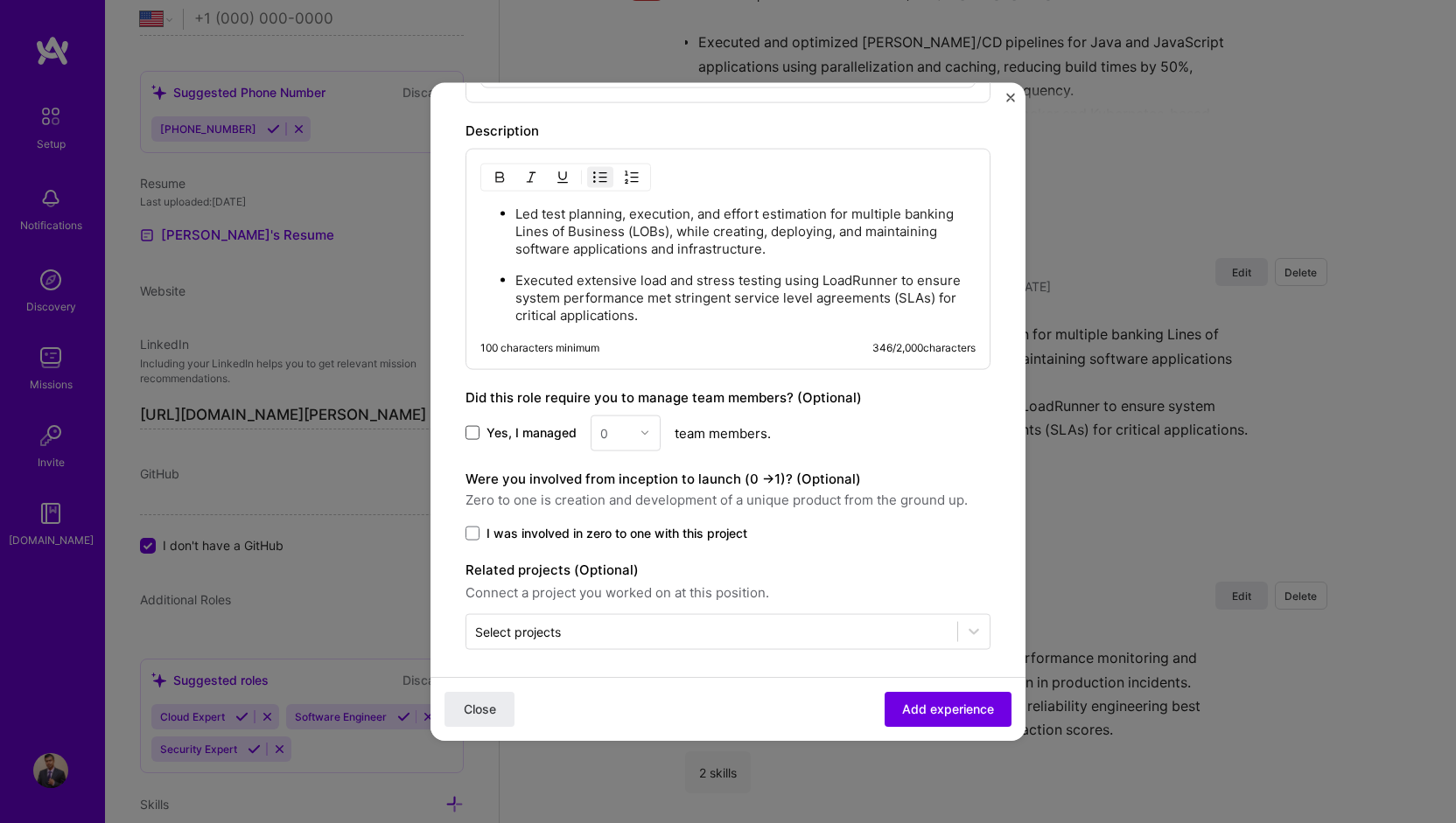
click at [469, 428] on span at bounding box center [471, 433] width 14 height 14
click at [0, 0] on input "Yes, I managed" at bounding box center [0, 0] width 0 height 0
click at [640, 432] on img at bounding box center [644, 433] width 10 height 10
click at [631, 538] on div "3" at bounding box center [625, 544] width 59 height 32
click at [927, 709] on span "Add experience" at bounding box center [948, 709] width 92 height 18
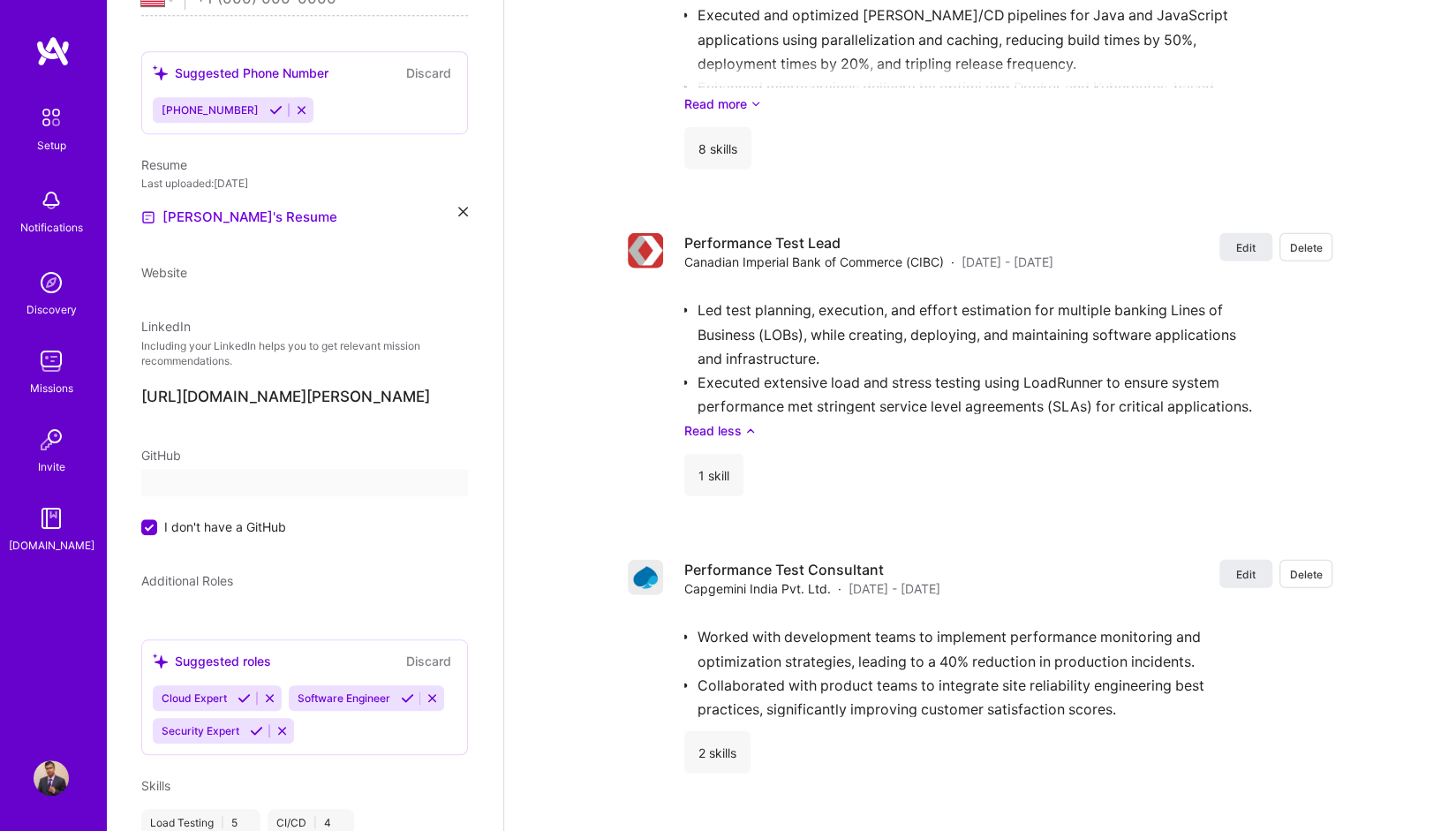
select select "US"
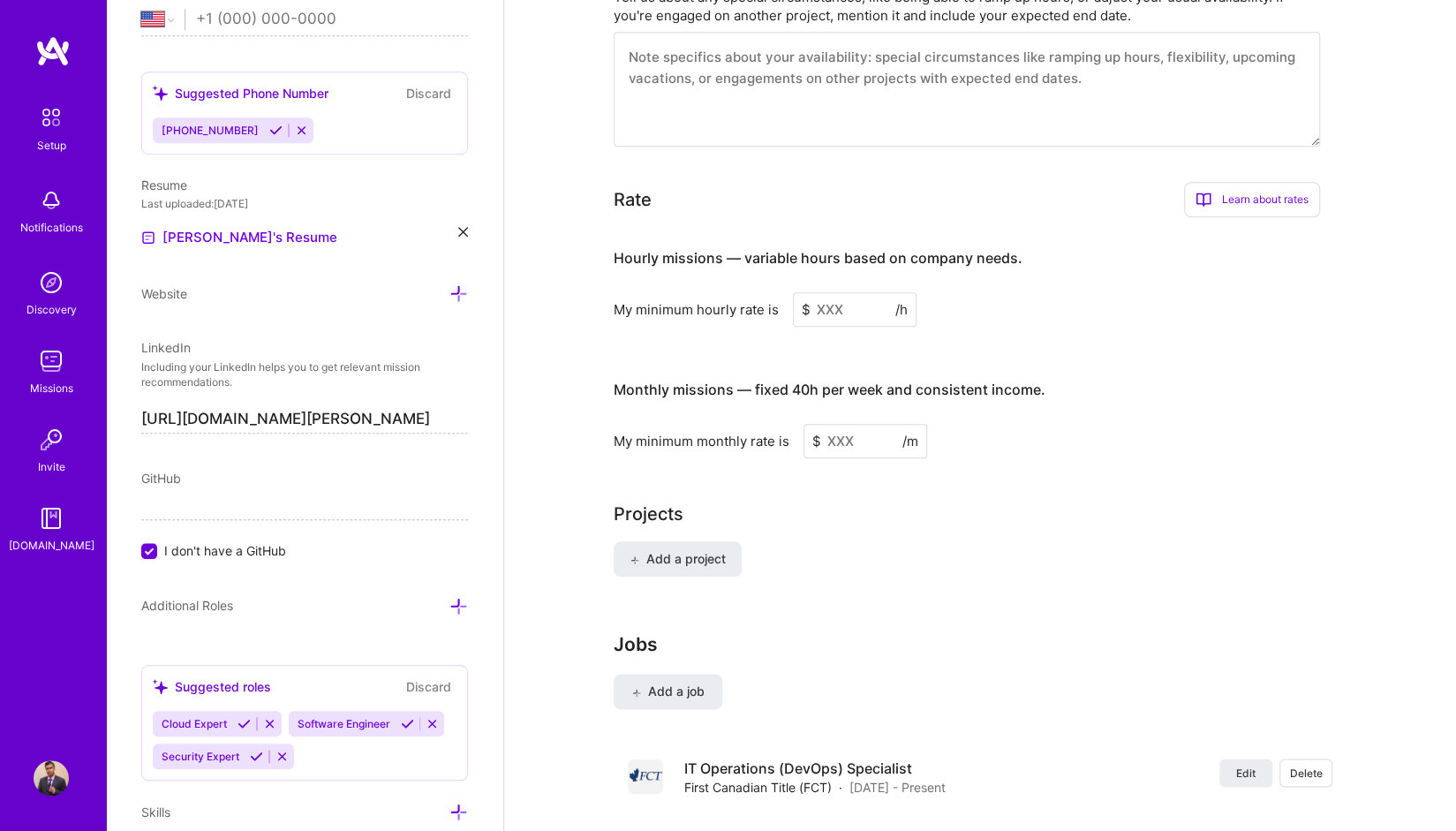
scroll to position [958, 0]
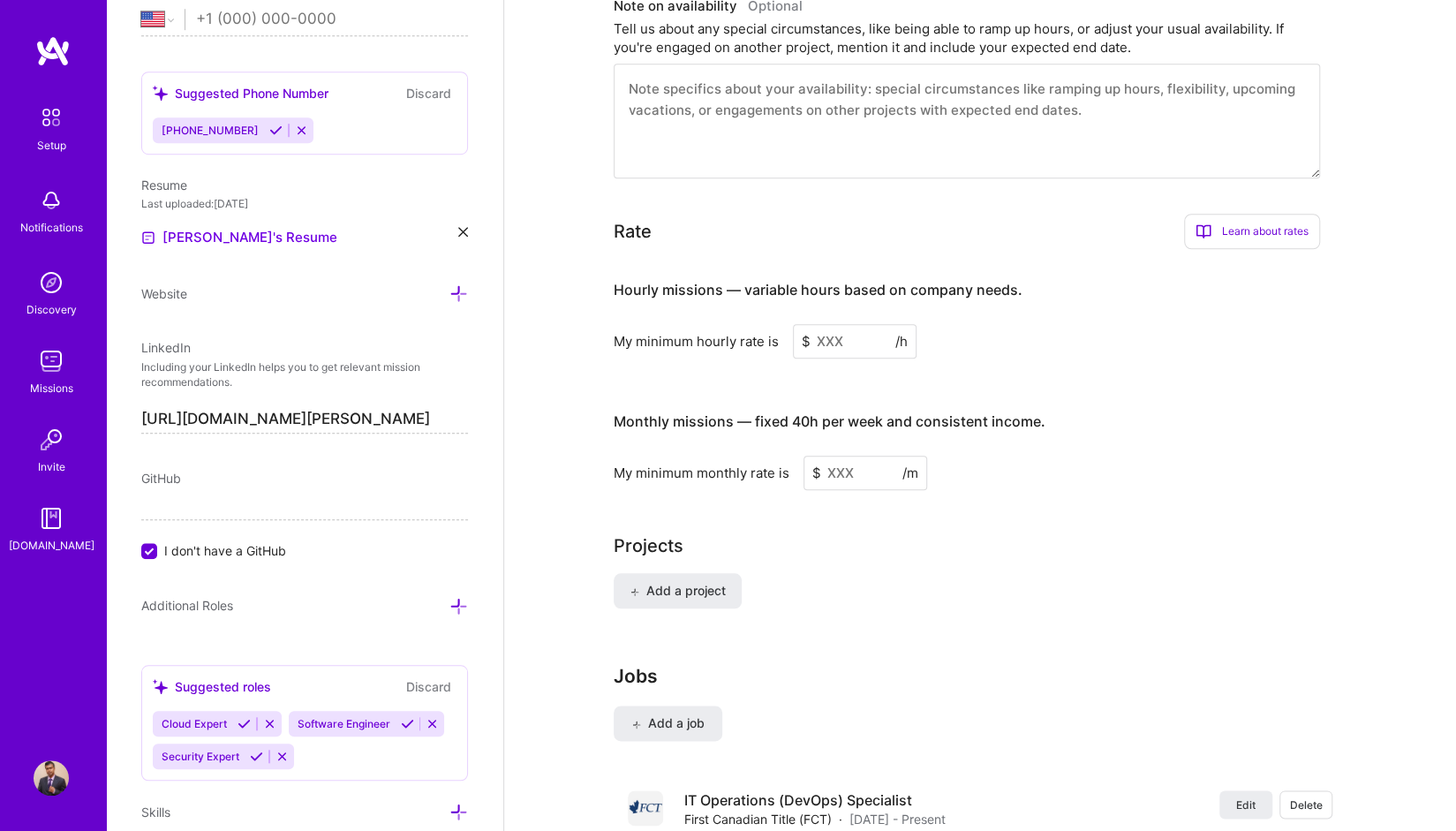
click at [829, 324] on input at bounding box center [855, 341] width 123 height 35
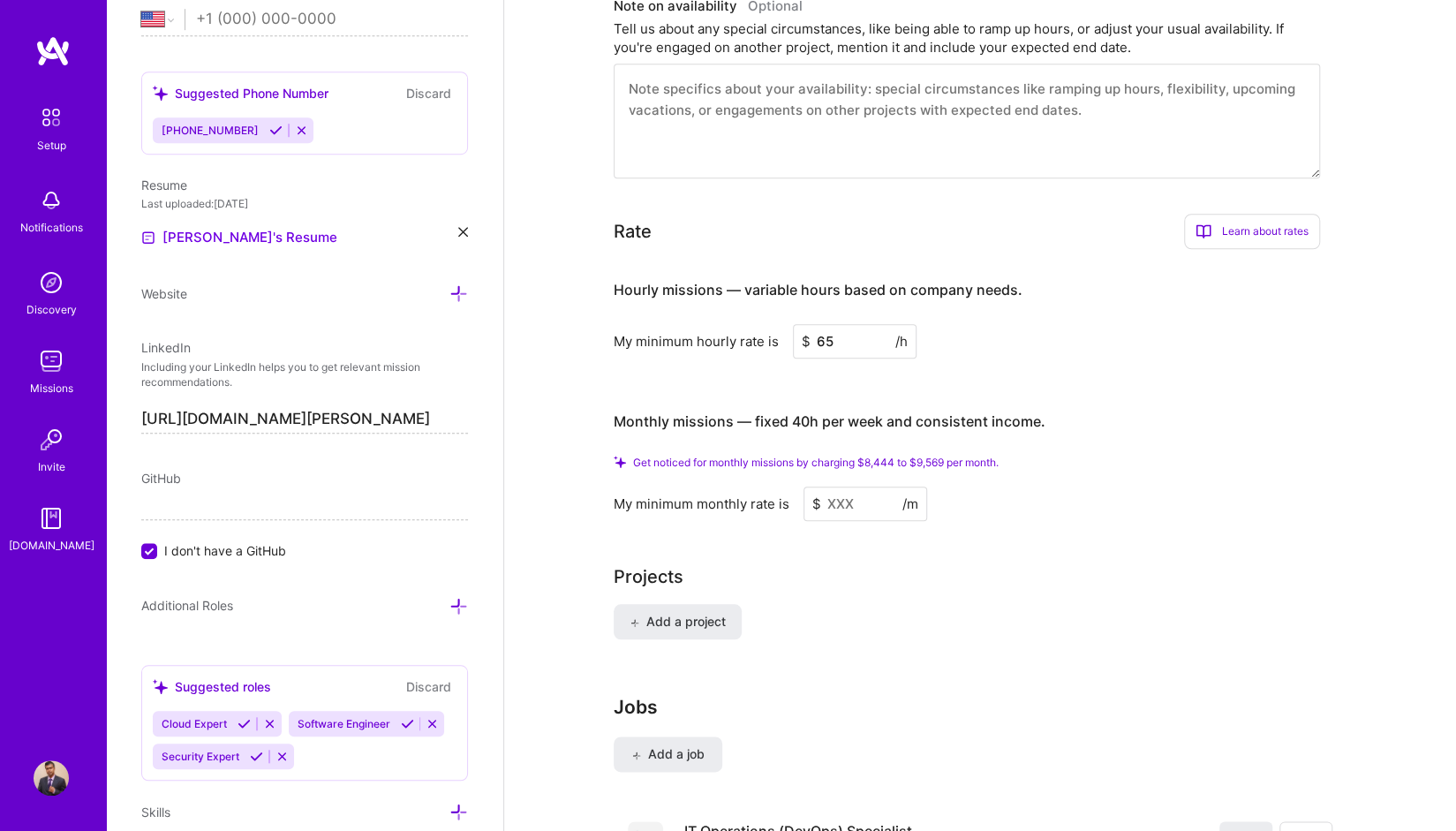
type input "65"
click at [968, 568] on div "Projects Add a project" at bounding box center [980, 613] width 733 height 97
click at [847, 488] on input at bounding box center [865, 503] width 123 height 35
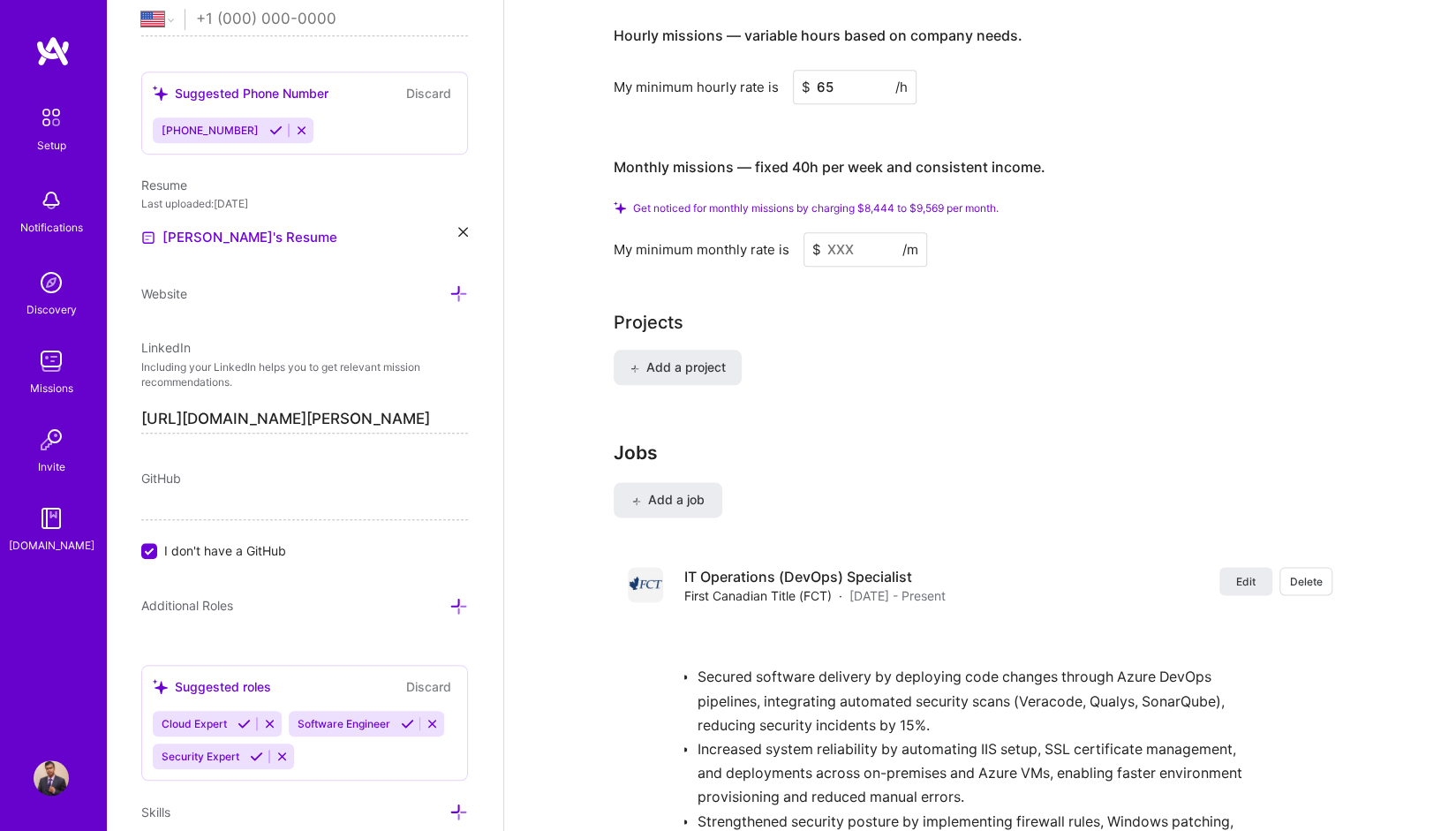
scroll to position [859, 0]
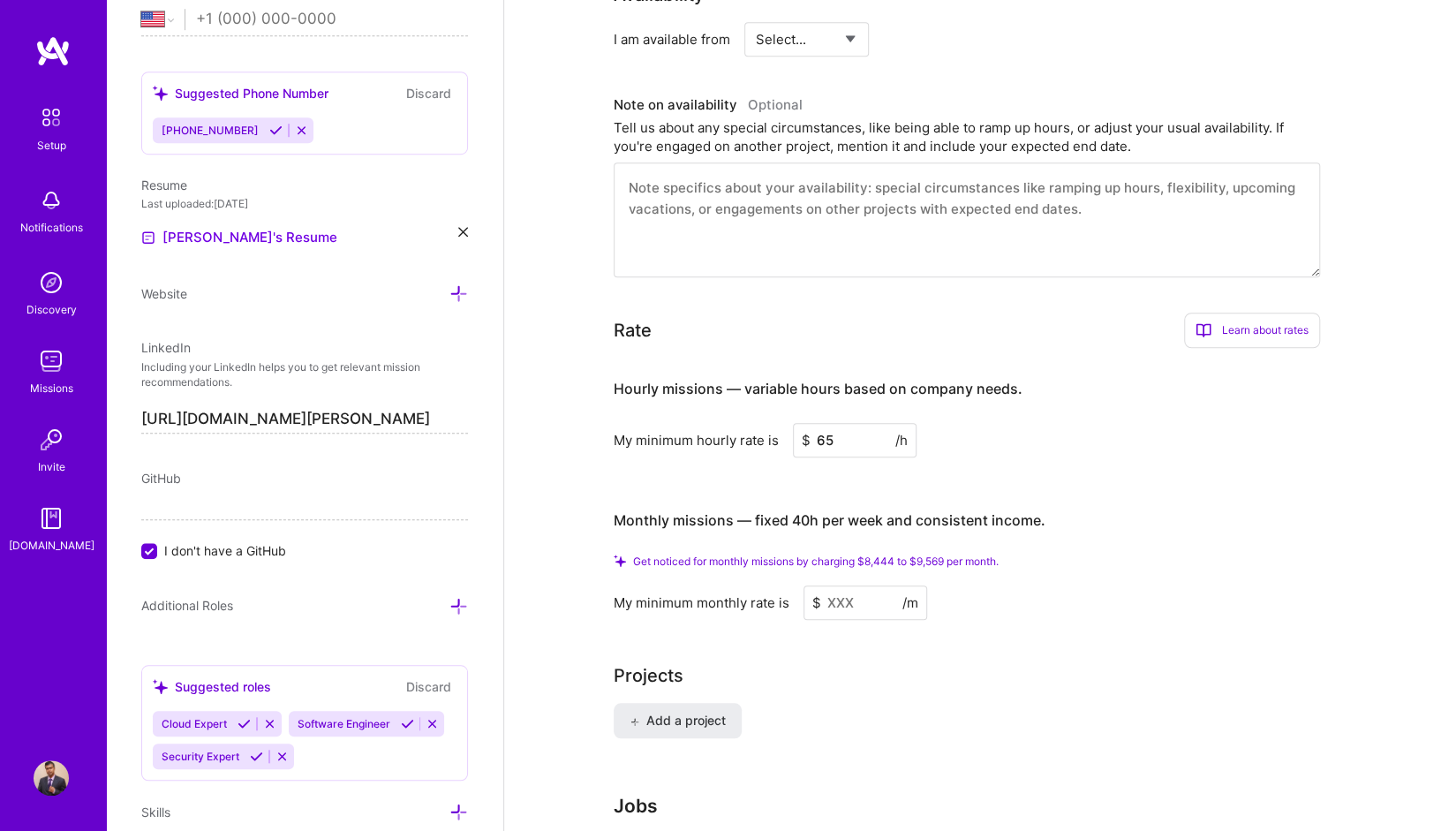
click at [829, 585] on input at bounding box center [865, 602] width 123 height 35
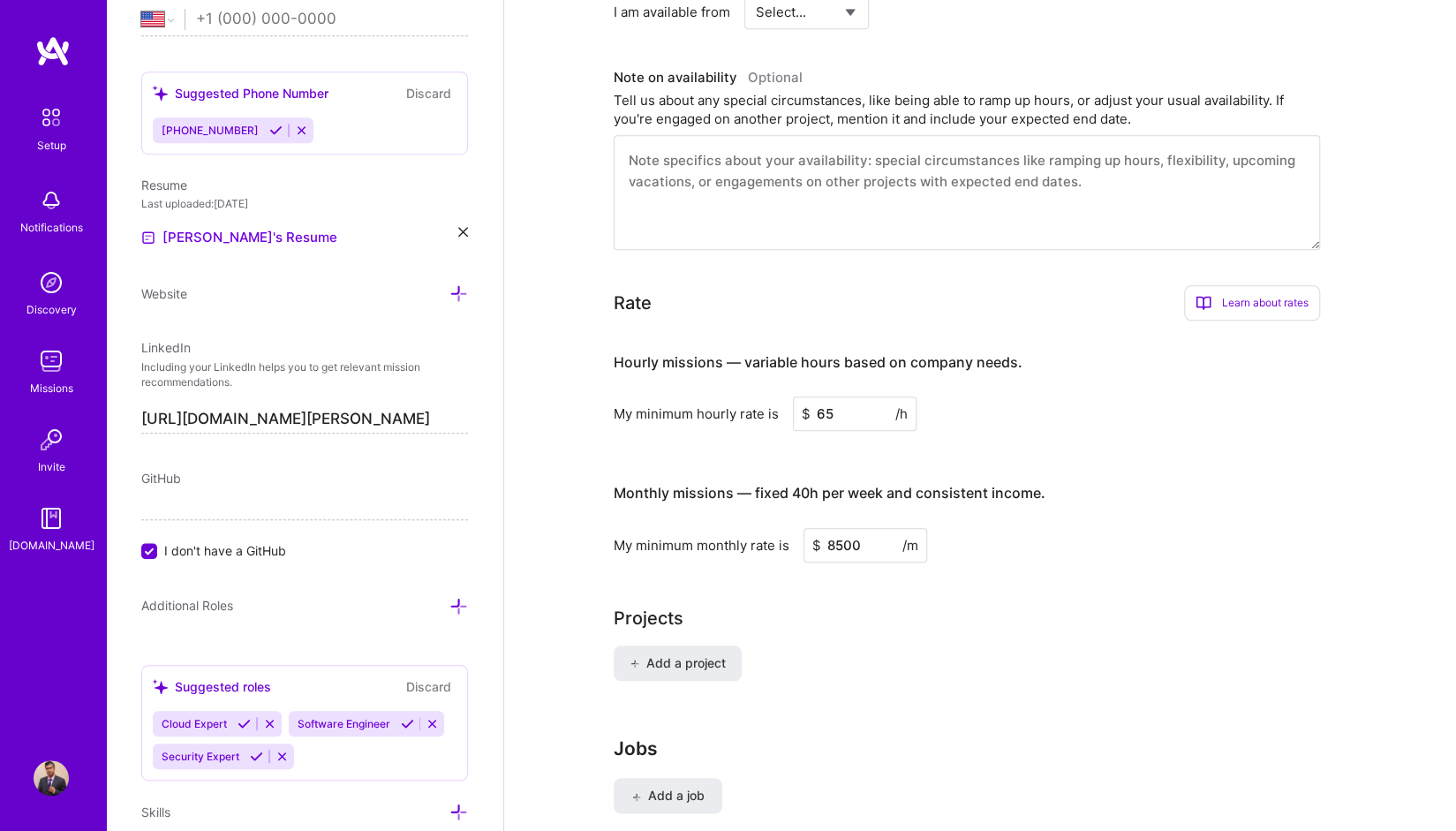
type input "8500"
click at [1085, 605] on div "Projects" at bounding box center [980, 618] width 733 height 26
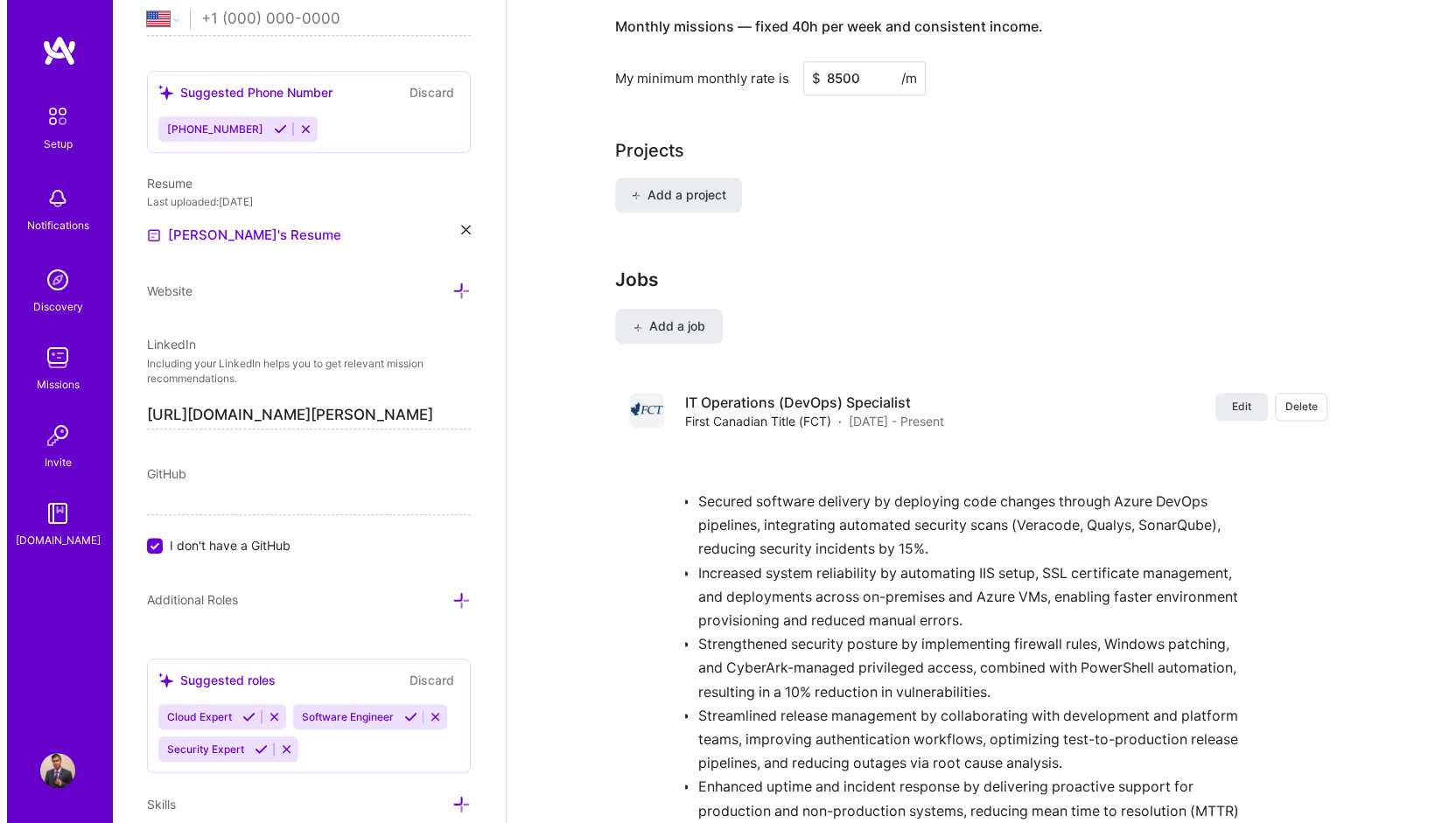
scroll to position [963, 0]
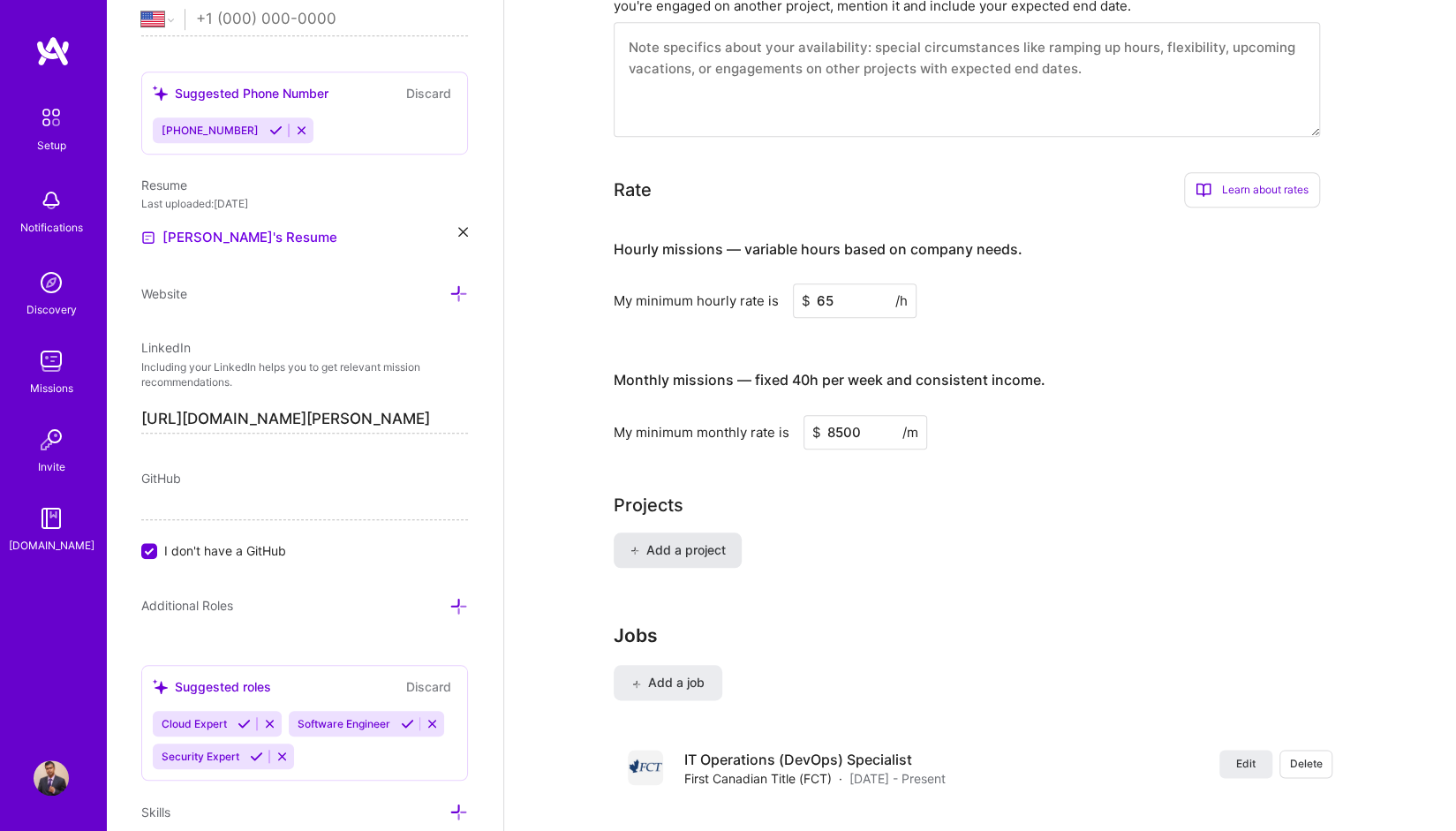
click at [648, 535] on button "Add a project" at bounding box center [678, 551] width 128 height 35
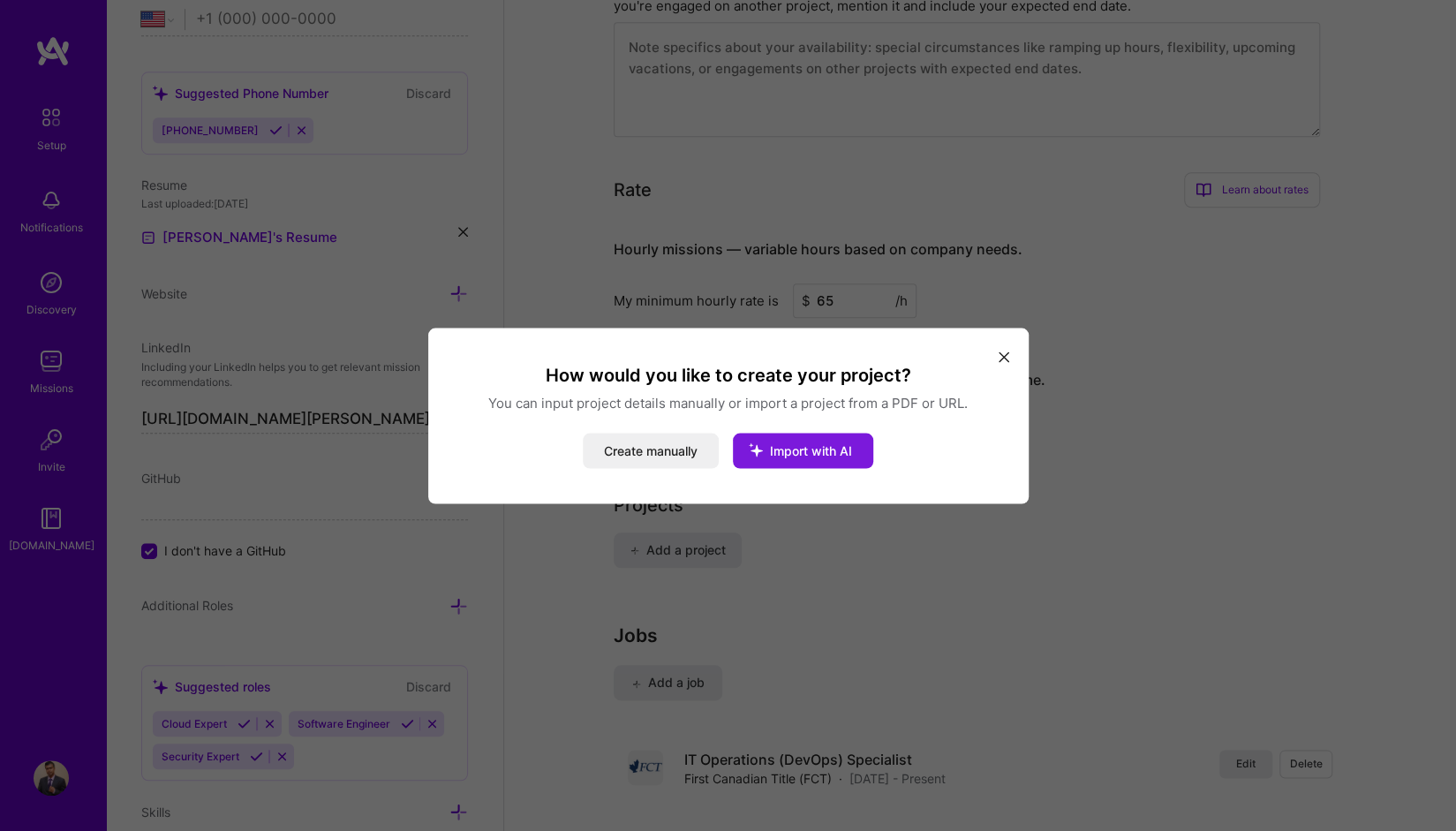
click at [800, 440] on button "Import with AI" at bounding box center [803, 451] width 140 height 35
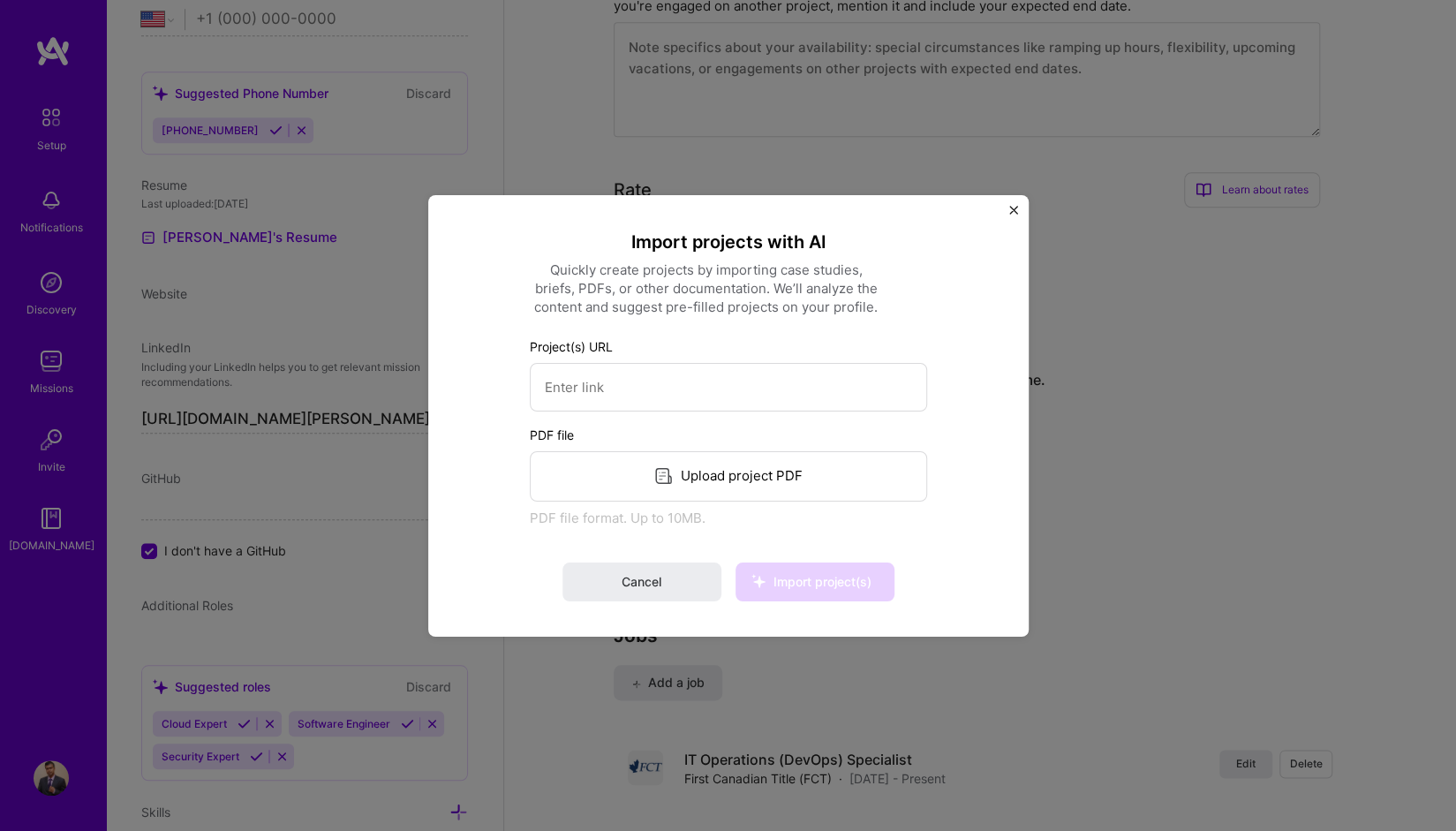
click at [1013, 210] on img "Close" at bounding box center [1014, 209] width 8 height 8
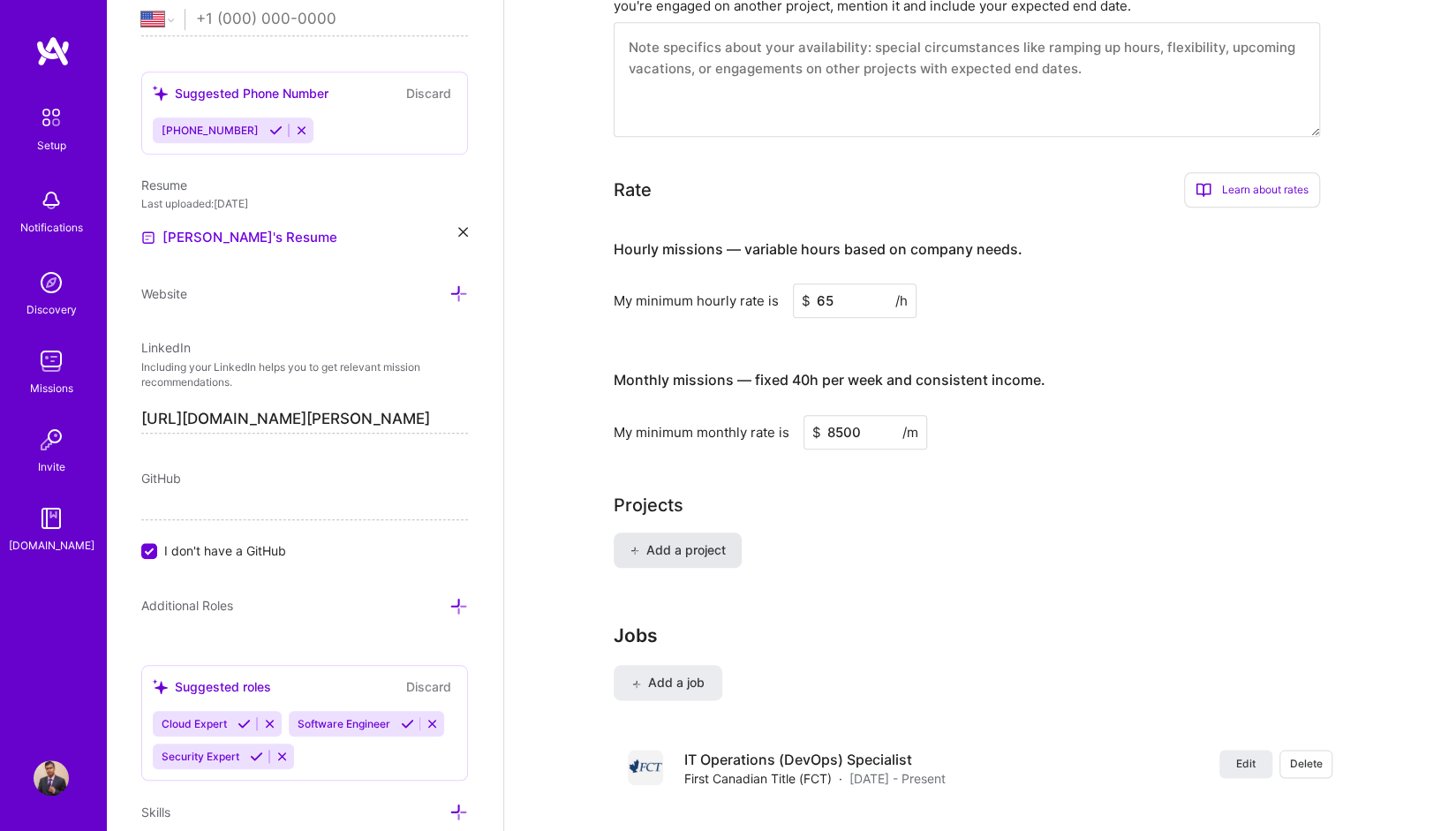
click at [704, 542] on span "Add a project" at bounding box center [678, 550] width 96 height 18
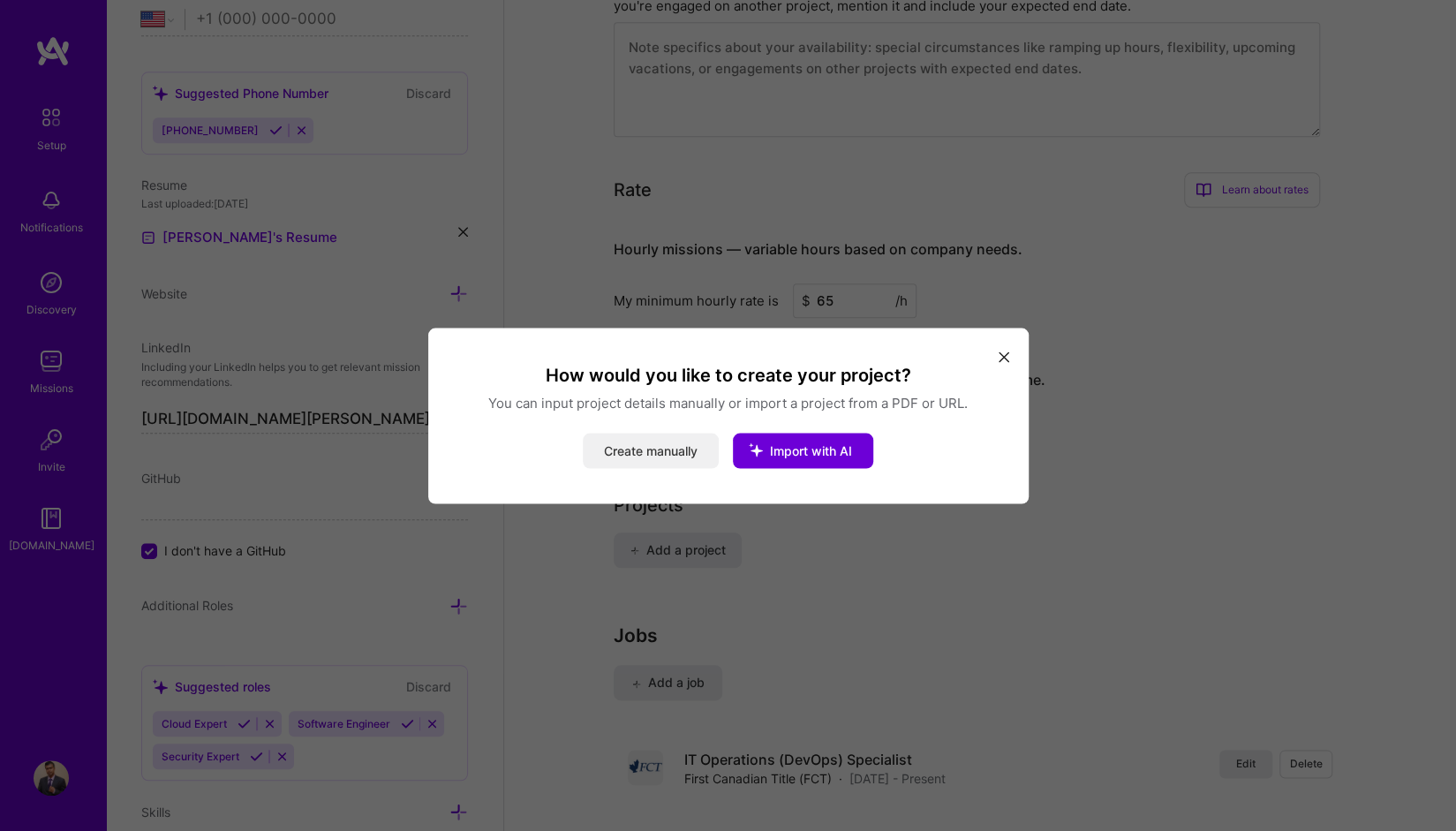
click at [664, 460] on button "Create manually" at bounding box center [651, 451] width 136 height 35
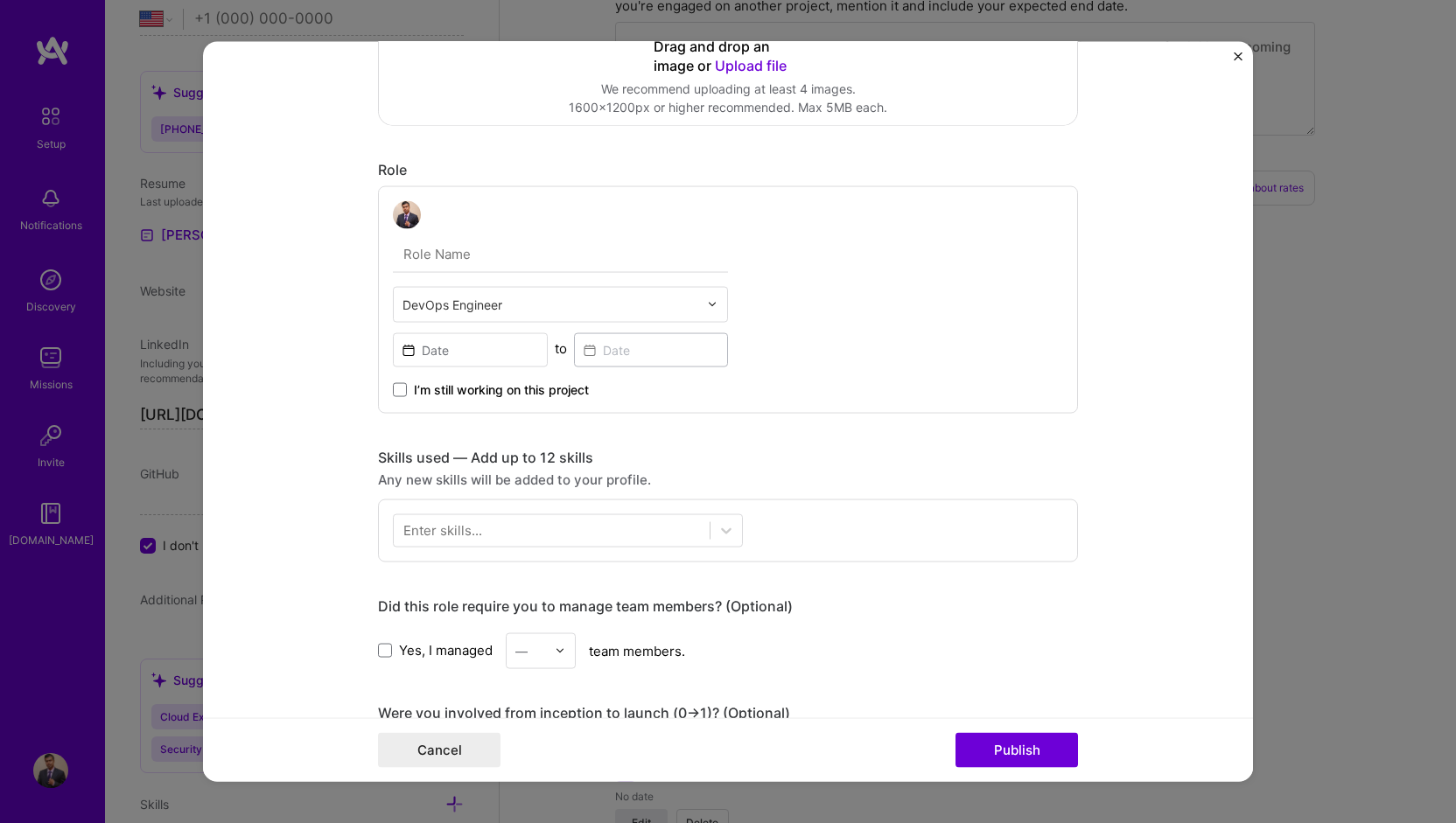
scroll to position [0, 0]
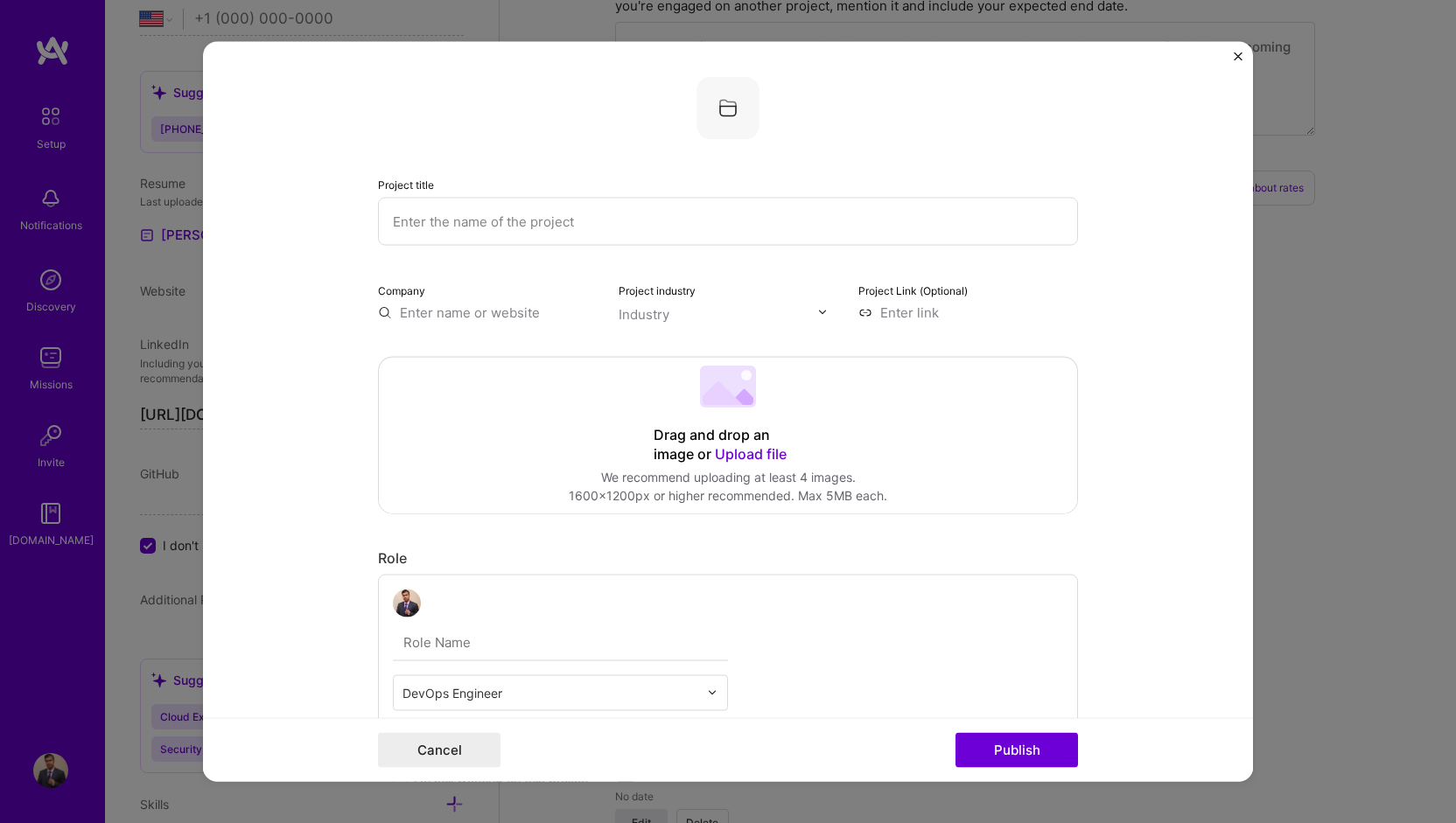
click at [900, 309] on input at bounding box center [968, 312] width 220 height 18
paste input "[URL][DOMAIN_NAME]"
type input "[URL][DOMAIN_NAME]"
click at [651, 310] on div "Industry" at bounding box center [643, 313] width 51 height 18
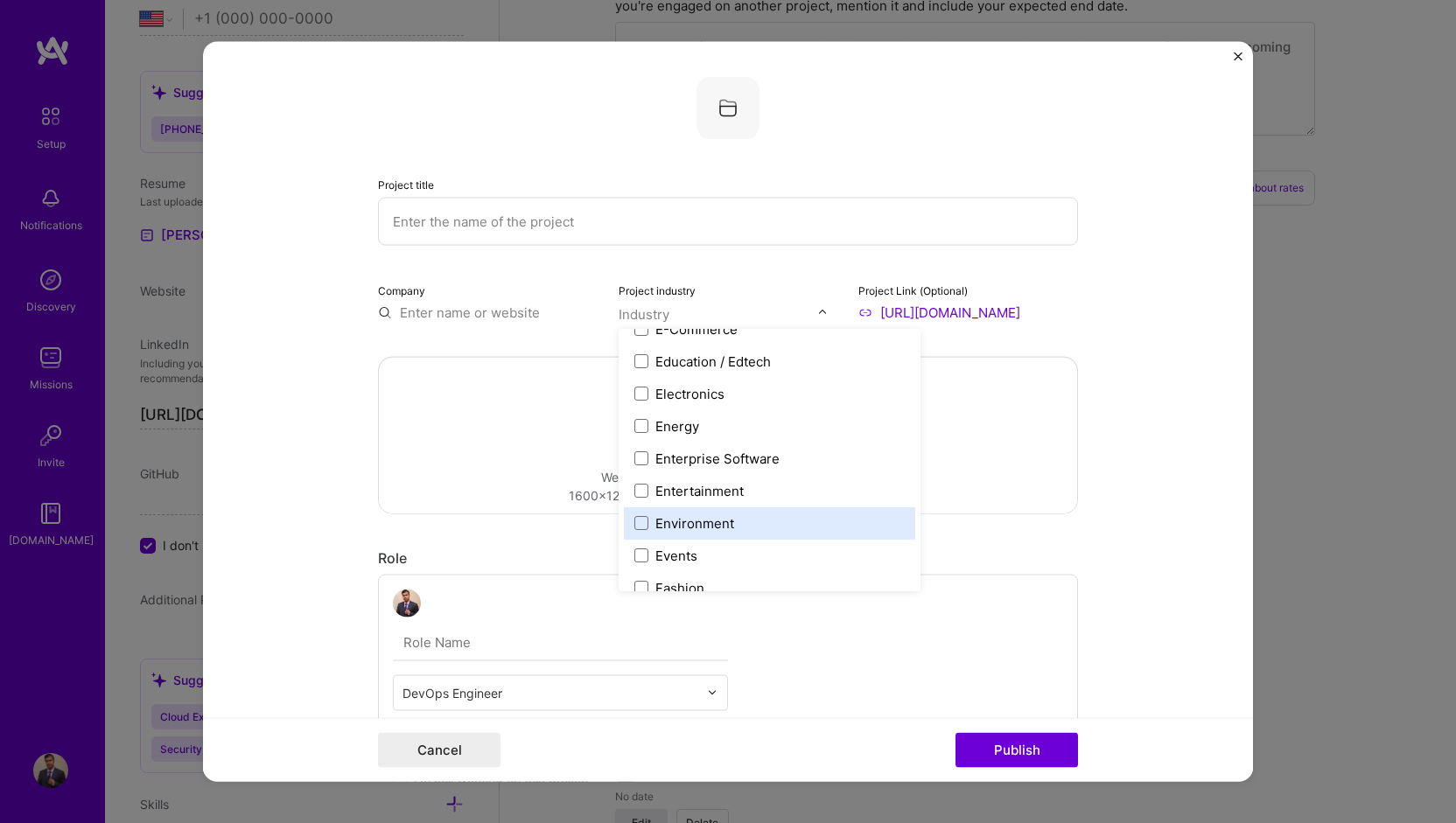
scroll to position [1488, 0]
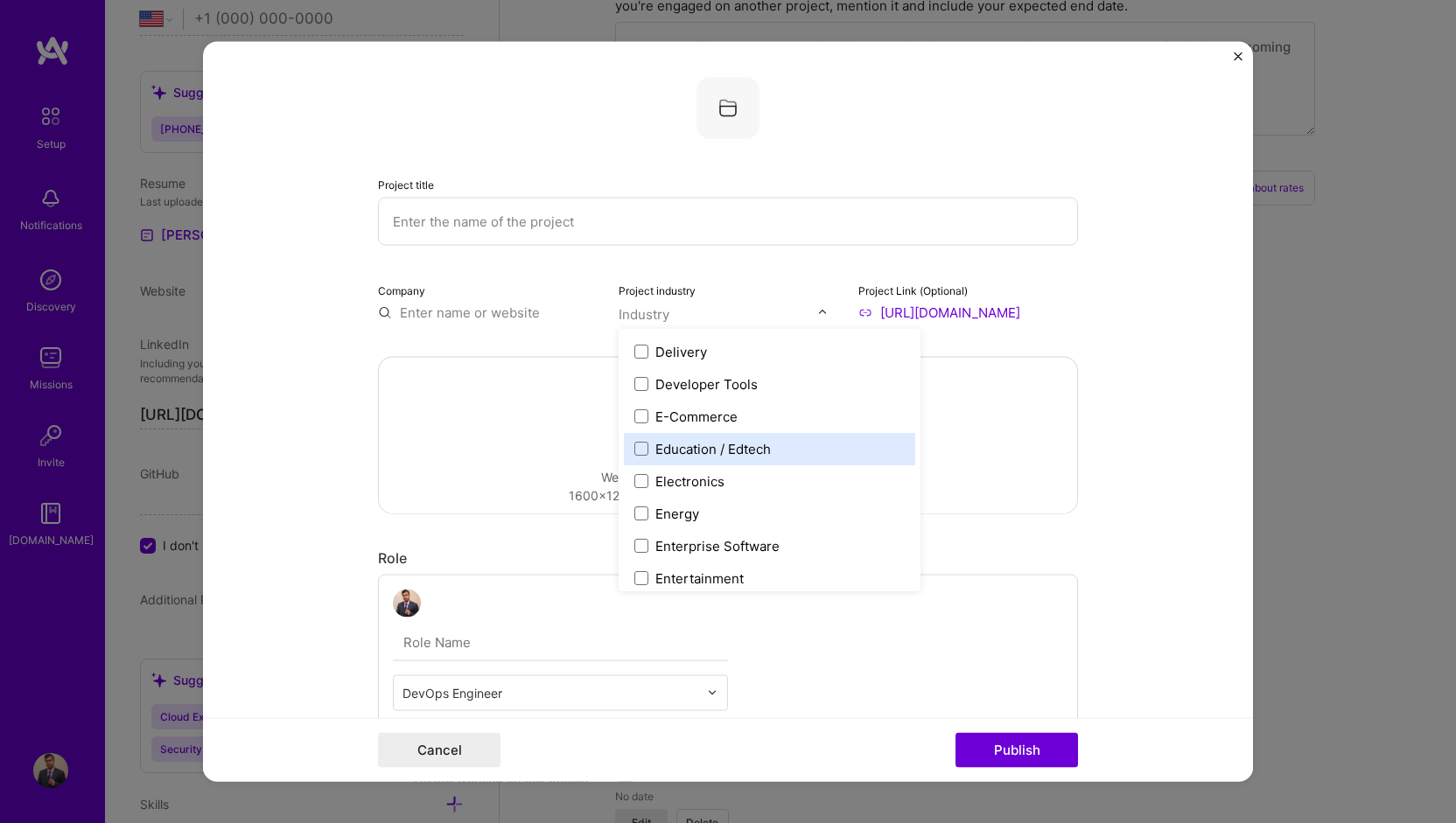
click at [763, 454] on div "Education / Edtech" at bounding box center [713, 448] width 116 height 18
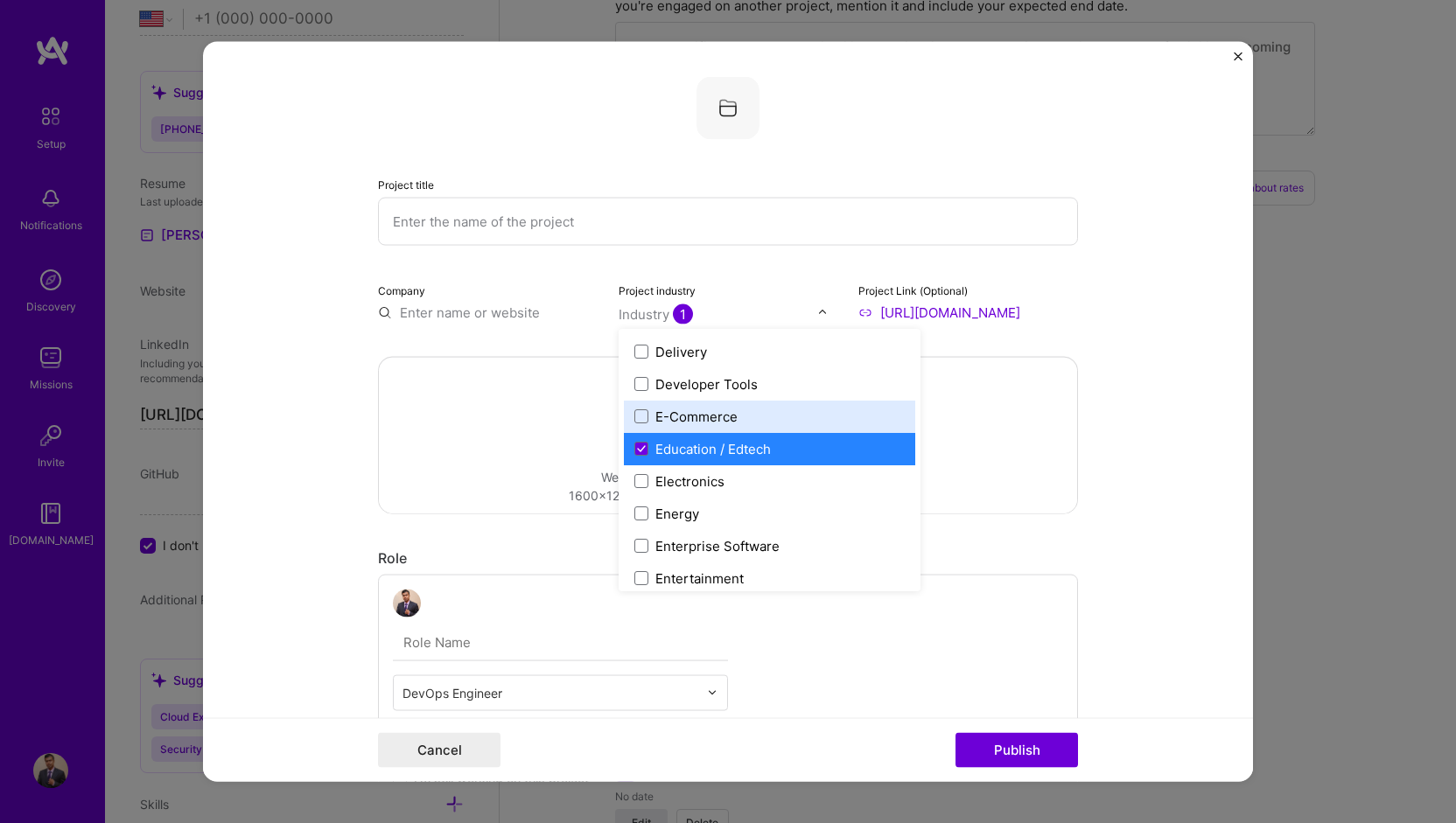
click at [465, 309] on input "text" at bounding box center [488, 312] width 220 height 18
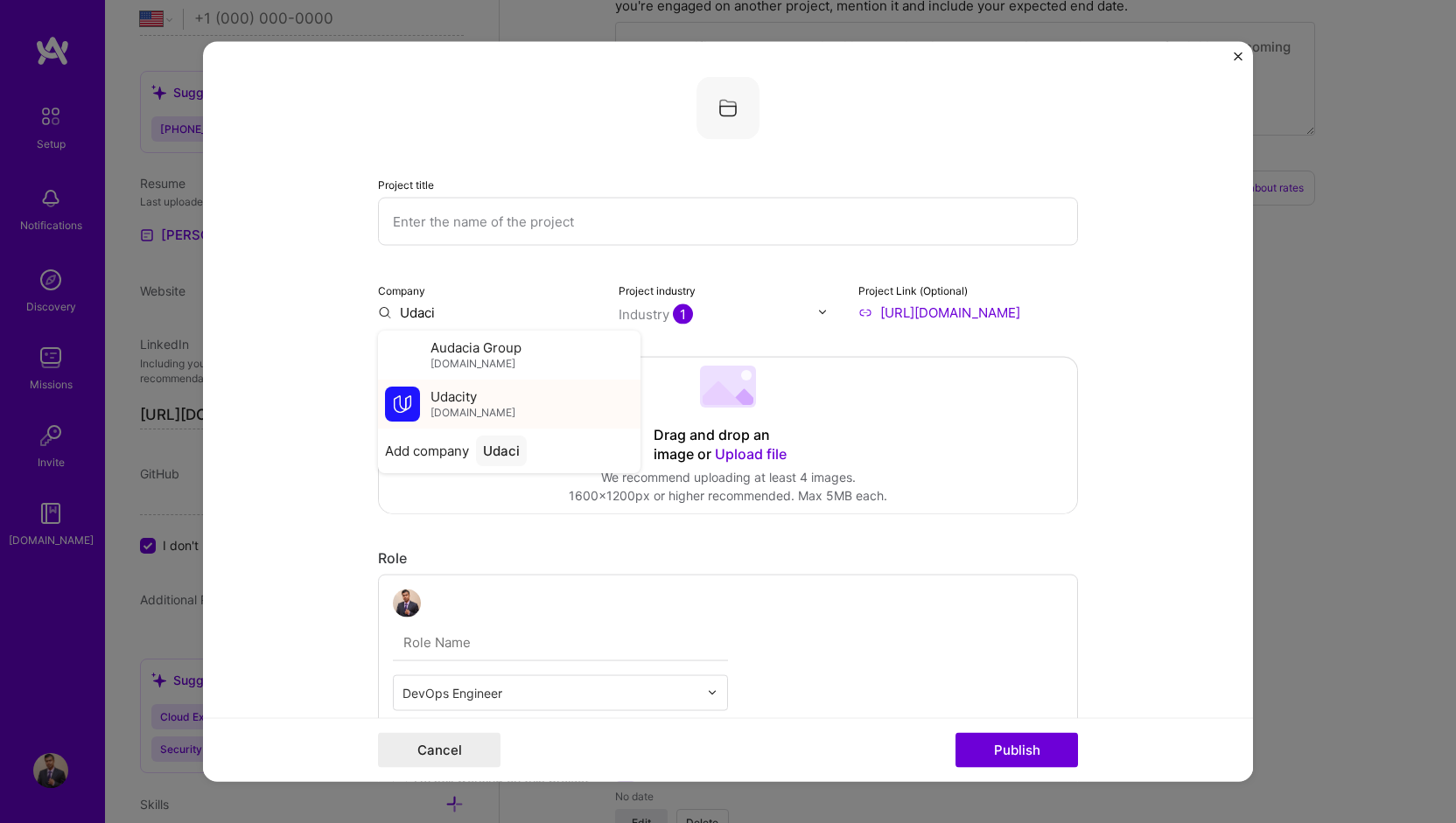
click at [476, 398] on div "Udacity [DOMAIN_NAME]" at bounding box center [473, 403] width 85 height 32
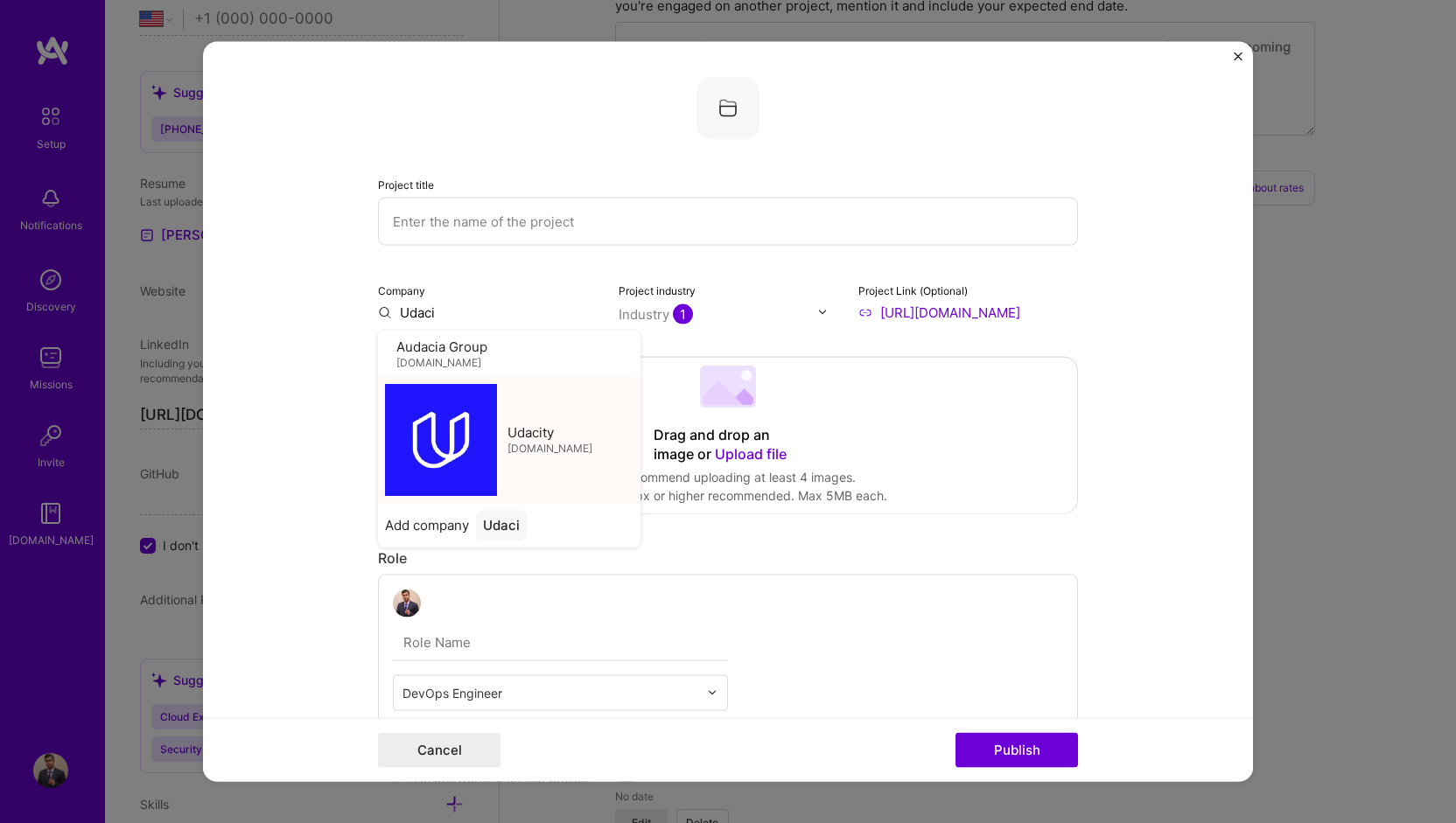
type input "Udacity"
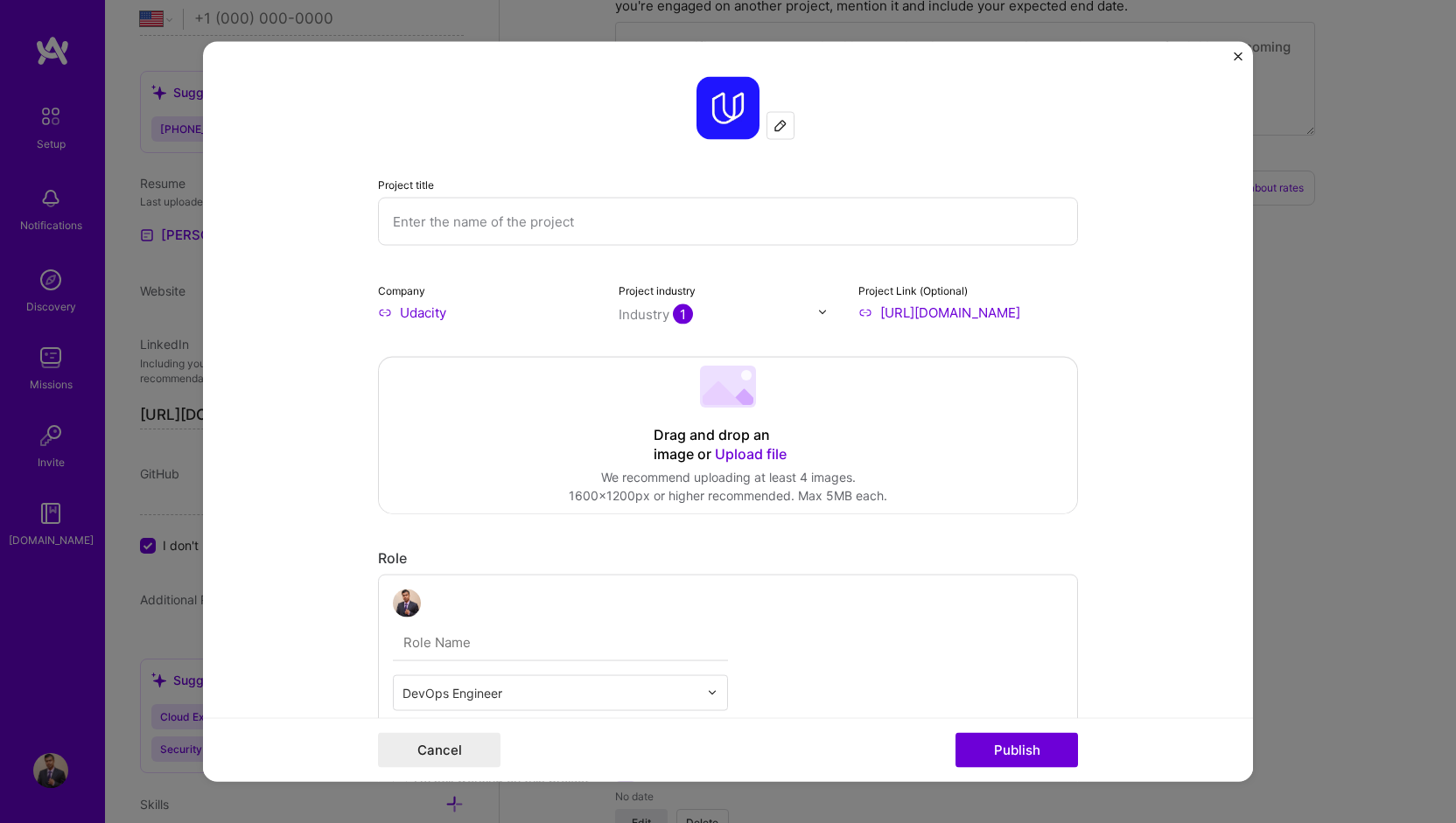
click at [445, 222] on input "text" at bounding box center [728, 221] width 700 height 48
click at [987, 313] on input "[URL][DOMAIN_NAME]" at bounding box center [968, 312] width 220 height 18
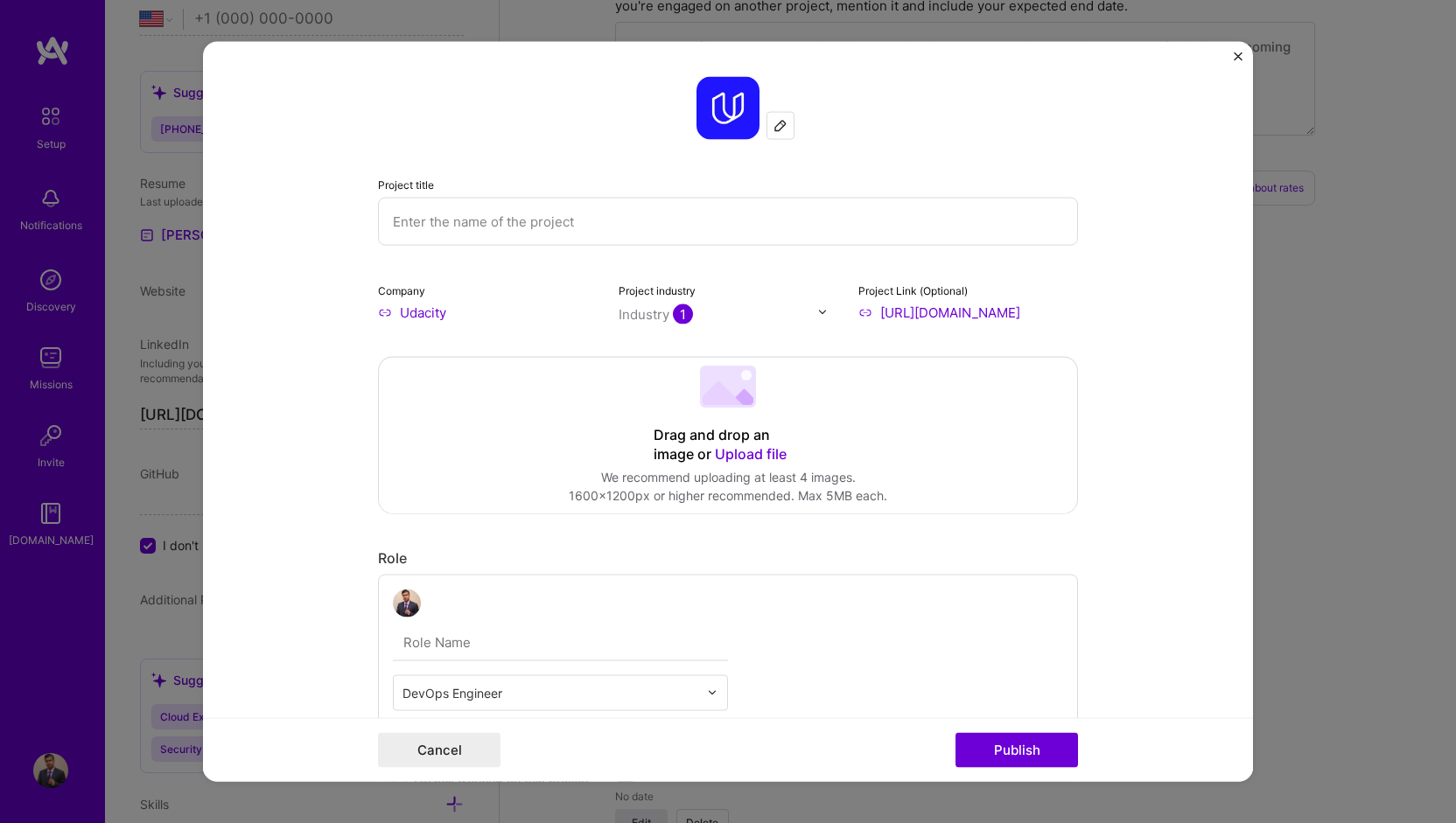
paste input "2-building-a-ci-cd-pipeline"
type input "[URL][DOMAIN_NAME]"
click at [434, 212] on input "text" at bounding box center [728, 221] width 700 height 48
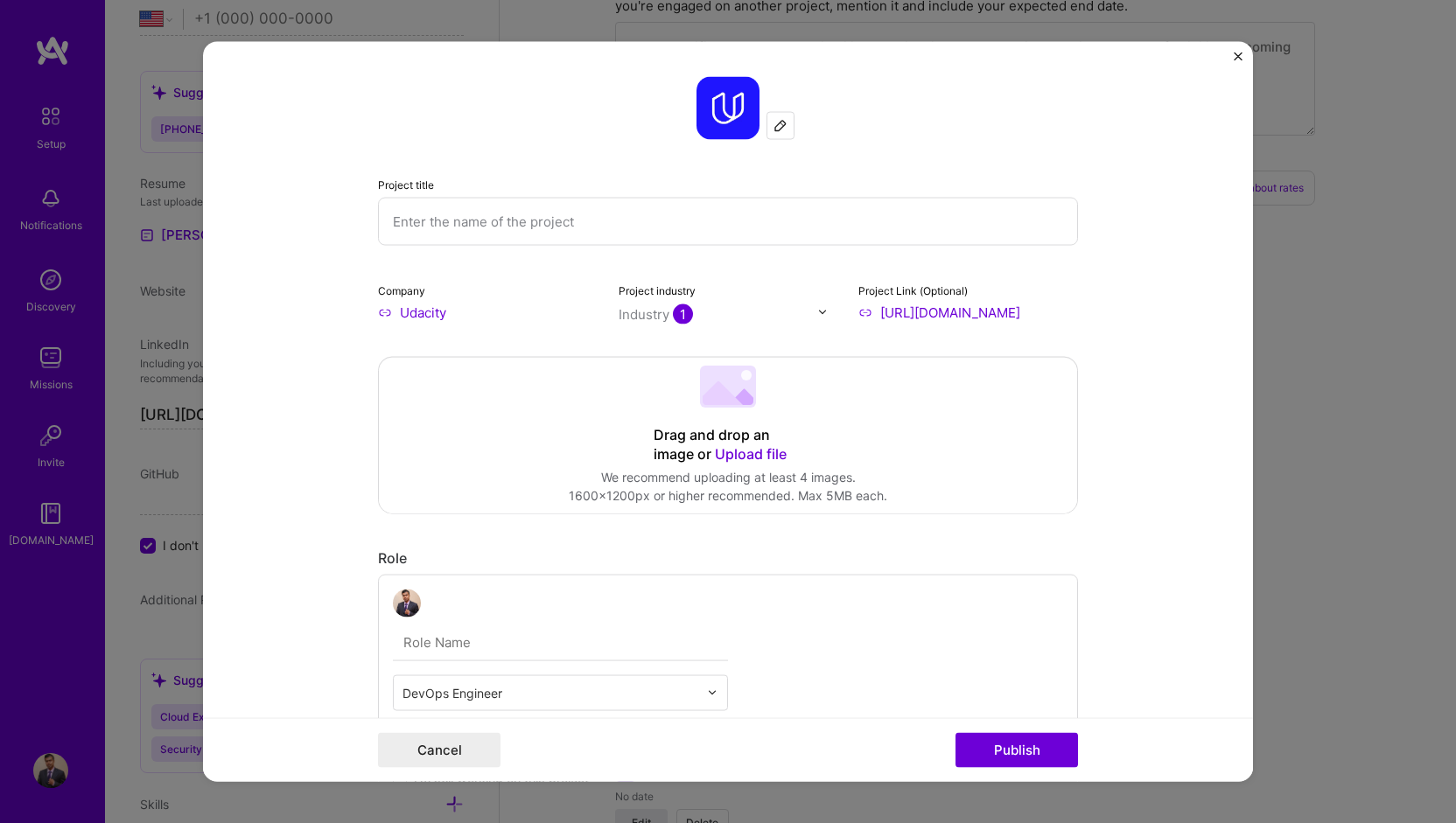
paste input "Agile Development with Azure Project: Building a CI/CD Pipeline"
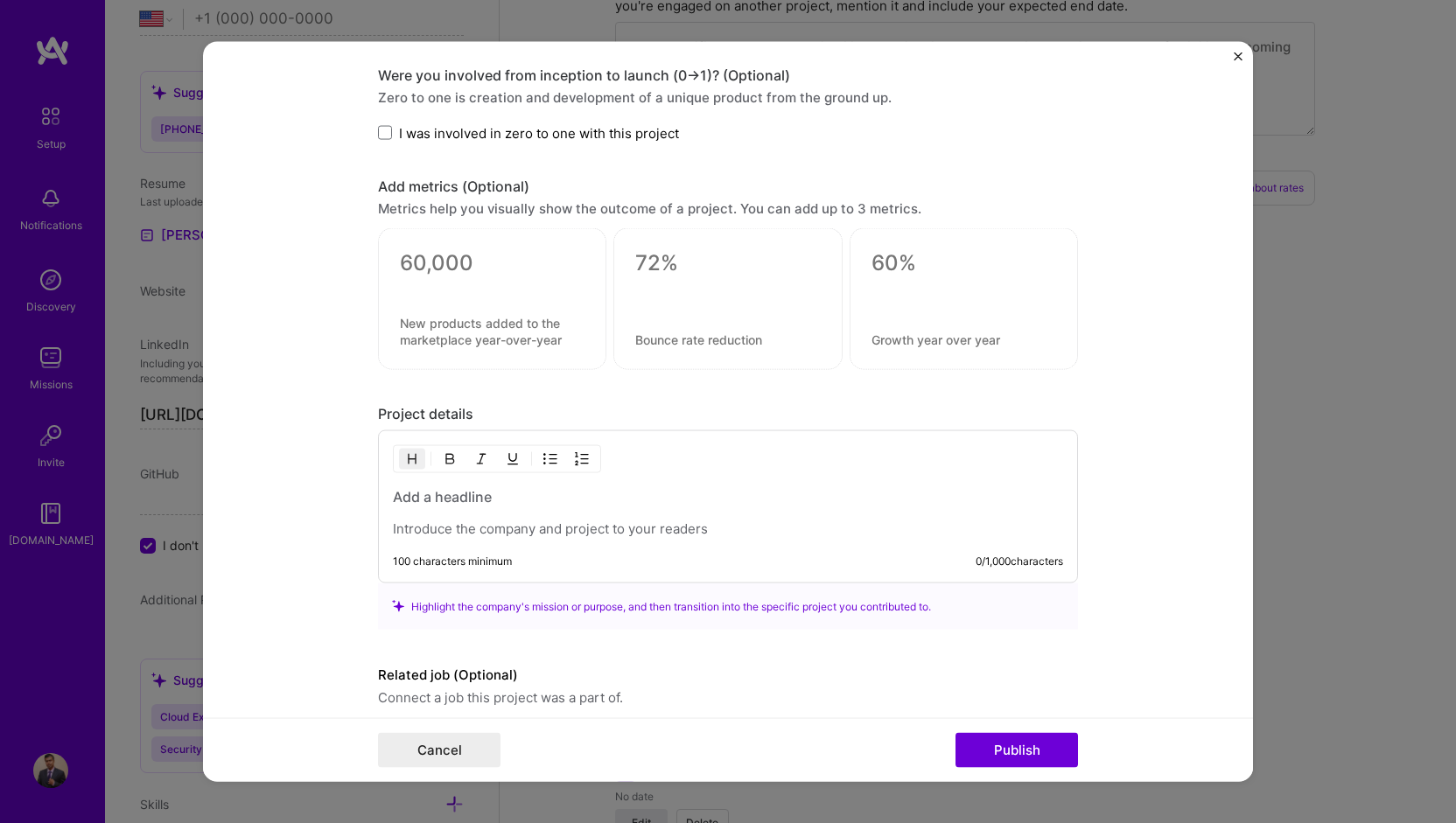
scroll to position [1088, 0]
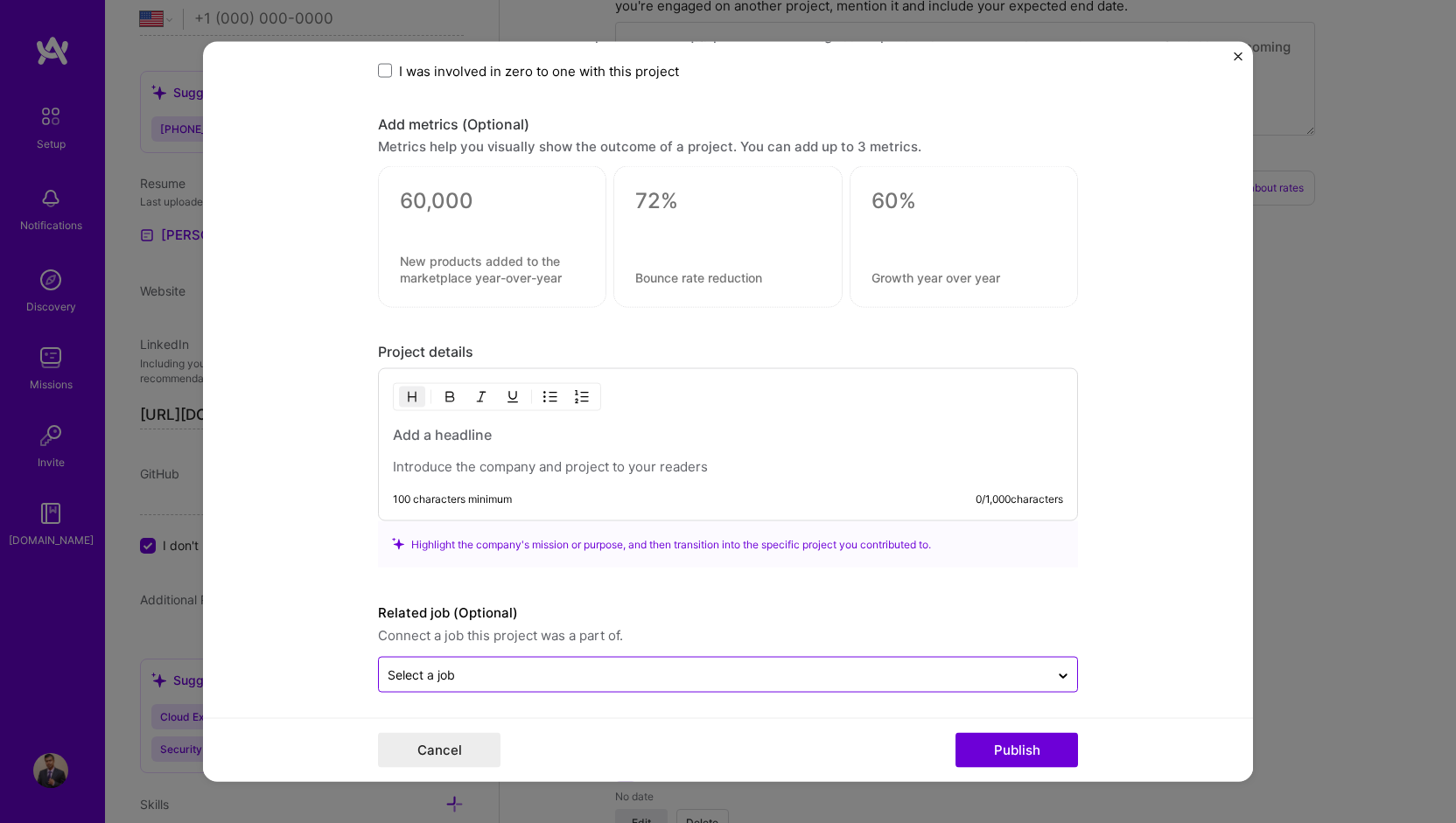
type input "Agile Development with Azure Project: Building a CI/CD Pipeline"
click at [807, 675] on input "text" at bounding box center [714, 675] width 653 height 18
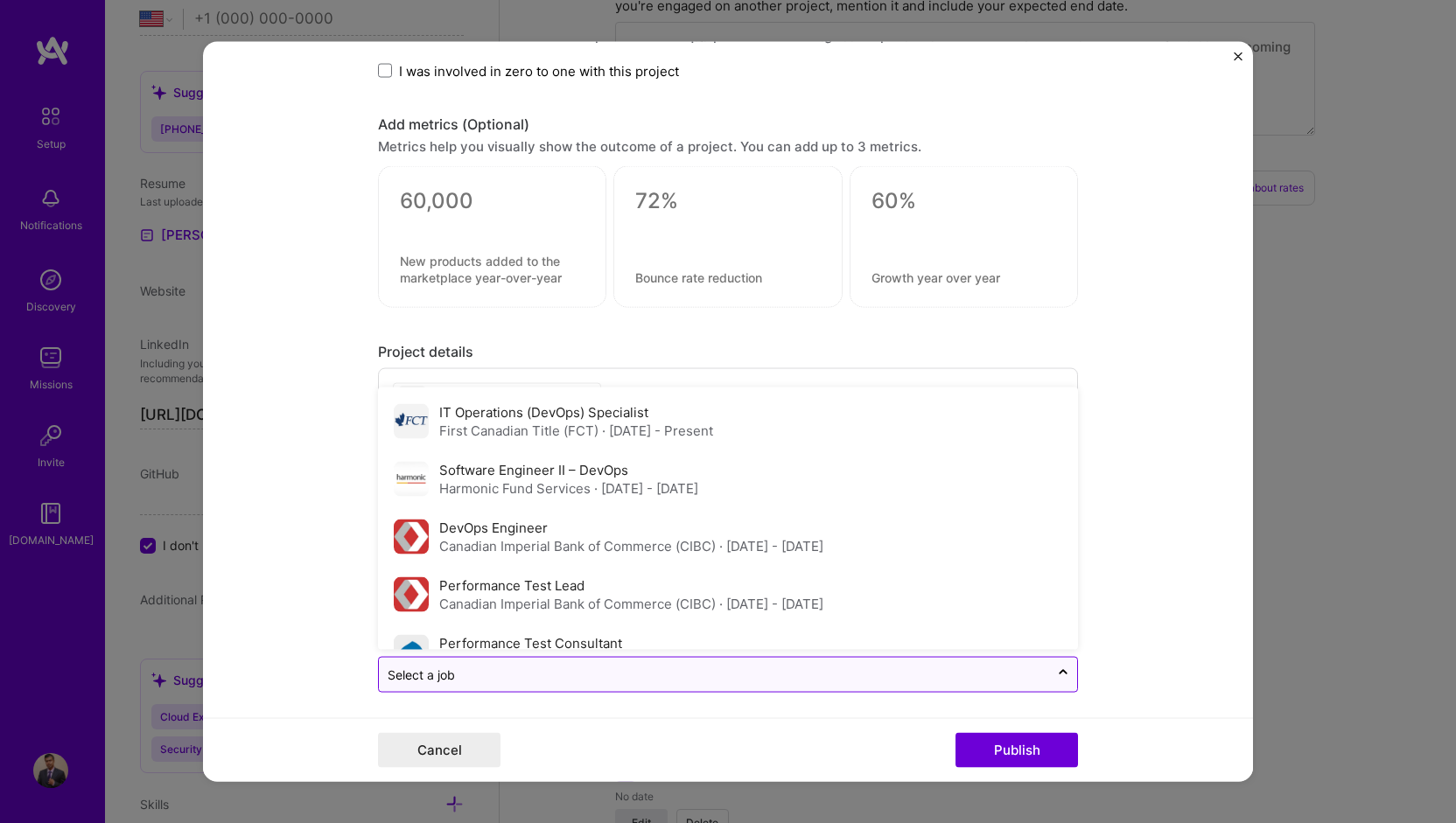
click at [807, 673] on input "text" at bounding box center [714, 675] width 653 height 18
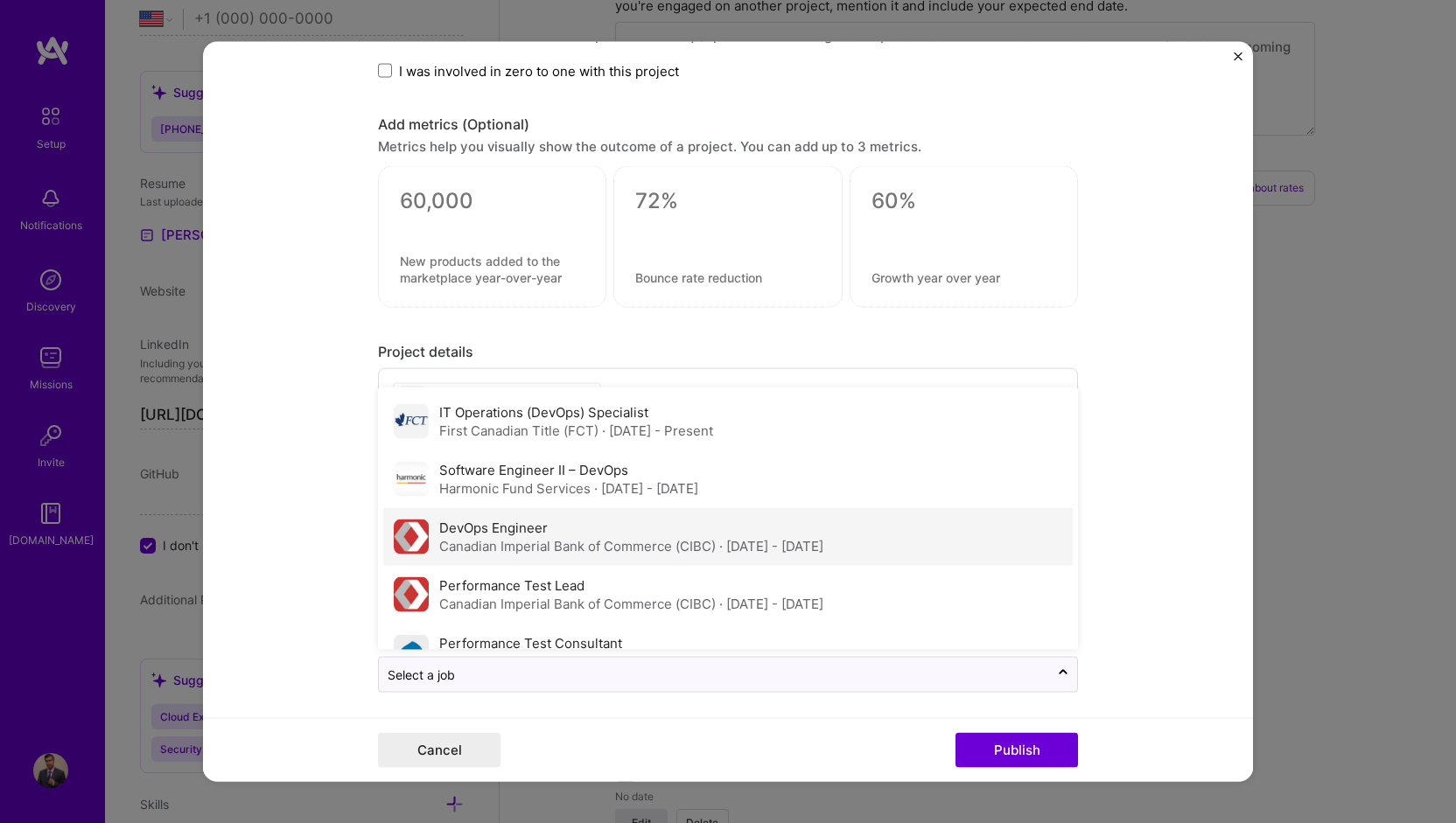
scroll to position [94, 0]
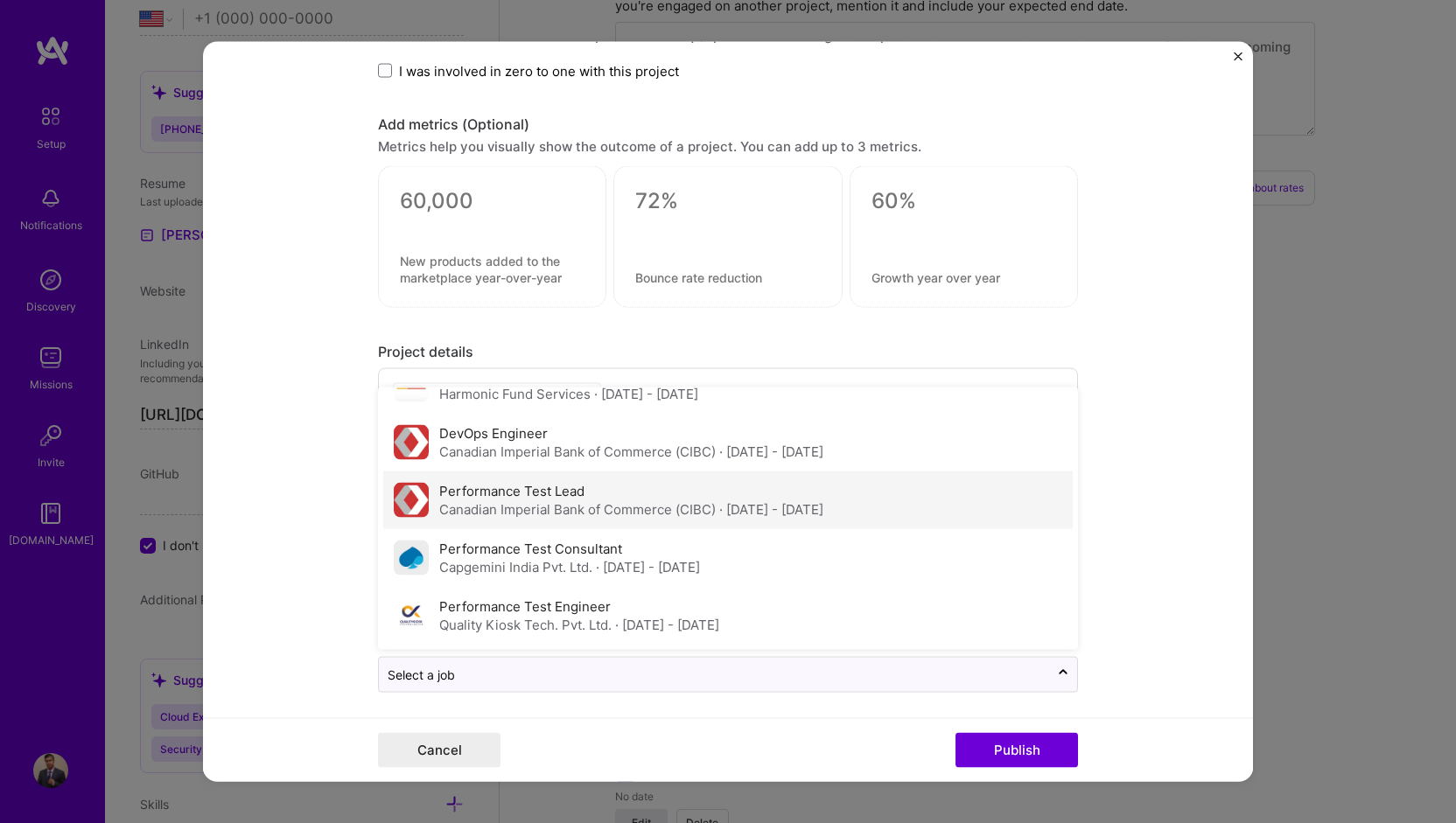
click at [645, 500] on div "Canadian Imperial Bank of Commerce (CIBC) · [DATE] - [DATE]" at bounding box center [630, 510] width 384 height 18
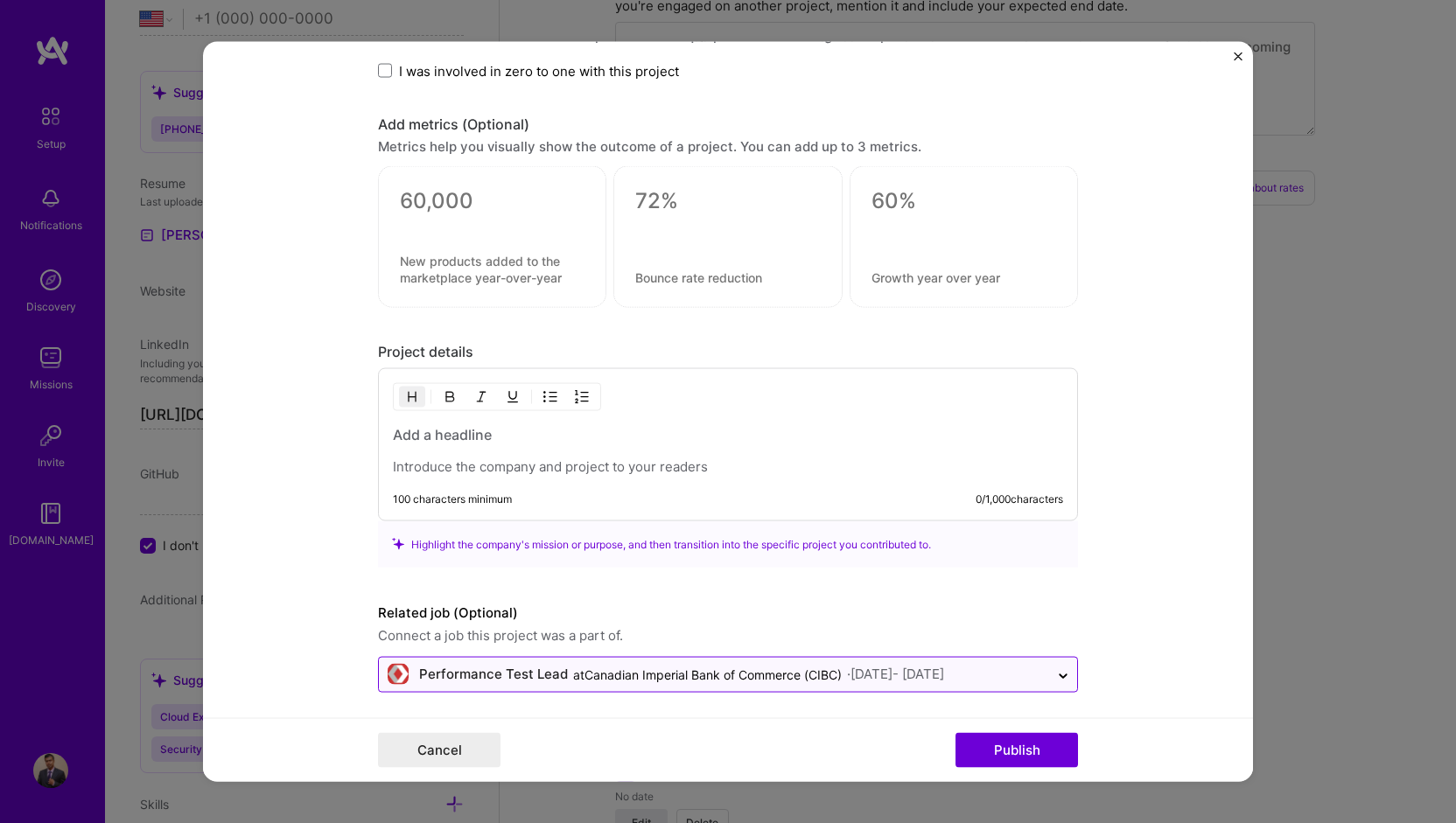
click at [1041, 669] on div "Performance Test Lead at Canadian Imperial Bank of Commerce (CIBC) · [DATE] - […" at bounding box center [714, 675] width 670 height 34
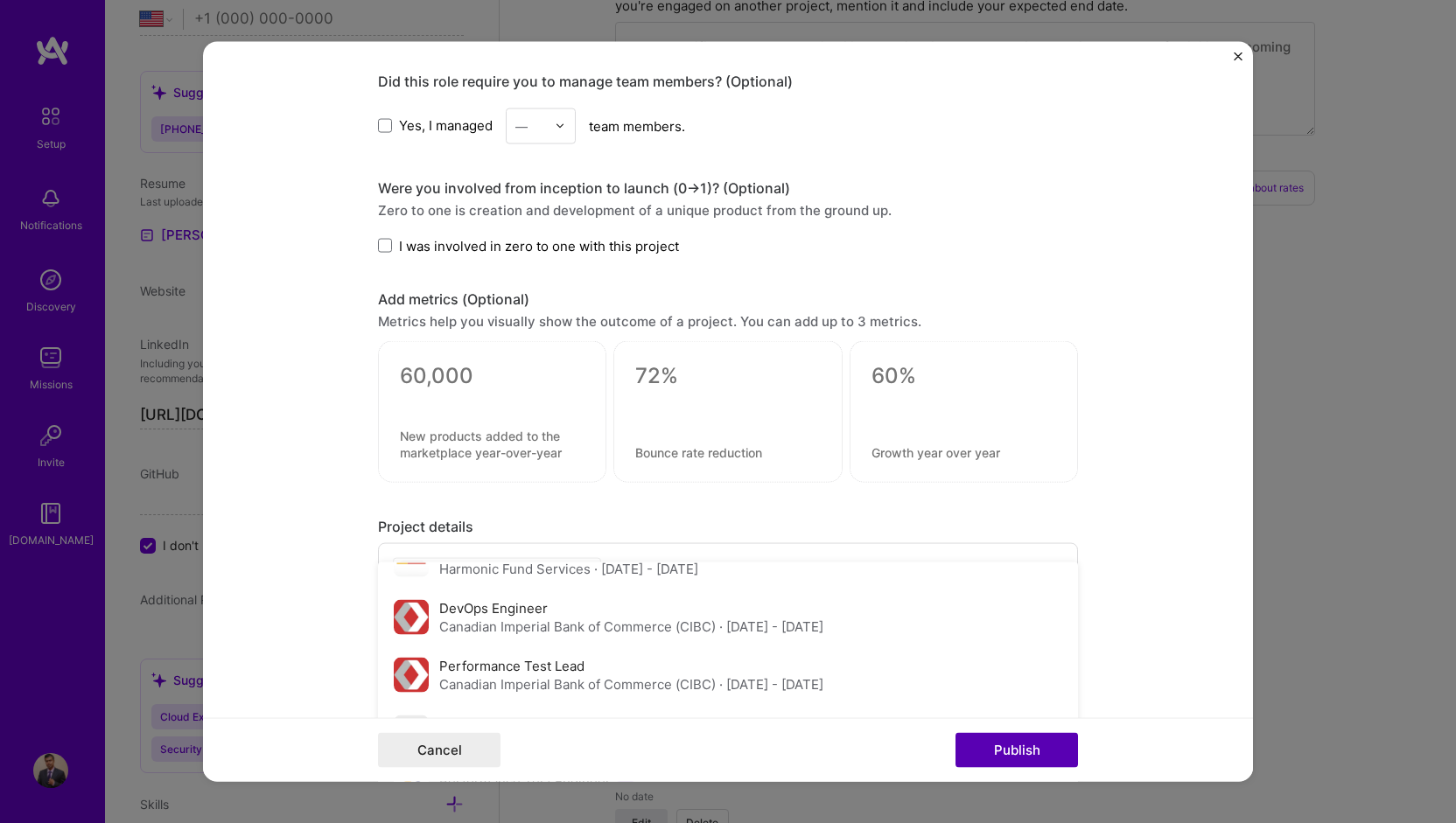
click at [1006, 746] on button "Publish" at bounding box center [1016, 751] width 122 height 35
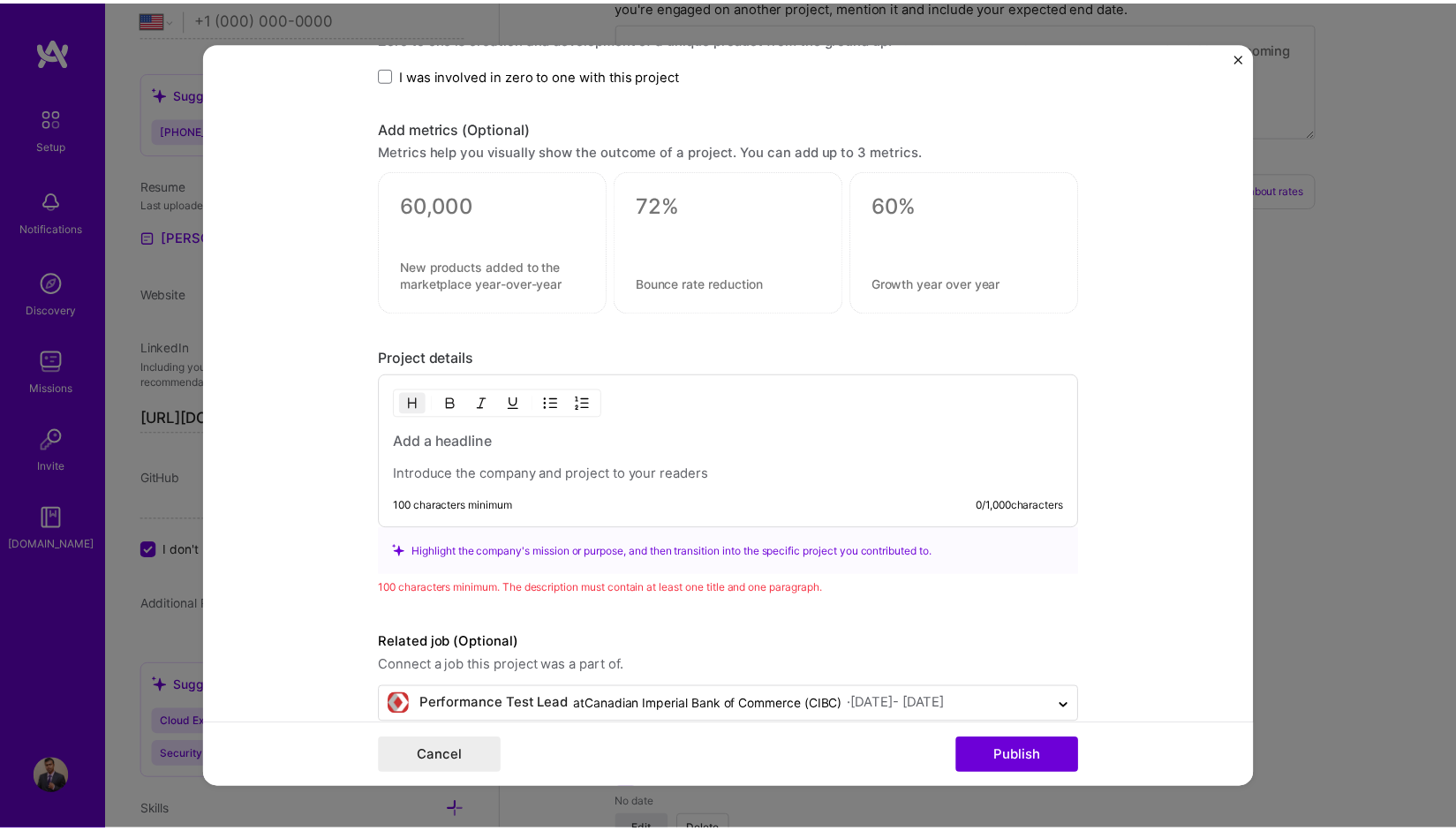
scroll to position [1188, 0]
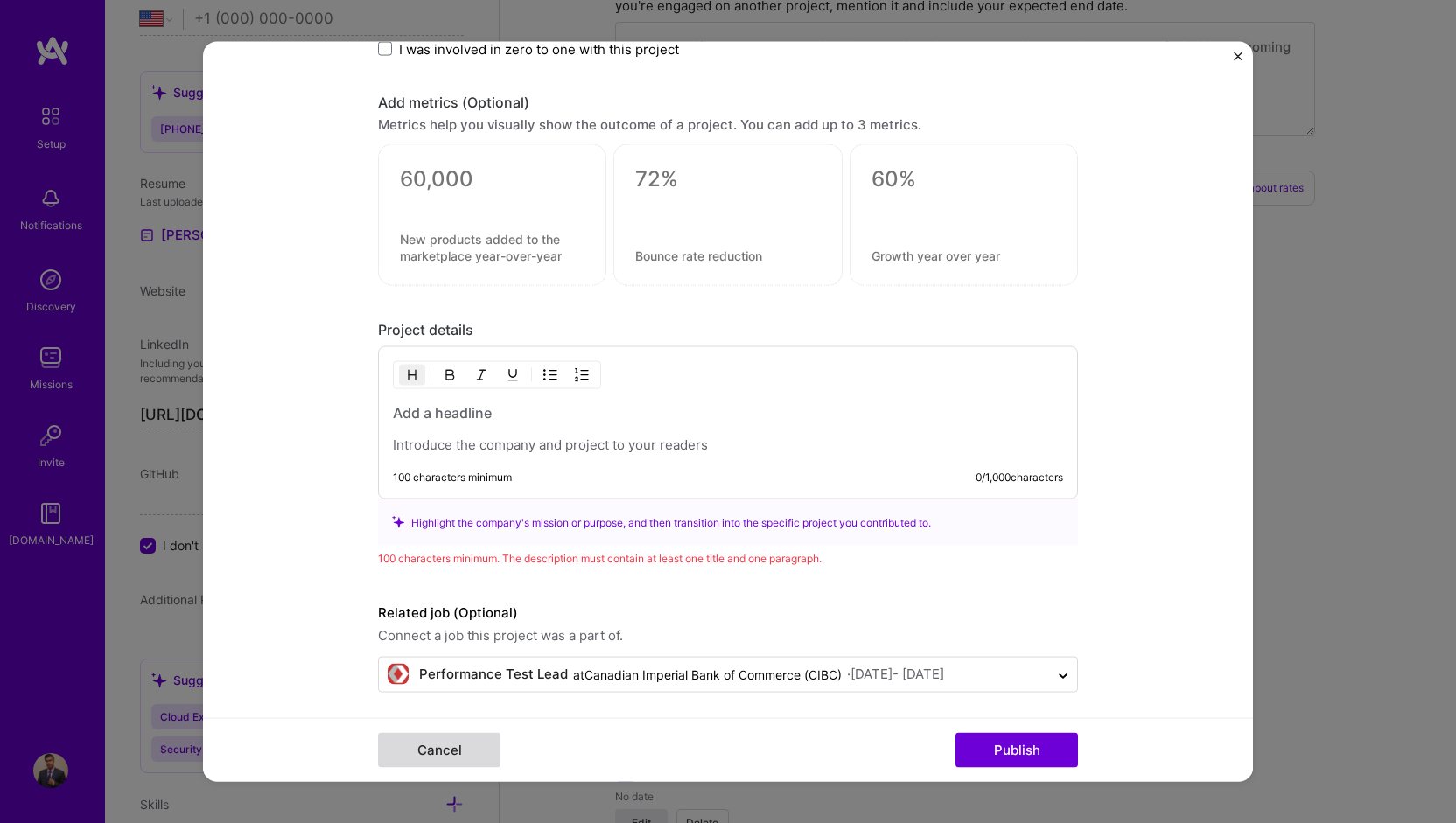
click at [459, 744] on button "Cancel" at bounding box center [439, 751] width 122 height 35
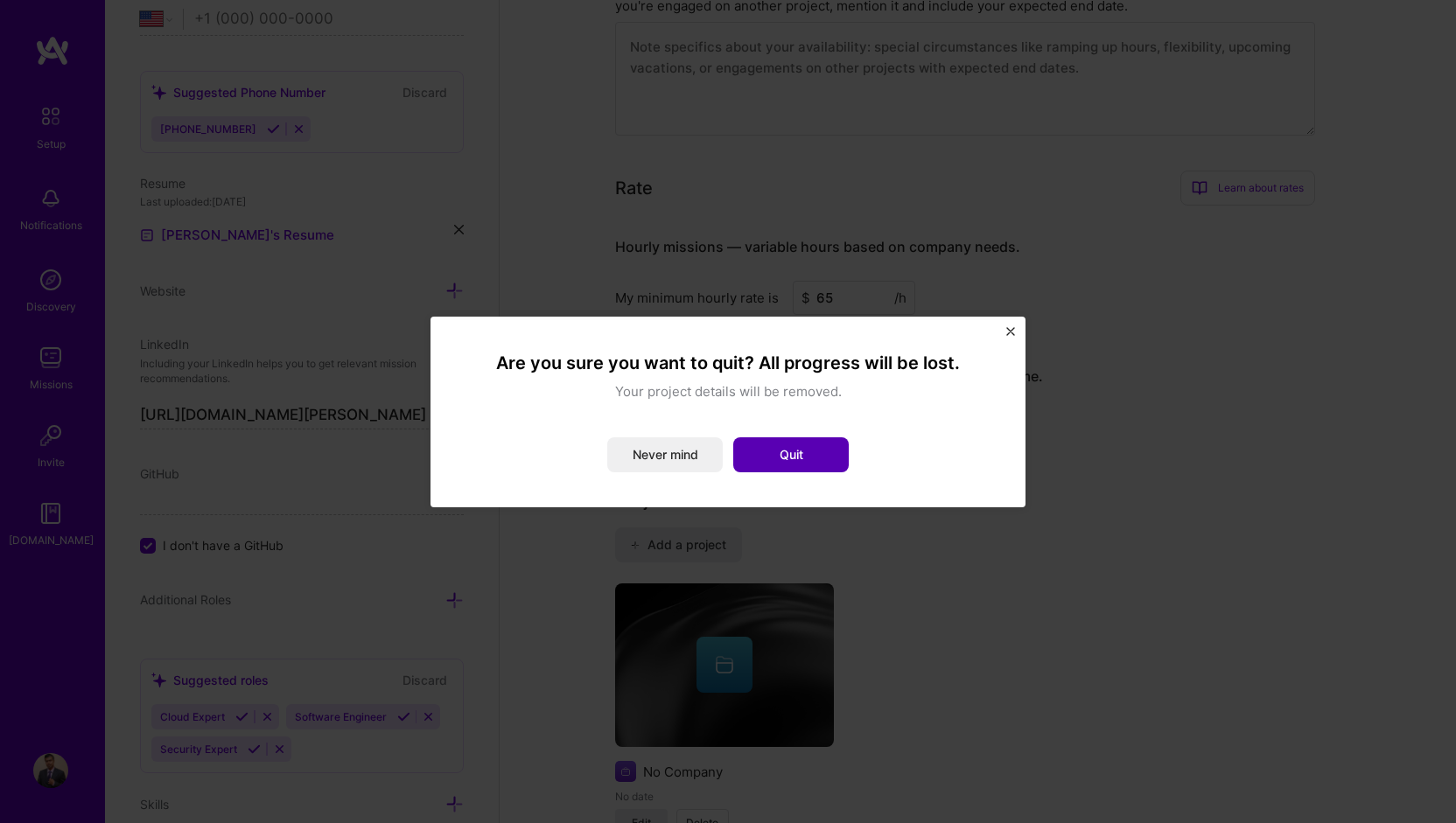
click at [814, 452] on button "Quit" at bounding box center [790, 455] width 116 height 35
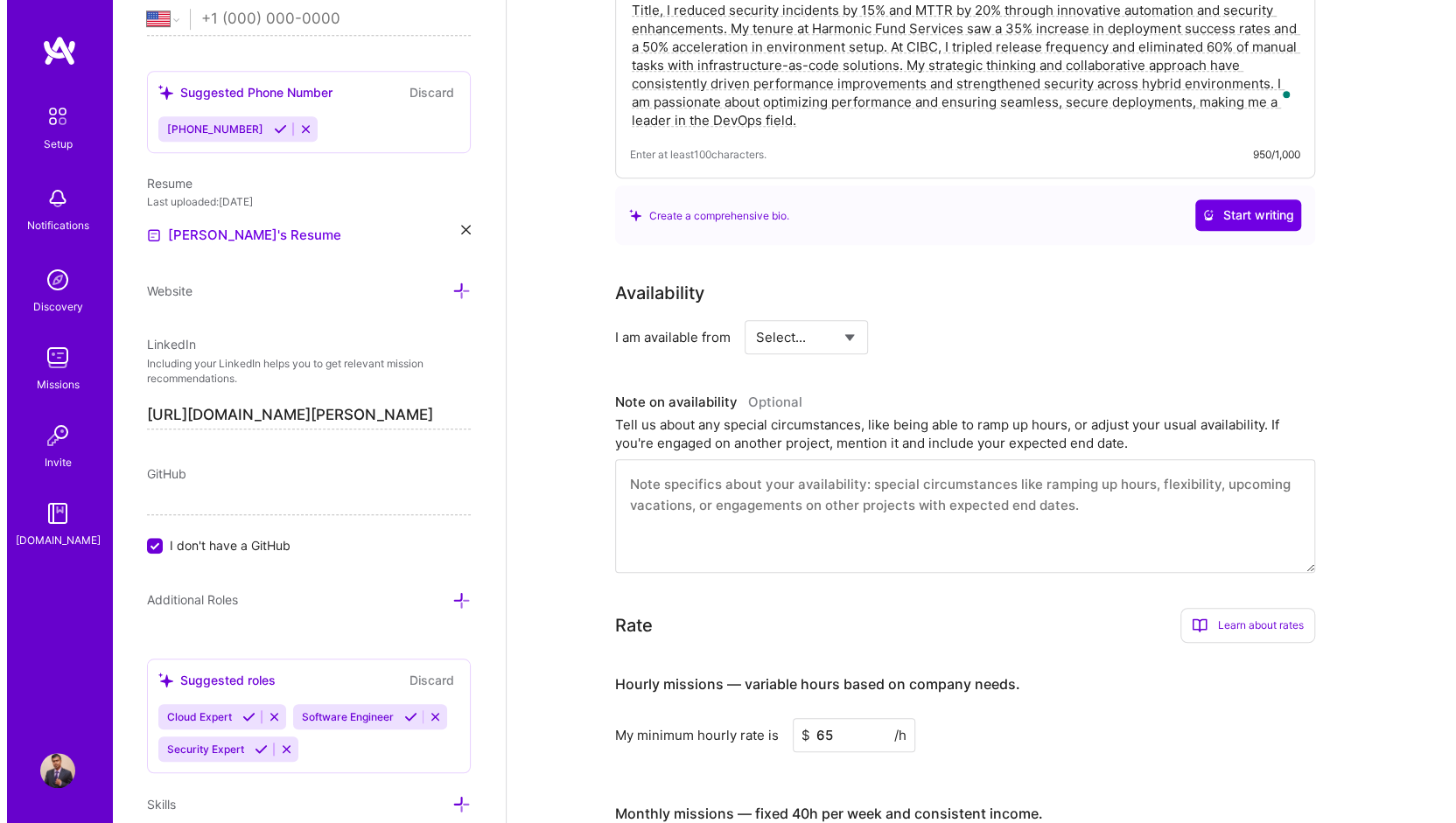
scroll to position [963, 0]
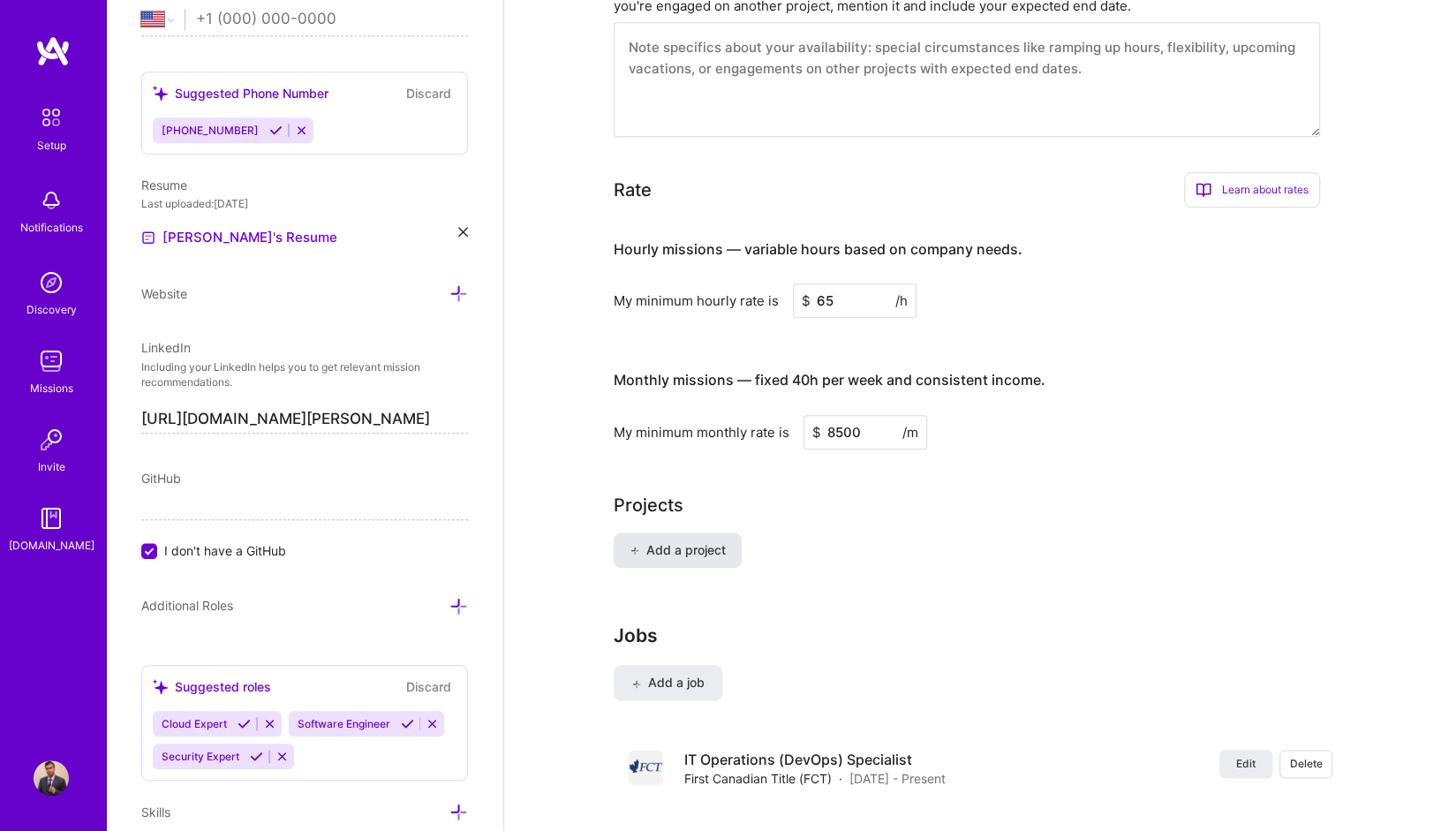
click at [677, 542] on span "Add a project" at bounding box center [678, 550] width 96 height 18
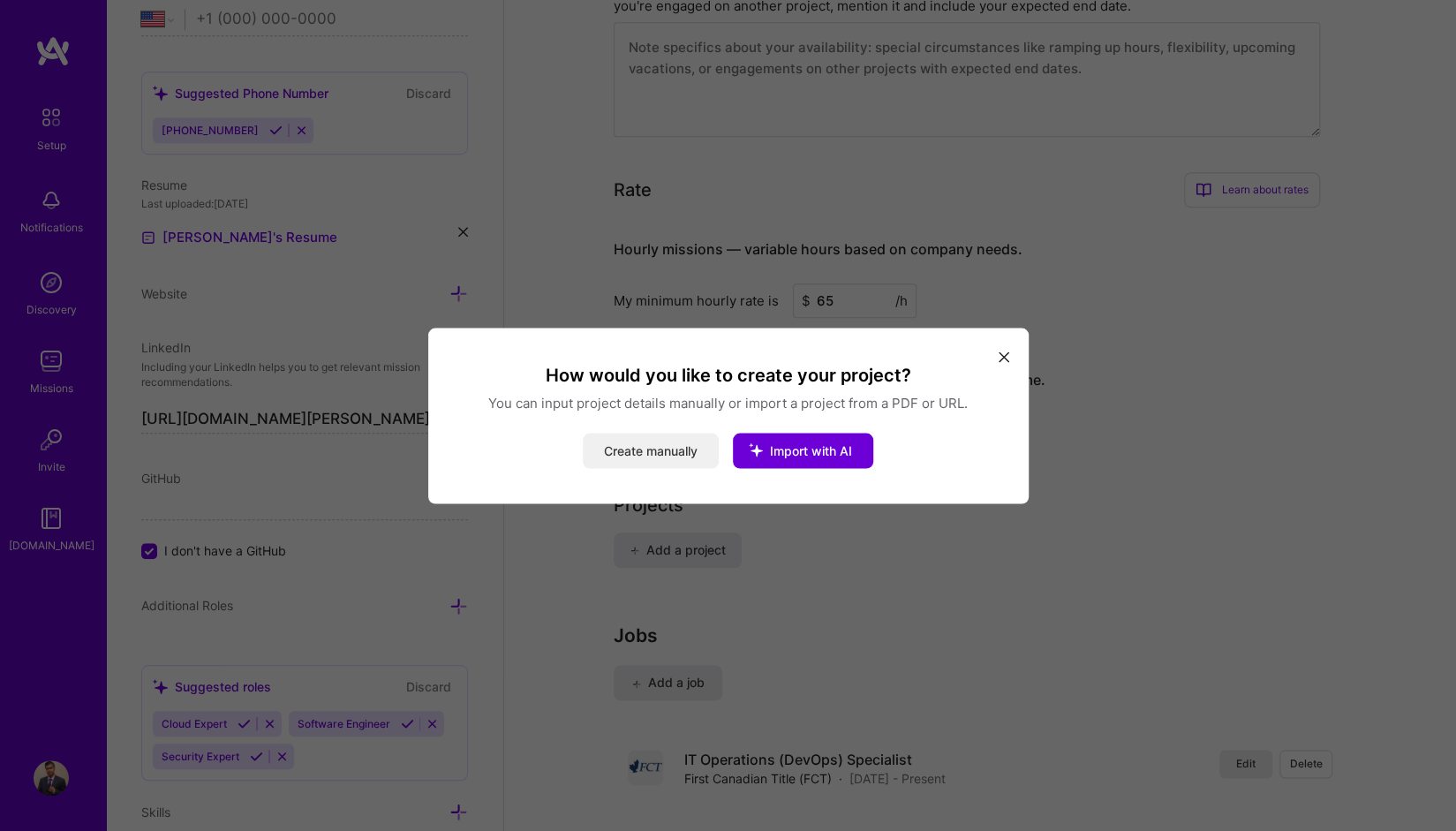
click at [665, 453] on button "Create manually" at bounding box center [651, 451] width 136 height 35
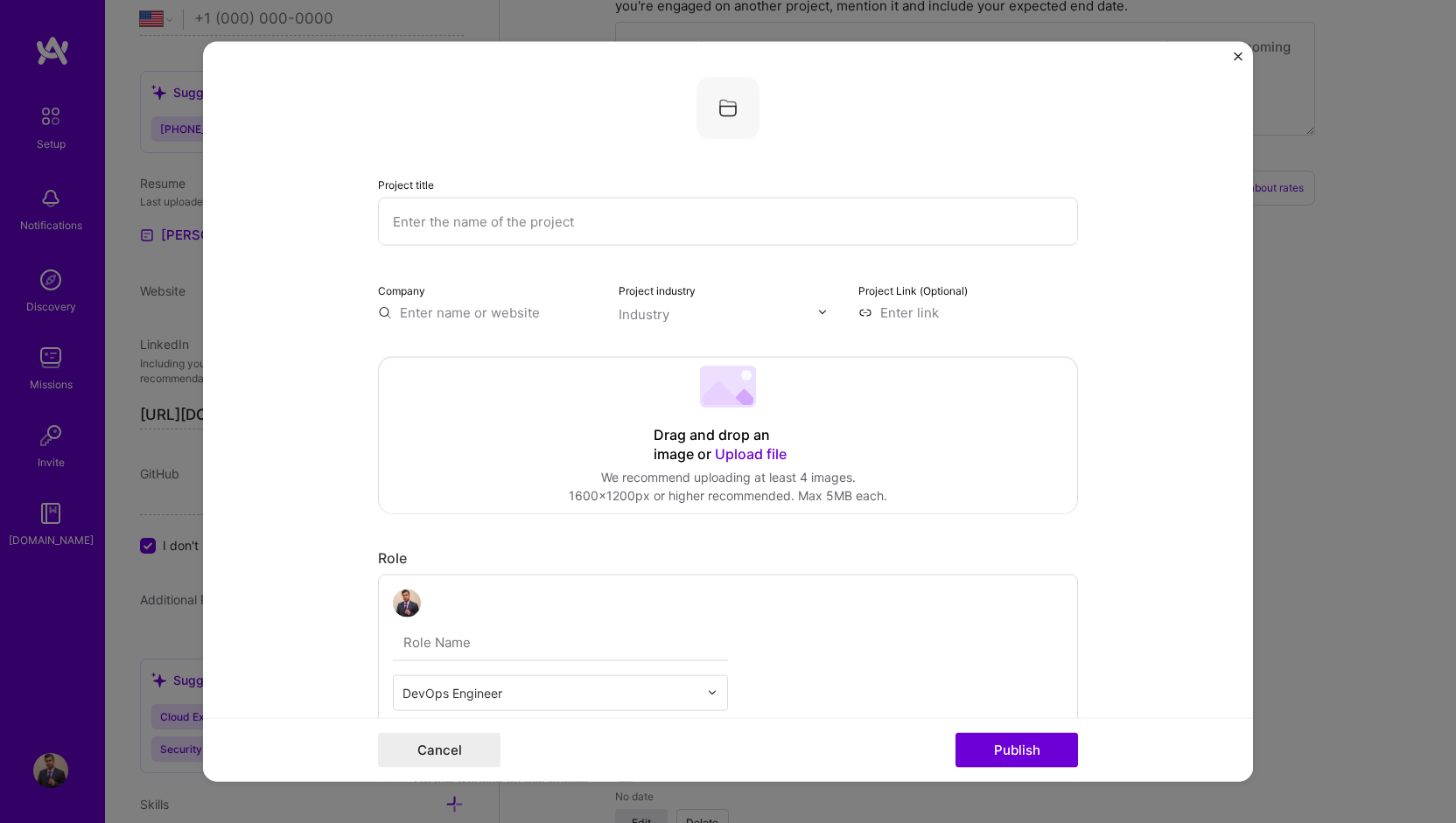
click at [434, 223] on input "text" at bounding box center [728, 221] width 700 height 48
paste input "Agile Development with Azure Project: Building a CI/CD Pipeline"
type input "Agile Development with Azure Project: Building a CI/CD Pipeline"
click at [446, 306] on input "text" at bounding box center [488, 312] width 220 height 18
type input "Udacity"
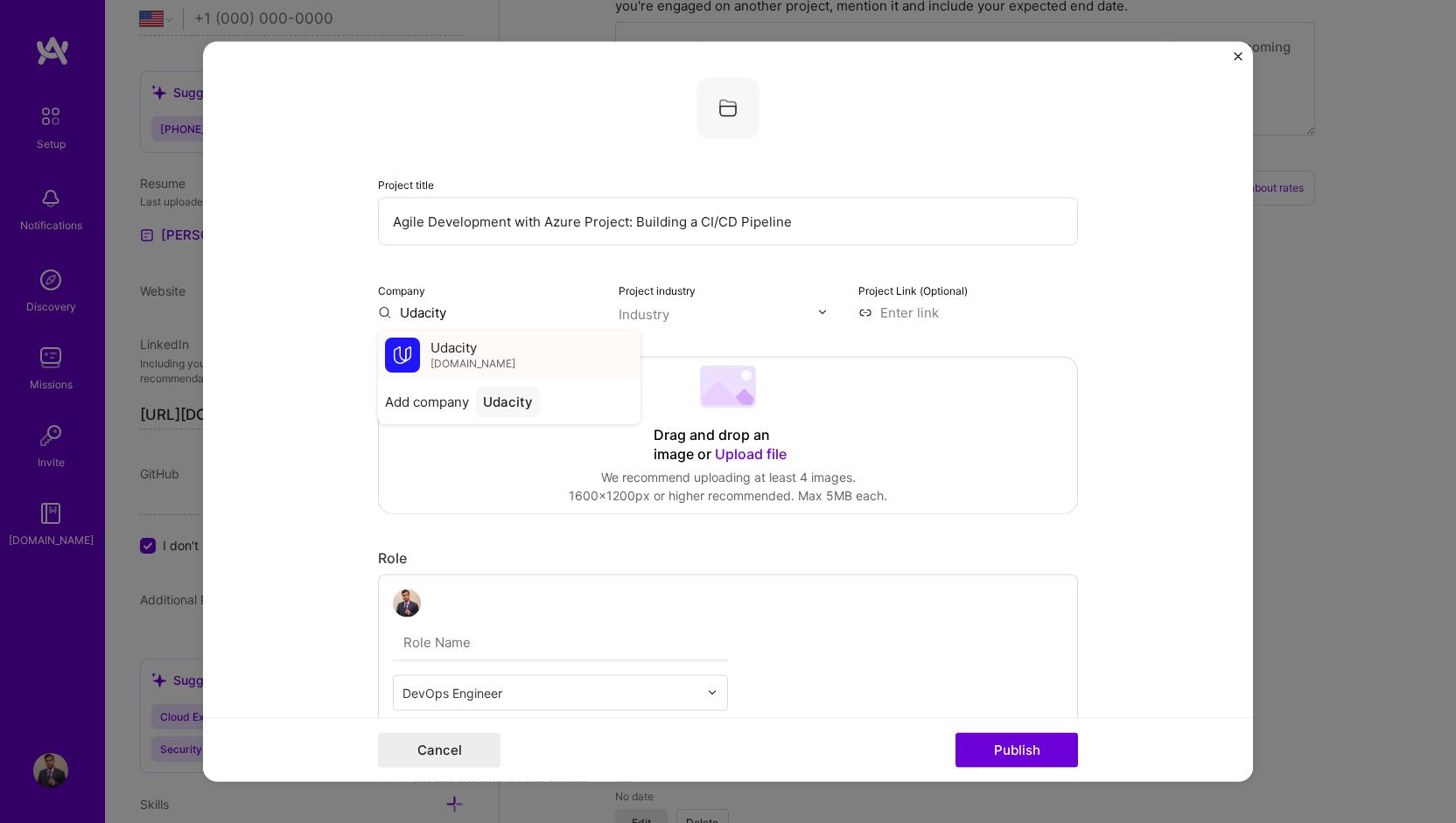
click at [445, 357] on span "[DOMAIN_NAME]" at bounding box center [473, 363] width 85 height 14
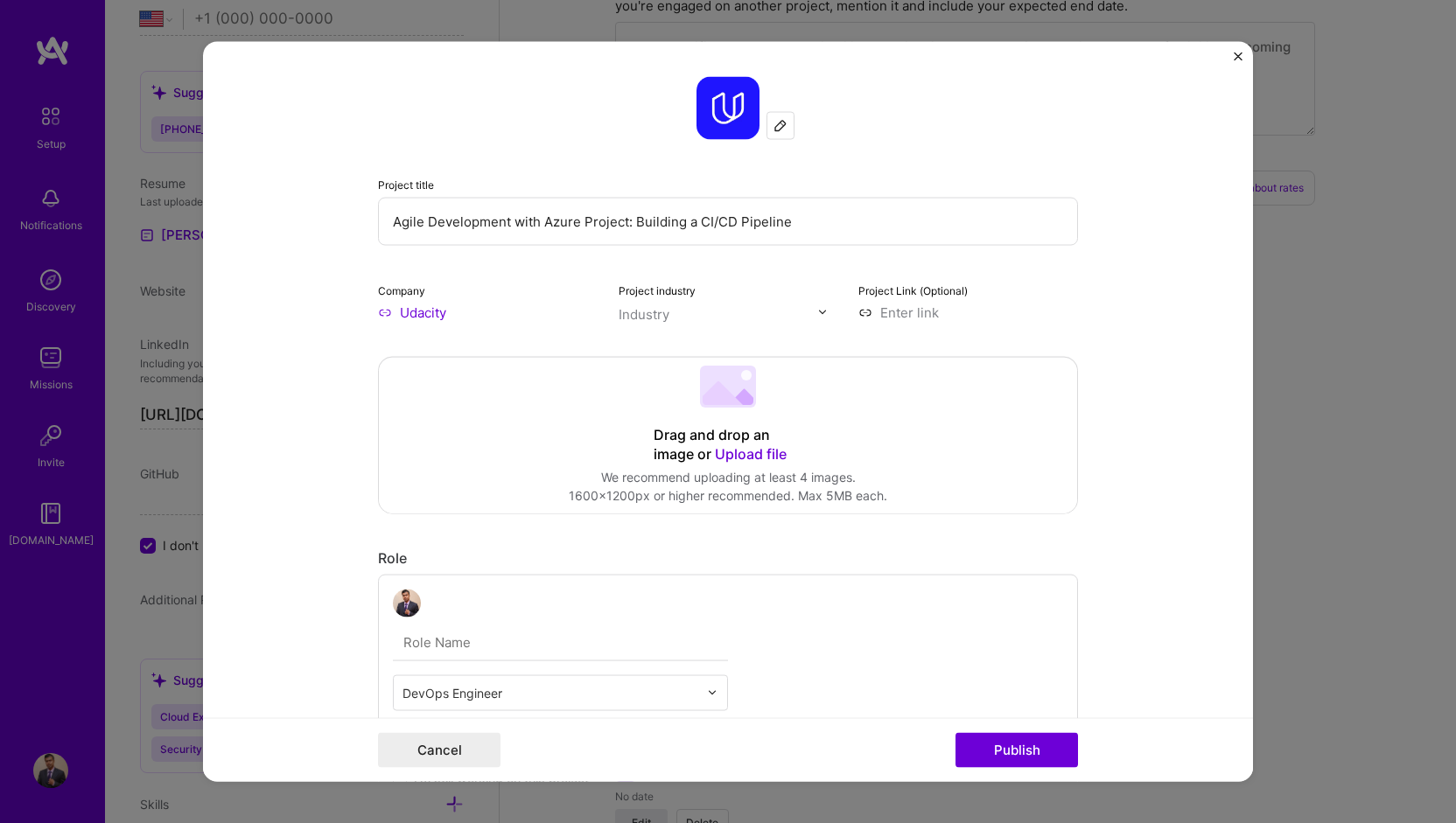
click at [964, 318] on input at bounding box center [968, 312] width 220 height 18
paste input "[URL][DOMAIN_NAME]"
type input "[URL][DOMAIN_NAME]"
click at [718, 316] on input "text" at bounding box center [718, 313] width 200 height 18
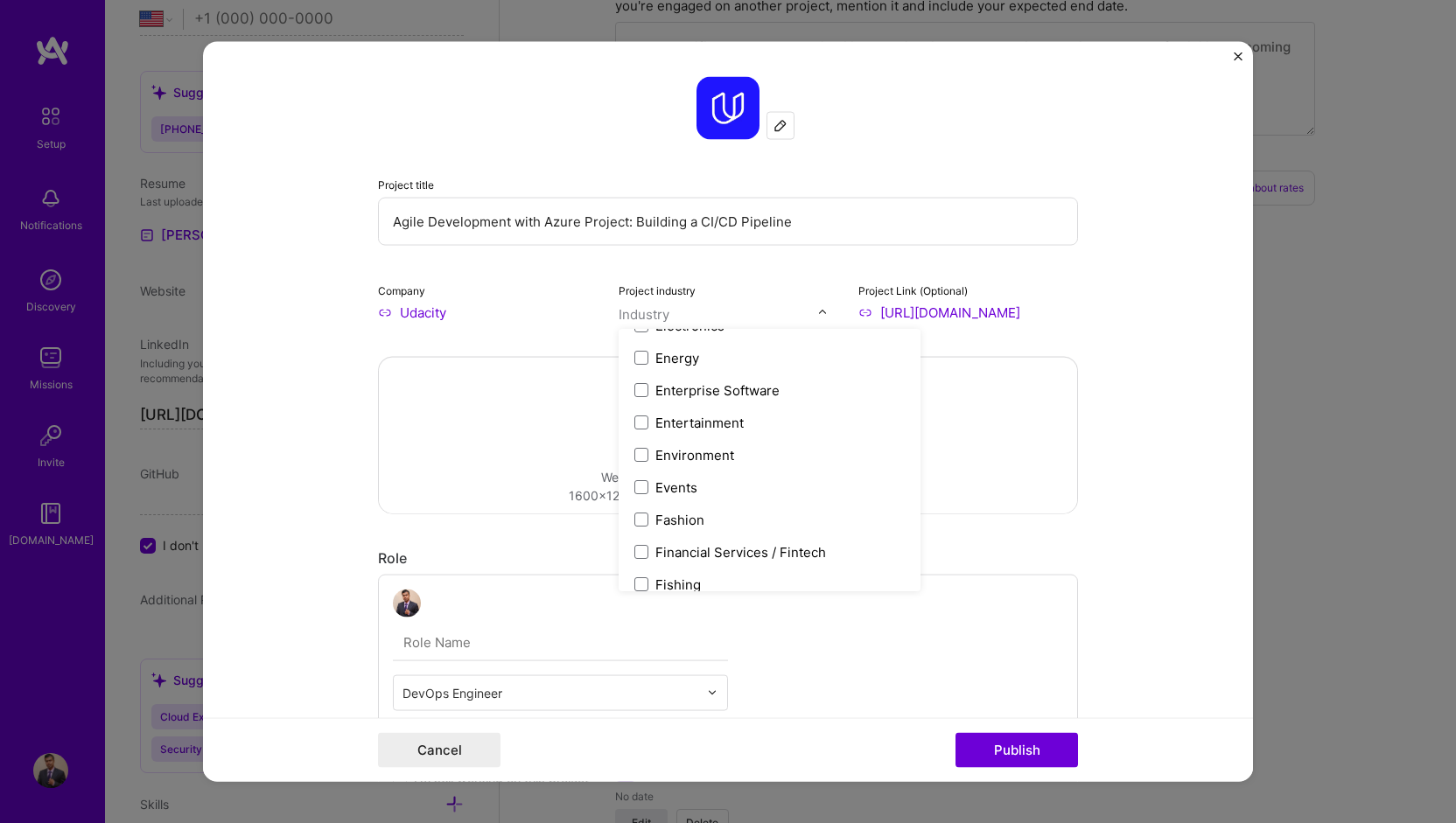
scroll to position [1575, 0]
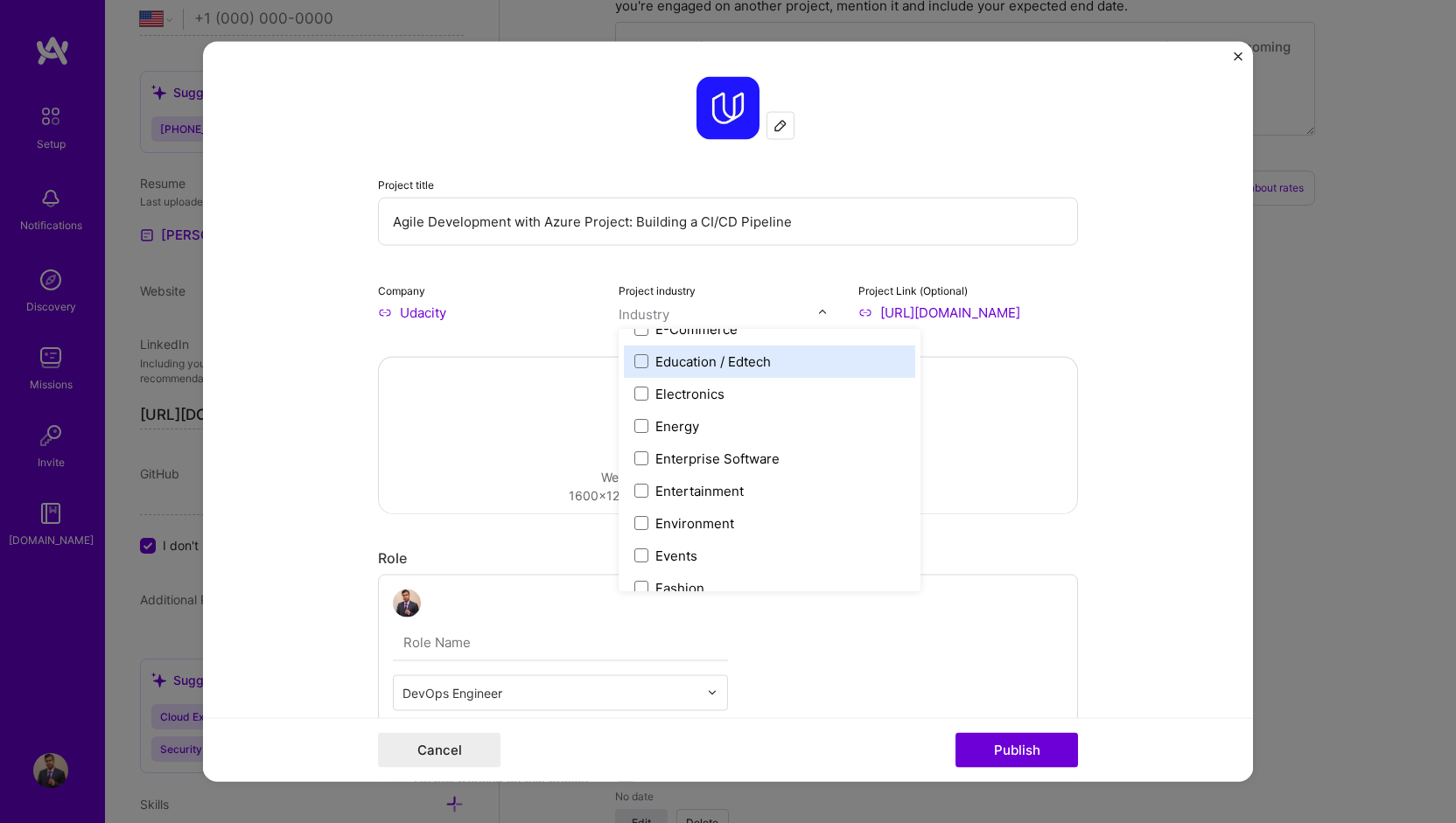
click at [721, 360] on div "Education / Edtech" at bounding box center [713, 361] width 116 height 18
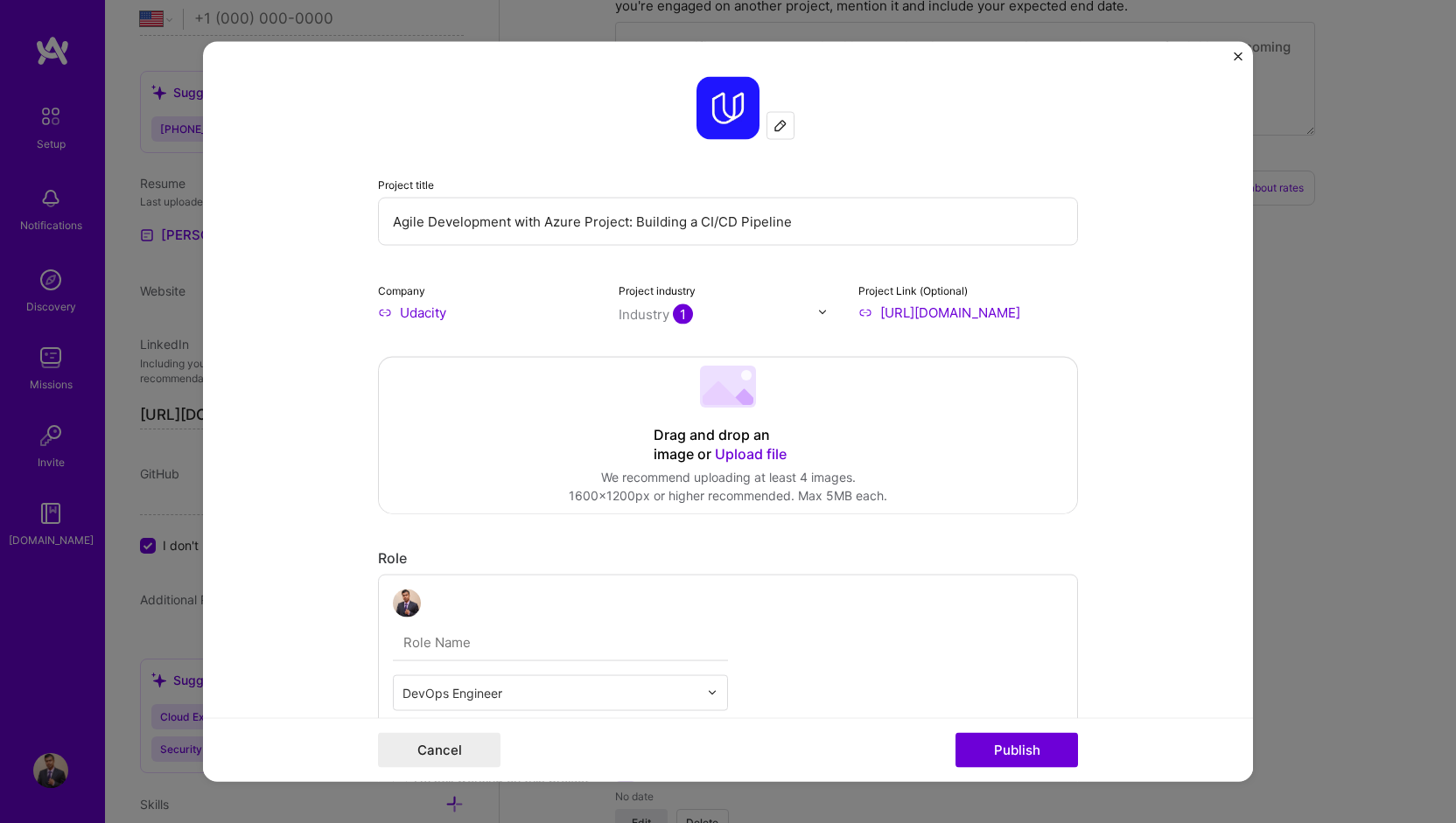
click at [1198, 432] on form "Project title Agile Development with Azure Project: Building a CI/CD Pipeline C…" at bounding box center [728, 412] width 1050 height 742
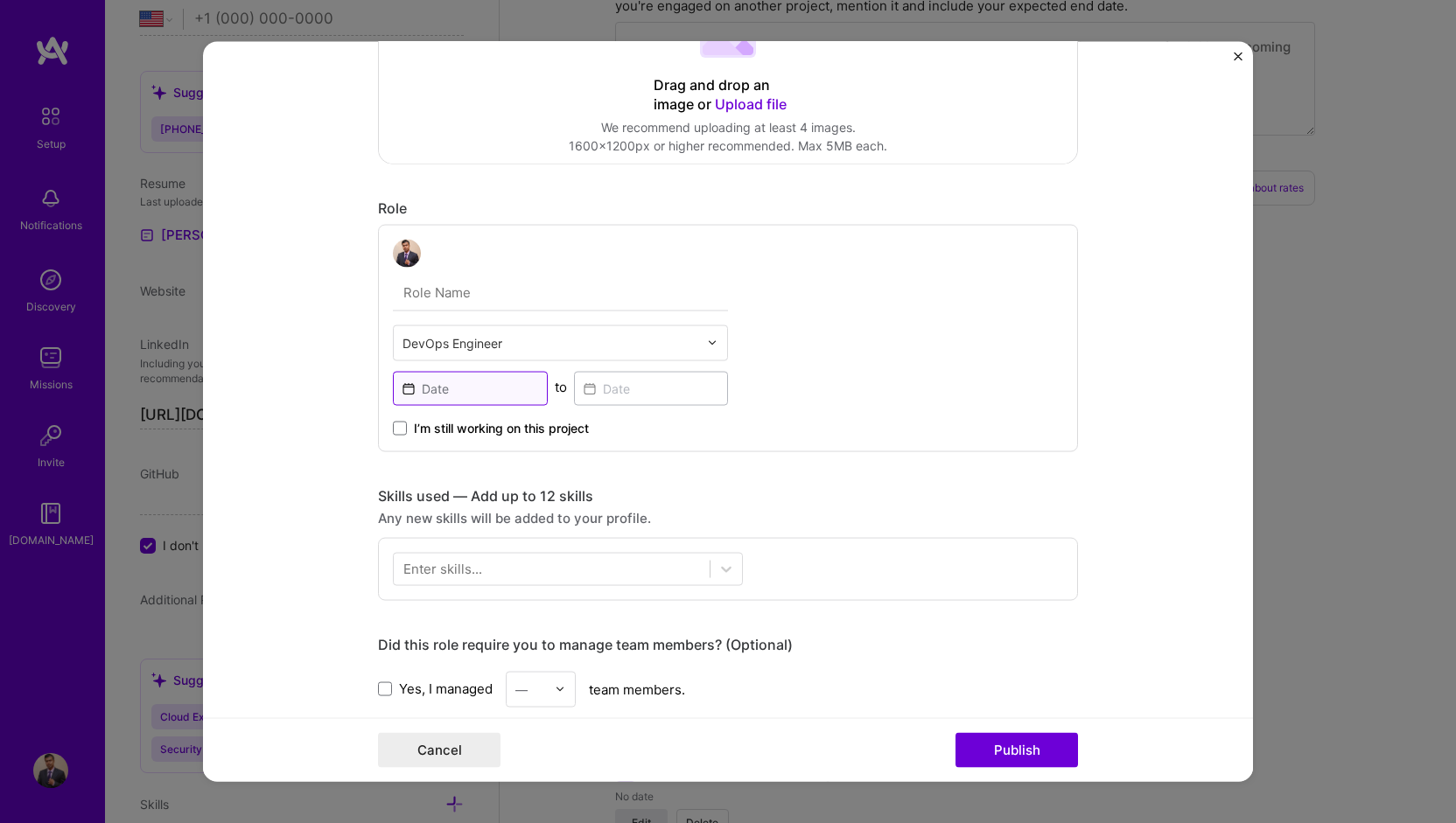
click at [492, 379] on input at bounding box center [470, 387] width 154 height 34
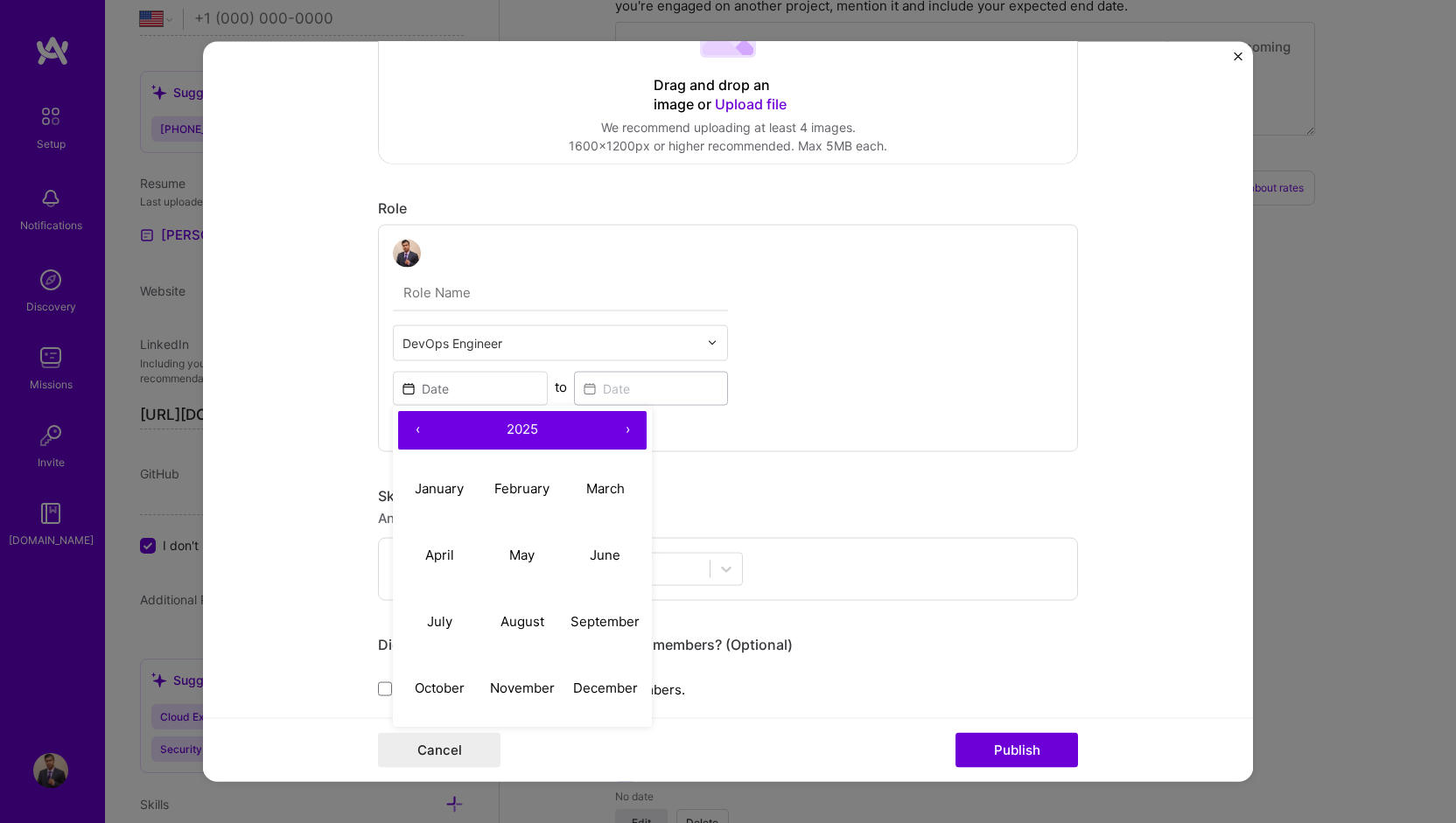
click at [414, 425] on button "‹" at bounding box center [418, 430] width 39 height 39
click at [410, 426] on button "‹" at bounding box center [418, 430] width 39 height 39
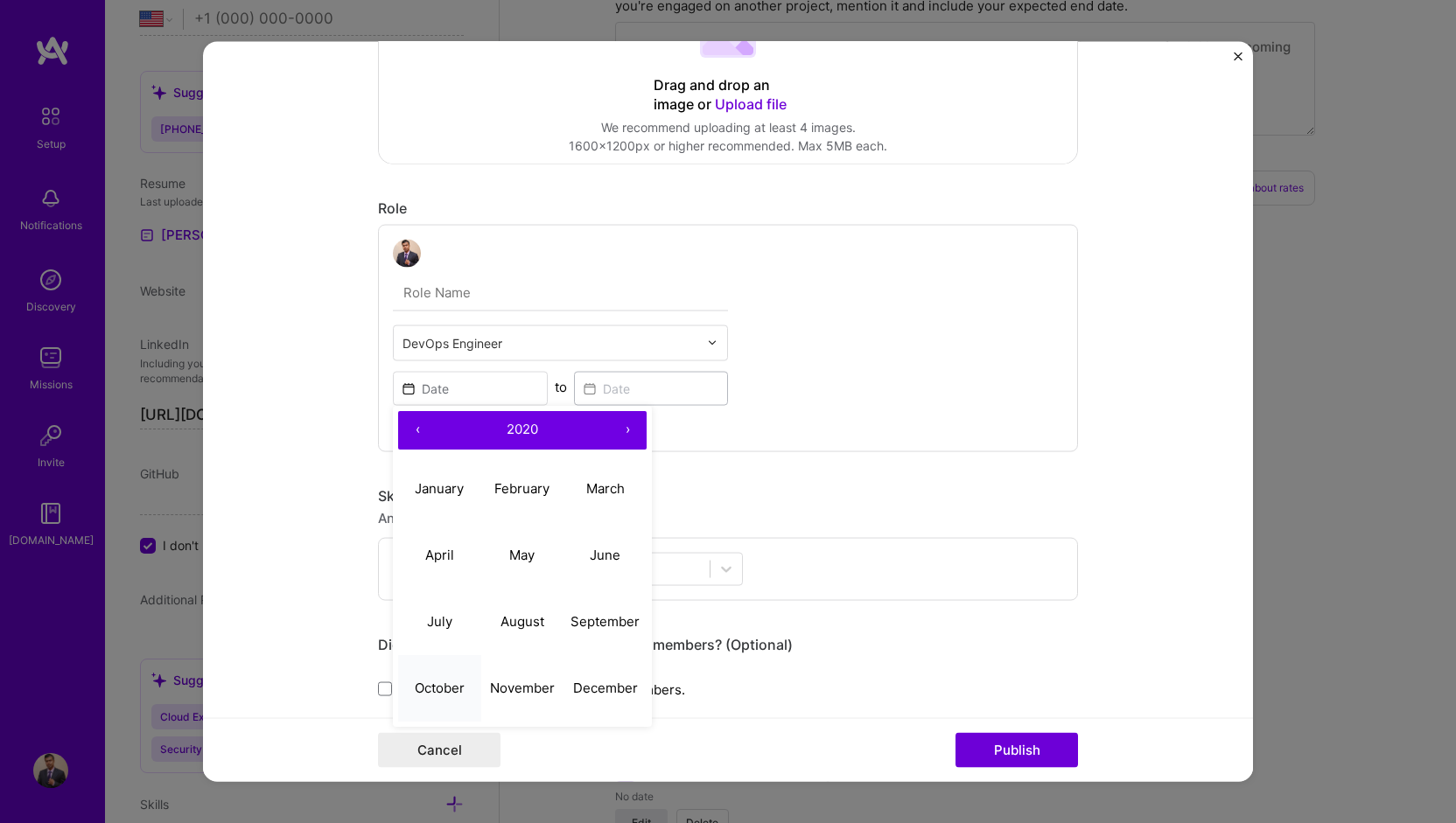
click at [420, 683] on abbr "October" at bounding box center [440, 688] width 50 height 17
type input "[DATE]"
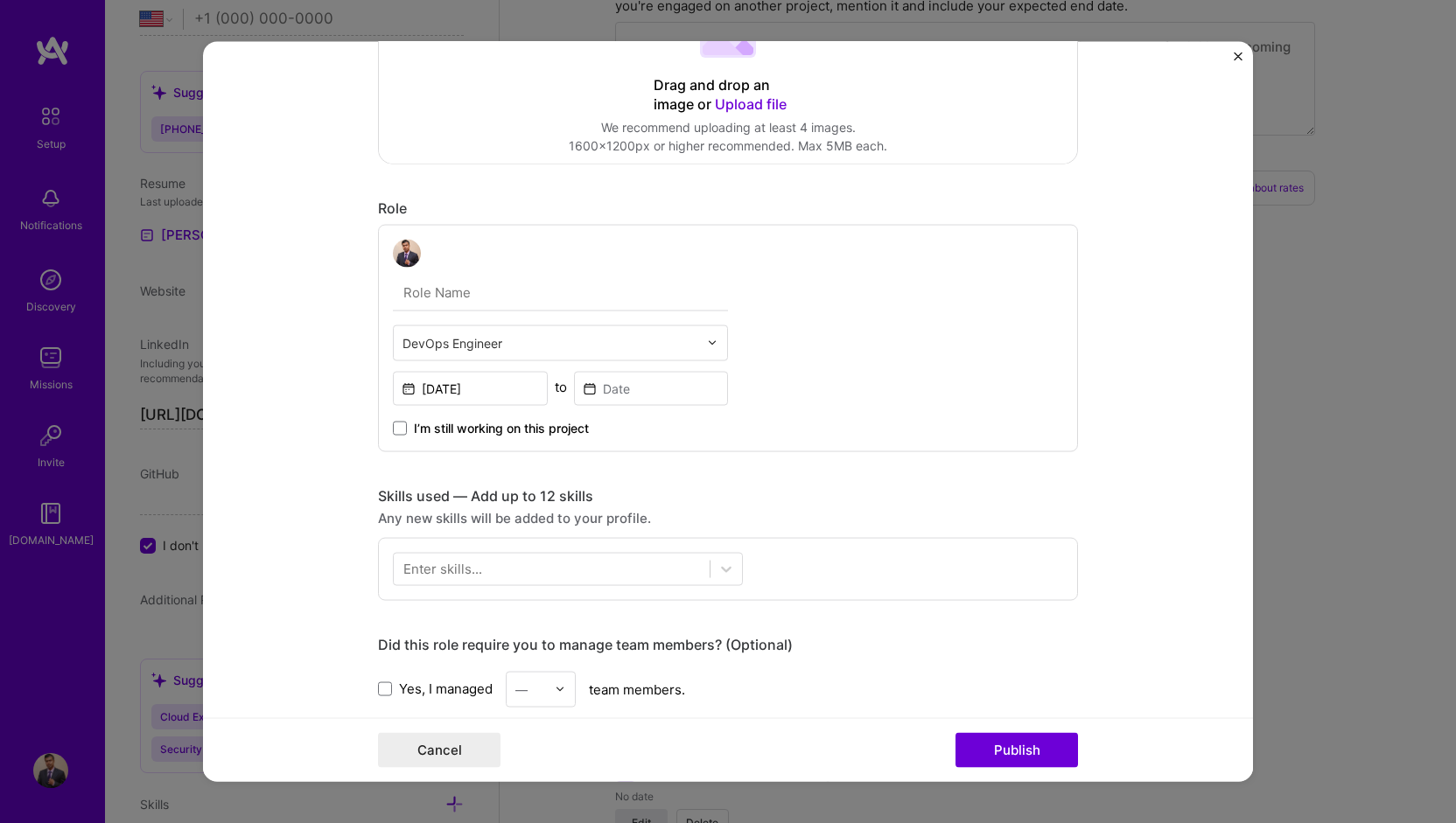
click at [949, 360] on div "DevOps Engineer [DATE] to I’m still working on this project" at bounding box center [728, 338] width 700 height 227
click at [660, 377] on input at bounding box center [651, 387] width 154 height 34
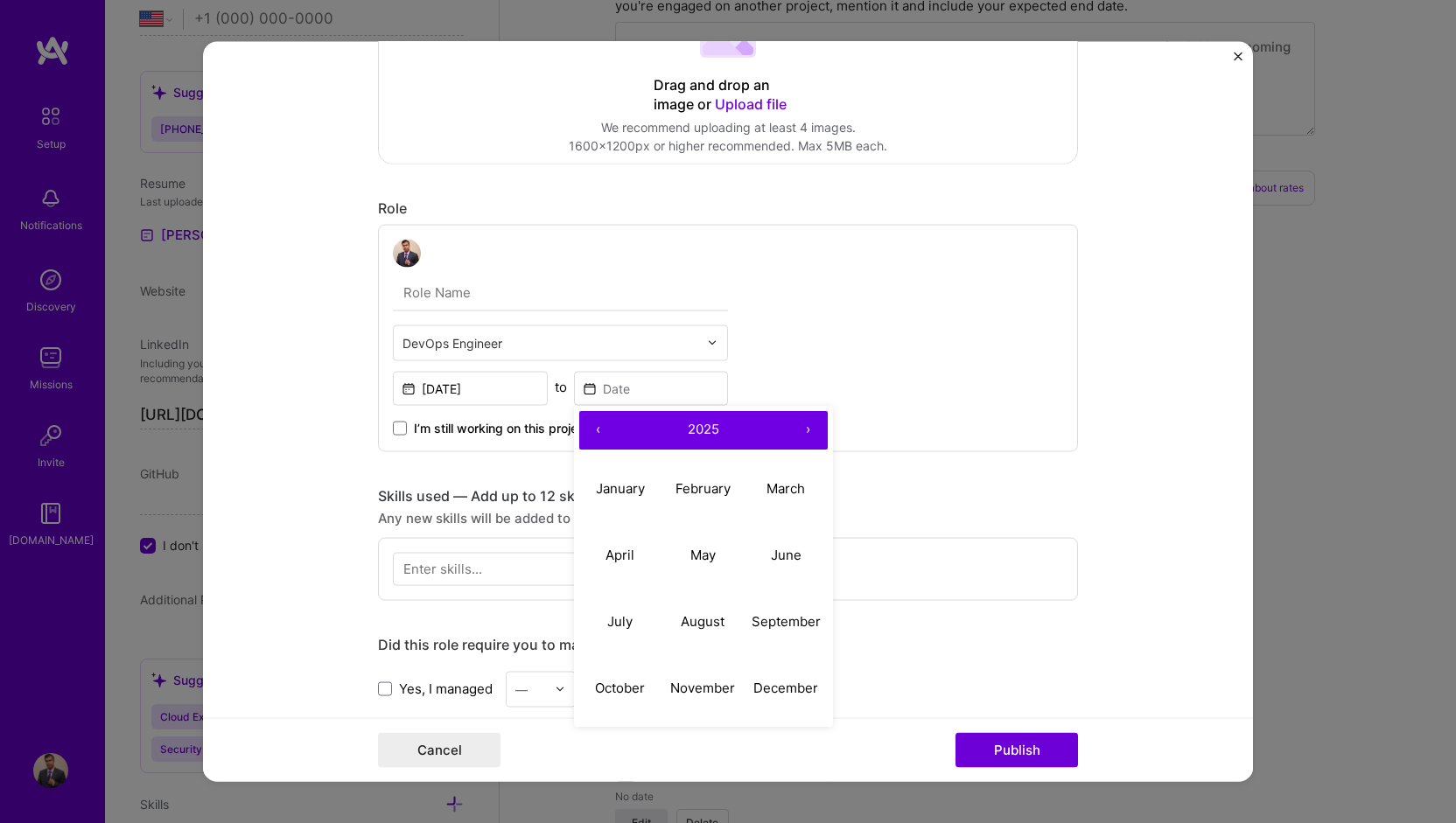
click at [588, 424] on button "‹" at bounding box center [598, 430] width 39 height 39
click at [588, 423] on button "‹" at bounding box center [598, 430] width 39 height 39
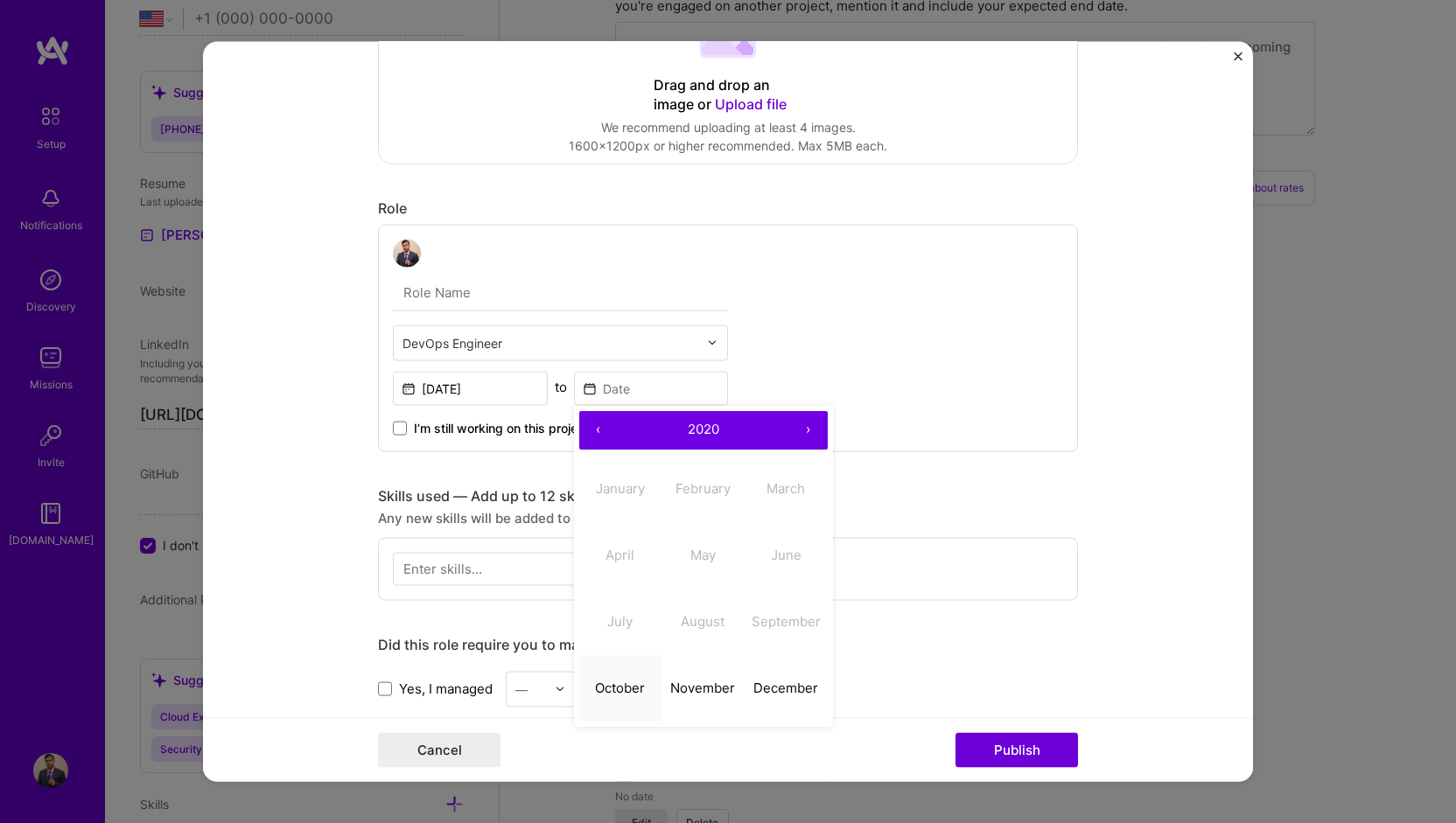
click at [607, 689] on abbr "October" at bounding box center [619, 688] width 50 height 17
type input "[DATE]"
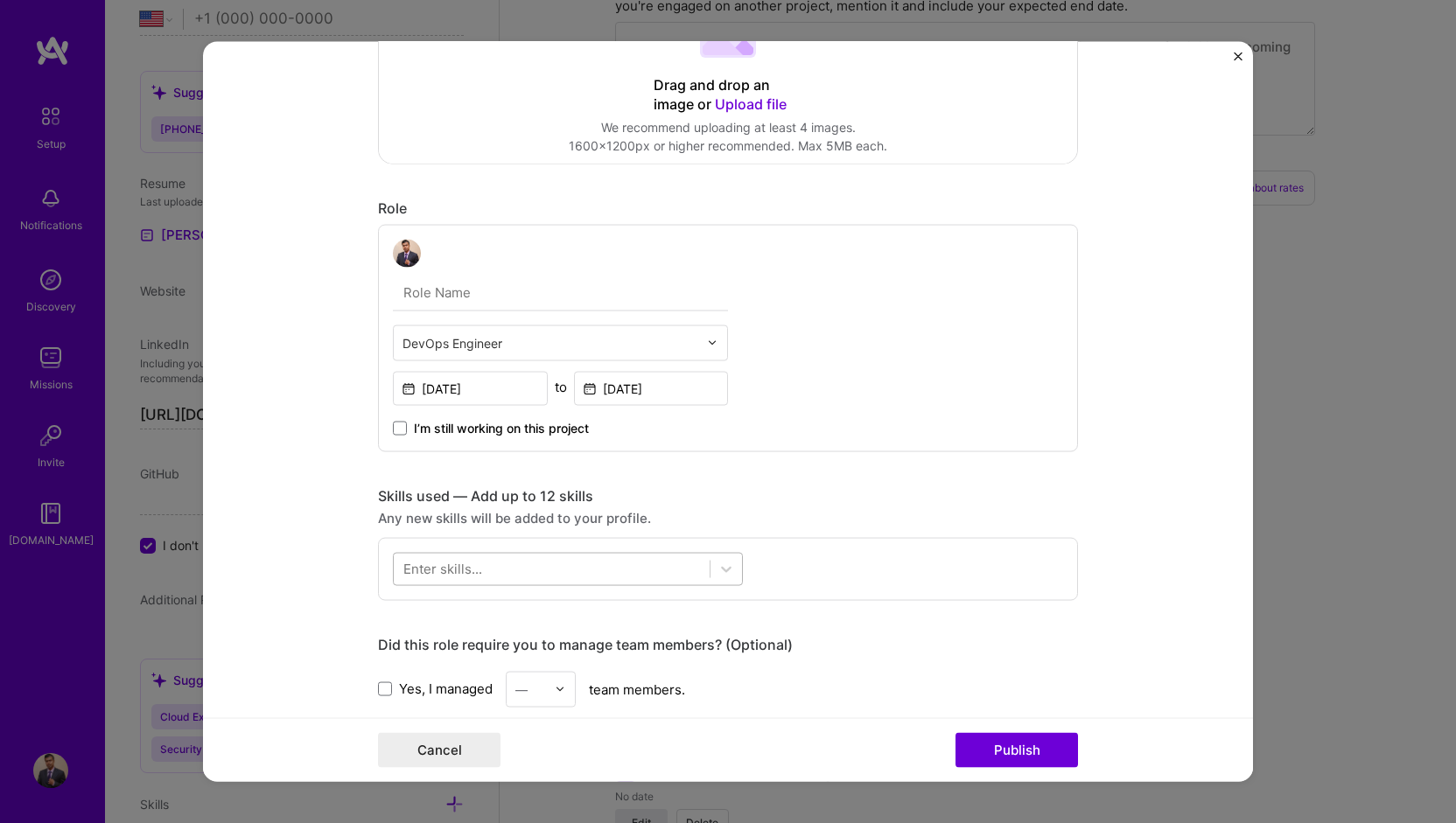
click at [628, 570] on div at bounding box center [552, 569] width 316 height 29
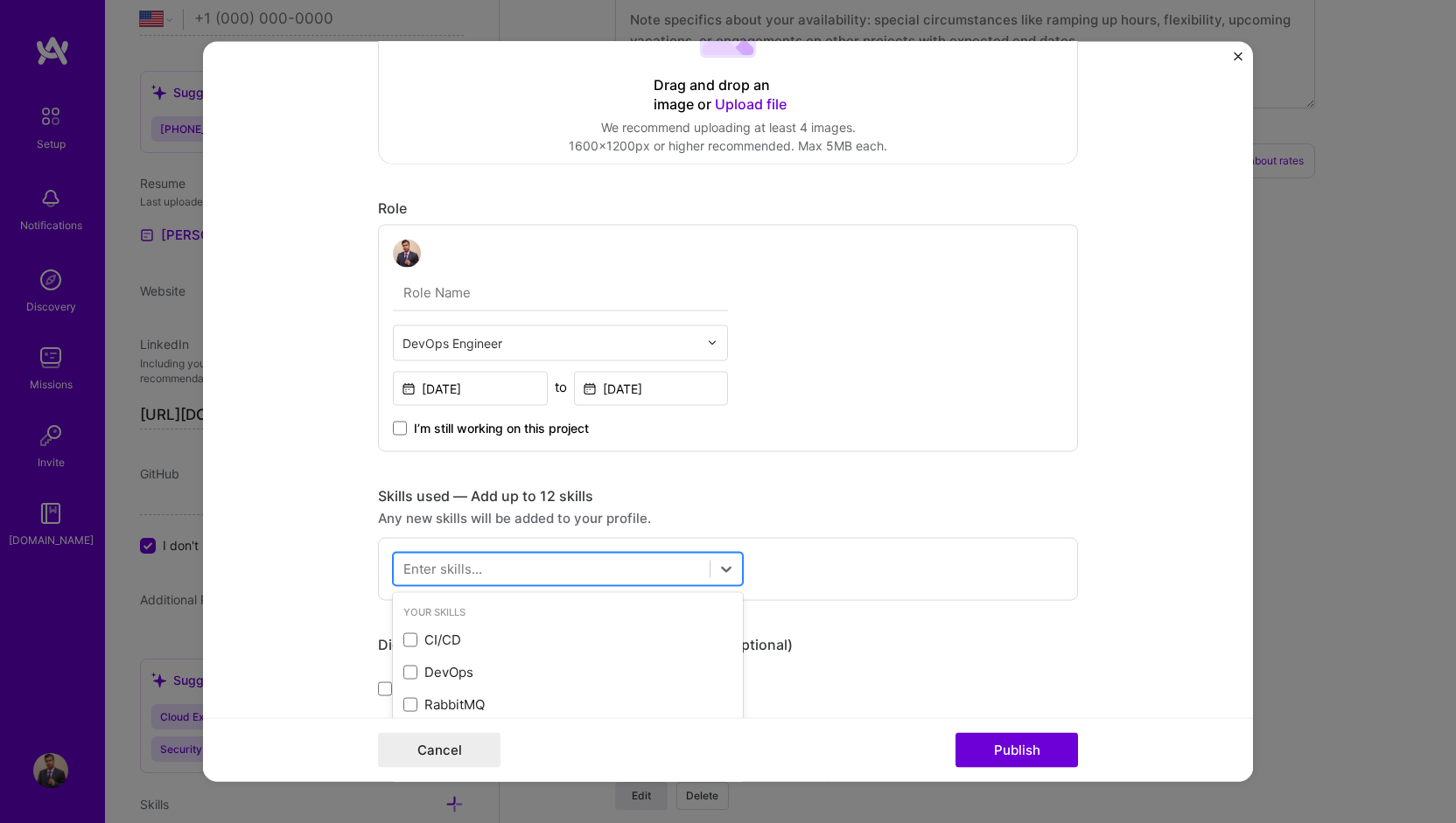
scroll to position [999, 0]
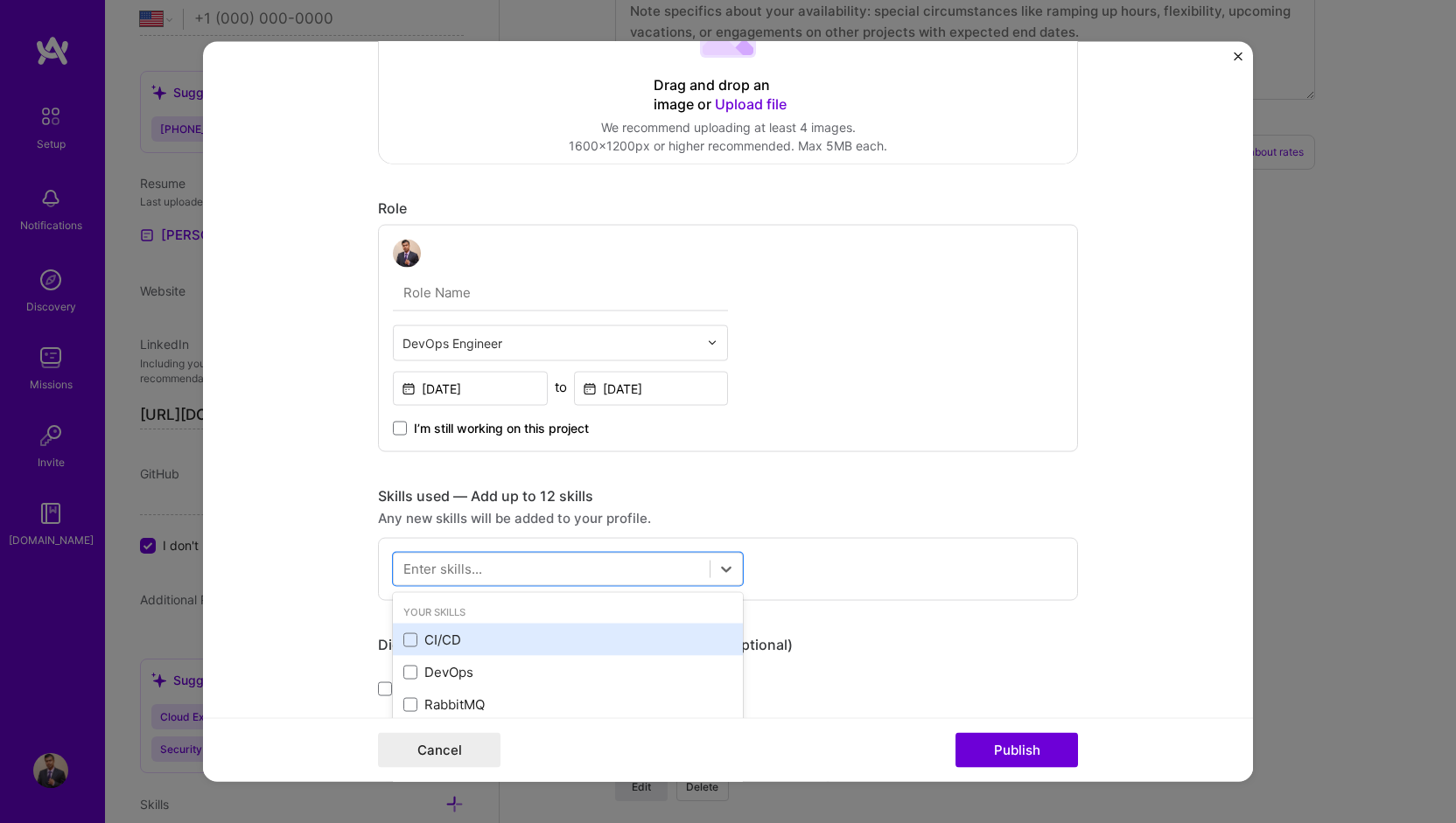
click at [423, 640] on div "CI/CD" at bounding box center [568, 640] width 329 height 18
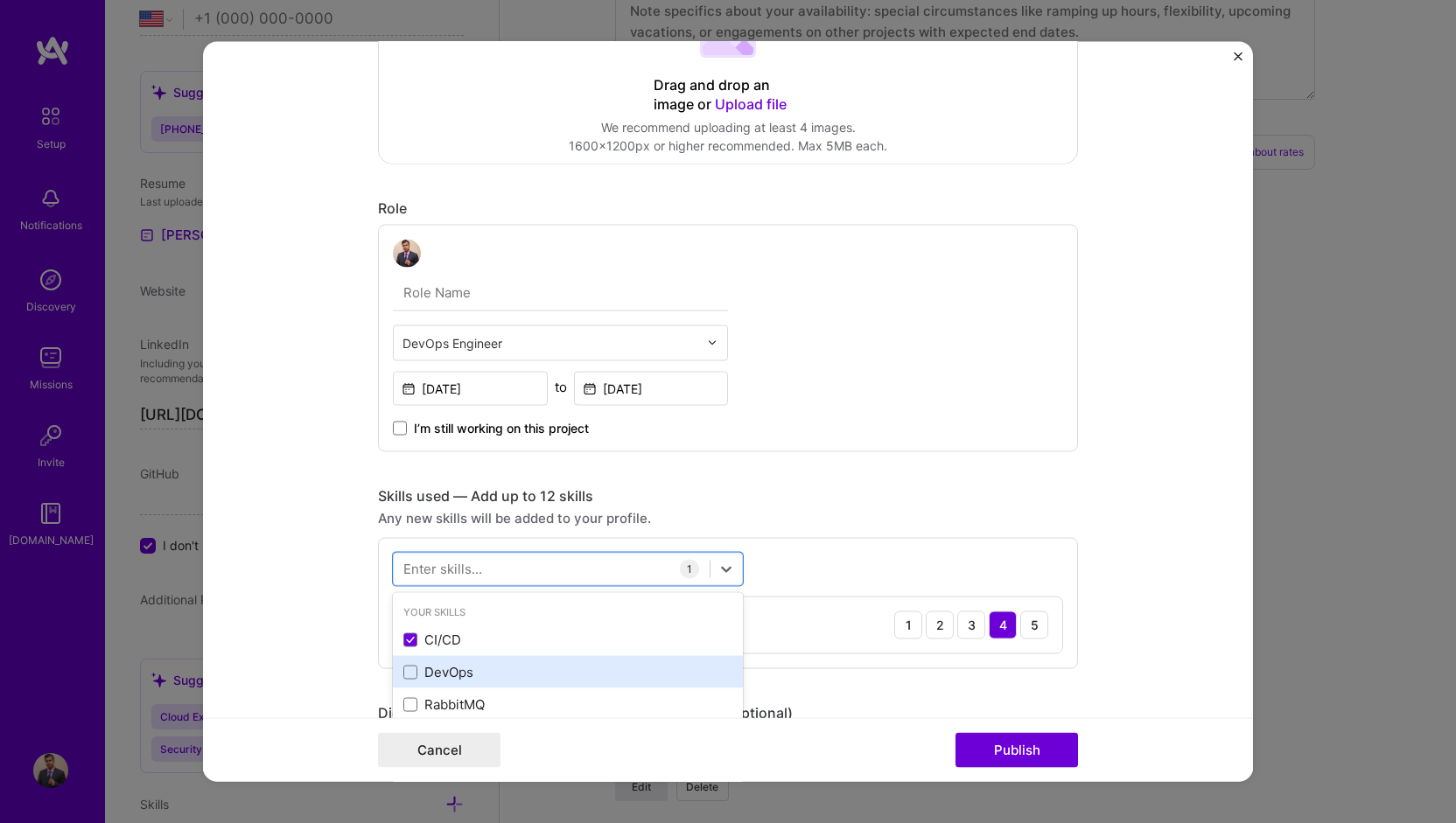
click at [429, 664] on div "DevOps" at bounding box center [568, 672] width 329 height 18
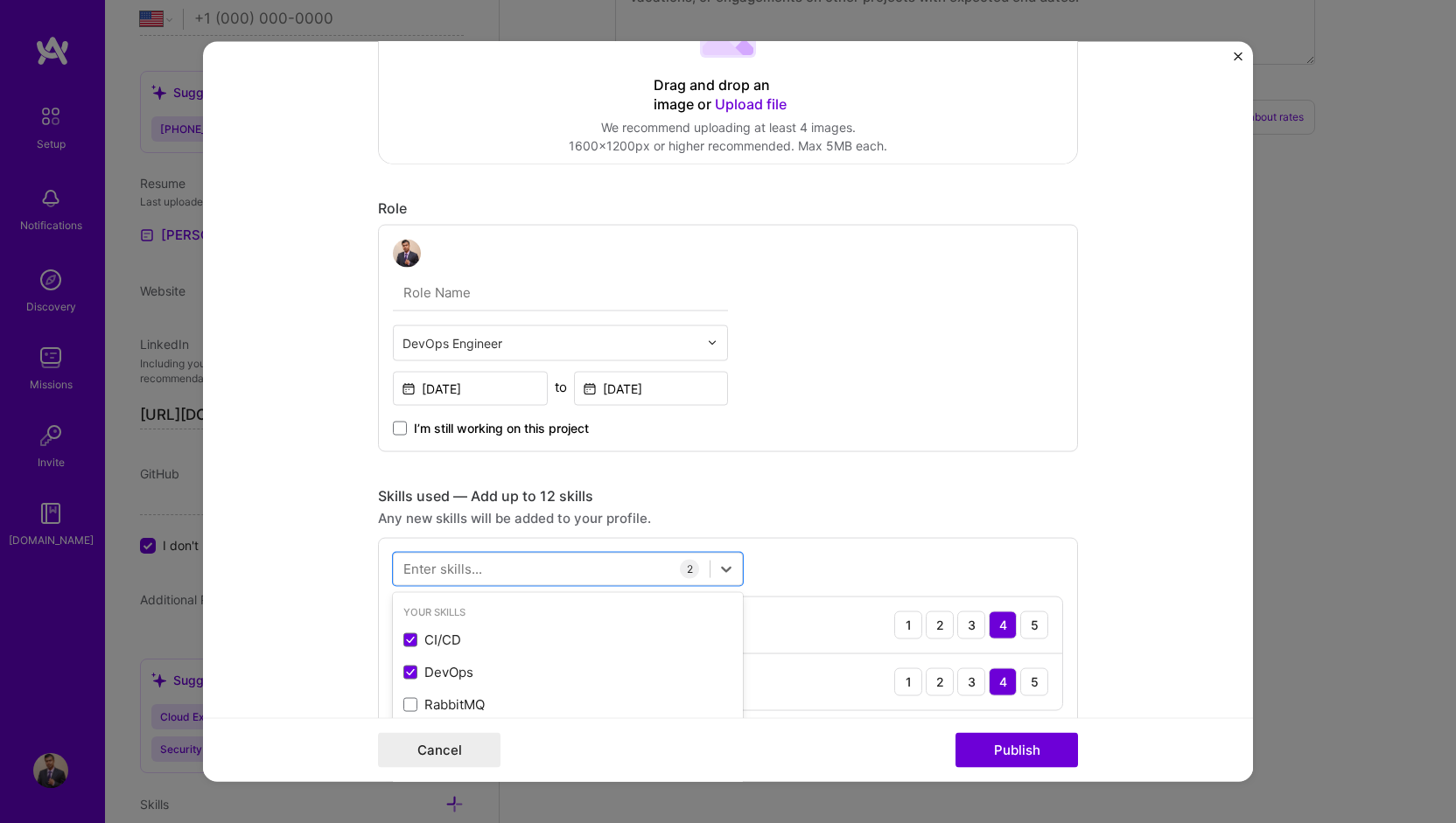
scroll to position [1035, 0]
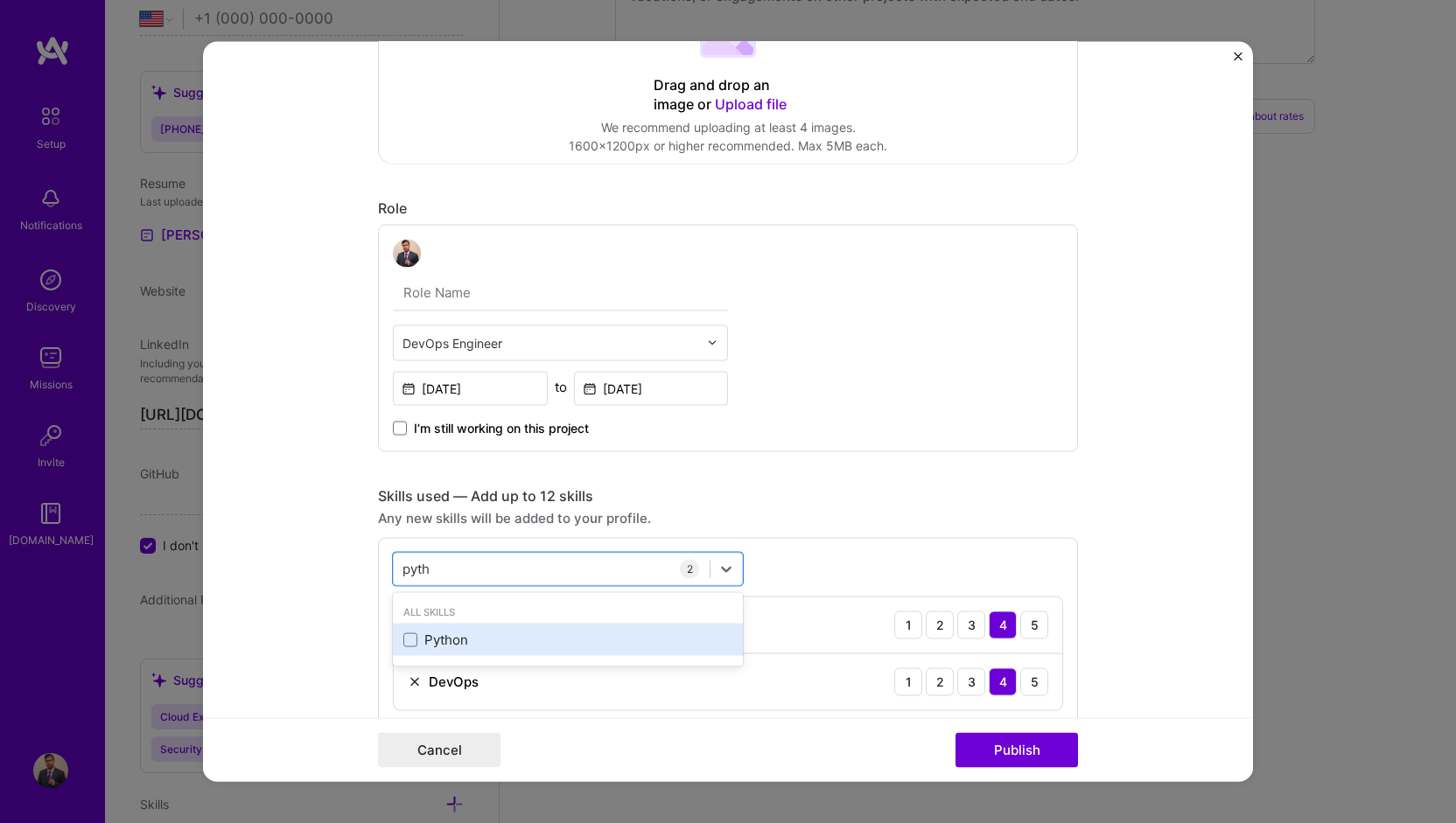
click at [481, 631] on div "Python" at bounding box center [568, 640] width 329 height 18
click at [459, 567] on div "pyth pyth" at bounding box center [552, 569] width 316 height 29
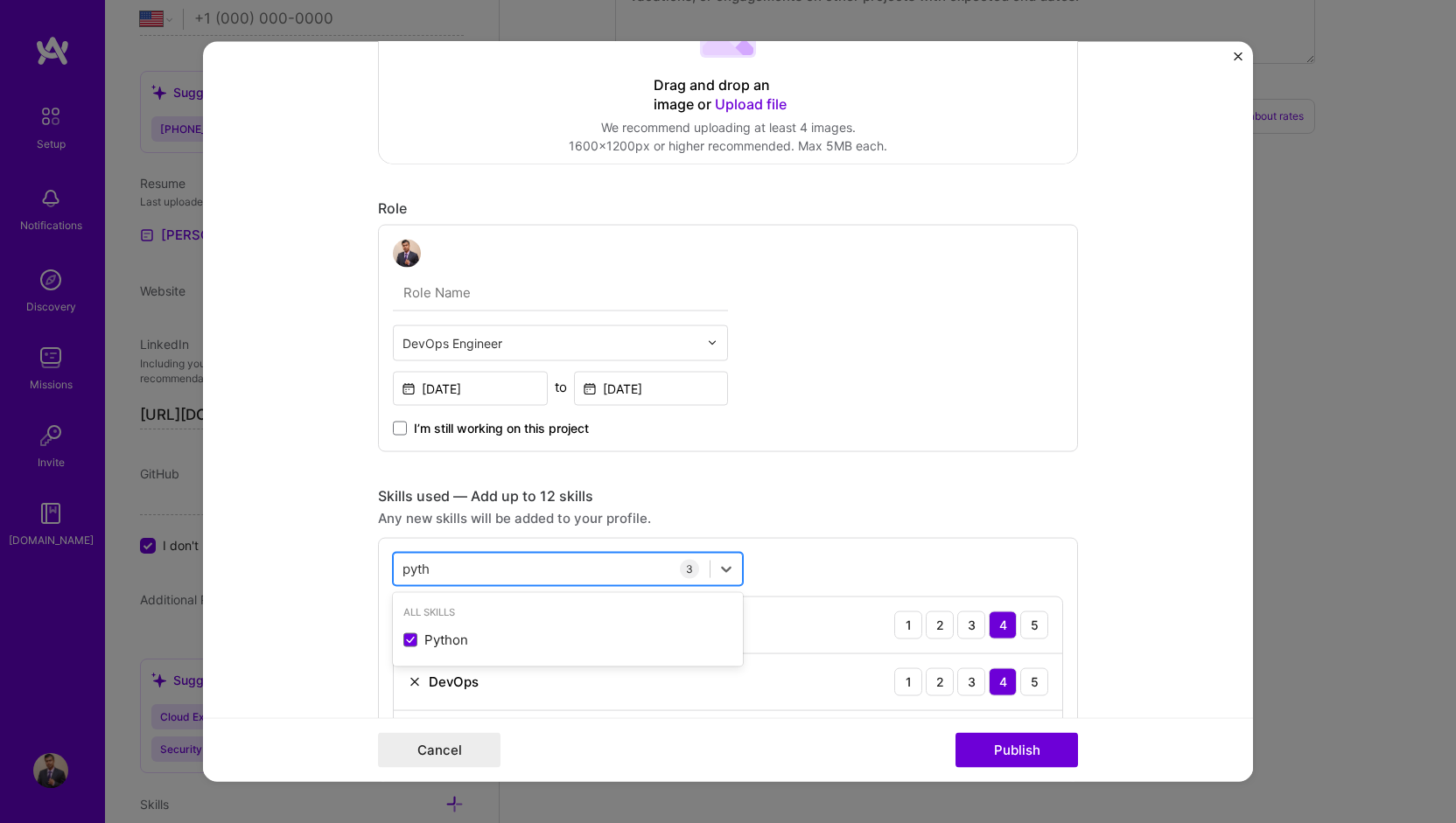
click at [422, 560] on input "pyth" at bounding box center [417, 570] width 30 height 18
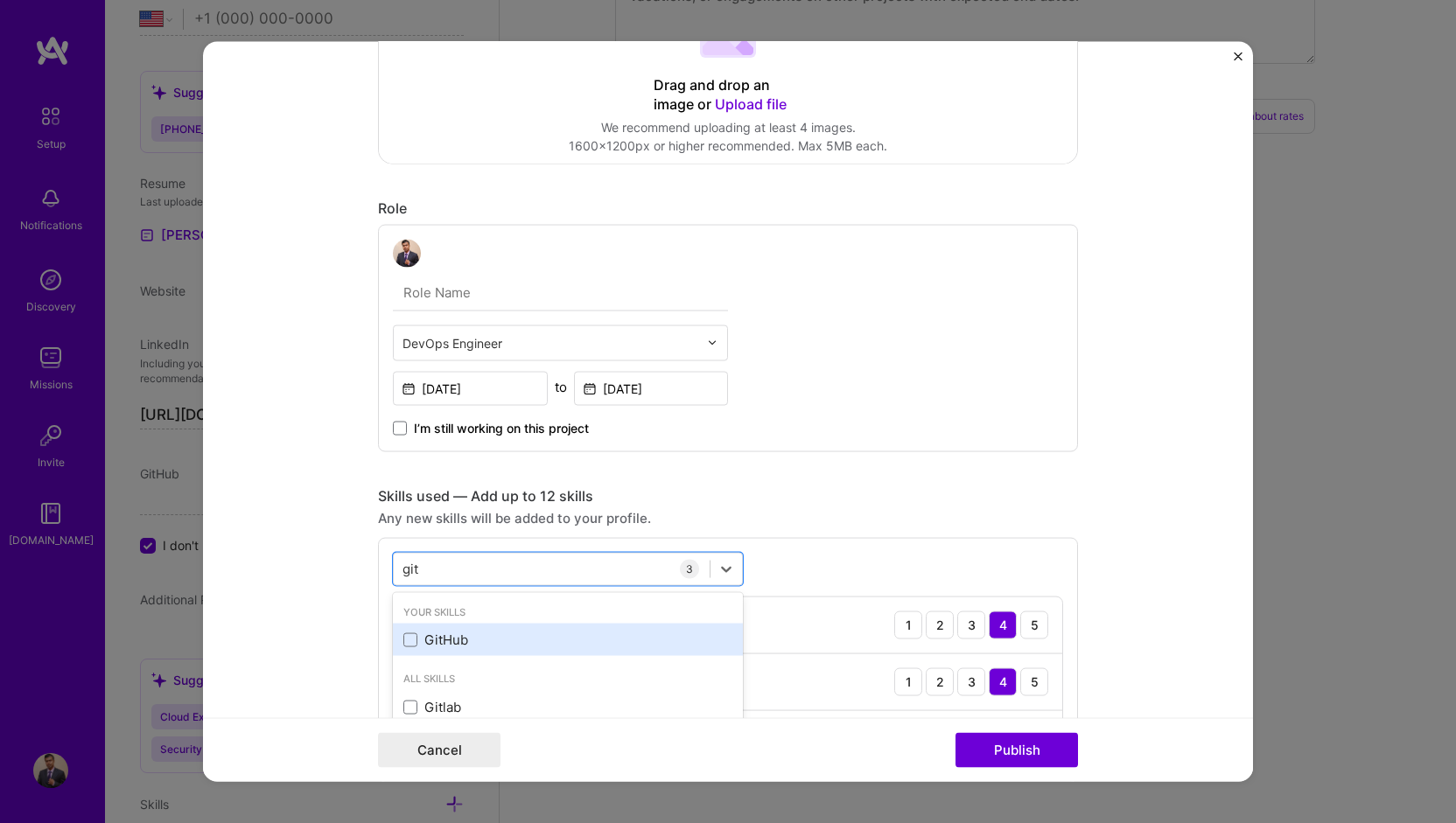
click at [459, 638] on div "GitHub" at bounding box center [568, 640] width 329 height 18
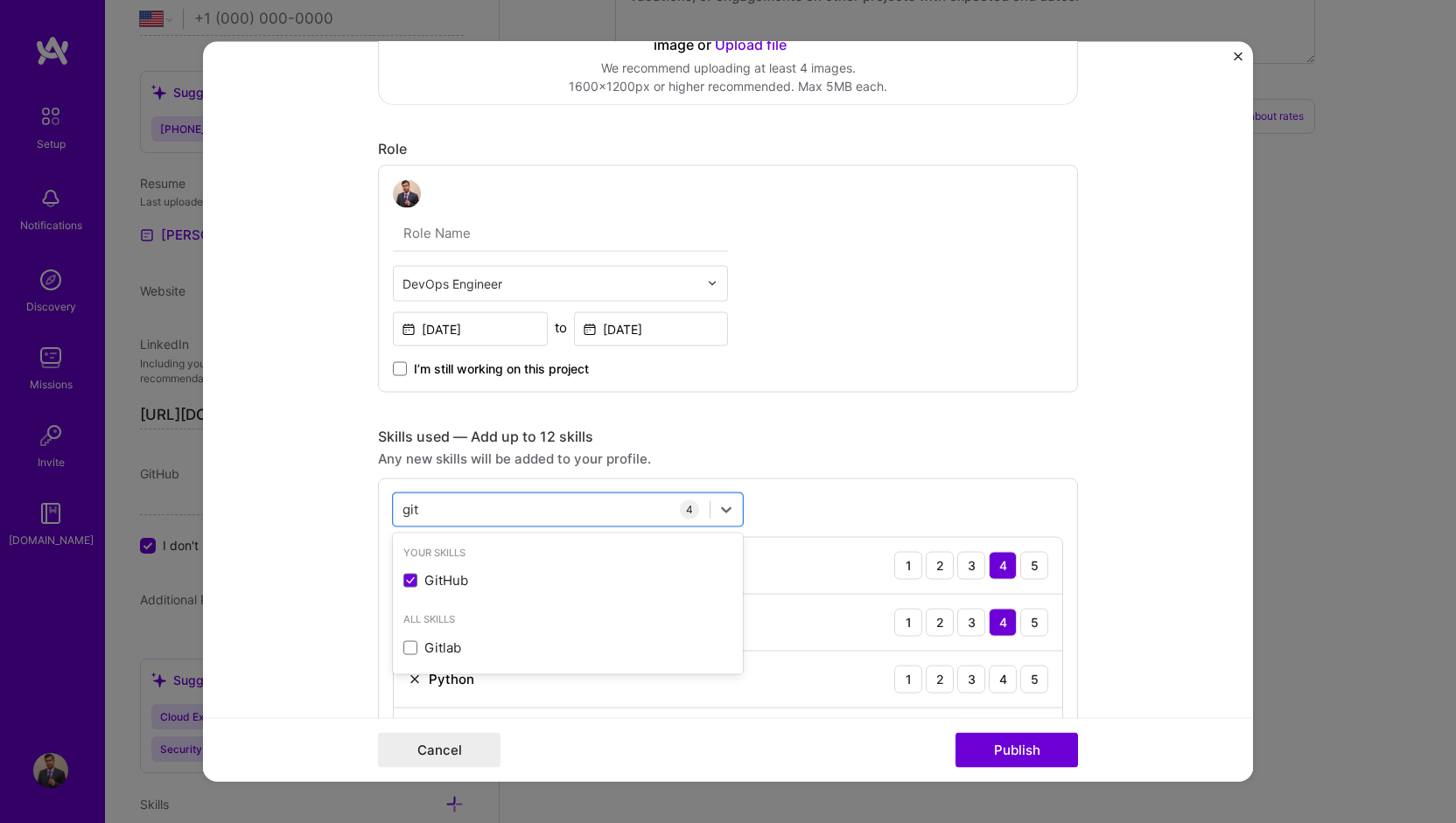
scroll to position [437, 0]
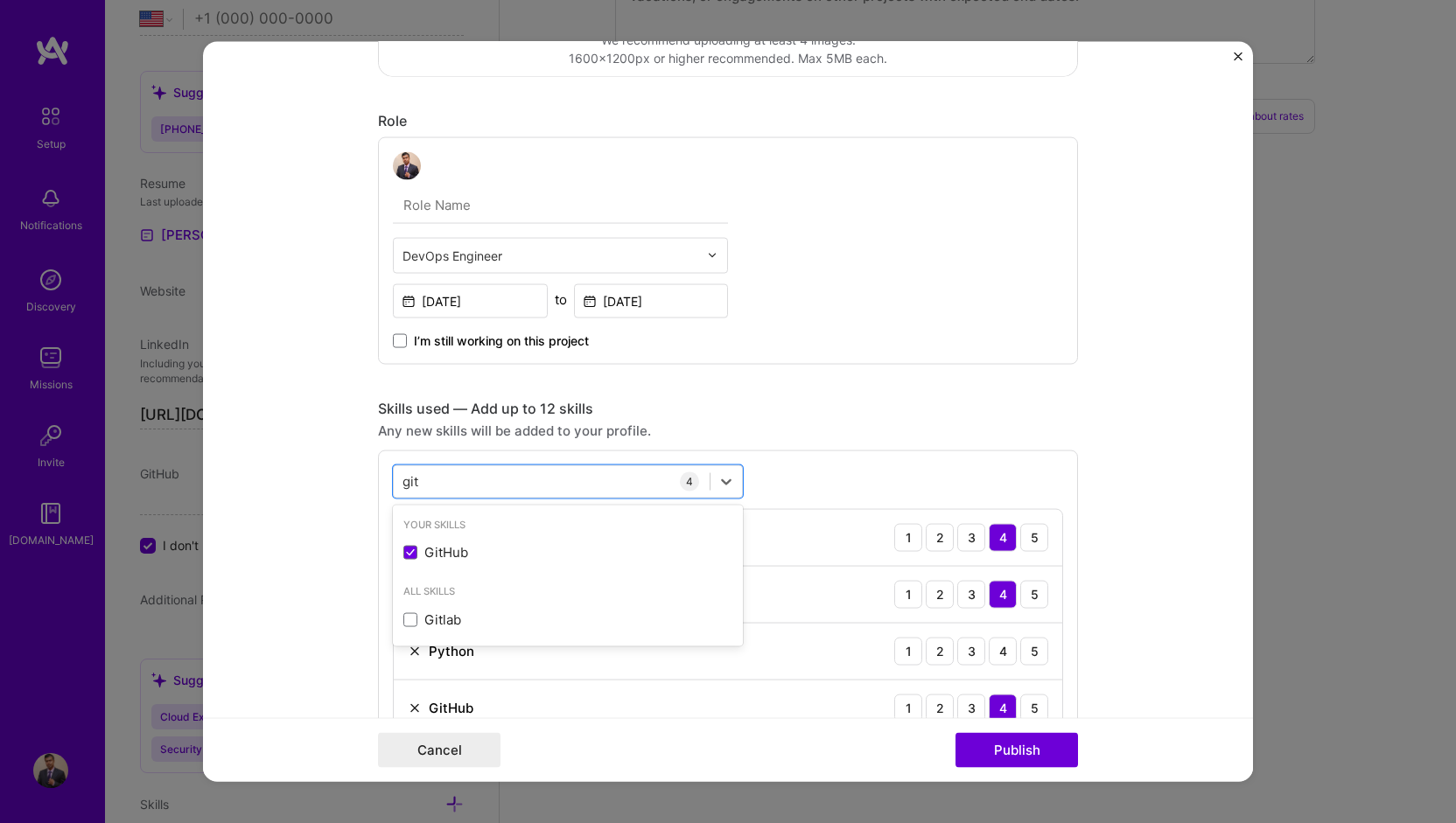
type input "git"
click at [1193, 361] on form "Project title Agile Development with Azure Project: Building a CI/CD Pipeline C…" at bounding box center [728, 412] width 1050 height 742
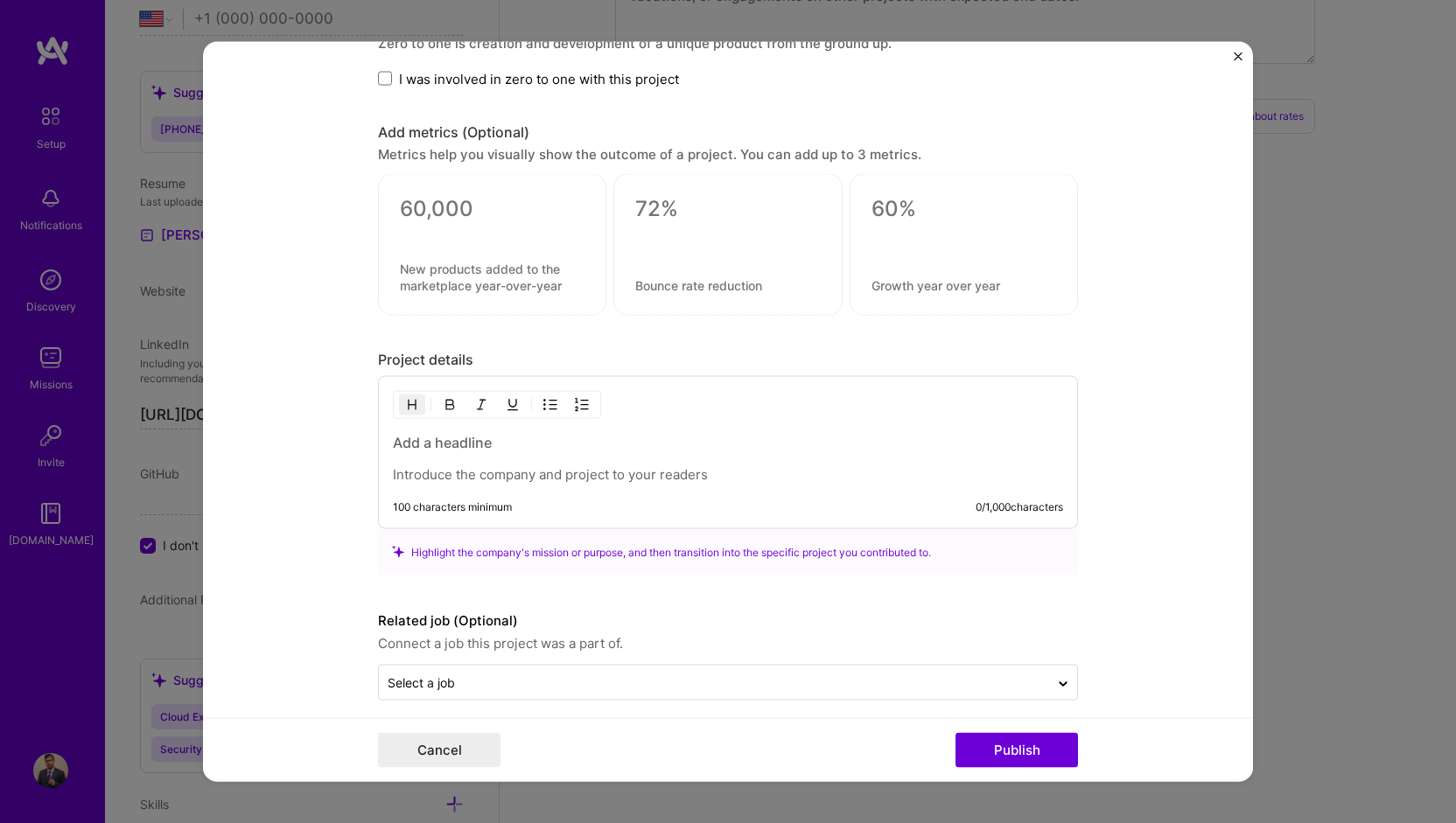
scroll to position [1327, 0]
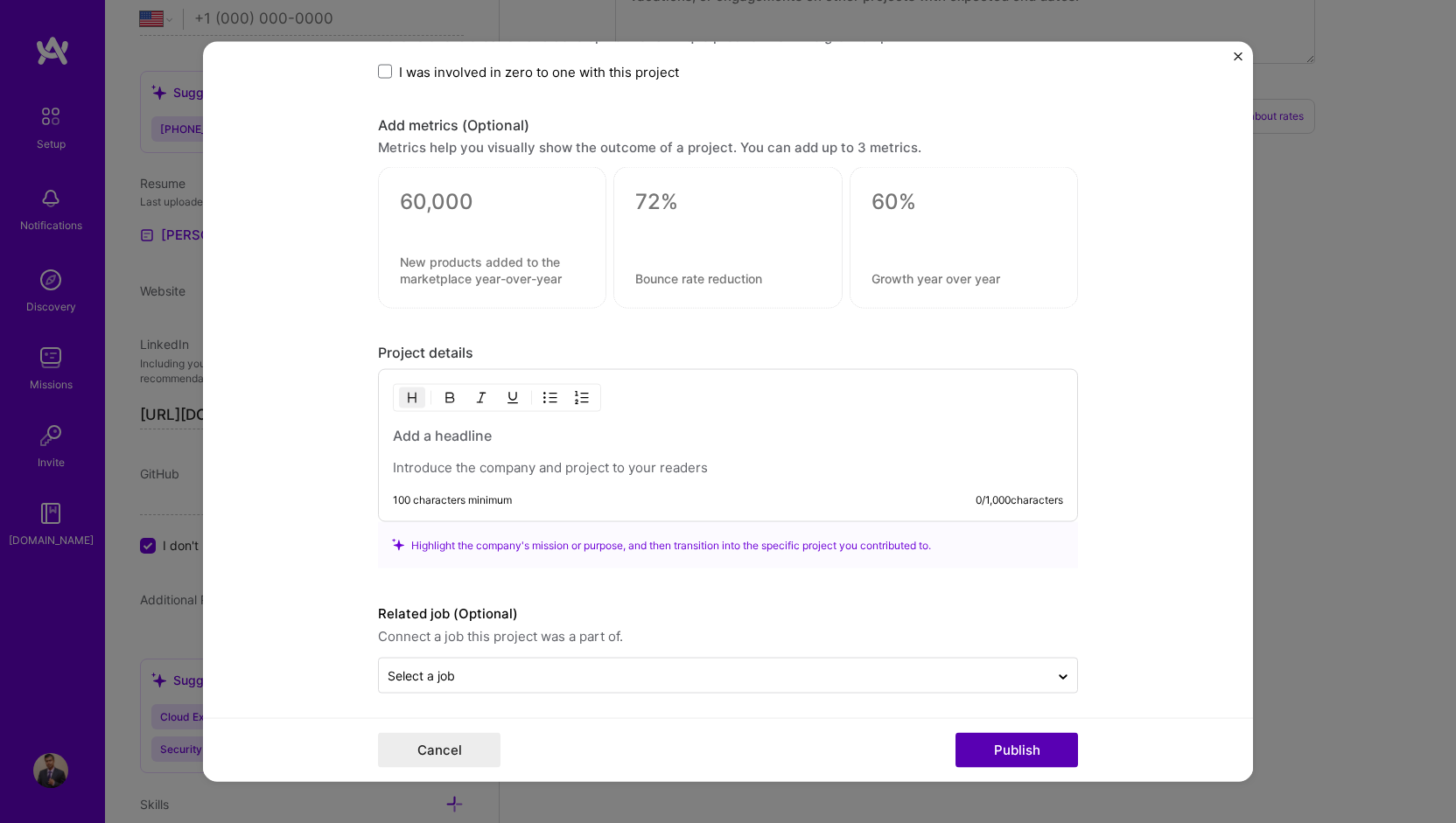
click at [1009, 743] on button "Publish" at bounding box center [1016, 751] width 122 height 35
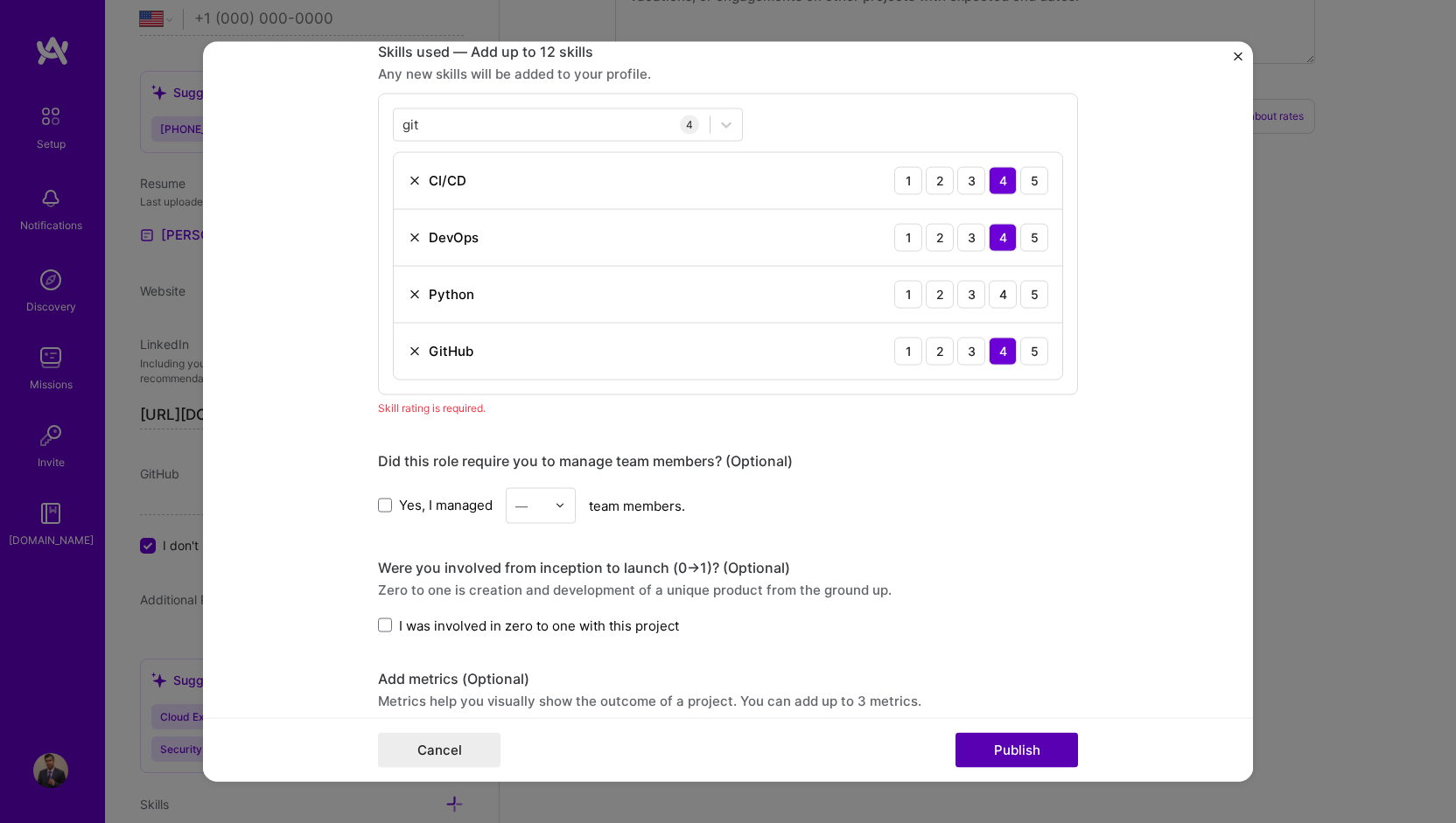
scroll to position [792, 0]
click at [960, 289] on div "3" at bounding box center [971, 296] width 28 height 28
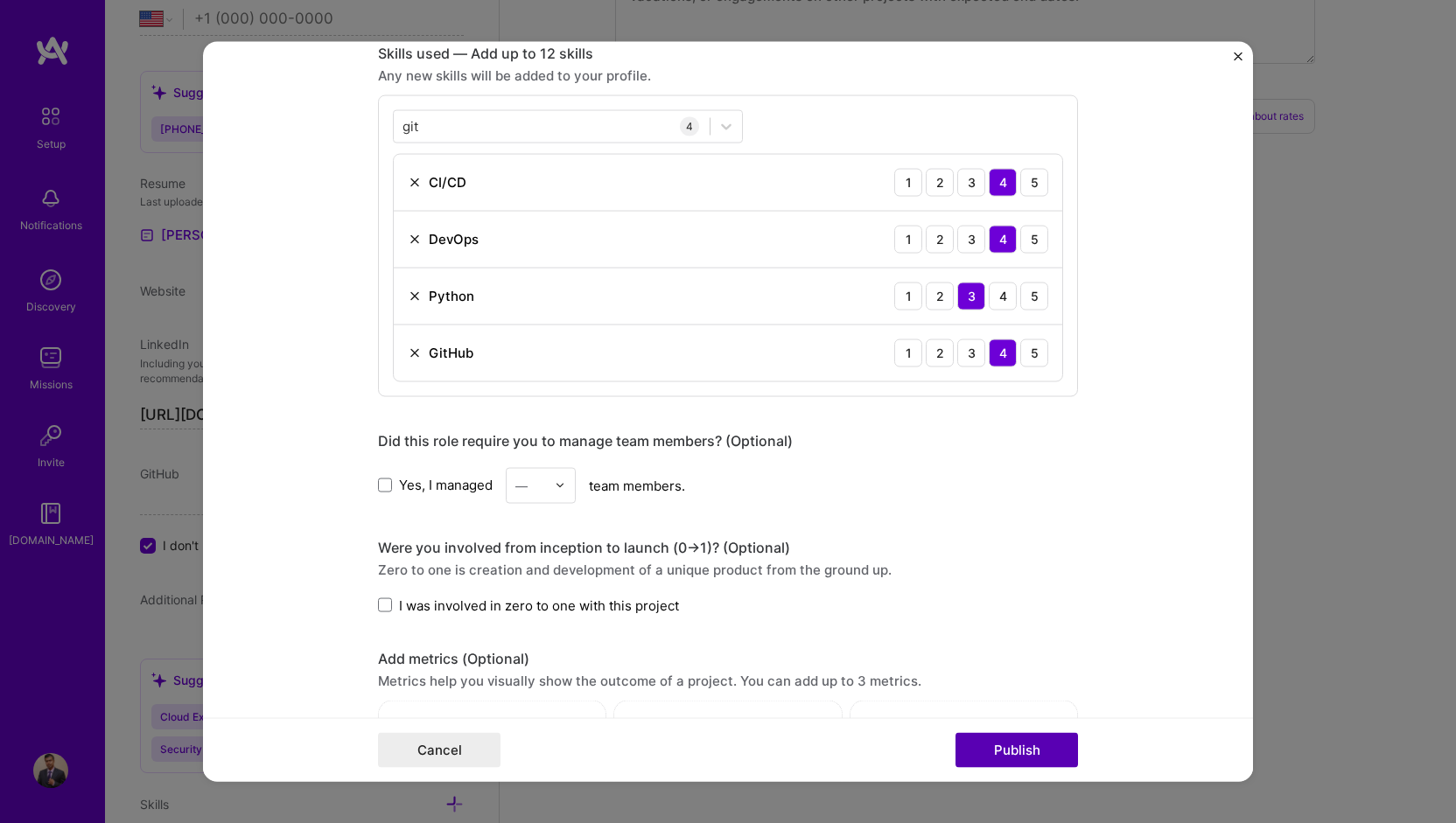
click at [999, 752] on button "Publish" at bounding box center [1016, 751] width 122 height 35
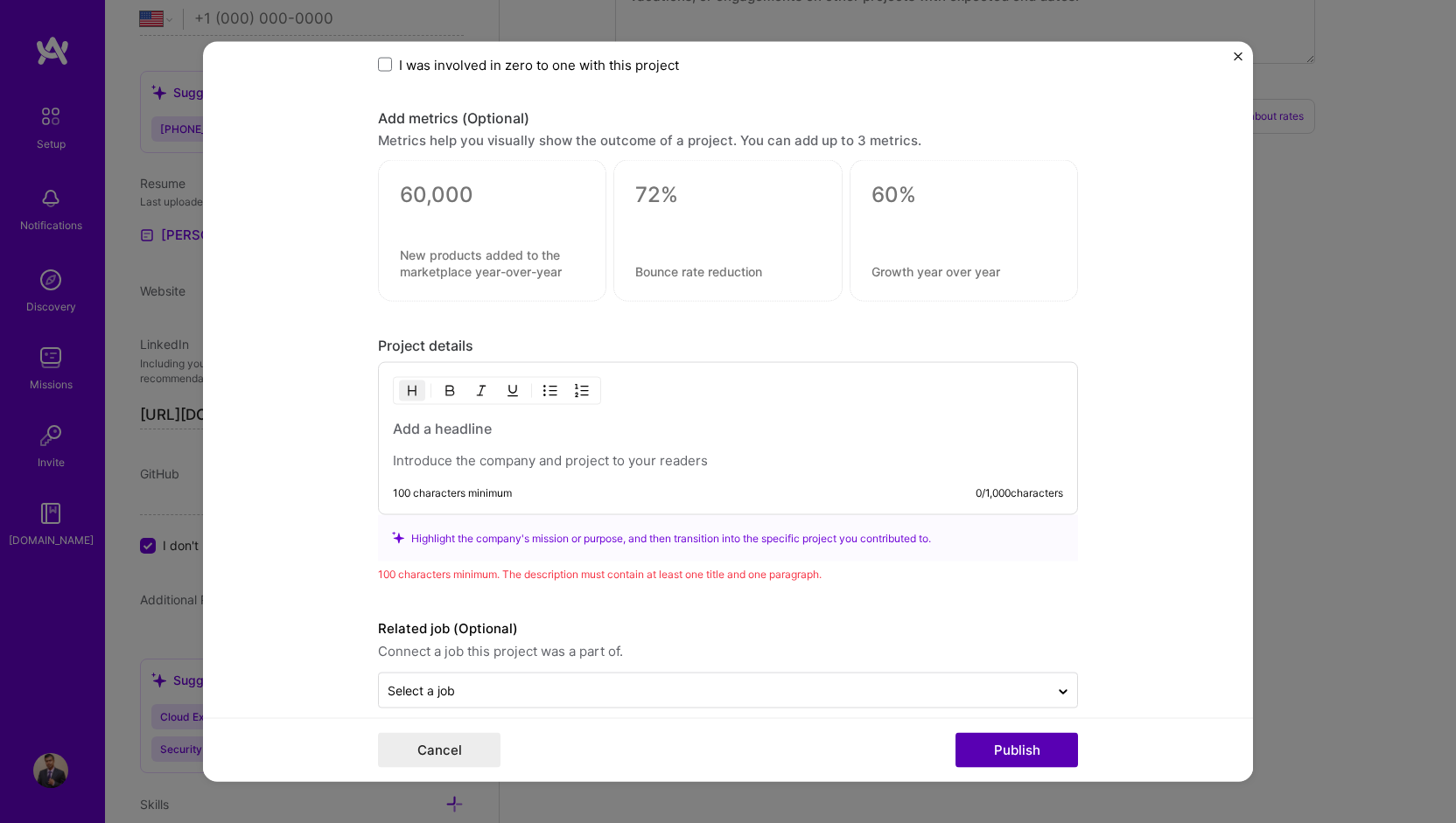
scroll to position [1348, 0]
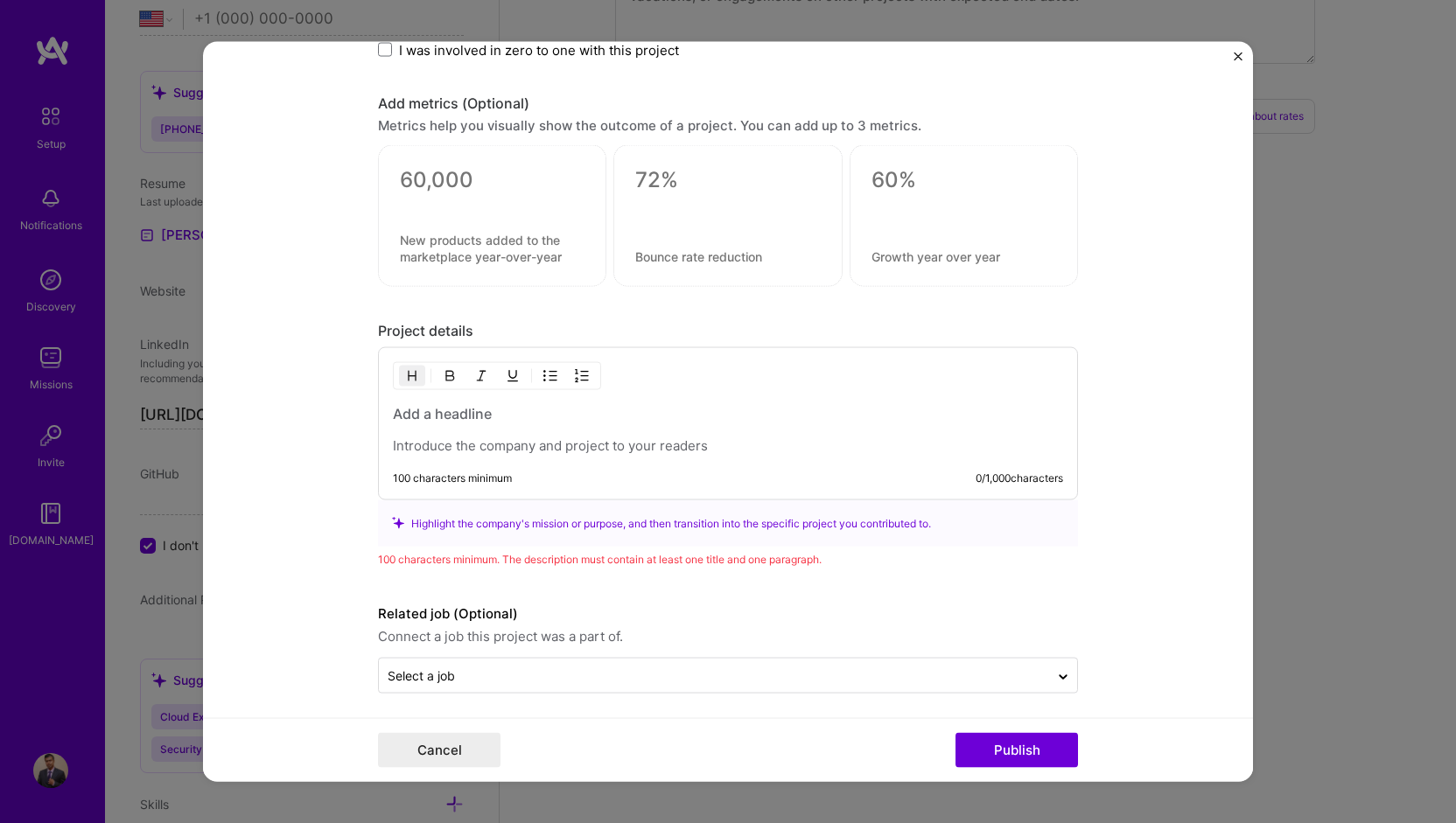
click at [479, 413] on h3 at bounding box center [728, 413] width 670 height 19
click at [479, 428] on div "To enrich screen reader interactions, please activate Accessibility in Grammarl…" at bounding box center [728, 429] width 670 height 51
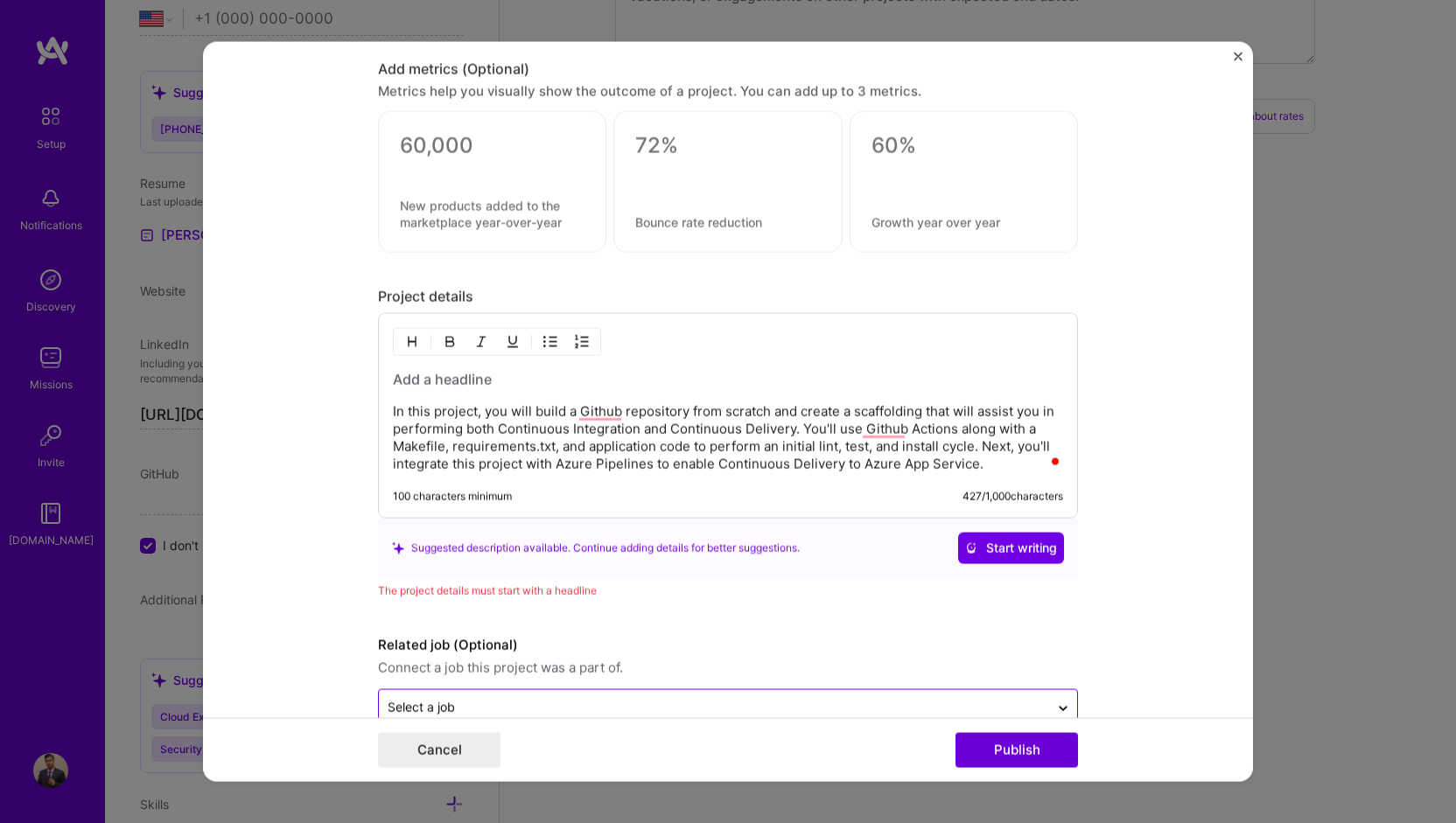
scroll to position [1414, 0]
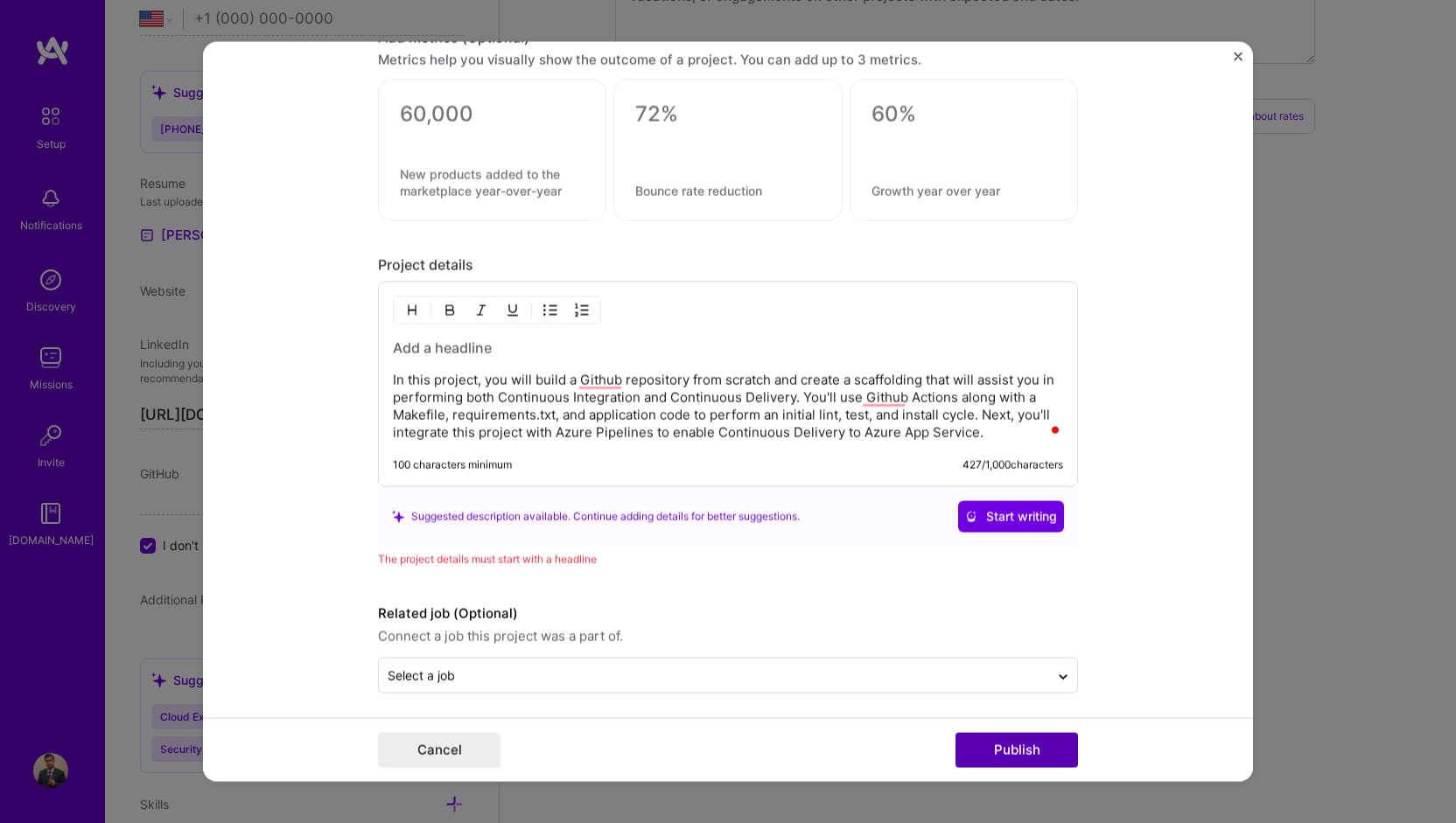
click at [982, 743] on button "Publish" at bounding box center [1016, 751] width 122 height 35
click at [441, 342] on h3 "To enrich screen reader interactions, please activate Accessibility in Grammarl…" at bounding box center [728, 348] width 670 height 19
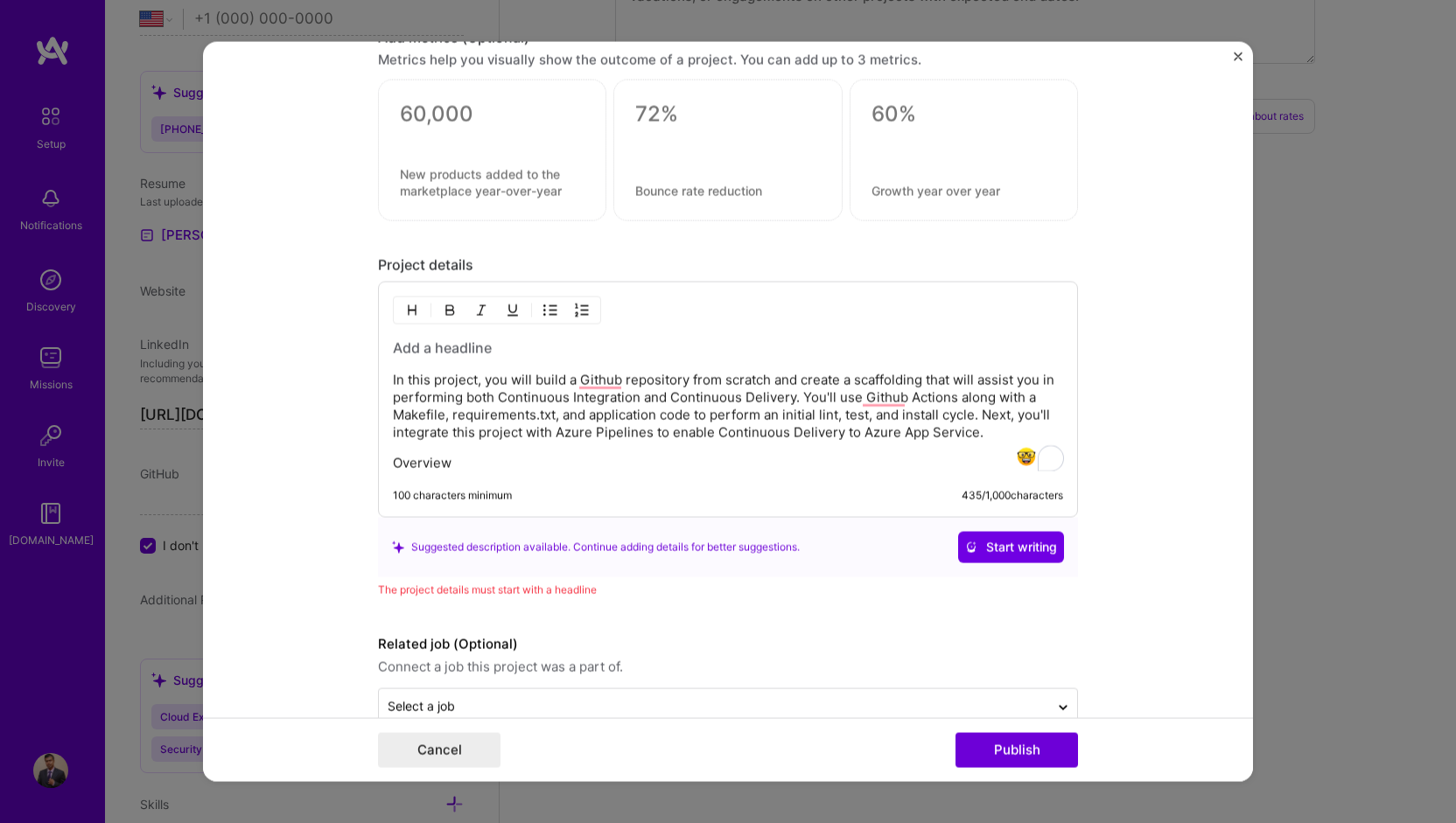
click at [484, 455] on p "Overview" at bounding box center [728, 463] width 670 height 18
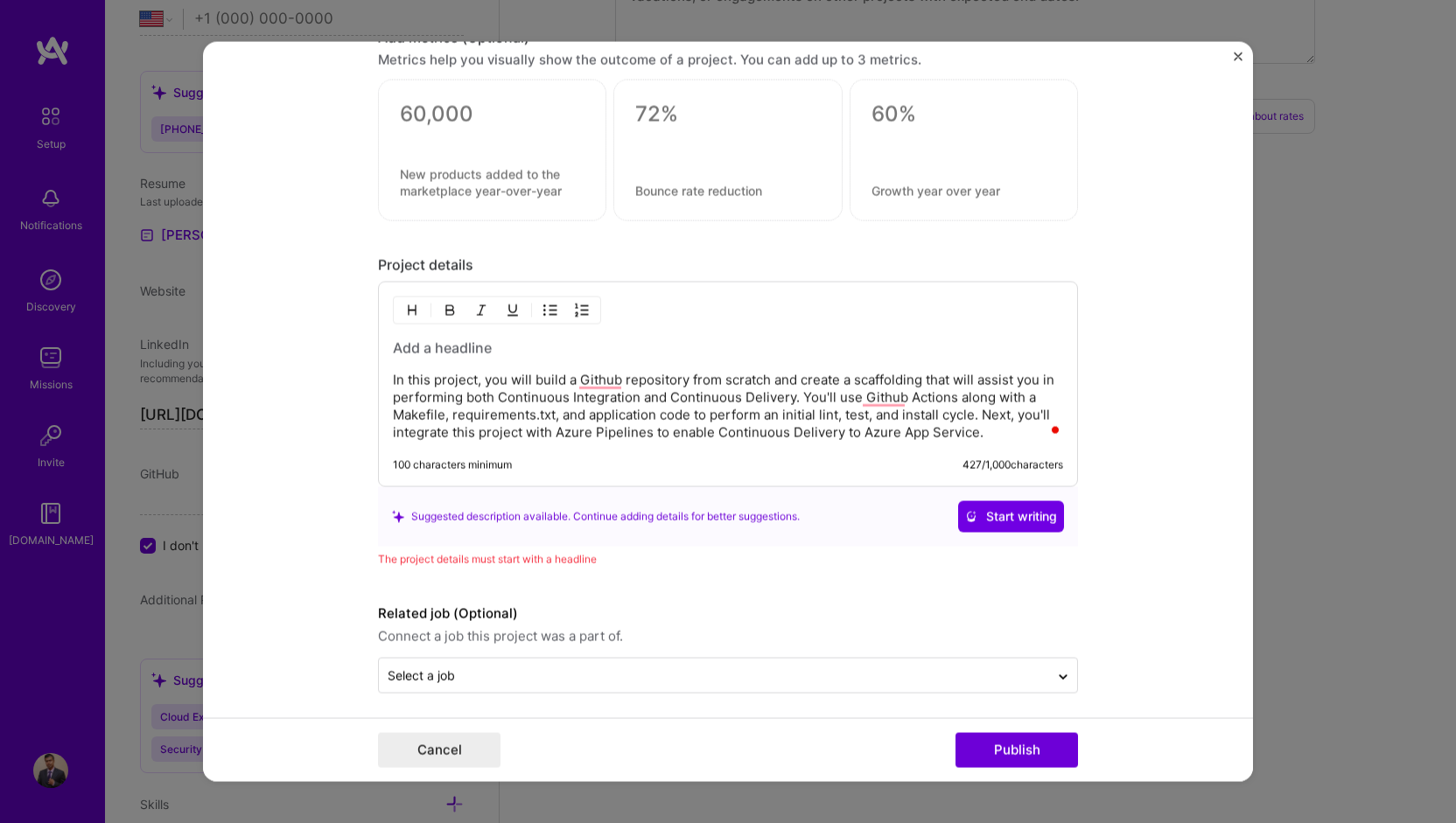
click at [438, 338] on h3 "To enrich screen reader interactions, please activate Accessibility in Grammarl…" at bounding box center [728, 348] width 670 height 19
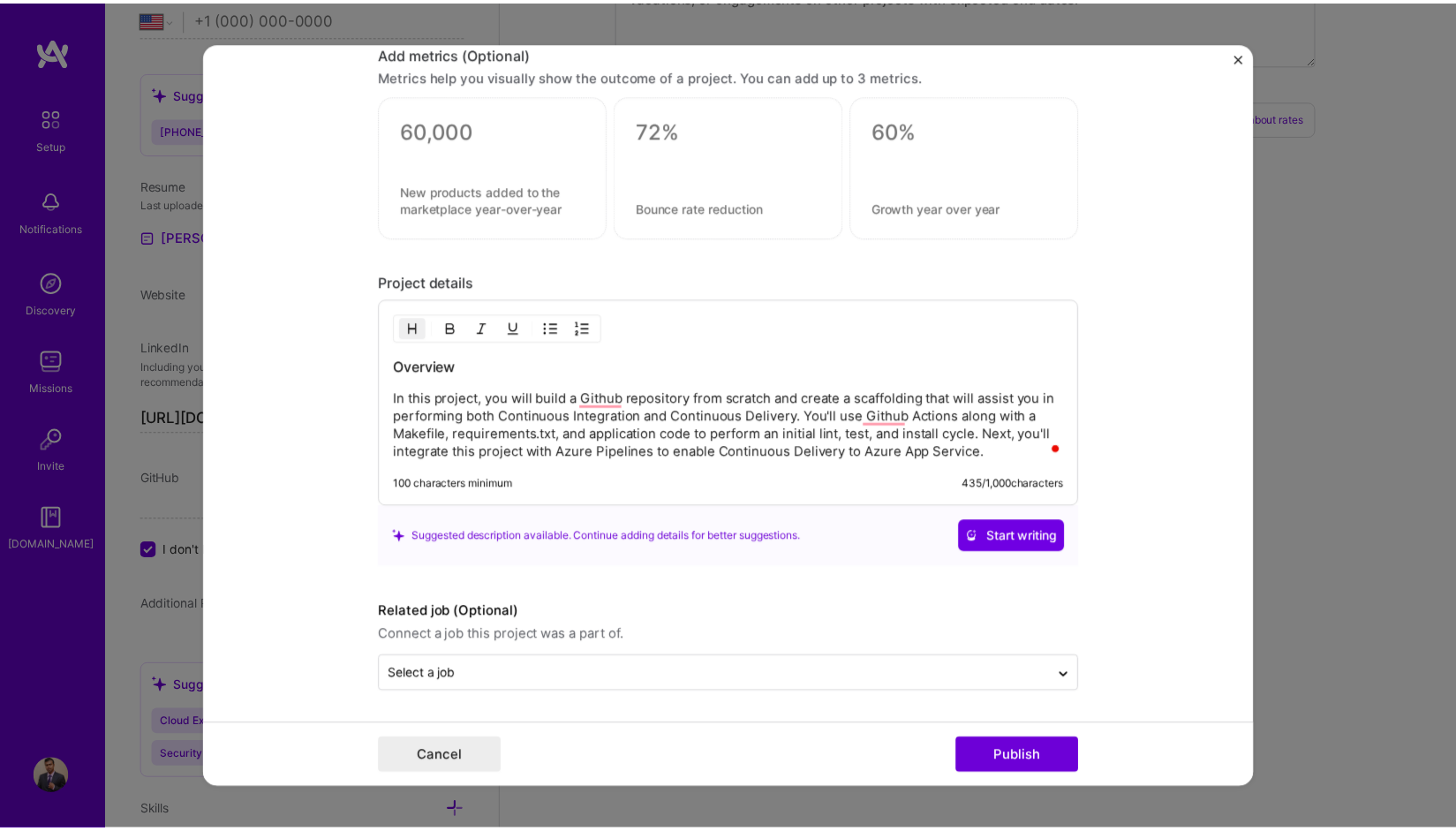
scroll to position [1406, 0]
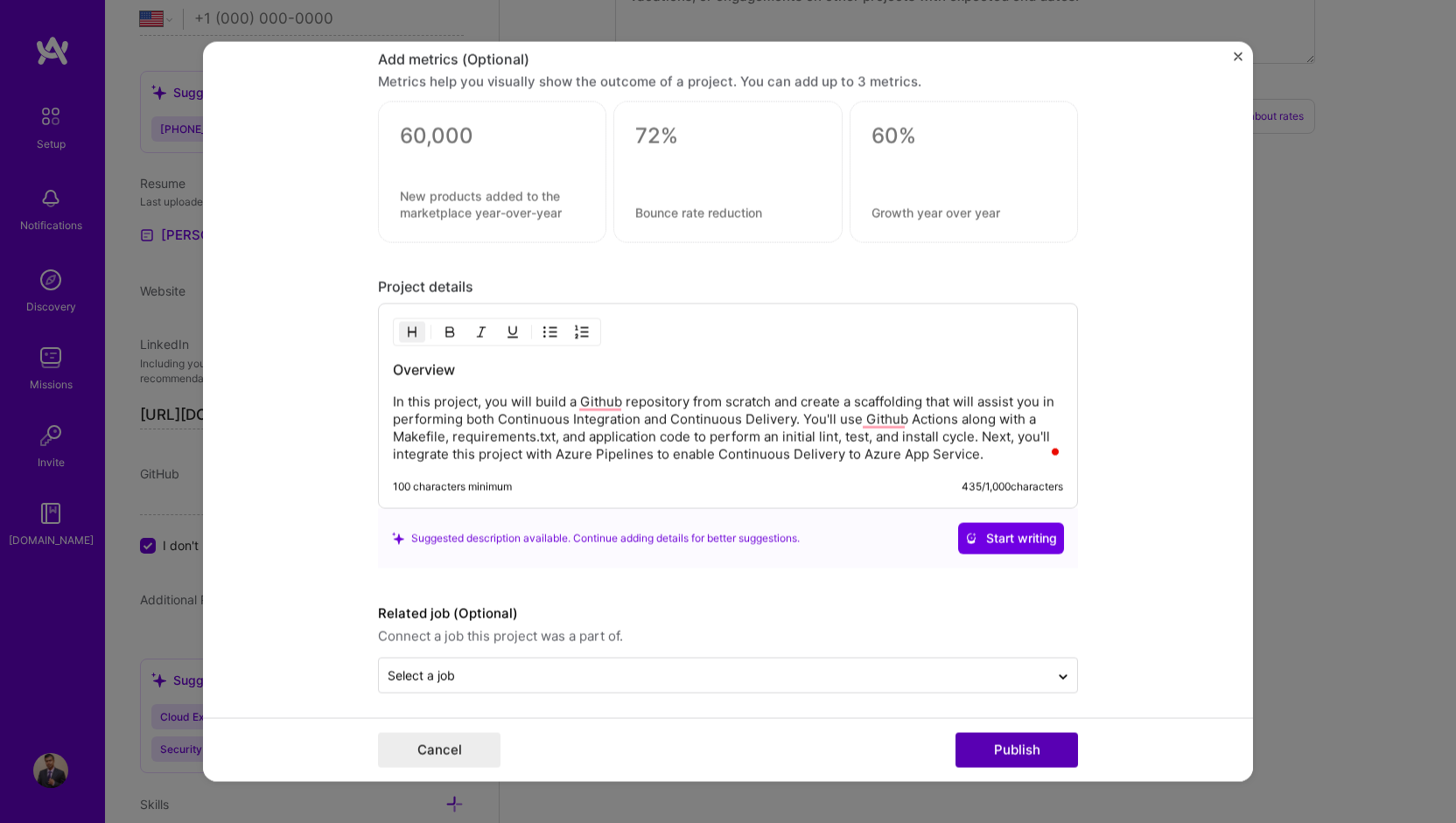
click at [1004, 745] on button "Publish" at bounding box center [1016, 751] width 122 height 35
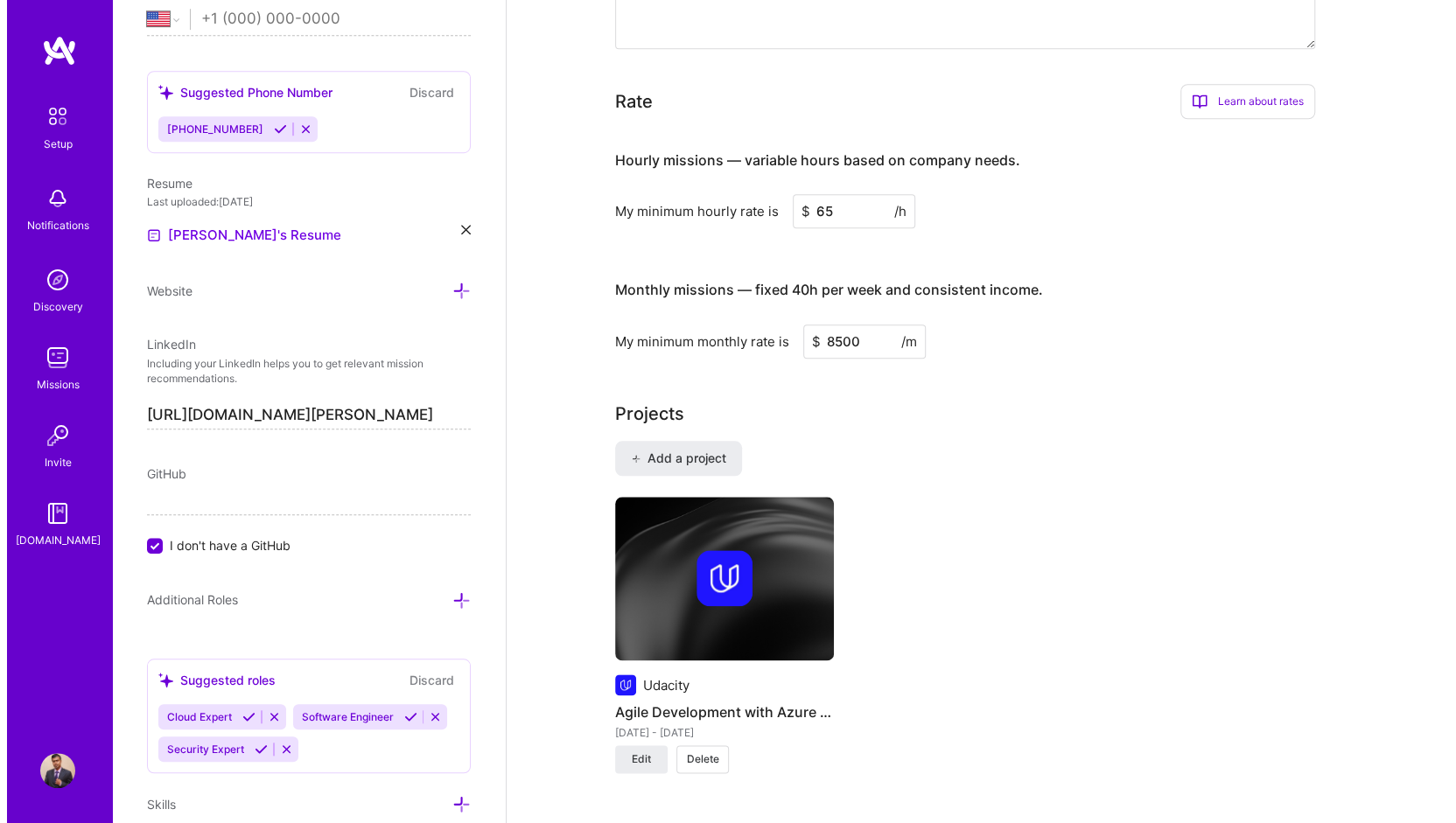
scroll to position [1050, 0]
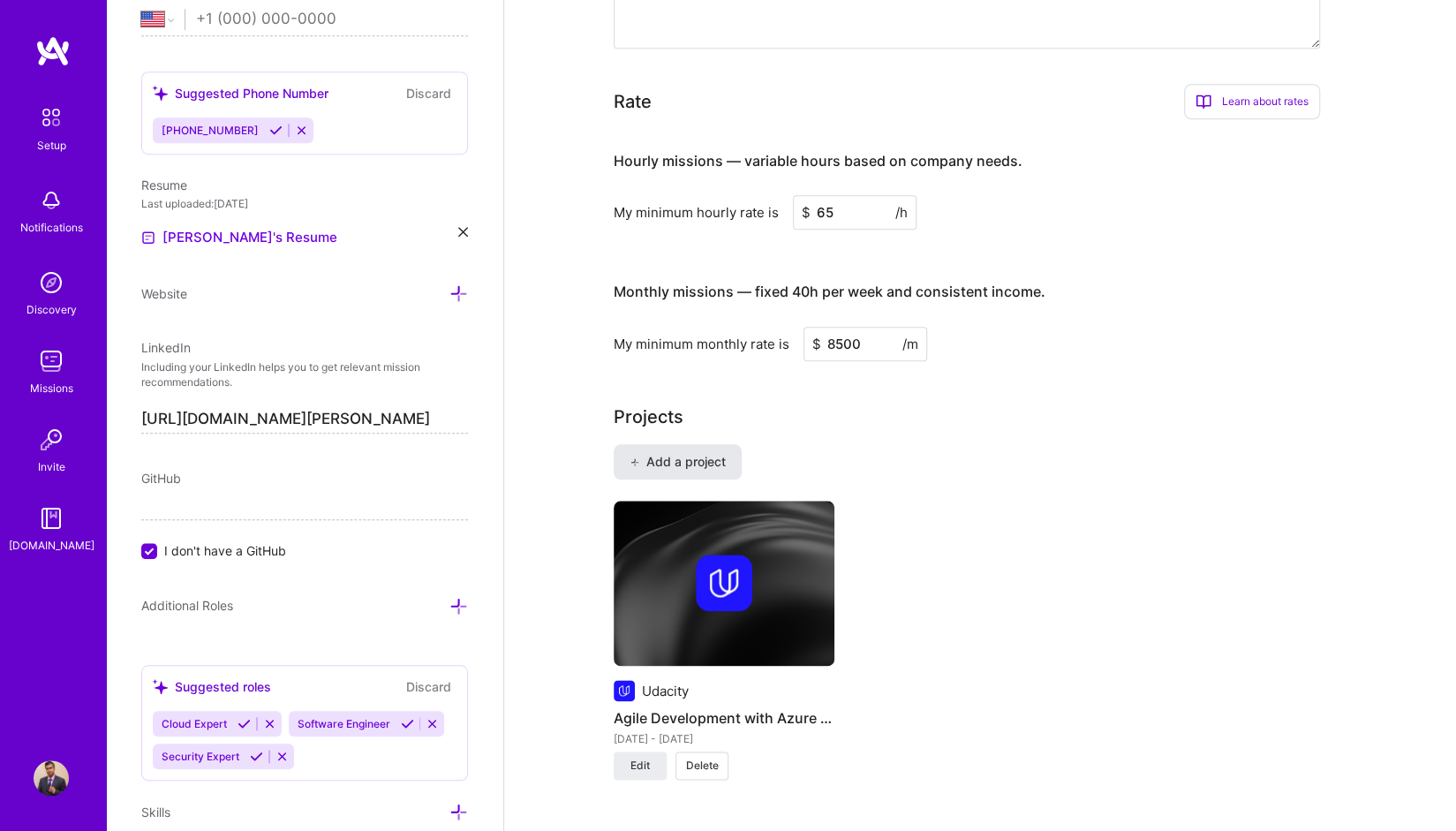
click at [678, 453] on span "Add a project" at bounding box center [678, 461] width 96 height 18
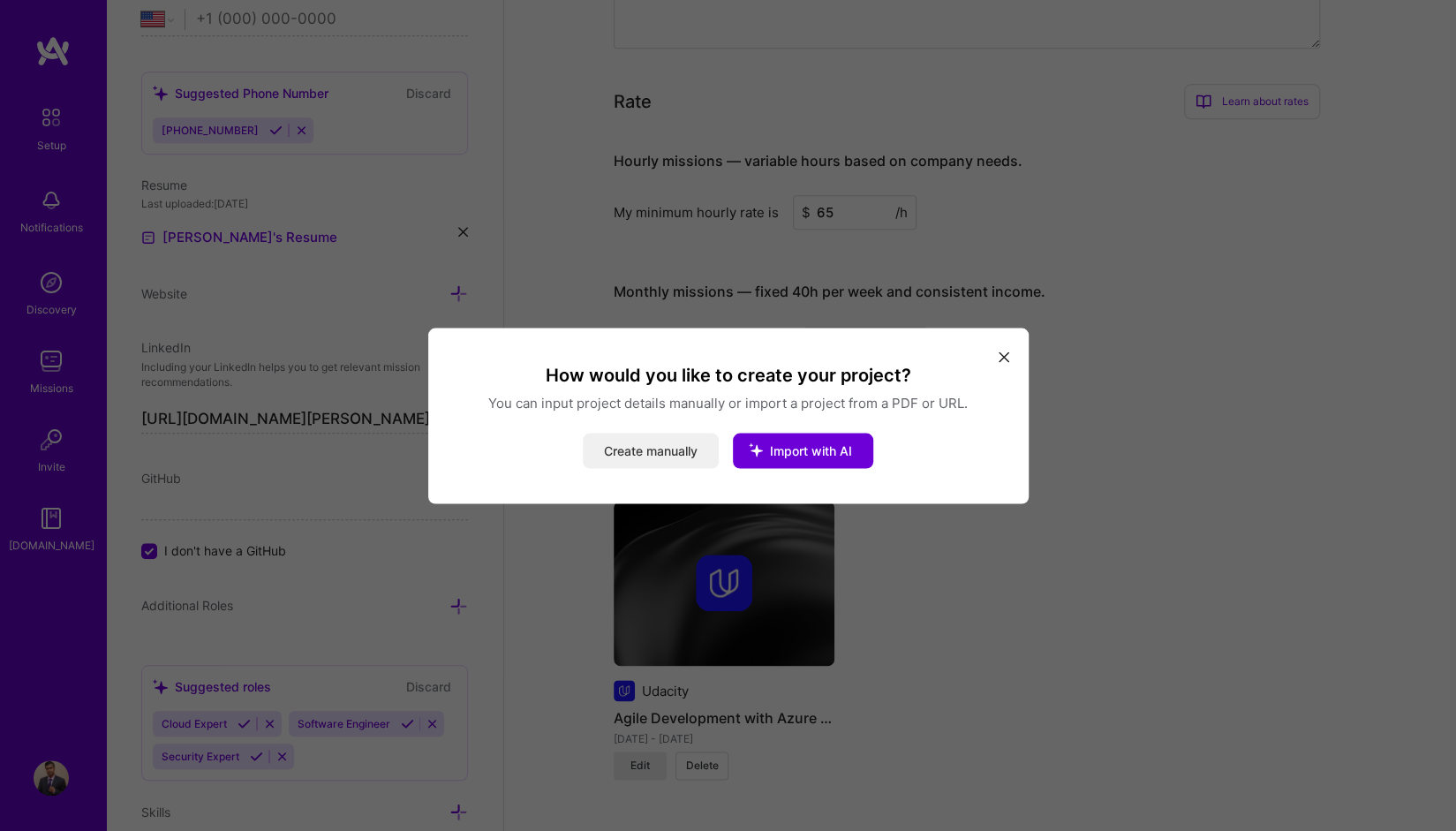
click at [678, 440] on button "Create manually" at bounding box center [651, 451] width 136 height 35
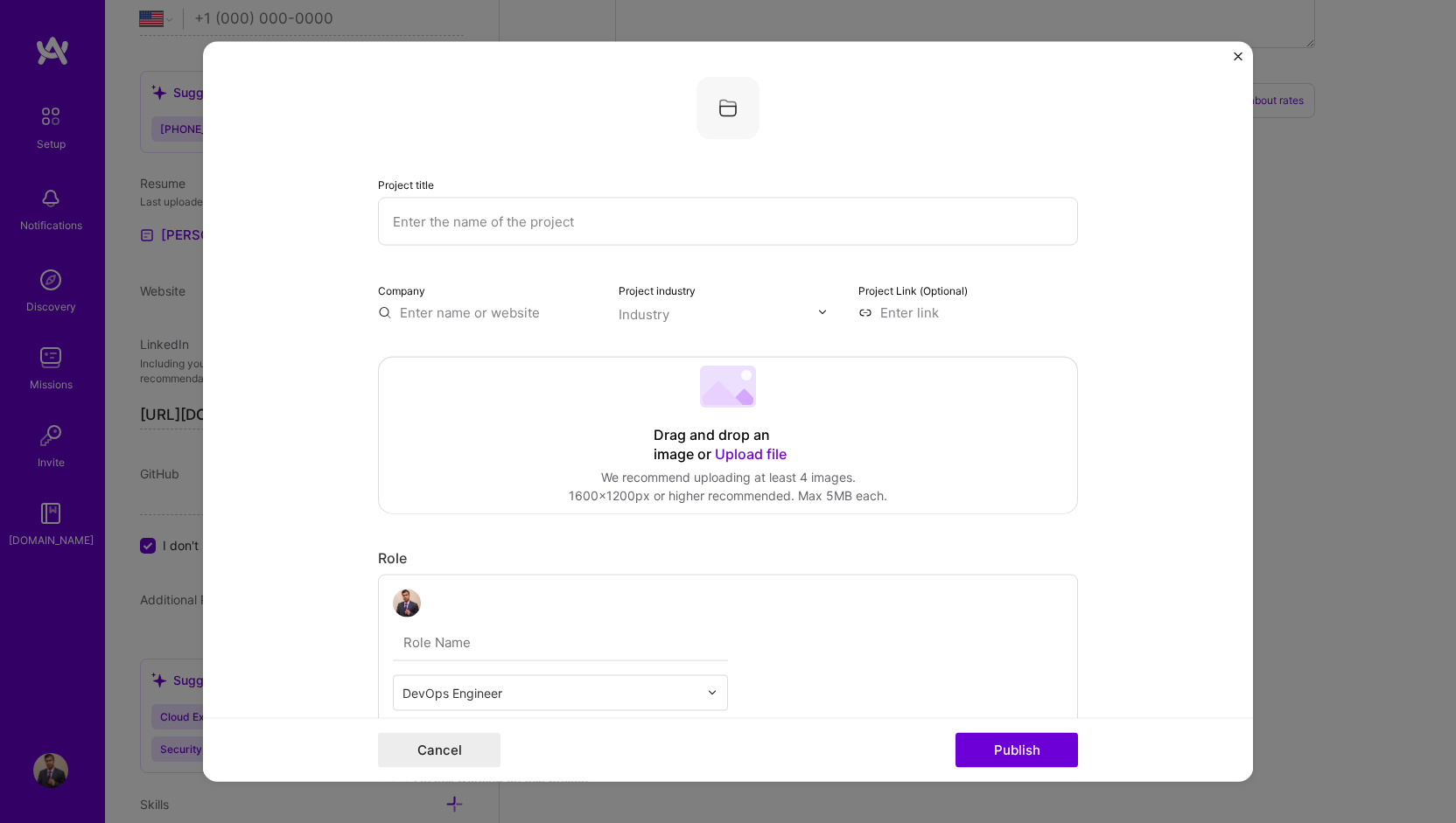
click at [899, 311] on input at bounding box center [968, 312] width 220 height 18
paste input "[URL][DOMAIN_NAME]"
type input "[URL][DOMAIN_NAME]"
click at [522, 316] on input "text" at bounding box center [488, 312] width 220 height 18
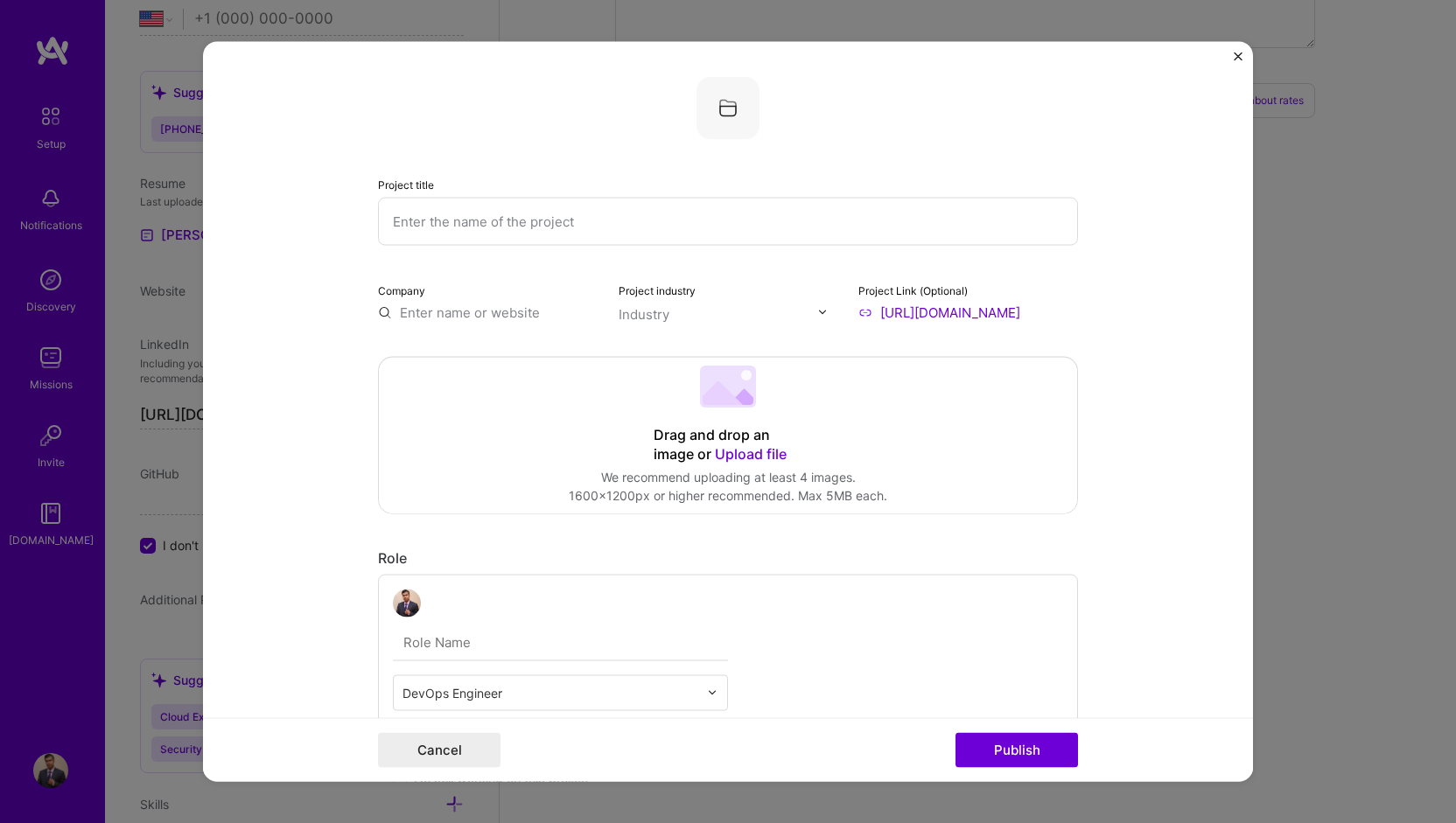
scroll to position [0, 0]
type input "Tech World"
drag, startPoint x: 522, startPoint y: 316, endPoint x: 348, endPoint y: 301, distance: 174.6
click at [348, 301] on form "Project title Company Tech World Project industry Industry Project Link (Option…" at bounding box center [728, 412] width 1050 height 742
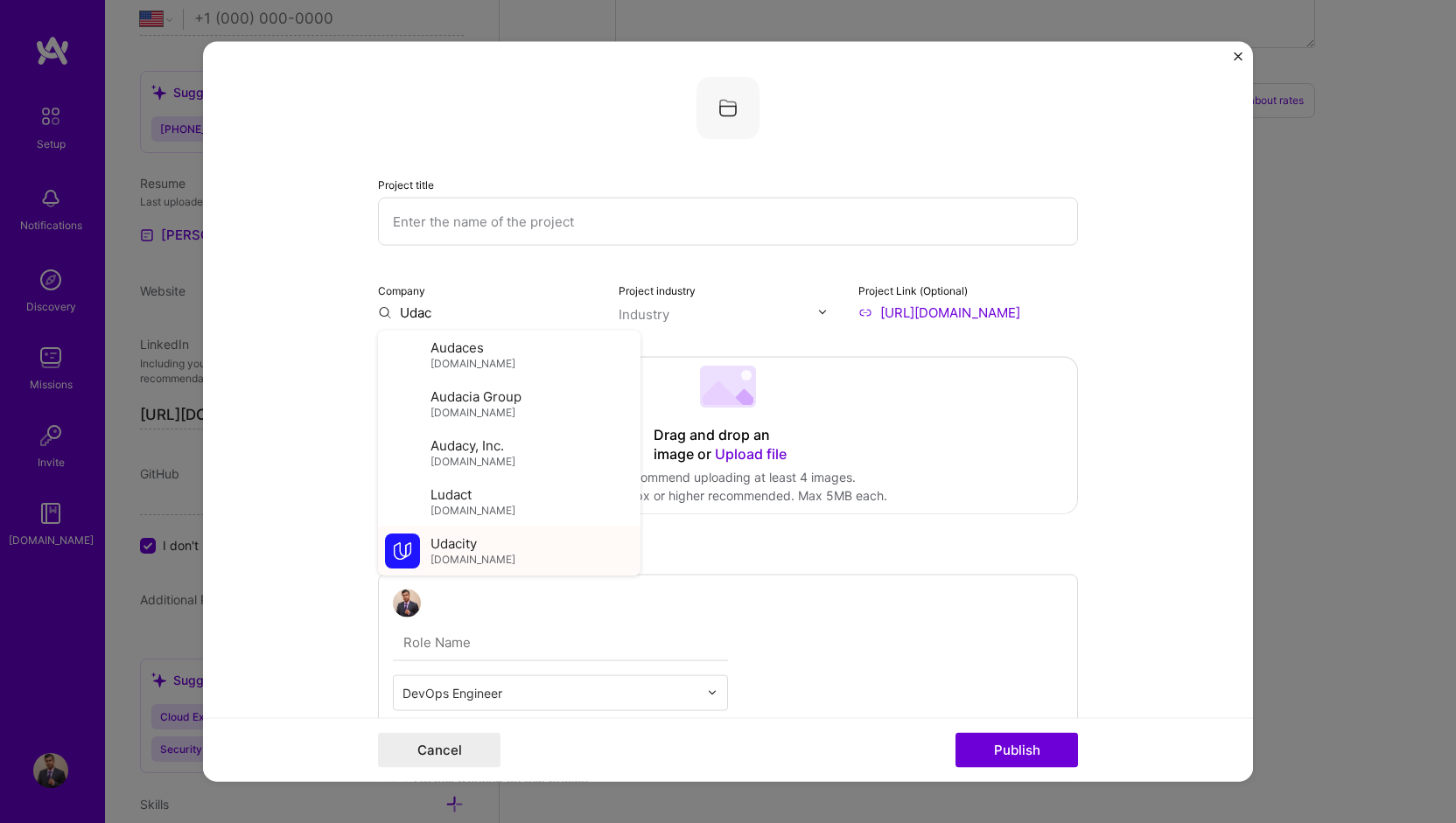
click at [457, 557] on span "[DOMAIN_NAME]" at bounding box center [473, 559] width 85 height 14
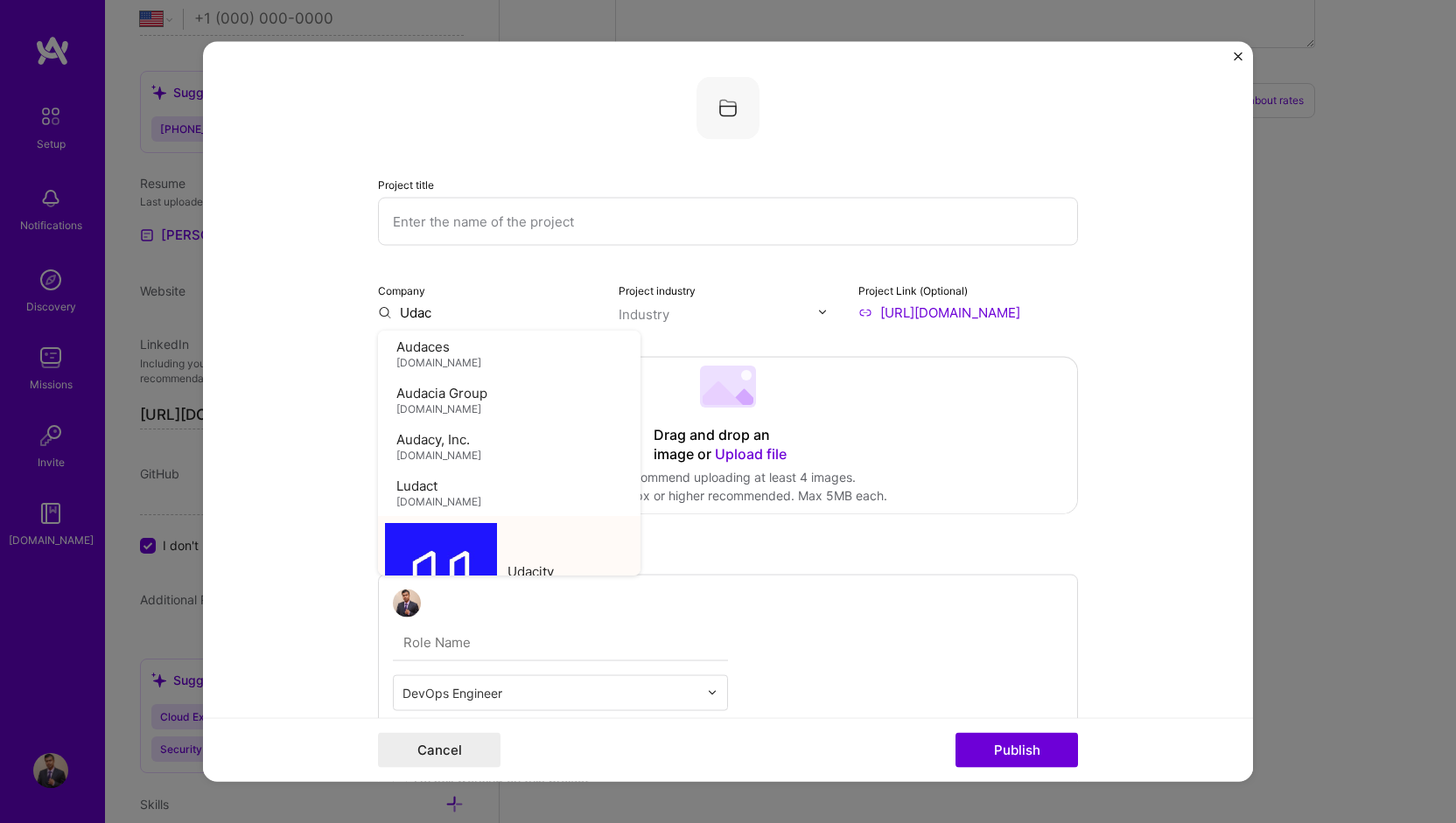
type input "Udacity"
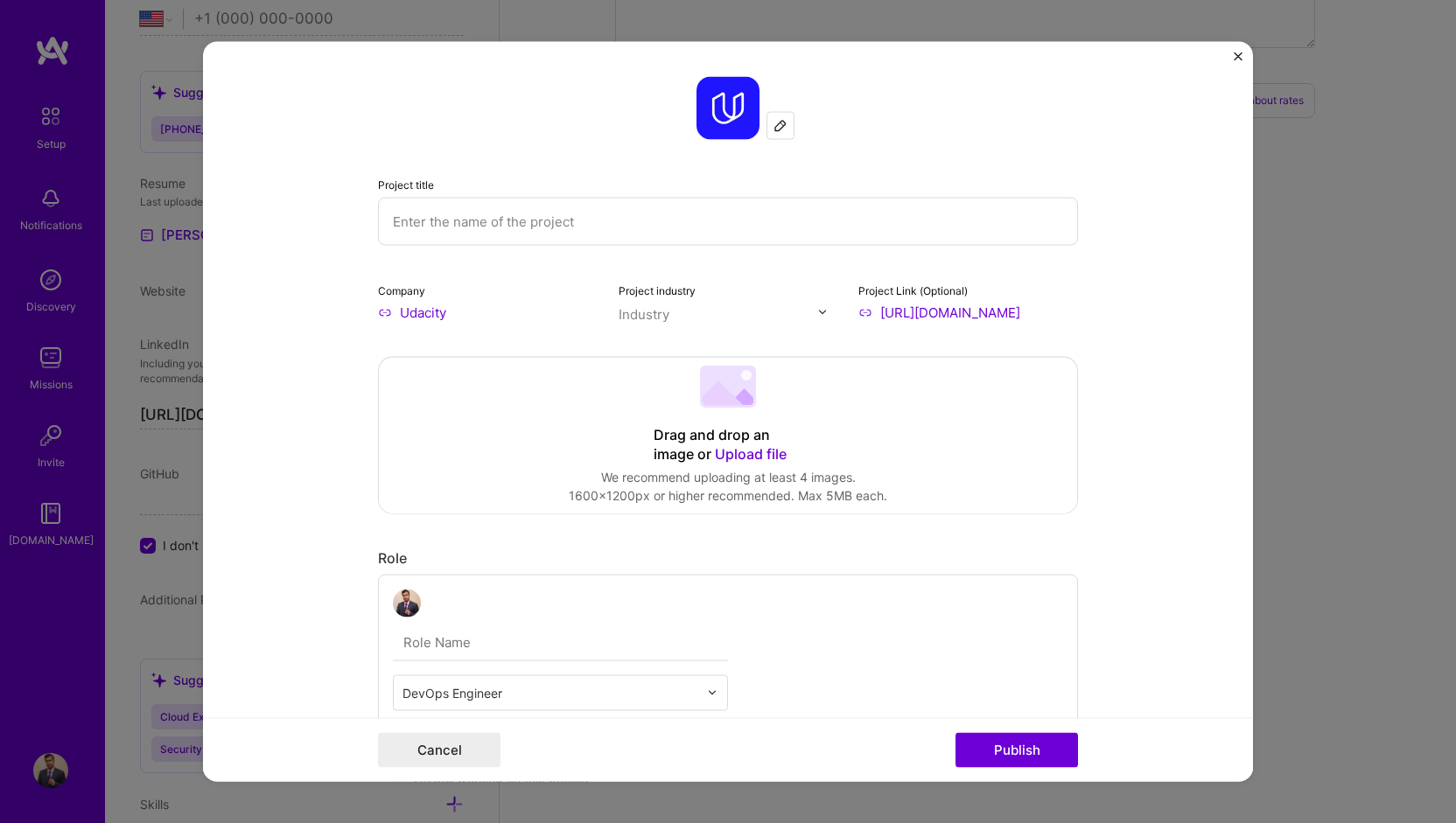
click at [517, 213] on input "text" at bounding box center [728, 221] width 700 height 48
click at [756, 321] on input "text" at bounding box center [718, 313] width 200 height 18
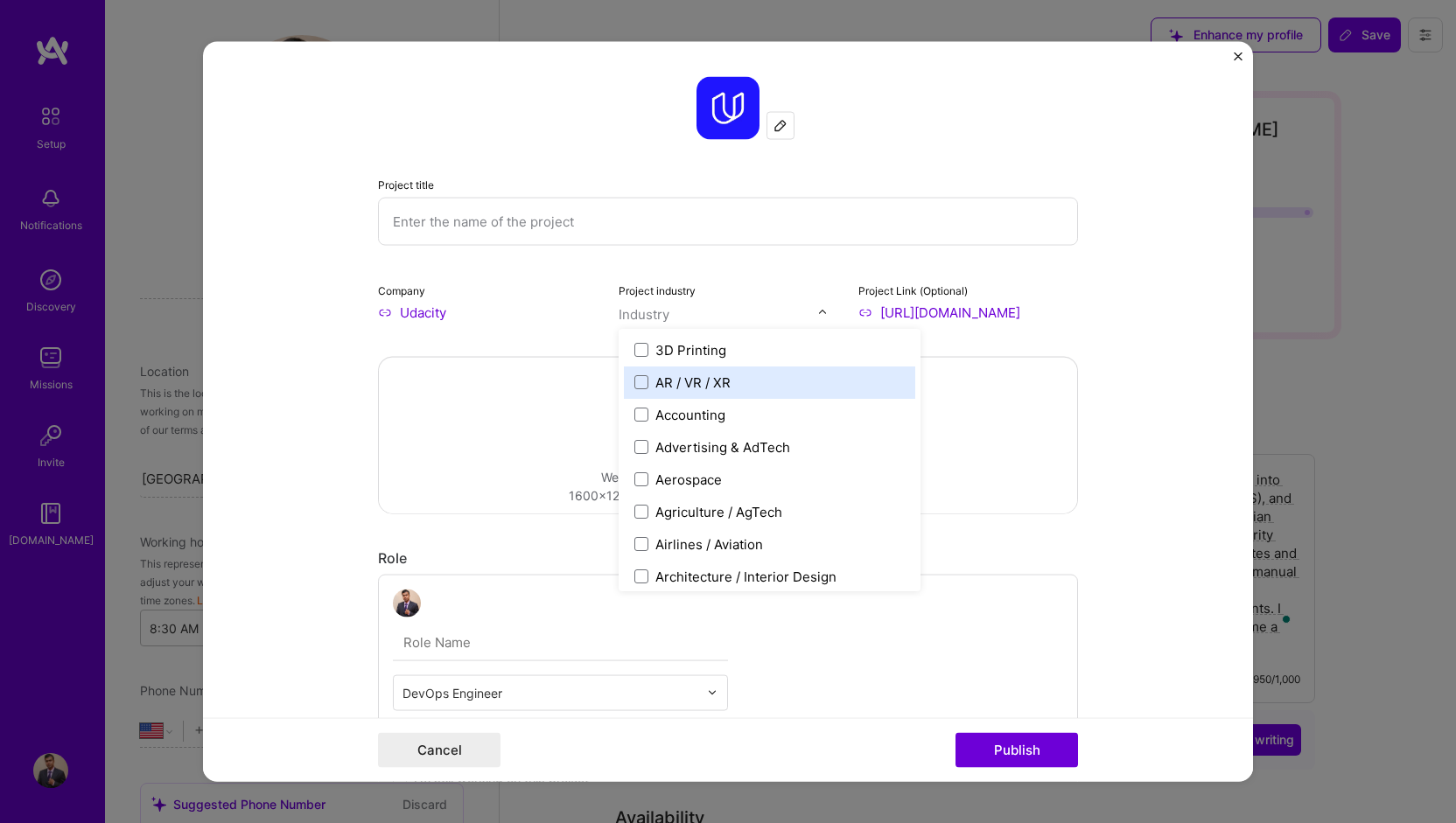
select select "US"
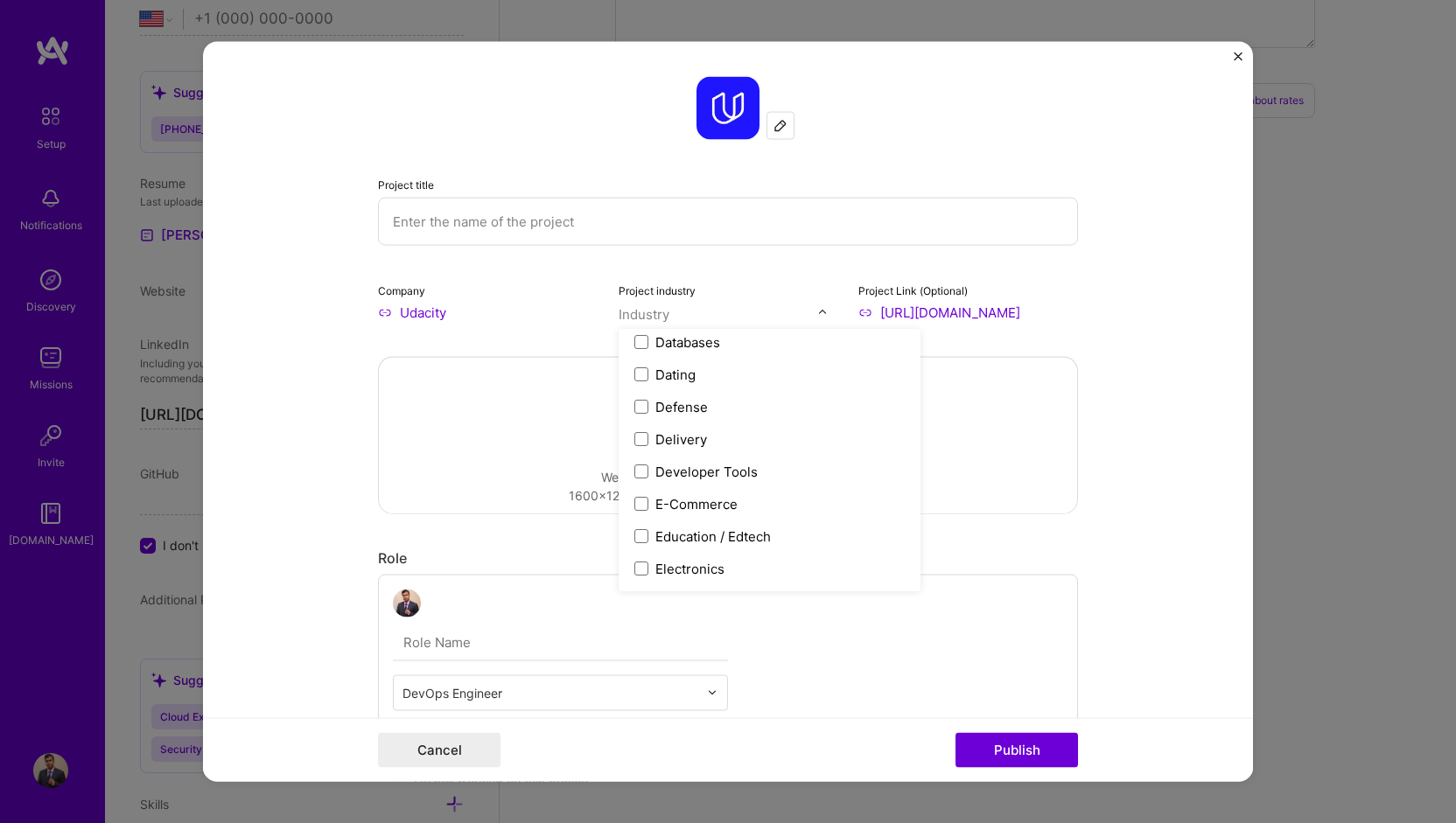
scroll to position [1488, 0]
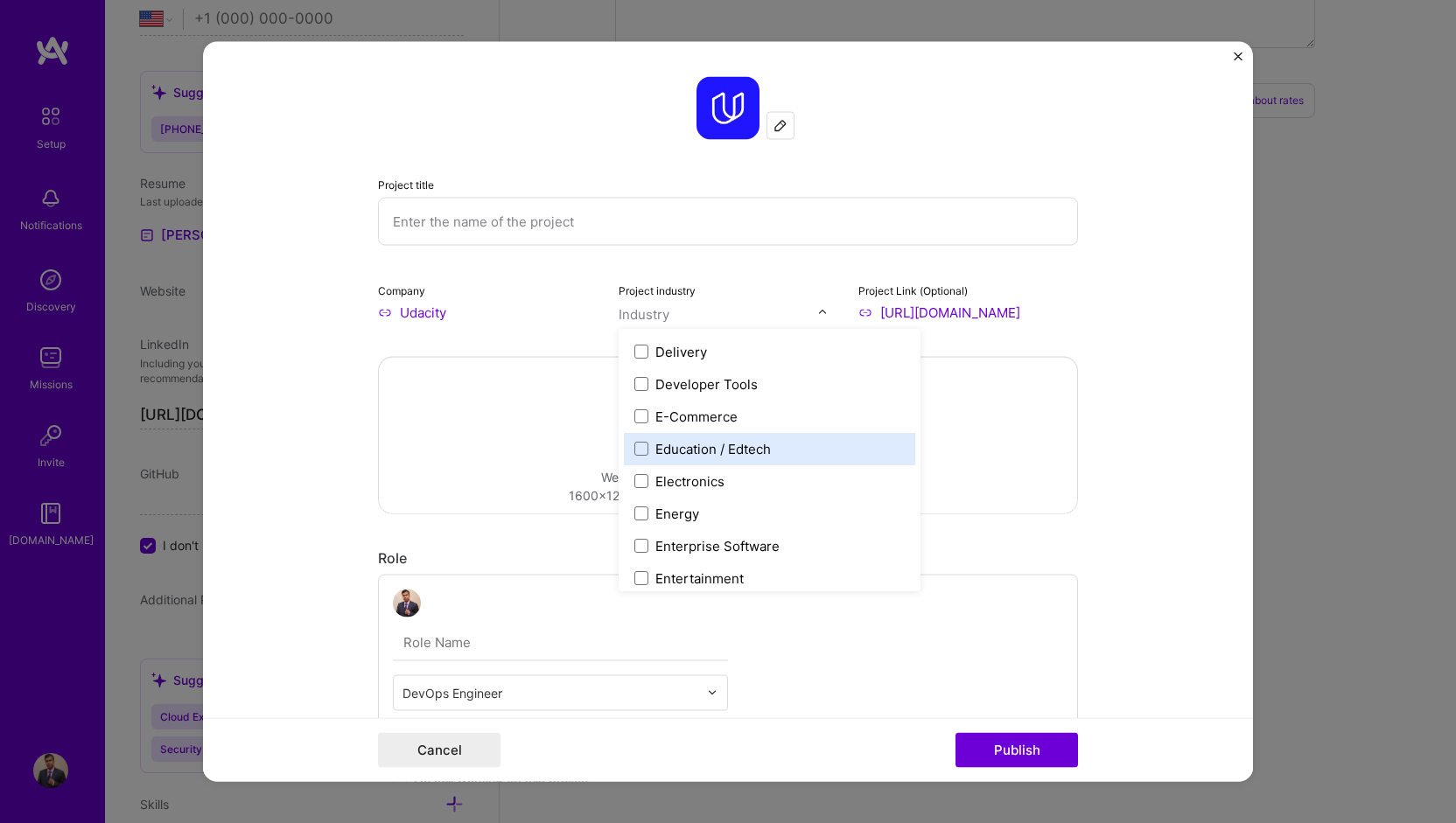
click at [737, 449] on div "Education / Edtech" at bounding box center [713, 448] width 116 height 18
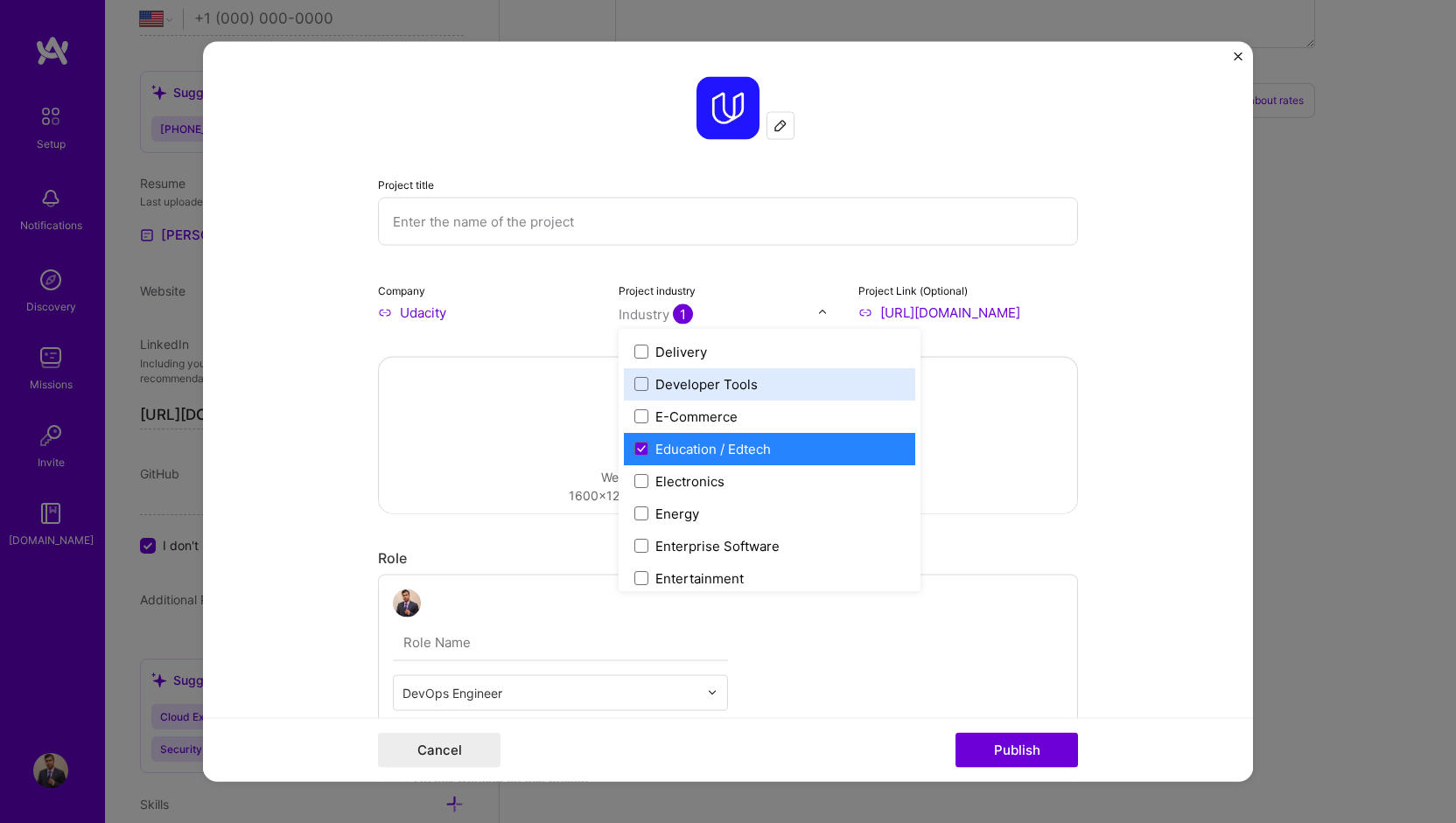
click at [478, 225] on input "text" at bounding box center [728, 221] width 700 height 48
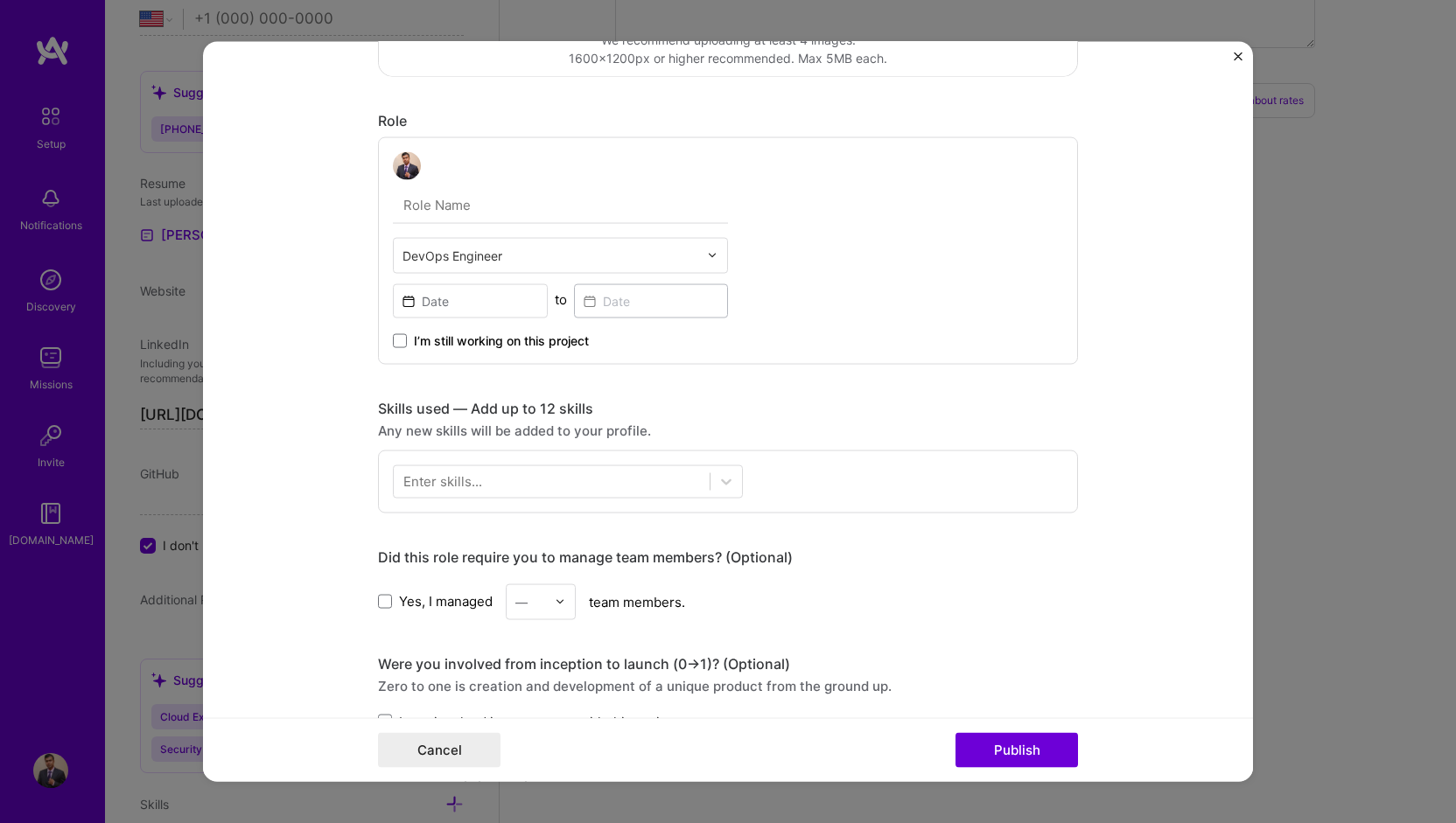
scroll to position [525, 0]
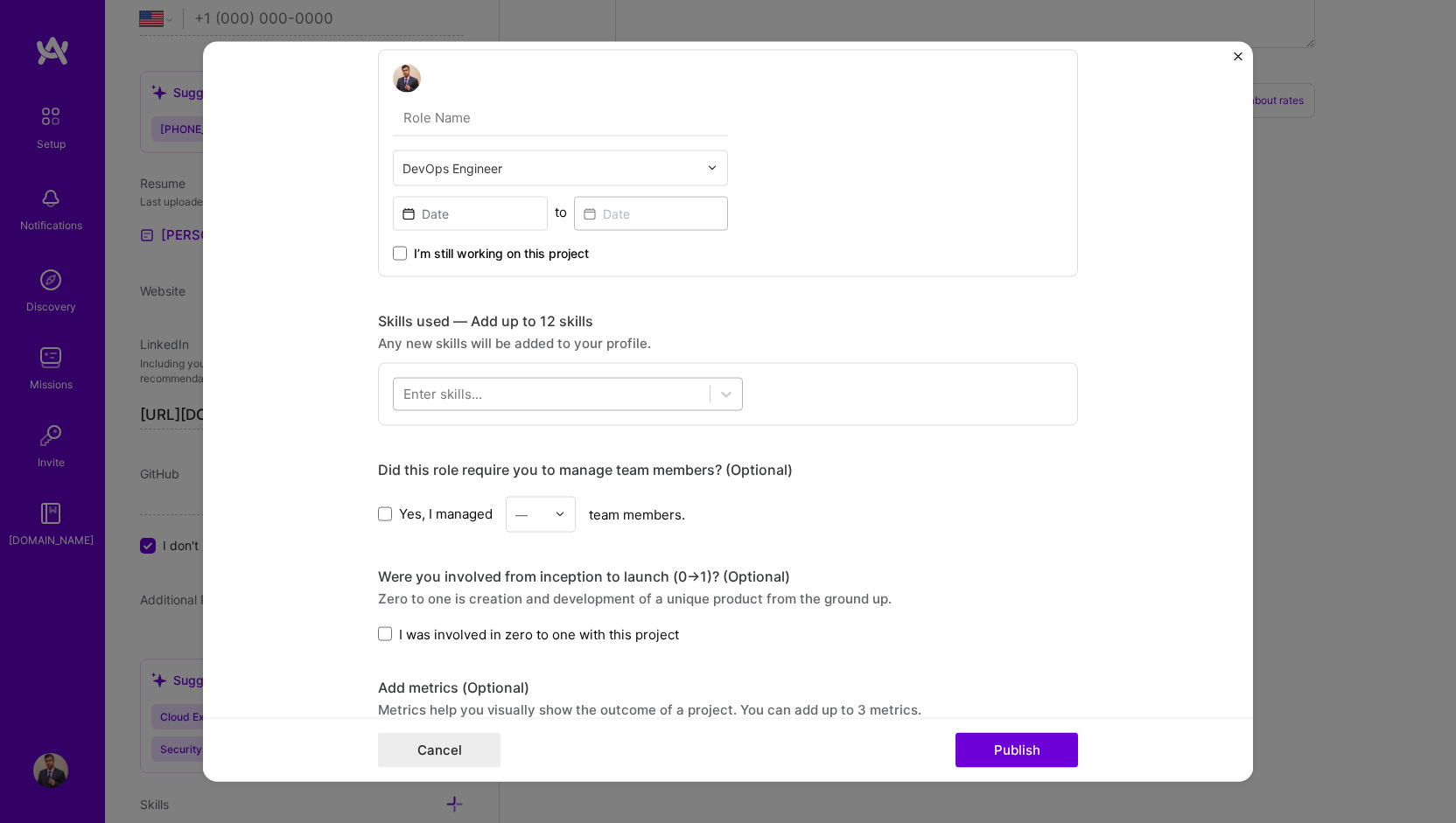
type input "Deploy Online Boutique Store application on GKE"
click at [606, 397] on div at bounding box center [552, 394] width 316 height 29
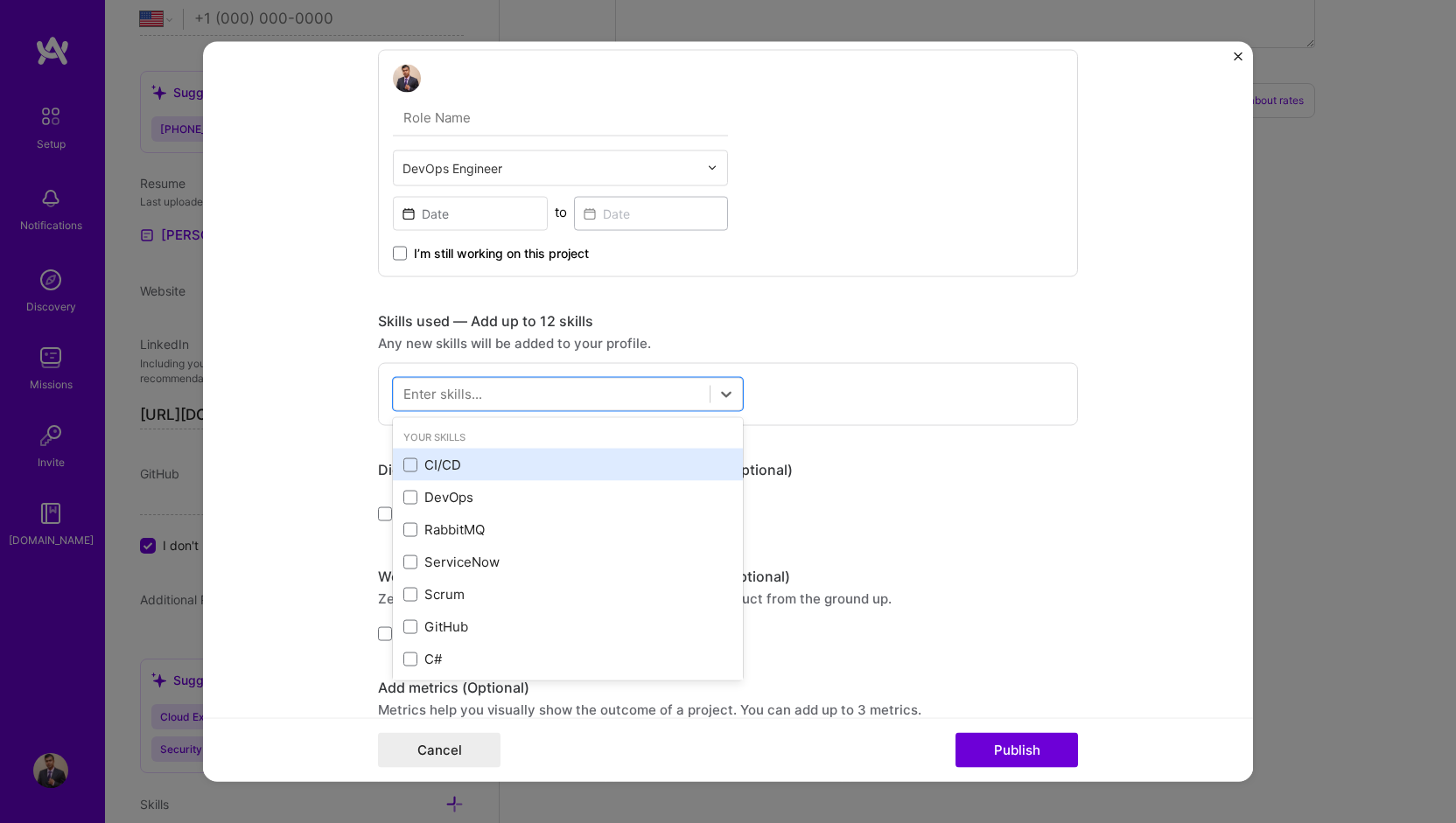
click at [505, 462] on div "CI/CD" at bounding box center [568, 465] width 329 height 18
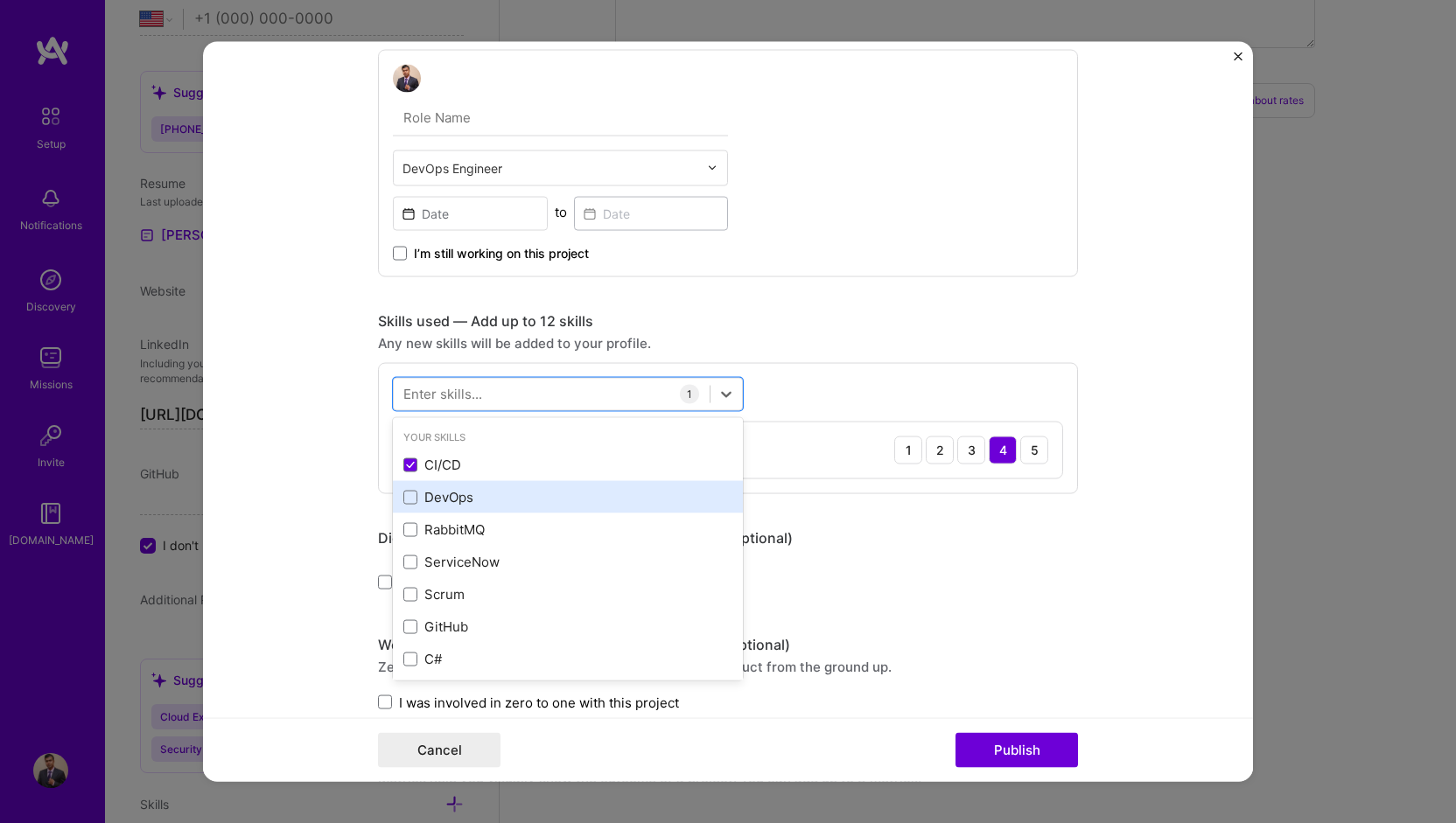
click at [496, 498] on div "DevOps" at bounding box center [568, 497] width 329 height 18
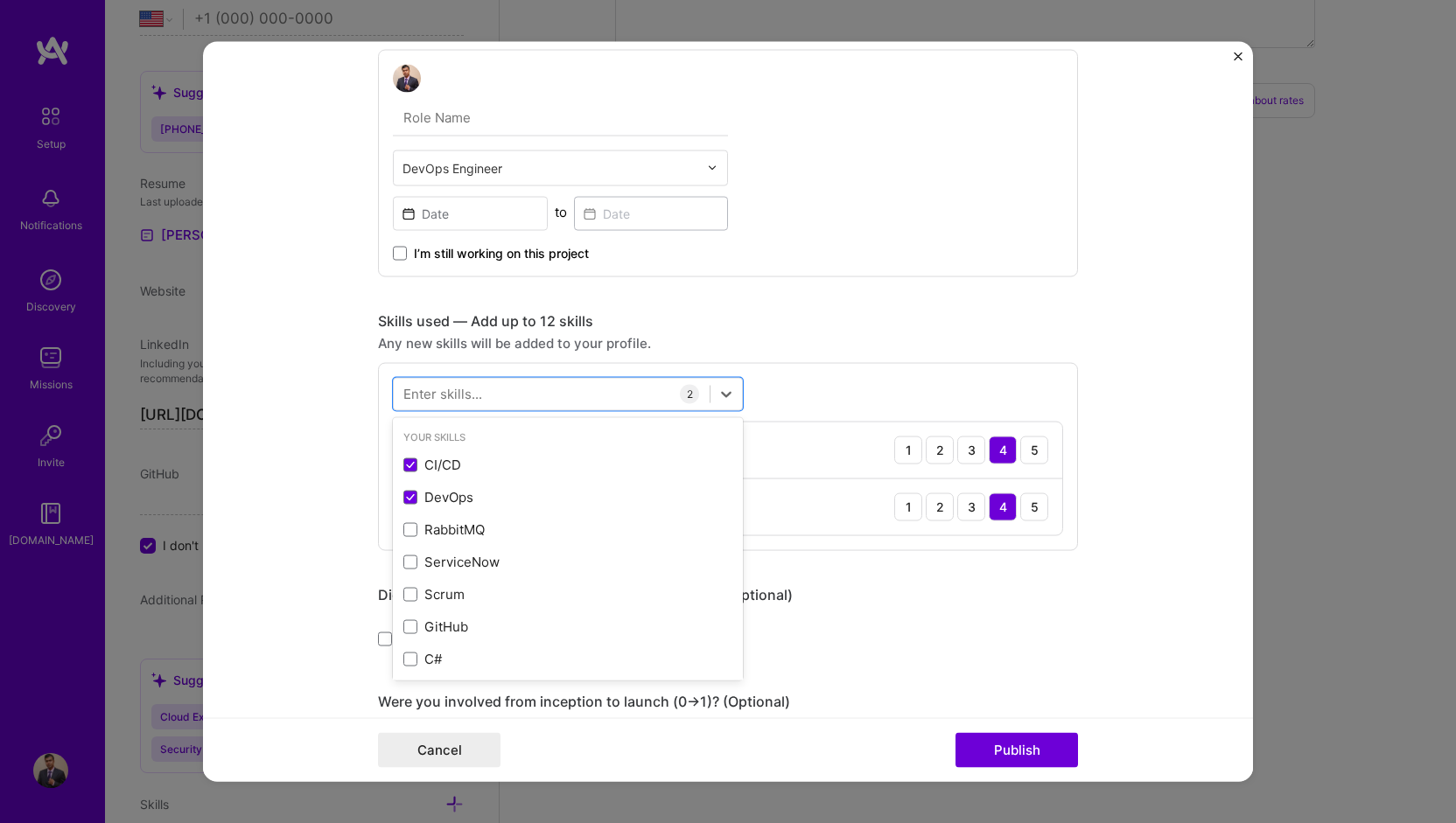
click at [467, 397] on div "Enter skills..." at bounding box center [442, 394] width 79 height 18
click at [467, 389] on div "Enter skills..." at bounding box center [442, 394] width 79 height 18
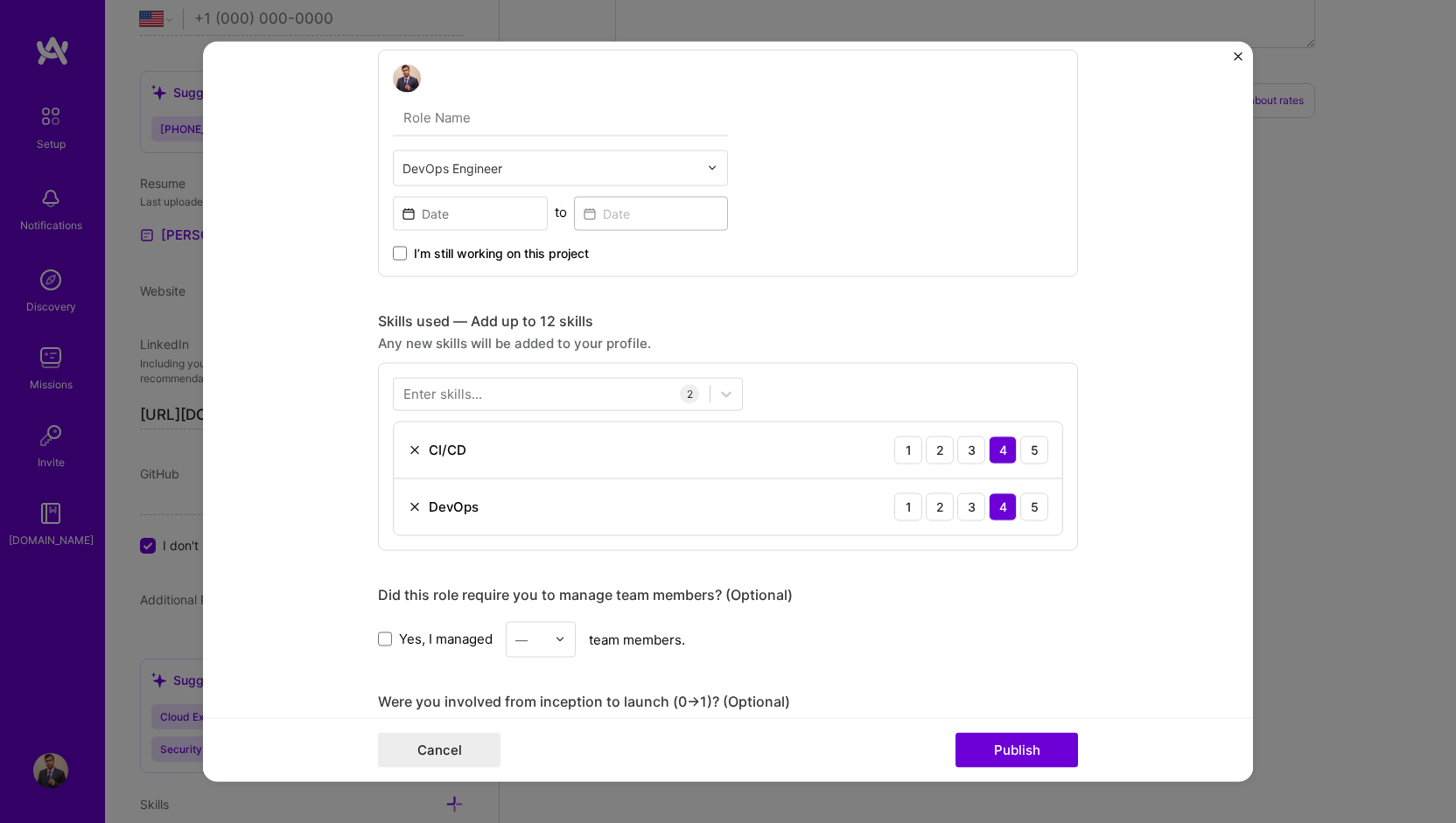
click at [467, 389] on div "Enter skills..." at bounding box center [442, 394] width 79 height 18
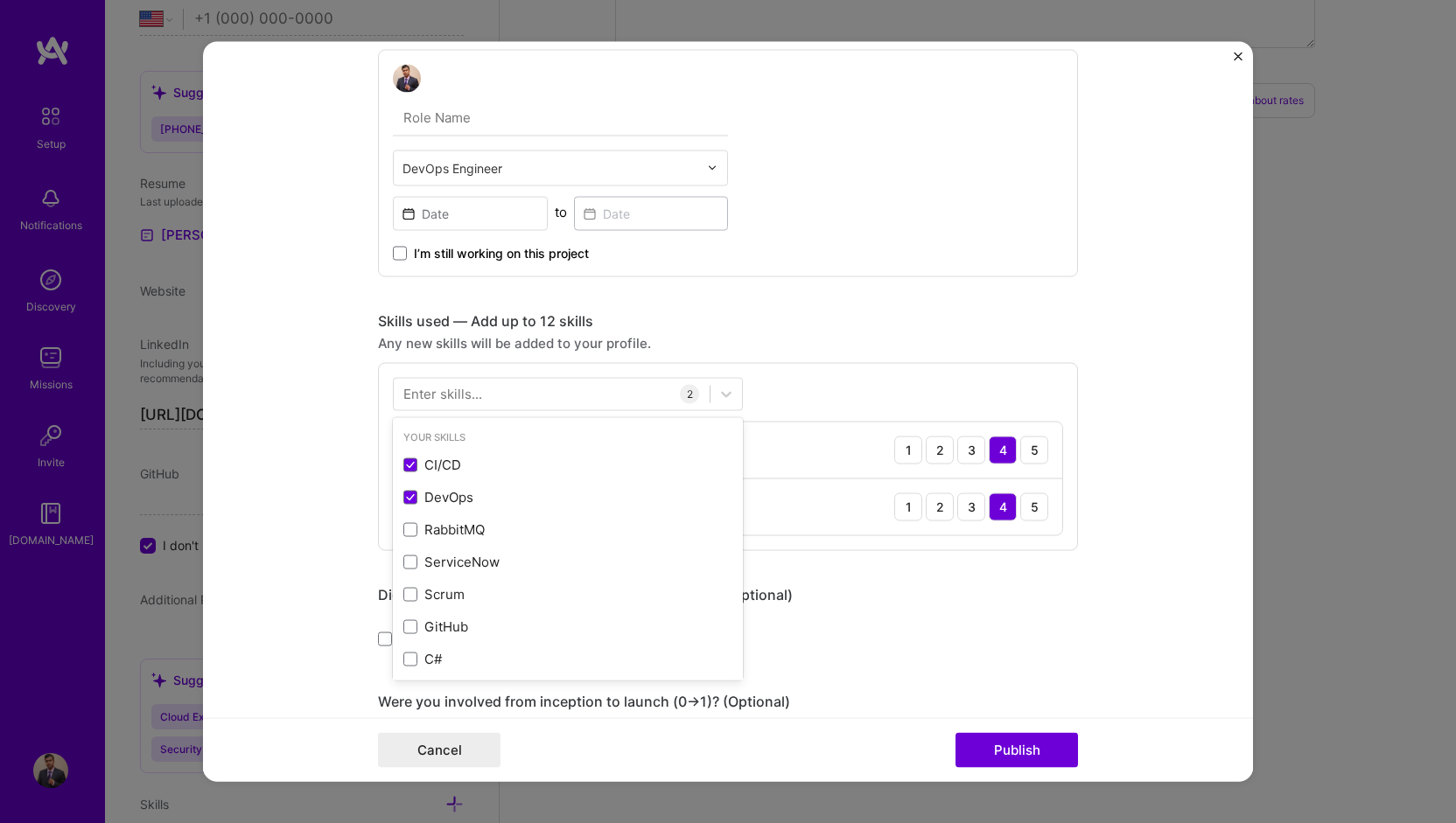
click at [467, 389] on div "Enter skills..." at bounding box center [442, 394] width 79 height 18
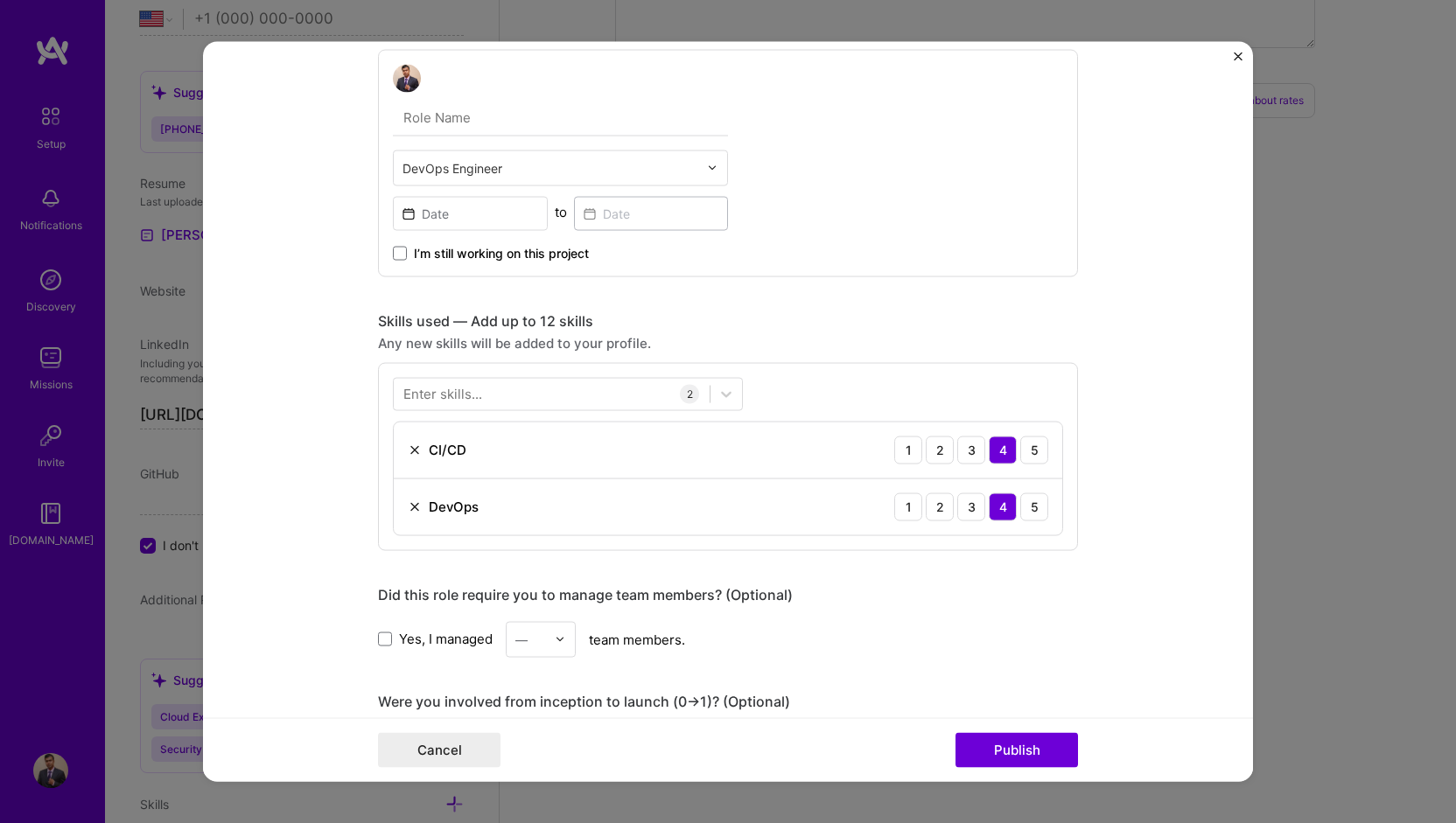
click at [468, 388] on div "Enter skills..." at bounding box center [442, 394] width 79 height 18
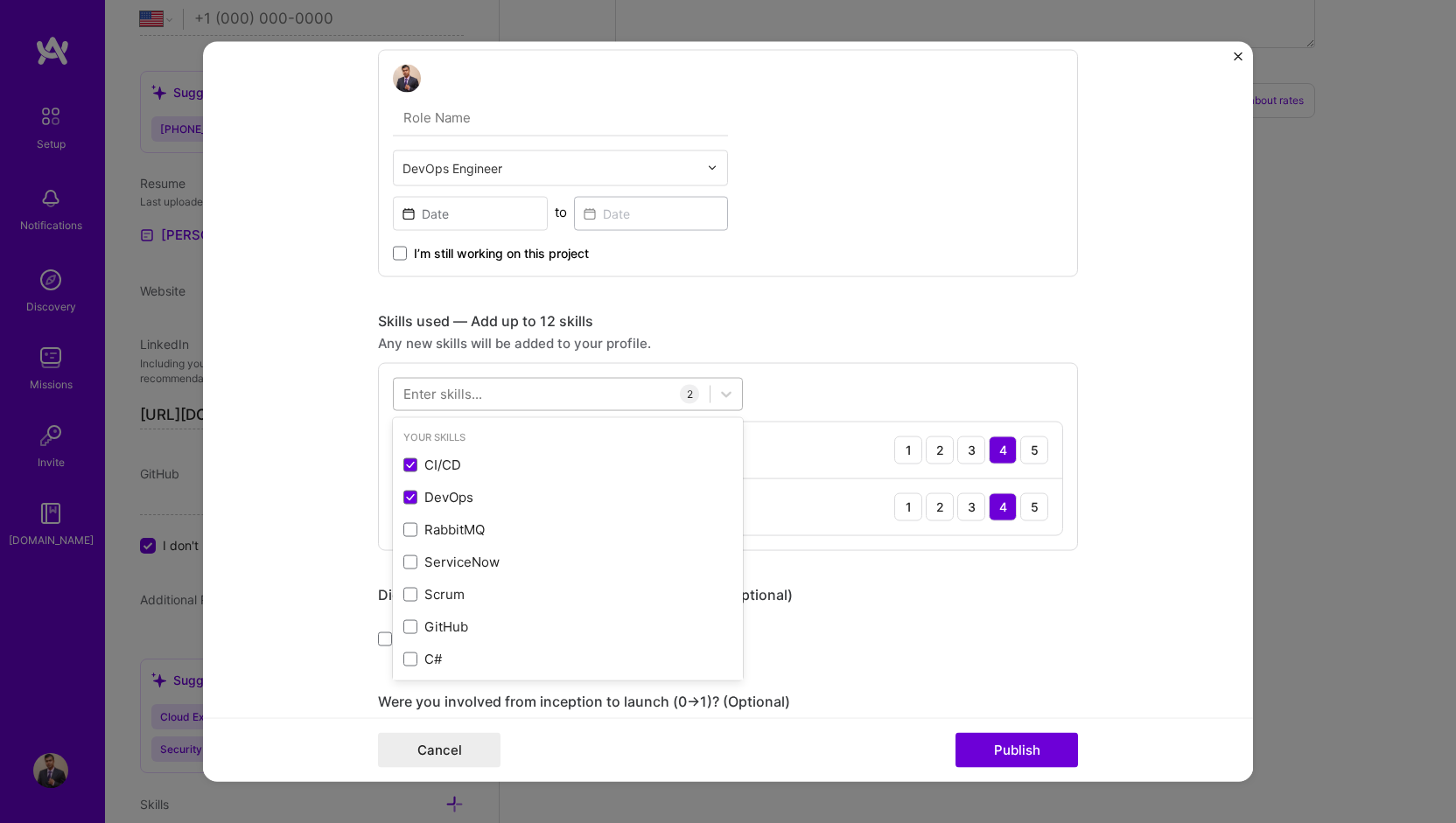
click at [621, 395] on div at bounding box center [552, 394] width 316 height 29
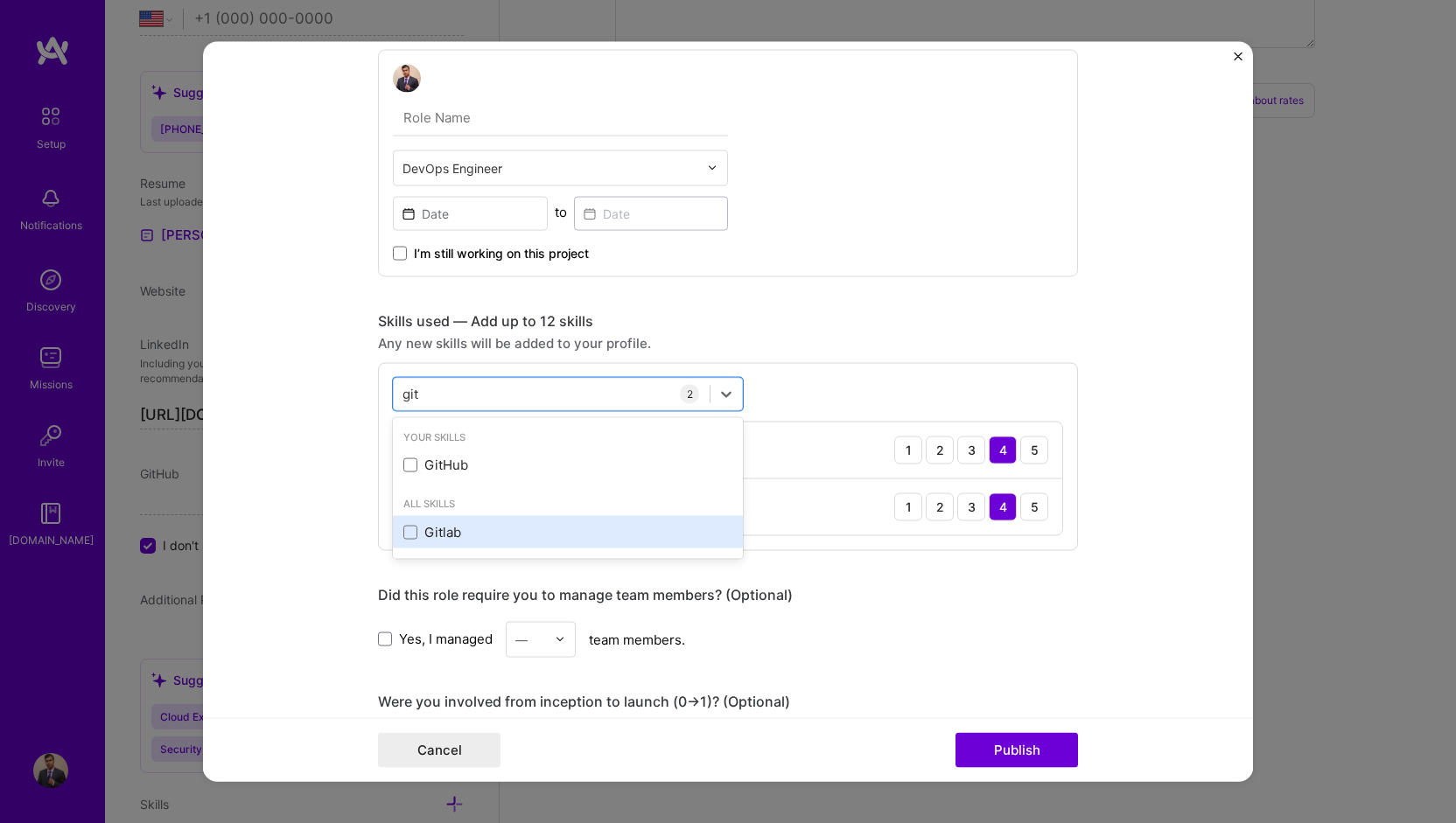
click at [474, 529] on div "Gitlab" at bounding box center [568, 533] width 329 height 18
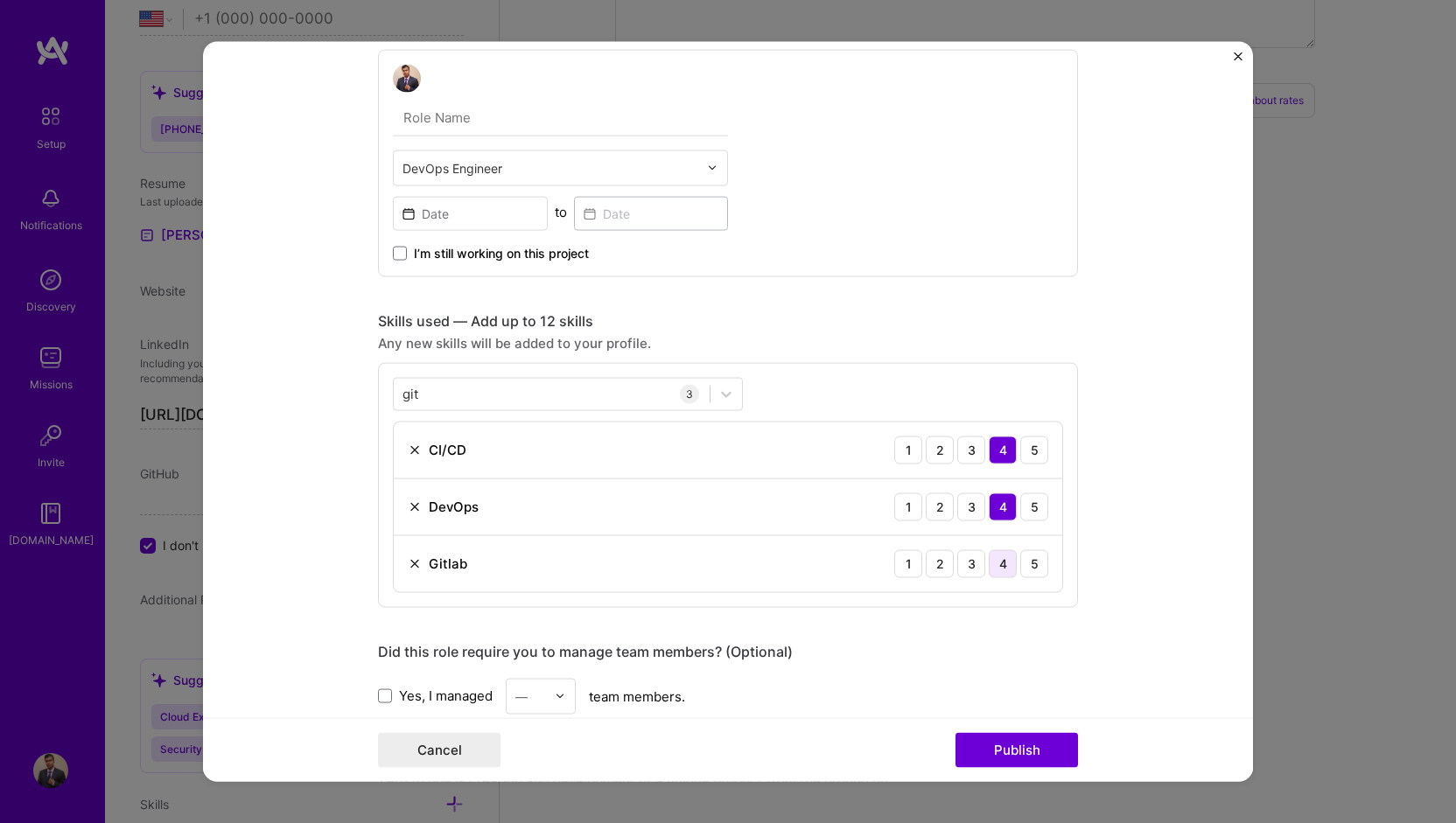
click at [988, 561] on div "4" at bounding box center [1002, 563] width 28 height 28
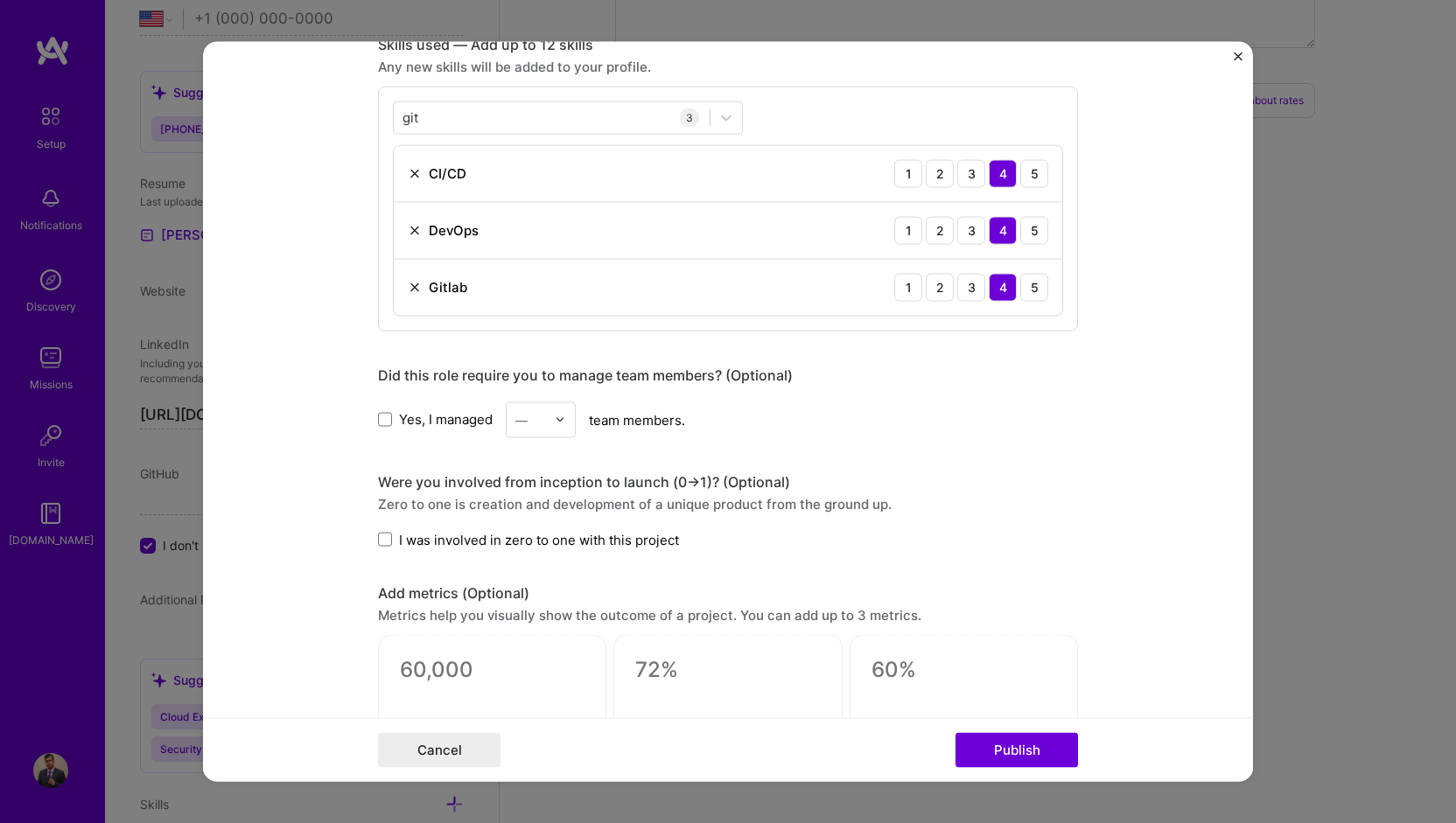
scroll to position [700, 0]
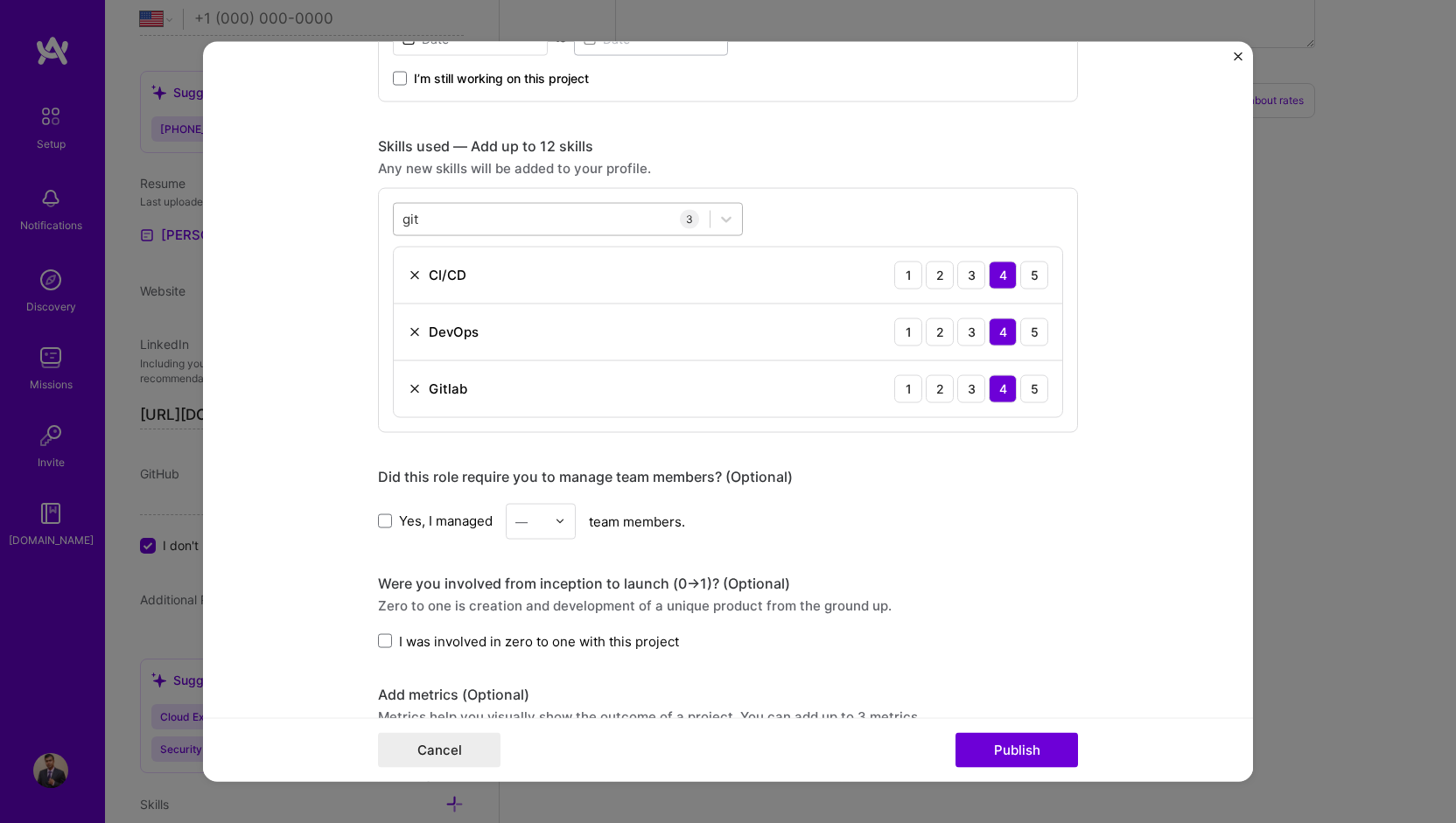
click at [460, 211] on div "git git" at bounding box center [552, 218] width 316 height 29
drag, startPoint x: 460, startPoint y: 211, endPoint x: 394, endPoint y: 209, distance: 66.0
click at [460, 211] on div "git git" at bounding box center [552, 218] width 316 height 29
click at [407, 211] on input "git" at bounding box center [410, 219] width 18 height 18
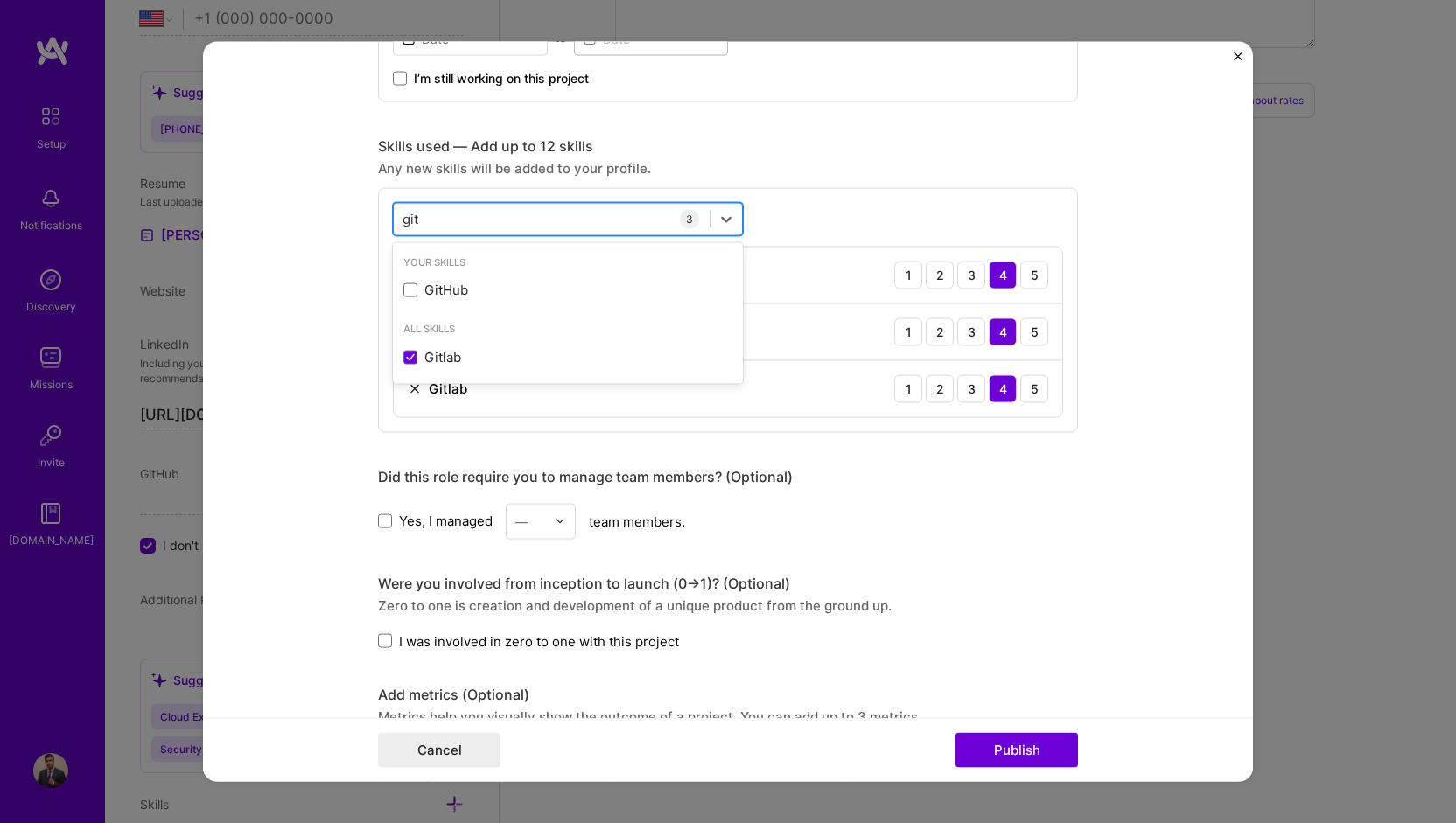
type input "f"
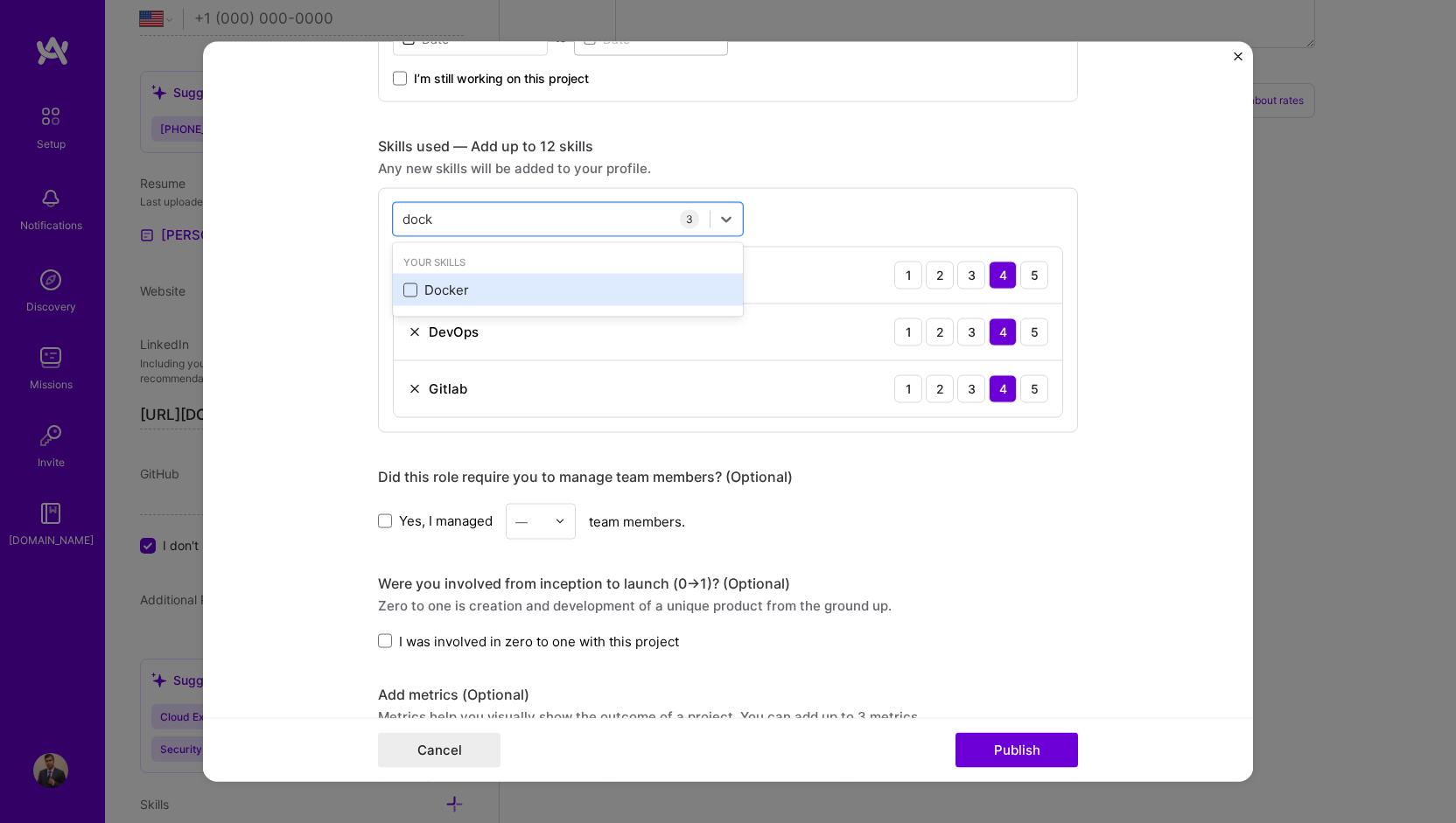
click at [405, 293] on span at bounding box center [410, 289] width 14 height 14
click at [0, 0] on input "checkbox" at bounding box center [0, 0] width 0 height 0
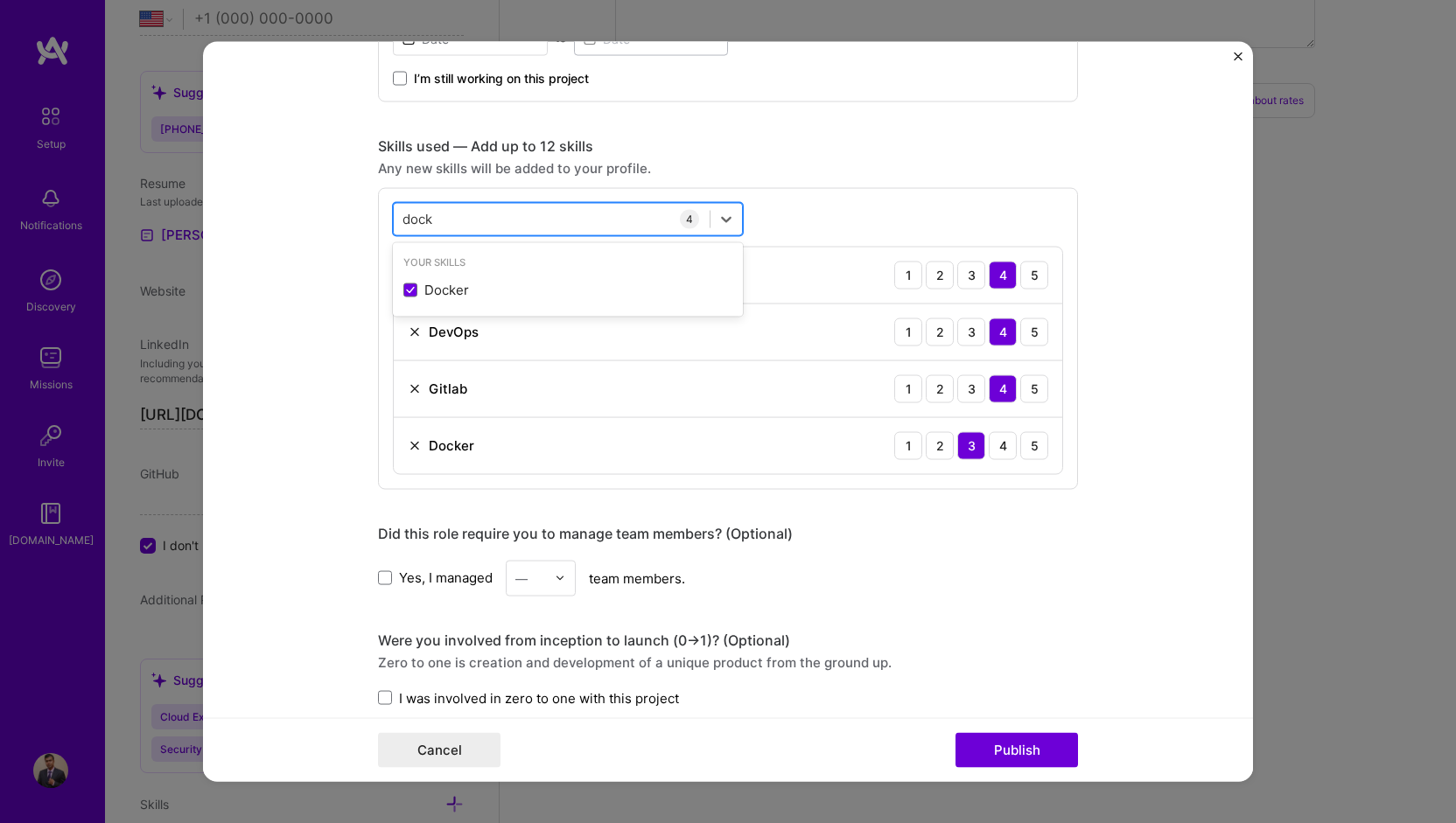
click at [432, 214] on div "dock dock" at bounding box center [552, 218] width 316 height 29
click at [410, 215] on input "dock" at bounding box center [418, 219] width 32 height 18
click at [449, 289] on div "Kubernetes" at bounding box center [568, 290] width 329 height 18
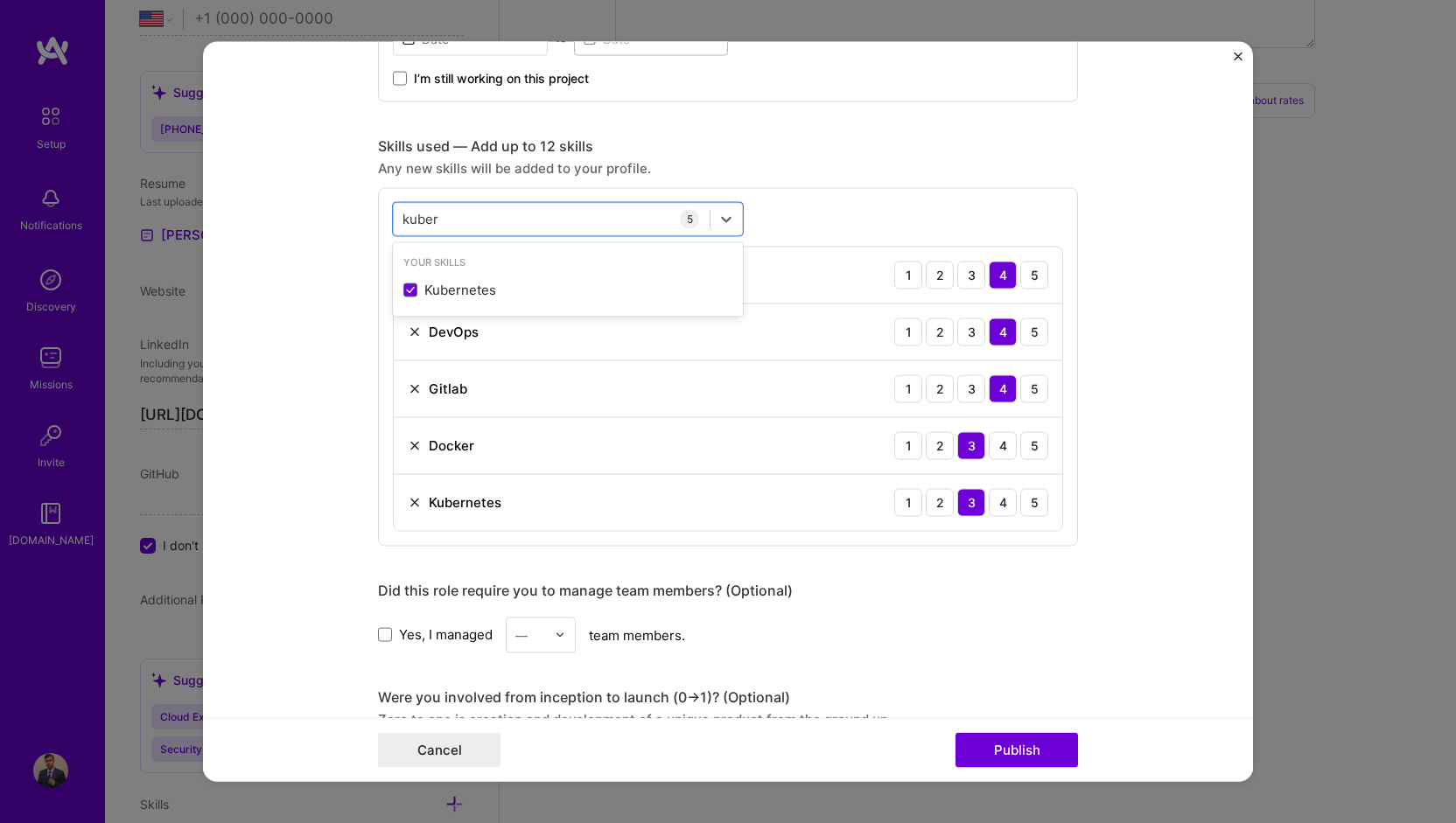
type input "kuber"
click at [1166, 635] on form "Project title Deploy Online Boutique Store application on GKE Company Udacity P…" at bounding box center [728, 412] width 1050 height 742
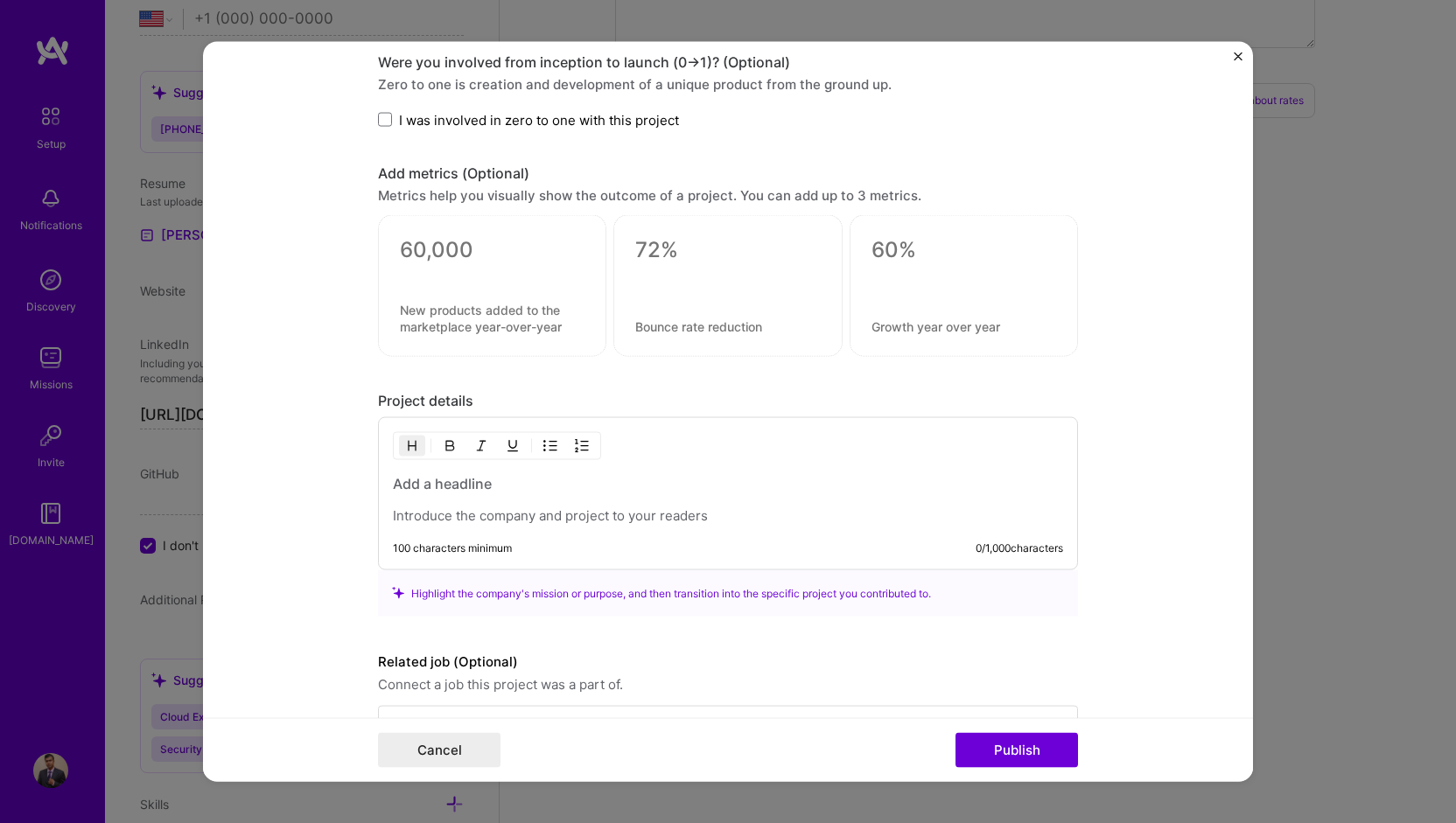
scroll to position [1382, 0]
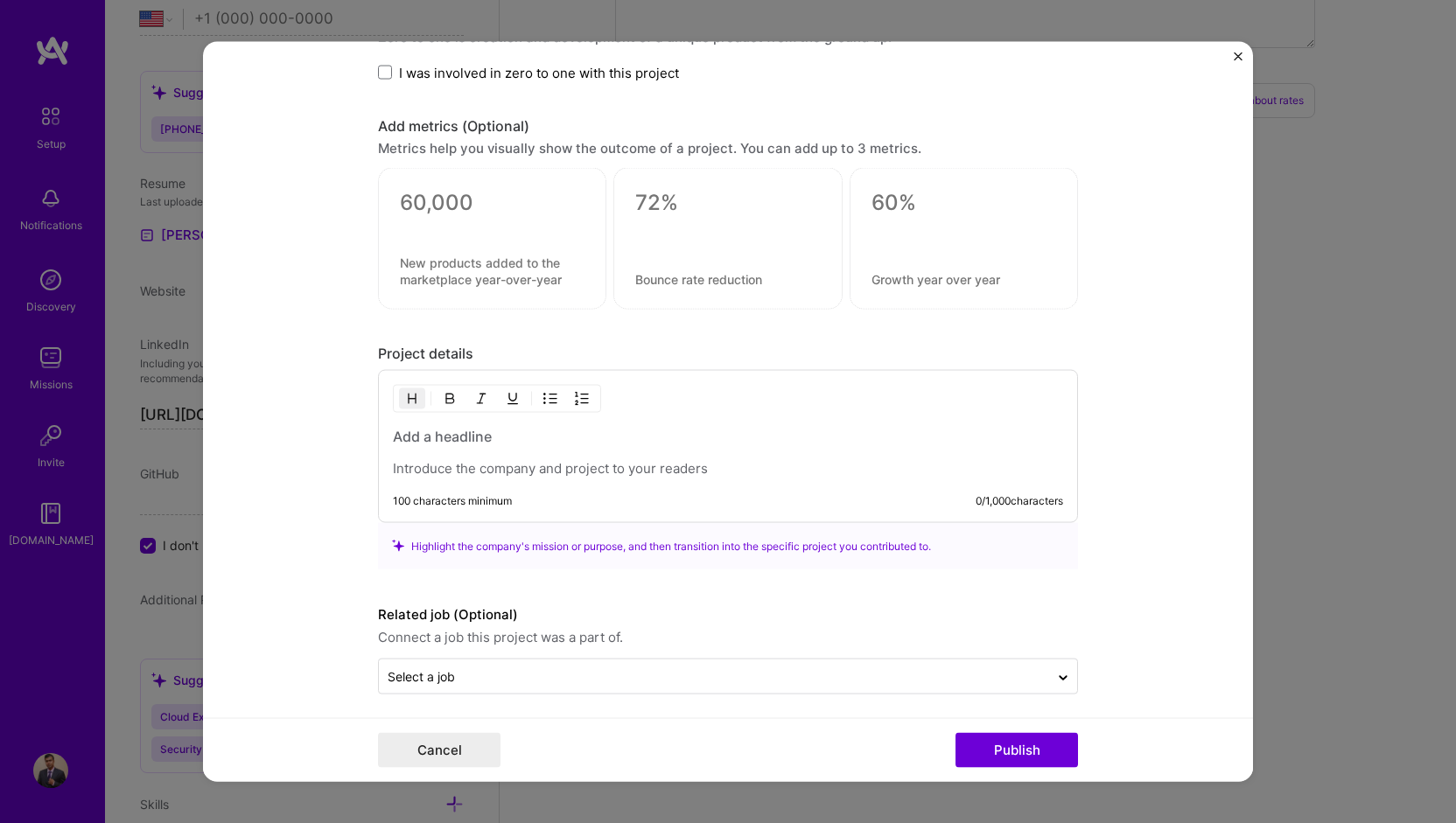
click at [480, 461] on p at bounding box center [728, 469] width 670 height 18
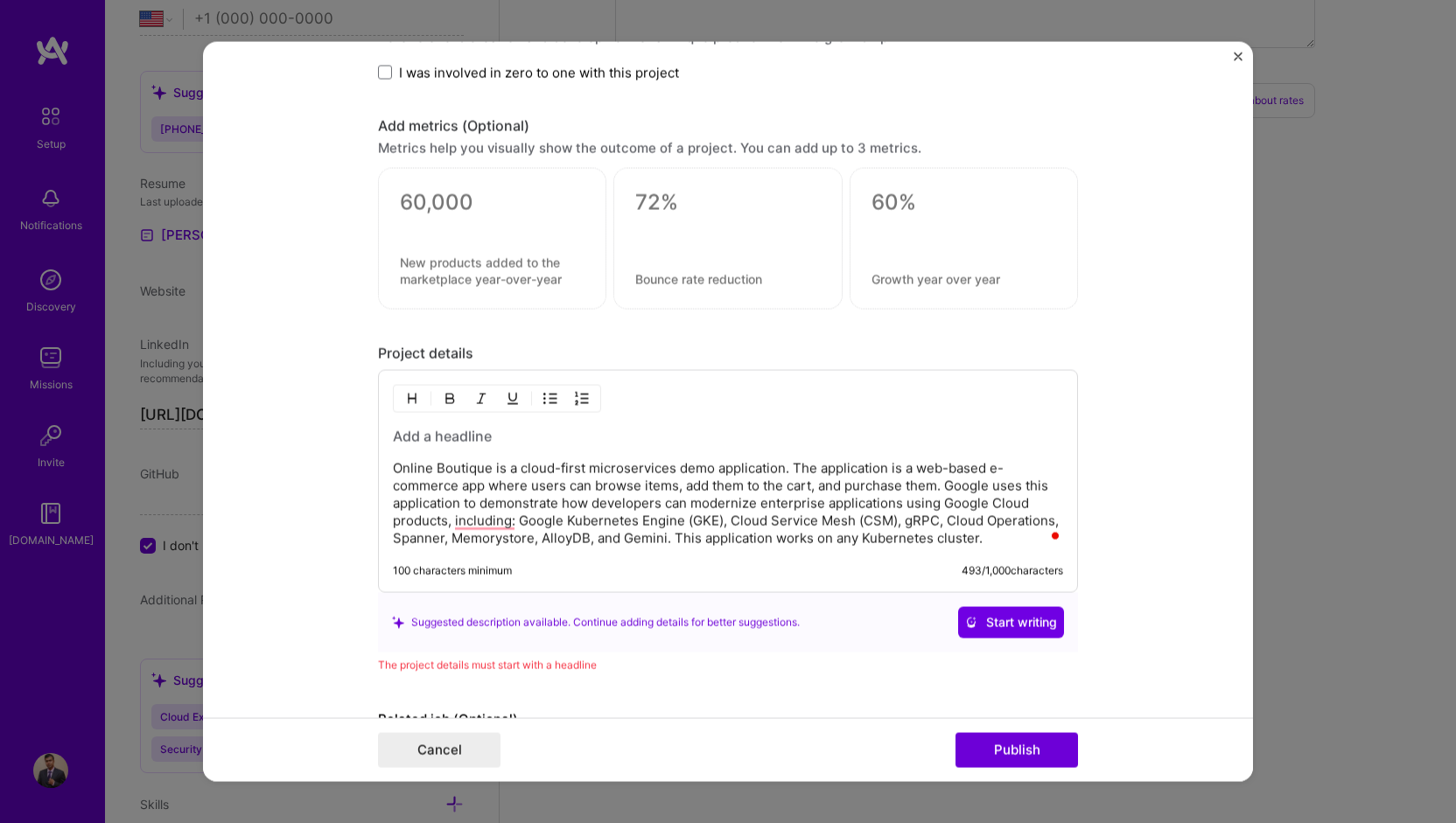
click at [481, 433] on h3 "To enrich screen reader interactions, please activate Accessibility in Grammarl…" at bounding box center [728, 436] width 670 height 19
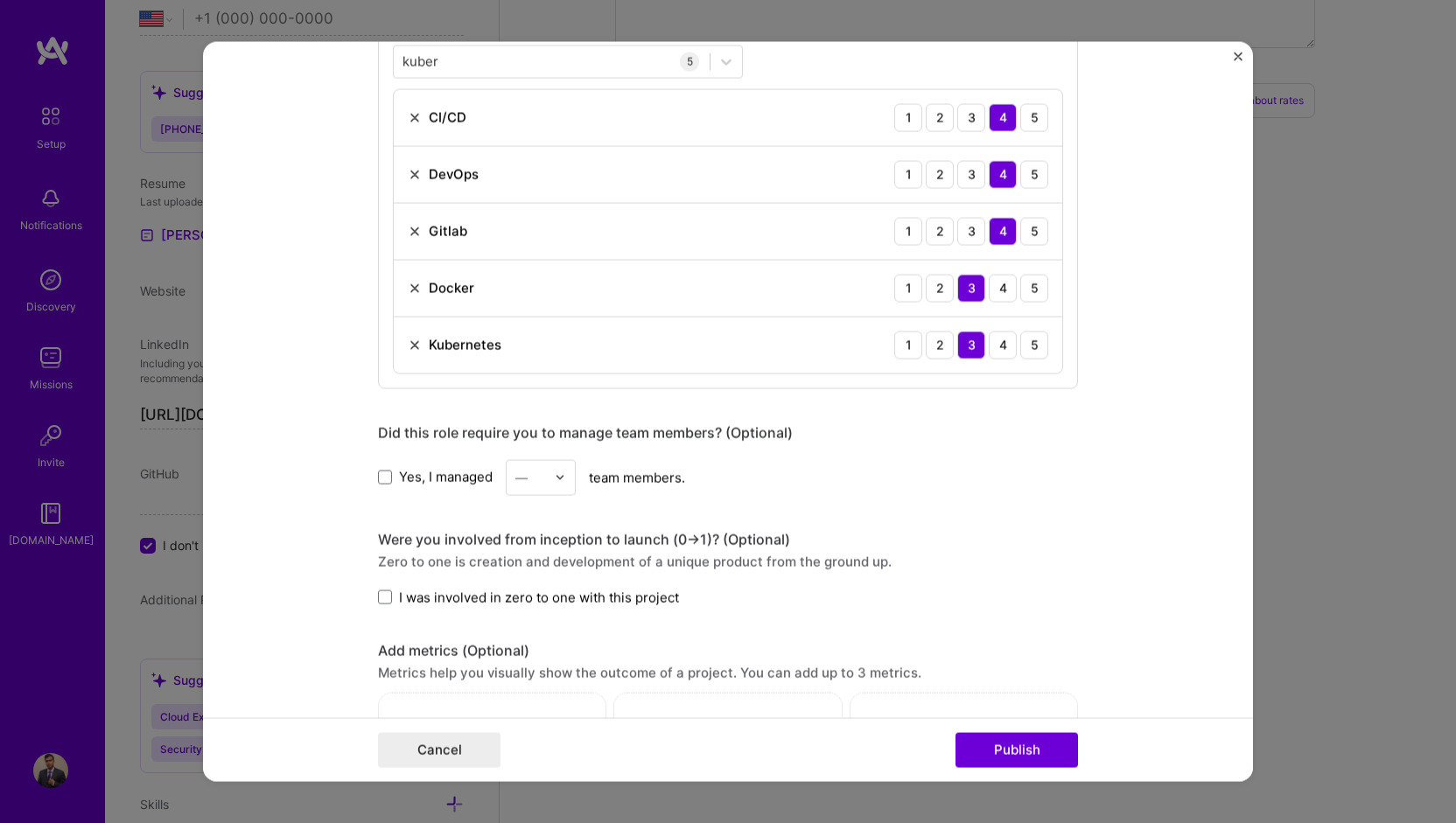
scroll to position [333, 0]
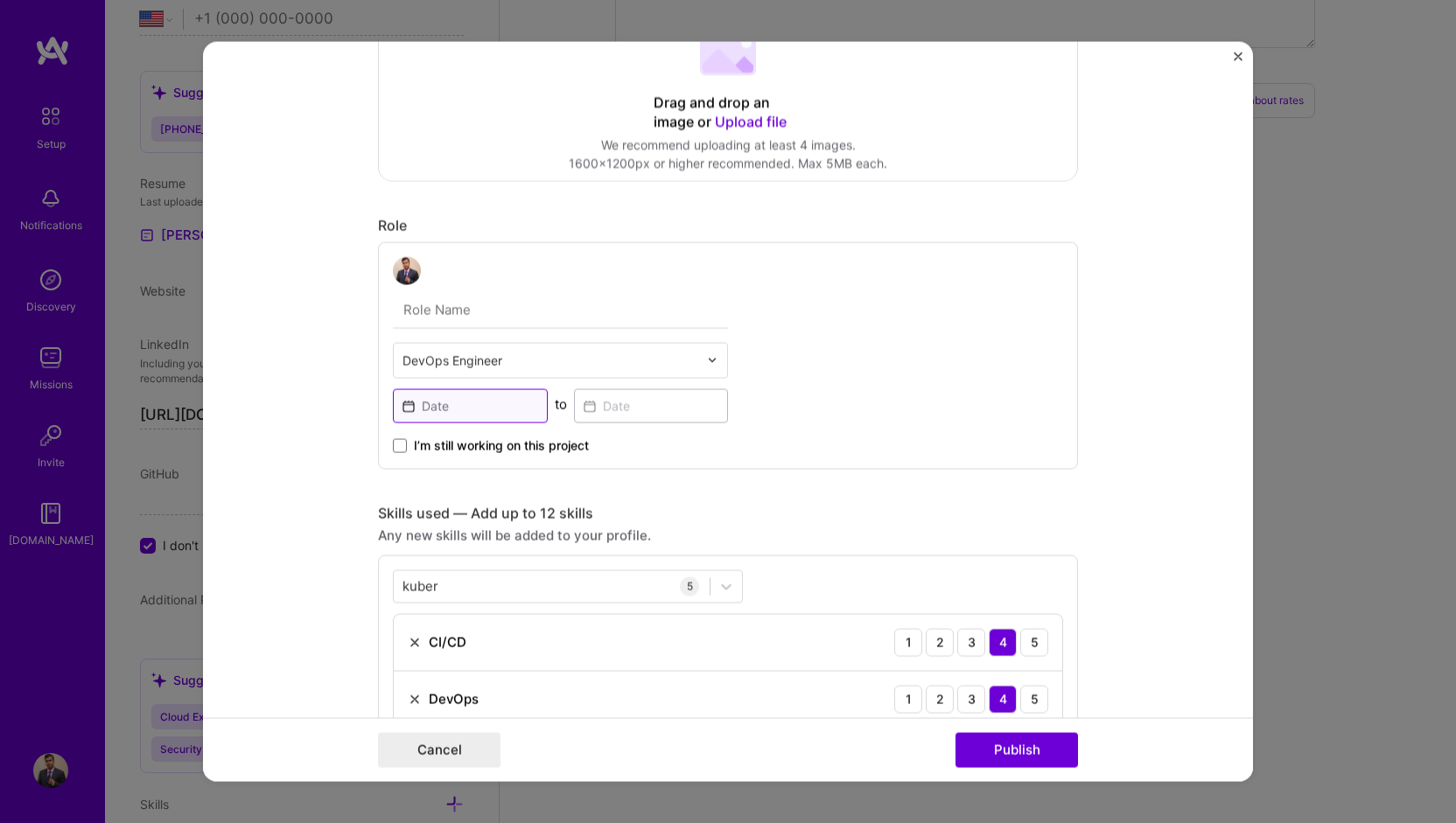
click at [453, 410] on input at bounding box center [470, 405] width 154 height 34
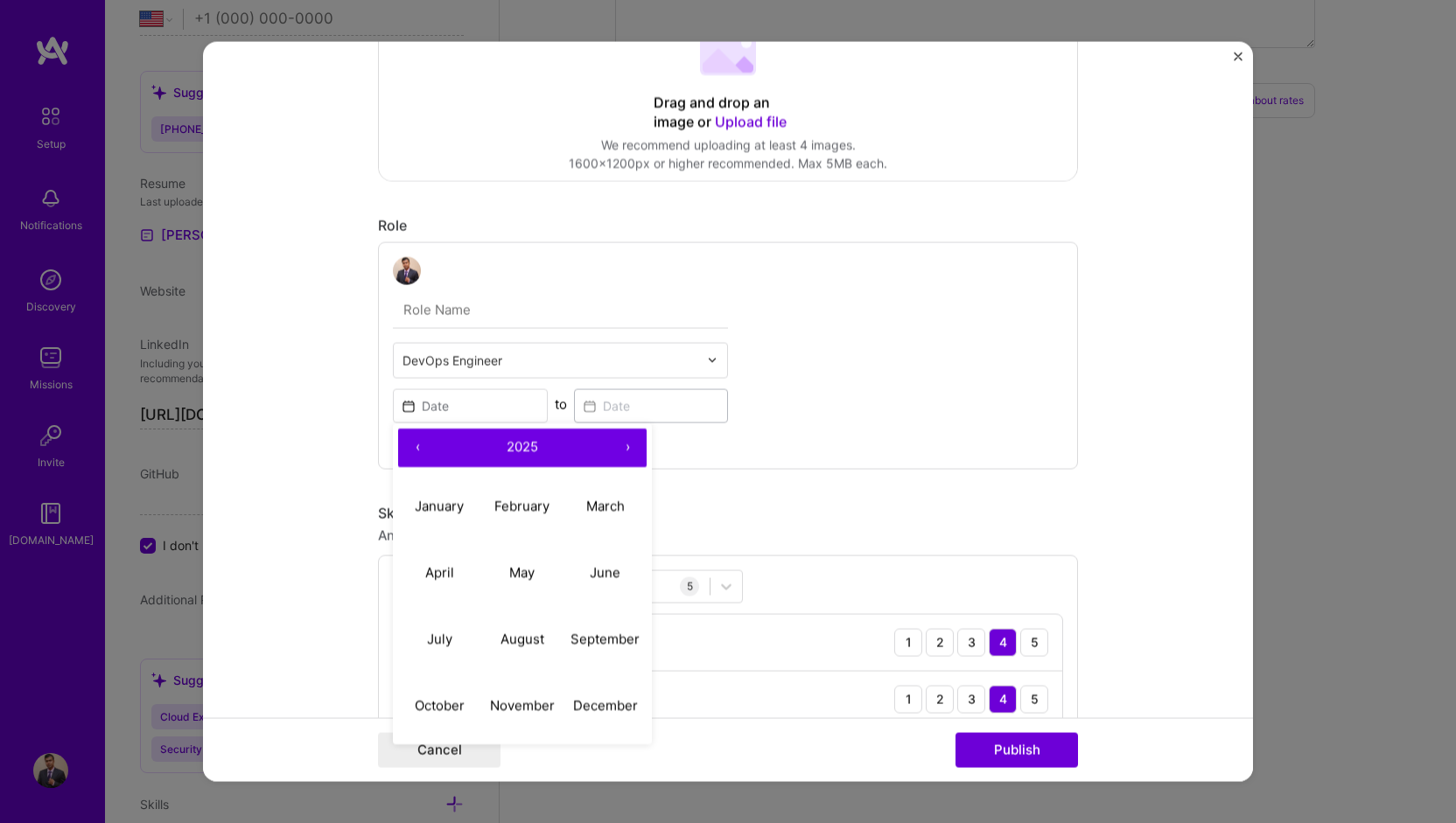
click at [407, 443] on button "‹" at bounding box center [418, 448] width 39 height 39
click at [627, 454] on button "›" at bounding box center [628, 448] width 39 height 39
click at [437, 641] on abbr "July" at bounding box center [439, 639] width 25 height 17
type input "Jul, 2025"
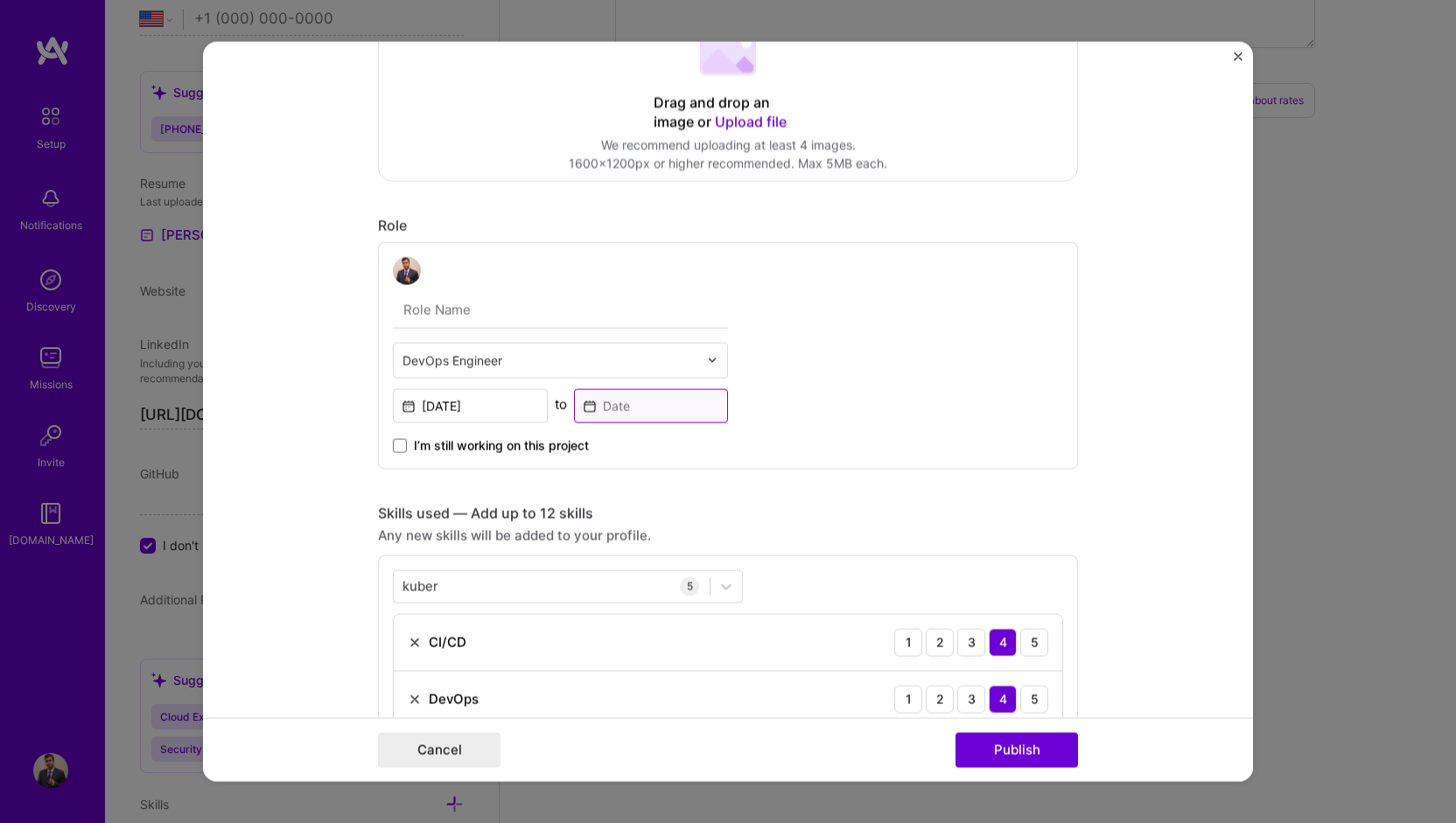
click at [615, 410] on input at bounding box center [651, 405] width 154 height 34
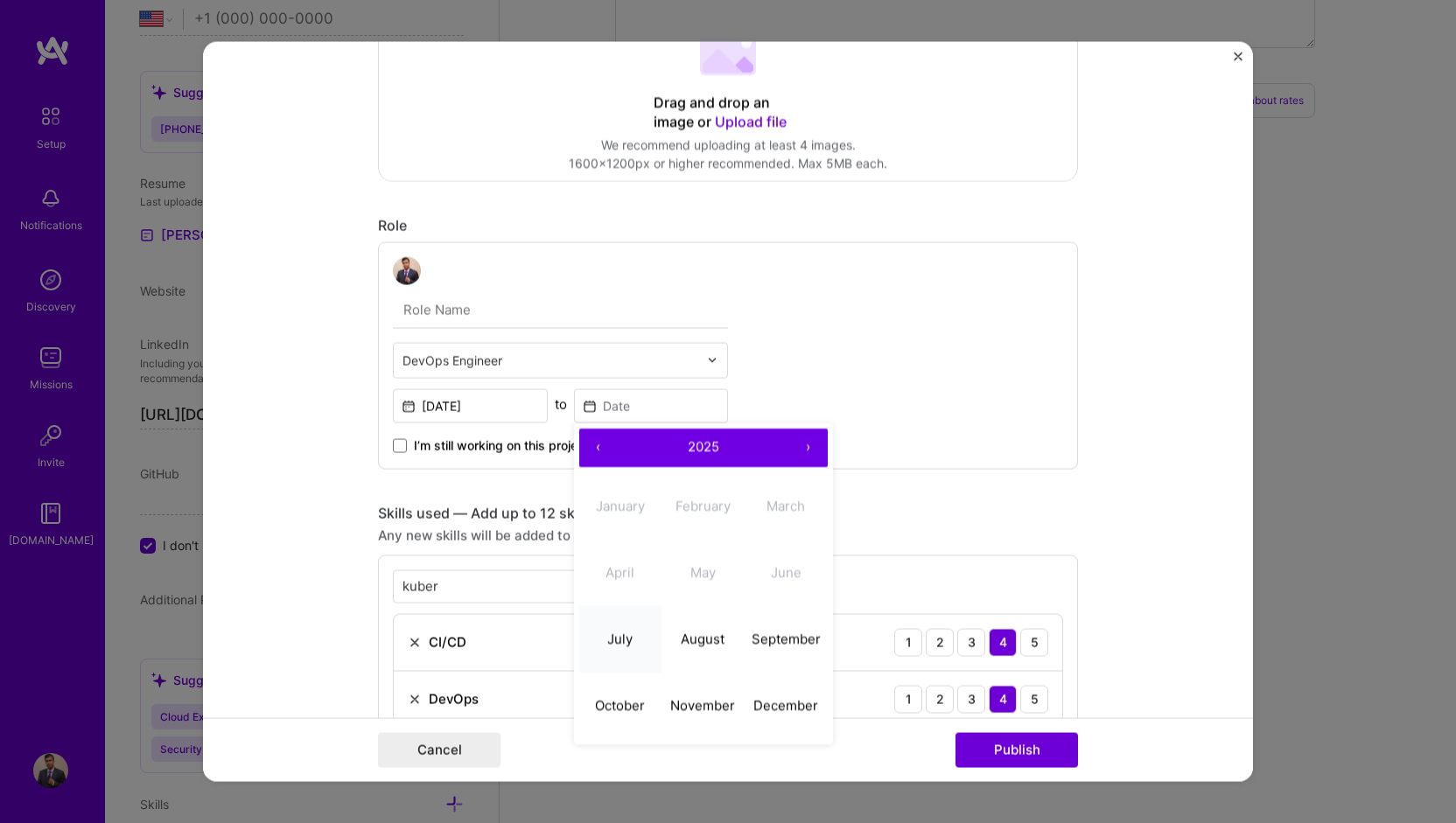
click at [614, 634] on abbr "July" at bounding box center [619, 639] width 25 height 17
type input "Jul, 2025"
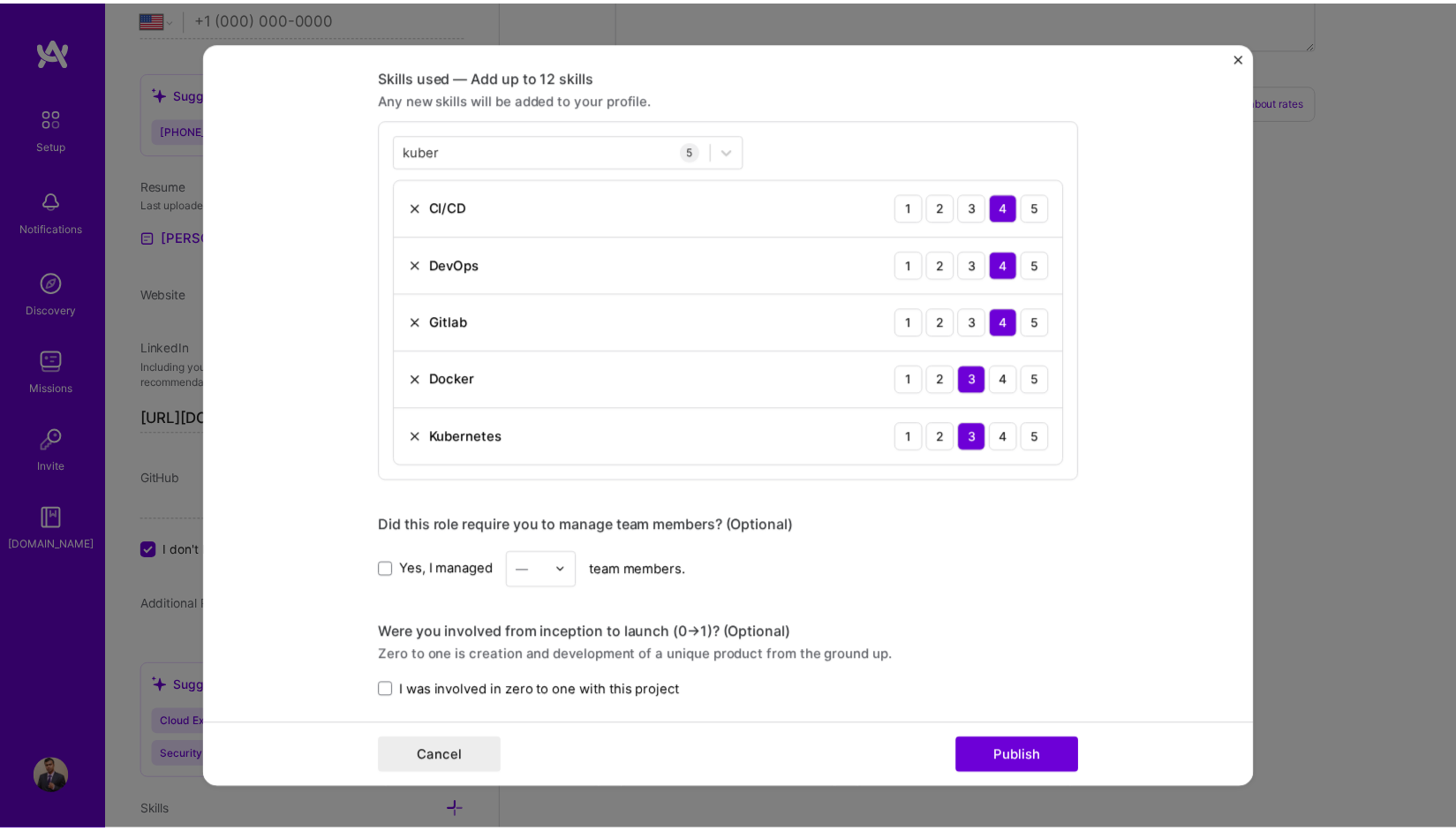
scroll to position [1481, 0]
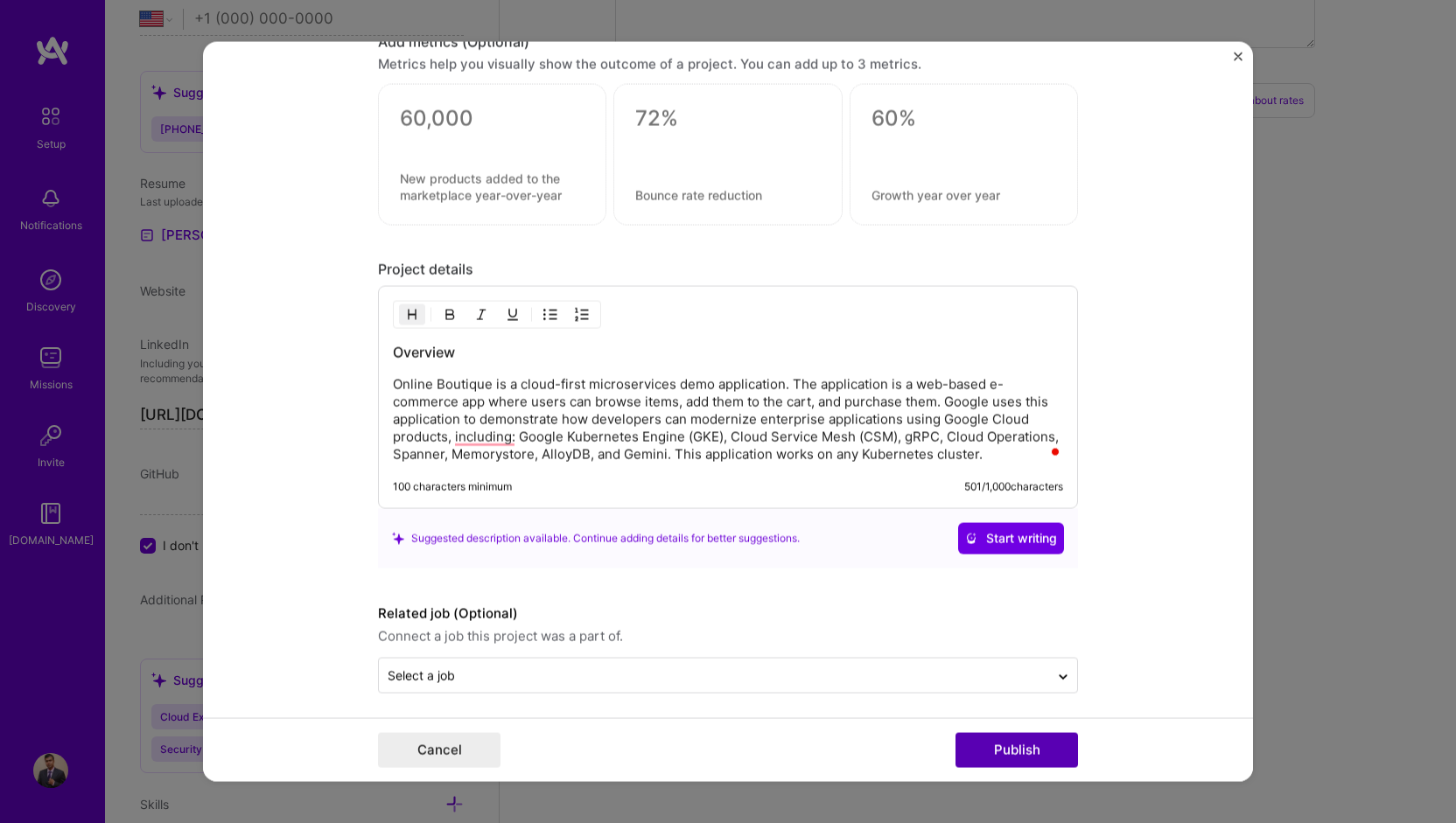
click at [1020, 746] on button "Publish" at bounding box center [1016, 751] width 122 height 35
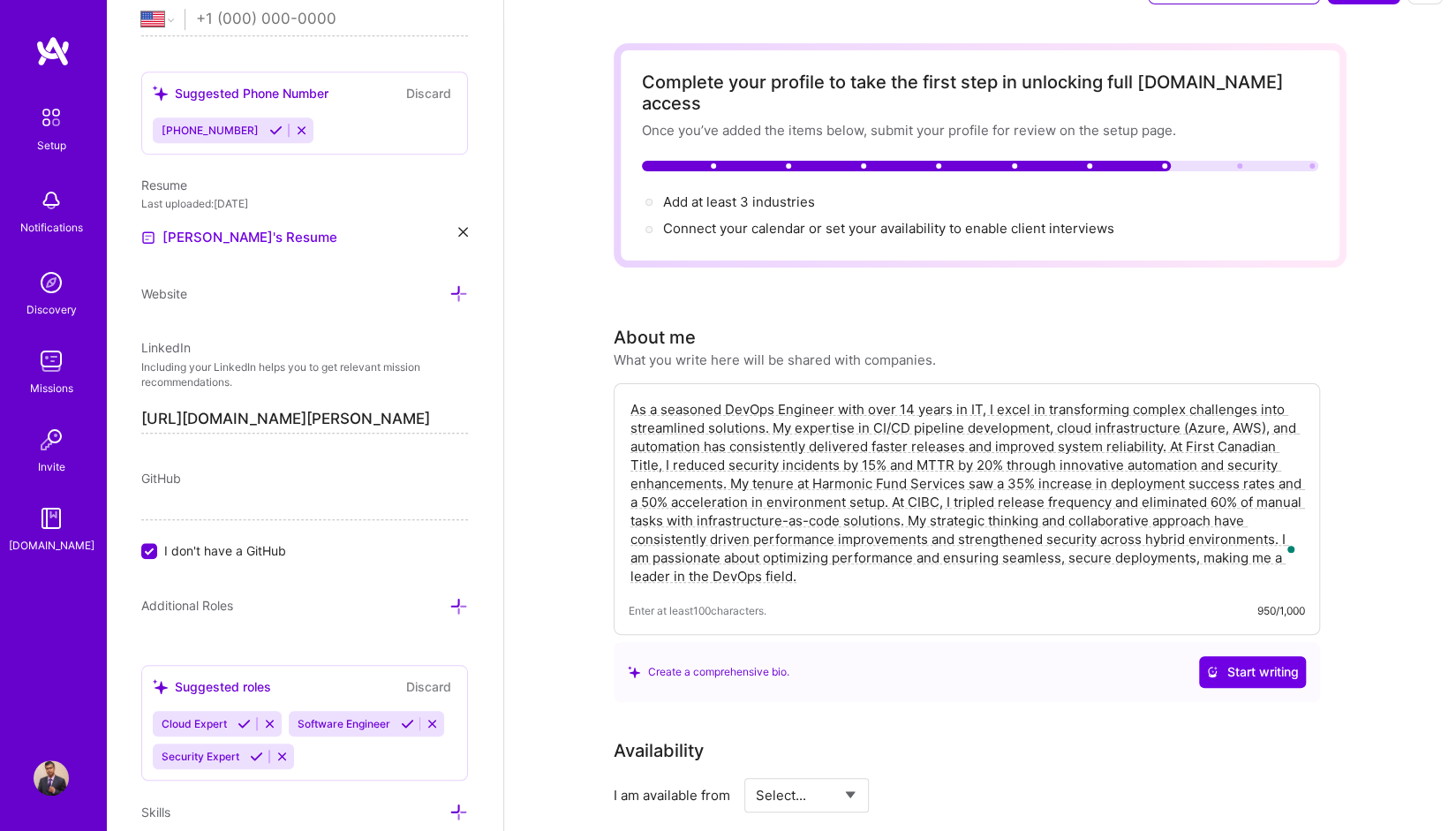
scroll to position [0, 0]
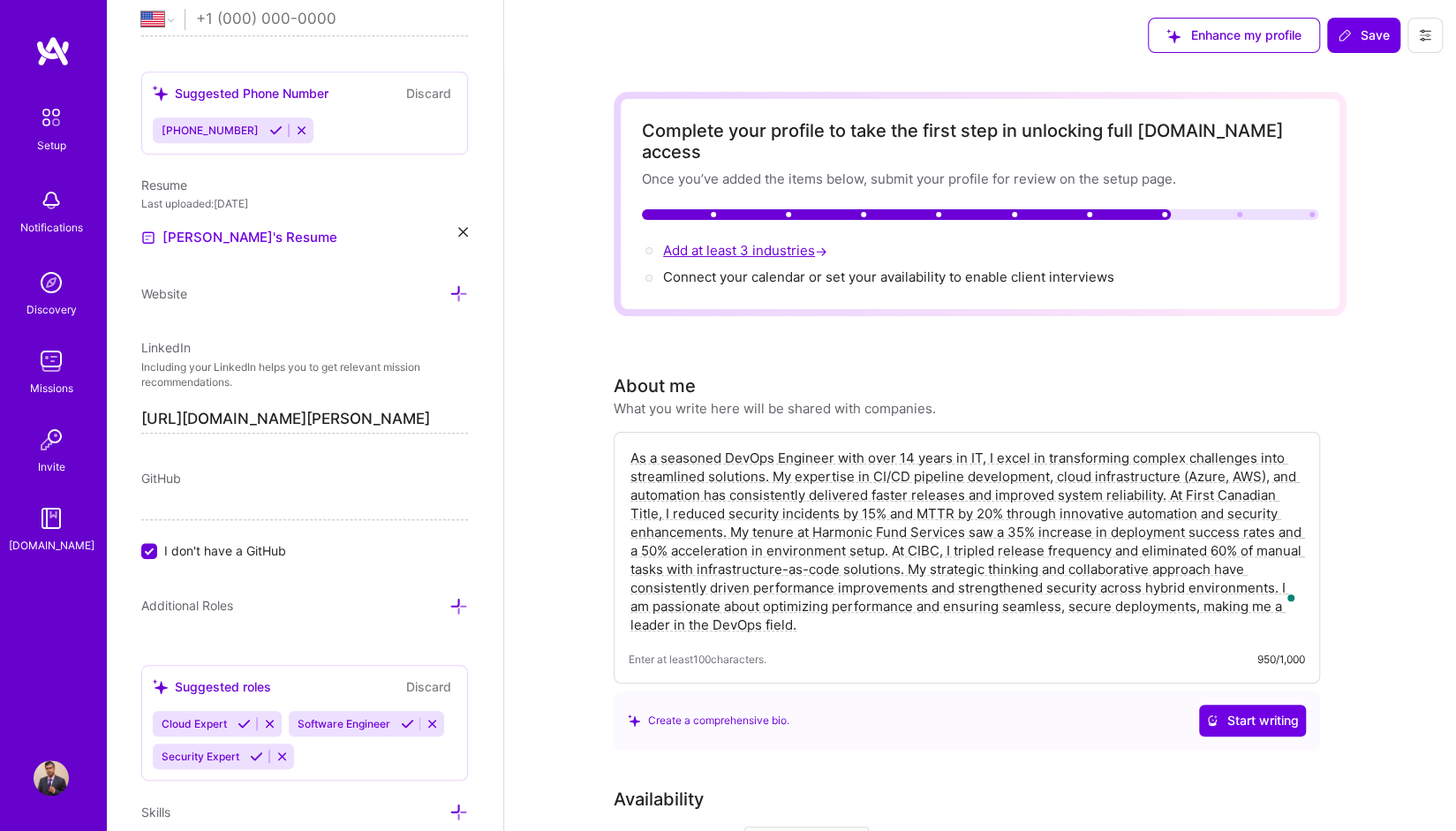
click at [707, 242] on span "Add at least 3 industries →" at bounding box center [748, 250] width 168 height 17
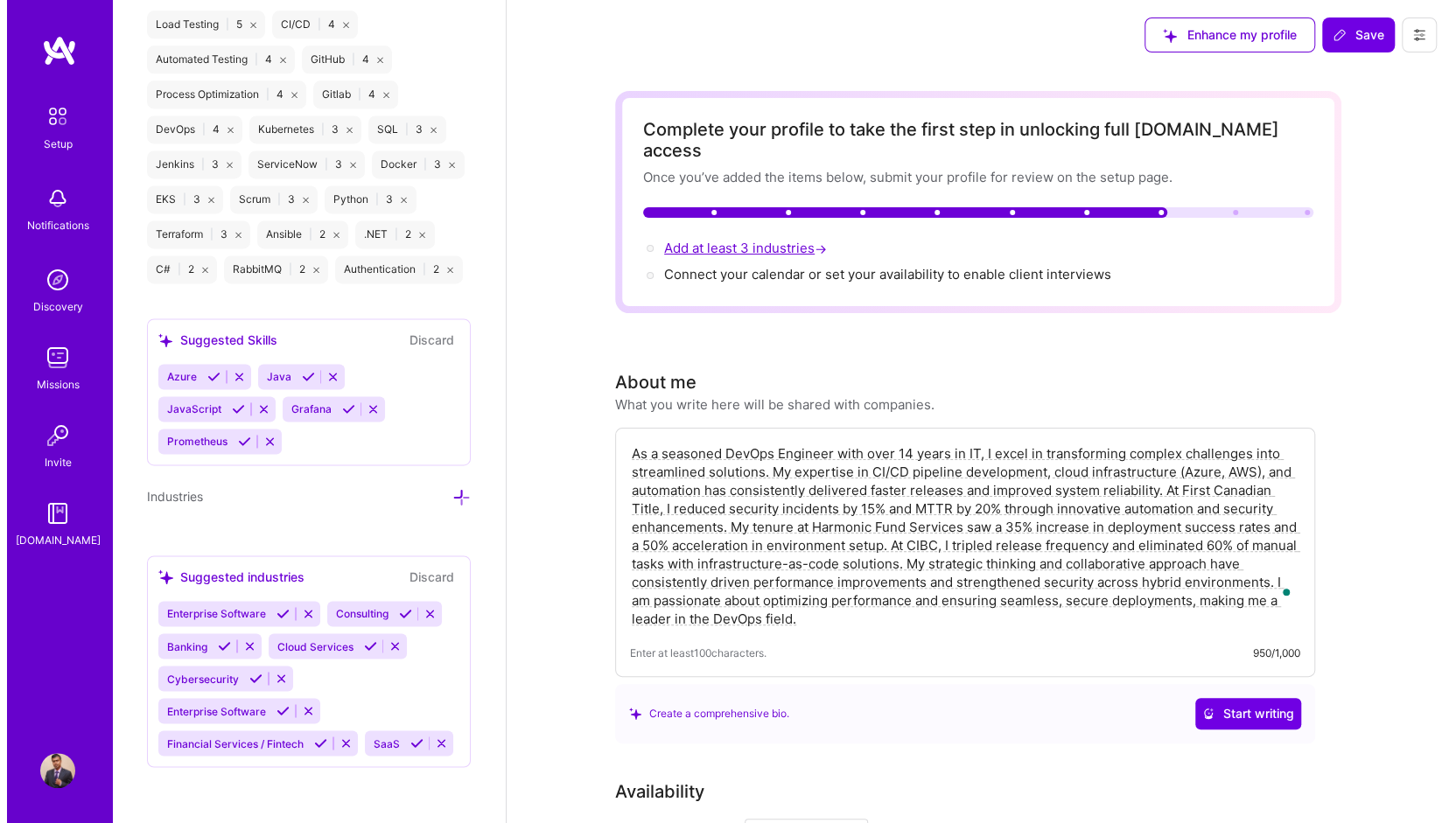
scroll to position [1590, 0]
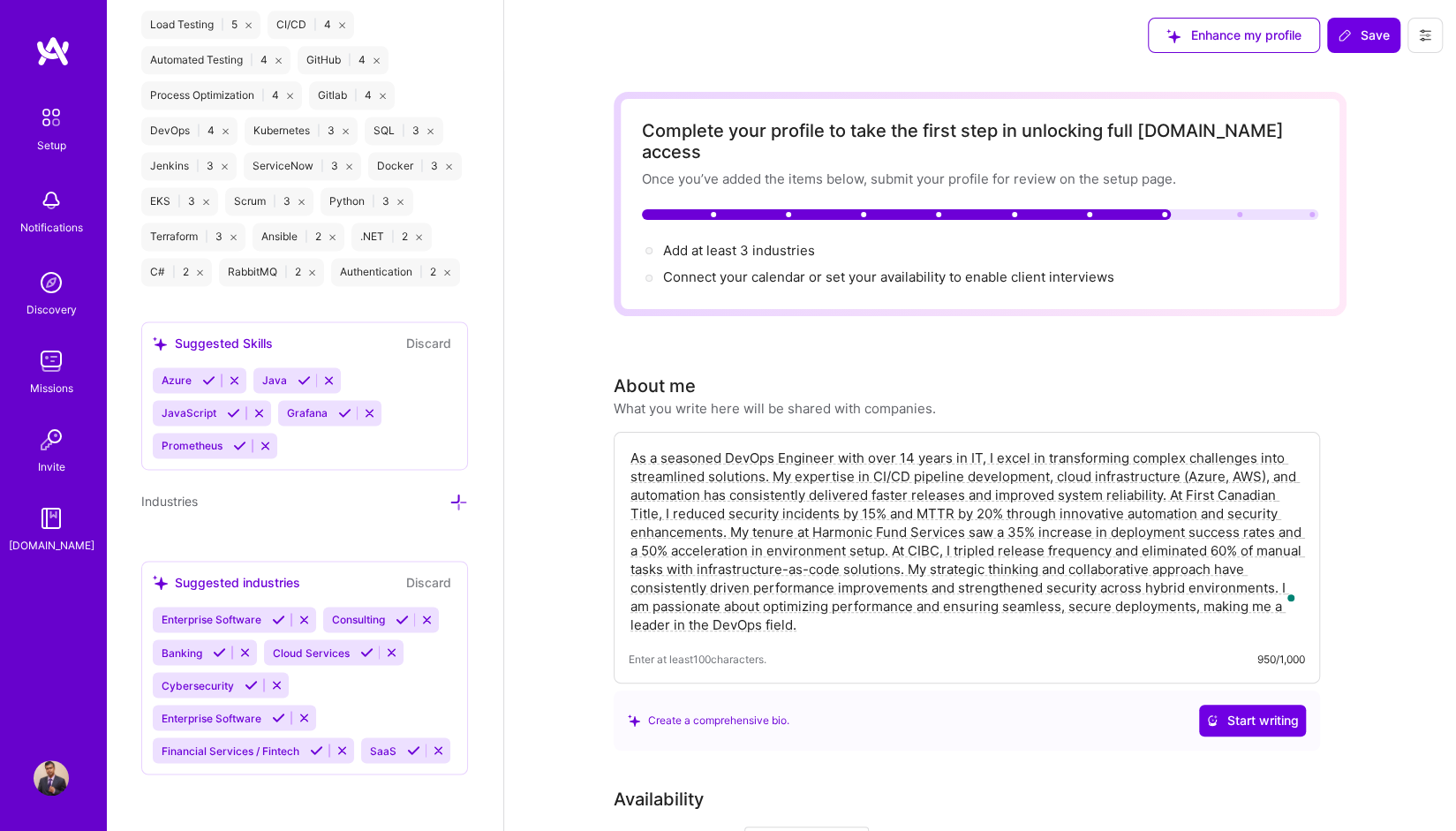
click at [450, 493] on icon at bounding box center [459, 502] width 19 height 19
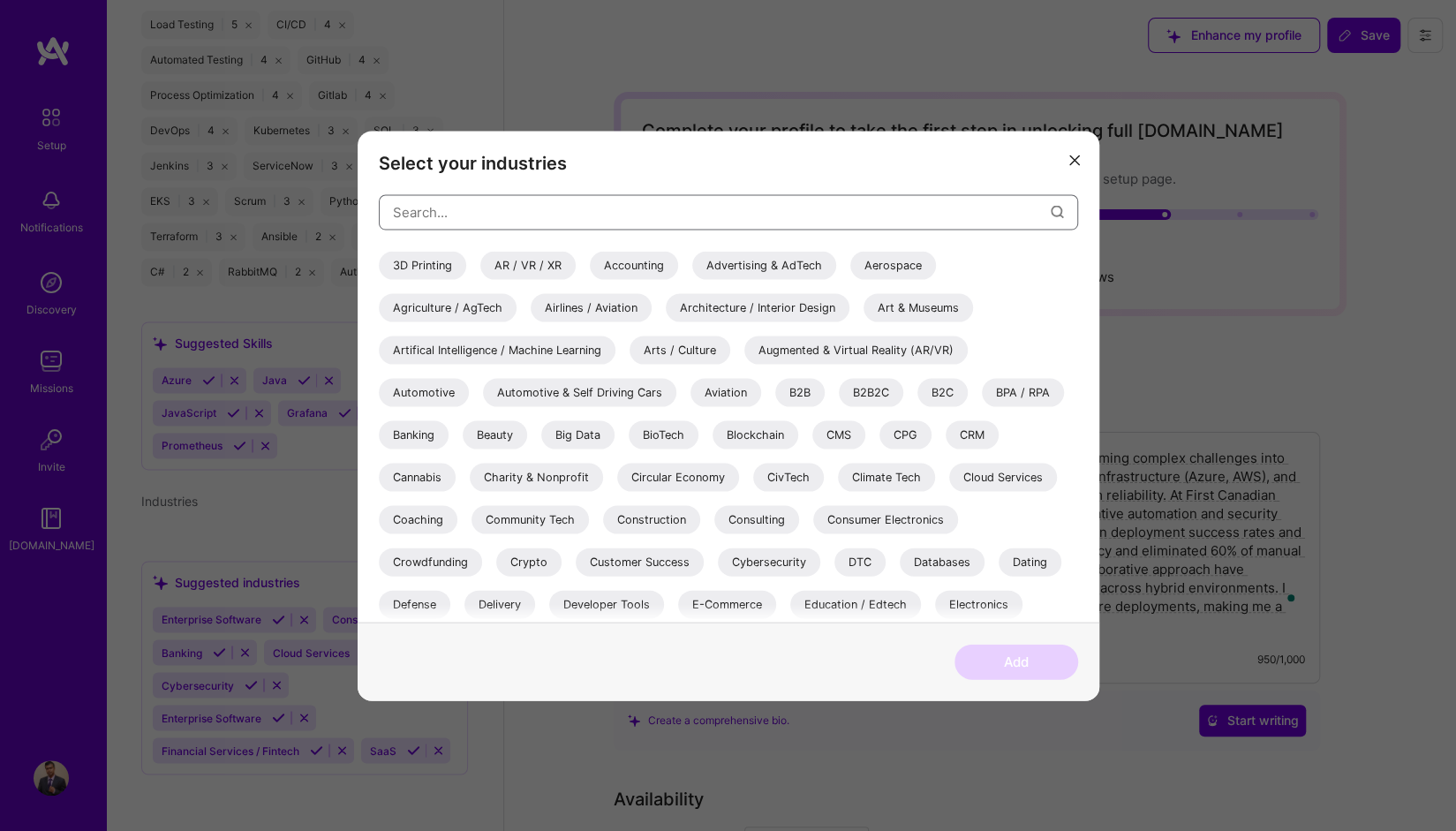
click at [521, 210] on input "modal" at bounding box center [721, 212] width 658 height 45
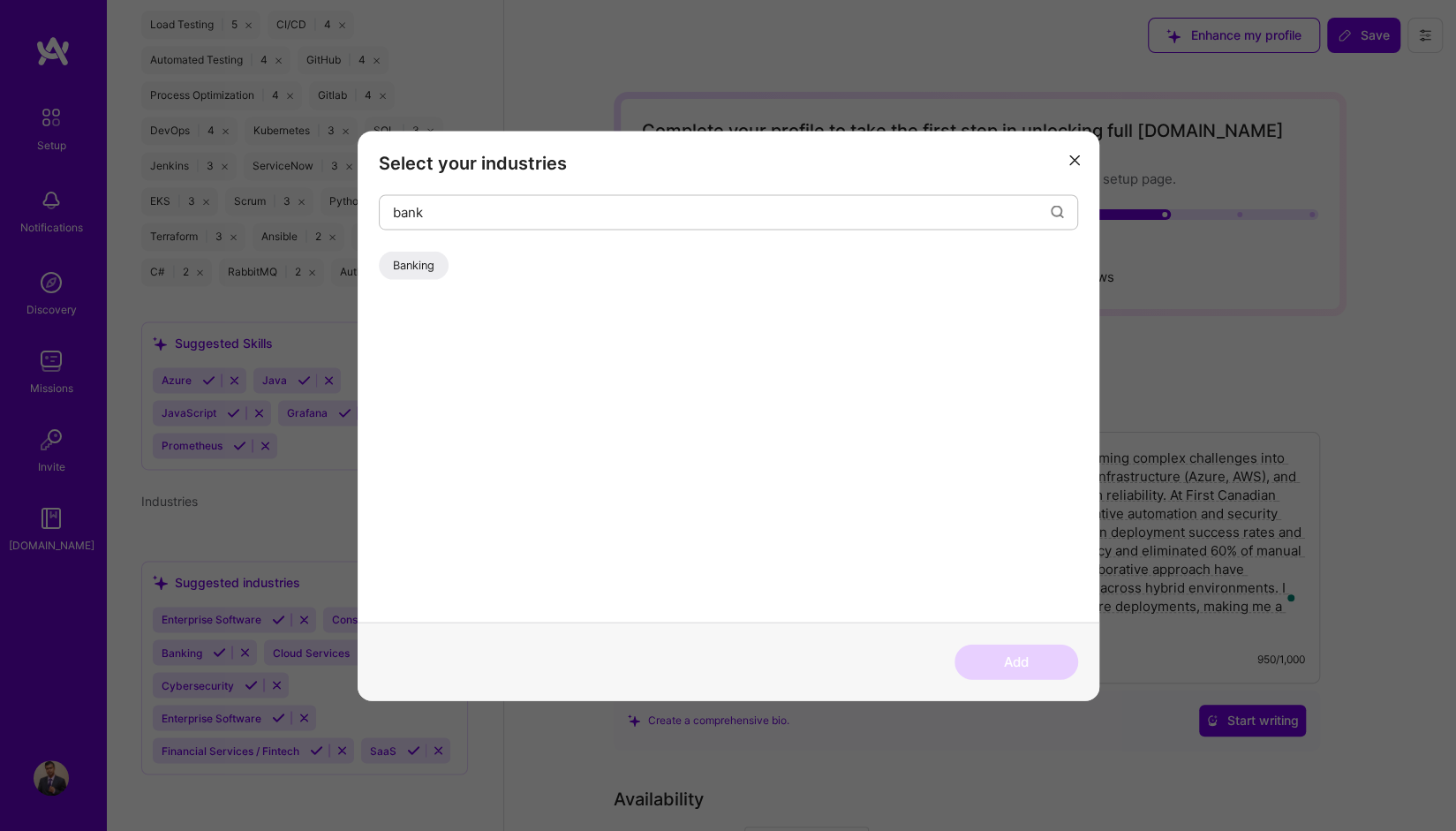
click at [426, 262] on div "Banking" at bounding box center [413, 265] width 70 height 28
click at [463, 214] on input "bank" at bounding box center [721, 212] width 658 height 45
click at [485, 268] on div "Insurance & InsurTech" at bounding box center [450, 265] width 143 height 28
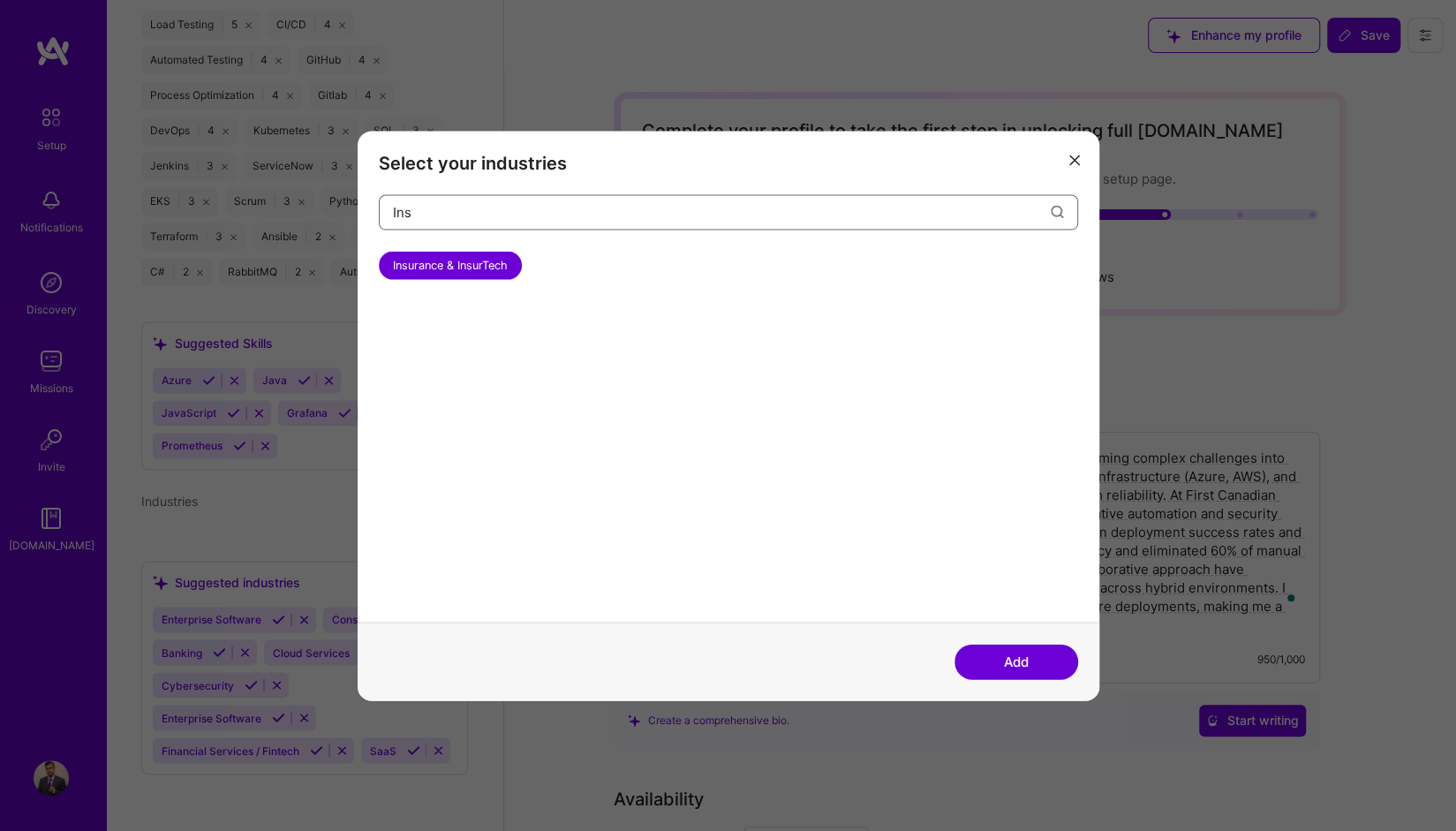
click at [464, 207] on input "Ins" at bounding box center [721, 212] width 658 height 45
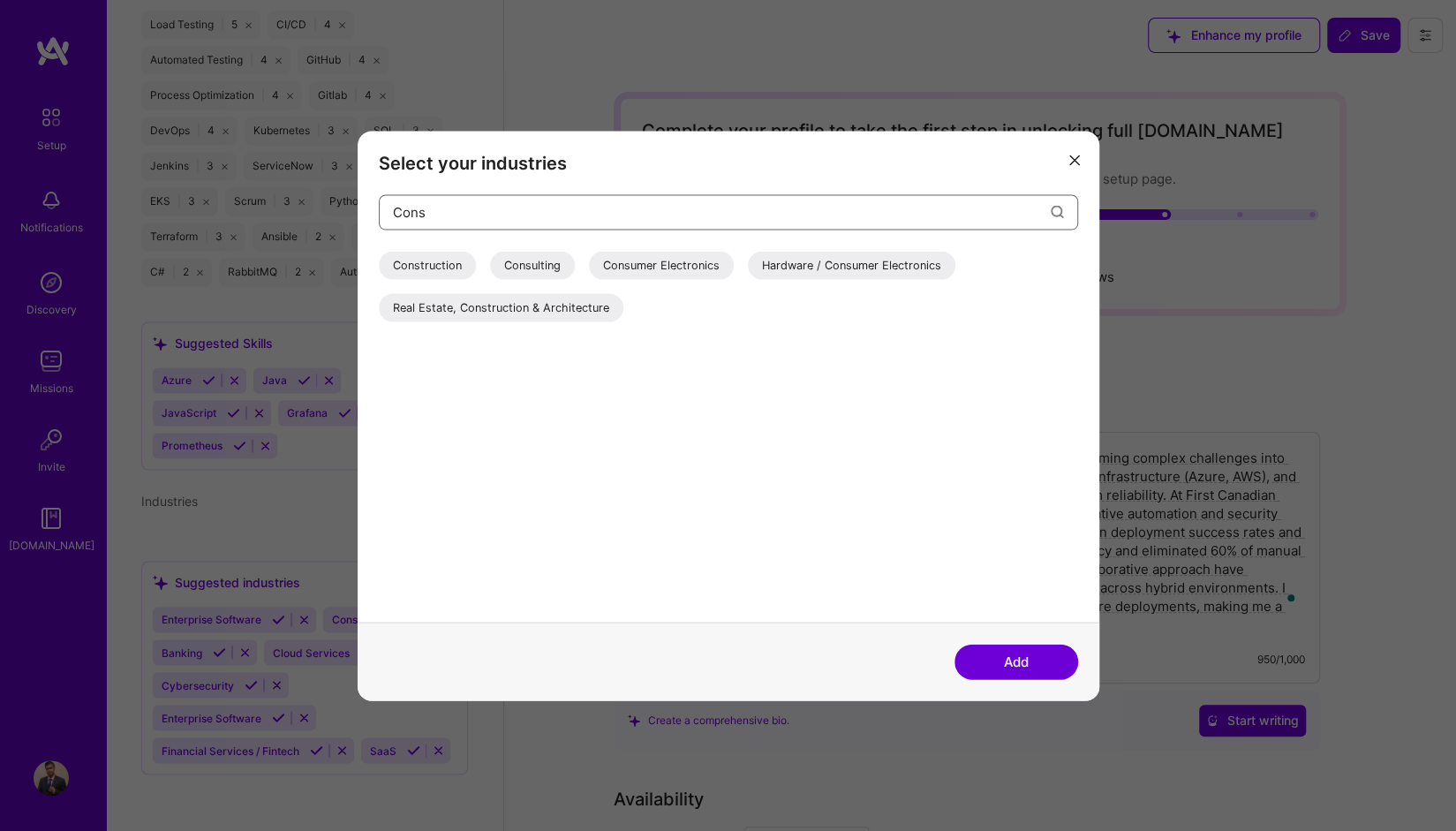
type input "Cons"
click at [535, 263] on div "Consulting" at bounding box center [532, 265] width 85 height 28
click at [1011, 655] on button "Add" at bounding box center [1016, 662] width 123 height 35
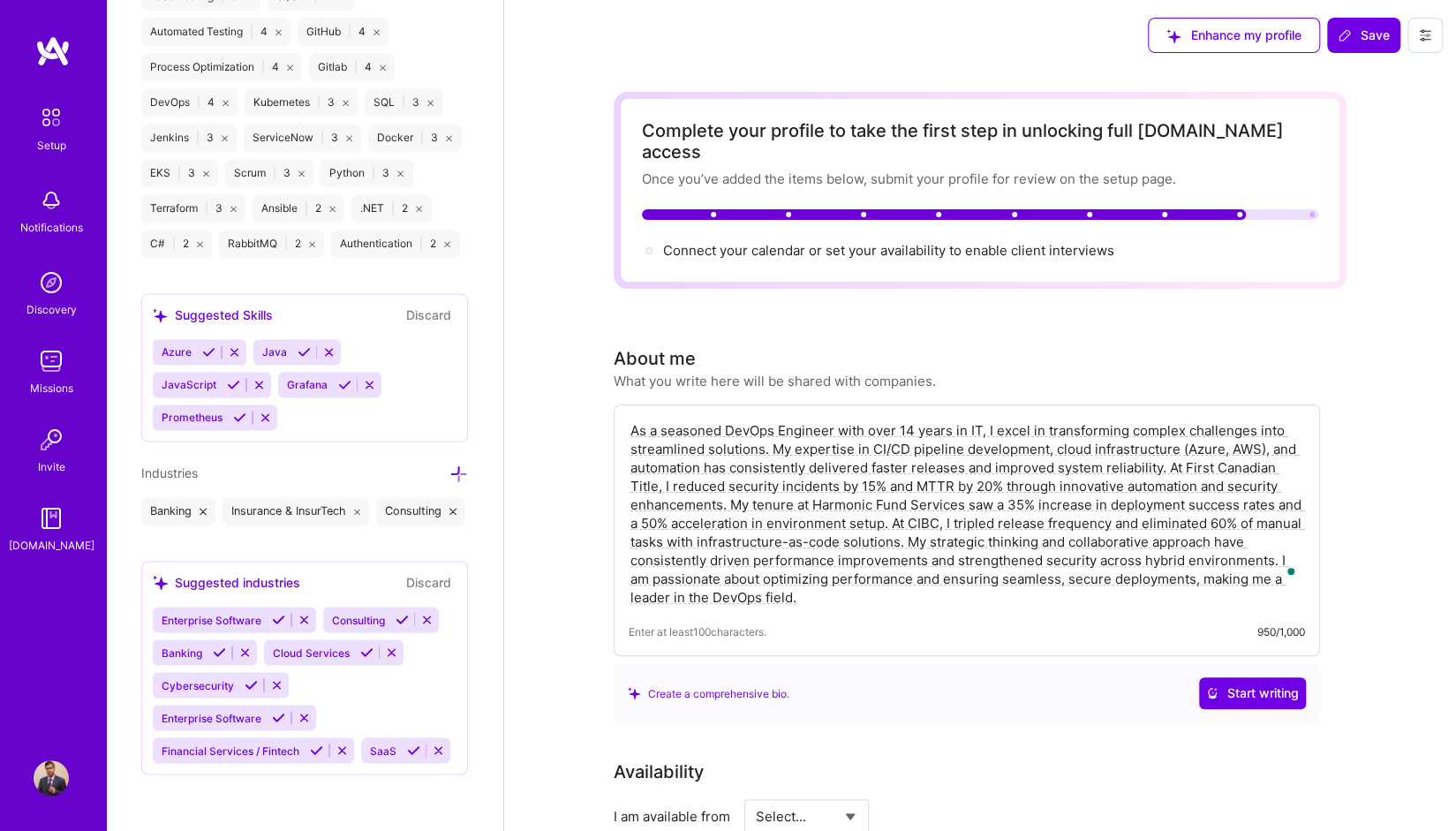
click at [451, 472] on icon at bounding box center [459, 474] width 19 height 19
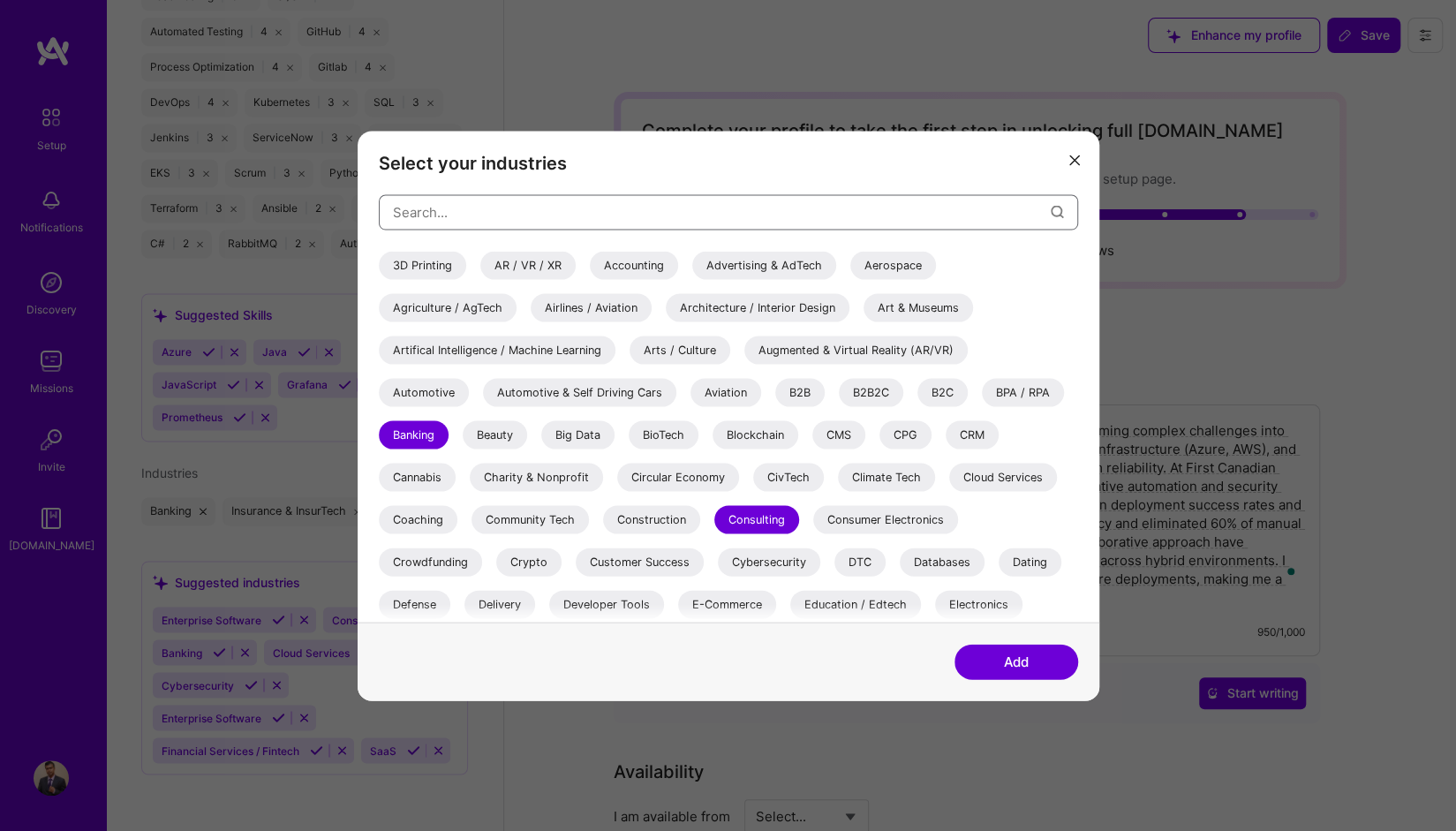
click at [514, 218] on input "modal" at bounding box center [721, 212] width 658 height 45
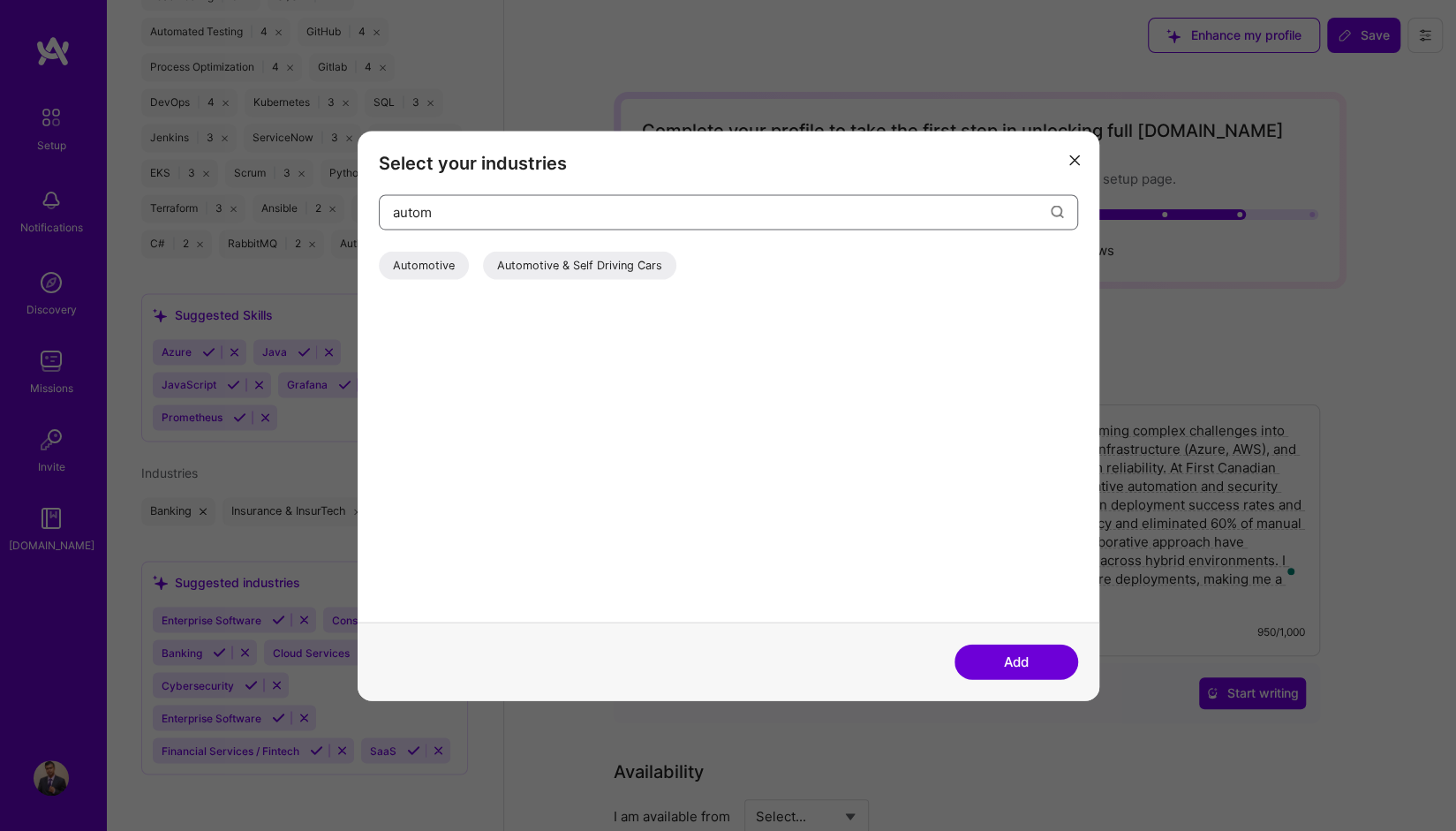
type input "autom"
click at [421, 267] on div "Automotive" at bounding box center [424, 265] width 91 height 28
click at [1016, 664] on button "Add" at bounding box center [1016, 662] width 123 height 35
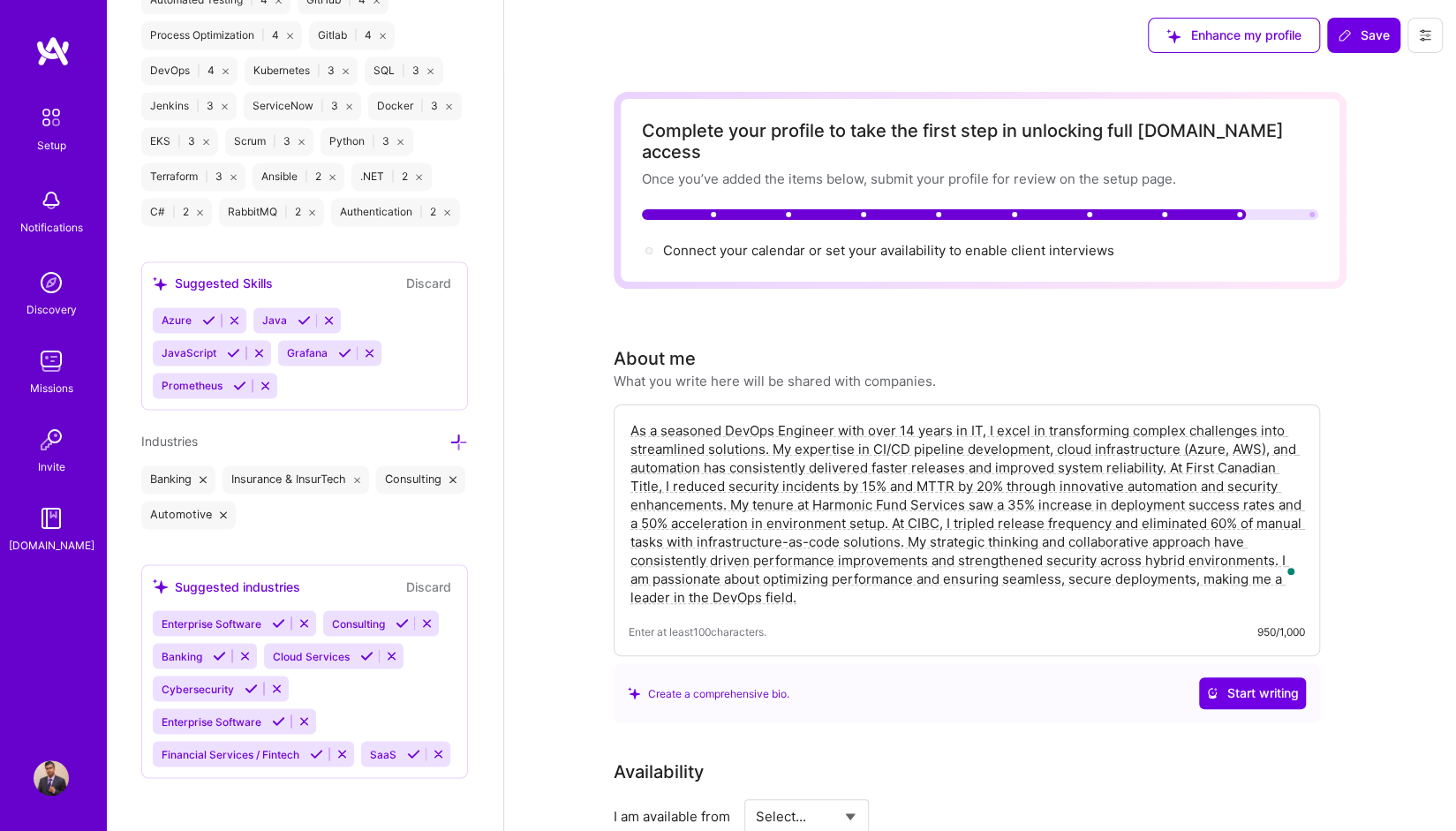
click at [450, 452] on icon at bounding box center [459, 443] width 19 height 19
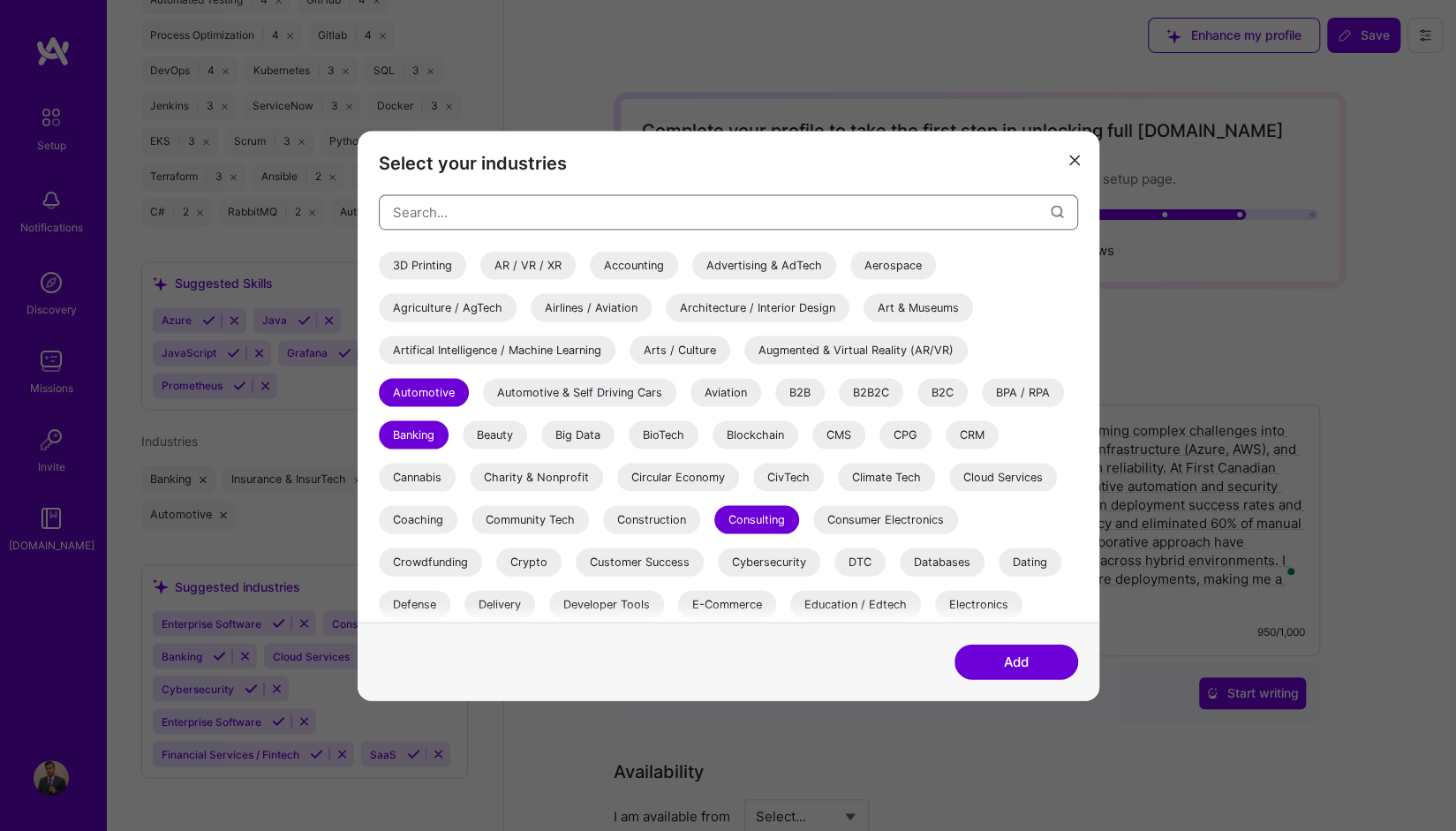
click at [511, 218] on input "modal" at bounding box center [721, 212] width 658 height 45
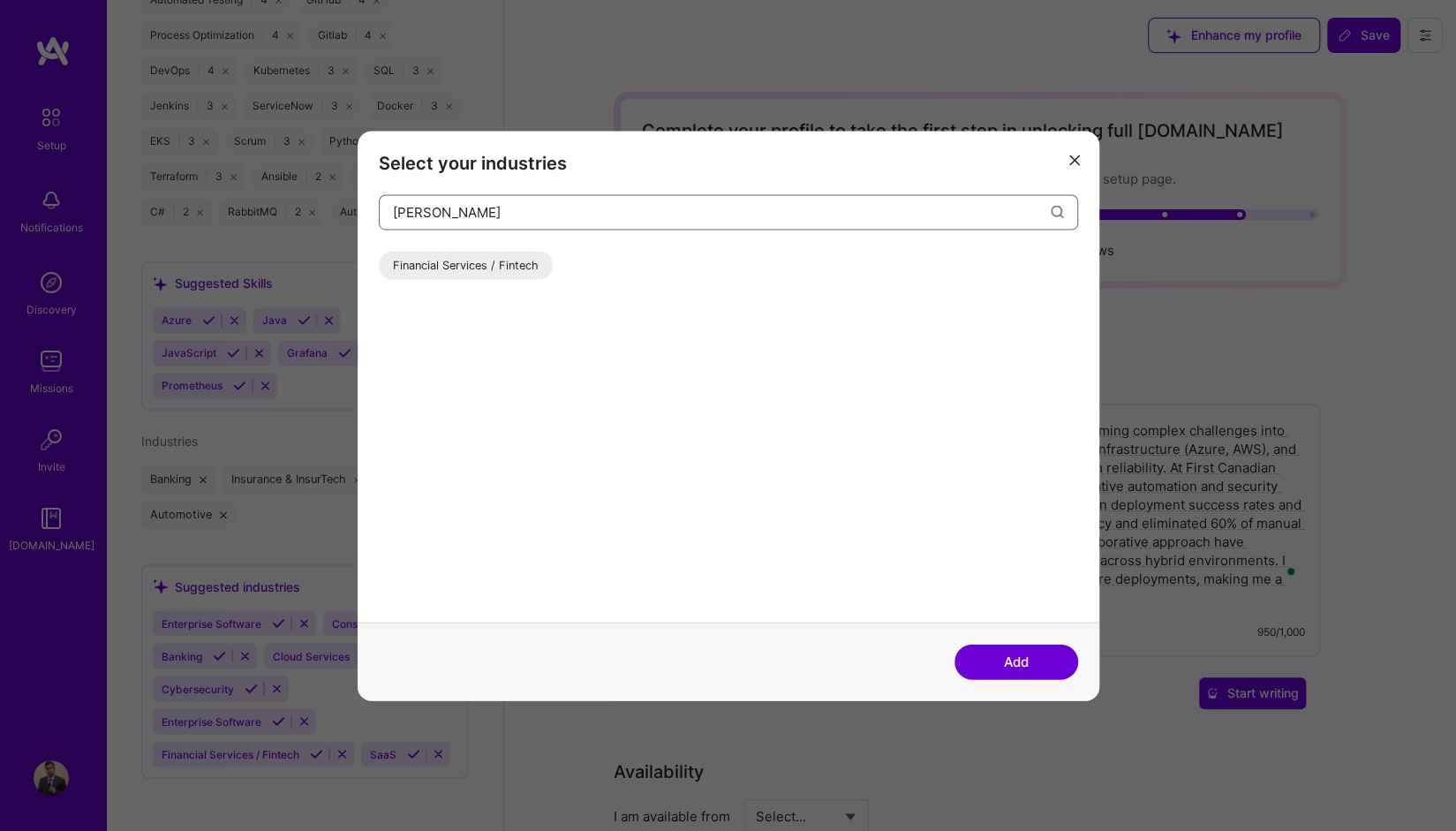
type input "finan"
click at [505, 262] on div "Financial Services / Fintech" at bounding box center [466, 265] width 174 height 28
click at [1078, 156] on icon "modal" at bounding box center [1074, 161] width 10 height 10
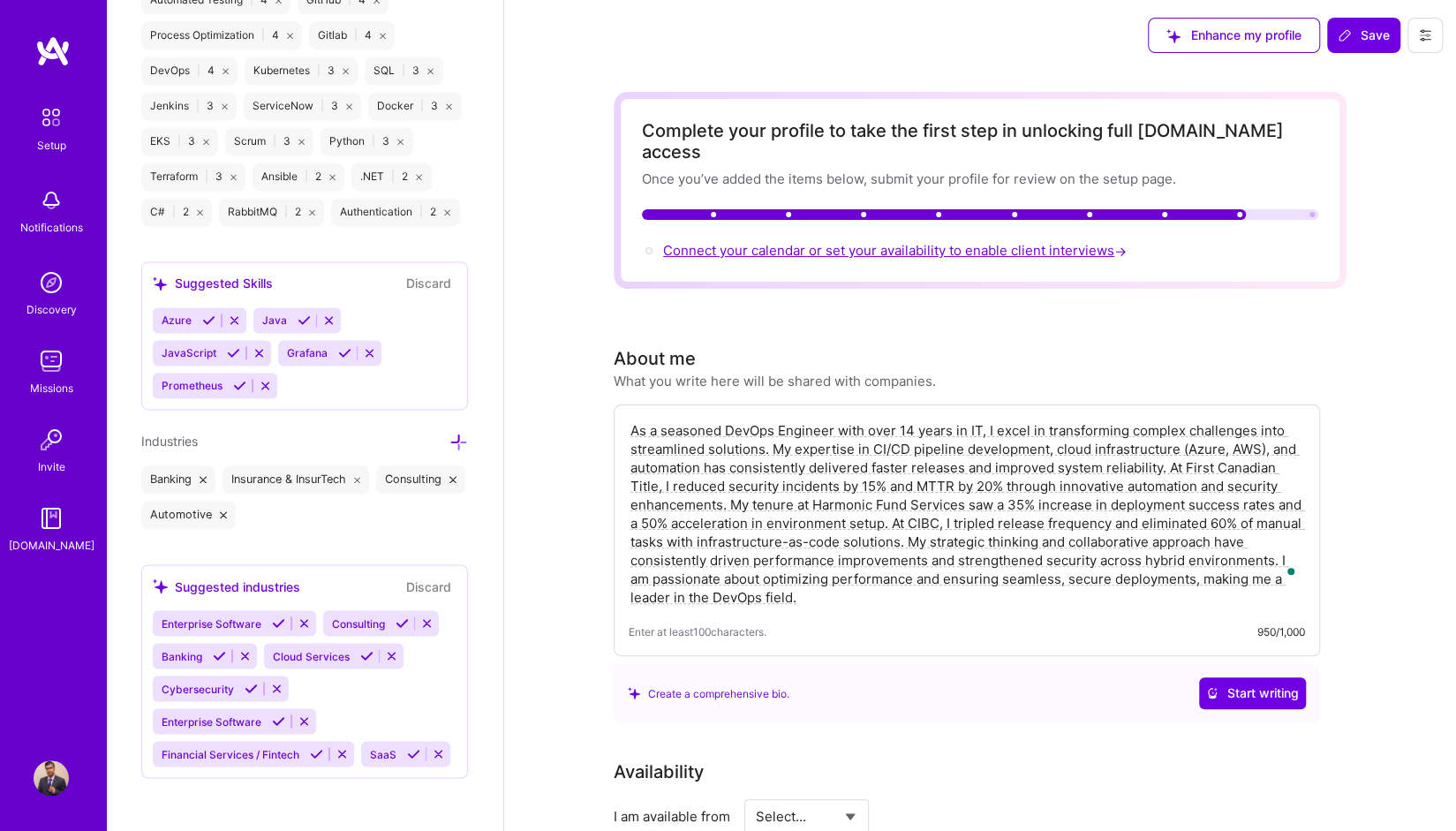
click at [855, 242] on span "Connect your calendar or set your availability to enable client interviews →" at bounding box center [897, 250] width 468 height 17
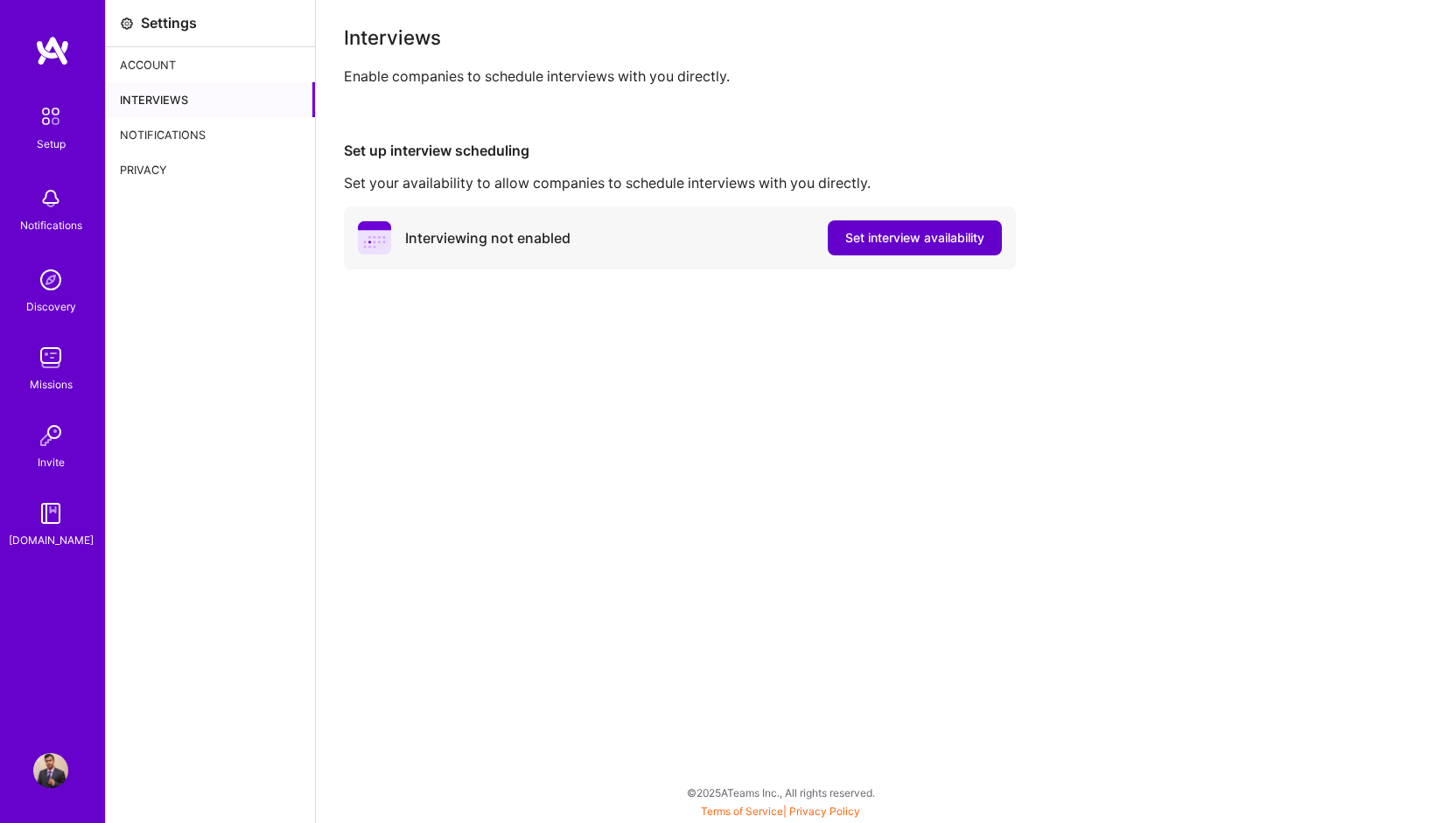
click at [839, 227] on button "Set interview availability" at bounding box center [914, 238] width 174 height 35
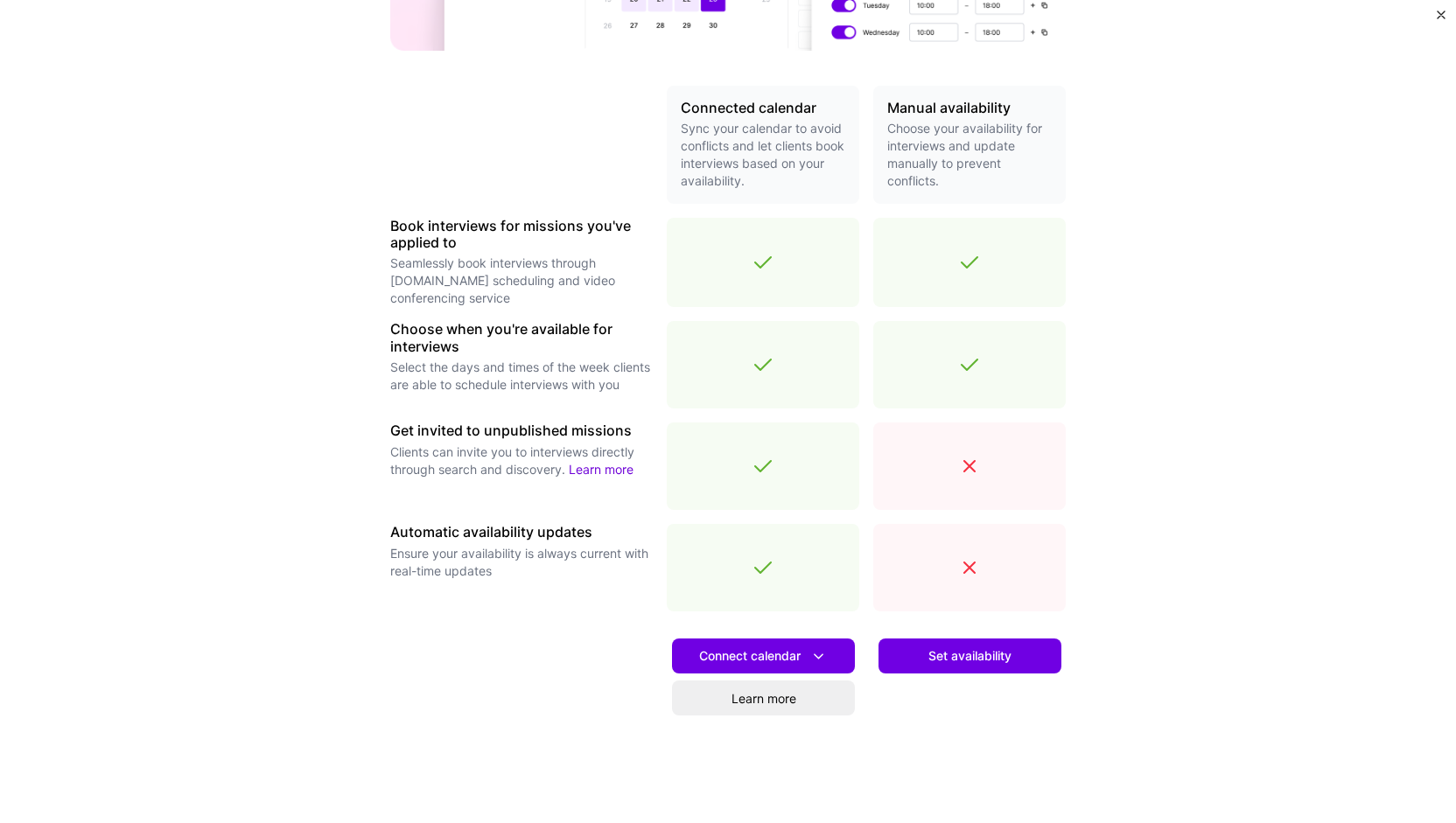
scroll to position [350, 0]
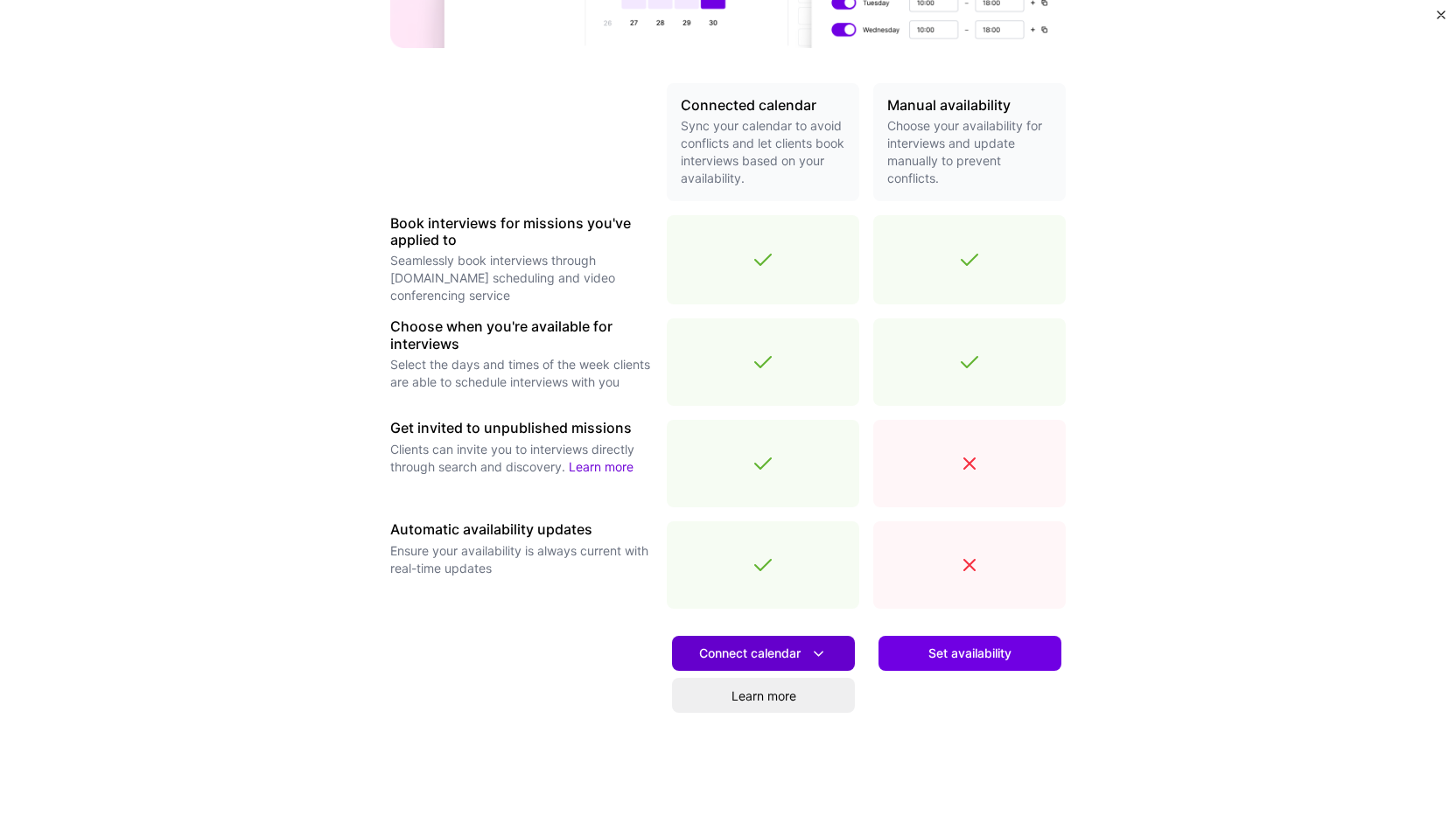
click at [820, 645] on icon at bounding box center [818, 654] width 18 height 18
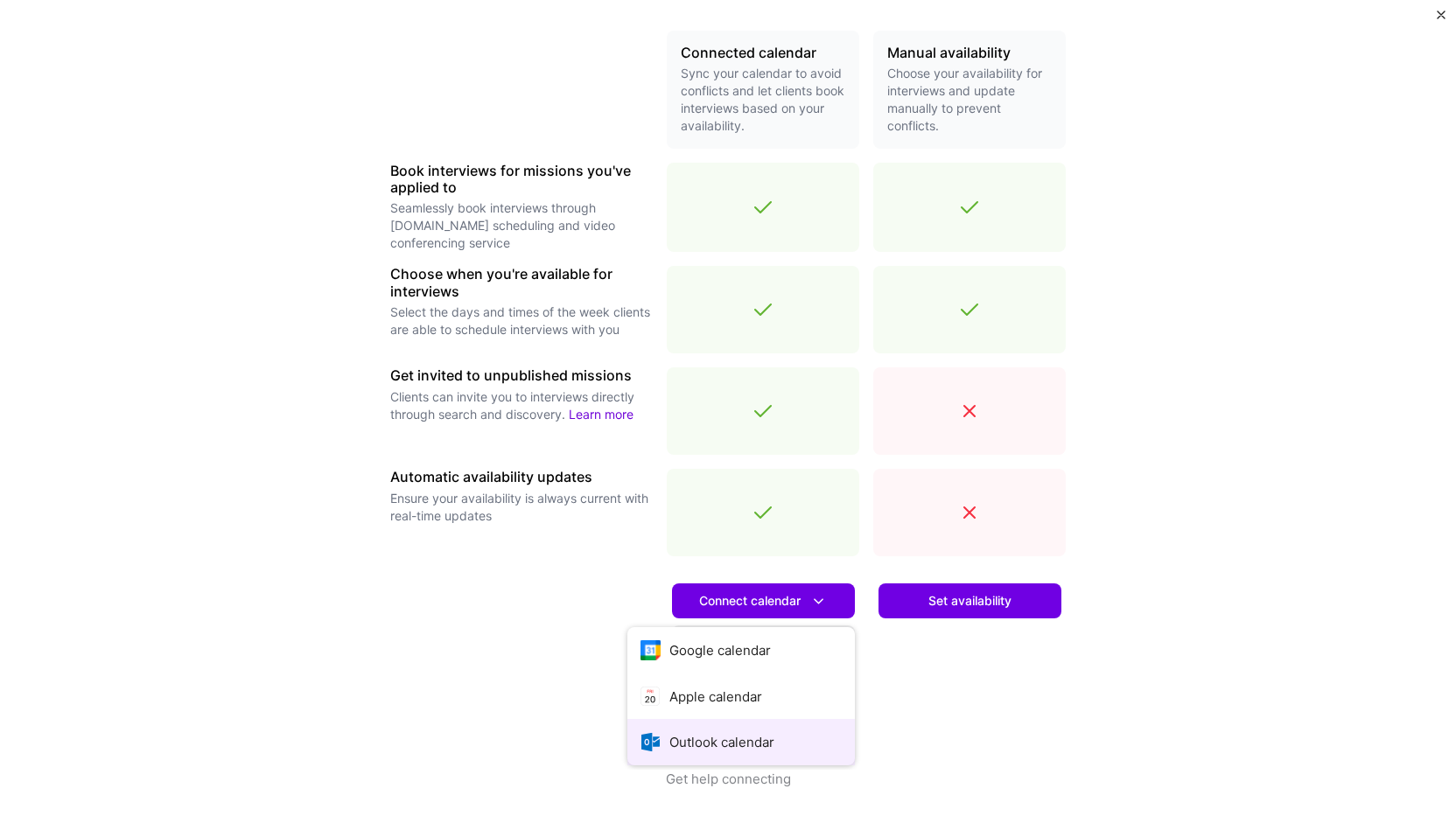
click at [756, 748] on button "Outlook calendar" at bounding box center [741, 743] width 227 height 46
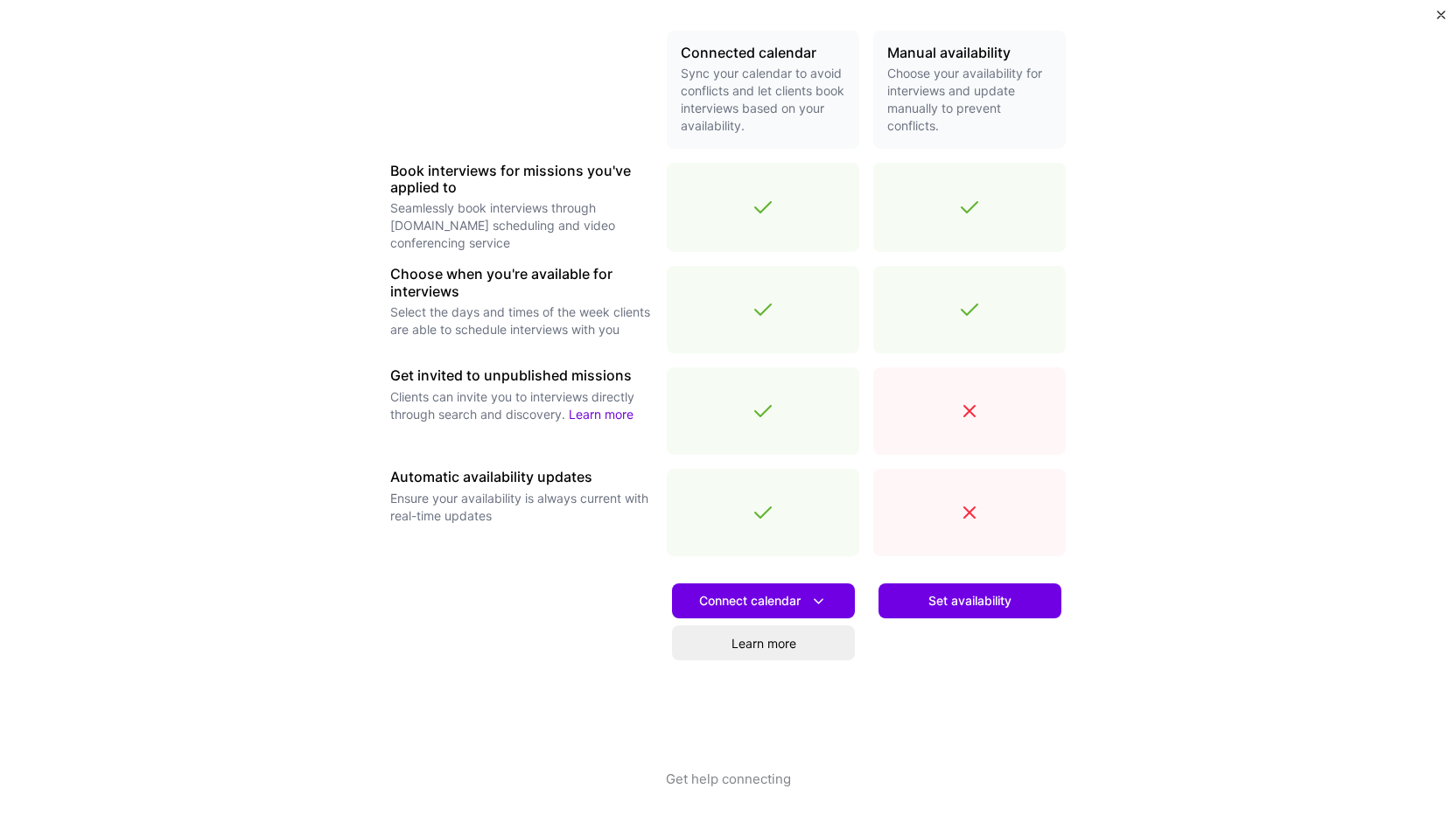
click at [988, 605] on span "Set availability" at bounding box center [970, 601] width 83 height 18
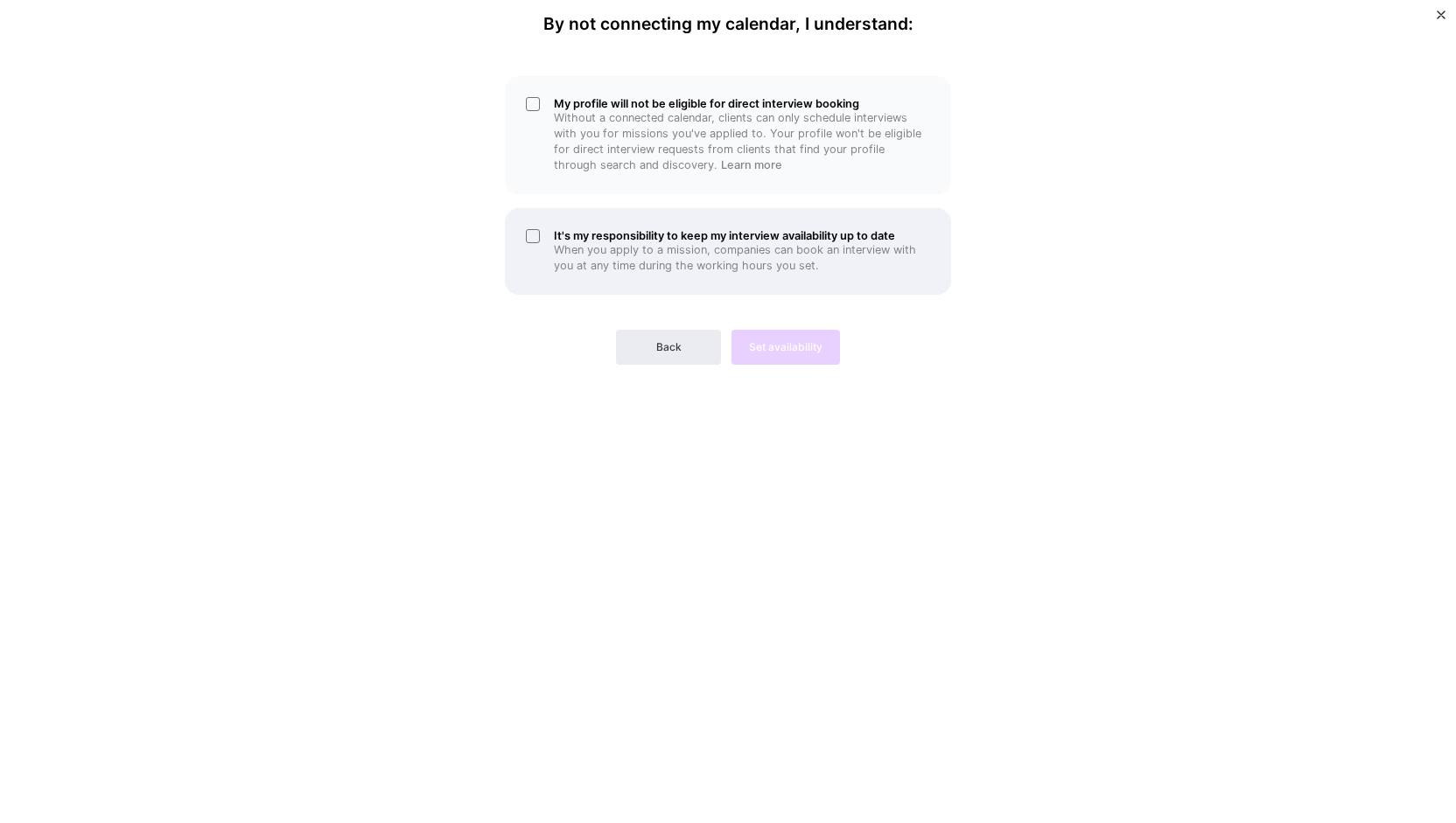
click at [643, 250] on p "When you apply to a mission, companies can book an interview with you at any ti…" at bounding box center [741, 258] width 376 height 31
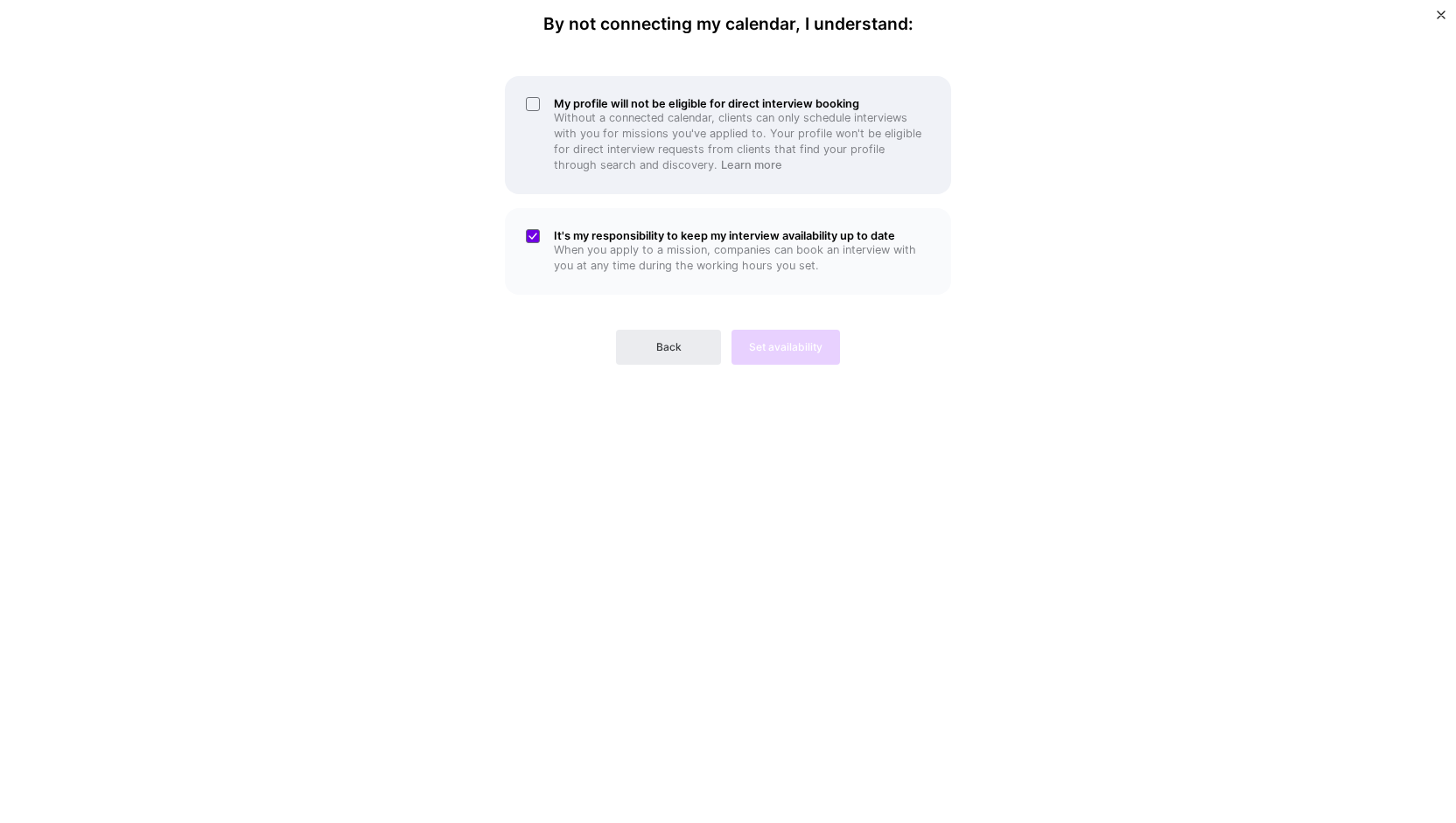
click at [557, 110] on p "Without a connected calendar, clients can only schedule interviews with you for…" at bounding box center [741, 141] width 376 height 63
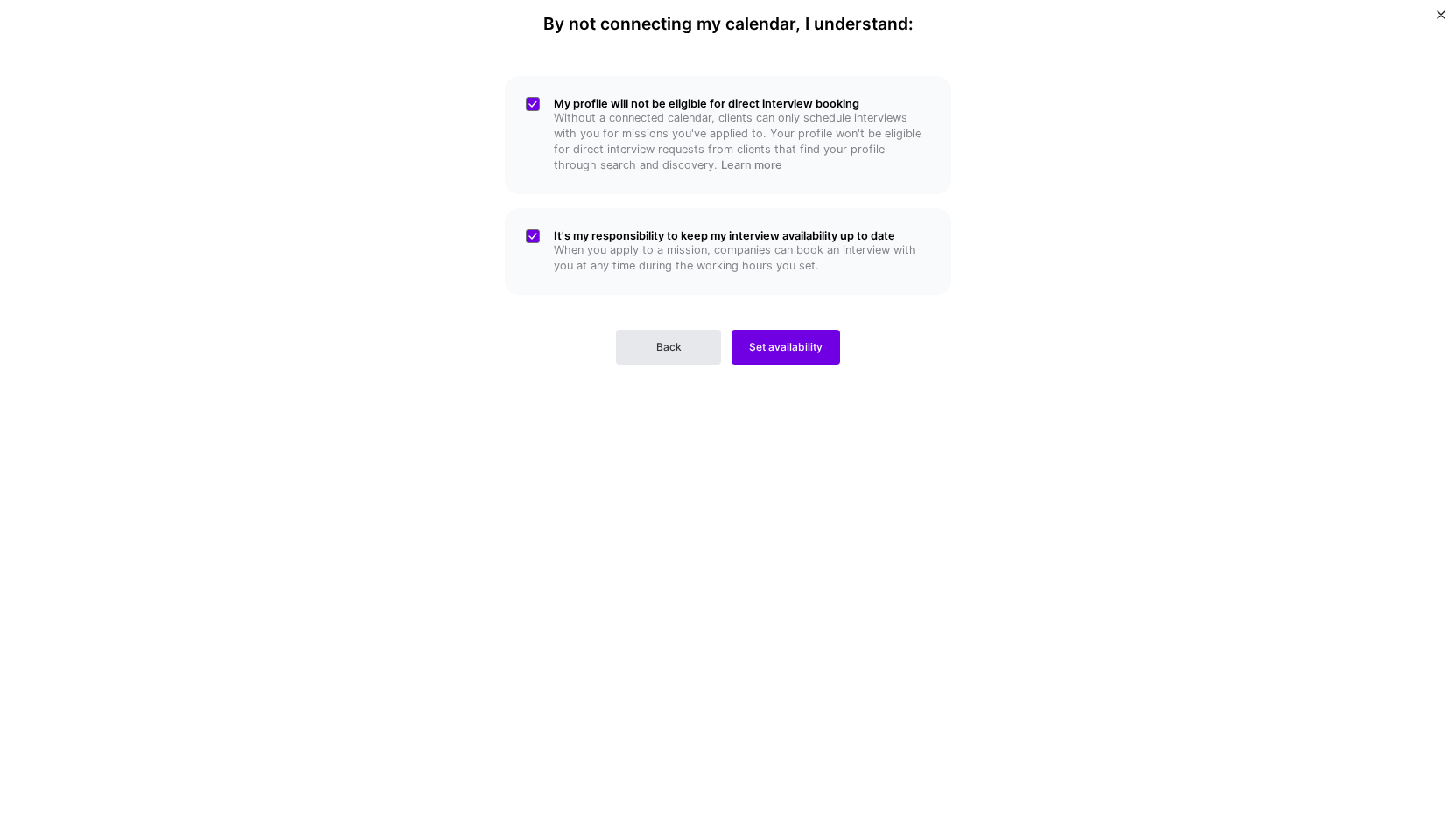
click at [700, 350] on button "Back" at bounding box center [668, 348] width 105 height 35
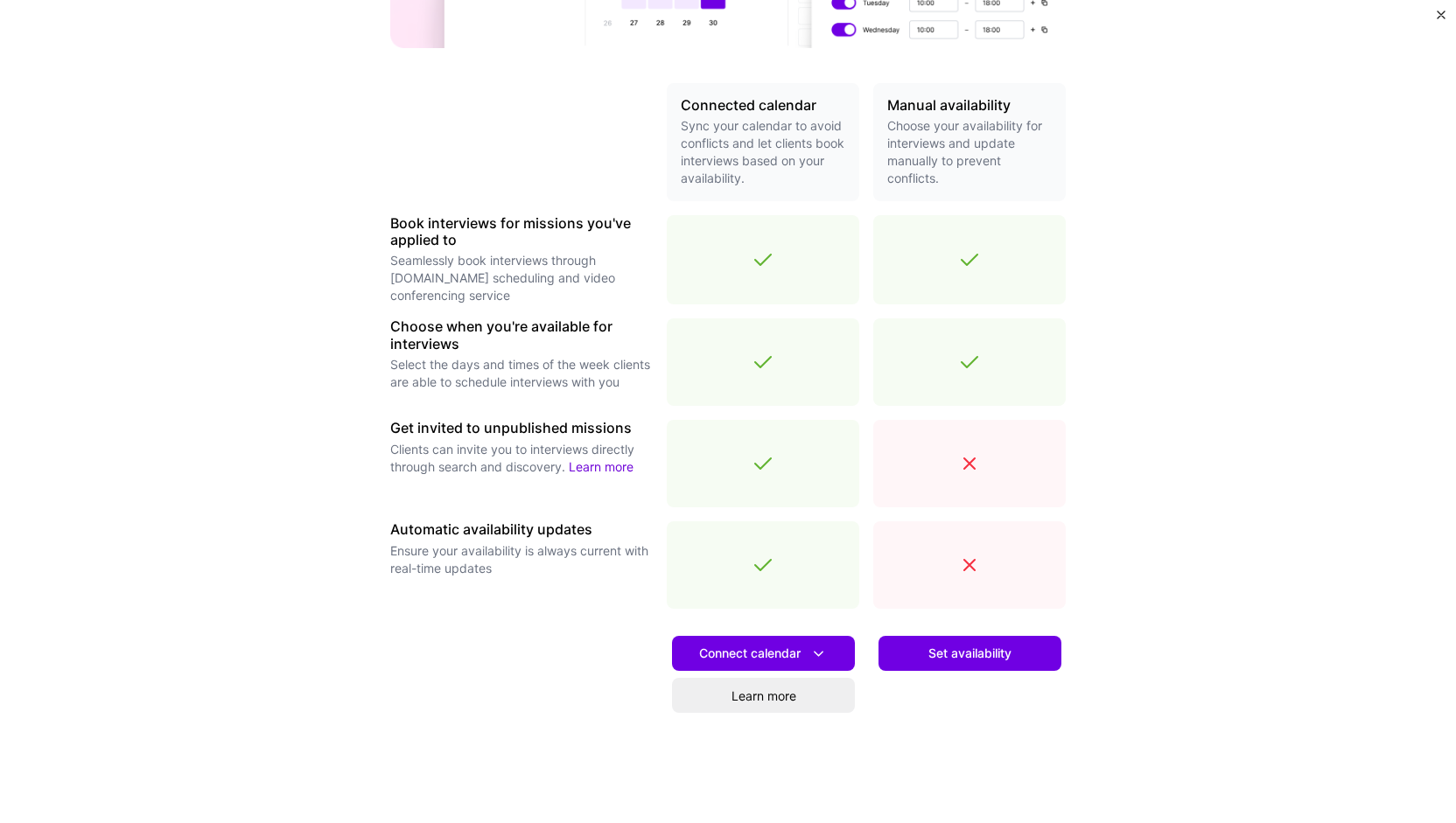
scroll to position [402, 0]
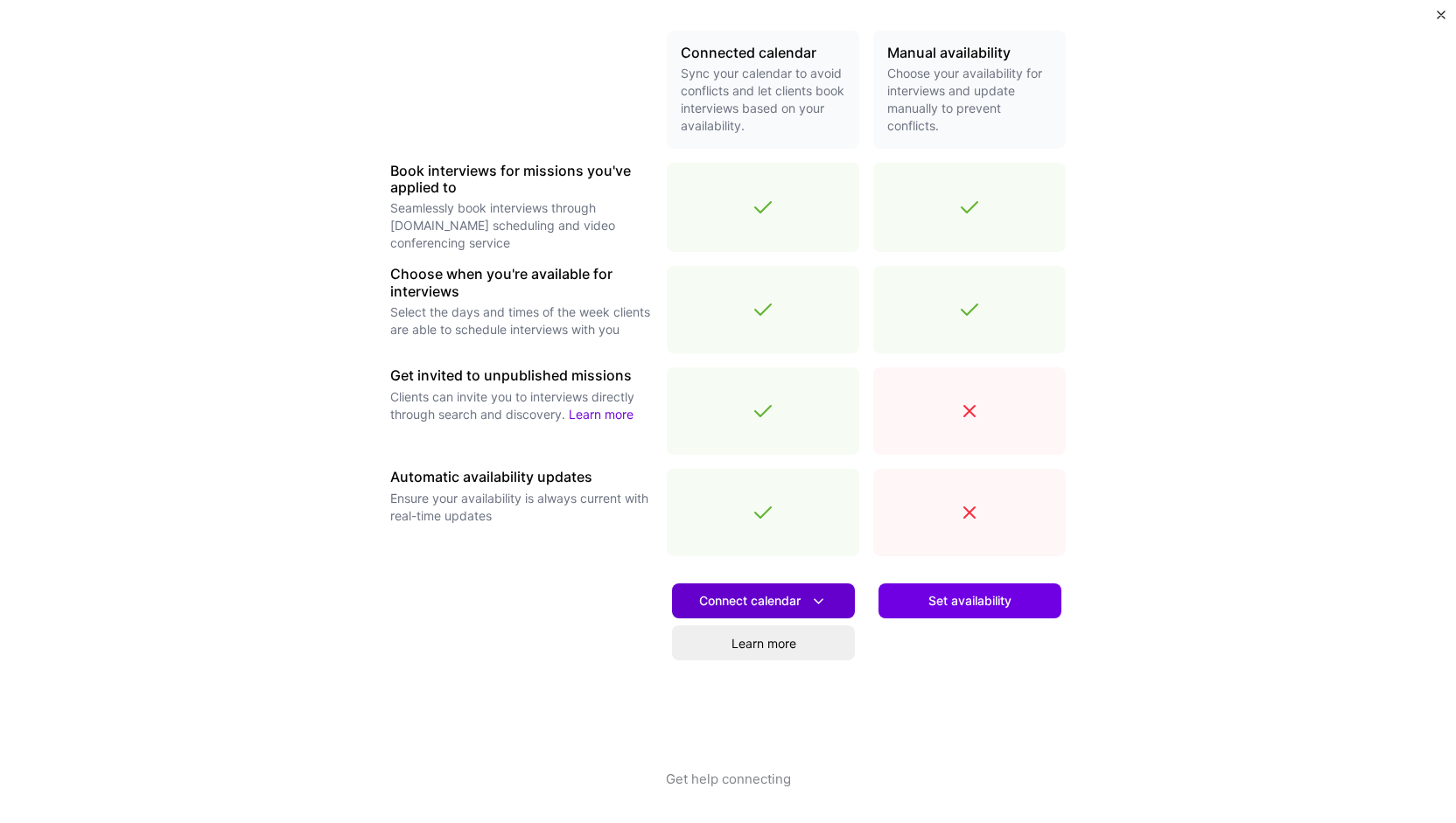
click at [809, 596] on icon at bounding box center [818, 602] width 18 height 18
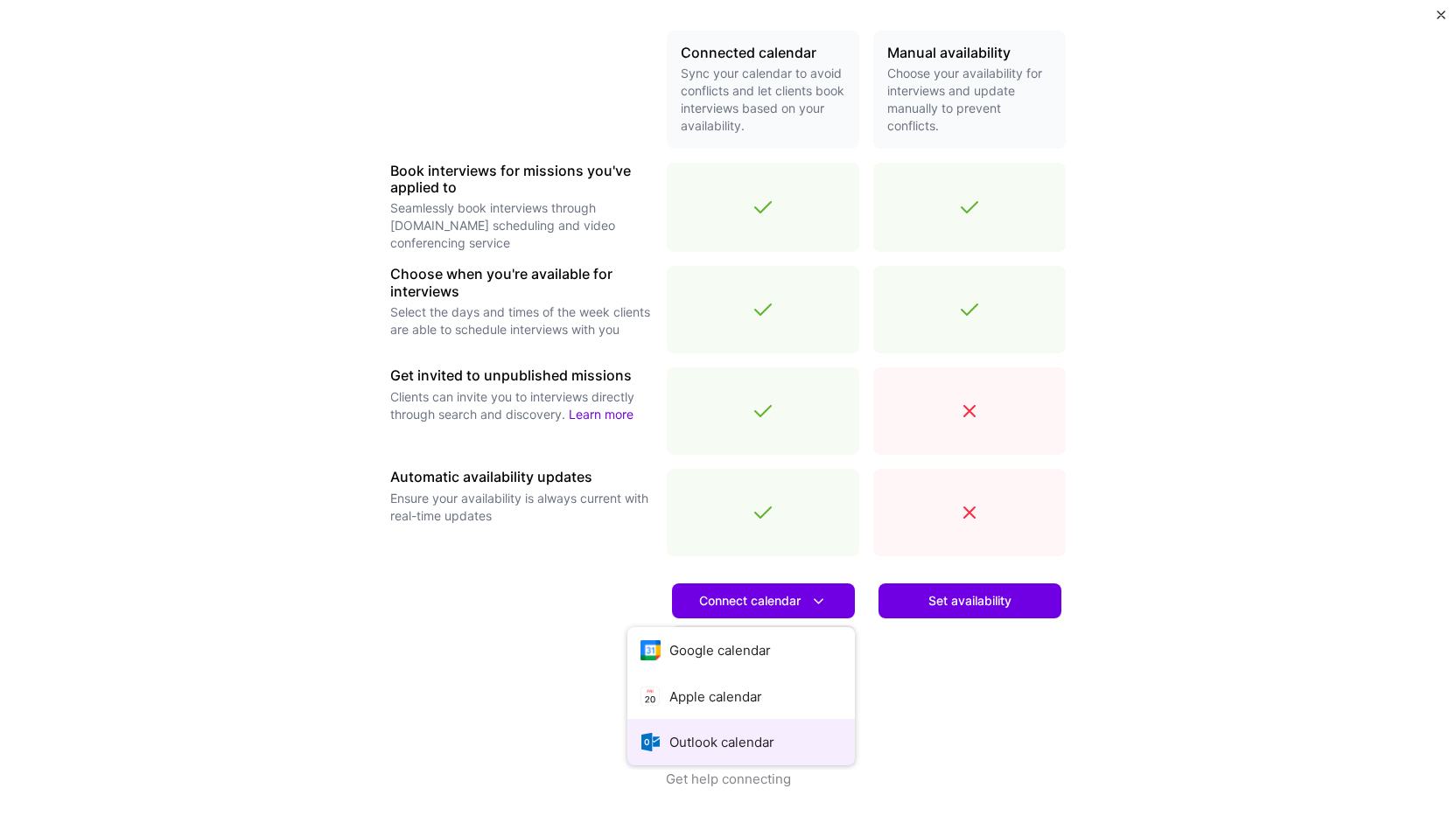
click at [758, 743] on button "Outlook calendar" at bounding box center [741, 743] width 227 height 46
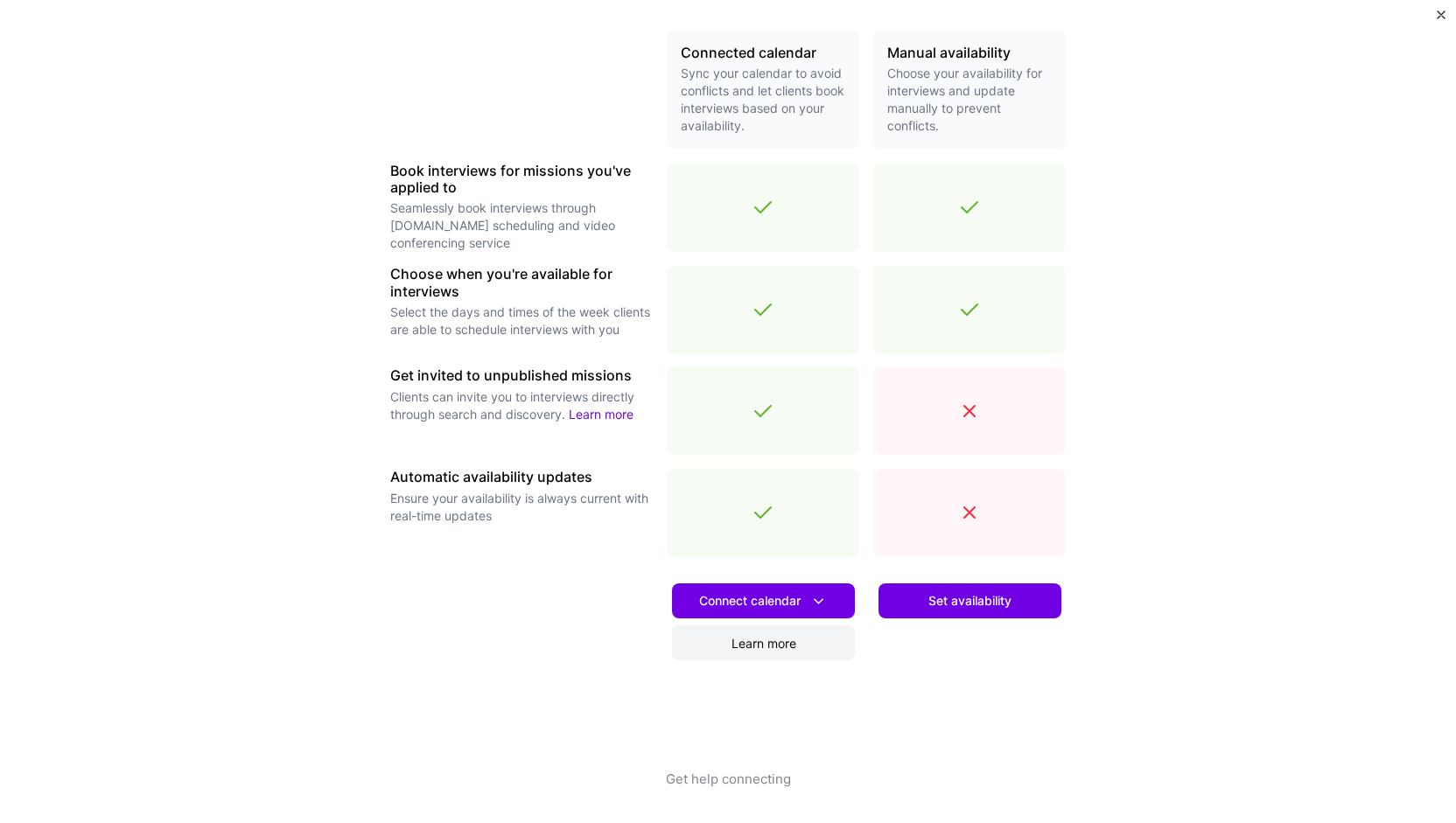
click at [770, 645] on link "Learn more" at bounding box center [764, 644] width 183 height 35
click at [954, 603] on span "Set availability" at bounding box center [970, 601] width 83 height 18
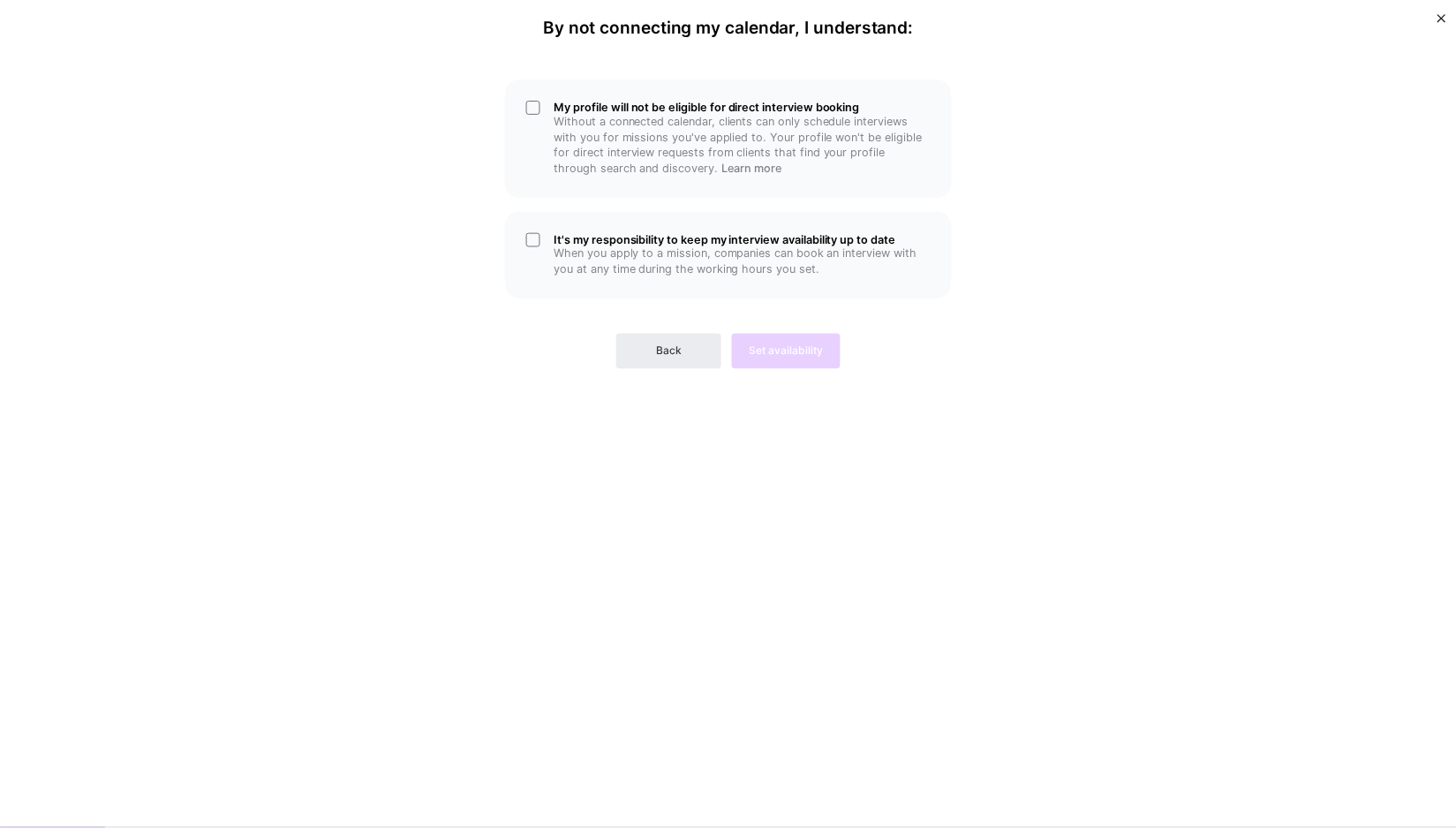
scroll to position [0, 0]
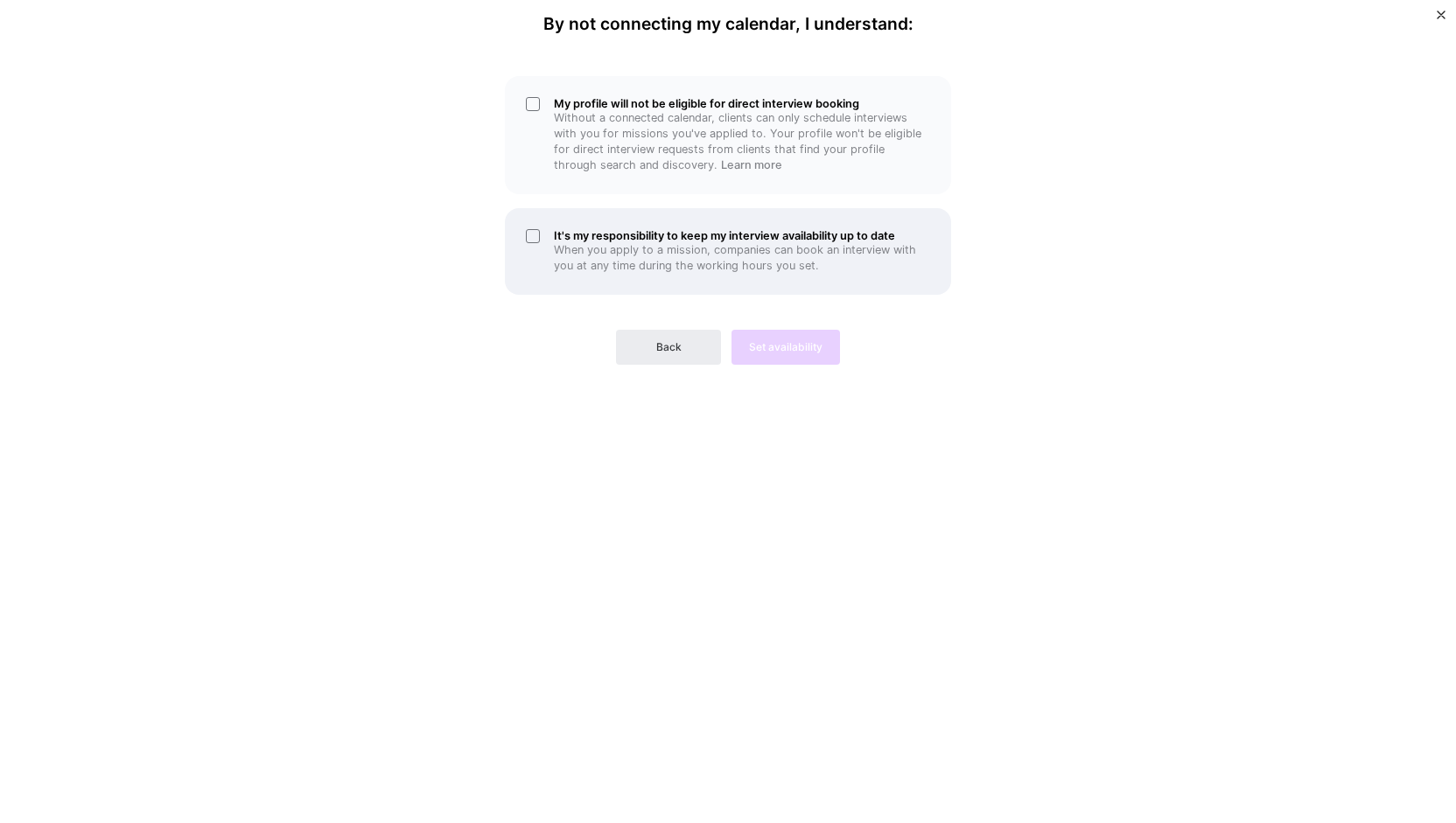
click at [582, 250] on p "When you apply to a mission, companies can book an interview with you at any ti…" at bounding box center [741, 258] width 376 height 31
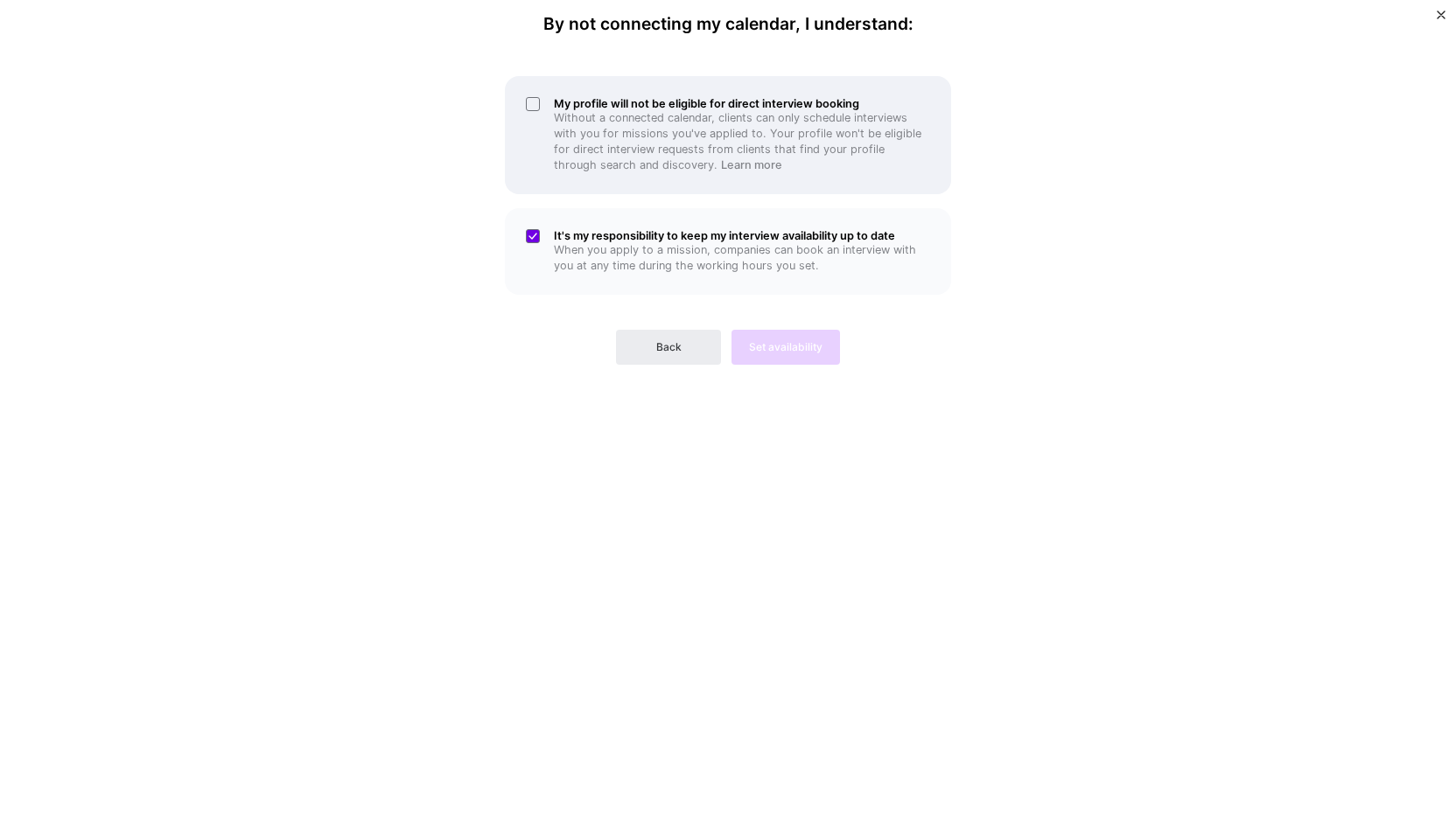
click at [627, 154] on p "Without a connected calendar, clients can only schedule interviews with you for…" at bounding box center [741, 141] width 376 height 63
click at [660, 178] on div "My profile will not be eligible for direct interview booking Without a connecte…" at bounding box center [728, 135] width 447 height 118
click at [657, 165] on p "Without a connected calendar, clients can only schedule interviews with you for…" at bounding box center [741, 141] width 376 height 63
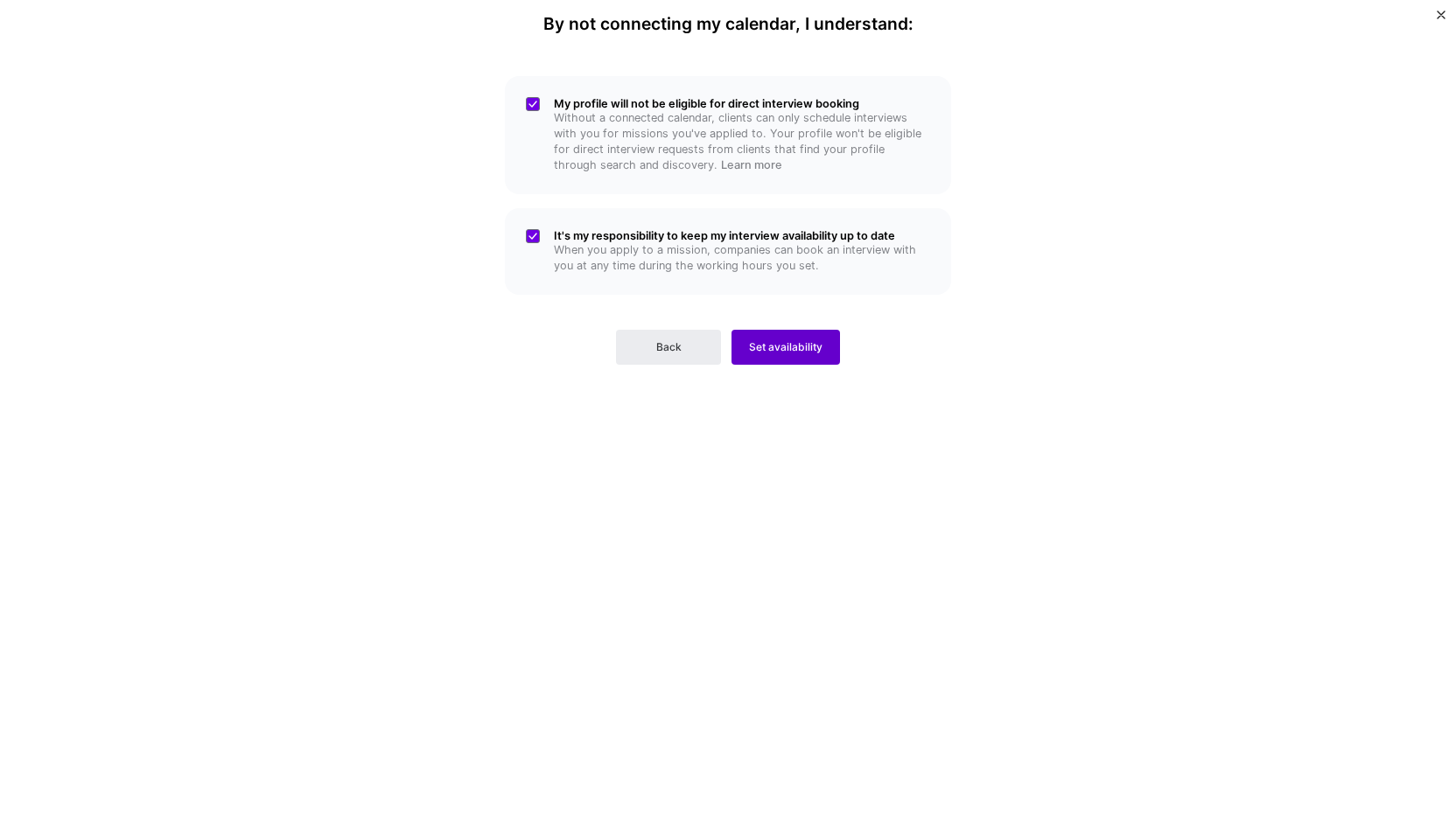
click at [799, 343] on span "Set availability" at bounding box center [785, 347] width 73 height 16
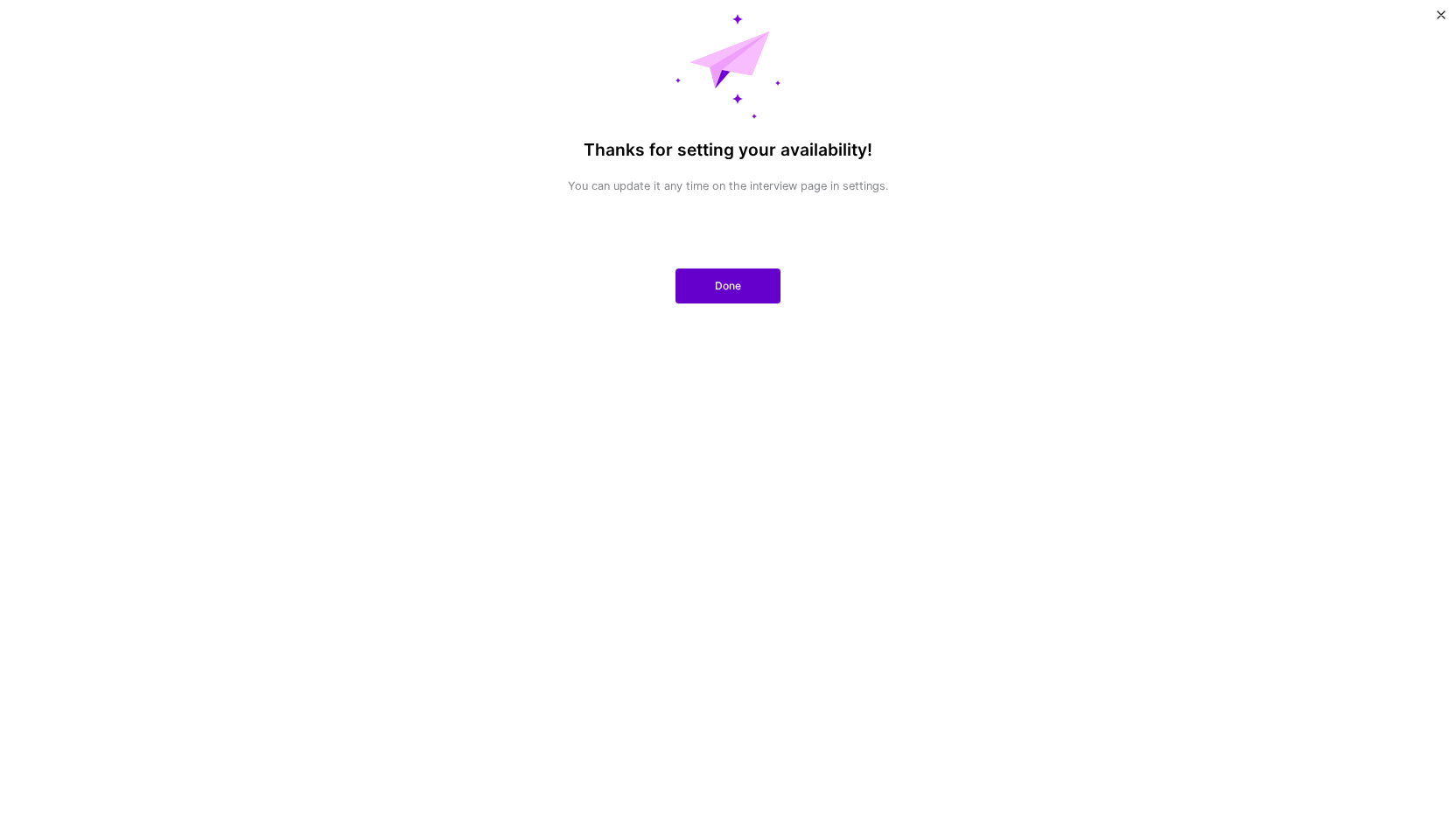
click at [734, 288] on span "Done" at bounding box center [728, 286] width 26 height 16
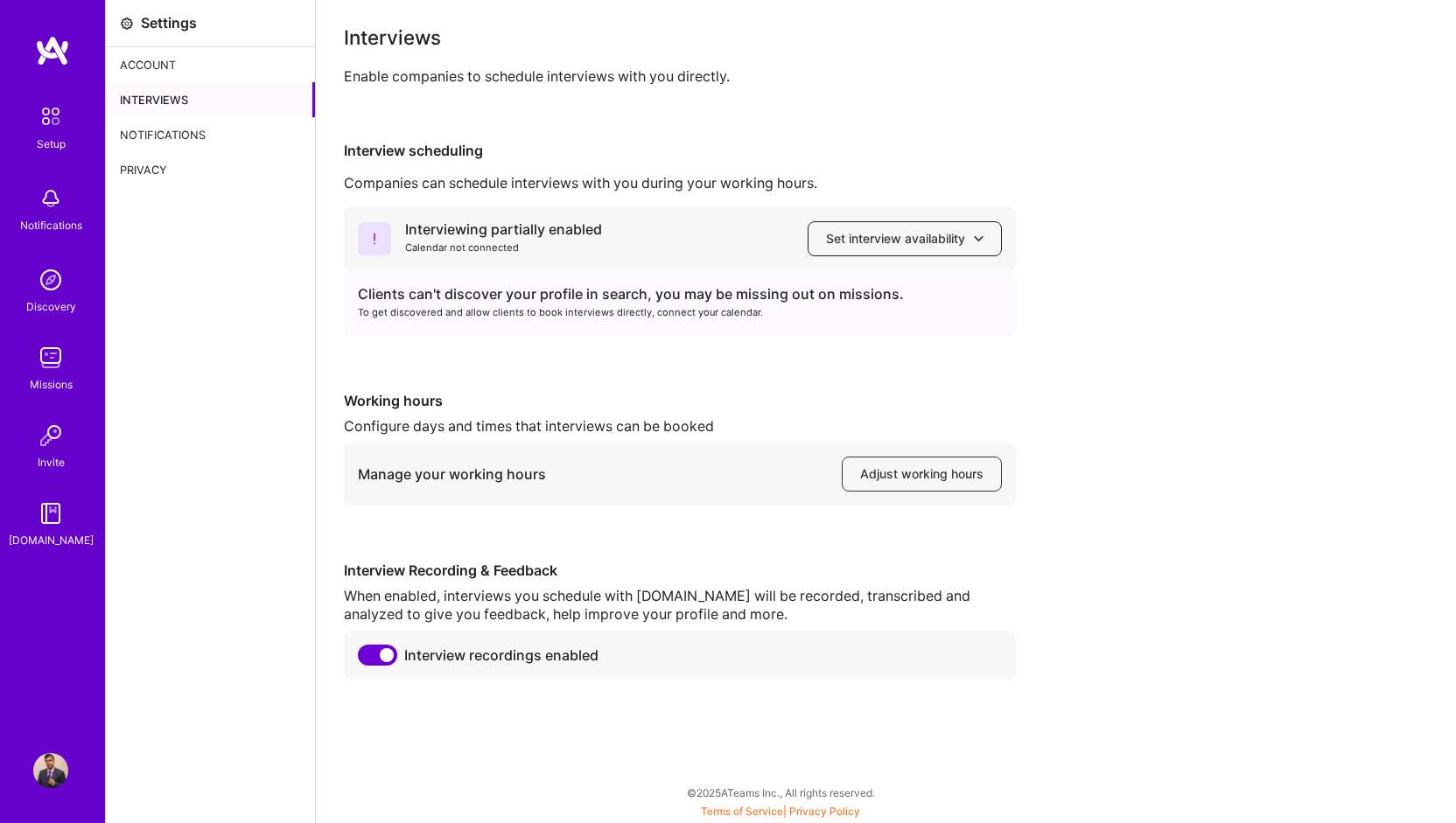
click at [842, 230] on span "Set interview availability" at bounding box center [904, 239] width 157 height 18
click at [1173, 242] on div "Interviewing partially enabled Calendar not connected Set interview availabilit…" at bounding box center [886, 443] width 1083 height 473
click at [933, 484] on button "Adjust working hours" at bounding box center [921, 474] width 160 height 35
click at [855, 248] on button "Set interview availability" at bounding box center [904, 239] width 194 height 35
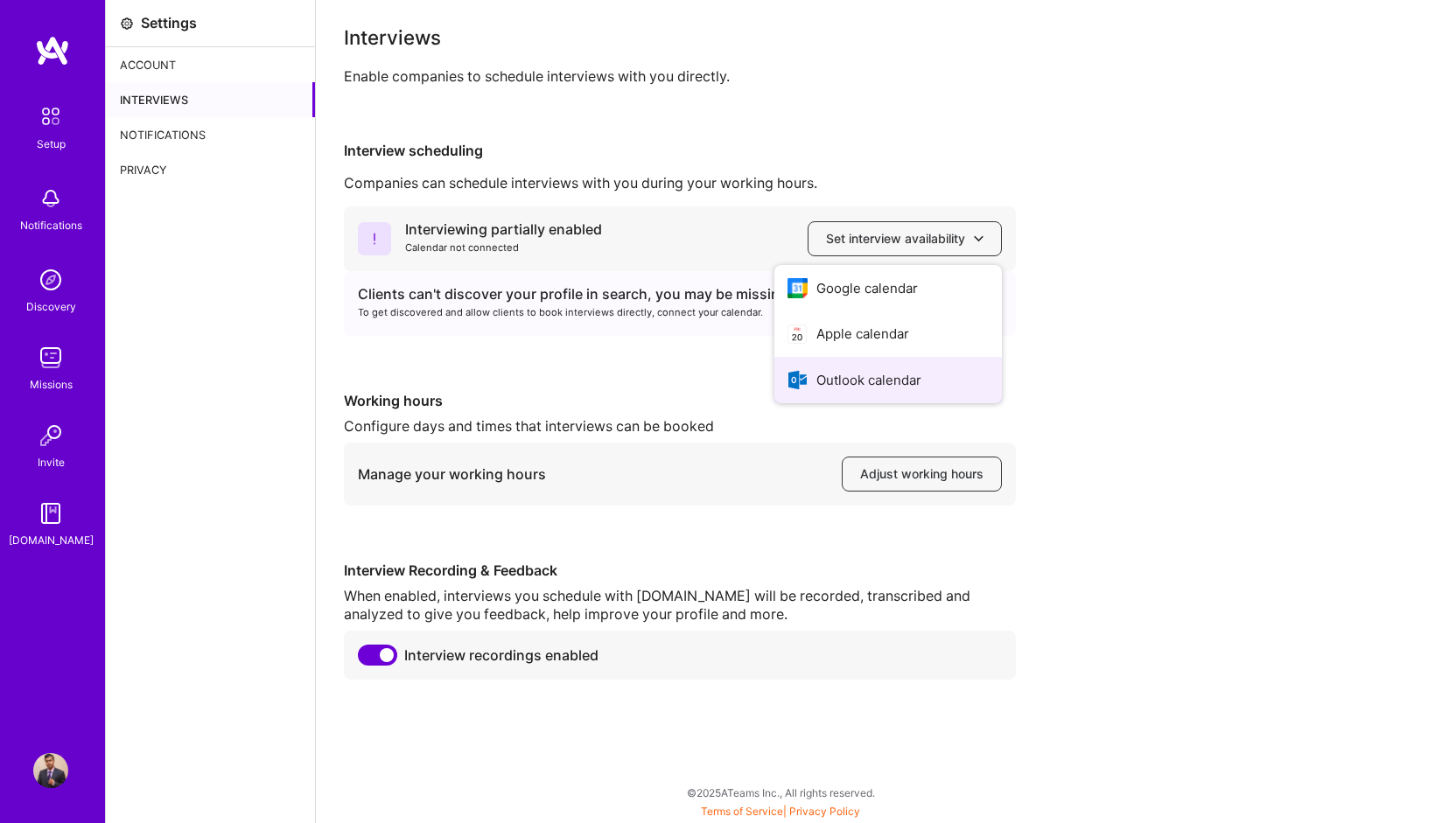
click at [912, 383] on button "Outlook calendar" at bounding box center [887, 380] width 227 height 46
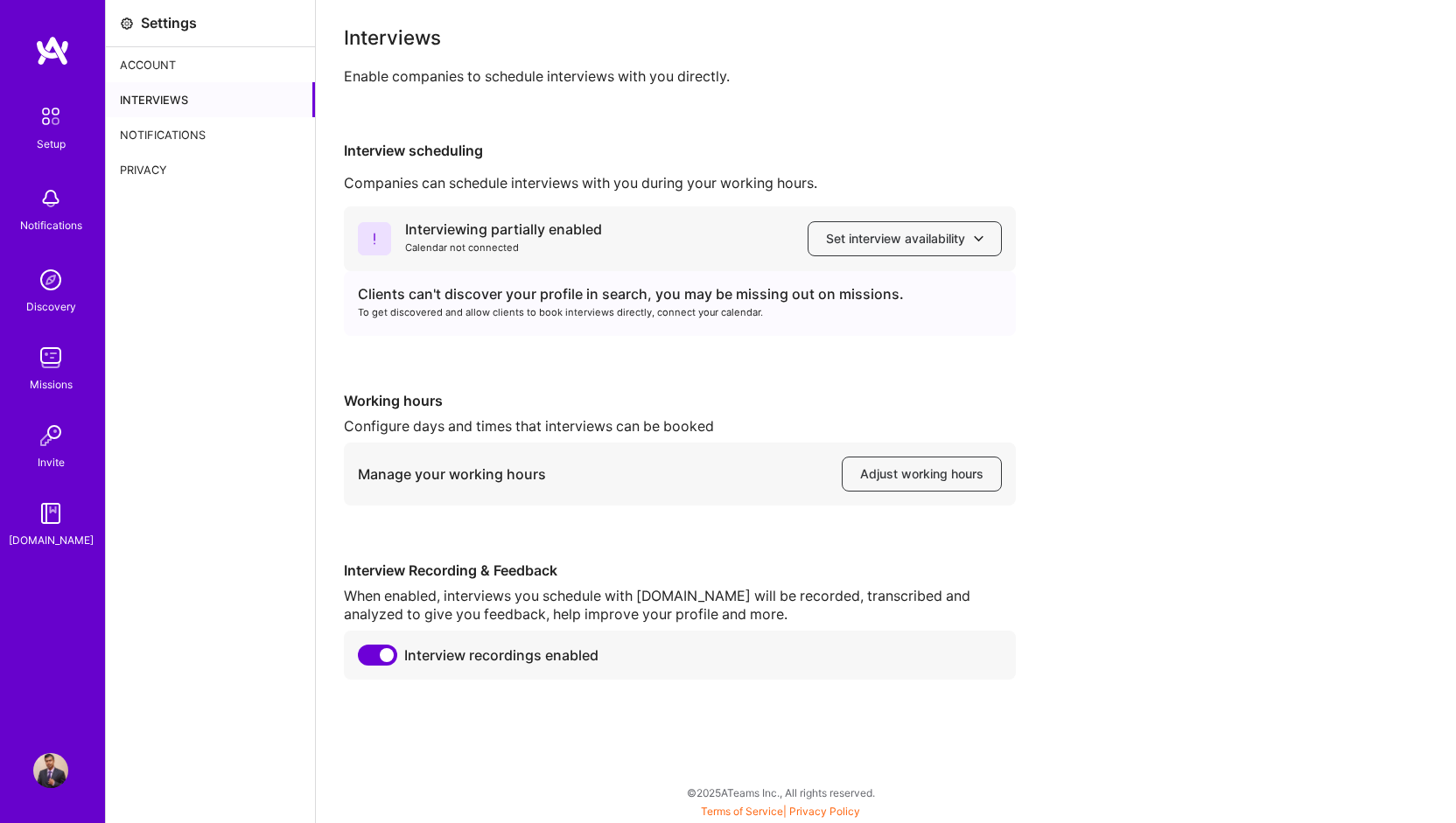
click at [133, 92] on div "Interviews" at bounding box center [211, 100] width 209 height 35
click at [165, 131] on div "Notifications" at bounding box center [211, 135] width 209 height 35
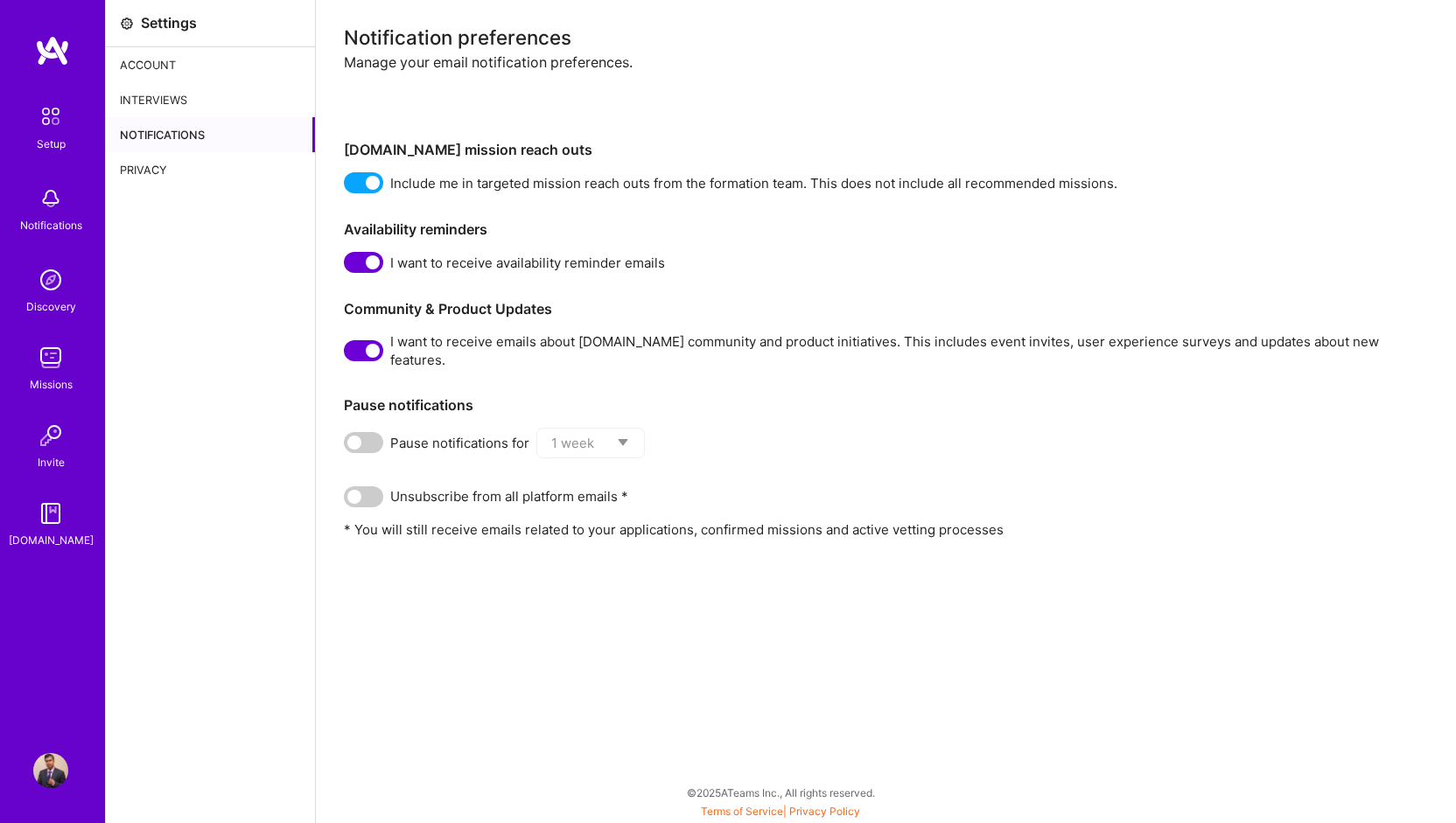
click at [156, 167] on div "Privacy" at bounding box center [211, 170] width 209 height 35
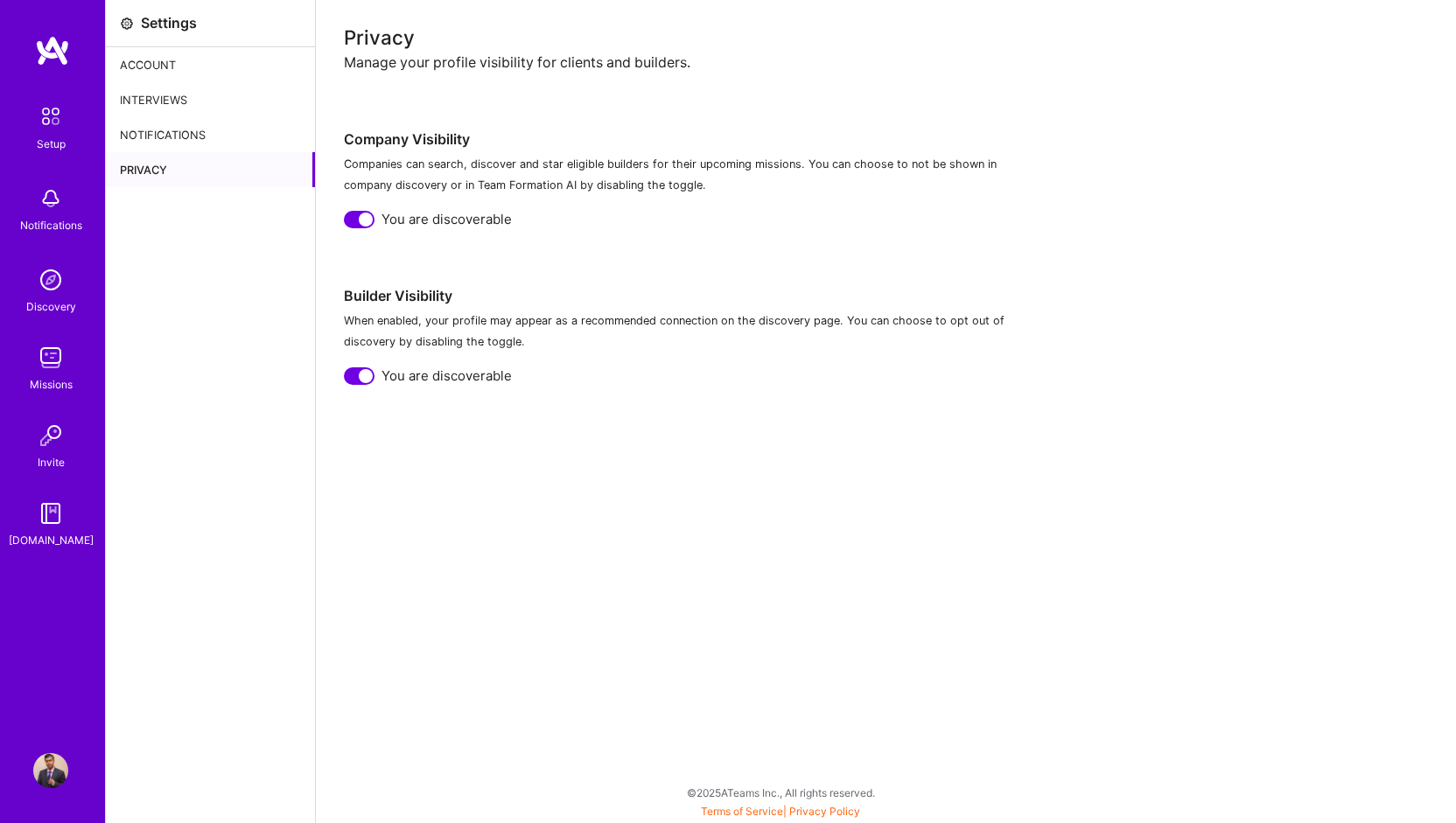
click at [50, 57] on img at bounding box center [53, 51] width 35 height 31
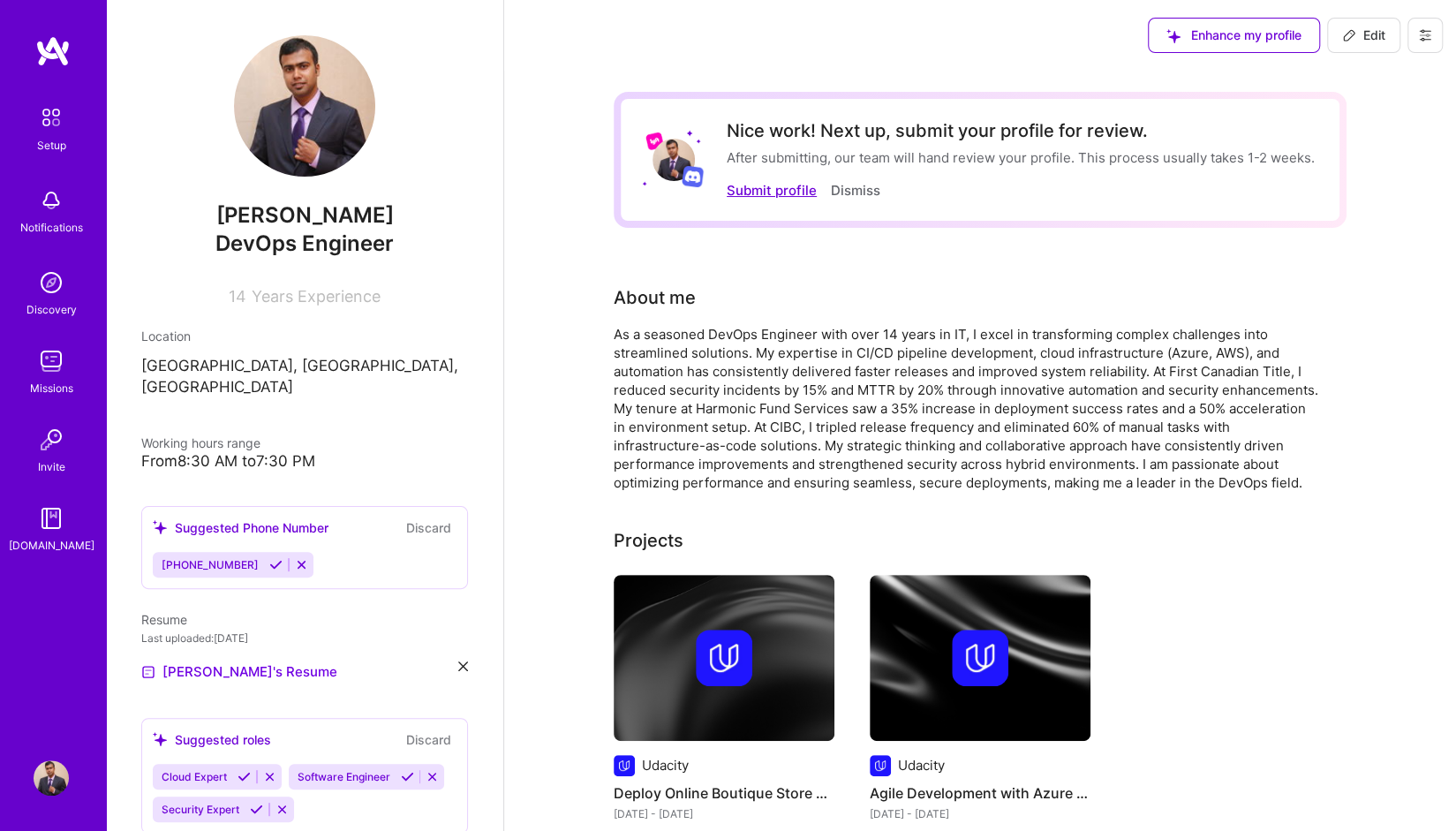
click at [736, 189] on button "Submit profile" at bounding box center [772, 190] width 91 height 19
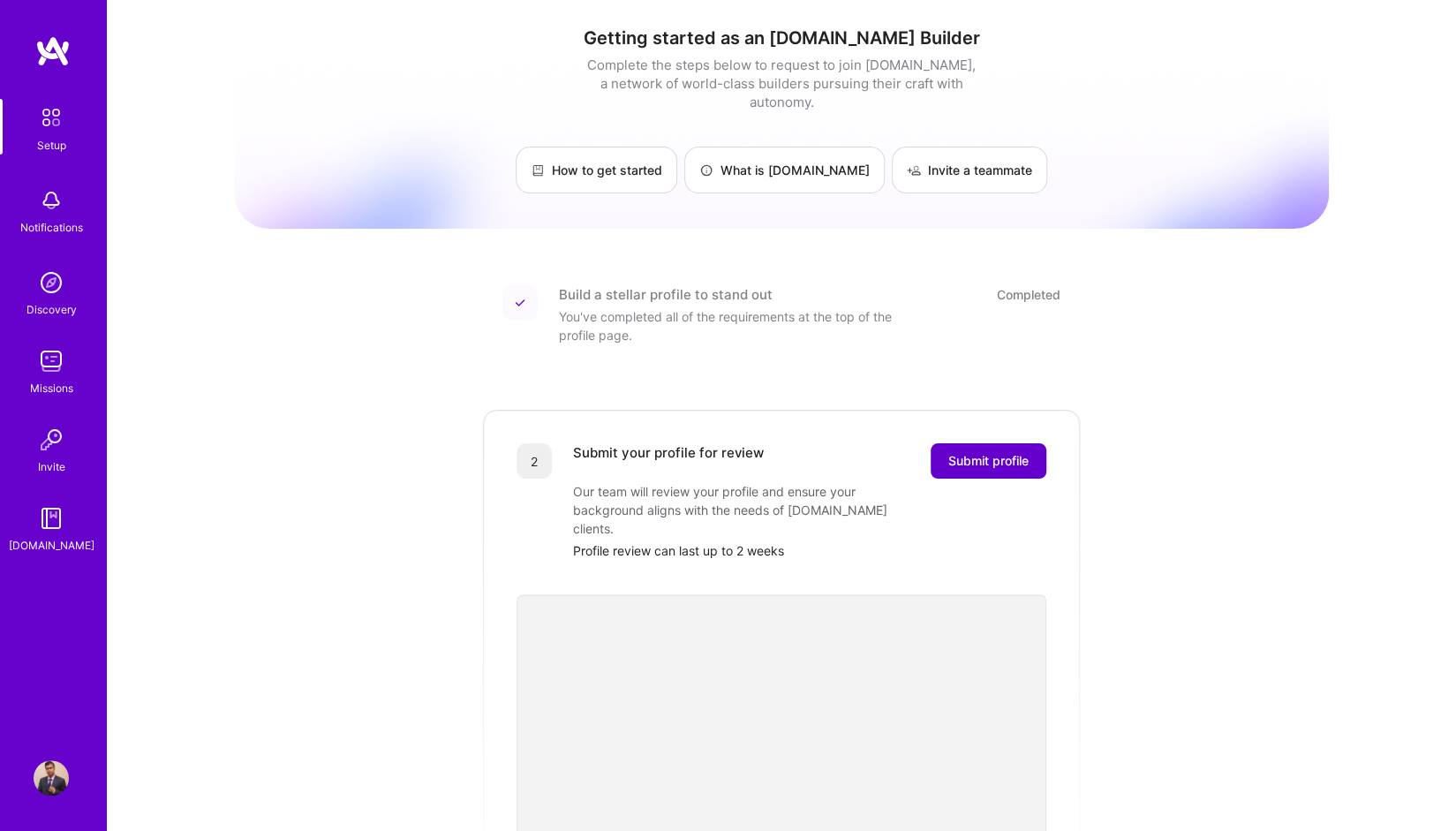
click at [1007, 453] on span "Submit profile" at bounding box center [988, 461] width 80 height 18
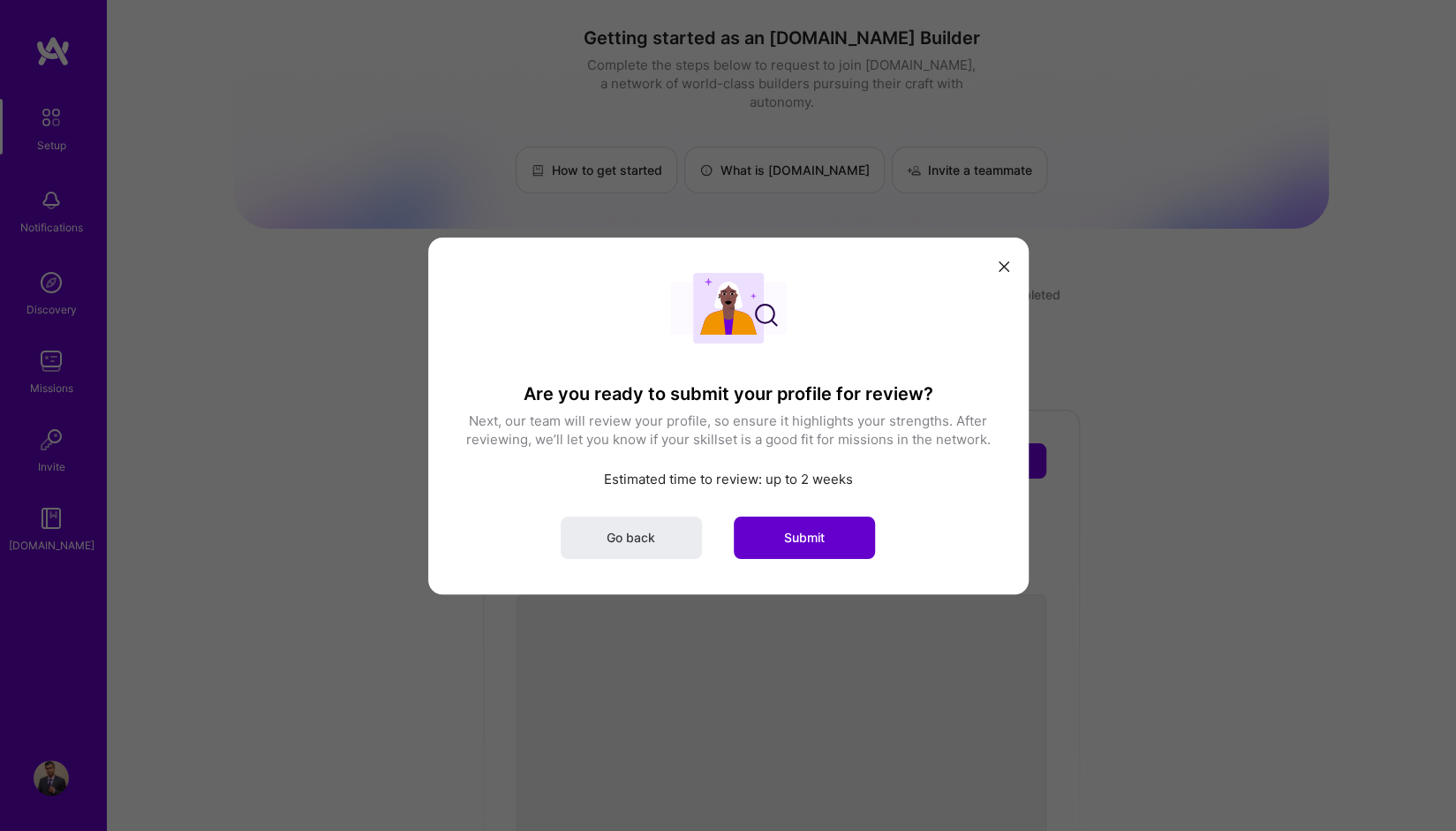
click at [819, 540] on span "Submit" at bounding box center [805, 537] width 41 height 18
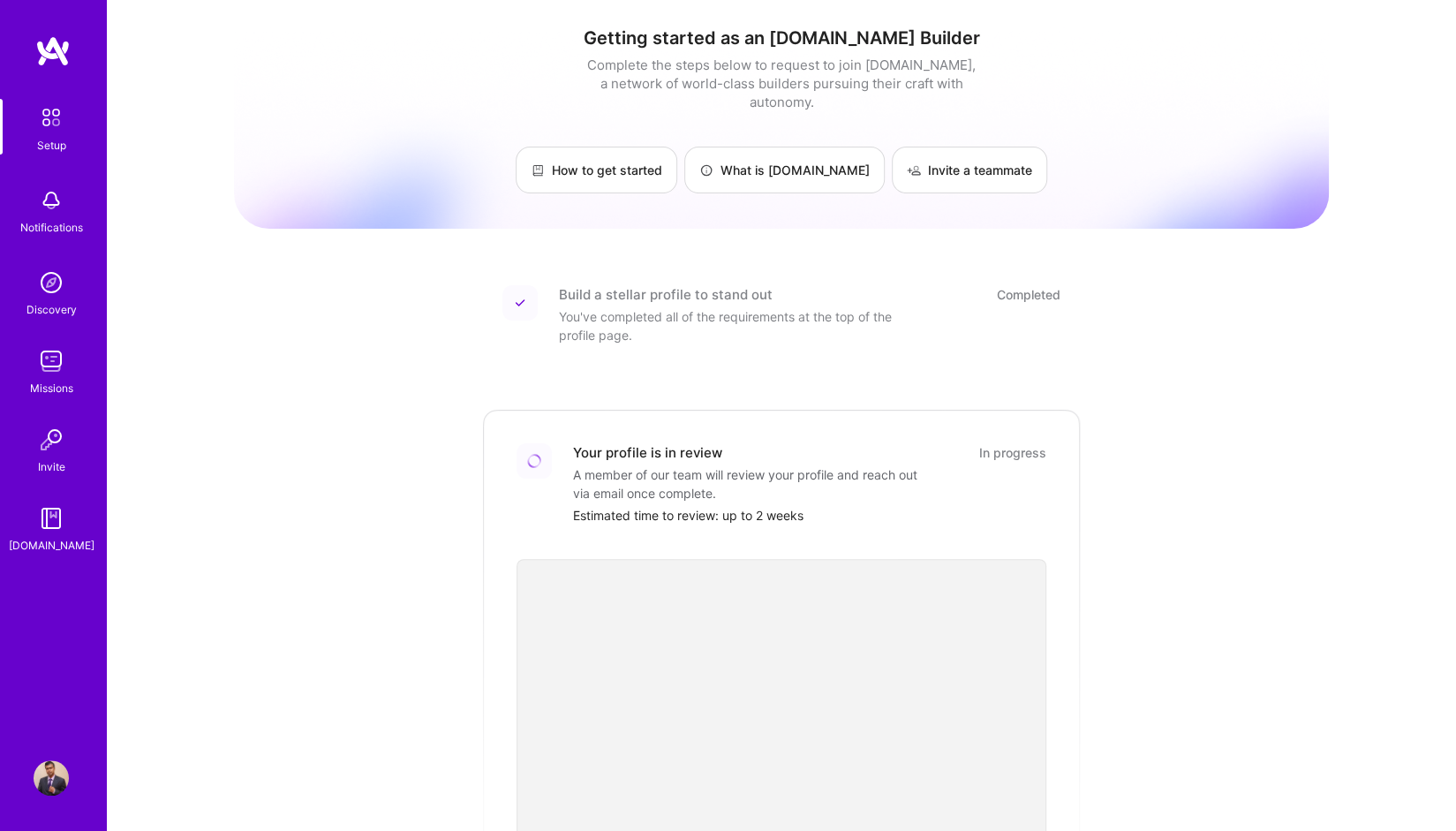
click at [42, 43] on img at bounding box center [53, 51] width 35 height 32
